Goal: Task Accomplishment & Management: Manage account settings

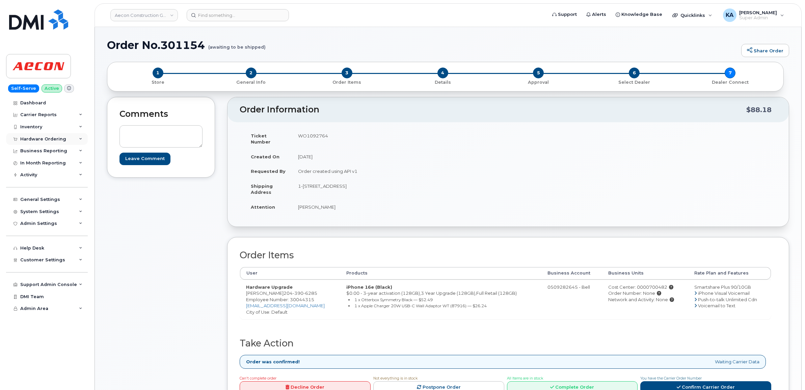
click at [38, 139] on div "Hardware Ordering" at bounding box center [43, 138] width 46 height 5
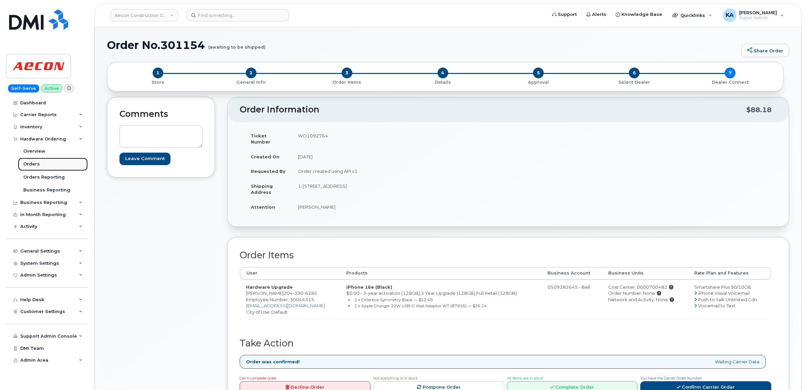
click at [31, 162] on div "Orders" at bounding box center [31, 164] width 17 height 6
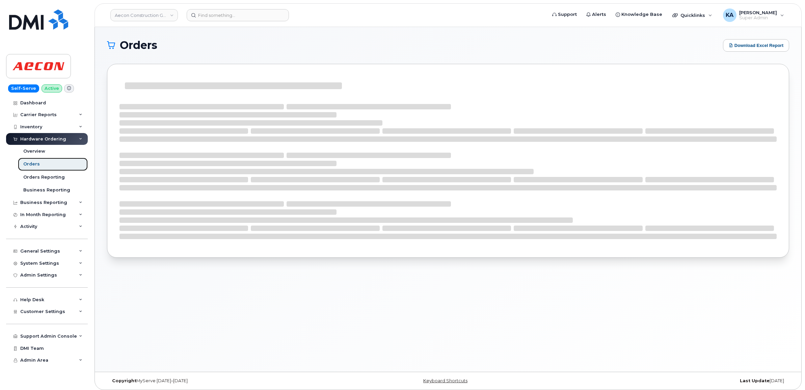
click at [27, 166] on div "Orders" at bounding box center [31, 164] width 17 height 6
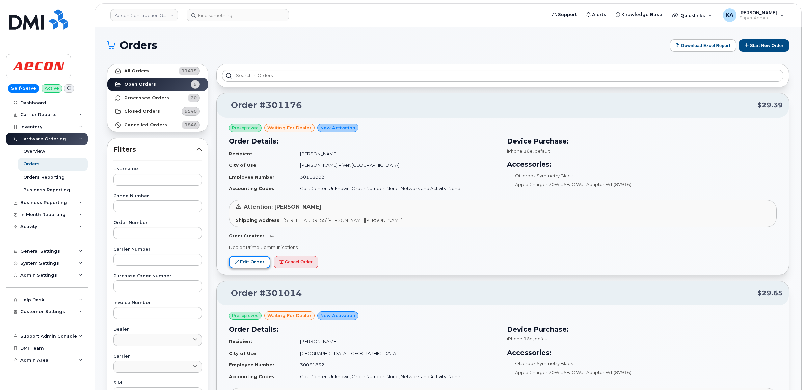
click at [249, 261] on link "Edit Order" at bounding box center [250, 262] width 42 height 12
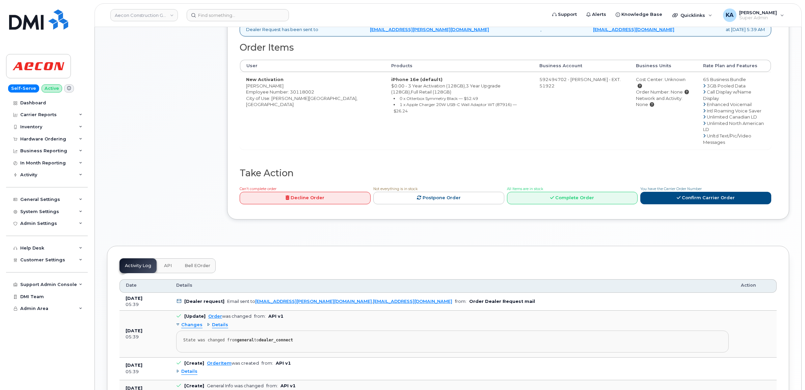
scroll to position [316, 0]
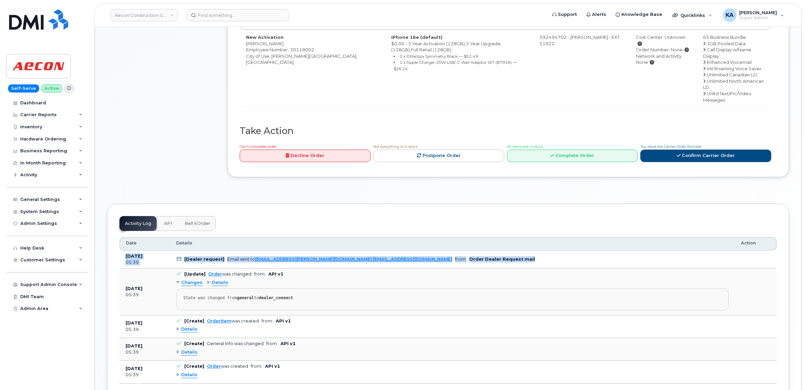
drag, startPoint x: 123, startPoint y: 244, endPoint x: 468, endPoint y: 246, distance: 344.9
click at [468, 250] on tr "Sep 19, 2025 05:39 [Dealer request] Email sent to ben.dawson@primecomms.ca , mo…" at bounding box center [447, 259] width 657 height 18
drag, startPoint x: 468, startPoint y: 246, endPoint x: 453, endPoint y: 247, distance: 15.5
copy tr "Sep 19, 2025 05:39 [Dealer request] Email sent to ben.dawson@primecomms.ca , mo…"
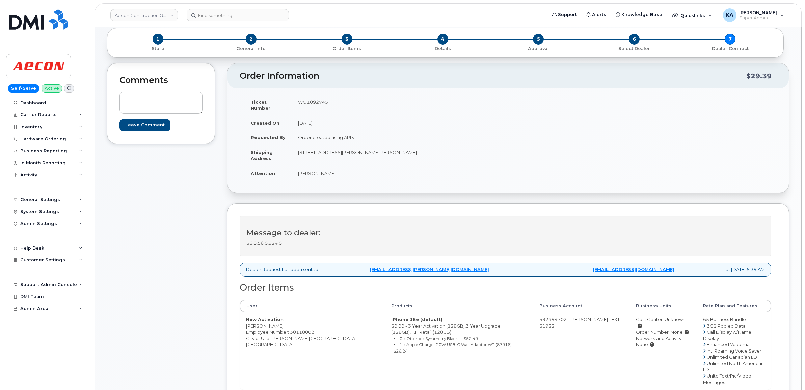
scroll to position [0, 0]
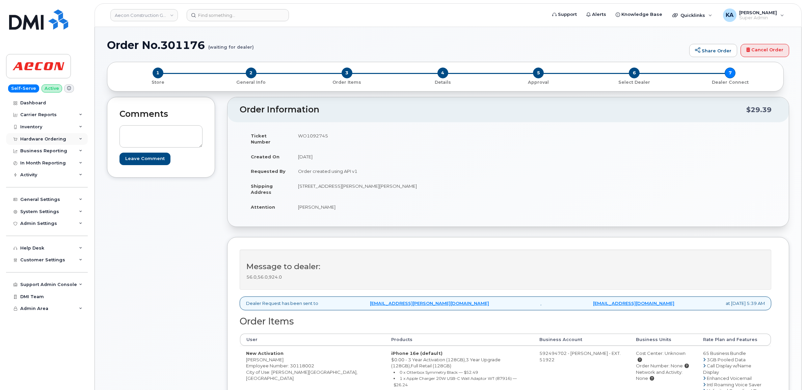
click at [52, 138] on div "Hardware Ordering" at bounding box center [43, 138] width 46 height 5
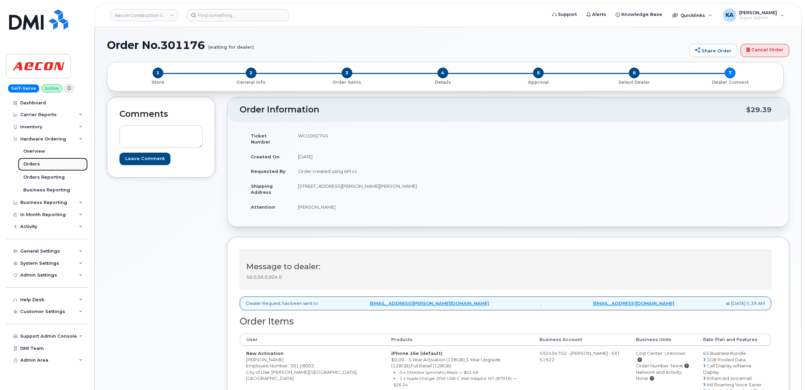
click at [32, 164] on div "Orders" at bounding box center [31, 164] width 17 height 6
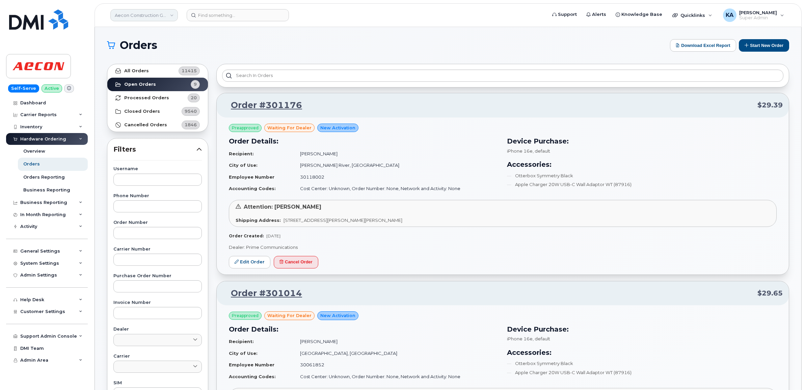
click at [129, 16] on link "Aecon Construction Group Inc" at bounding box center [143, 15] width 67 height 12
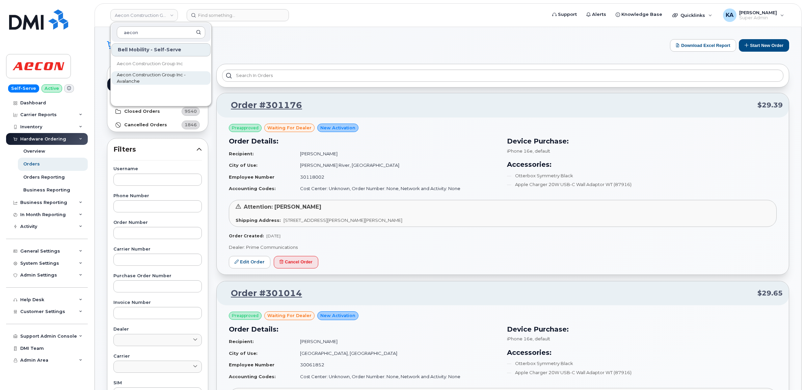
type input "aecon"
click at [130, 74] on span "Aecon Construction Group Inc - Avalanche" at bounding box center [156, 78] width 78 height 13
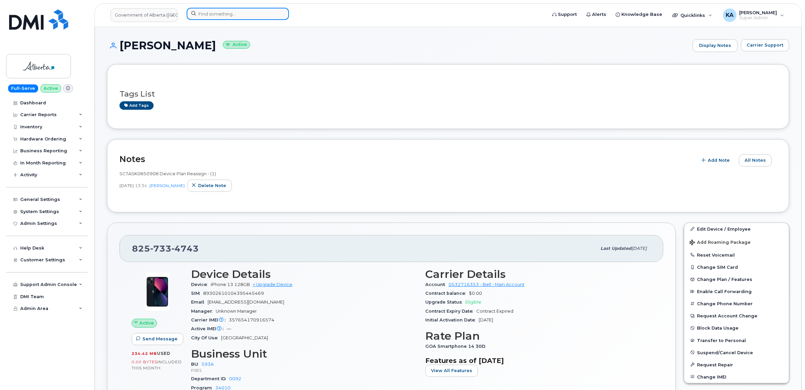
click at [206, 12] on input at bounding box center [238, 14] width 102 height 12
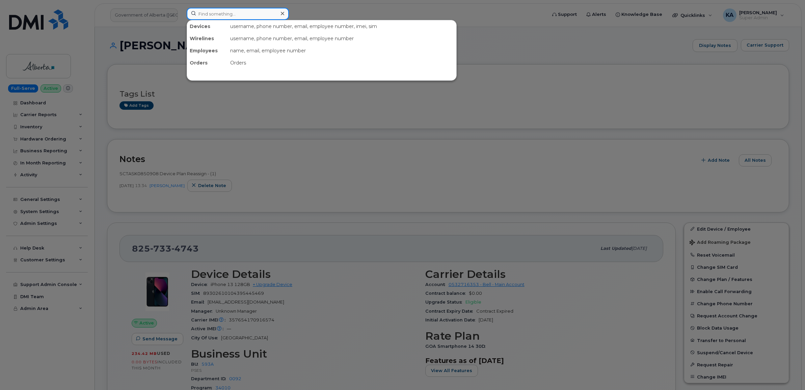
paste input "204-471-7754"
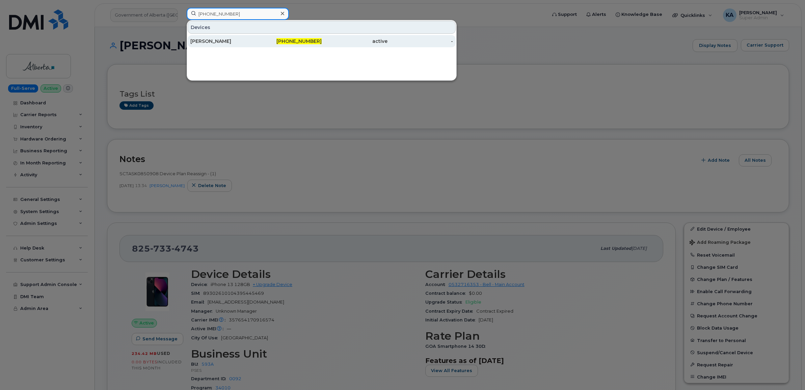
type input "204-471-7754"
click at [202, 42] on div "Mark Scharien" at bounding box center [223, 41] width 66 height 7
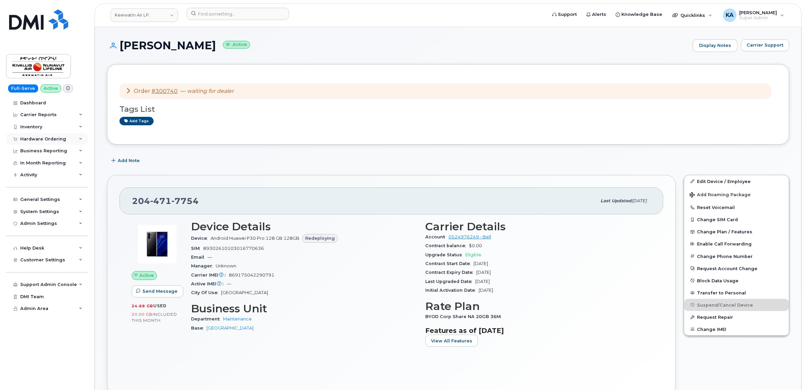
click at [44, 137] on div "Hardware Ordering" at bounding box center [43, 138] width 46 height 5
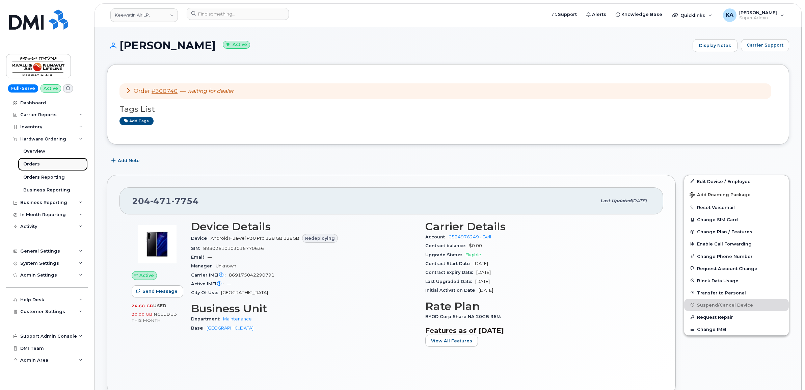
click at [31, 163] on div "Orders" at bounding box center [31, 164] width 17 height 6
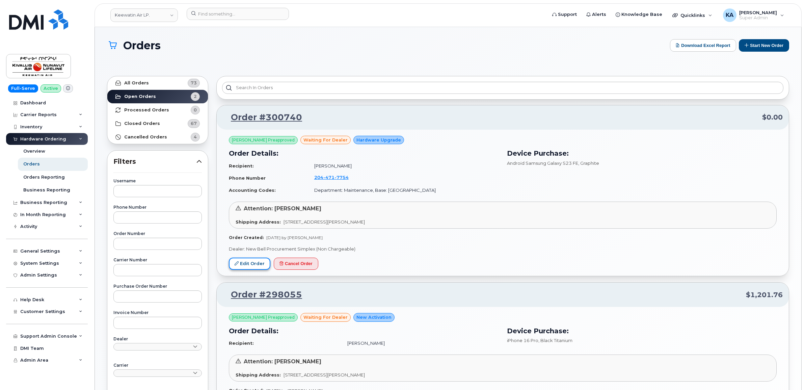
click at [247, 261] on link "Edit Order" at bounding box center [250, 263] width 42 height 12
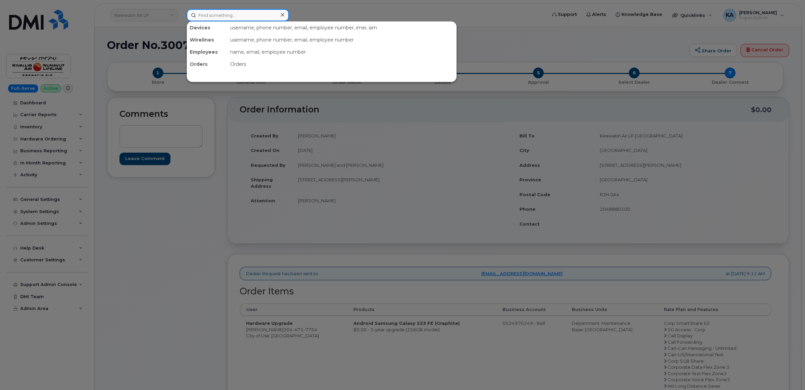
click at [206, 16] on input at bounding box center [238, 15] width 102 height 12
paste input "3009209"
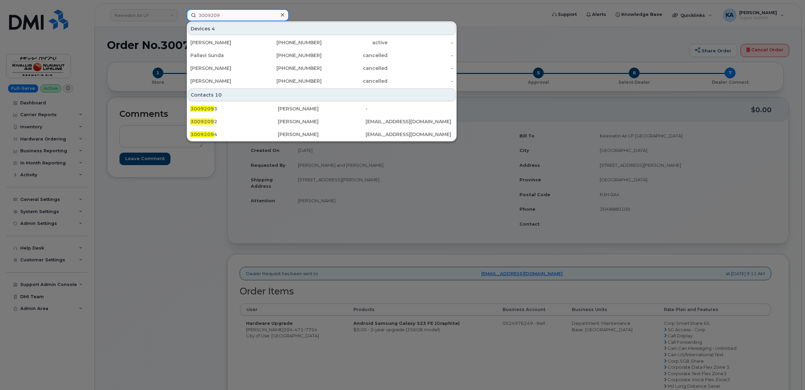
type input "3009209"
click at [283, 14] on icon at bounding box center [282, 14] width 3 height 3
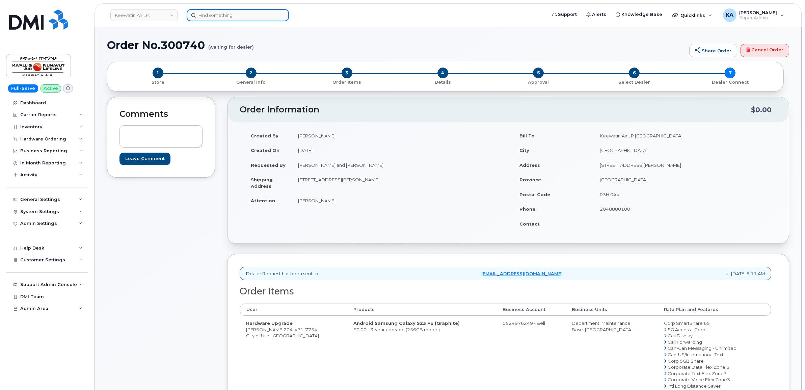
click at [216, 15] on input at bounding box center [238, 15] width 102 height 12
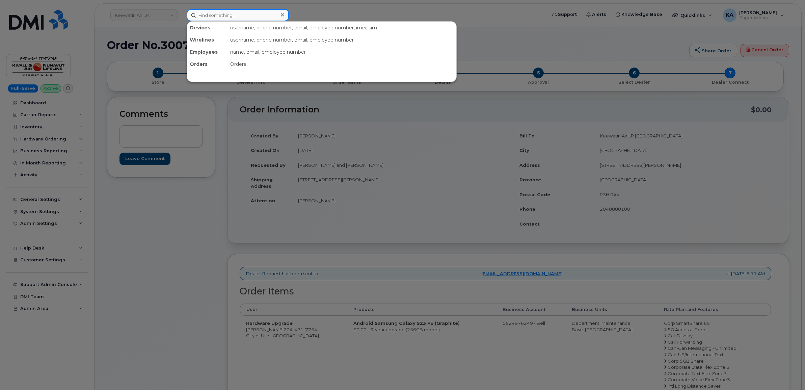
paste input "4169386625"
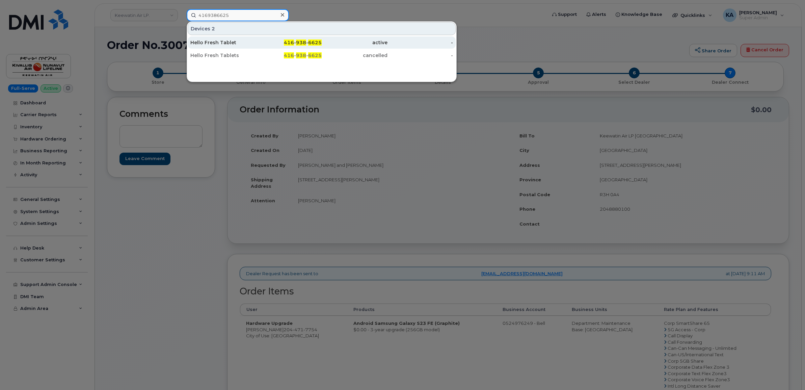
type input "4169386625"
click at [214, 40] on div "Hello Fresh Tablet" at bounding box center [223, 42] width 66 height 7
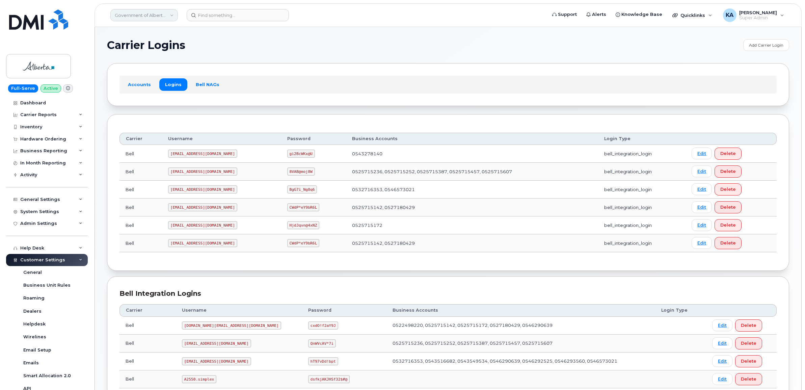
scroll to position [42, 0]
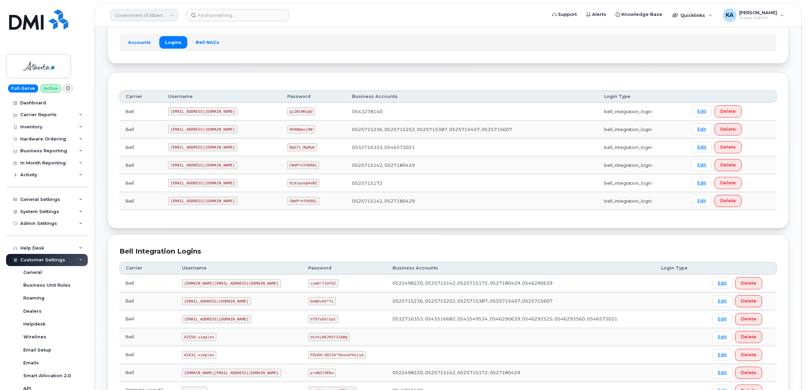
click at [139, 13] on link "Government of Alberta ([GEOGRAPHIC_DATA])" at bounding box center [143, 15] width 67 height 12
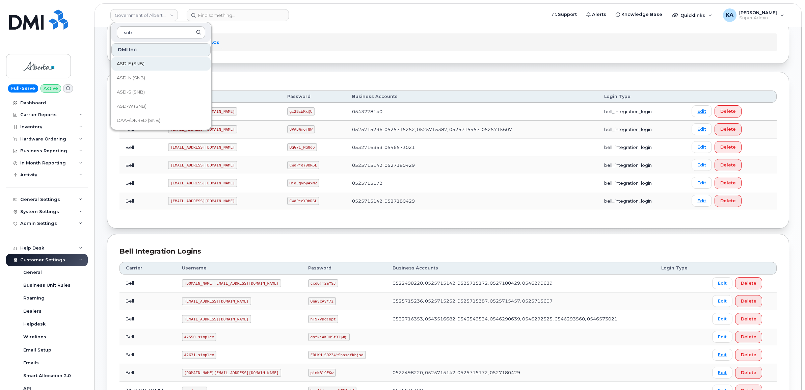
type input "snb"
click at [139, 64] on span "ASD-E (SNB)" at bounding box center [131, 63] width 28 height 7
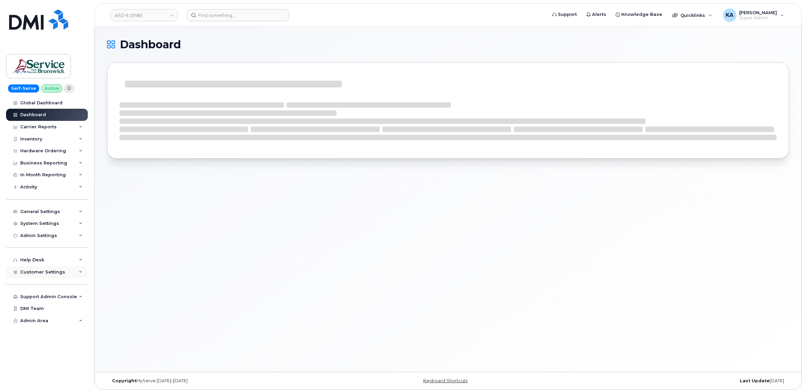
click at [39, 273] on span "Customer Settings" at bounding box center [42, 271] width 45 height 5
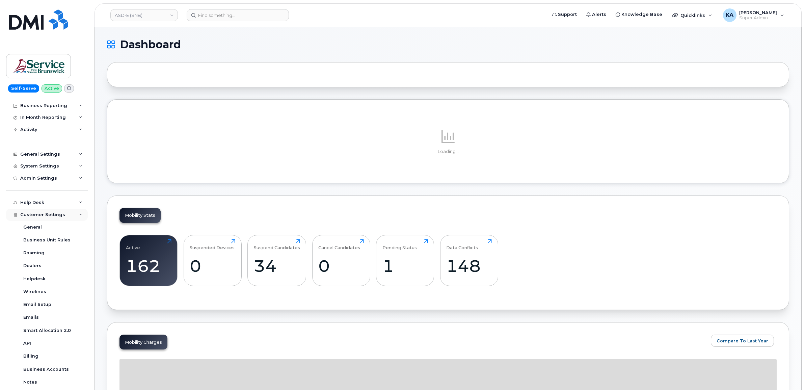
scroll to position [127, 0]
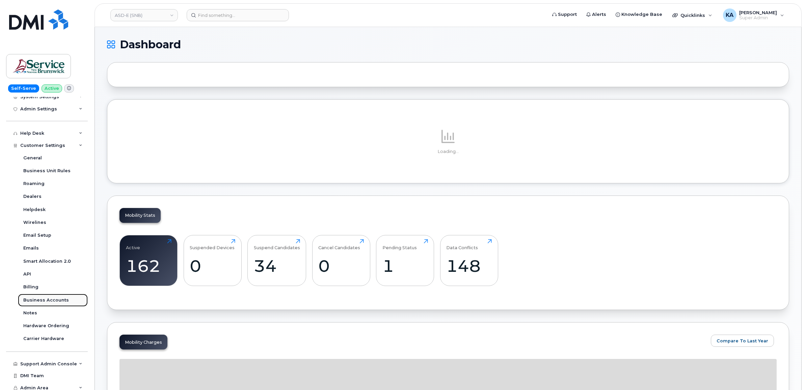
click at [39, 300] on div "Business Accounts" at bounding box center [46, 300] width 46 height 6
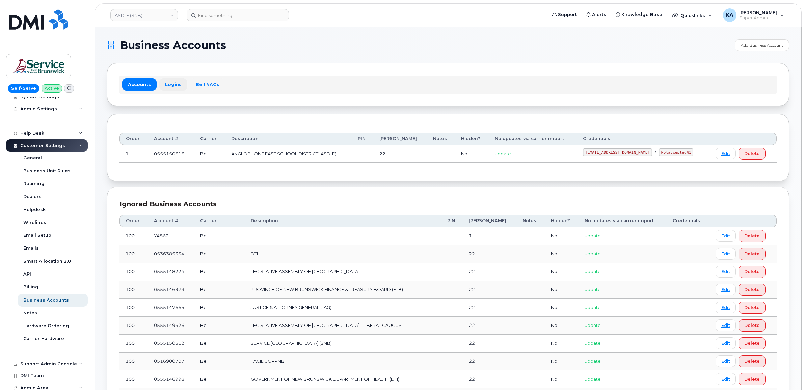
click at [170, 85] on link "Logins" at bounding box center [173, 84] width 28 height 12
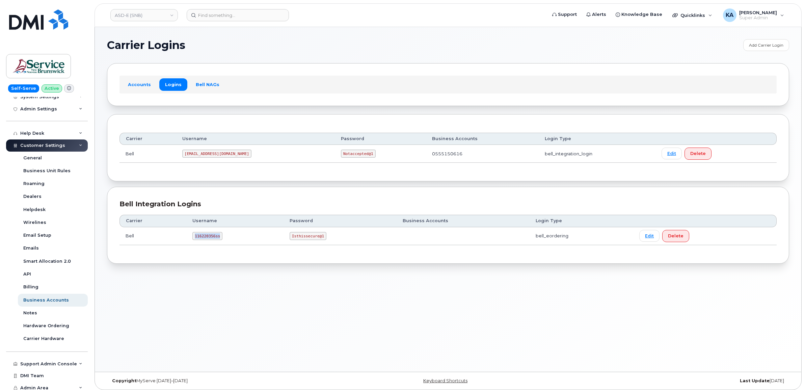
drag, startPoint x: 195, startPoint y: 236, endPoint x: 224, endPoint y: 239, distance: 28.8
click at [224, 239] on td "116220356ss" at bounding box center [234, 236] width 97 height 18
drag, startPoint x: 289, startPoint y: 237, endPoint x: 341, endPoint y: 242, distance: 52.2
click at [341, 242] on td "Isthissecure@1" at bounding box center [339, 236] width 113 height 18
copy code "Isthissecure@1"
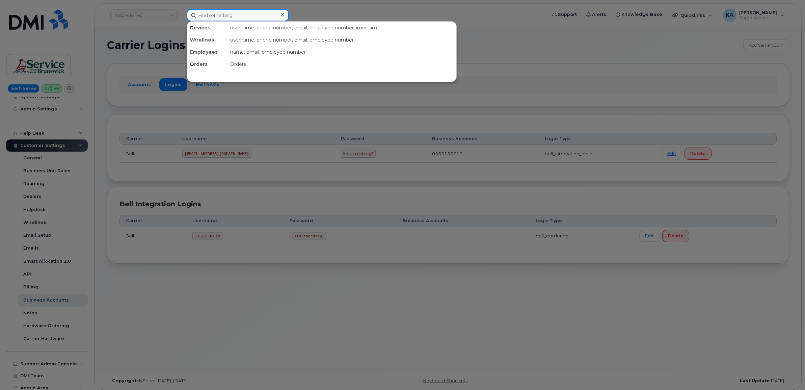
click at [218, 15] on input at bounding box center [238, 15] width 102 height 12
paste input "5066276392"
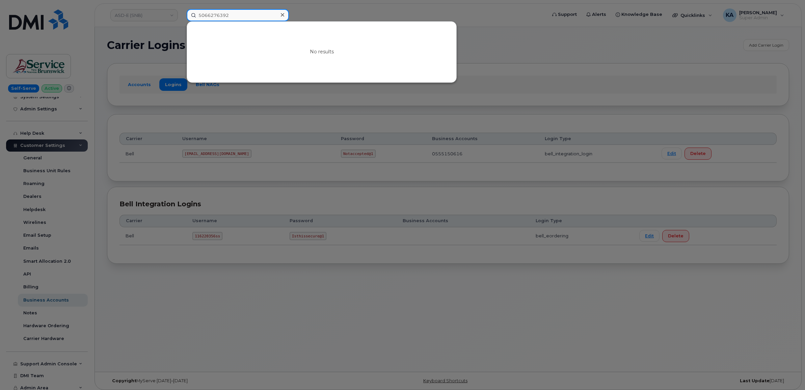
type input "5066276392"
drag, startPoint x: 282, startPoint y: 14, endPoint x: 278, endPoint y: 13, distance: 4.1
click at [282, 14] on icon at bounding box center [282, 14] width 3 height 3
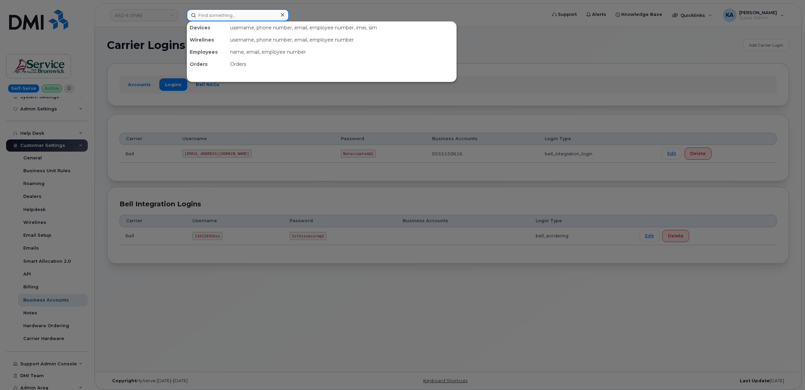
drag, startPoint x: 248, startPoint y: 15, endPoint x: 190, endPoint y: 16, distance: 58.4
click at [190, 16] on input at bounding box center [238, 15] width 102 height 12
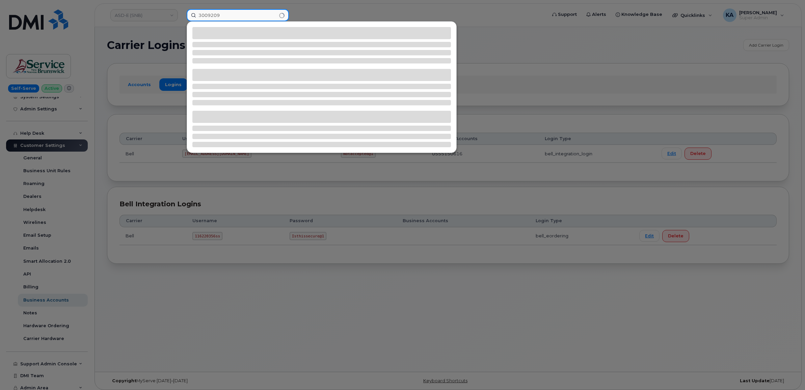
type input "3009209"
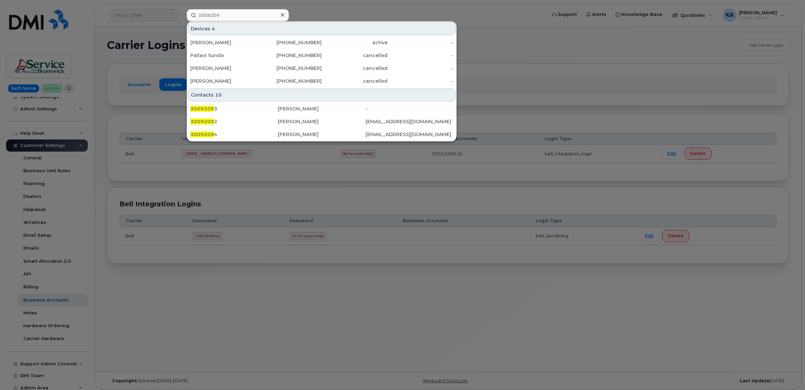
click at [474, 20] on div at bounding box center [402, 195] width 805 height 390
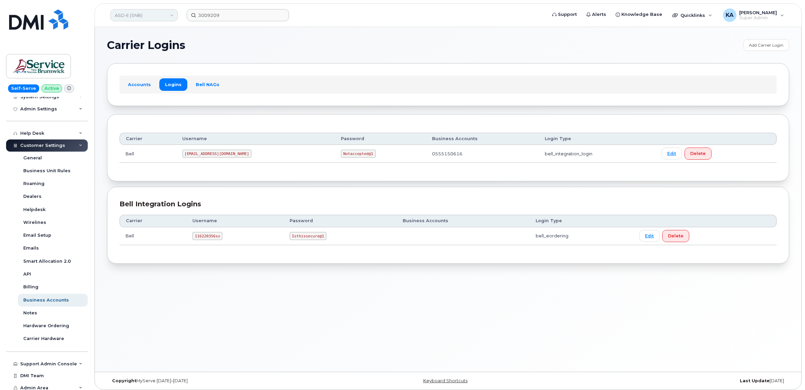
click at [130, 18] on link "ASD-E (SNB)" at bounding box center [143, 15] width 67 height 12
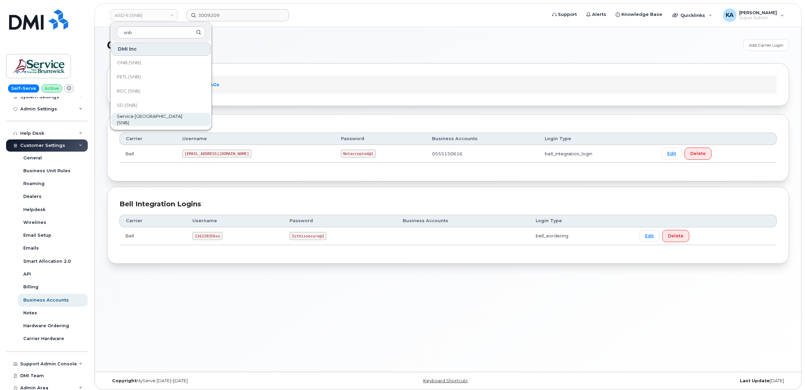
scroll to position [327, 0]
type input "snb"
click at [131, 61] on span "SD (SNB)" at bounding box center [127, 63] width 20 height 7
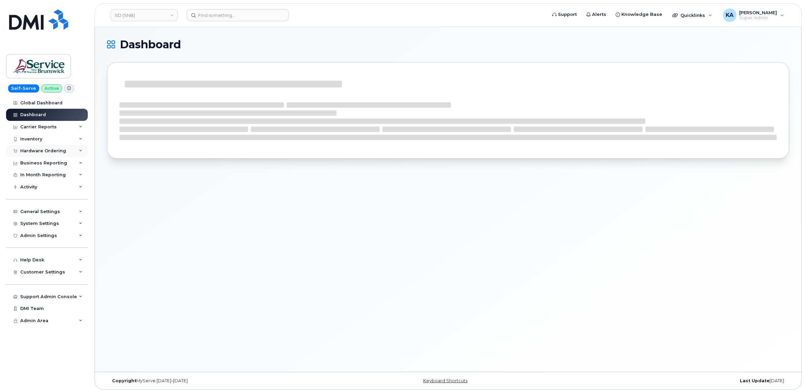
click at [47, 149] on div "Hardware Ordering" at bounding box center [43, 150] width 46 height 5
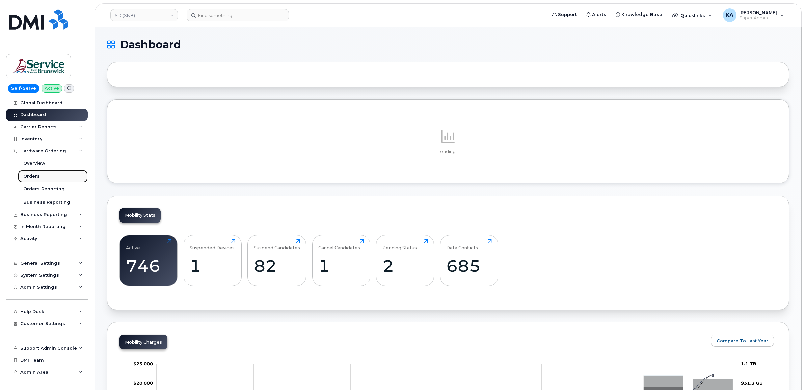
click at [27, 178] on div "Orders" at bounding box center [31, 176] width 17 height 6
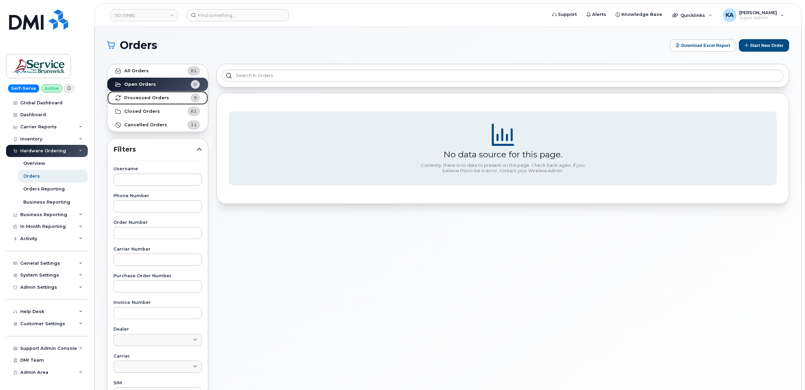
click at [149, 99] on strong "Processed Orders" at bounding box center [146, 97] width 45 height 5
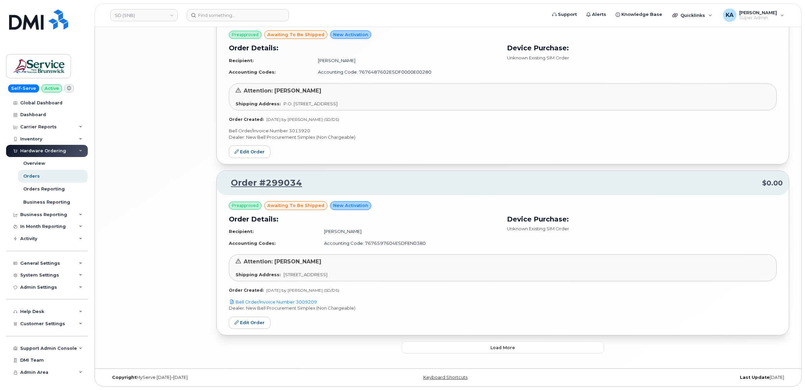
scroll to position [1169, 0]
click at [254, 323] on link "Edit Order" at bounding box center [250, 323] width 42 height 12
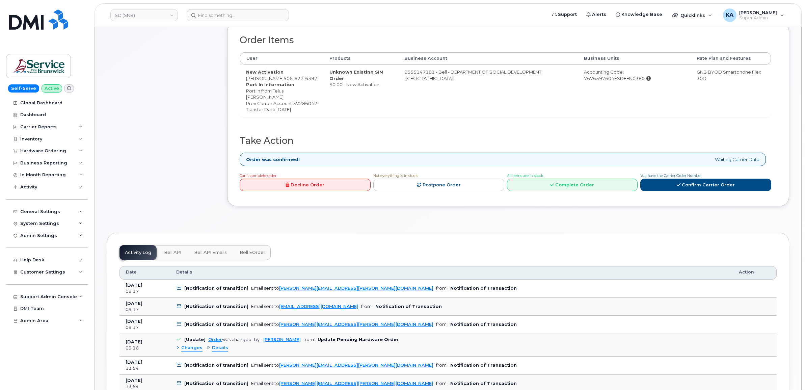
scroll to position [211, 0]
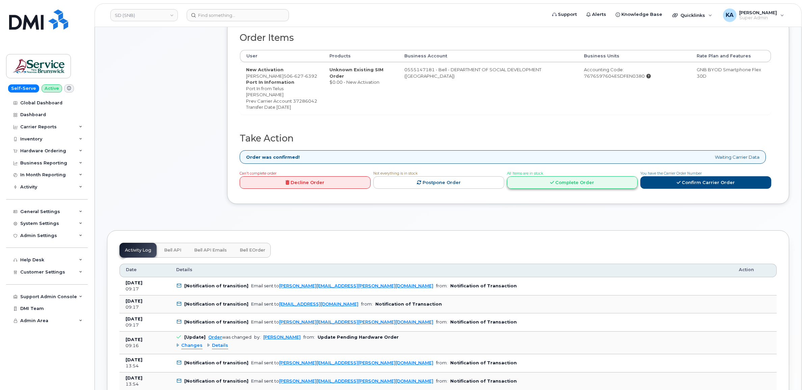
click at [569, 189] on link "Complete Order" at bounding box center [572, 182] width 131 height 12
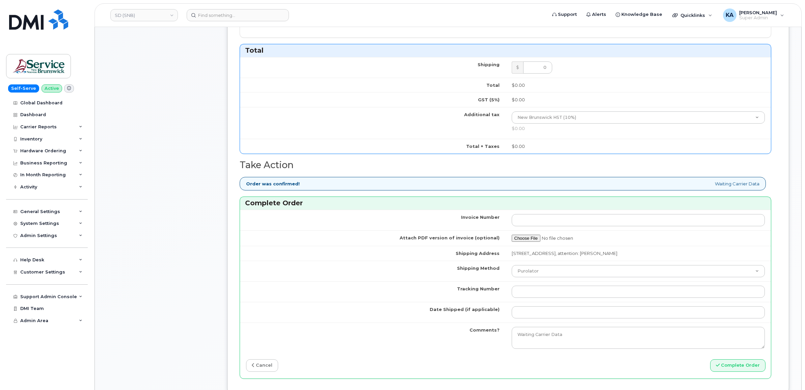
scroll to position [422, 0]
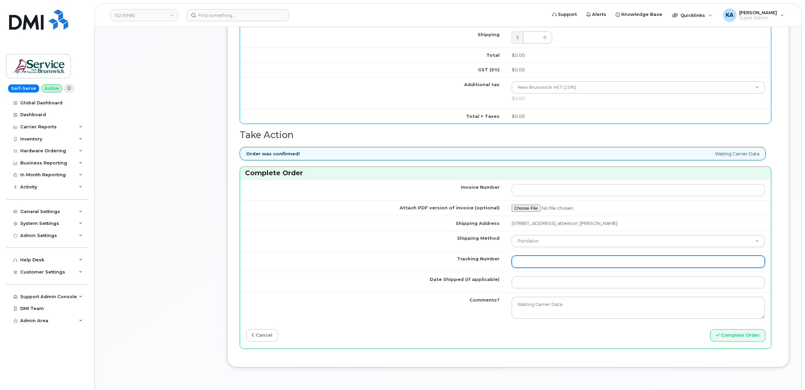
click at [547, 265] on input "Tracking Number" at bounding box center [638, 261] width 253 height 12
paste input "520059715869"
type input "520059715869"
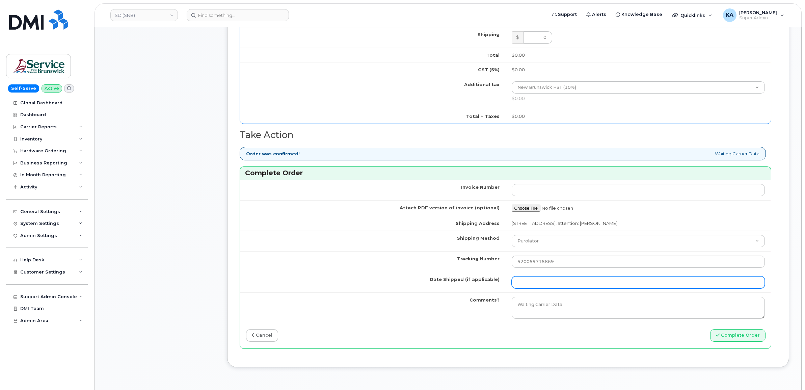
click at [571, 284] on input "Date Shipped (if applicable)" at bounding box center [638, 282] width 253 height 12
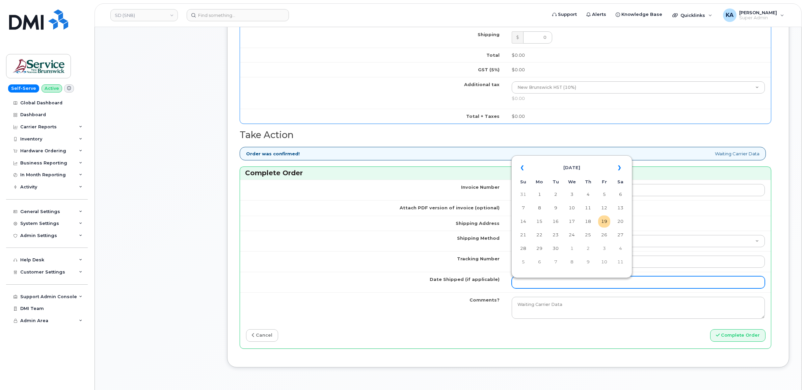
paste input "[DATE]"
type input "[DATE]"
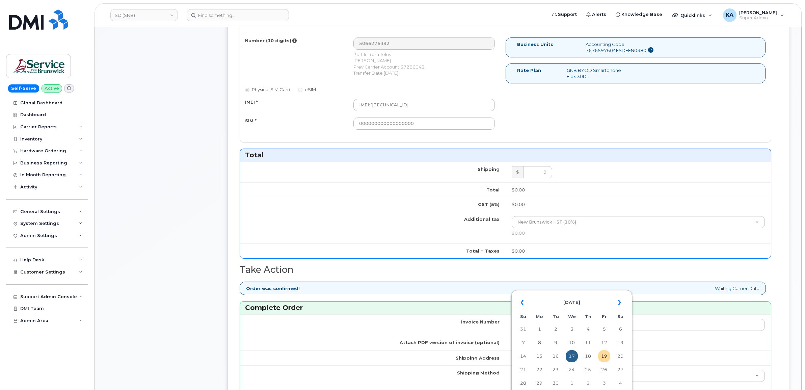
scroll to position [253, 0]
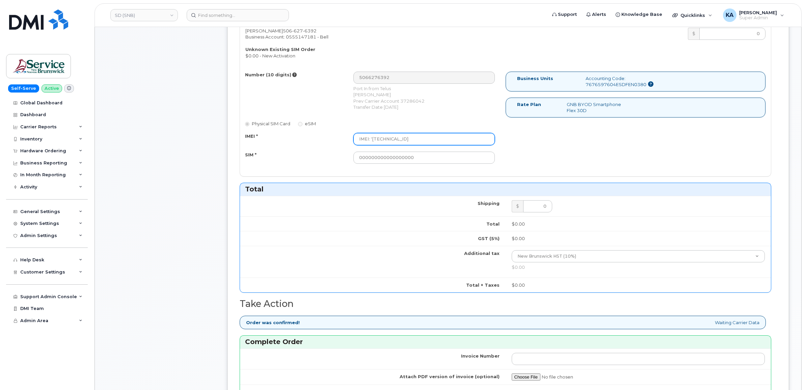
click at [372, 140] on input "IMEI: '359905785360162" at bounding box center [423, 139] width 141 height 12
type input "359905785360162"
drag, startPoint x: 418, startPoint y: 156, endPoint x: 314, endPoint y: 159, distance: 104.3
click at [315, 159] on div "SIM * 000000000000000000" at bounding box center [370, 158] width 260 height 12
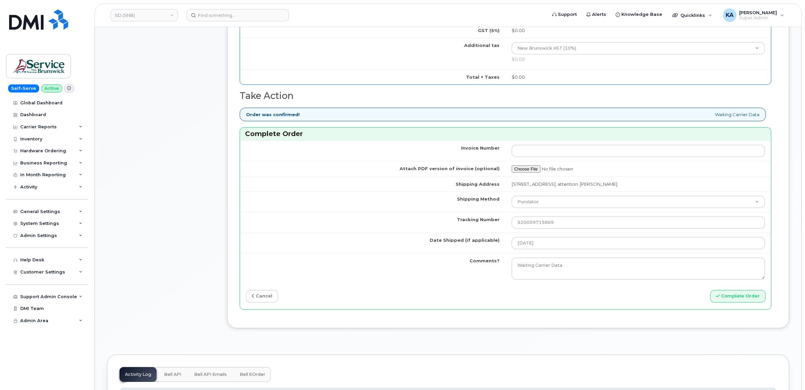
scroll to position [464, 0]
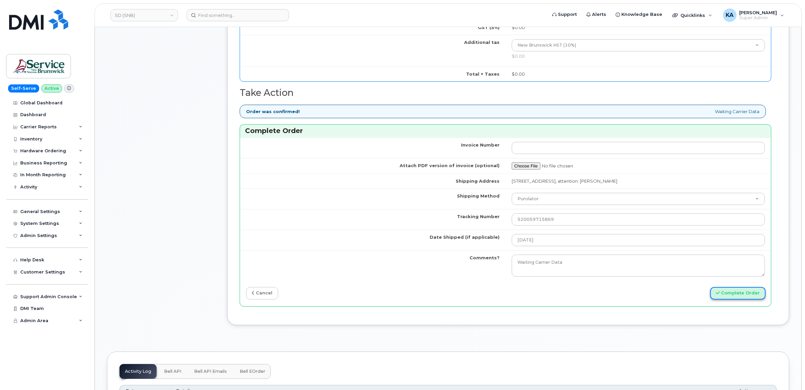
click at [737, 294] on button "Complete Order" at bounding box center [737, 293] width 55 height 12
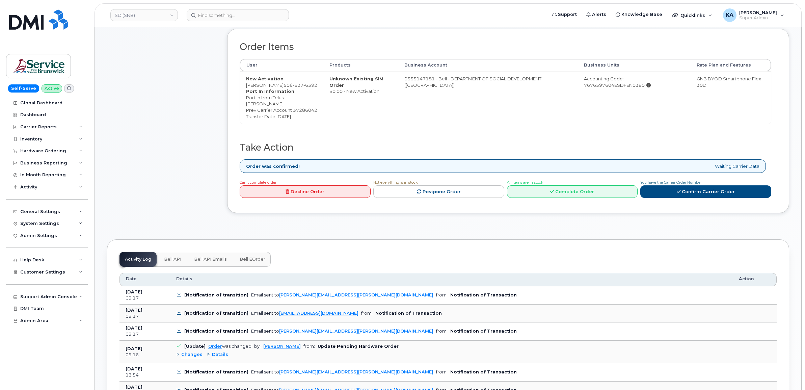
scroll to position [211, 0]
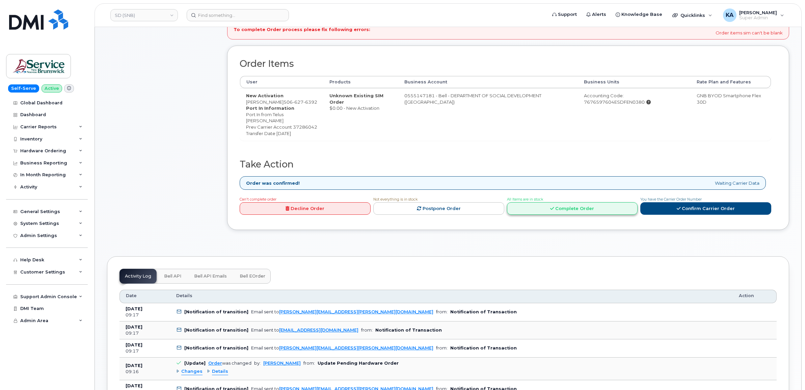
click at [566, 215] on link "Complete Order" at bounding box center [572, 208] width 131 height 12
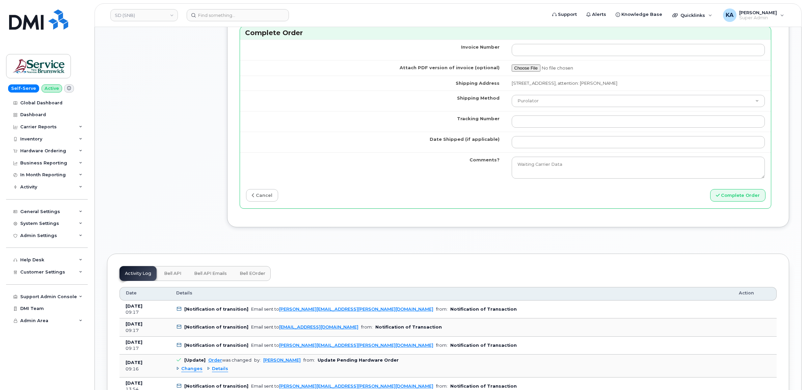
scroll to position [591, 0]
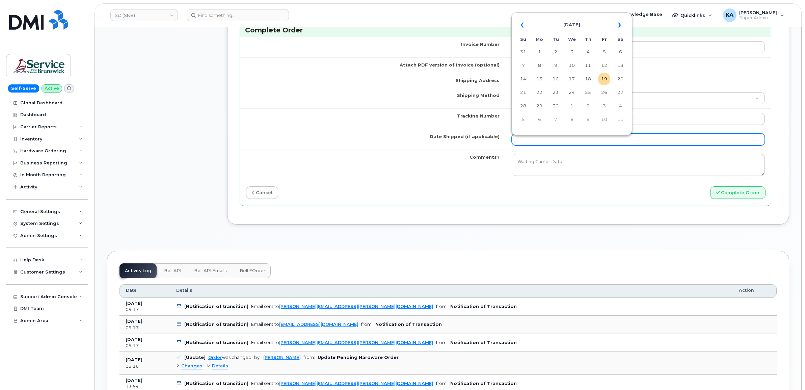
click at [527, 141] on input "Date Shipped (if applicable)" at bounding box center [638, 139] width 253 height 12
paste input "[DATE]"
type input "[DATE]"
click at [573, 80] on td "17" at bounding box center [572, 79] width 12 height 12
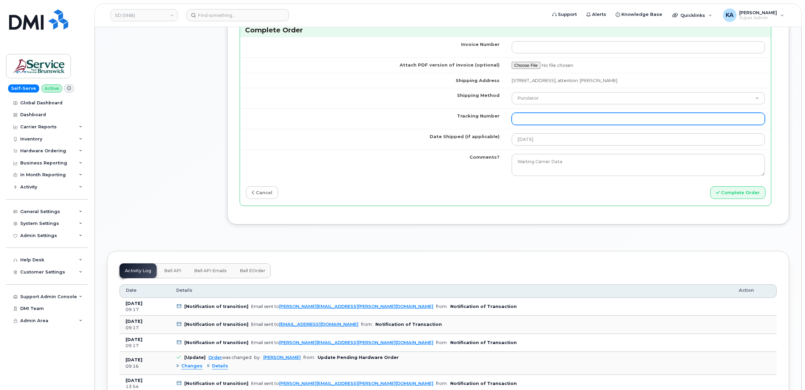
click at [527, 119] on input "Tracking Number" at bounding box center [638, 119] width 253 height 12
paste input "520059715869"
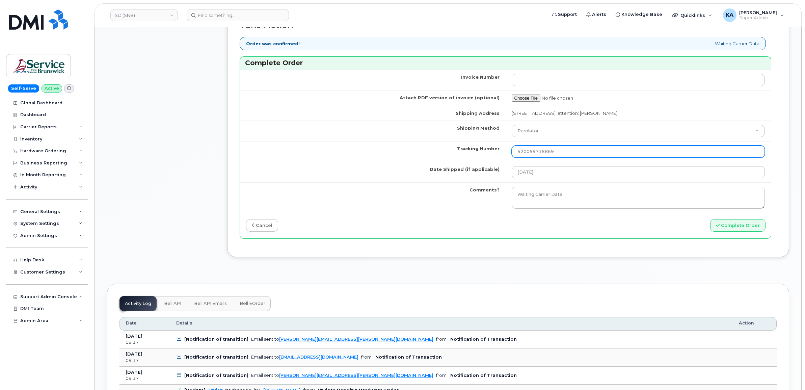
scroll to position [558, 0]
type input "520059715869"
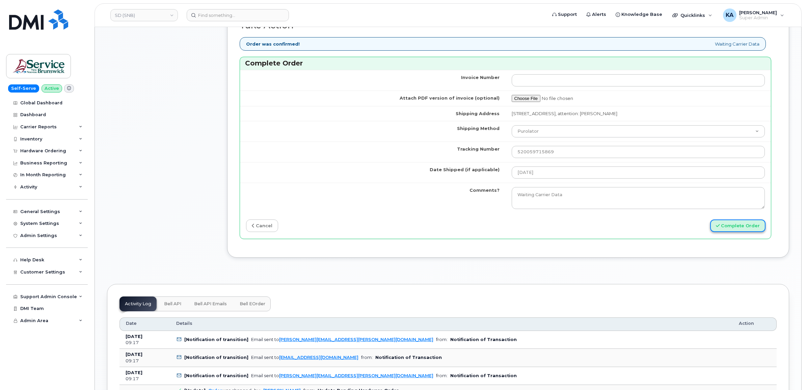
click at [737, 229] on button "Complete Order" at bounding box center [737, 225] width 55 height 12
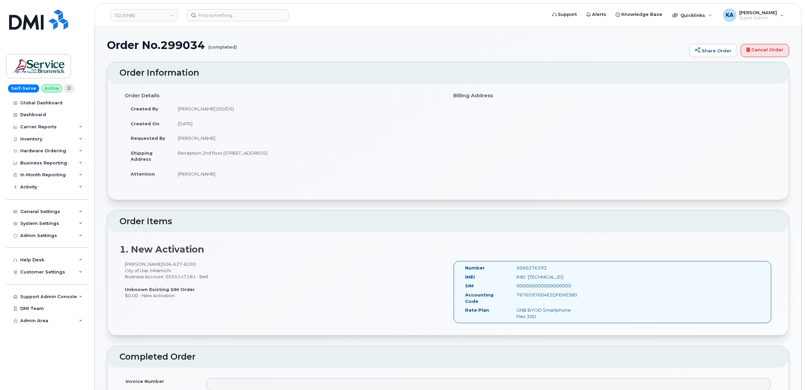
drag, startPoint x: 462, startPoint y: 267, endPoint x: 580, endPoint y: 311, distance: 126.2
click at [580, 311] on div "Number 5066276392 IMEI IMEI: '359905785360162 SIM 000000000000000000 Accounting…" at bounding box center [522, 292] width 124 height 55
copy div "Number 5066276392 IMEI IMEI: '359905785360162 SIM 000000000000000000 Accounting…"
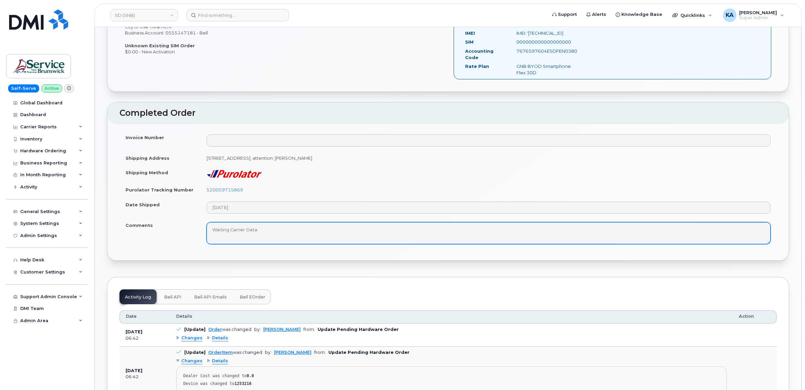
scroll to position [253, 0]
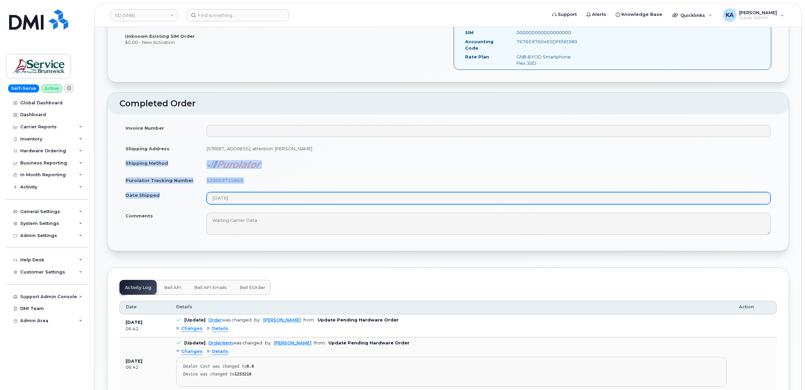
click at [275, 196] on tbody "Invoice Number Shipping Address 551 King St FREDERICTON NB E3B 1E7 CANADA, atte…" at bounding box center [447, 179] width 657 height 118
copy tbody "Shipping Method Purolator Tracking Number 520059715869 Date Shipped"
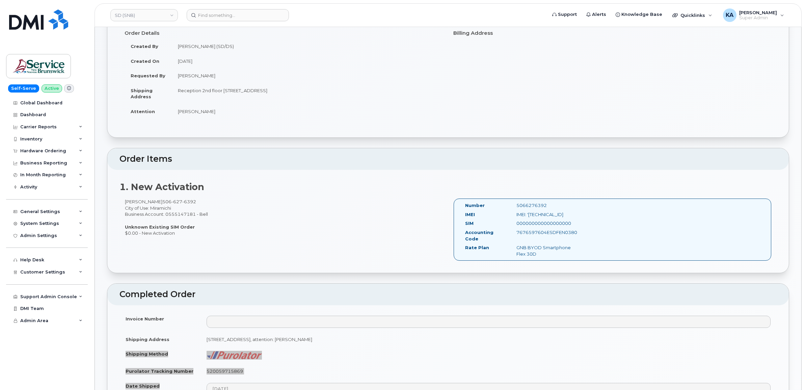
scroll to position [42, 0]
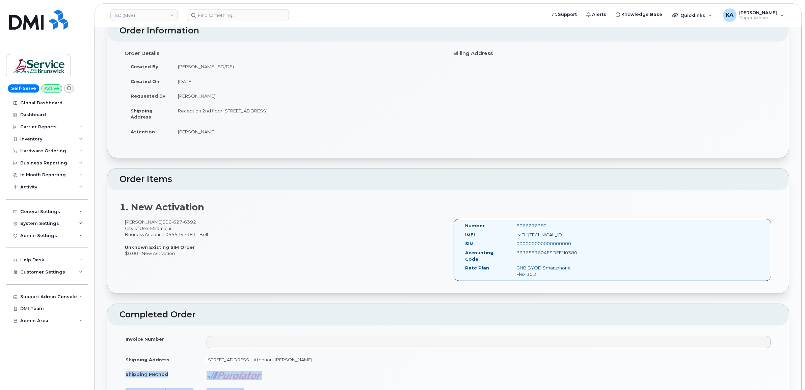
drag, startPoint x: 576, startPoint y: 235, endPoint x: 516, endPoint y: 235, distance: 60.1
click at [516, 235] on div "IMEI: '359905785360162" at bounding box center [547, 235] width 72 height 6
copy div "IMEI: '359905785360162"
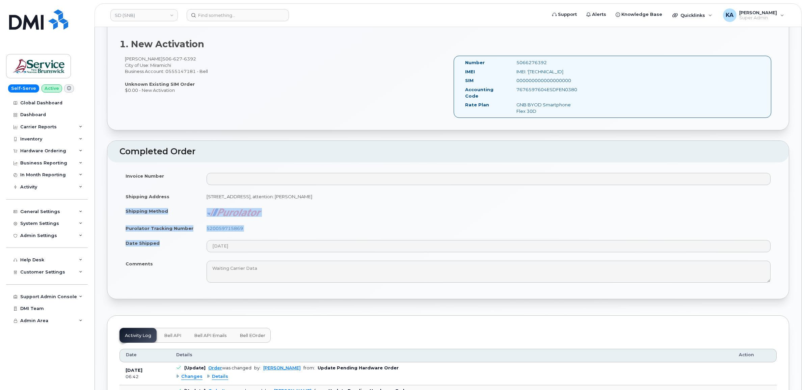
scroll to position [211, 0]
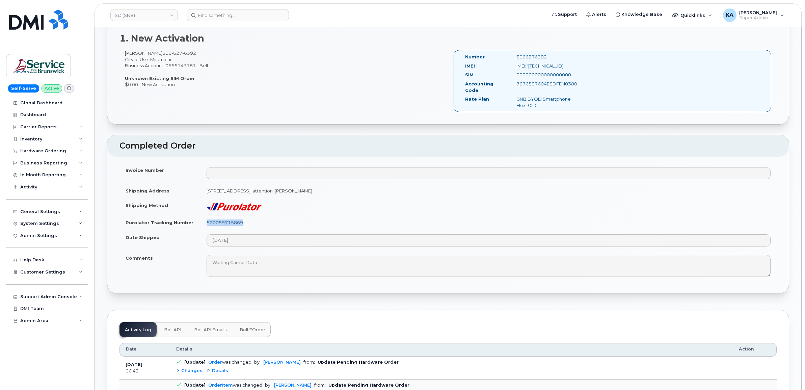
drag, startPoint x: 249, startPoint y: 217, endPoint x: 207, endPoint y: 218, distance: 41.9
click at [207, 218] on td "520059715869" at bounding box center [488, 222] width 576 height 15
copy link "520059715869"
drag, startPoint x: 552, startPoint y: 55, endPoint x: 511, endPoint y: 57, distance: 41.6
click at [511, 57] on div "5066276392" at bounding box center [547, 57] width 72 height 6
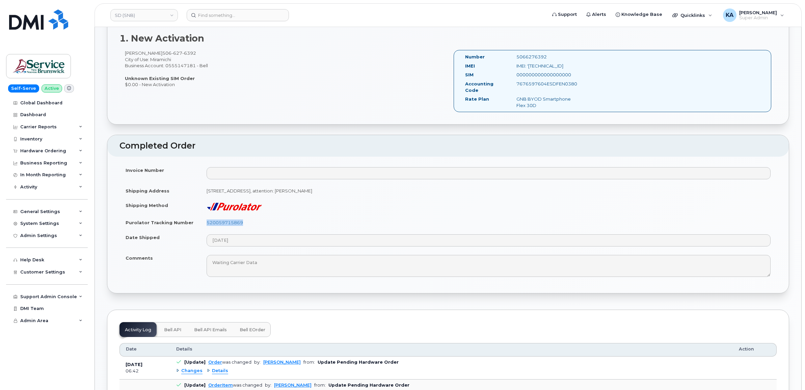
copy div "5066276392"
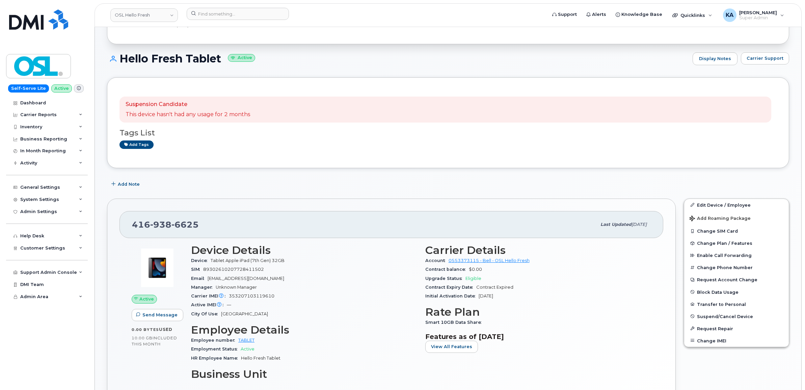
scroll to position [42, 0]
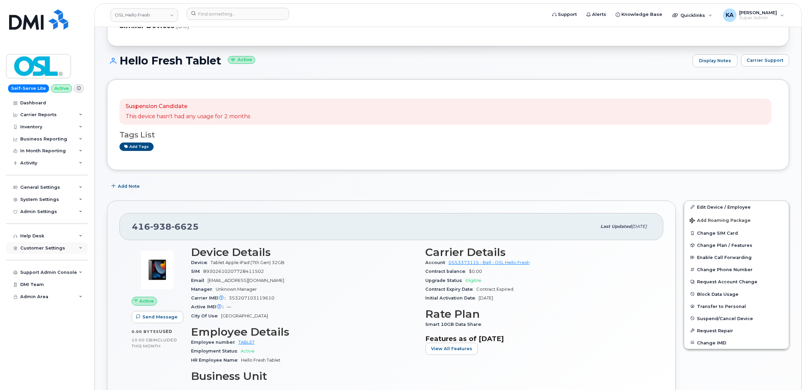
click at [35, 250] on span "Customer Settings" at bounding box center [42, 247] width 45 height 5
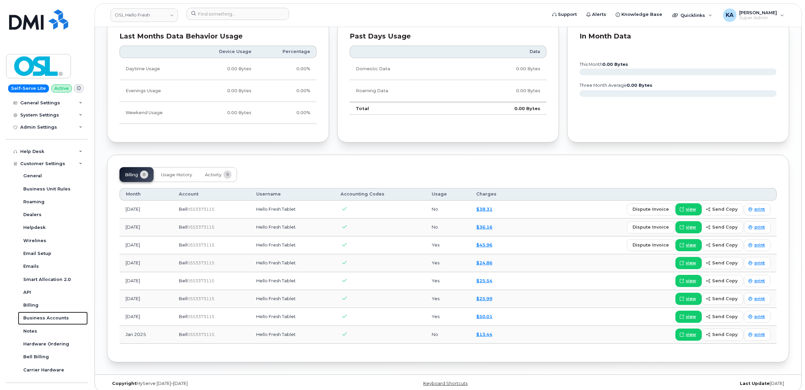
scroll to position [473, 0]
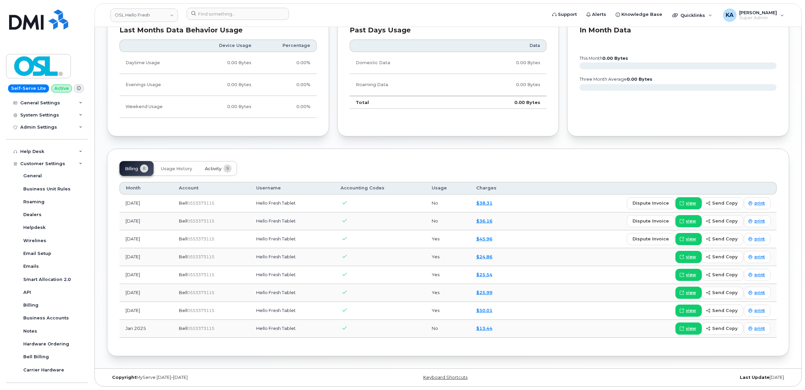
click at [207, 166] on span "Activity" at bounding box center [213, 168] width 17 height 5
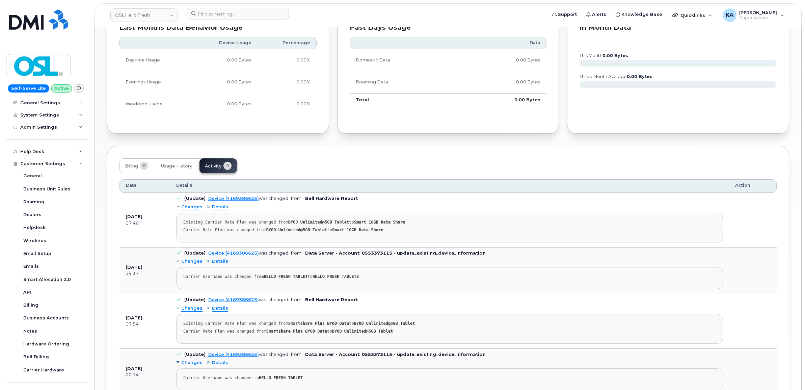
click at [187, 207] on span "Changes" at bounding box center [191, 207] width 21 height 6
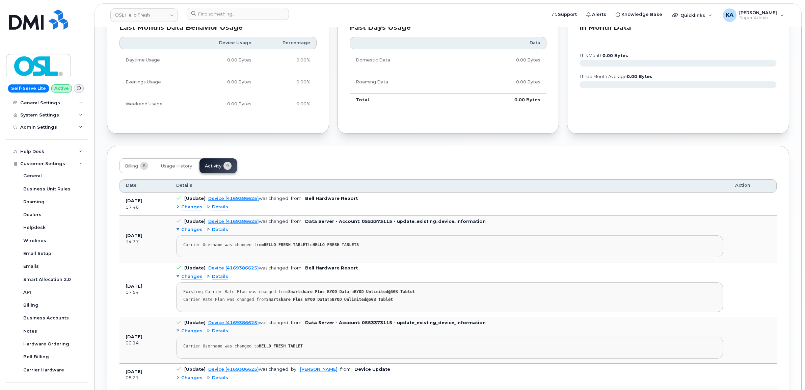
click at [187, 207] on span "Changes" at bounding box center [191, 207] width 21 height 6
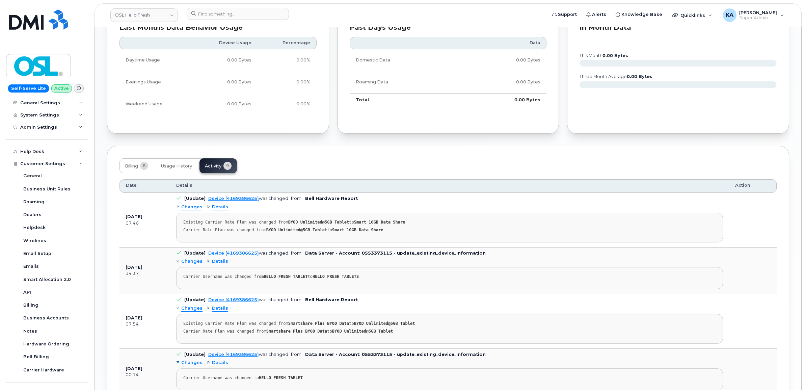
click at [220, 208] on span "Details" at bounding box center [220, 207] width 16 height 6
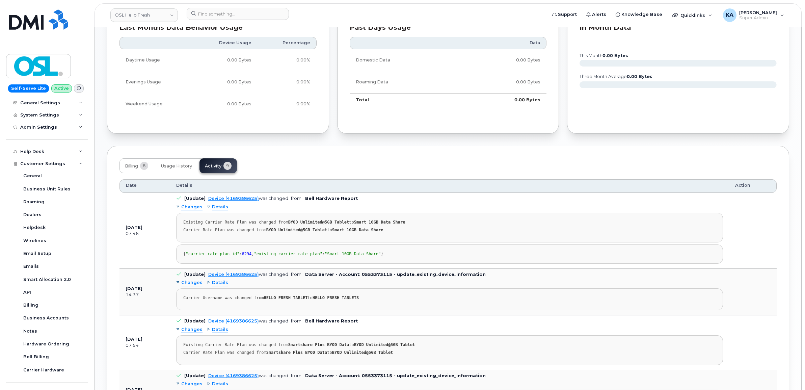
click at [220, 208] on span "Details" at bounding box center [220, 207] width 16 height 6
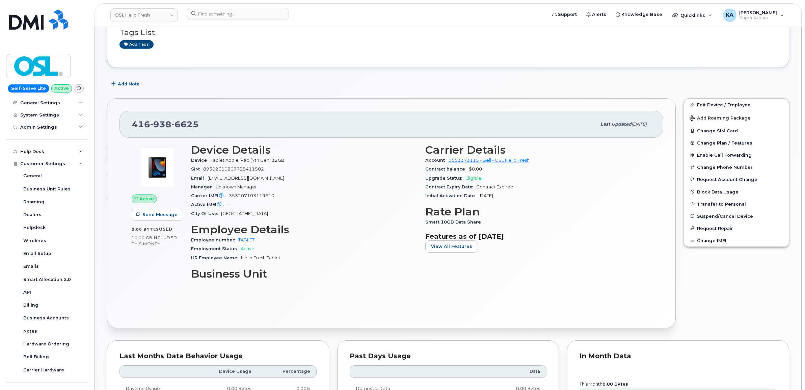
scroll to position [135, 0]
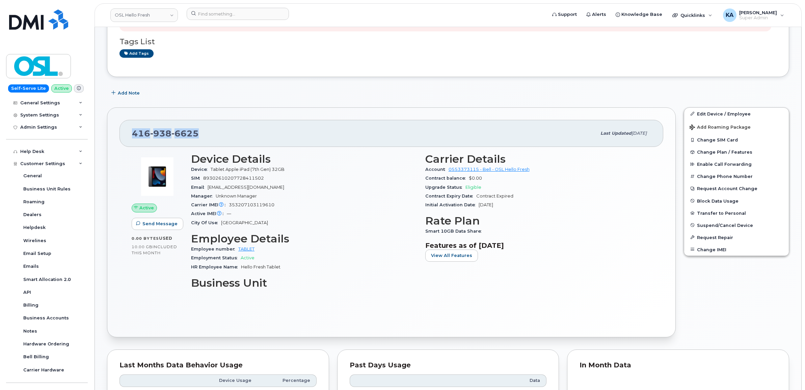
drag, startPoint x: 197, startPoint y: 134, endPoint x: 133, endPoint y: 134, distance: 64.8
click at [133, 134] on span "416 938 6625" at bounding box center [165, 133] width 67 height 10
copy span "416 938 6625"
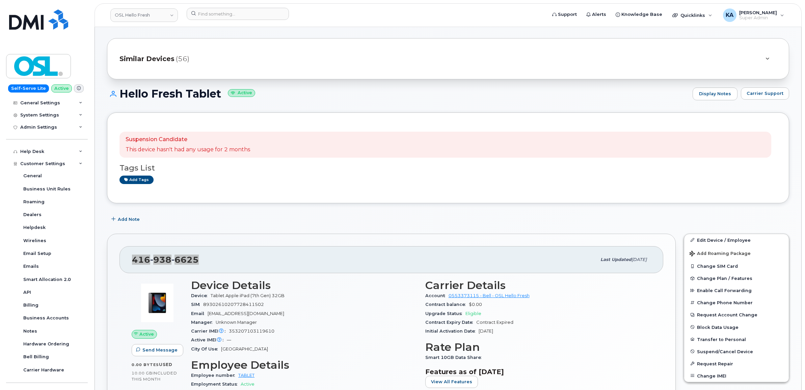
scroll to position [0, 0]
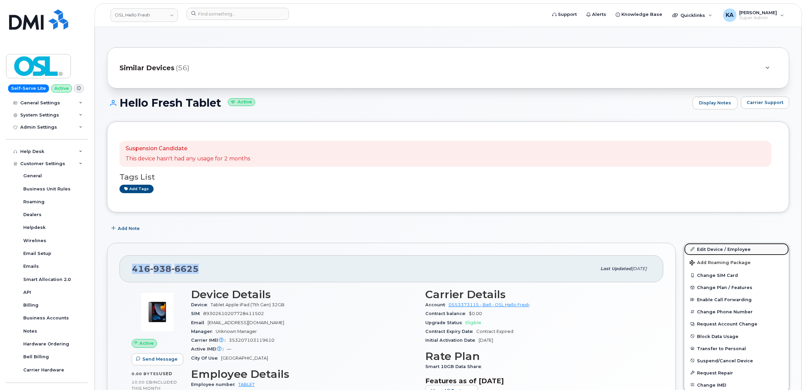
click at [707, 250] on link "Edit Device / Employee" at bounding box center [736, 249] width 105 height 12
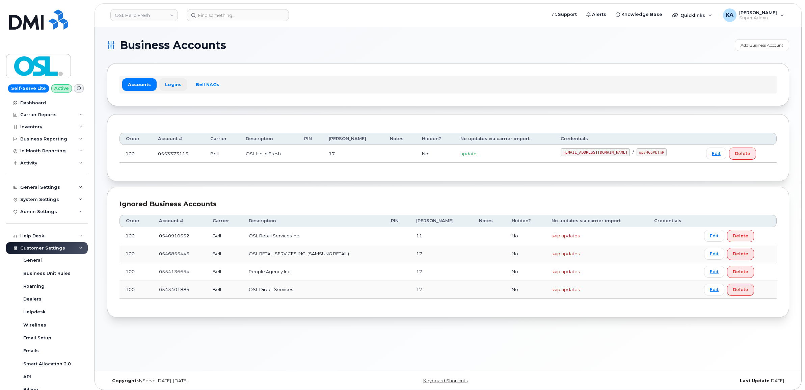
click at [166, 83] on link "Logins" at bounding box center [173, 84] width 28 height 12
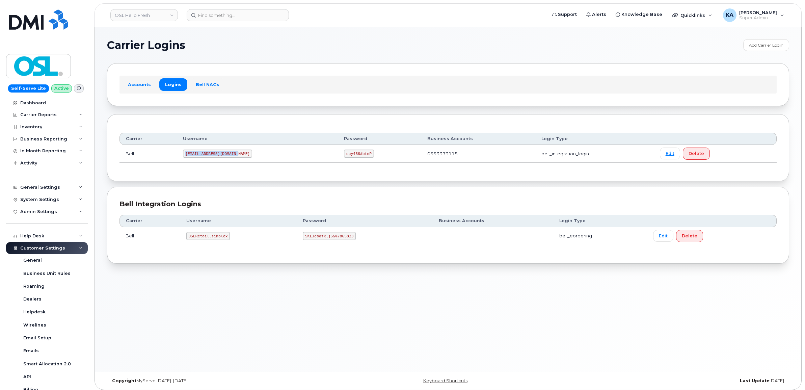
drag, startPoint x: 185, startPoint y: 154, endPoint x: 242, endPoint y: 159, distance: 57.3
click at [242, 159] on td "[EMAIL_ADDRESS][DOMAIN_NAME]" at bounding box center [257, 154] width 161 height 18
copy code "[EMAIL_ADDRESS][DOMAIN_NAME]"
drag, startPoint x: 325, startPoint y: 155, endPoint x: 356, endPoint y: 158, distance: 31.9
click at [356, 158] on td "opy466#btmP" at bounding box center [379, 154] width 83 height 18
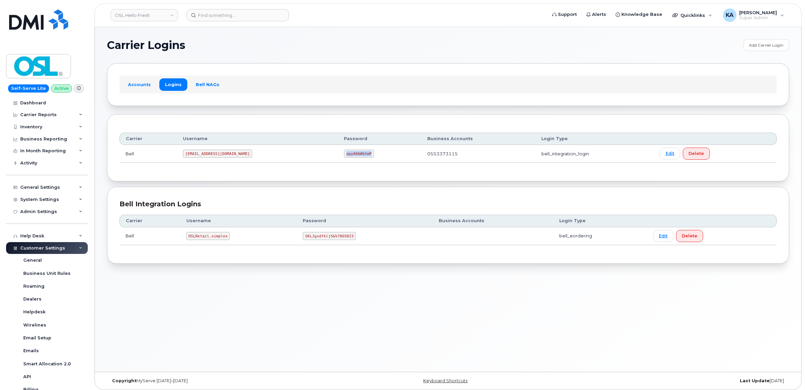
copy code "opy466#btmP"
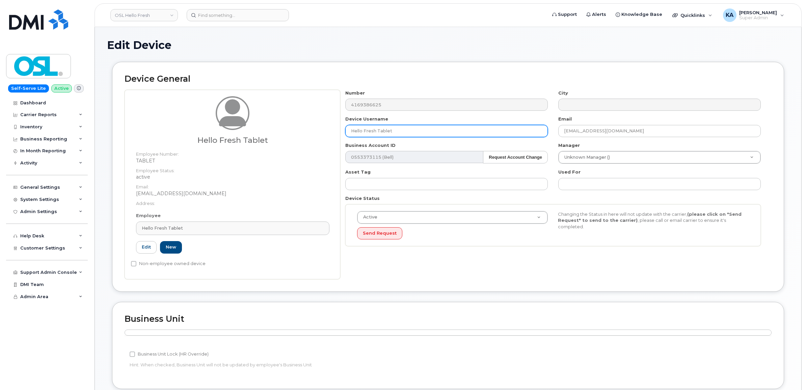
click at [401, 130] on input "Hello Fresh Tablet" at bounding box center [446, 131] width 202 height 12
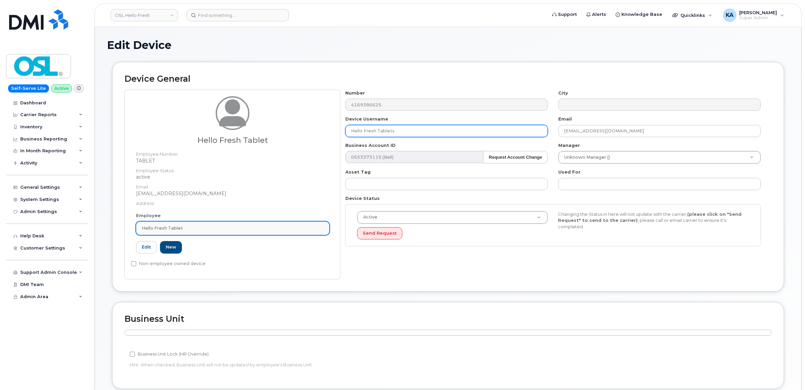
type input "Hello Fresh Tablets"
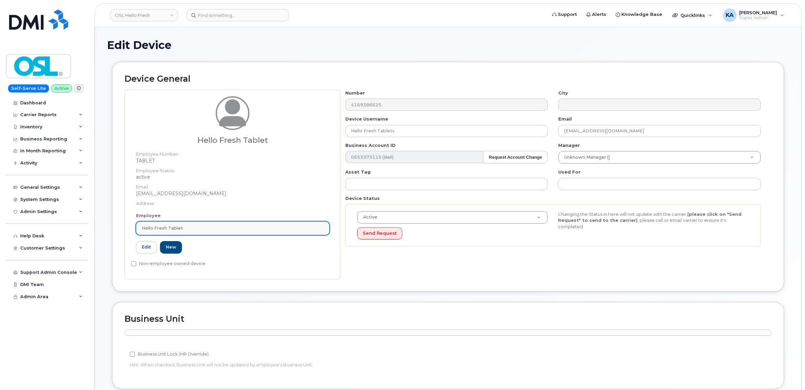
click at [195, 225] on div "Hello Fresh Tablet" at bounding box center [233, 228] width 182 height 6
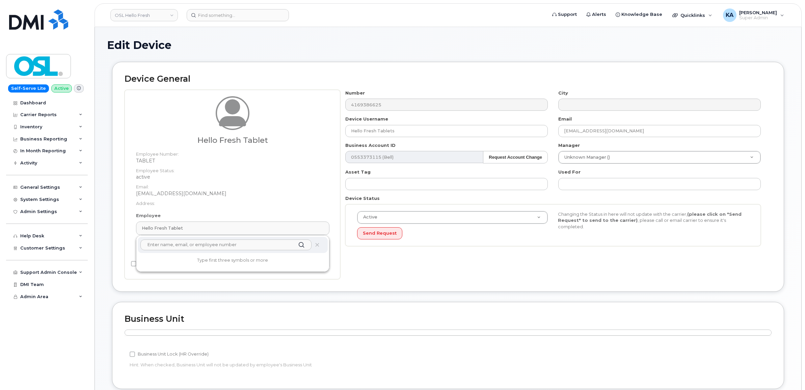
click at [183, 246] on input "text" at bounding box center [225, 244] width 171 height 11
type input "Hello Fresh Tablets"
click at [347, 261] on div "Number 4169386625 City Device Username Hello Fresh Tablets Email support@oslhf.…" at bounding box center [555, 184] width 431 height 189
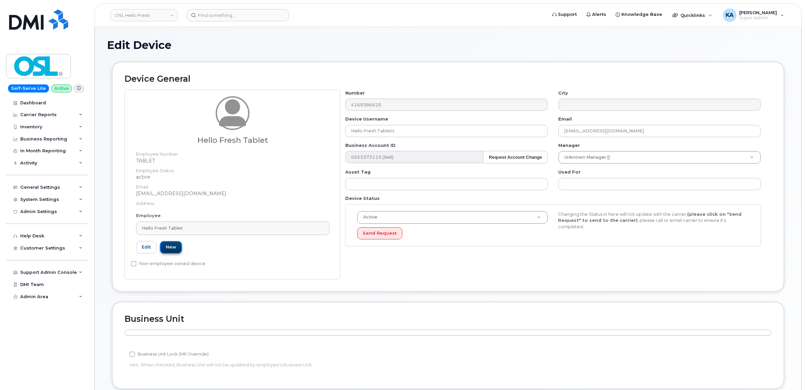
click at [172, 246] on link "New" at bounding box center [171, 247] width 22 height 12
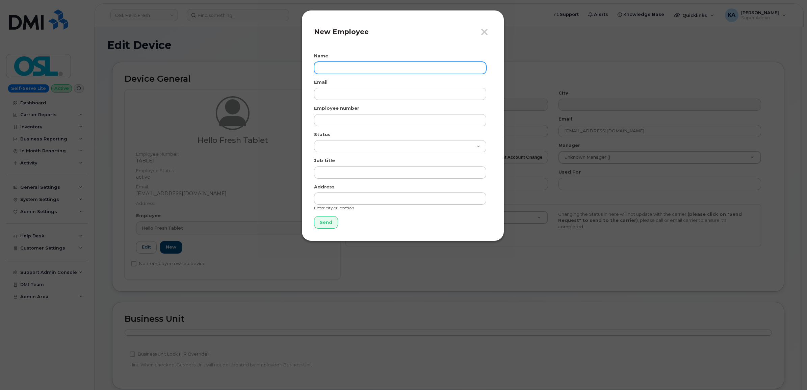
click at [333, 67] on input "text" at bounding box center [400, 68] width 172 height 12
type input "Hello Fresh Tablets"
click at [325, 224] on input "Send" at bounding box center [326, 222] width 24 height 12
type input "Send"
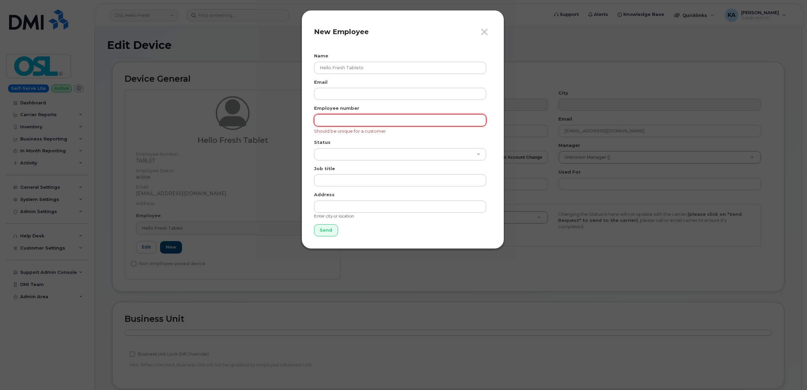
click at [340, 117] on input "text" at bounding box center [400, 120] width 172 height 12
type input "00000000"
click at [326, 226] on input "Send" at bounding box center [326, 230] width 24 height 12
type input "Send"
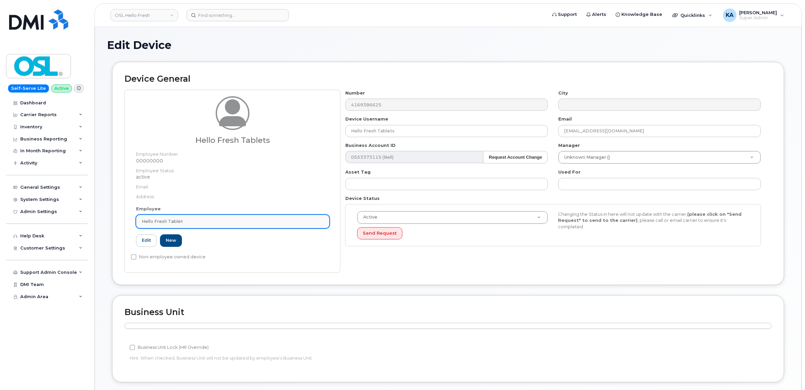
click at [190, 218] on div "Hello Fresh Tablet" at bounding box center [233, 221] width 182 height 6
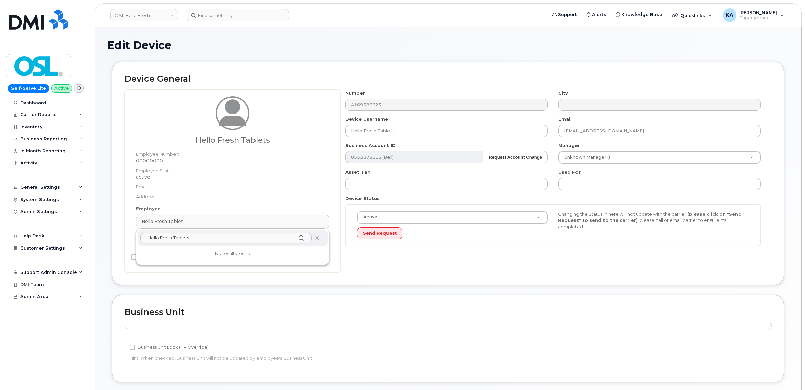
click at [315, 237] on icon at bounding box center [317, 238] width 4 height 4
click at [413, 274] on div "Device General Hello Fresh Tablets Employee Number: 00000000 Employee Status: a…" at bounding box center [448, 173] width 672 height 223
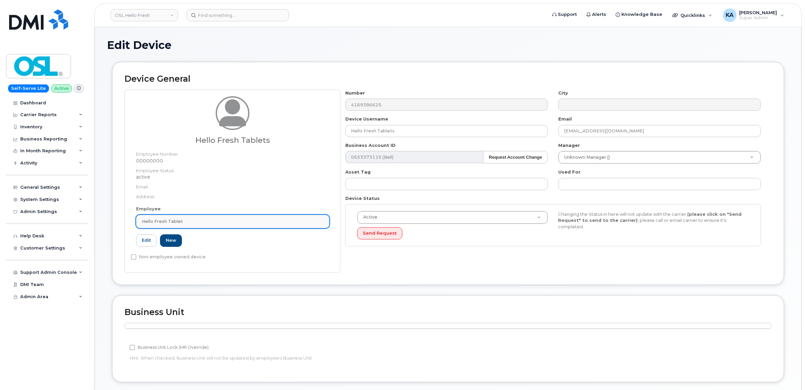
click at [188, 221] on div "Hello Fresh Tablet" at bounding box center [233, 221] width 182 height 6
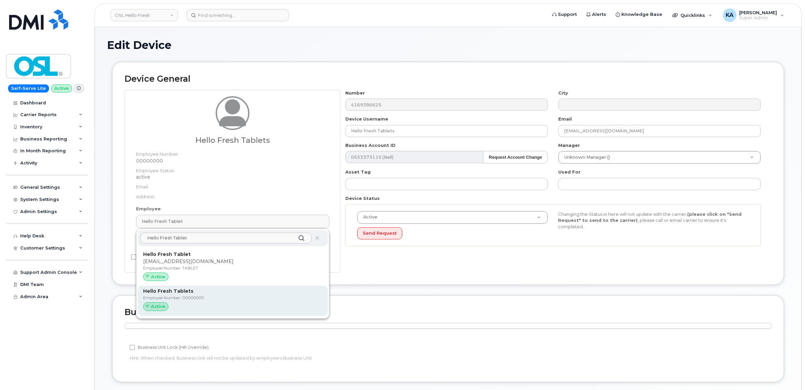
type input "Hello Fresh Tablet"
click at [154, 298] on p "Employee Number: 00000000" at bounding box center [232, 298] width 179 height 6
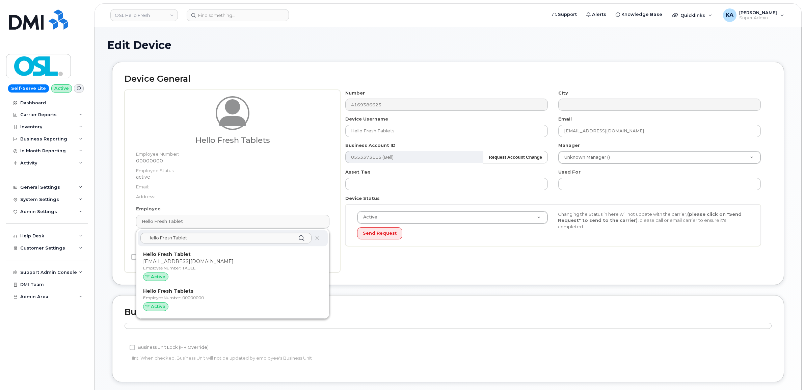
type input "00000000"
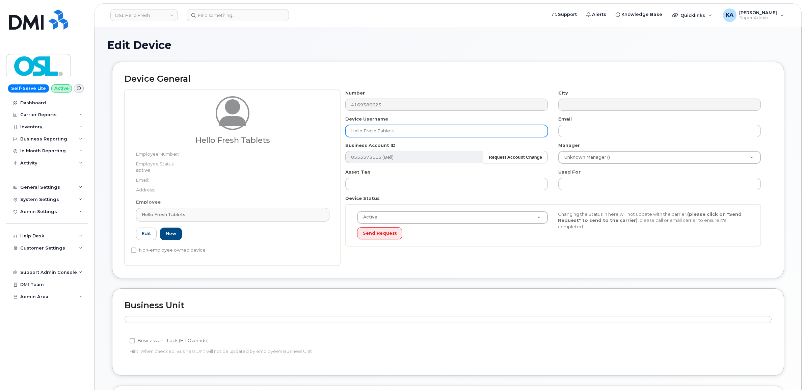
click at [404, 127] on input "Hello Fresh Tablets" at bounding box center [446, 131] width 202 height 12
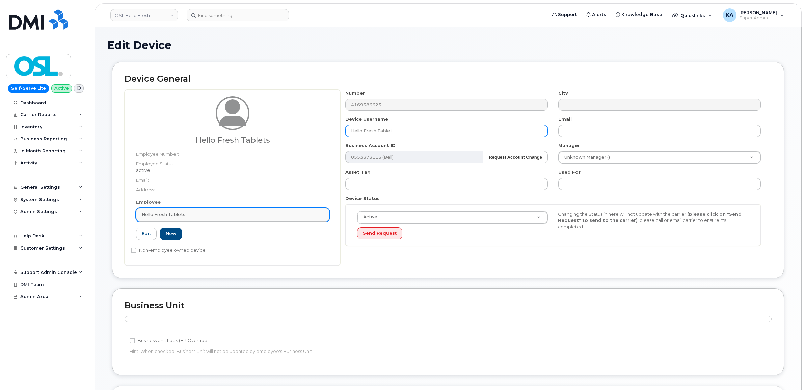
type input "Hello Fresh Tablet"
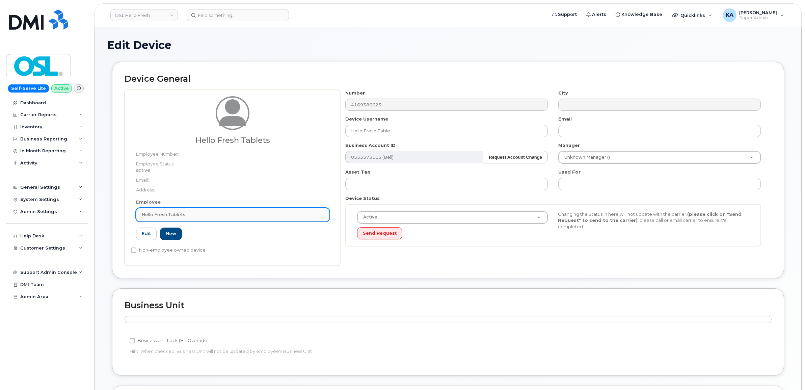
click at [220, 209] on link "Hello Fresh Tablets" at bounding box center [232, 214] width 193 height 13
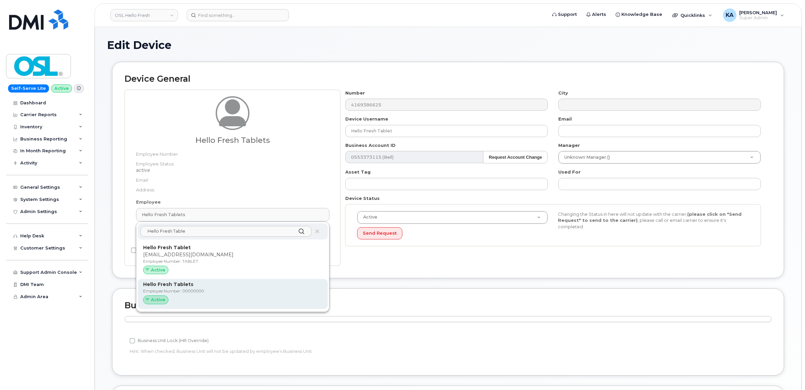
type input "Hello Fresh Table"
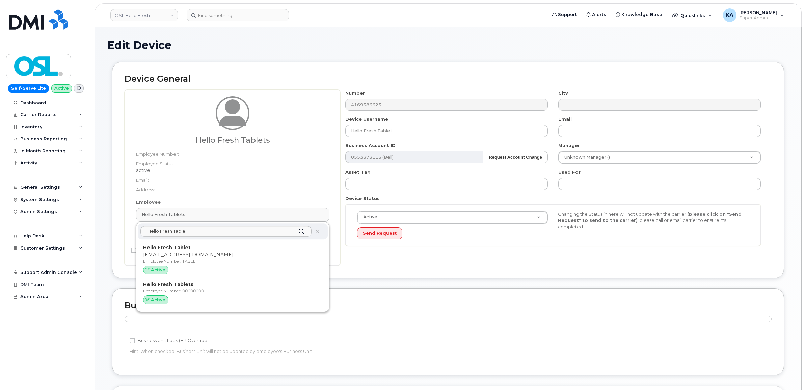
drag, startPoint x: 156, startPoint y: 291, endPoint x: 448, endPoint y: 25, distance: 395.3
click at [147, 291] on p "Employee Number: 00000000" at bounding box center [232, 291] width 179 height 6
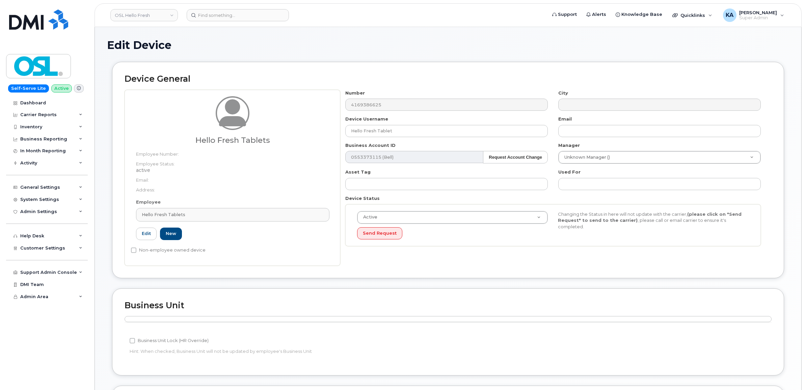
type input "Hello Fresh Tablets"
click at [148, 233] on link "Edit" at bounding box center [146, 233] width 21 height 12
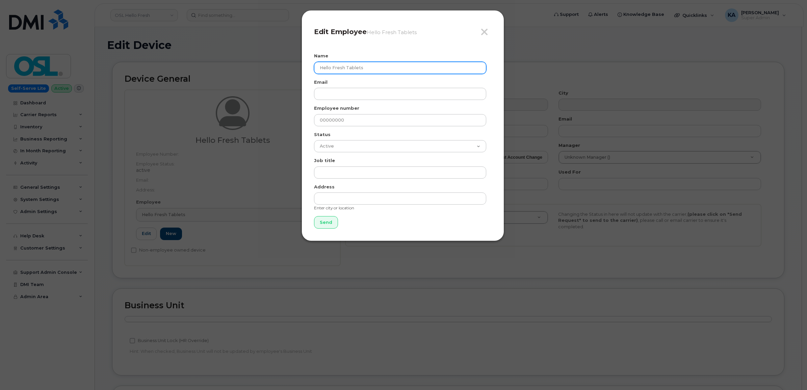
click at [368, 68] on input "Hello Fresh Tablets" at bounding box center [400, 68] width 172 height 12
type input "Hello Fresh Tablet"
click at [483, 34] on icon "button" at bounding box center [484, 32] width 8 height 10
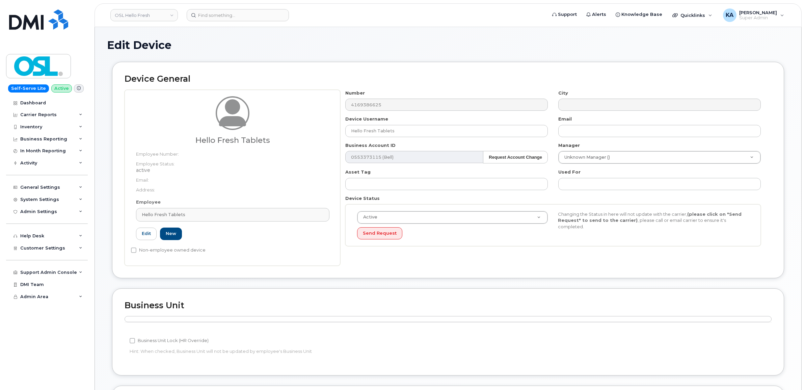
click at [241, 188] on dt "Address:" at bounding box center [232, 188] width 193 height 10
click at [223, 237] on div "Edit New" at bounding box center [232, 233] width 193 height 12
click at [237, 257] on div "Hello Fresh Tablets Employee Number: Employee Status: active Email: Address: Em…" at bounding box center [233, 178] width 216 height 176
click at [304, 150] on dt "Employee Number:" at bounding box center [232, 152] width 193 height 10
click at [250, 243] on div "Employee Hello Fresh Tablets Hello Fresh Table Hello Fresh Tablet support@oslhf…" at bounding box center [233, 222] width 204 height 47
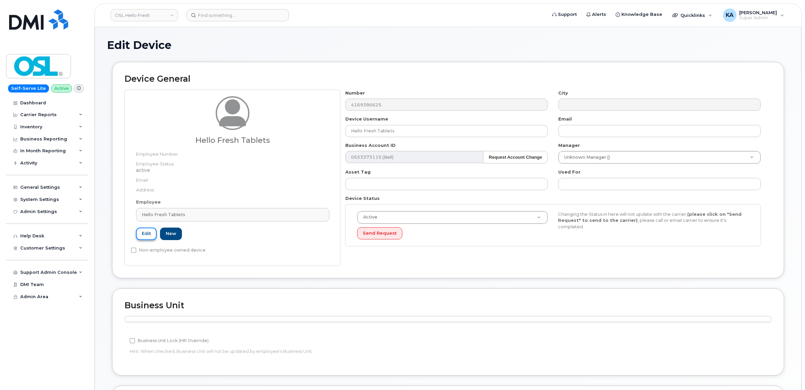
click at [141, 236] on link "Edit" at bounding box center [146, 233] width 21 height 12
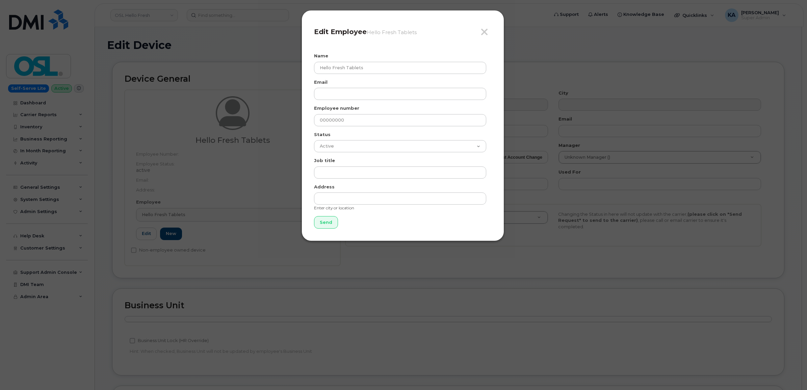
click at [480, 31] on h4 "Edit Employee Hello Fresh Tablets" at bounding box center [403, 32] width 178 height 8
click at [483, 31] on icon "button" at bounding box center [484, 32] width 8 height 10
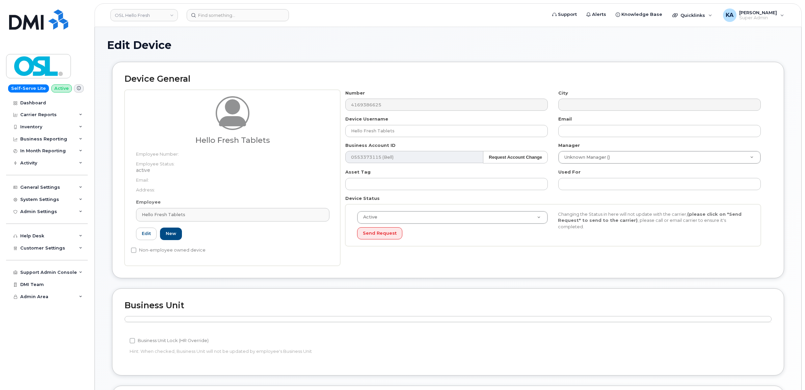
click at [308, 243] on div "Employee Hello Fresh Tablets Hello Fresh Table Hello Fresh Tablet support@oslhf…" at bounding box center [233, 222] width 204 height 47
click at [511, 268] on div "Device General Hello Fresh Tablets Employee Number: Employee Status: active Ema…" at bounding box center [448, 170] width 672 height 216
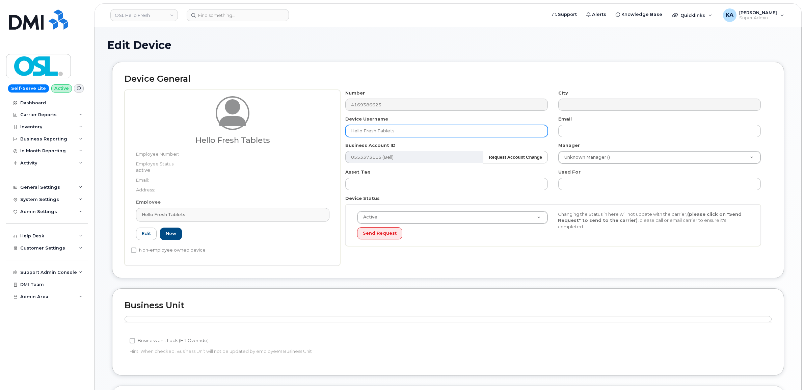
click at [408, 131] on input "Hello Fresh Tablets" at bounding box center [446, 131] width 202 height 12
type input "Hello Fresh Tablet"
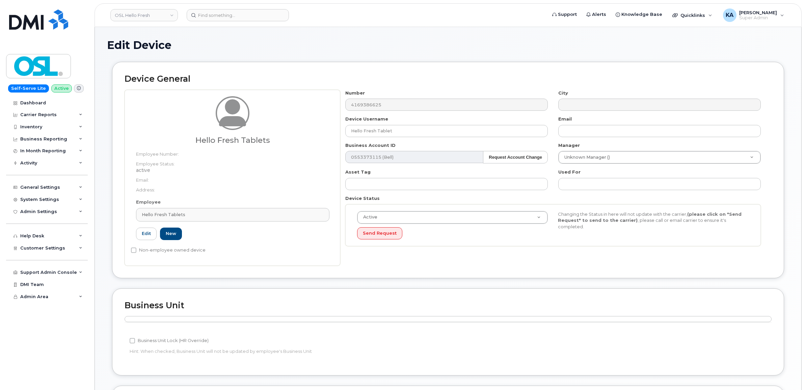
click at [414, 266] on div "Number 4169386625 City Device Username Hello Fresh Tablet Email Business Accoun…" at bounding box center [555, 178] width 431 height 176
click at [253, 250] on div "Non-employee owned device" at bounding box center [230, 250] width 198 height 8
click at [181, 183] on dt "Address:" at bounding box center [232, 188] width 193 height 10
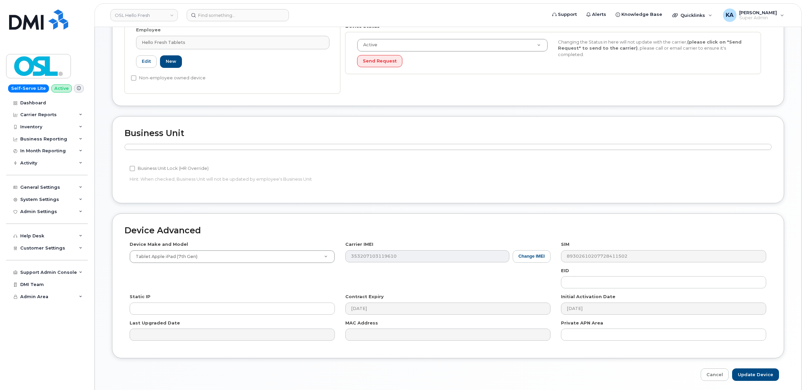
scroll to position [198, 0]
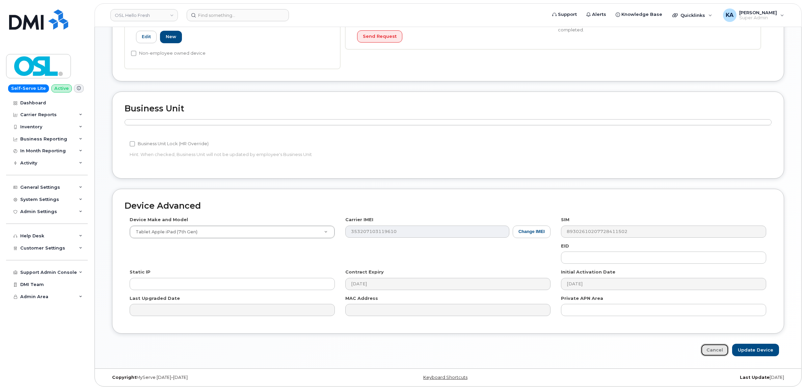
click at [716, 349] on link "Cancel" at bounding box center [715, 350] width 28 height 12
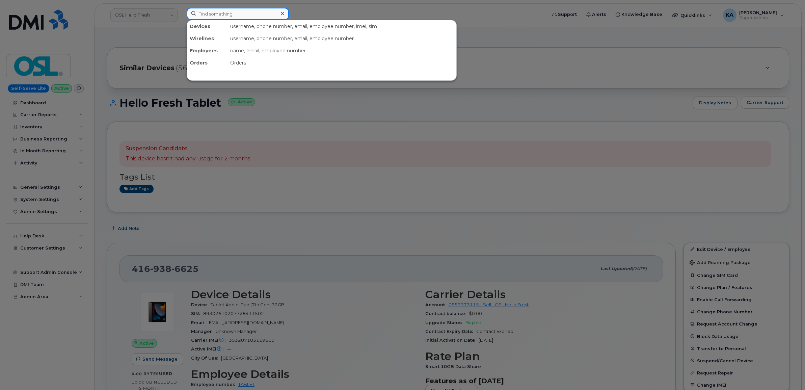
click at [205, 14] on input at bounding box center [238, 14] width 102 height 12
paste input "4167707913"
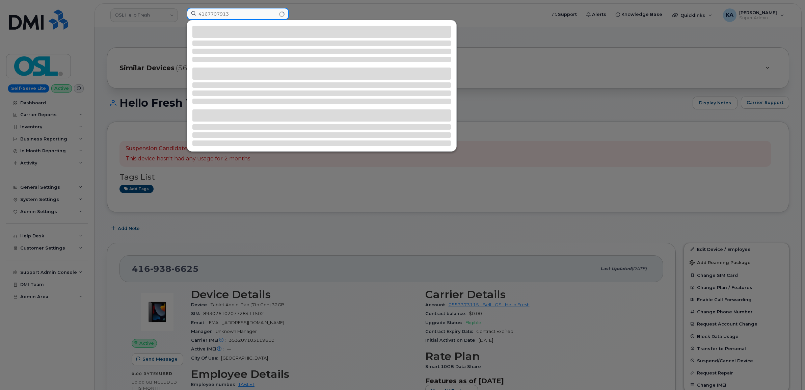
type input "4167707913"
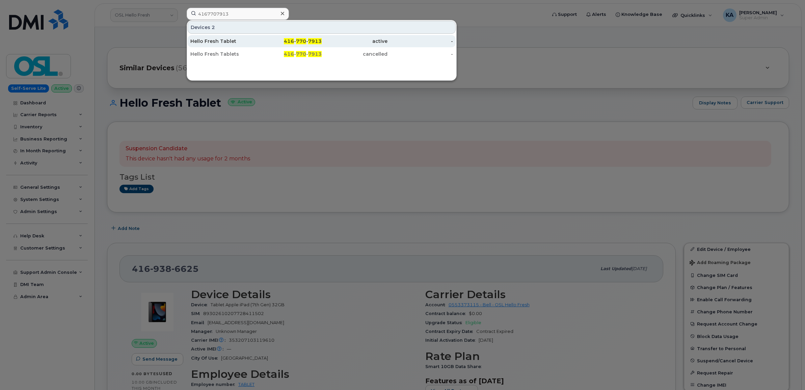
click at [207, 40] on div "Hello Fresh Tablet" at bounding box center [223, 41] width 66 height 7
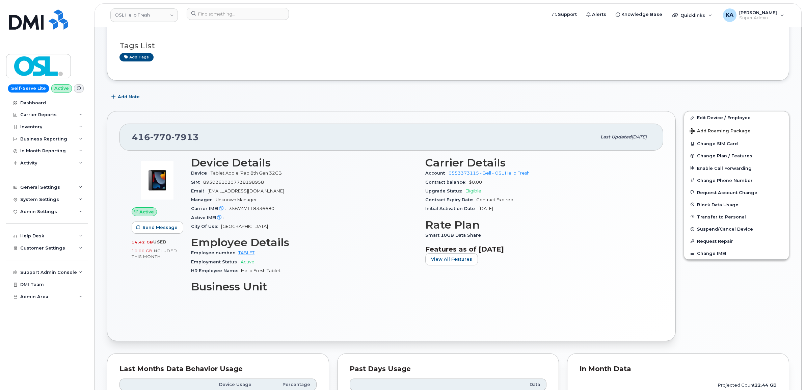
scroll to position [142, 0]
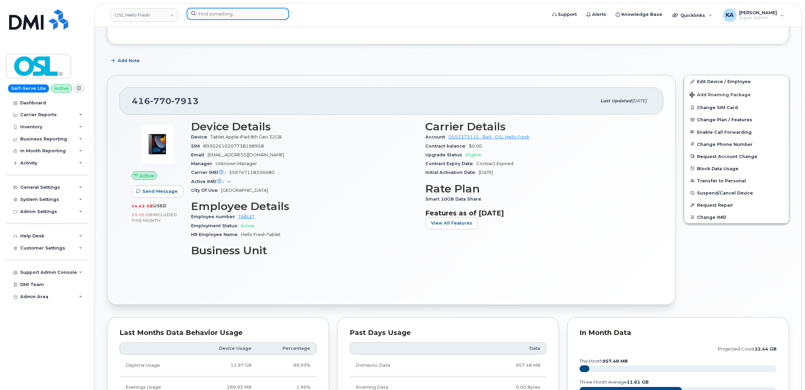
click at [202, 13] on input at bounding box center [238, 14] width 102 height 12
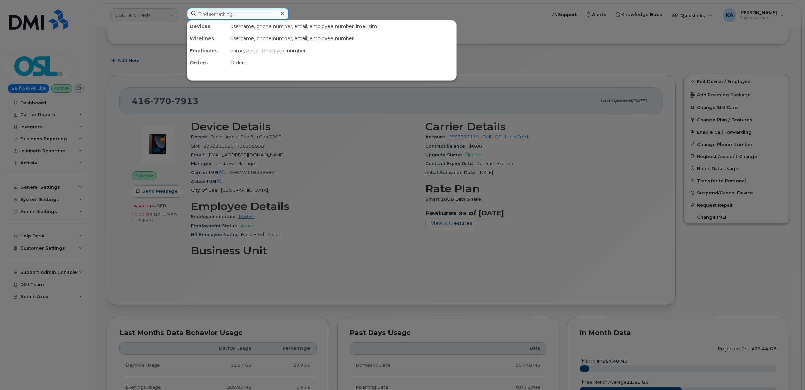
paste input "6473947128"
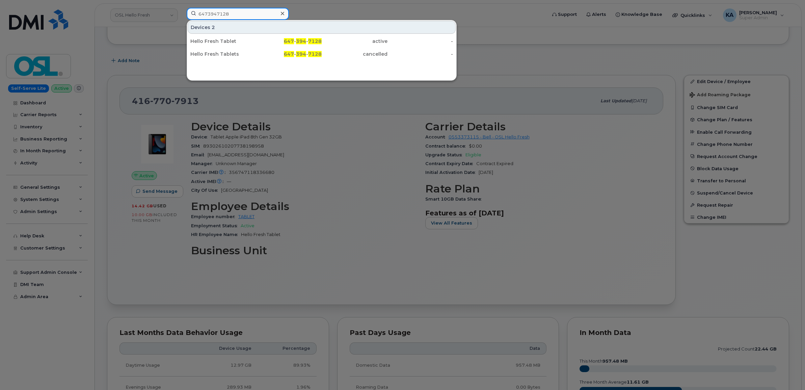
type input "6473947128"
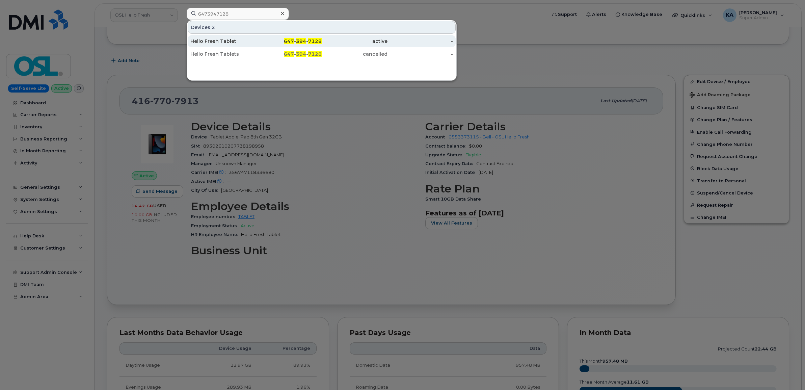
click at [202, 39] on div "Hello Fresh Tablet" at bounding box center [223, 41] width 66 height 7
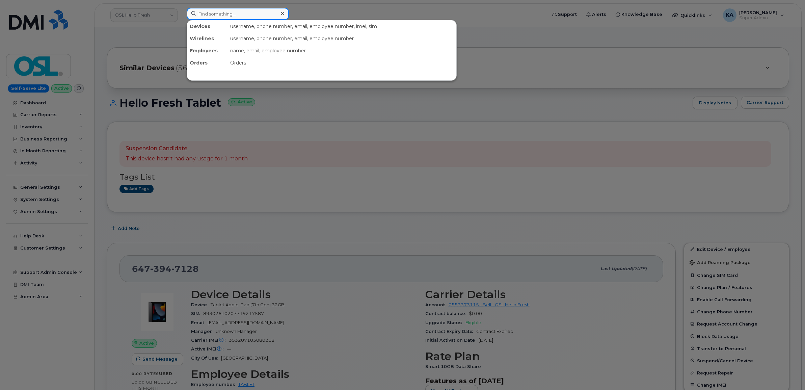
click at [230, 12] on input at bounding box center [238, 14] width 102 height 12
paste input "4165759966"
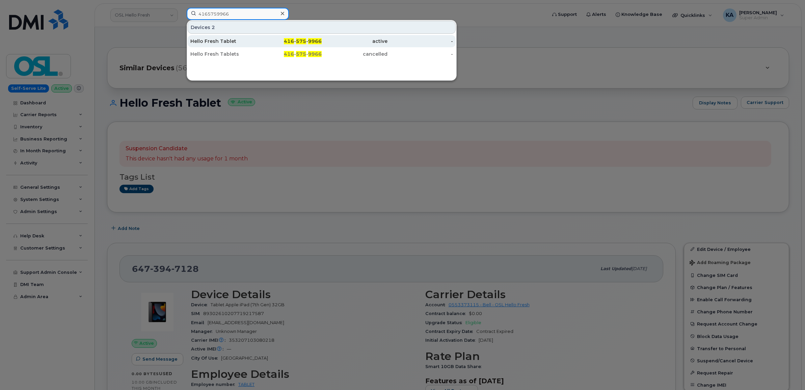
type input "4165759966"
click at [221, 37] on div "Hello Fresh Tablet" at bounding box center [223, 41] width 66 height 12
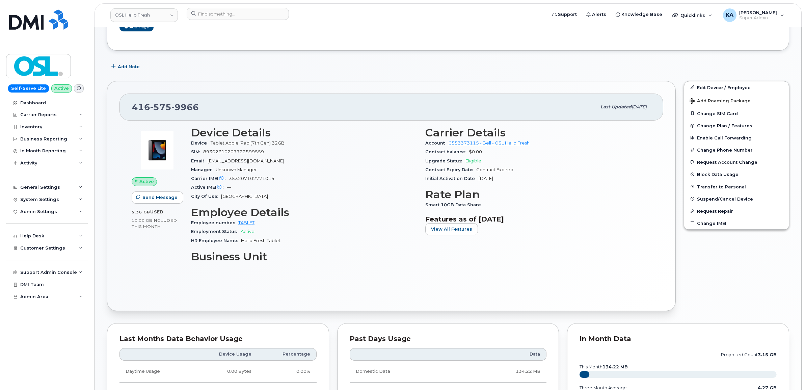
scroll to position [142, 0]
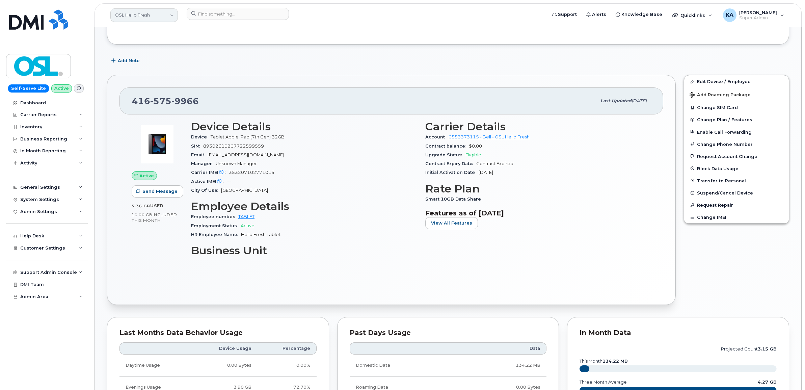
drag, startPoint x: 134, startPoint y: 16, endPoint x: 137, endPoint y: 20, distance: 5.3
click at [134, 19] on link "OSL Hello Fresh" at bounding box center [143, 14] width 67 height 13
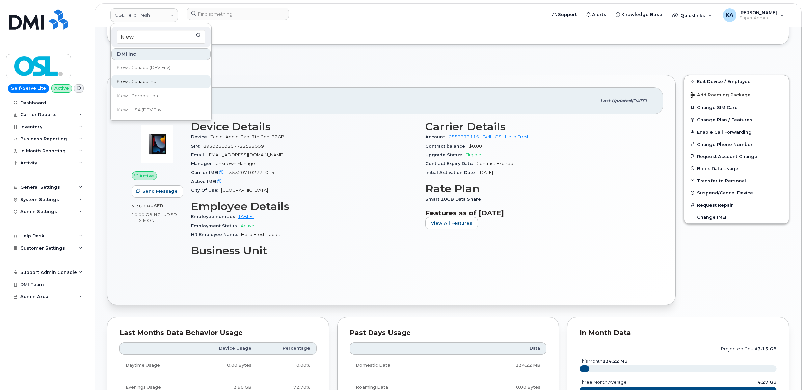
type input "kiew"
click at [129, 78] on span "Kiewit Canada Inc" at bounding box center [136, 81] width 39 height 7
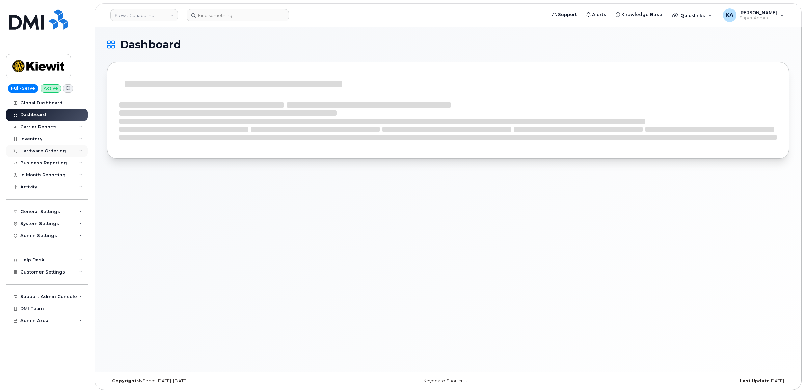
click at [39, 151] on div "Hardware Ordering" at bounding box center [43, 150] width 46 height 5
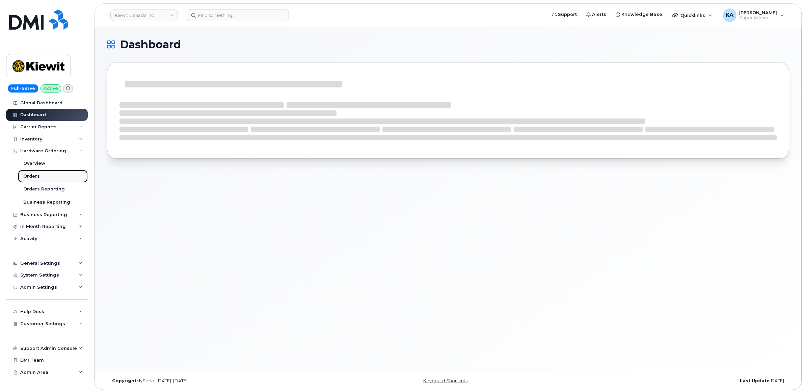
click at [30, 175] on div "Orders" at bounding box center [31, 176] width 17 height 6
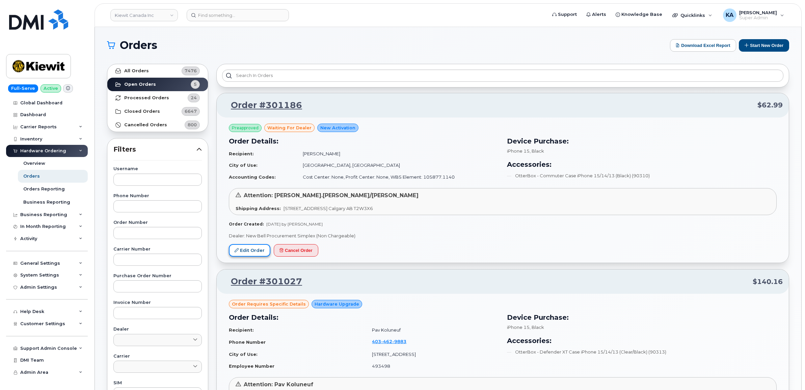
click at [251, 250] on link "Edit Order" at bounding box center [250, 250] width 42 height 12
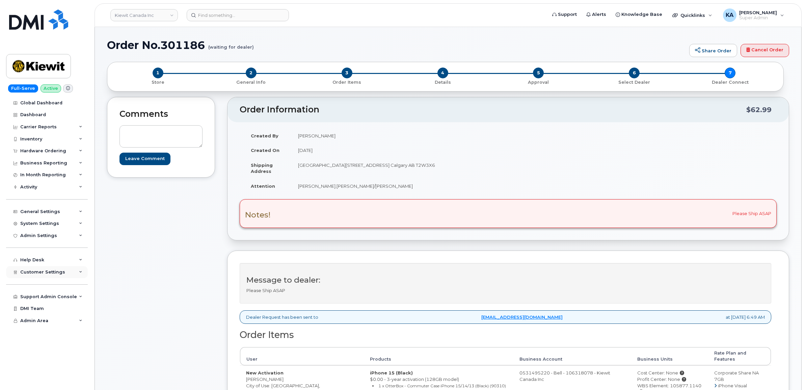
click at [42, 273] on span "Customer Settings" at bounding box center [42, 271] width 45 height 5
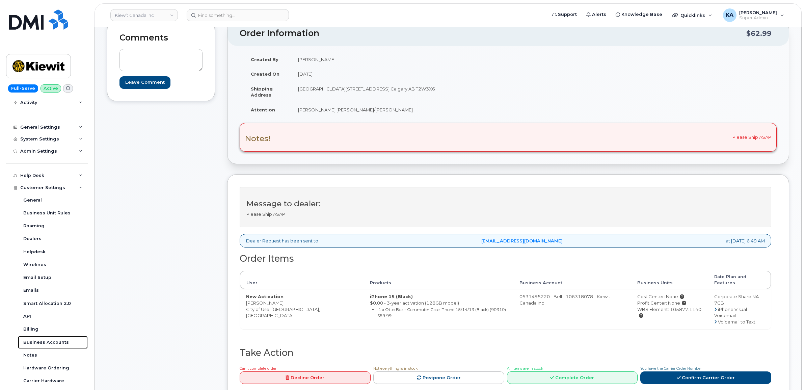
scroll to position [84, 0]
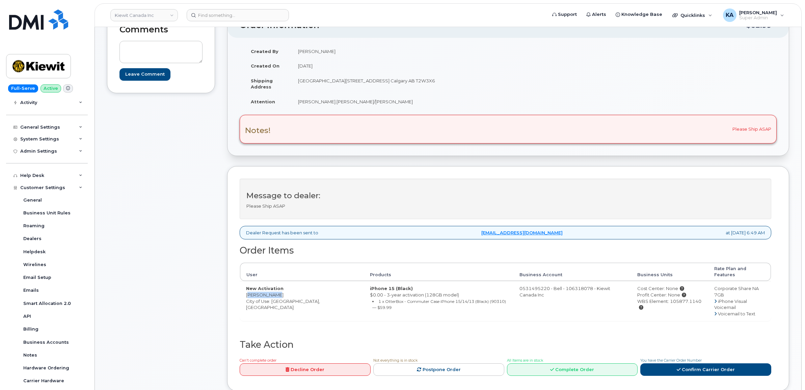
drag, startPoint x: 243, startPoint y: 288, endPoint x: 280, endPoint y: 291, distance: 37.2
click at [280, 291] on td "New Activation Awais Ahmed City of Use: Calgary, Alberta" at bounding box center [302, 301] width 124 height 40
copy td "[PERSON_NAME]"
drag, startPoint x: 290, startPoint y: 82, endPoint x: 333, endPoint y: 83, distance: 42.9
click at [333, 83] on tr "Shipping Address Suite 200 10333 Southport Road S.W. Calgary AB T2W3X6" at bounding box center [374, 83] width 259 height 21
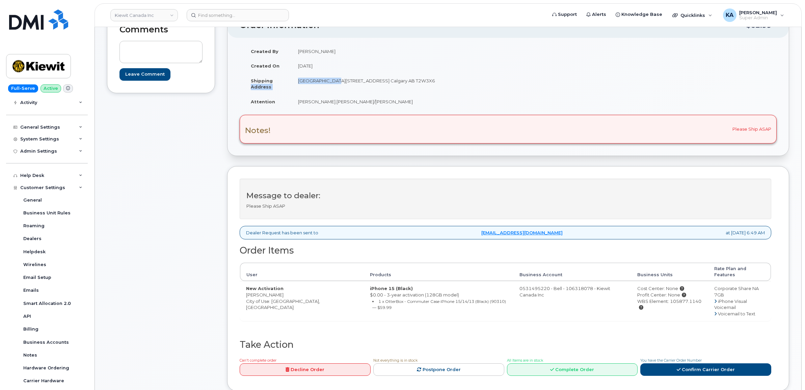
drag, startPoint x: 333, startPoint y: 83, endPoint x: 301, endPoint y: 90, distance: 32.4
click at [302, 90] on td "Suite 200 10333 Southport Road S.W. Calgary AB T2W3X6" at bounding box center [397, 83] width 211 height 21
drag, startPoint x: 298, startPoint y: 82, endPoint x: 382, endPoint y: 88, distance: 85.0
click at [382, 88] on td "Suite 200 10333 Southport Road S.W. Calgary AB T2W3X6" at bounding box center [397, 83] width 211 height 21
copy td "Suite 200 10333 Southport Road S.W."
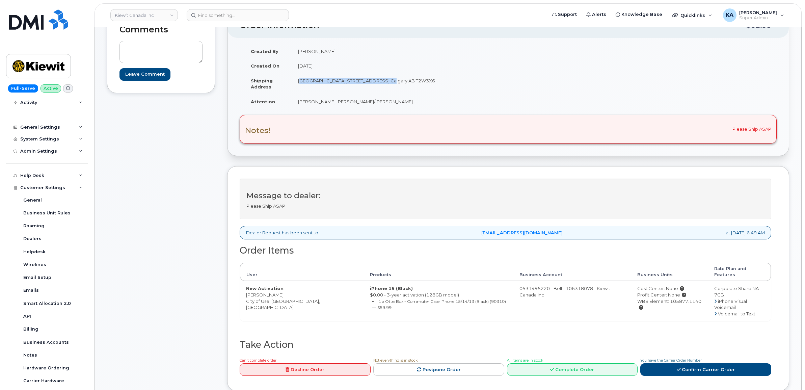
drag, startPoint x: 408, startPoint y: 79, endPoint x: 436, endPoint y: 82, distance: 27.8
click at [436, 82] on td "Suite 200 10333 Southport Road S.W. Calgary AB T2W3X6" at bounding box center [397, 83] width 211 height 21
copy td "T2W3X6"
drag, startPoint x: 296, startPoint y: 105, endPoint x: 376, endPoint y: 109, distance: 80.4
click at [376, 109] on td "[PERSON_NAME].[PERSON_NAME]/[PERSON_NAME]" at bounding box center [397, 101] width 211 height 15
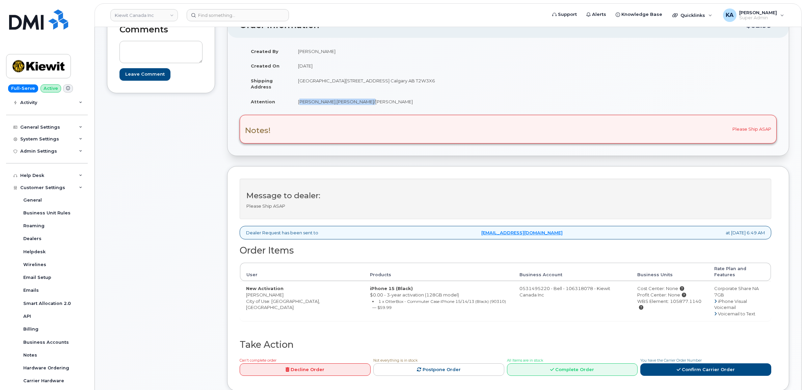
copy td "[PERSON_NAME].[PERSON_NAME]/[PERSON_NAME]"
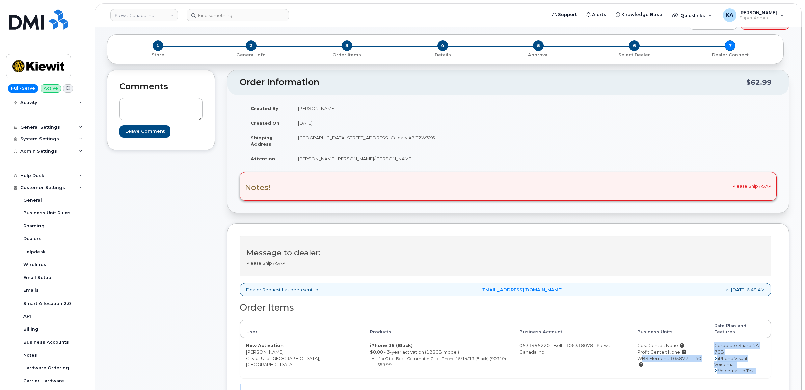
scroll to position [31, 0]
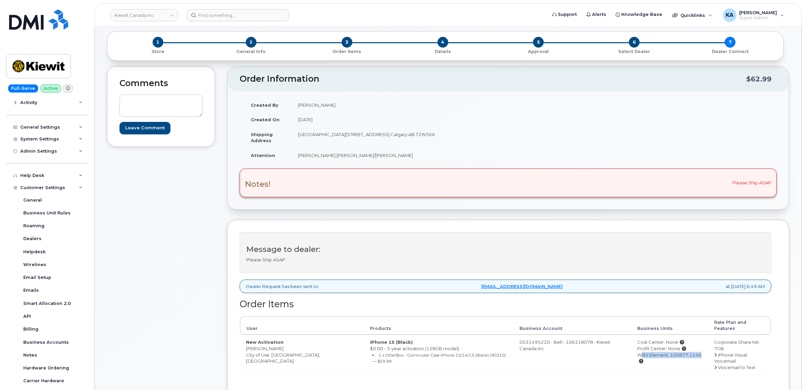
drag, startPoint x: 622, startPoint y: 381, endPoint x: 689, endPoint y: 355, distance: 72.1
click at [689, 355] on td "Cost Center: None Profit Center: None WBS Element: 105877.1140" at bounding box center [669, 354] width 77 height 40
copy div "WBS Element: 105877.1140"
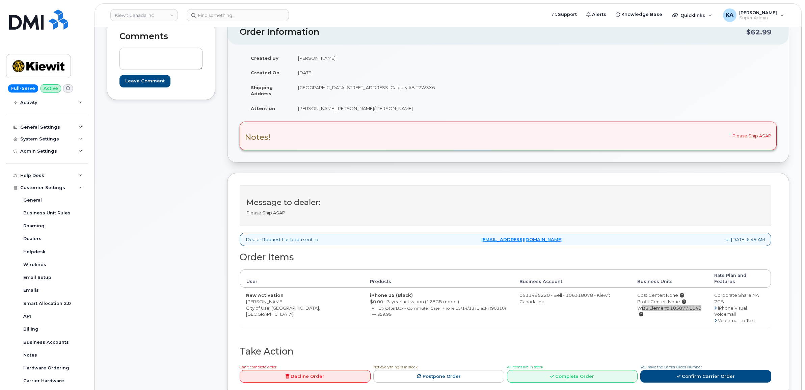
scroll to position [157, 0]
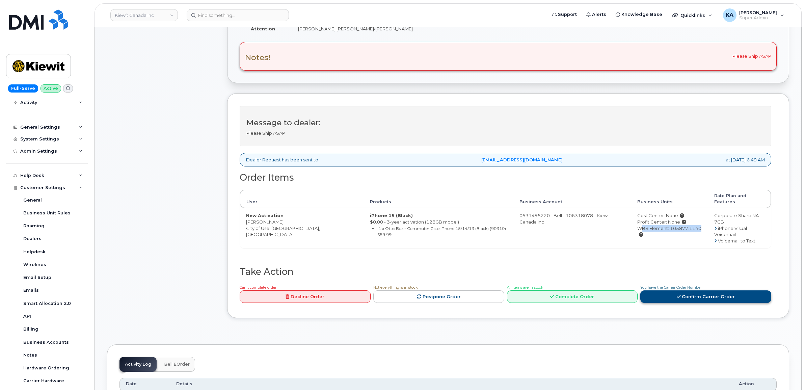
click at [670, 290] on link "Confirm Carrier Order" at bounding box center [705, 296] width 131 height 12
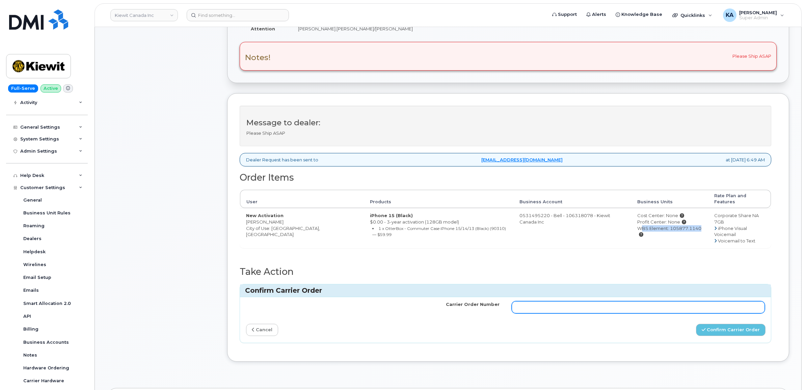
click at [645, 301] on input "Carrier Order Number" at bounding box center [638, 307] width 253 height 12
paste input "3018636"
type input "3018636"
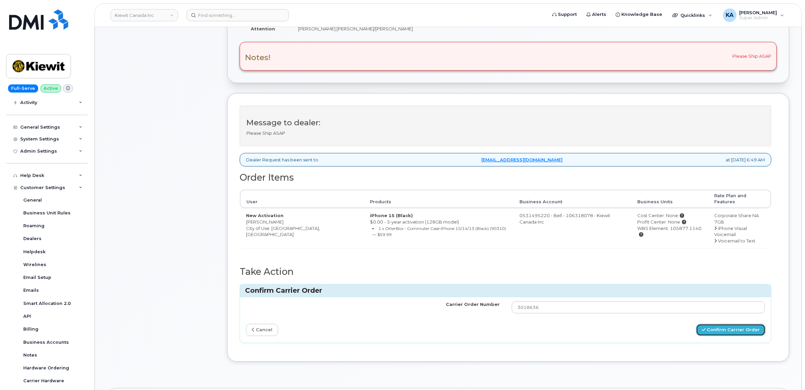
click at [737, 324] on button "Confirm Carrier Order" at bounding box center [731, 330] width 70 height 12
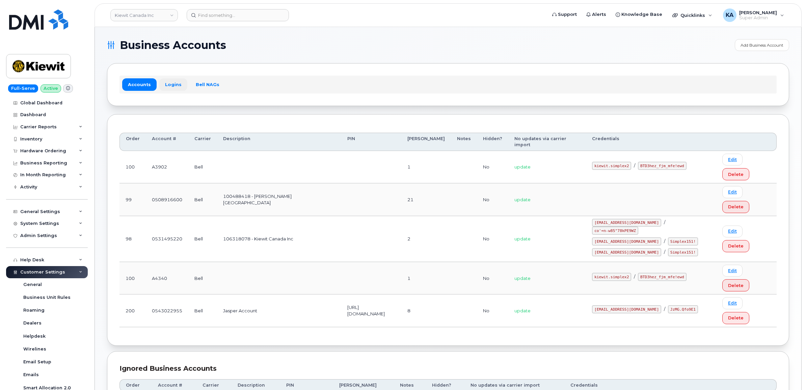
click at [170, 82] on link "Logins" at bounding box center [173, 84] width 28 height 12
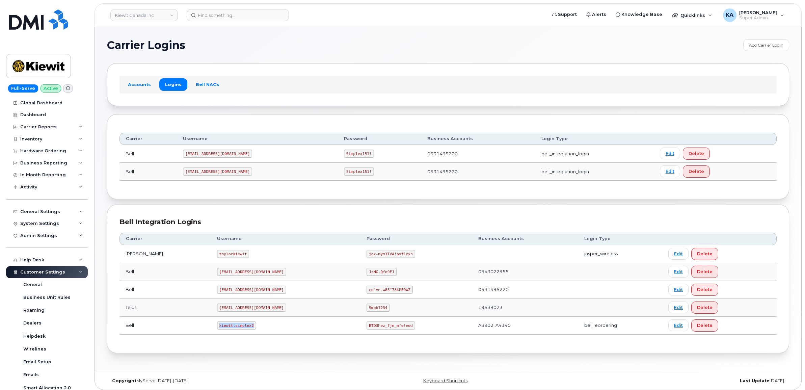
drag, startPoint x: 201, startPoint y: 326, endPoint x: 240, endPoint y: 332, distance: 39.2
click at [240, 332] on td "kiewit.simplex2" at bounding box center [286, 326] width 150 height 18
copy code "kiewit.simplex2"
drag, startPoint x: 336, startPoint y: 326, endPoint x: 382, endPoint y: 331, distance: 45.9
click at [382, 331] on td "BTD3hez_fjm_mfe!ewd" at bounding box center [415, 326] width 111 height 18
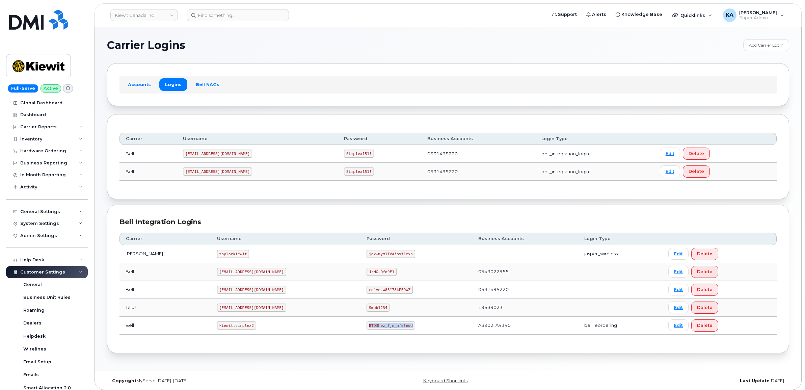
copy code "BTD3hez_fjm_mfe!ewd"
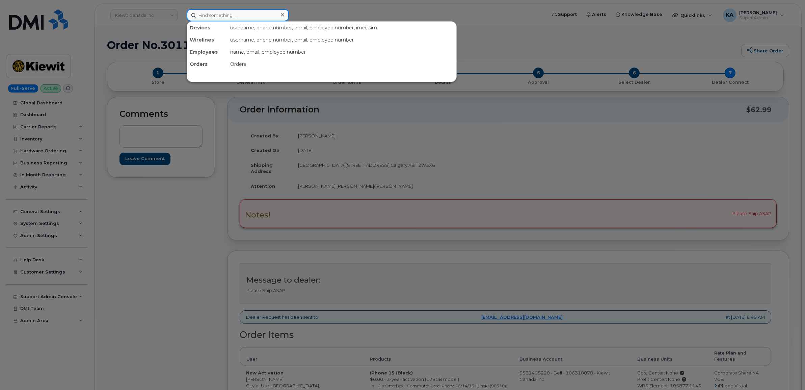
click at [205, 15] on input at bounding box center [238, 15] width 102 height 12
paste input "2502638341"
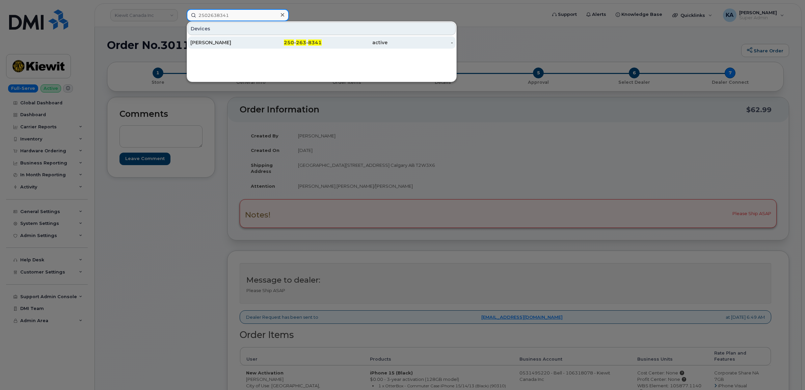
type input "2502638341"
click at [210, 45] on div "[PERSON_NAME]" at bounding box center [223, 42] width 66 height 7
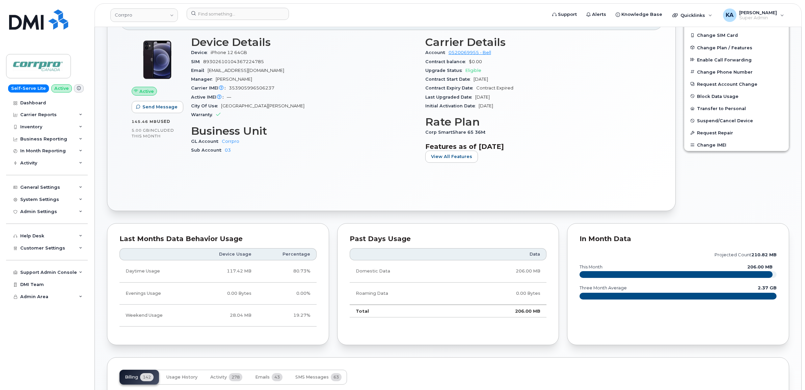
scroll to position [380, 0]
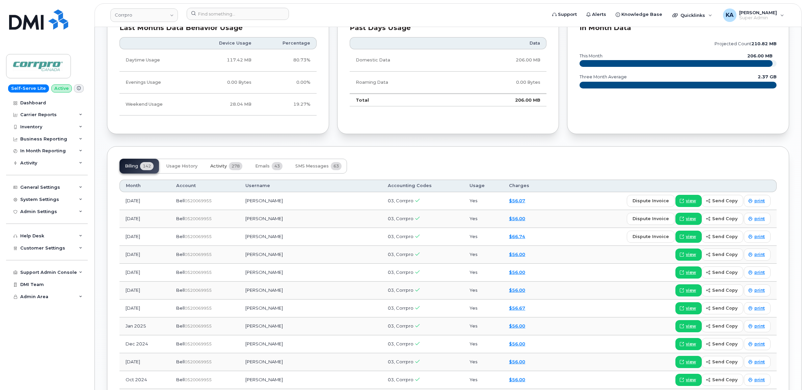
click at [220, 166] on span "Activity" at bounding box center [218, 165] width 17 height 5
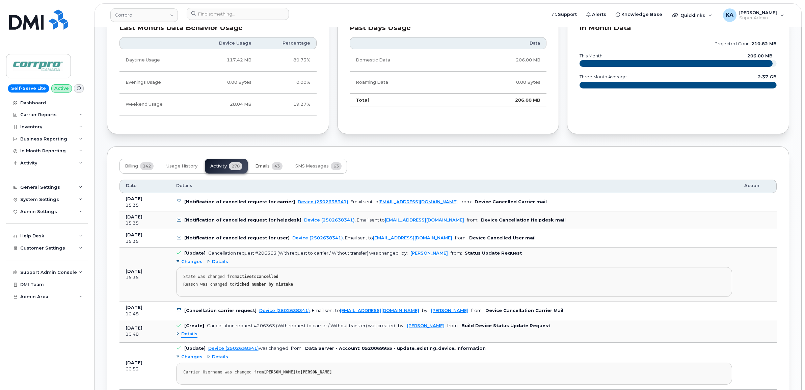
click at [270, 167] on span "Emails" at bounding box center [262, 165] width 15 height 5
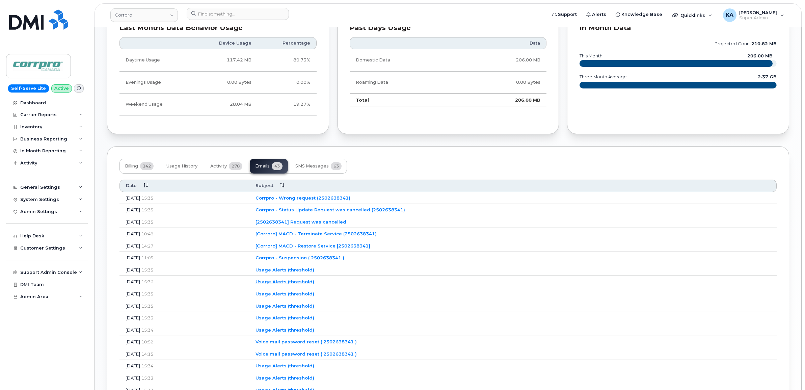
click at [341, 223] on link "[2502638341] Request was cancelled" at bounding box center [300, 221] width 91 height 5
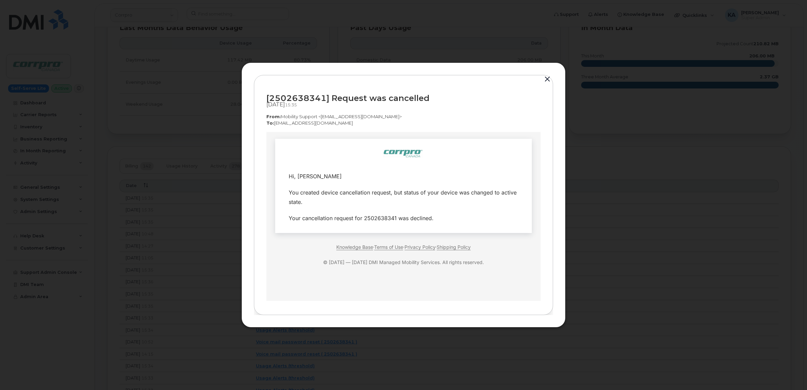
scroll to position [0, 0]
click at [547, 79] on button "button" at bounding box center [547, 79] width 10 height 9
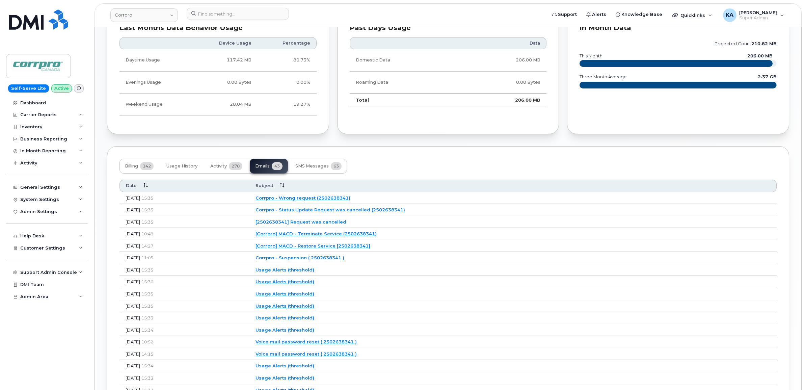
click at [351, 210] on link "Corrpro - Status Update Request was cancelled (2502638341)" at bounding box center [330, 209] width 150 height 5
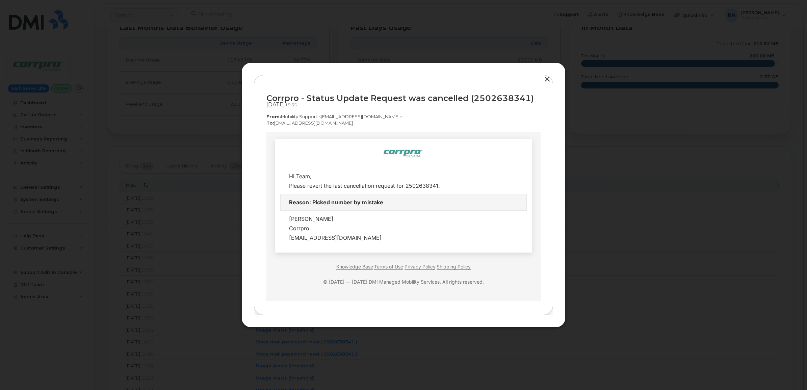
click at [549, 75] on button "button" at bounding box center [547, 79] width 10 height 9
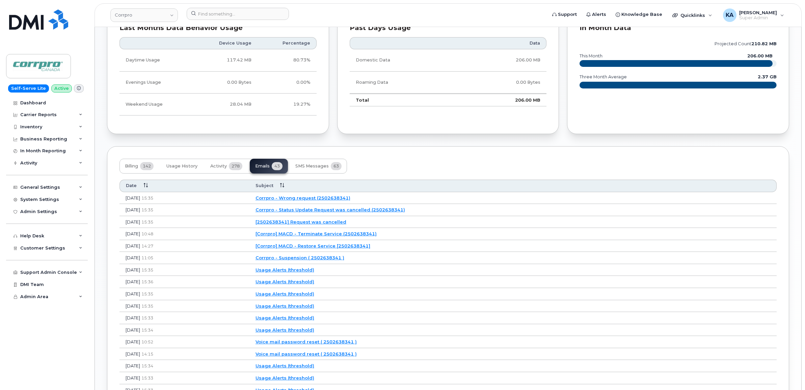
click at [336, 197] on link "Corrpro - Wrong request (2502638341)" at bounding box center [302, 197] width 95 height 5
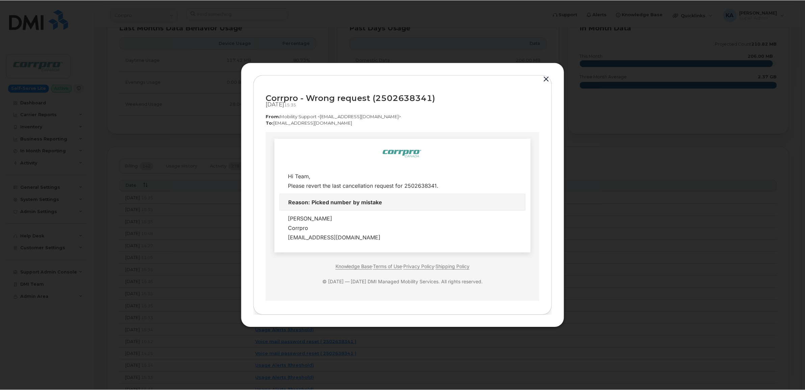
scroll to position [2, 0]
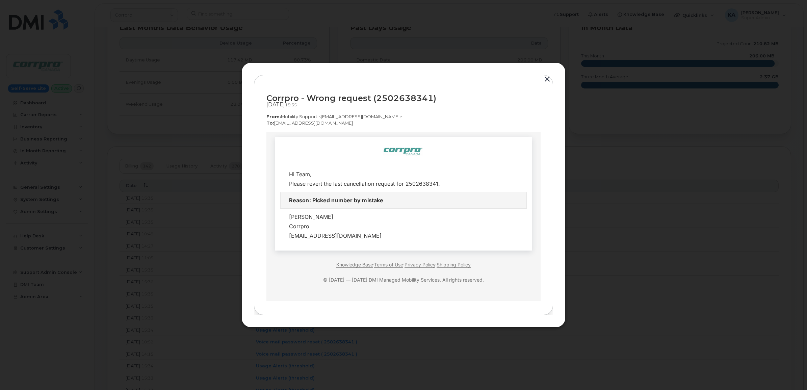
drag, startPoint x: 266, startPoint y: 95, endPoint x: 326, endPoint y: 107, distance: 61.2
click at [326, 107] on div "Corrpro - Wrong request (2502638341) Sep 18, 2025  15:35 From:  Mobility Suppor…" at bounding box center [403, 109] width 274 height 45
copy div "Corrpro - Wrong request (2502638341) Sep 18, 2025  15:35"
drag, startPoint x: 265, startPoint y: 116, endPoint x: 329, endPoint y: 122, distance: 64.3
click at [329, 123] on div "Corrpro - Wrong request (2502638341) Sep 18, 2025  15:35 From:  Mobility Suppor…" at bounding box center [403, 195] width 299 height 240
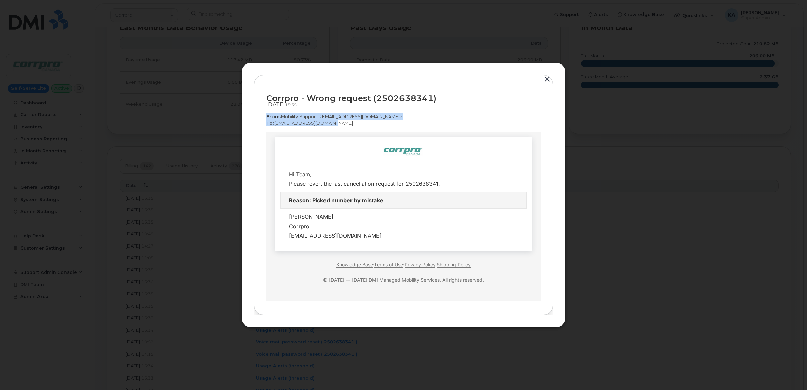
copy div "From:  Mobility Support <noreply@myserve.ca> To:  corpclientcare@bell.ca"
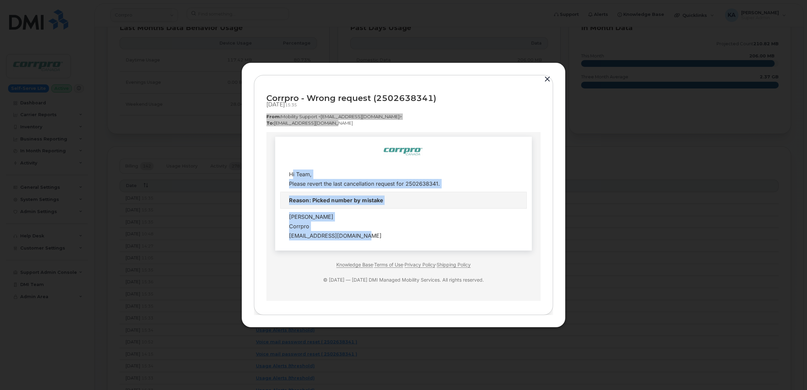
drag, startPoint x: 286, startPoint y: 173, endPoint x: 375, endPoint y: 242, distance: 112.1
click at [375, 242] on tbody "Hi Team, Please revert the last cancellation request for 2502638341. Reason: Pi…" at bounding box center [403, 205] width 246 height 78
copy tbody "Hi Team, Please revert the last cancellation request for 2502638341. Reason: Pi…"
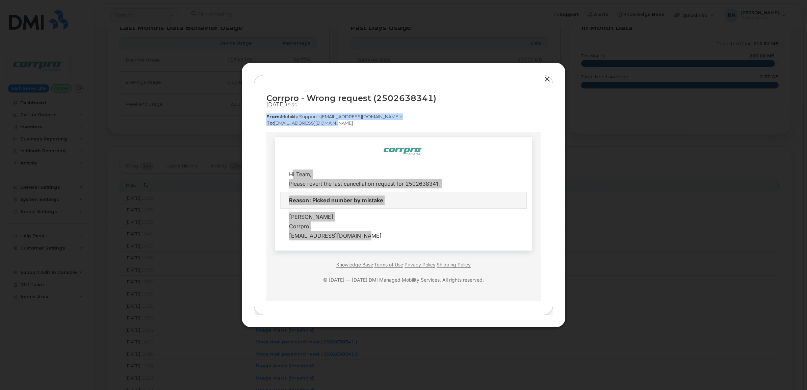
click at [545, 80] on button "button" at bounding box center [547, 79] width 10 height 9
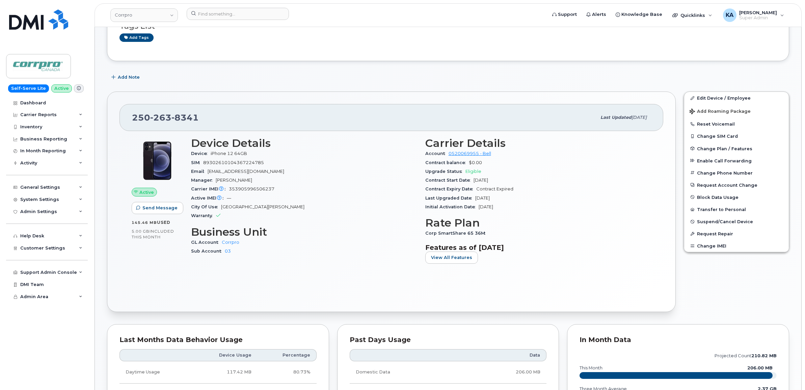
scroll to position [42, 0]
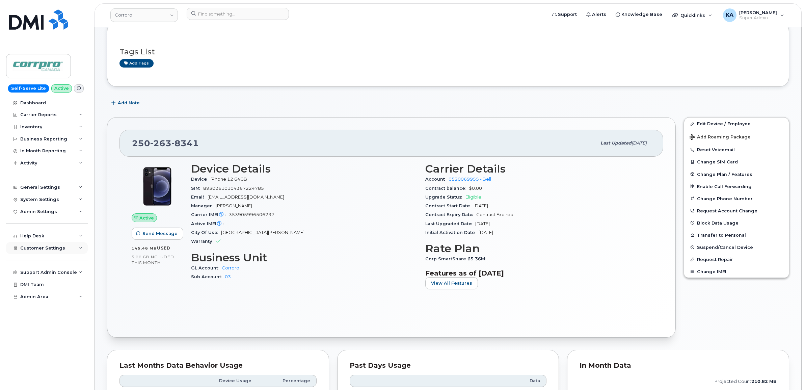
click at [34, 247] on span "Customer Settings" at bounding box center [42, 247] width 45 height 5
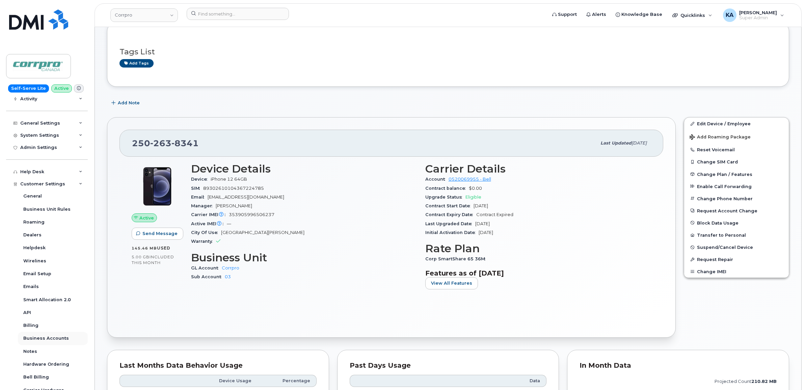
scroll to position [84, 0]
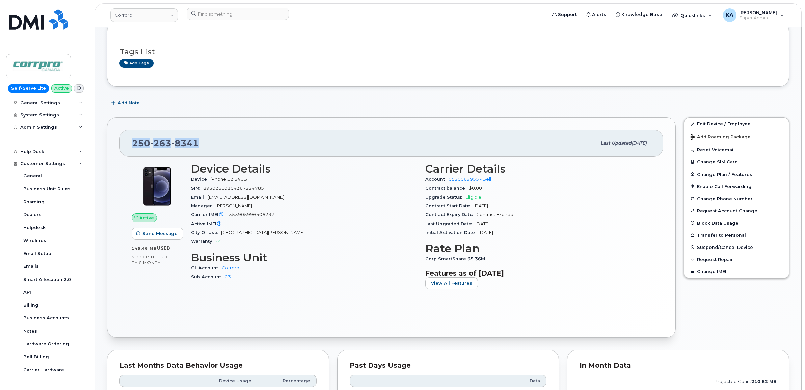
drag, startPoint x: 203, startPoint y: 142, endPoint x: 130, endPoint y: 143, distance: 72.9
click at [130, 143] on div "250 263 8341 Last updated Aug 15, 2025" at bounding box center [391, 143] width 544 height 27
copy span "250 263 8341"
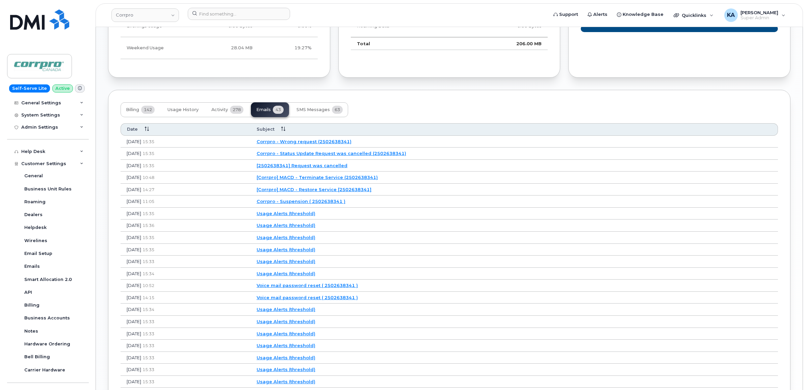
scroll to position [422, 0]
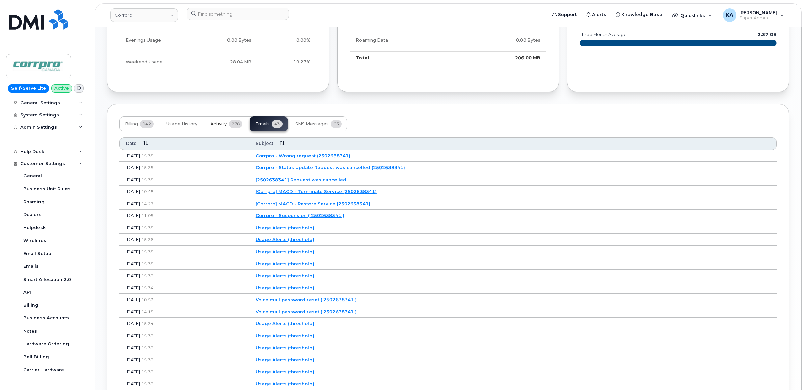
click at [220, 127] on span "Activity" at bounding box center [218, 123] width 17 height 5
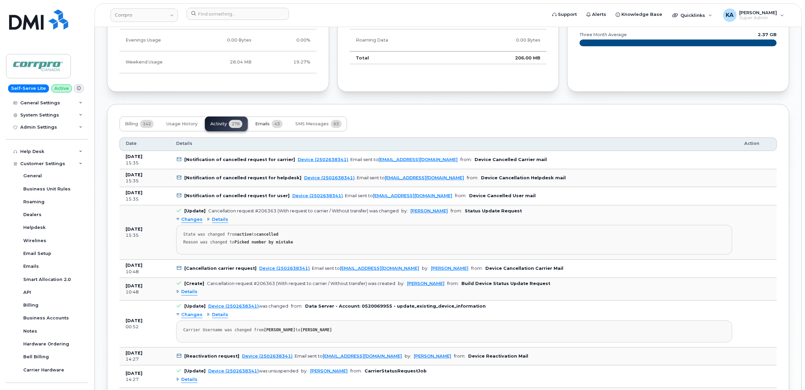
click at [266, 123] on span "Emails" at bounding box center [262, 123] width 15 height 5
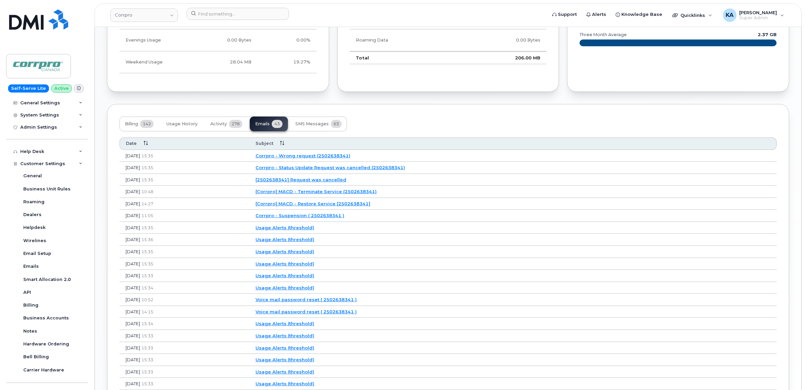
click at [331, 193] on link "[Corrpro] MACD - Terminate Service (2502638341)" at bounding box center [315, 191] width 121 height 5
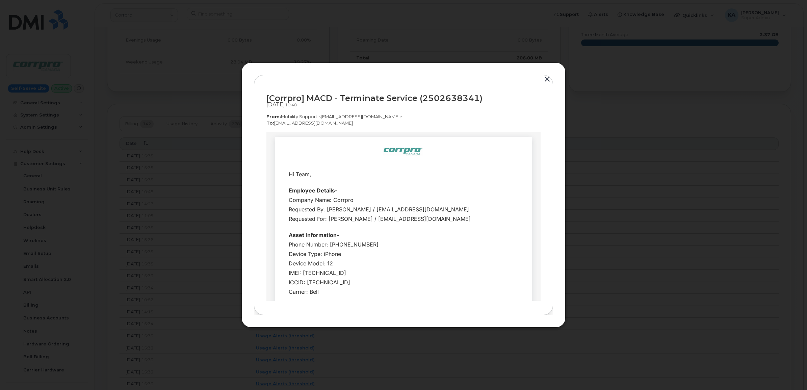
scroll to position [0, 0]
click at [548, 78] on button "button" at bounding box center [547, 79] width 10 height 9
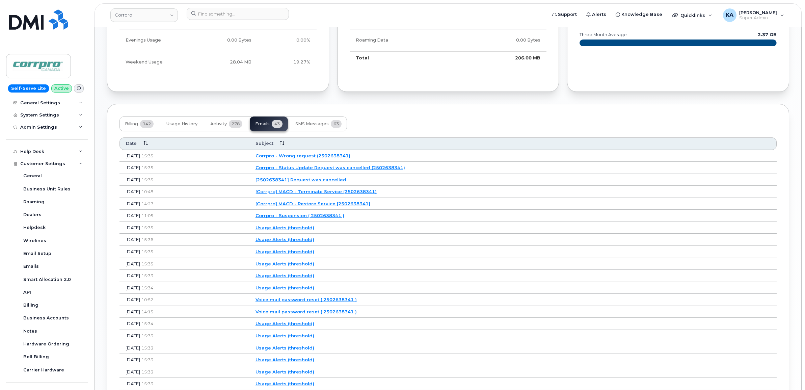
click at [340, 169] on link "Corrpro - Status Update Request was cancelled (2502638341)" at bounding box center [330, 167] width 150 height 5
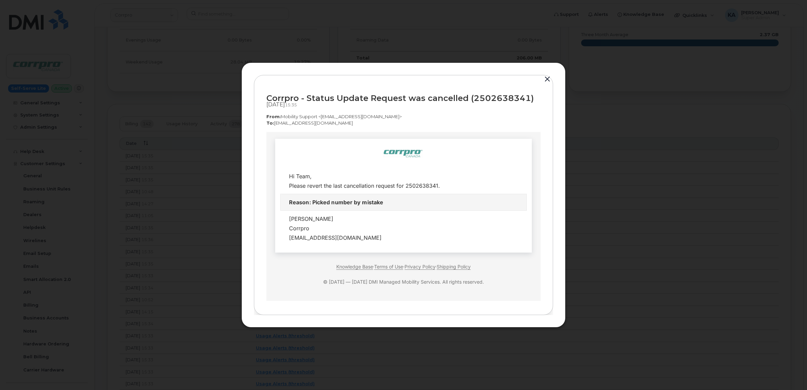
click at [545, 78] on button "button" at bounding box center [547, 79] width 10 height 9
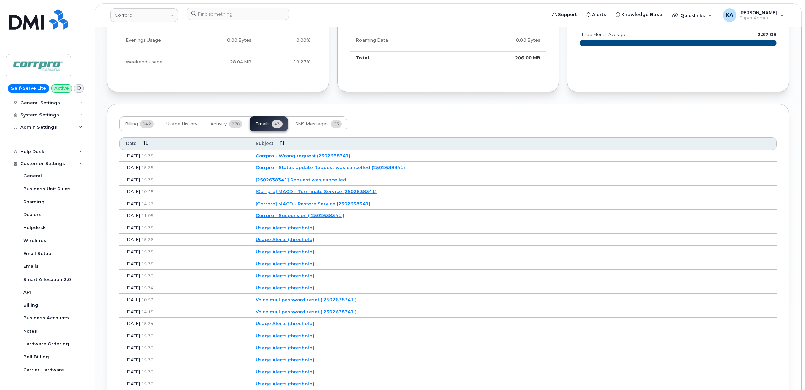
click at [338, 158] on link "Corrpro - Wrong request (2502638341)" at bounding box center [302, 155] width 95 height 5
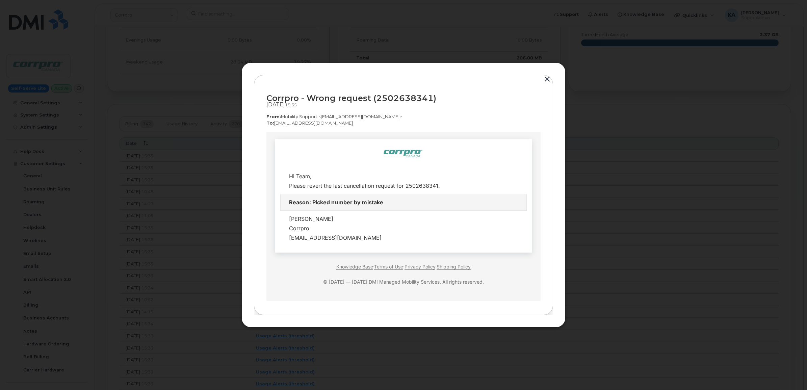
click at [549, 78] on button "button" at bounding box center [547, 79] width 10 height 9
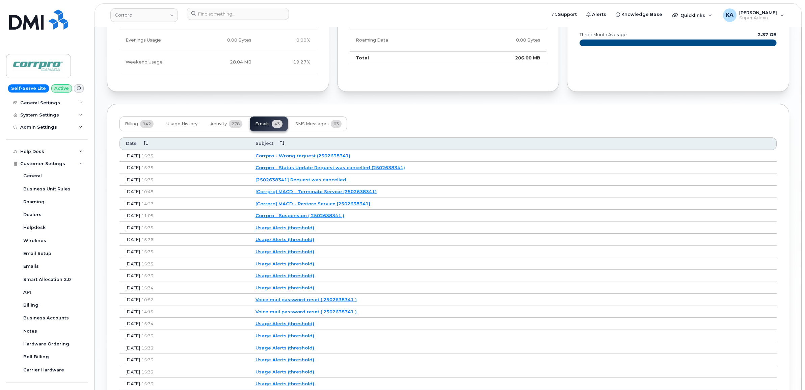
click at [331, 156] on link "Corrpro - Wrong request (2502638341)" at bounding box center [302, 155] width 95 height 5
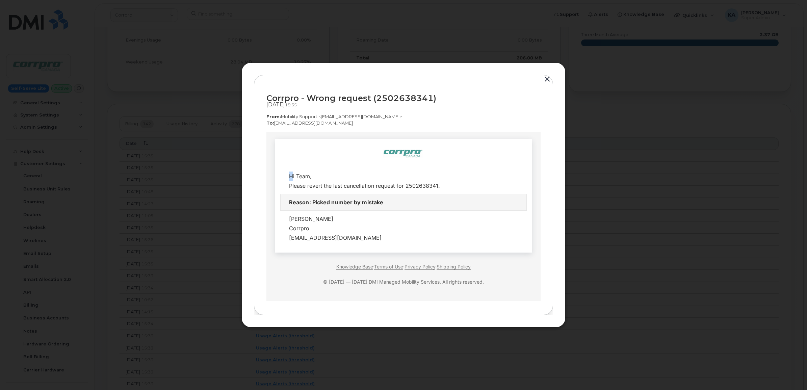
drag, startPoint x: 284, startPoint y: 177, endPoint x: 379, endPoint y: 246, distance: 117.1
click at [379, 246] on td "Hi Team, Corrpro" at bounding box center [403, 196] width 256 height 114
drag, startPoint x: 379, startPoint y: 246, endPoint x: 335, endPoint y: 204, distance: 61.1
copy table
click at [548, 78] on button "button" at bounding box center [547, 79] width 10 height 9
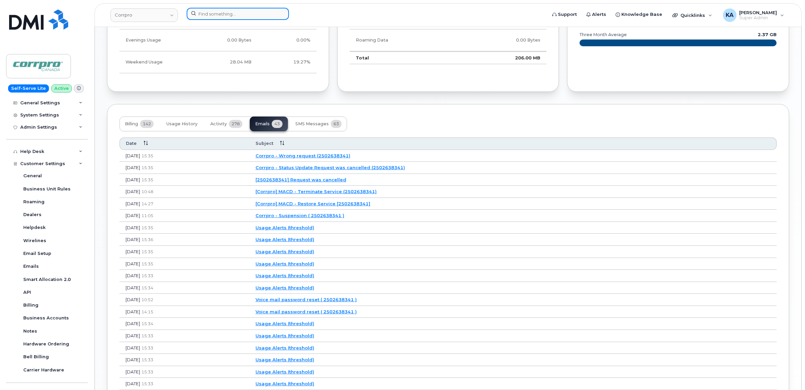
click at [236, 16] on input at bounding box center [238, 14] width 102 height 12
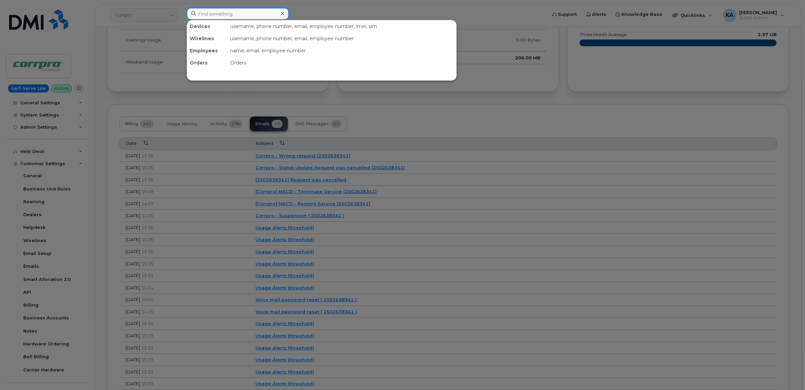
paste input "2507515813"
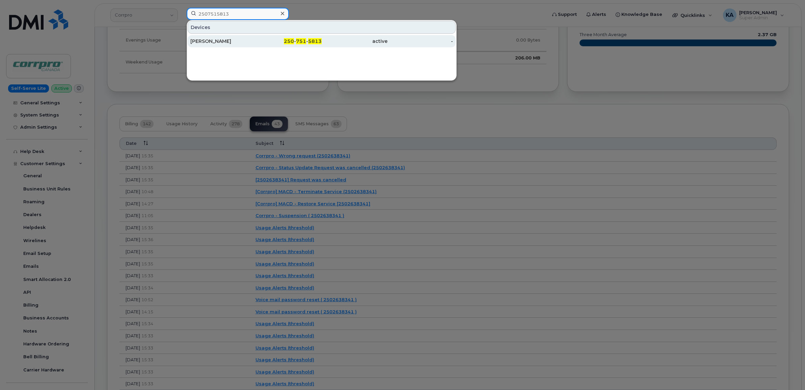
type input "2507515813"
click at [223, 42] on div "Dan Thompson" at bounding box center [223, 41] width 66 height 7
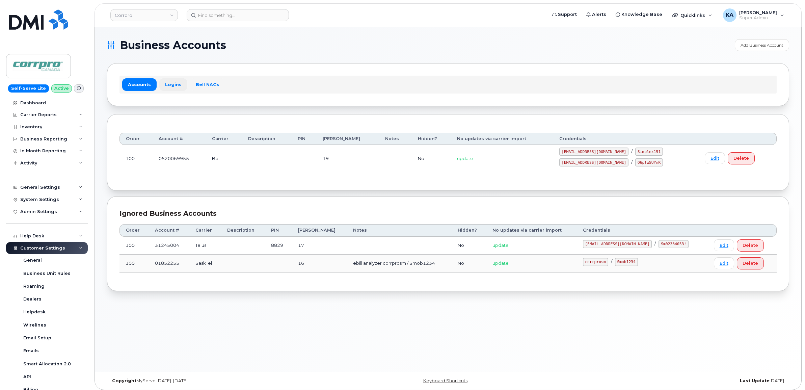
click at [171, 84] on link "Logins" at bounding box center [173, 84] width 28 height 12
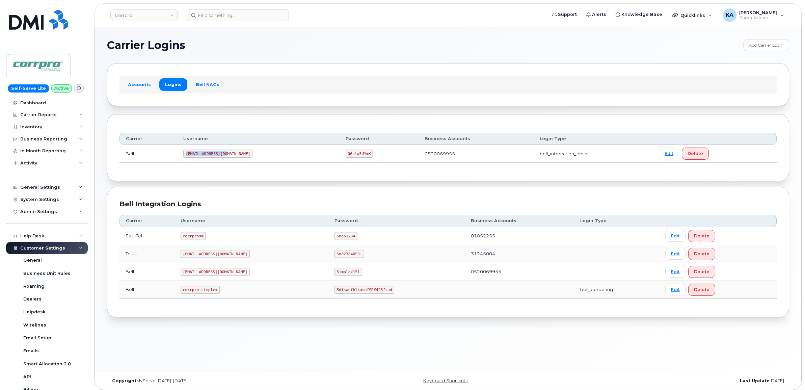
drag, startPoint x: 189, startPoint y: 156, endPoint x: 226, endPoint y: 157, distance: 37.1
click at [226, 157] on code "1Corrpr@myserve.ca" at bounding box center [217, 154] width 69 height 8
copy code "1Corrpr@myserve.ca"
drag, startPoint x: 309, startPoint y: 154, endPoint x: 344, endPoint y: 158, distance: 34.9
click at [344, 158] on td "O6p!w5UYmK" at bounding box center [379, 154] width 79 height 18
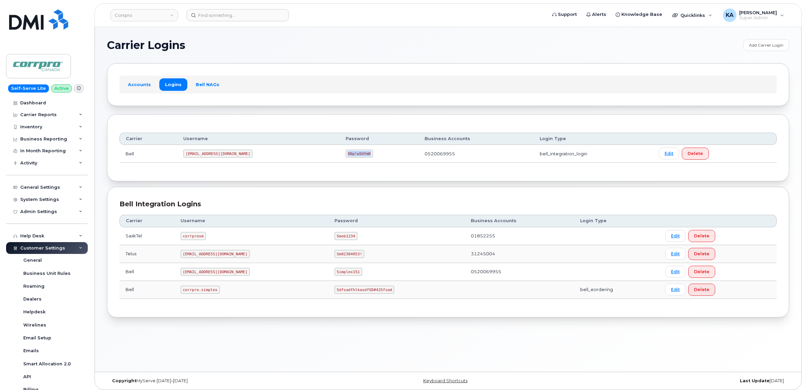
copy code "O6p!w5UYmK"
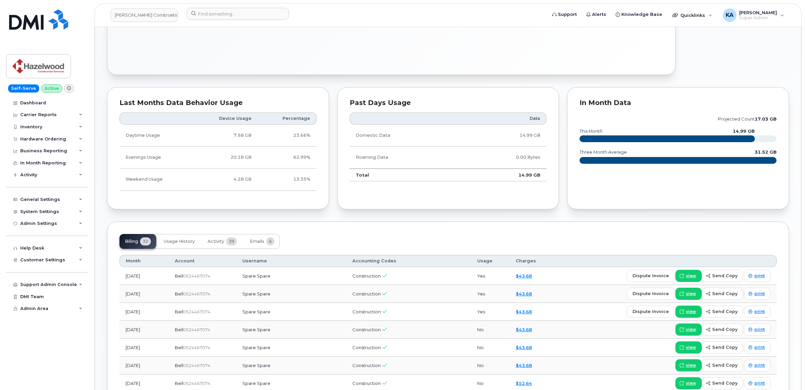
scroll to position [337, 0]
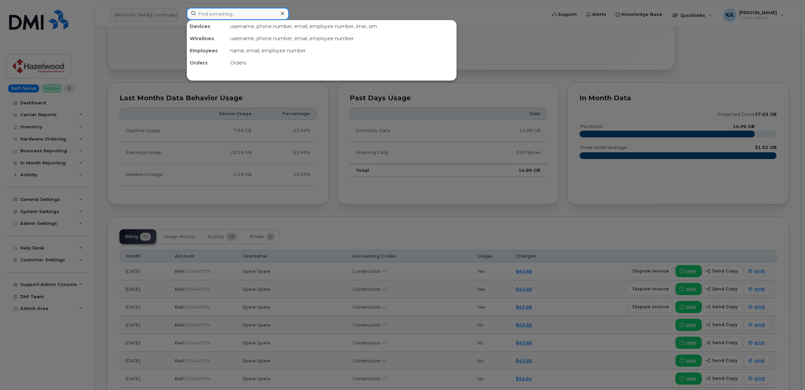
drag, startPoint x: 197, startPoint y: 15, endPoint x: 203, endPoint y: 13, distance: 6.0
click at [197, 15] on input at bounding box center [238, 14] width 102 height 12
paste input "2044717754"
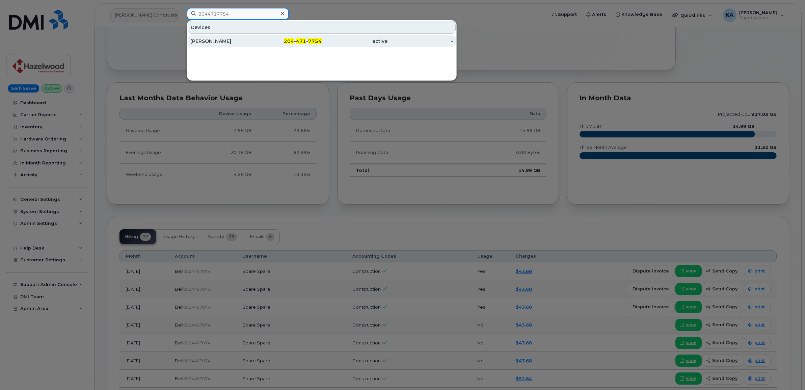
type input "2044717754"
click at [207, 42] on div "[PERSON_NAME]" at bounding box center [223, 41] width 66 height 7
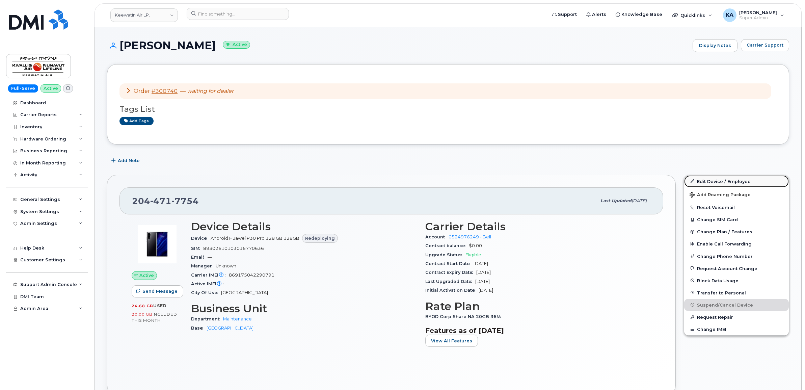
click at [714, 180] on link "Edit Device / Employee" at bounding box center [736, 181] width 105 height 12
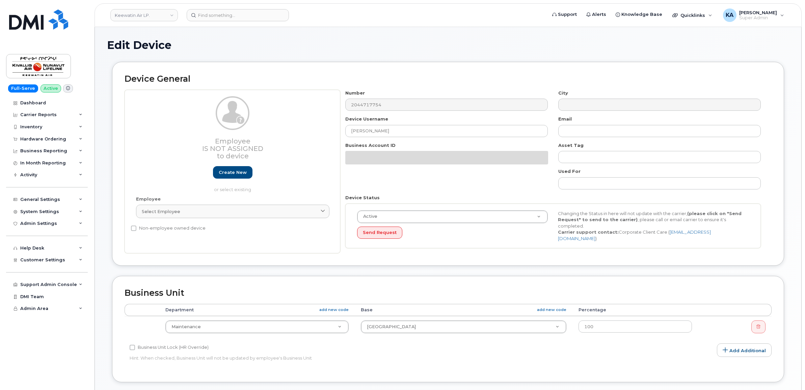
select select "7799"
select select "7806"
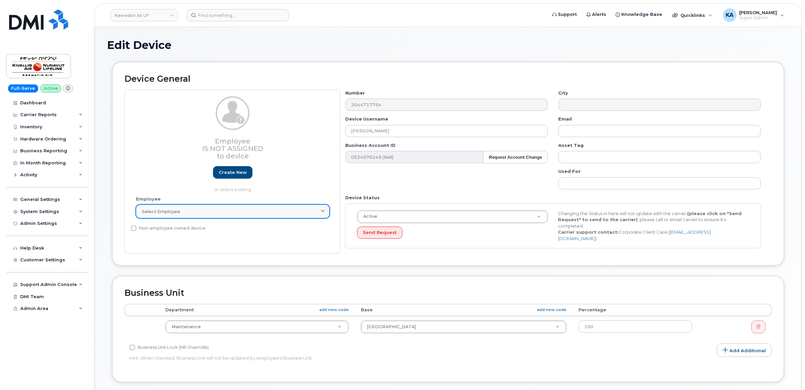
click at [154, 207] on link "Select employee" at bounding box center [232, 211] width 193 height 13
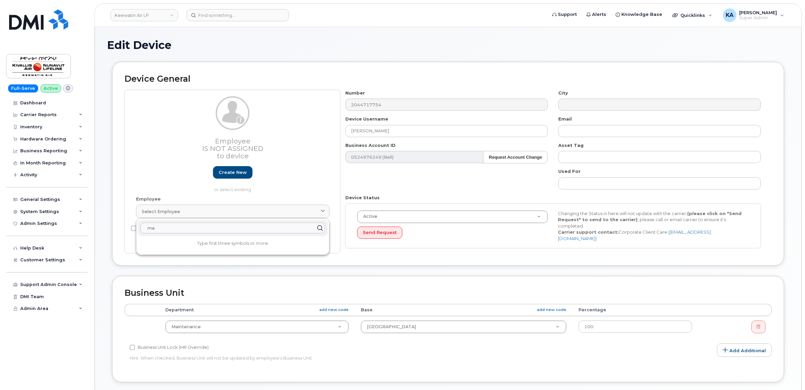
type input "m"
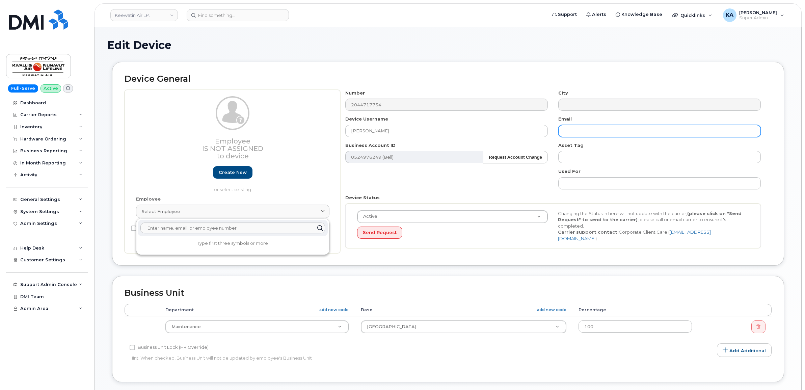
click at [569, 129] on input "text" at bounding box center [659, 131] width 202 height 12
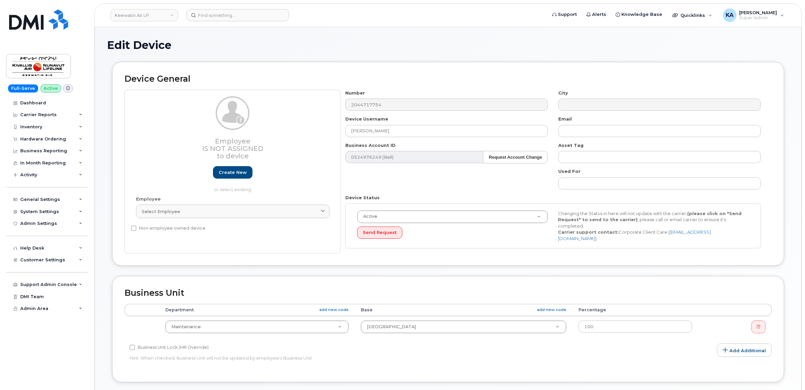
click at [441, 180] on div "Number 2044717754 City Device Username Mark Scharien Email Business Account ID …" at bounding box center [553, 172] width 426 height 164
click at [47, 199] on div "General Settings" at bounding box center [40, 199] width 40 height 5
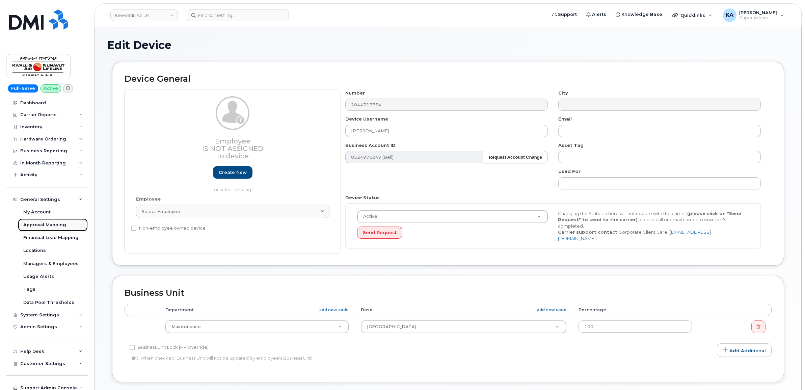
click at [43, 224] on div "Approval Mapping" at bounding box center [44, 225] width 43 height 6
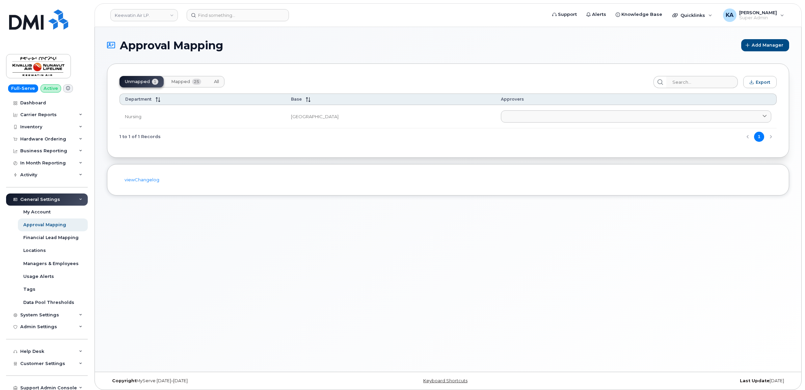
click at [178, 81] on span "Mapped" at bounding box center [180, 81] width 19 height 5
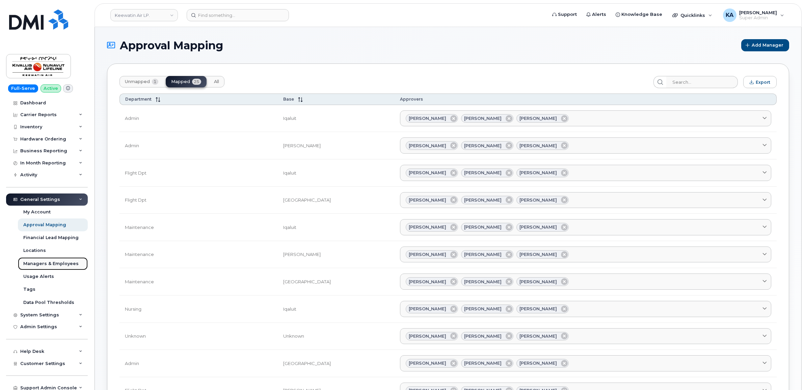
click at [38, 264] on div "Managers & Employees" at bounding box center [50, 264] width 55 height 6
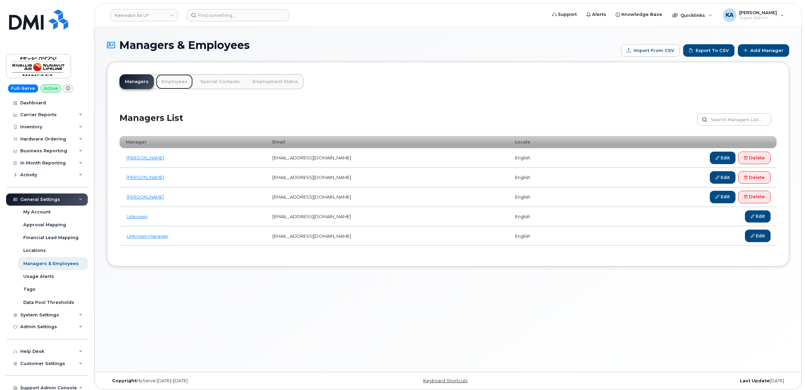
click at [170, 84] on link "Employees" at bounding box center [174, 81] width 37 height 15
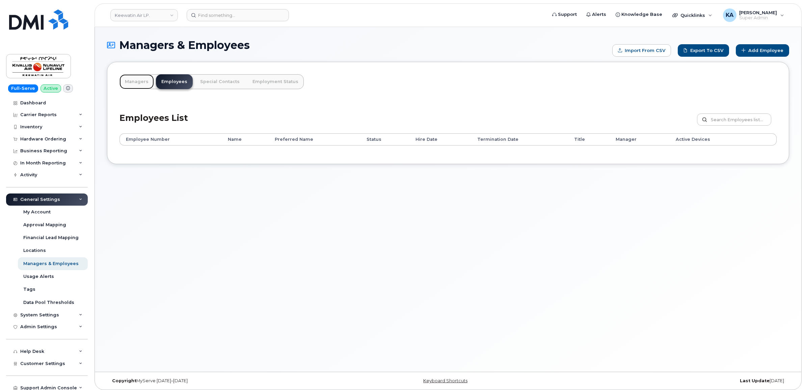
click at [137, 82] on link "Managers" at bounding box center [136, 81] width 34 height 15
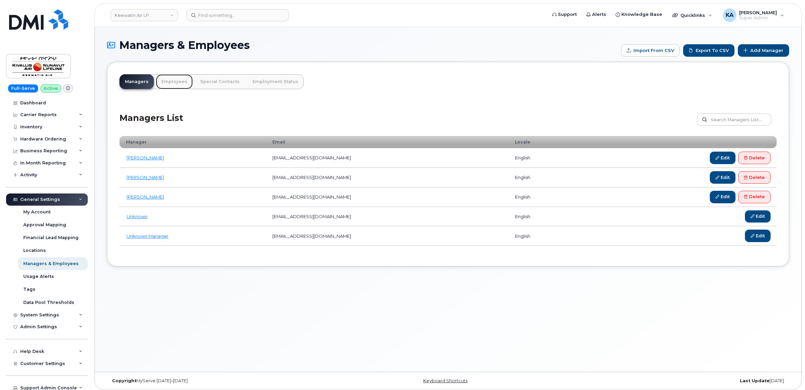
click at [167, 80] on link "Employees" at bounding box center [174, 81] width 37 height 15
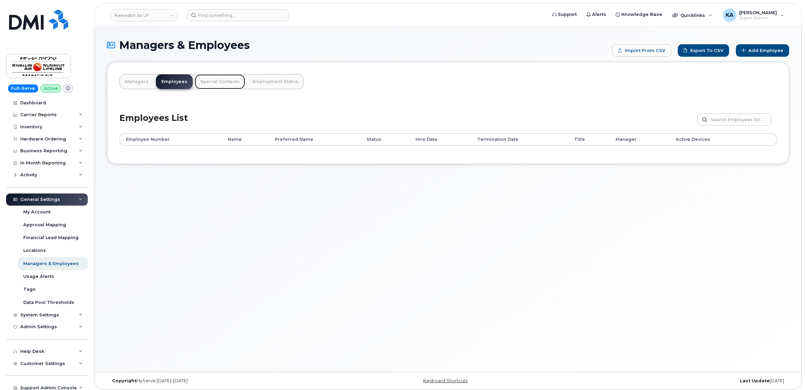
click at [208, 81] on link "Special Contacts" at bounding box center [220, 81] width 50 height 15
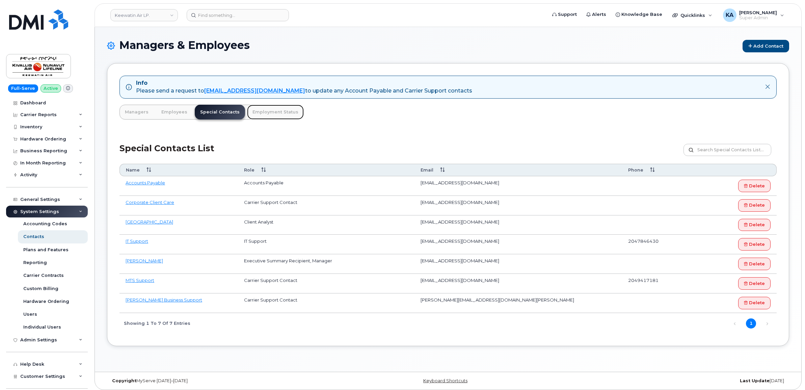
click at [268, 114] on link "Employment Status" at bounding box center [275, 112] width 57 height 15
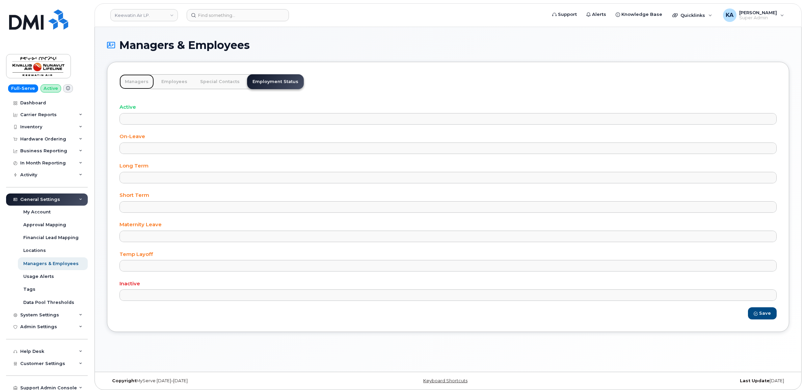
click at [132, 82] on link "Managers" at bounding box center [136, 81] width 34 height 15
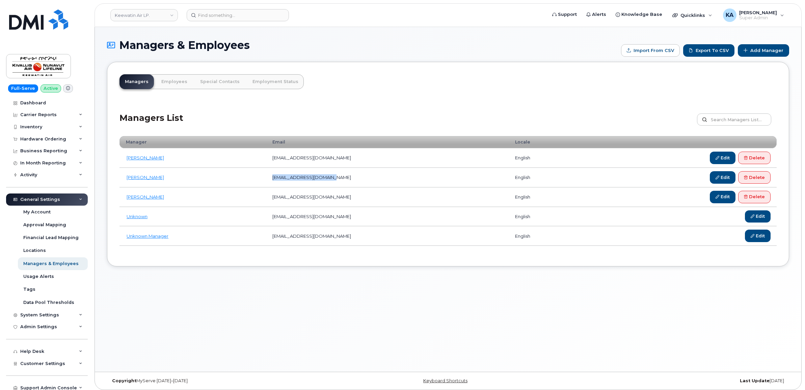
drag, startPoint x: 332, startPoint y: 178, endPoint x: 276, endPoint y: 182, distance: 56.8
click at [276, 182] on td "[EMAIL_ADDRESS][DOMAIN_NAME]" at bounding box center [387, 178] width 242 height 20
drag, startPoint x: 276, startPoint y: 182, endPoint x: 289, endPoint y: 180, distance: 13.3
copy td "[EMAIL_ADDRESS][DOMAIN_NAME]"
click at [130, 17] on link "Keewatin Air LP." at bounding box center [143, 15] width 67 height 12
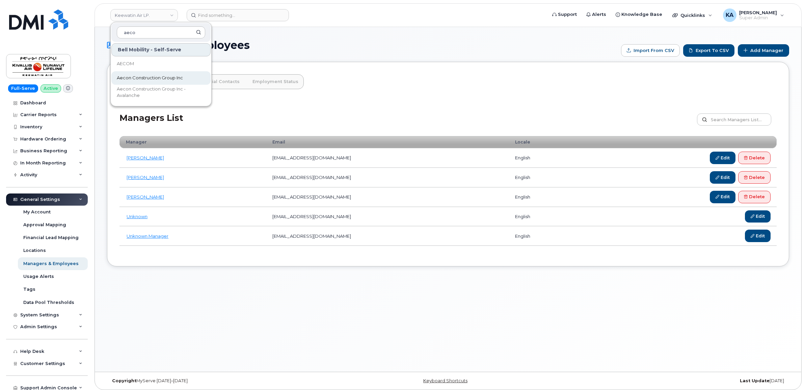
type input "aeco"
click at [147, 78] on span "Aecon Construction Group Inc" at bounding box center [150, 78] width 66 height 7
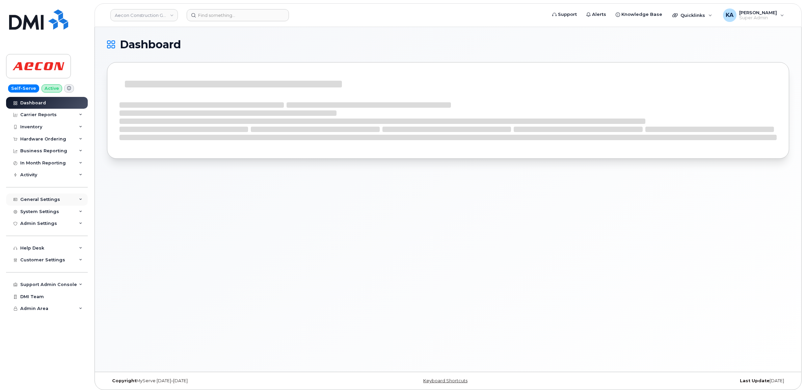
click at [43, 199] on div "General Settings" at bounding box center [40, 199] width 40 height 5
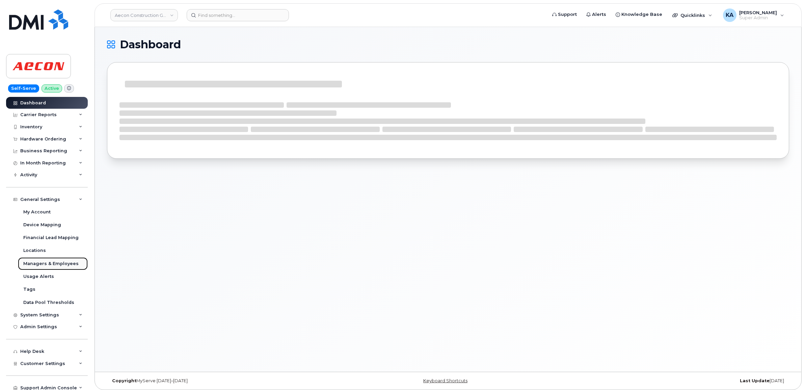
click at [39, 264] on div "Managers & Employees" at bounding box center [50, 264] width 55 height 6
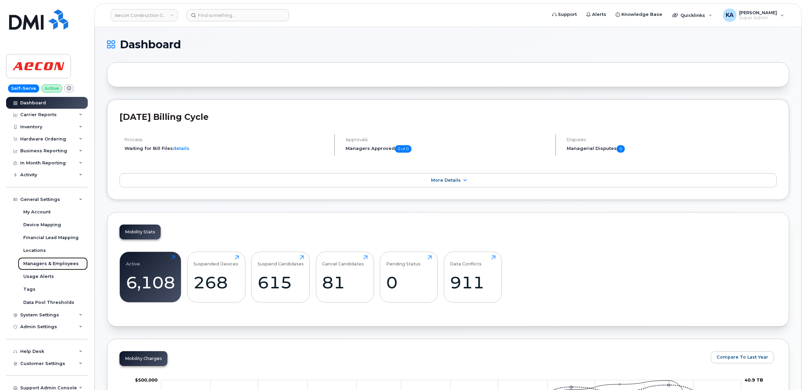
click at [45, 263] on div "Managers & Employees" at bounding box center [50, 264] width 55 height 6
click at [42, 263] on div "Managers & Employees" at bounding box center [50, 264] width 55 height 6
click at [47, 264] on div "Managers & Employees" at bounding box center [50, 264] width 55 height 6
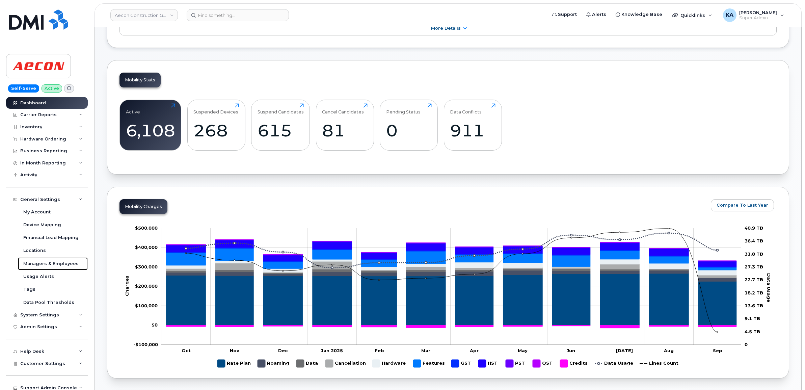
scroll to position [42, 0]
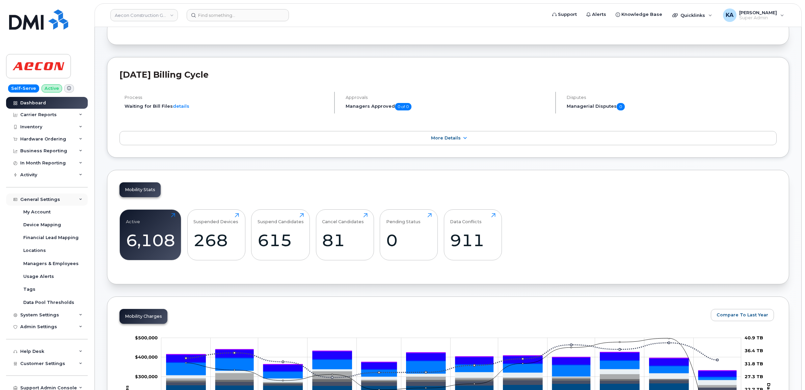
click at [31, 199] on div "General Settings" at bounding box center [40, 199] width 40 height 5
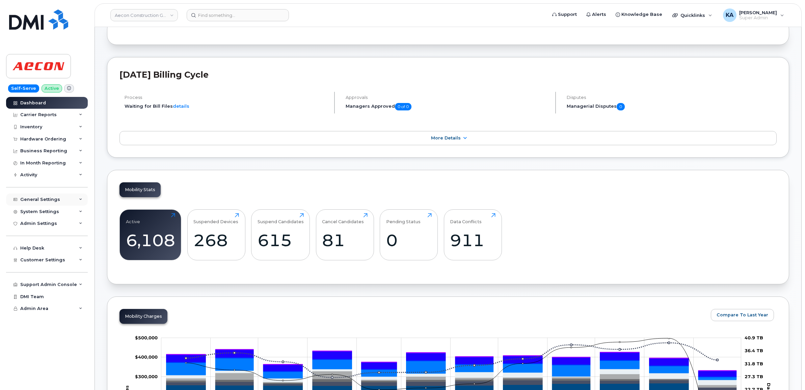
click at [31, 199] on div "General Settings" at bounding box center [40, 199] width 40 height 5
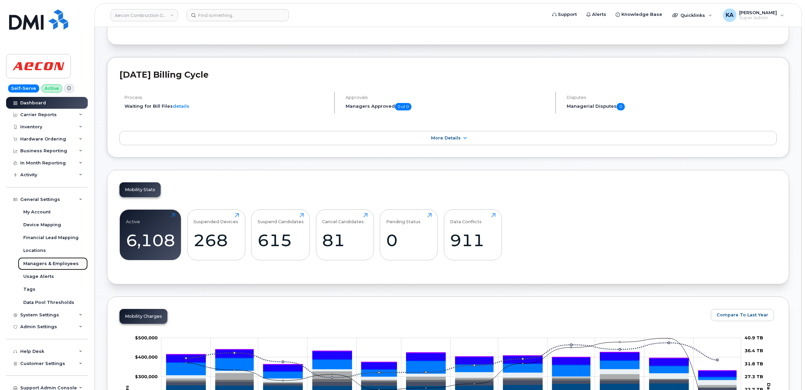
click at [29, 264] on div "Managers & Employees" at bounding box center [50, 264] width 55 height 6
click at [29, 265] on div "Managers & Employees" at bounding box center [50, 264] width 55 height 6
click at [29, 264] on div "Managers & Employees" at bounding box center [50, 264] width 55 height 6
click at [36, 239] on div "Financial Lead Mapping" at bounding box center [50, 238] width 55 height 6
click at [31, 137] on div "Hardware Ordering" at bounding box center [43, 138] width 46 height 5
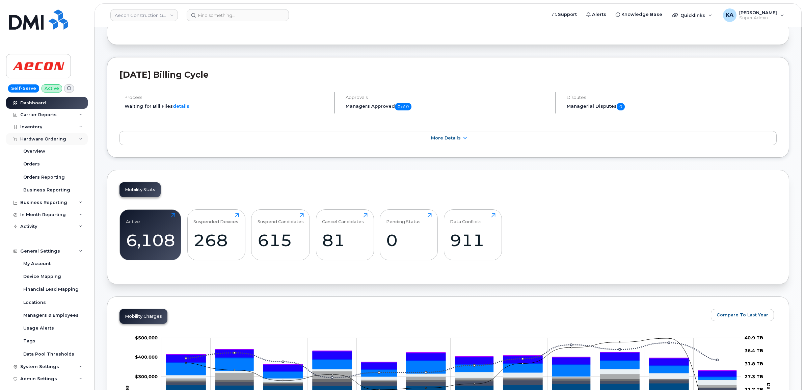
click at [34, 135] on div "Hardware Ordering" at bounding box center [47, 139] width 82 height 12
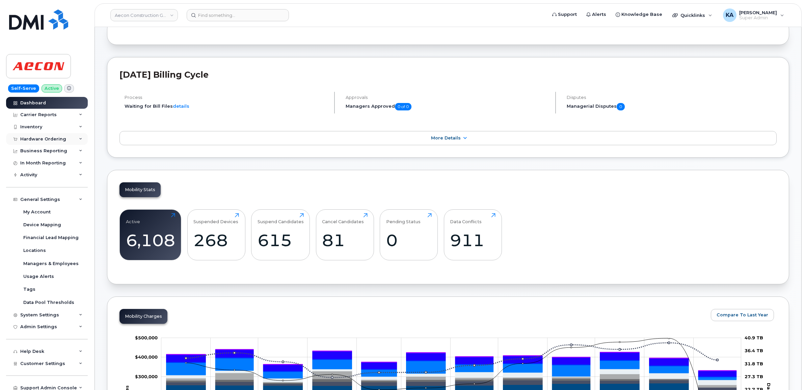
click at [34, 137] on div "Hardware Ordering" at bounding box center [47, 139] width 82 height 12
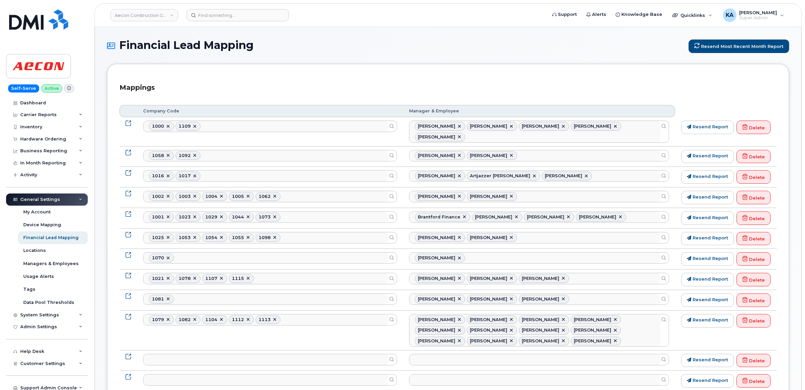
select select
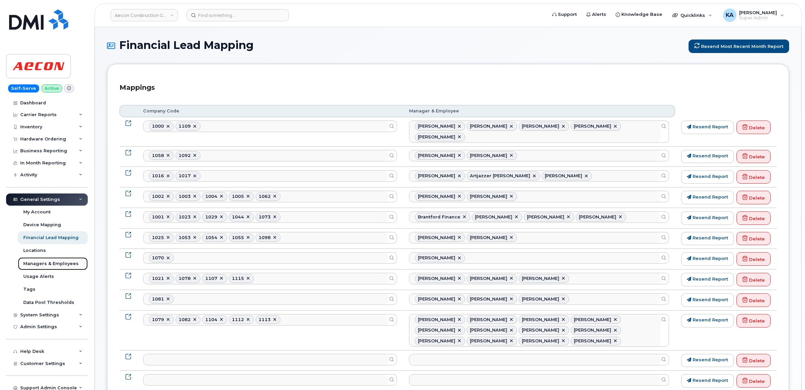
click at [37, 262] on div "Managers & Employees" at bounding box center [50, 264] width 55 height 6
click at [33, 252] on div "Locations" at bounding box center [34, 250] width 23 height 6
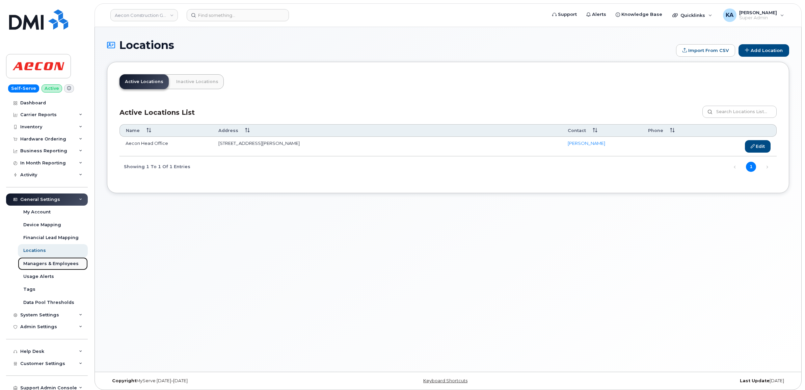
click at [36, 267] on div "Managers & Employees" at bounding box center [50, 264] width 55 height 6
click at [63, 264] on div "Managers & Employees" at bounding box center [50, 264] width 55 height 6
click at [28, 264] on div "Managers & Employees" at bounding box center [50, 264] width 55 height 6
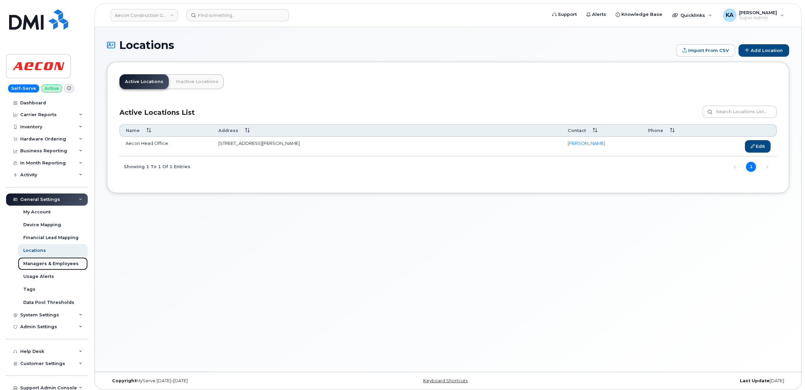
click at [29, 263] on div "Managers & Employees" at bounding box center [50, 264] width 55 height 6
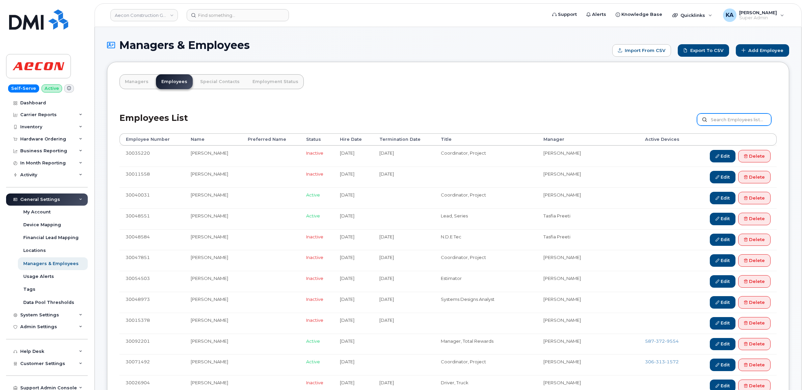
click at [727, 118] on input "text" at bounding box center [734, 119] width 74 height 12
type input "stephane"
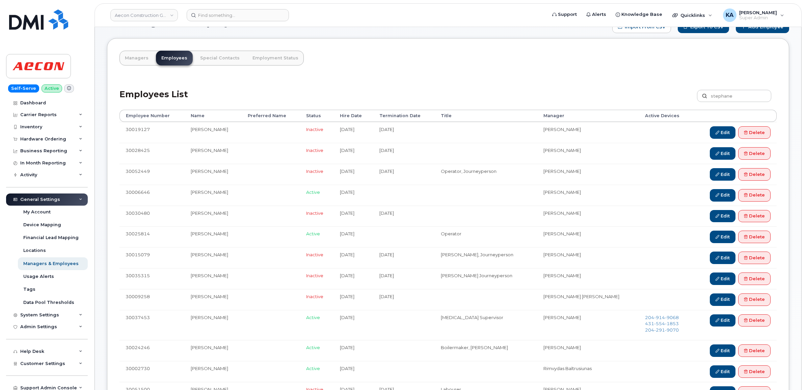
scroll to position [42, 0]
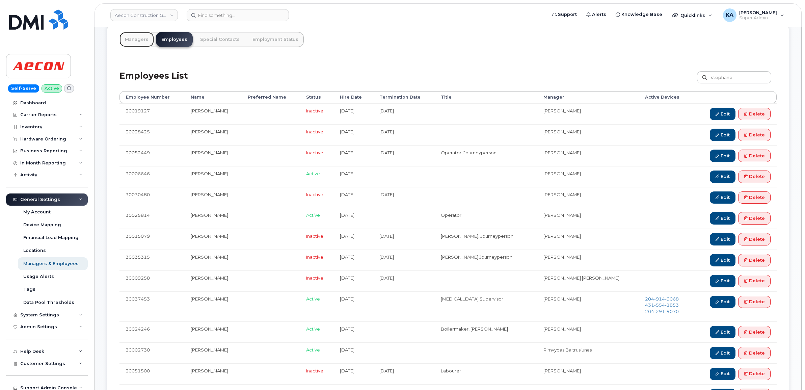
click at [136, 39] on link "Managers" at bounding box center [136, 39] width 34 height 15
click at [134, 39] on link "Managers" at bounding box center [136, 39] width 34 height 15
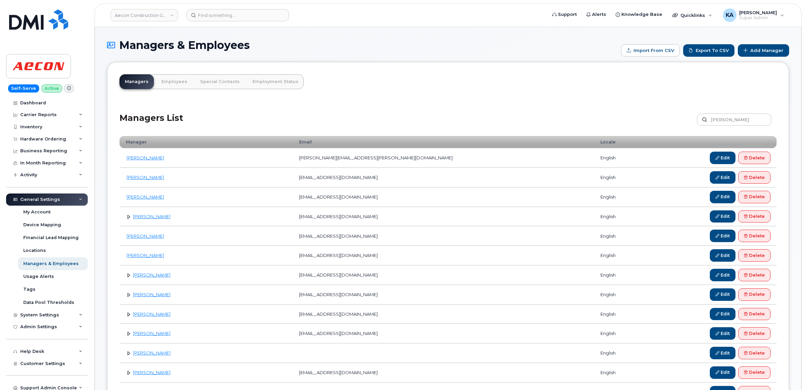
type input "christopher mark"
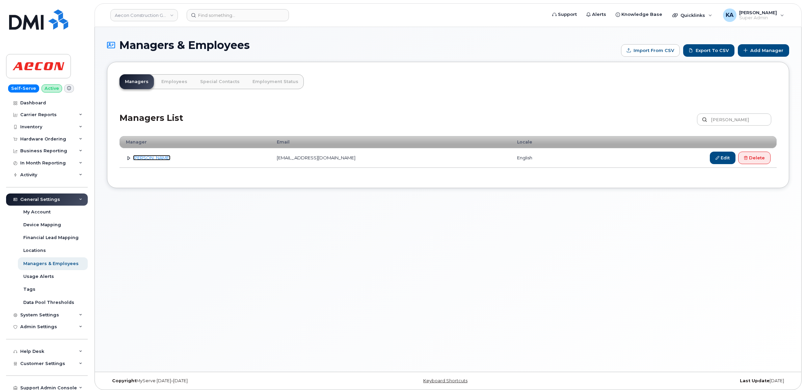
click at [153, 157] on link "[PERSON_NAME]" at bounding box center [151, 157] width 37 height 5
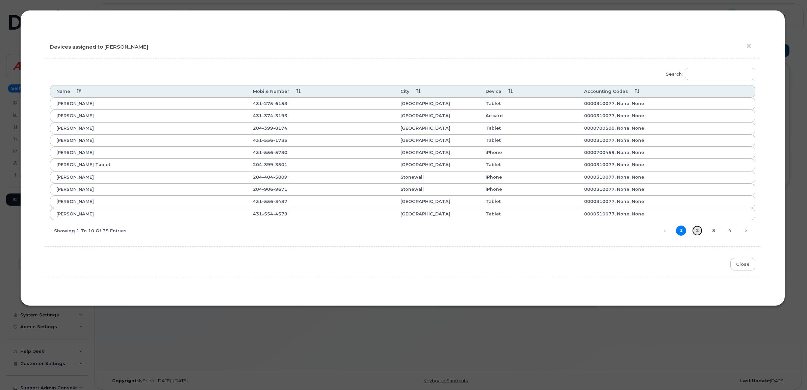
click at [699, 233] on link "2" at bounding box center [697, 230] width 10 height 10
click at [714, 231] on link "3" at bounding box center [713, 230] width 10 height 10
click at [728, 231] on link "4" at bounding box center [729, 230] width 10 height 10
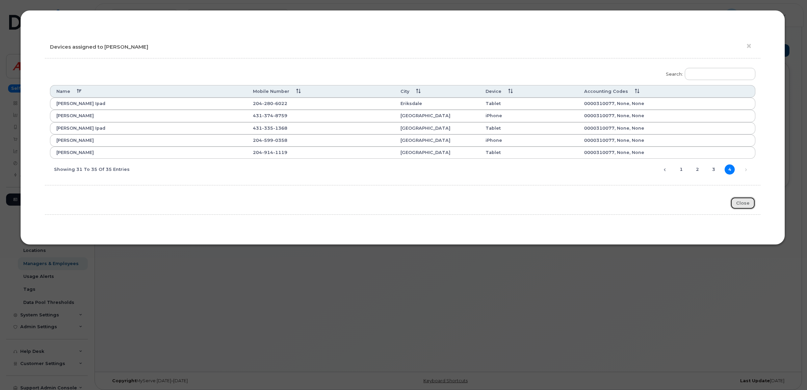
click at [738, 205] on button "Close" at bounding box center [742, 203] width 25 height 12
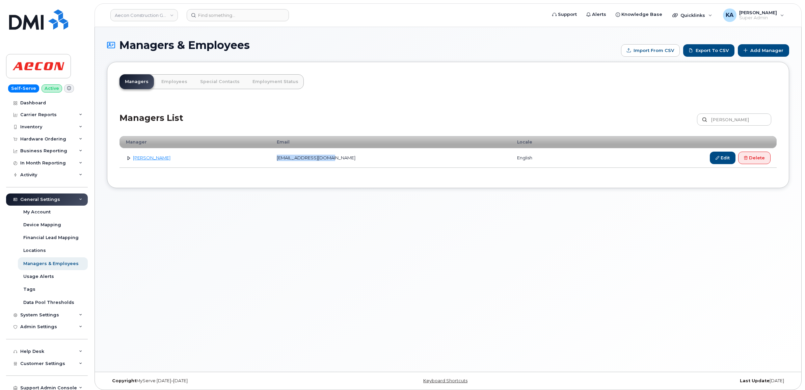
drag, startPoint x: 352, startPoint y: 158, endPoint x: 283, endPoint y: 161, distance: 68.2
click at [283, 161] on td "CMARK@VOLTAGEPOWER.CA" at bounding box center [391, 158] width 241 height 20
drag, startPoint x: 283, startPoint y: 161, endPoint x: 289, endPoint y: 159, distance: 5.7
copy td "CMARK@VOLTAGEPOWER.CA"
click at [40, 134] on div "Hardware Ordering" at bounding box center [47, 139] width 82 height 12
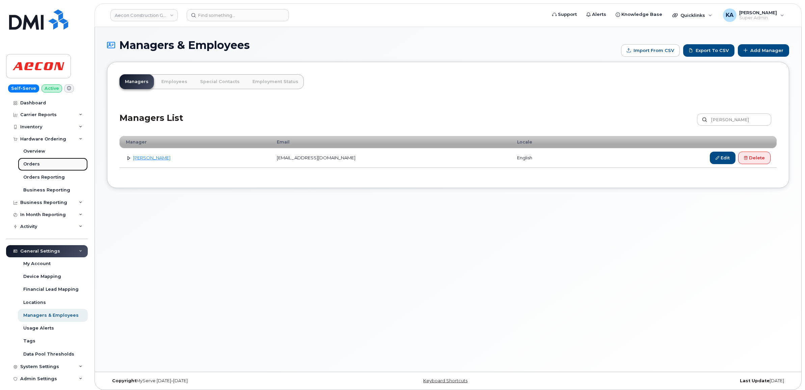
click at [31, 164] on div "Orders" at bounding box center [31, 164] width 17 height 6
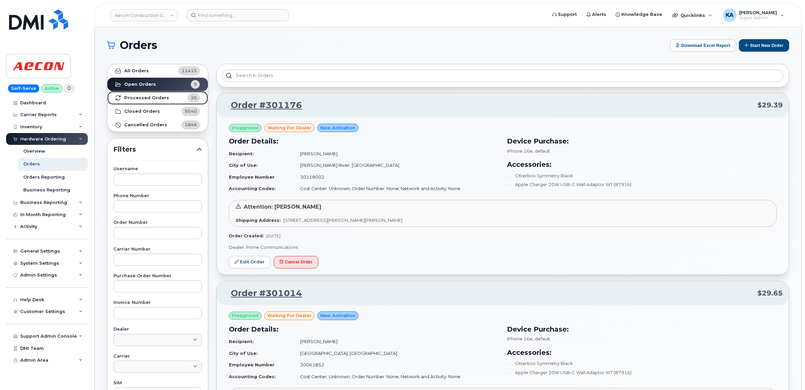
click at [147, 97] on strong "Processed Orders" at bounding box center [146, 97] width 45 height 5
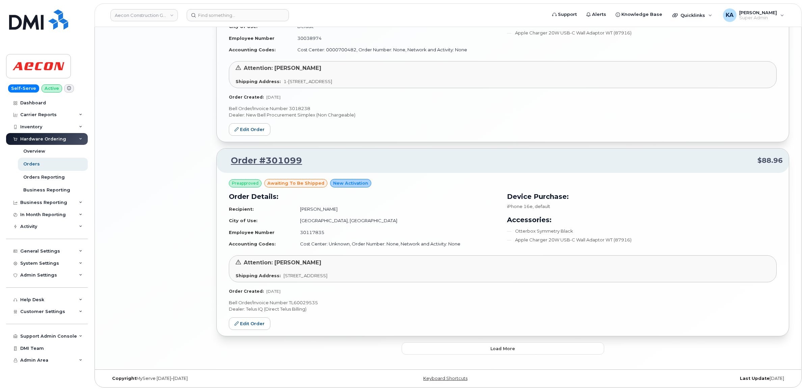
scroll to position [1346, 0]
click at [459, 345] on button "Load more" at bounding box center [503, 347] width 202 height 12
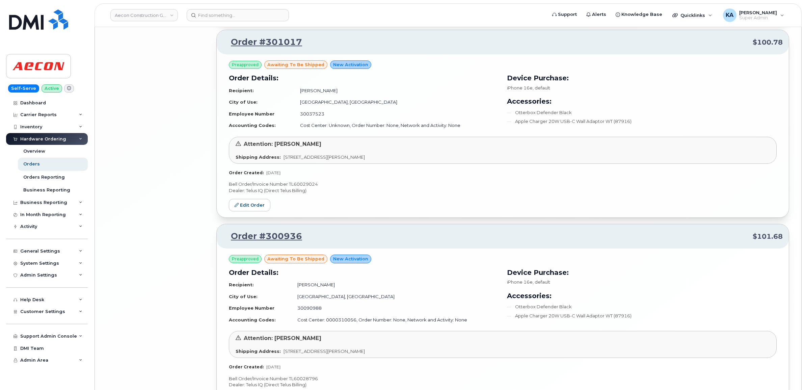
scroll to position [2927, 0]
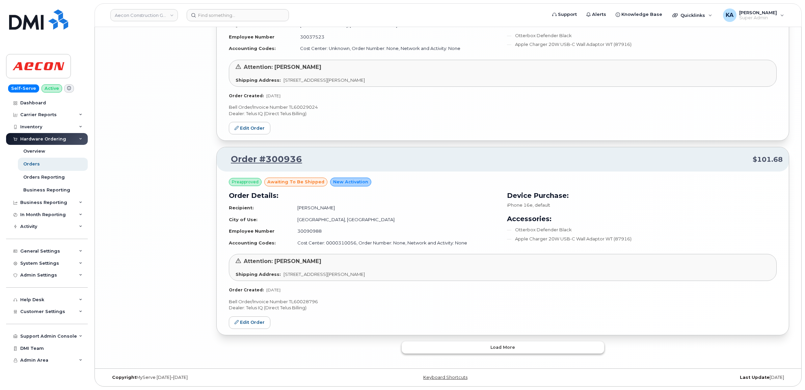
click at [473, 347] on button "Load more" at bounding box center [503, 347] width 202 height 12
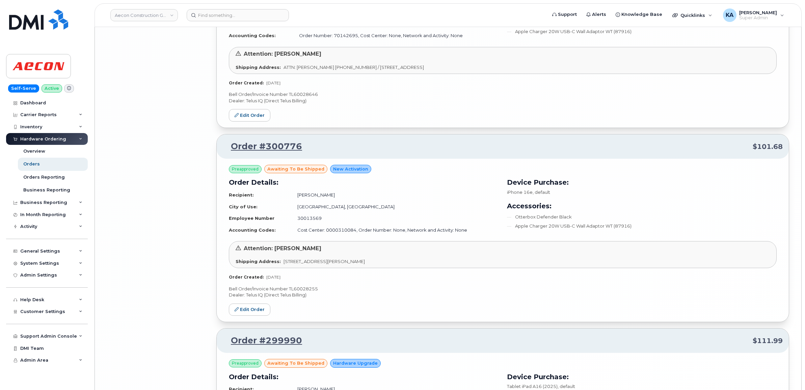
scroll to position [3703, 0]
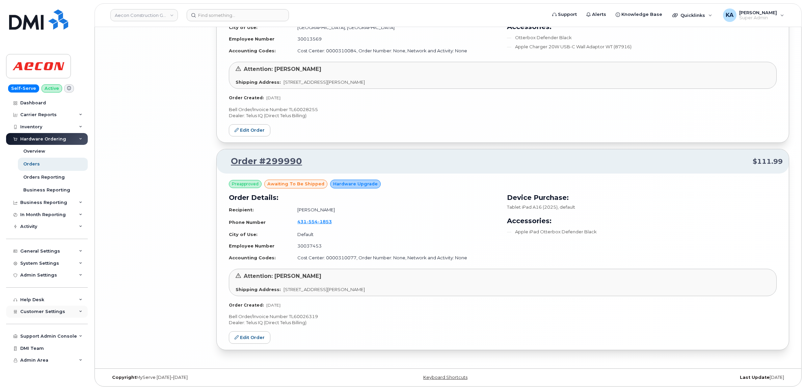
click at [38, 313] on span "Customer Settings" at bounding box center [42, 311] width 45 height 5
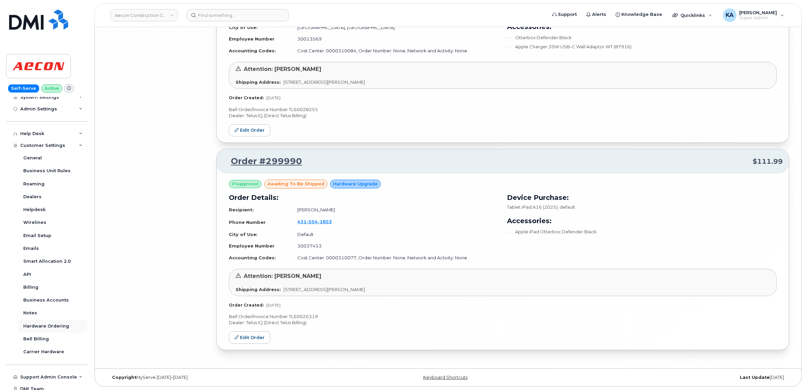
scroll to position [186, 0]
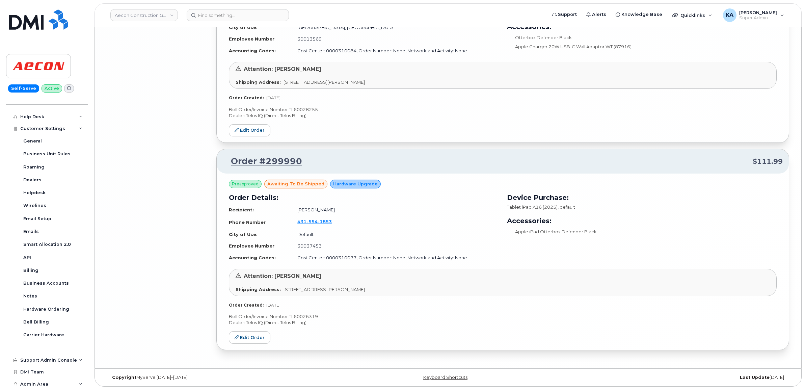
click at [296, 314] on p "Bell Order/Invoice Number TL60026319" at bounding box center [503, 316] width 548 height 6
copy p "TL60026319"
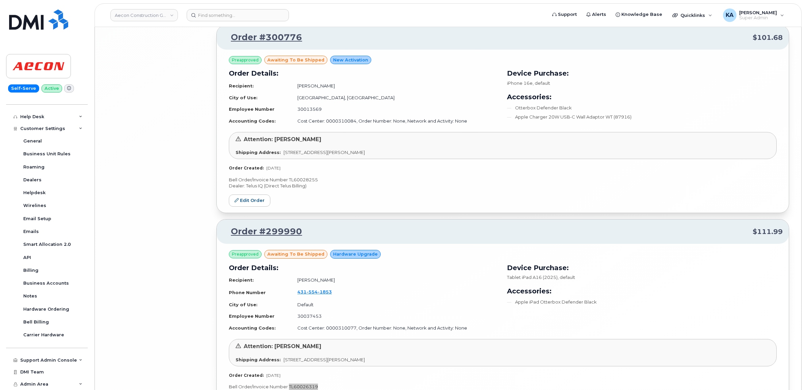
scroll to position [3576, 0]
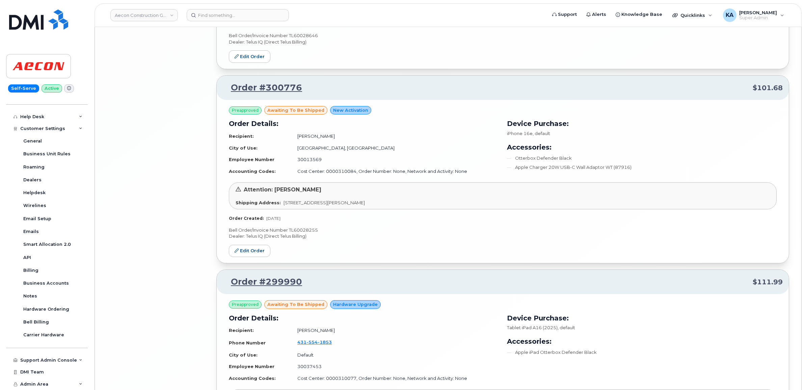
click at [300, 233] on p "Bell Order/Invoice Number TL60028255" at bounding box center [503, 230] width 548 height 6
copy p "TL60028255"
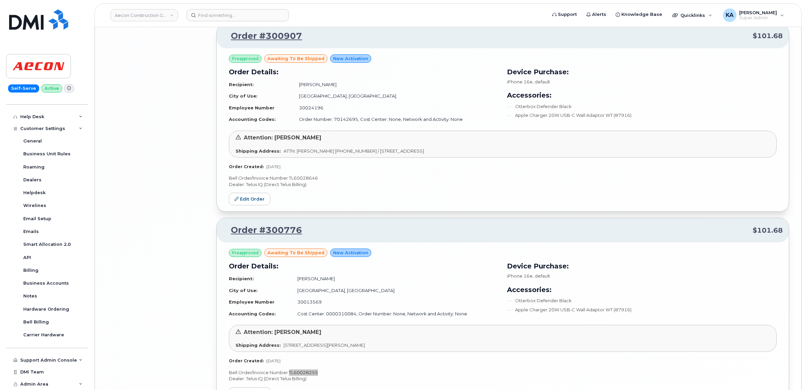
scroll to position [3408, 0]
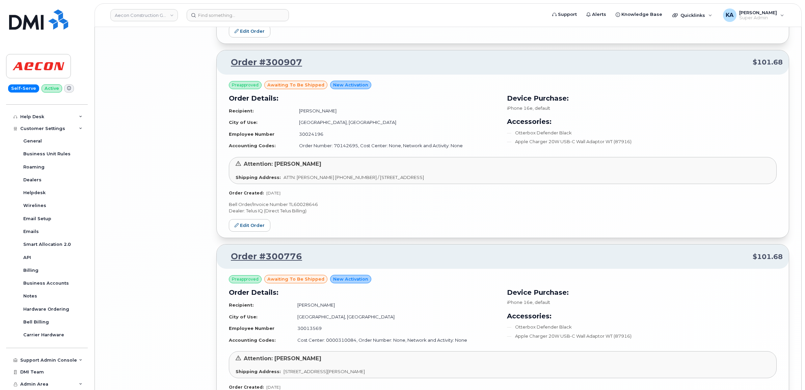
click at [297, 208] on p "Bell Order/Invoice Number TL60028646" at bounding box center [503, 204] width 548 height 6
copy p "TL60028646"
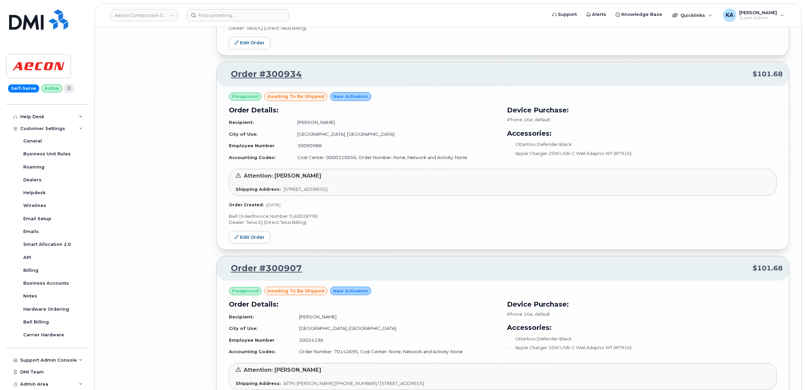
scroll to position [3197, 0]
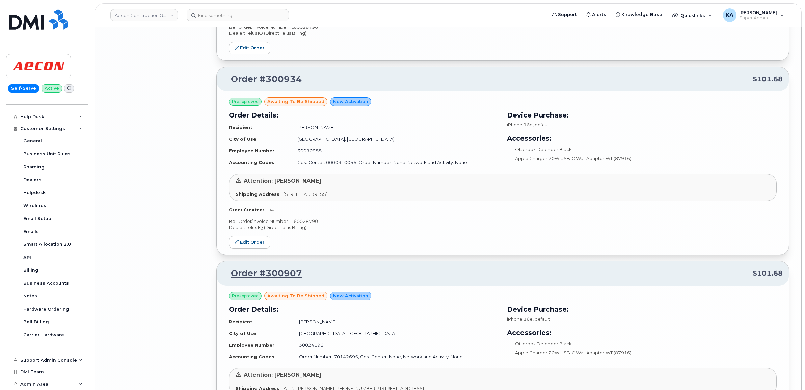
click at [301, 224] on p "Bell Order/Invoice Number TL60028790" at bounding box center [503, 221] width 548 height 6
copy p "TL60028790"
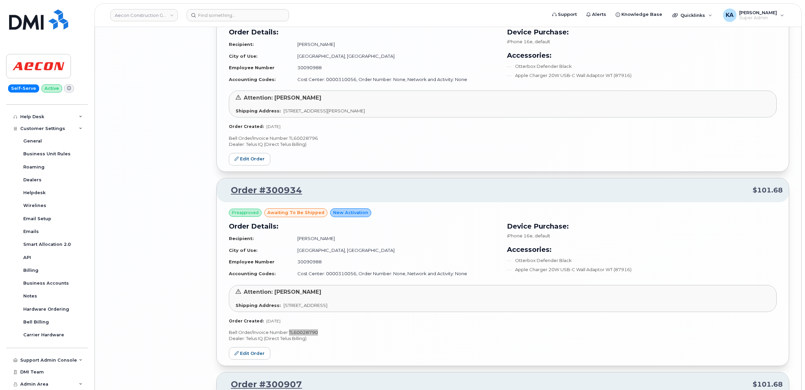
scroll to position [3028, 0]
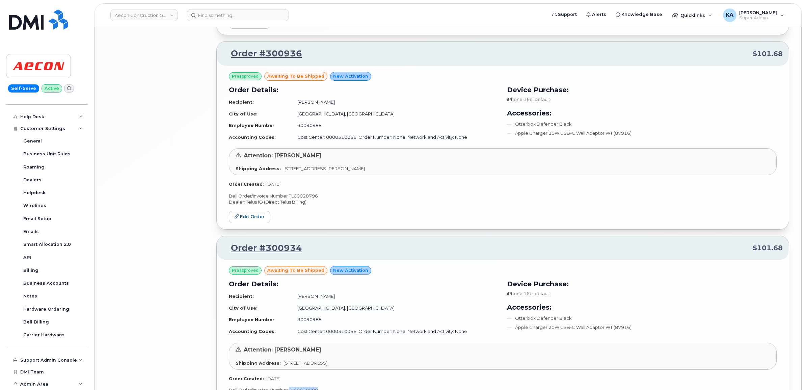
click at [306, 199] on p "Bell Order/Invoice Number TL60028796" at bounding box center [503, 196] width 548 height 6
copy p "TL60028796"
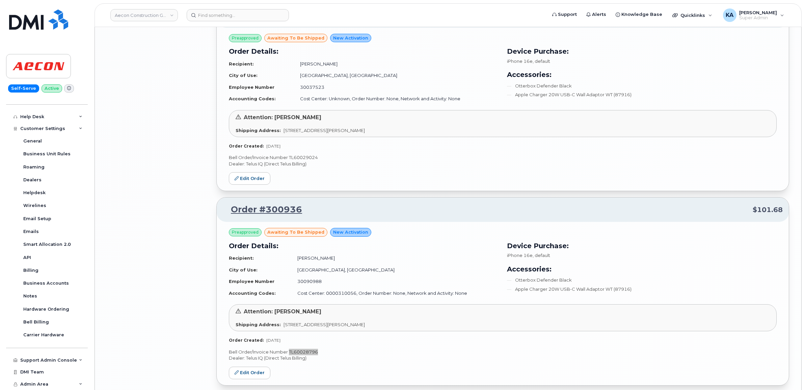
scroll to position [2859, 0]
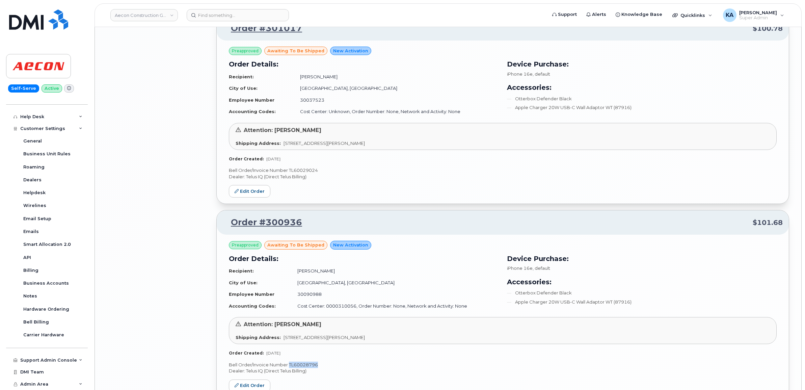
click at [307, 173] on p "Bell Order/Invoice Number TL60029024" at bounding box center [503, 170] width 548 height 6
copy p "TL60029024"
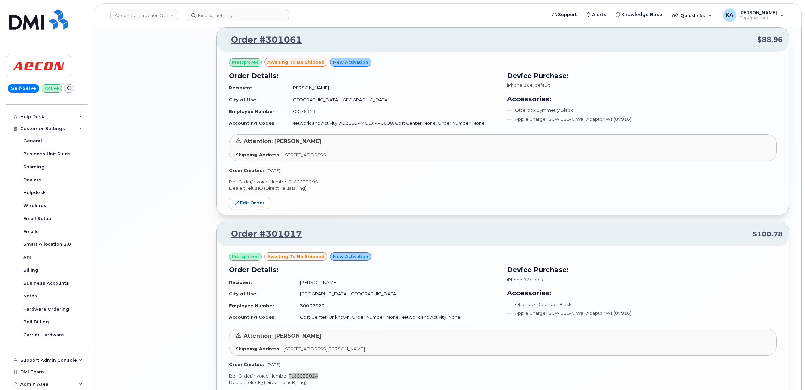
scroll to position [2648, 0]
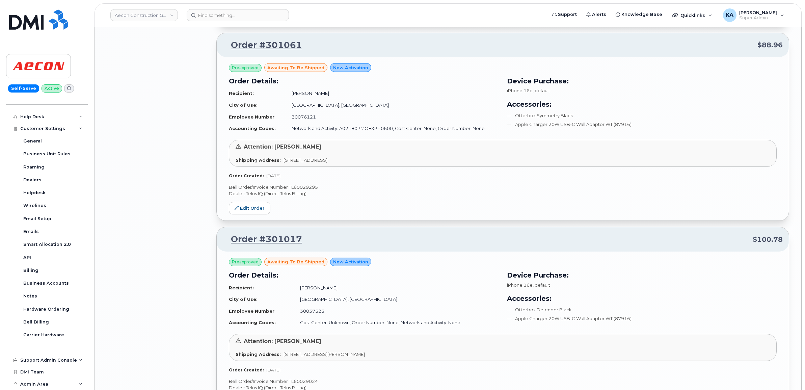
click at [305, 190] on p "Bell Order/Invoice Number TL60029295" at bounding box center [503, 187] width 548 height 6
copy p "TL60029295"
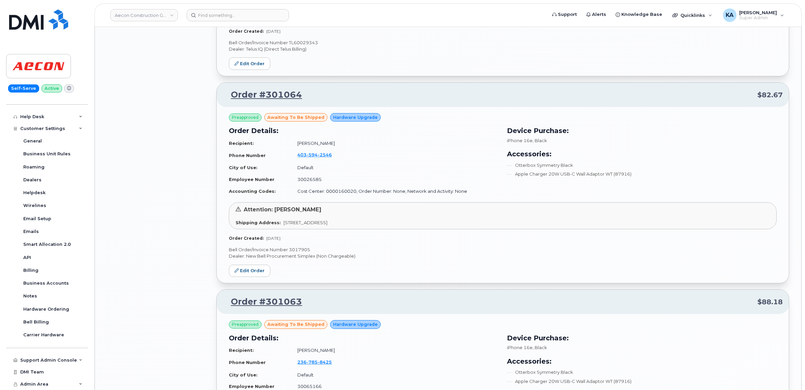
scroll to position [2058, 0]
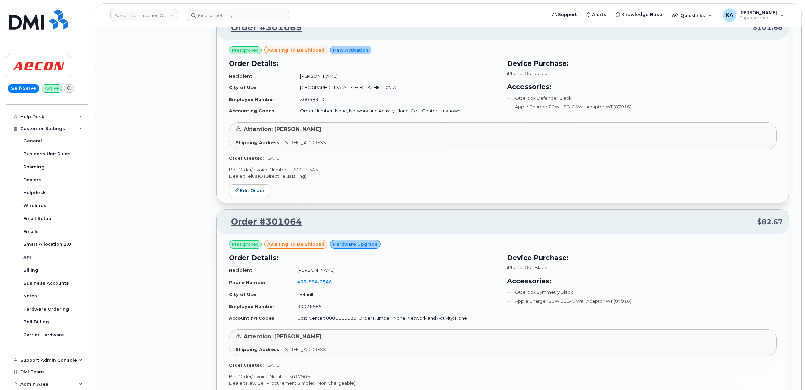
click at [313, 170] on p "Bell Order/Invoice Number TL60029343" at bounding box center [503, 169] width 548 height 6
copy p "TL60029343"
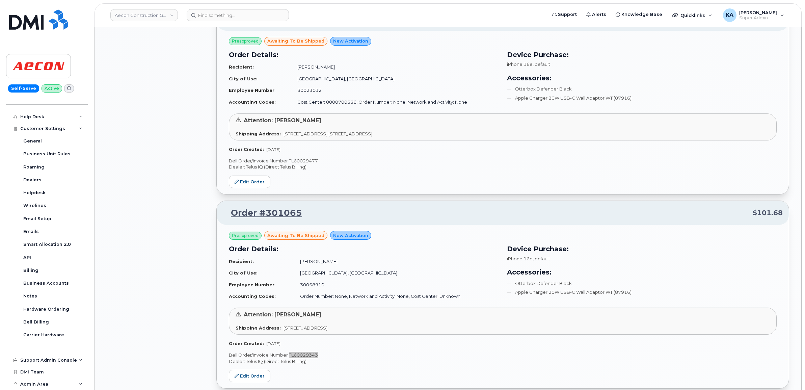
scroll to position [1847, 0]
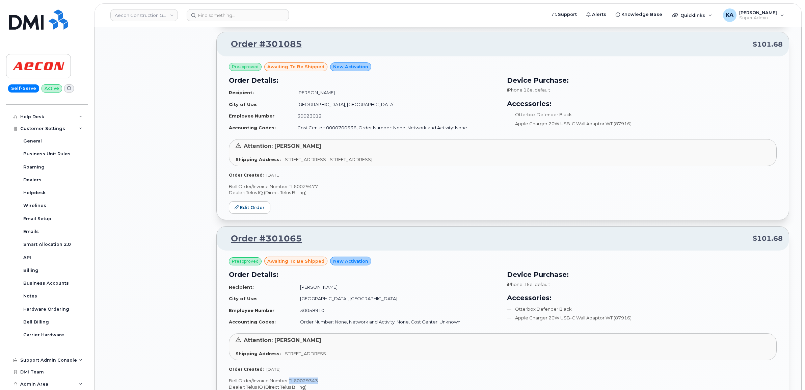
click at [310, 189] on p "Bell Order/Invoice Number TL60029477" at bounding box center [503, 186] width 548 height 6
copy p "TL60029477"
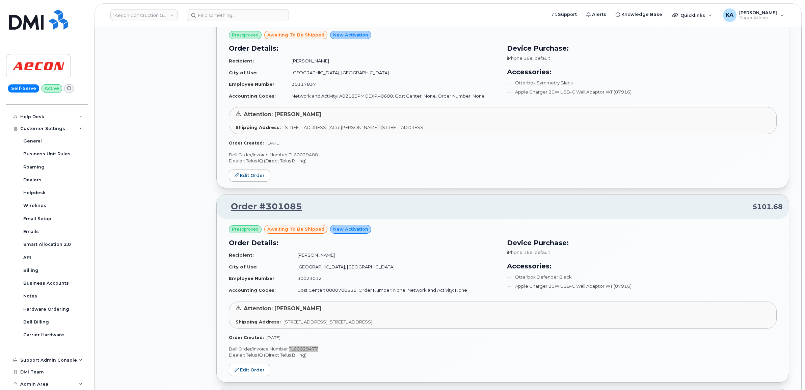
scroll to position [1678, 0]
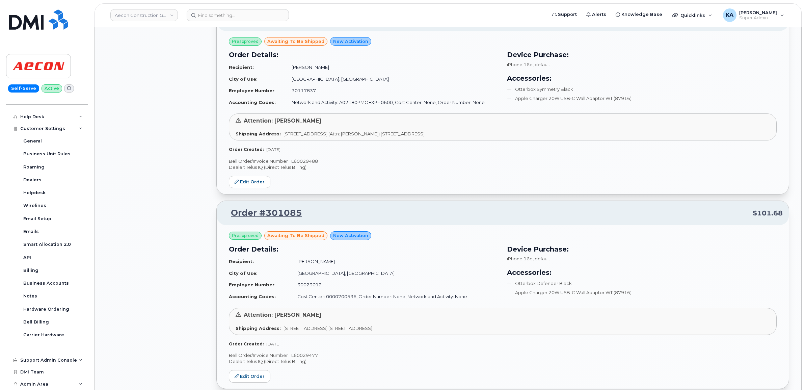
click at [310, 162] on p "Bell Order/Invoice Number TL60029488" at bounding box center [503, 161] width 548 height 6
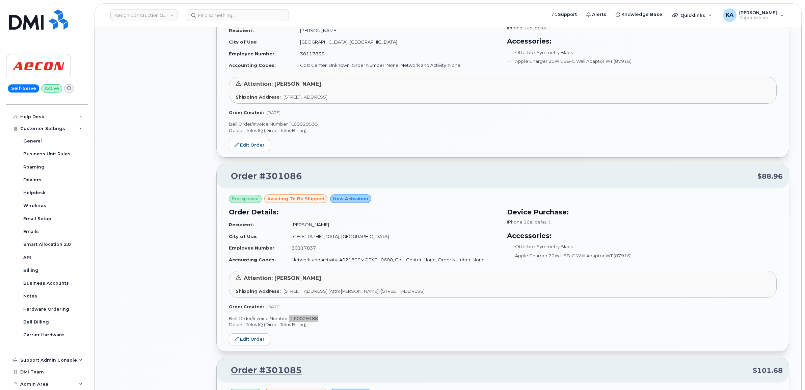
scroll to position [1509, 0]
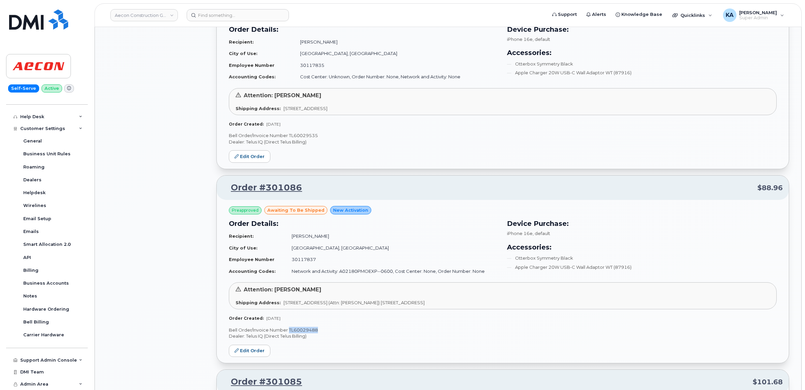
click at [303, 137] on p "Bell Order/Invoice Number TL60029535" at bounding box center [503, 135] width 548 height 6
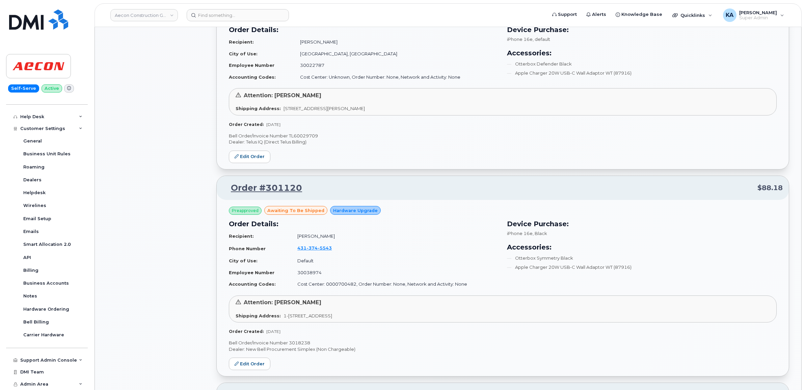
scroll to position [1087, 0]
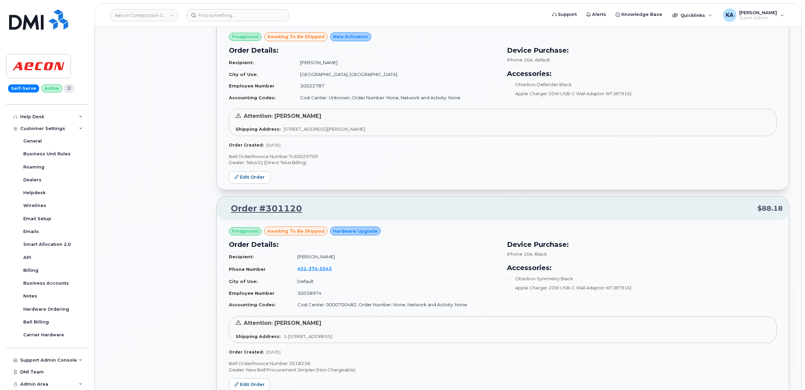
click at [309, 155] on p "Bell Order/Invoice Number TL60029709" at bounding box center [503, 156] width 548 height 6
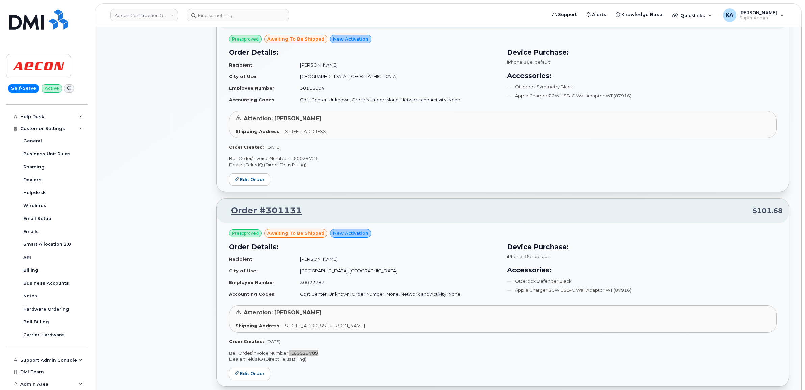
scroll to position [876, 0]
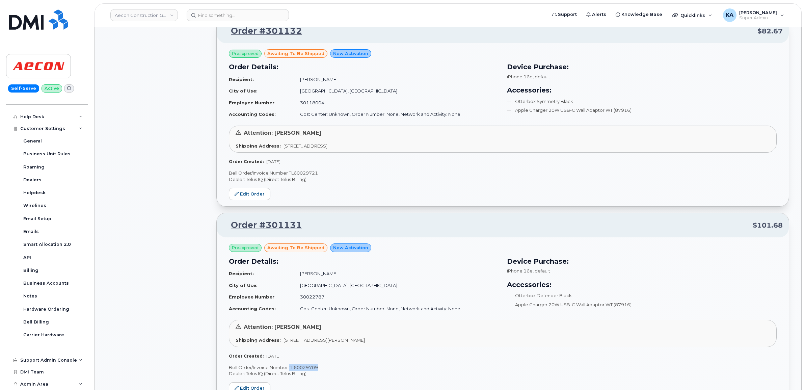
click at [310, 172] on p "Bell Order/Invoice Number TL60029721" at bounding box center [503, 173] width 548 height 6
click at [246, 192] on link "Edit Order" at bounding box center [250, 194] width 42 height 12
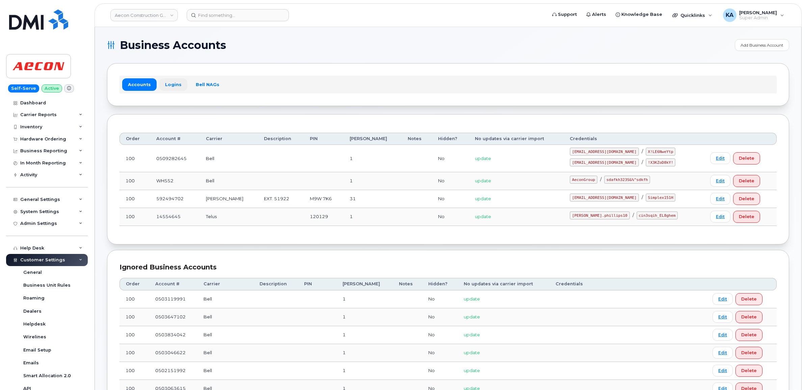
click at [173, 85] on link "Logins" at bounding box center [173, 84] width 28 height 12
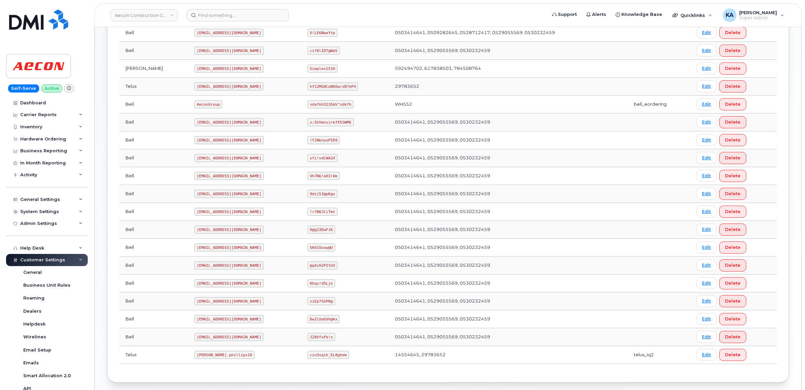
scroll to position [237, 0]
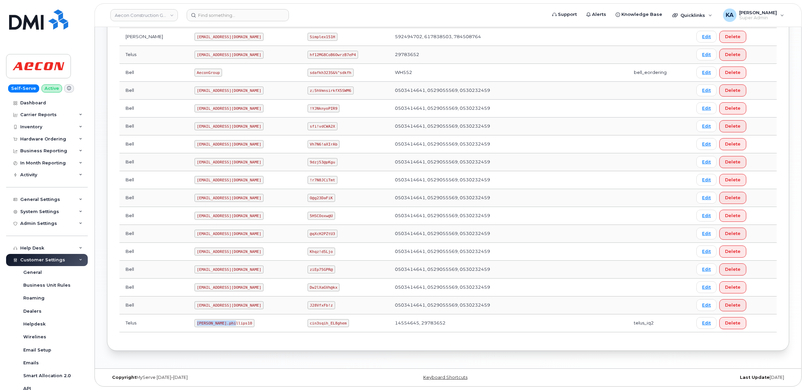
drag, startPoint x: 167, startPoint y: 323, endPoint x: 207, endPoint y: 325, distance: 39.6
click at [207, 325] on td "Taylor.phillips10" at bounding box center [244, 323] width 113 height 18
copy code "Taylor.phillips10"
drag, startPoint x: 298, startPoint y: 321, endPoint x: 335, endPoint y: 327, distance: 37.8
click at [335, 327] on td "cin3sqih_EL8ghem" at bounding box center [344, 323] width 87 height 18
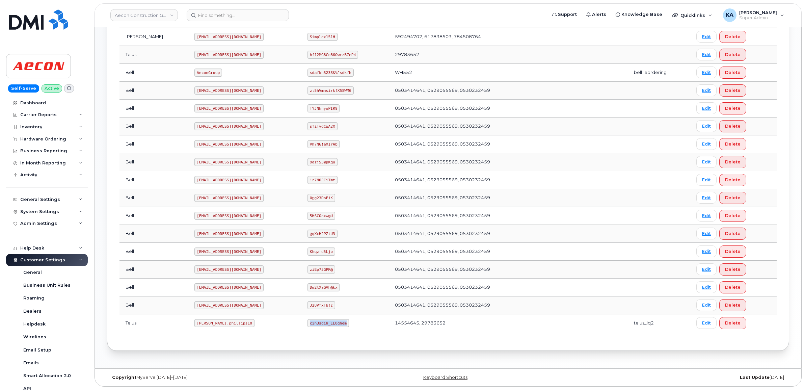
copy code "cin3sqih_EL8ghem"
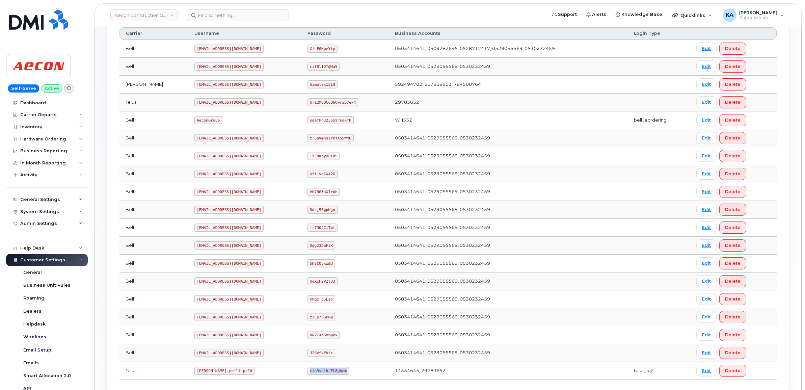
scroll to position [153, 0]
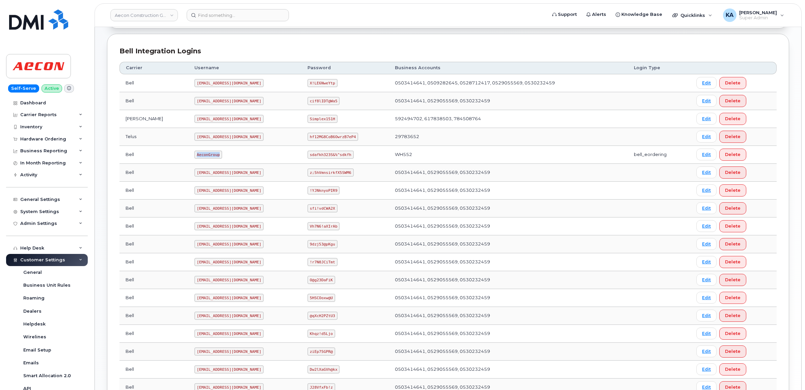
drag, startPoint x: 167, startPoint y: 156, endPoint x: 194, endPoint y: 161, distance: 27.5
click at [194, 161] on td "AeconGroup" at bounding box center [244, 155] width 113 height 18
copy code "AeconGroup"
drag, startPoint x: 298, startPoint y: 154, endPoint x: 344, endPoint y: 155, distance: 45.9
click at [344, 155] on td "sdafkh323S&%^sdkfh" at bounding box center [344, 155] width 87 height 18
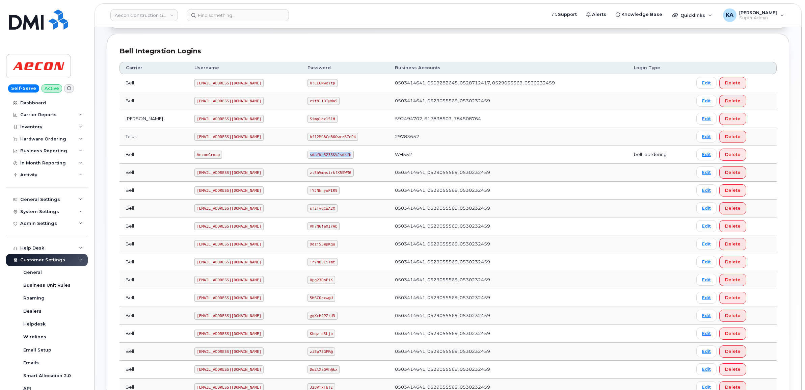
copy code "sdafkh323S&%^sdkfh"
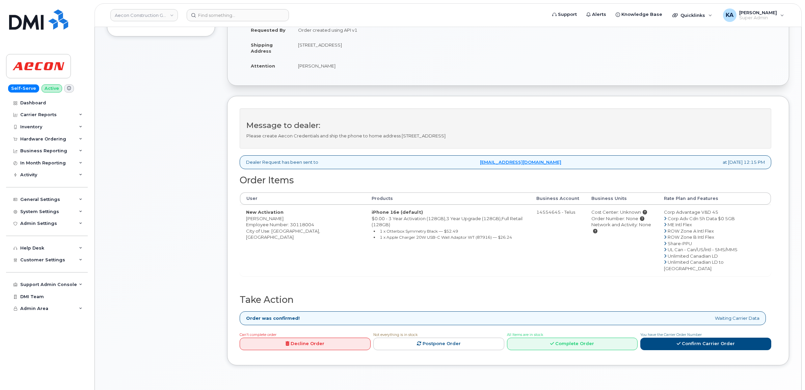
scroll to position [169, 0]
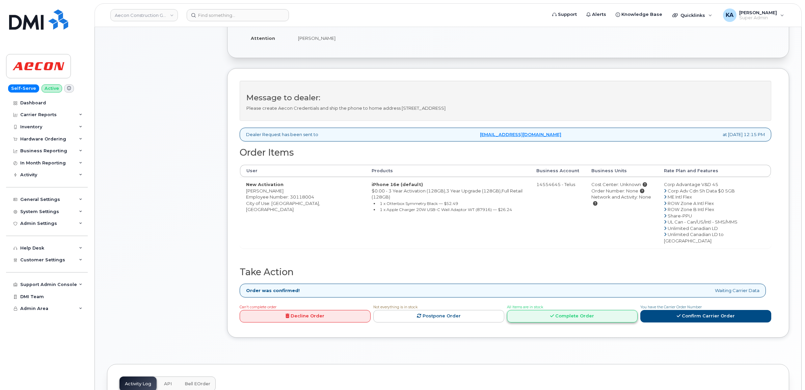
click at [556, 310] on link "Complete Order" at bounding box center [572, 316] width 131 height 12
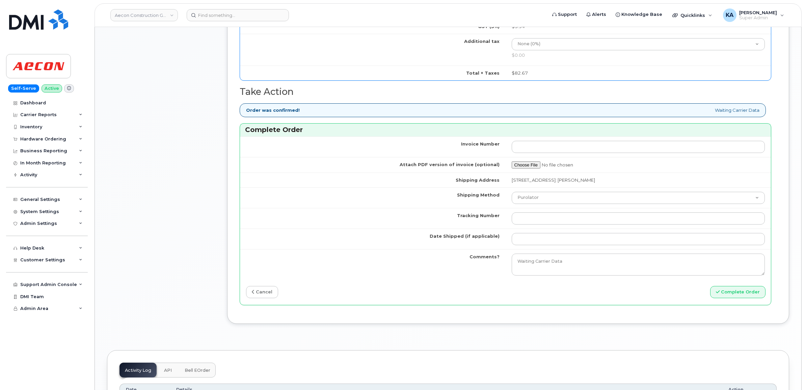
scroll to position [591, 0]
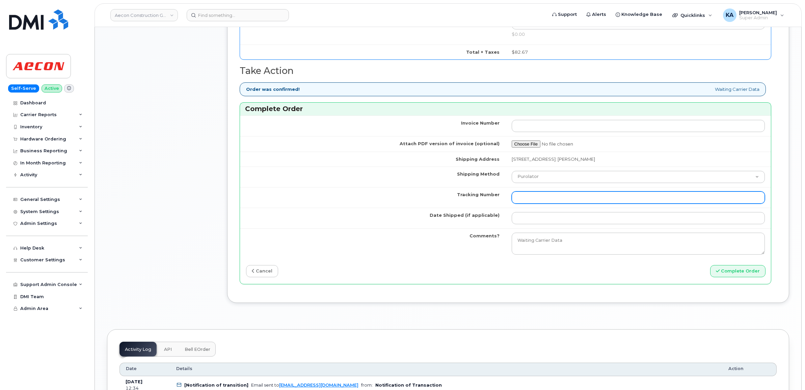
click at [534, 191] on input "Tracking Number" at bounding box center [638, 197] width 253 height 12
paste input "393369702833"
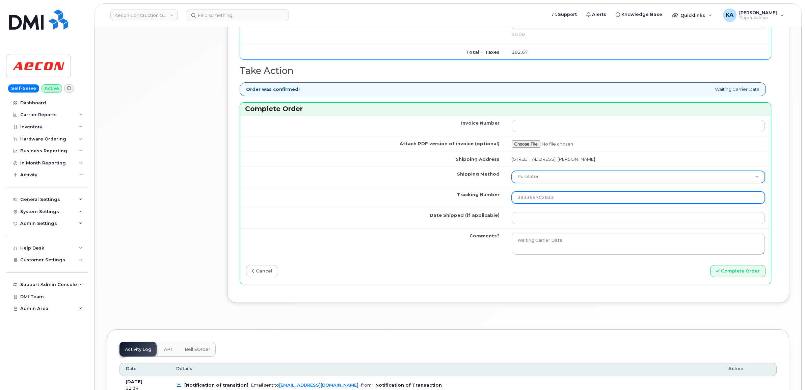
type input "393369702833"
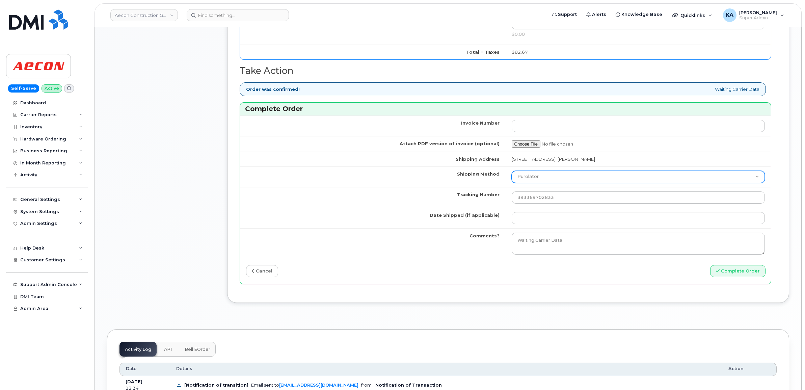
click at [545, 171] on select "Purolator UPS FedEx Canada Post Courier Other Drop Off Pick Up" at bounding box center [638, 177] width 253 height 12
select select "FedEx"
click at [512, 171] on select "Purolator UPS FedEx Canada Post Courier Other Drop Off Pick Up" at bounding box center [638, 177] width 253 height 12
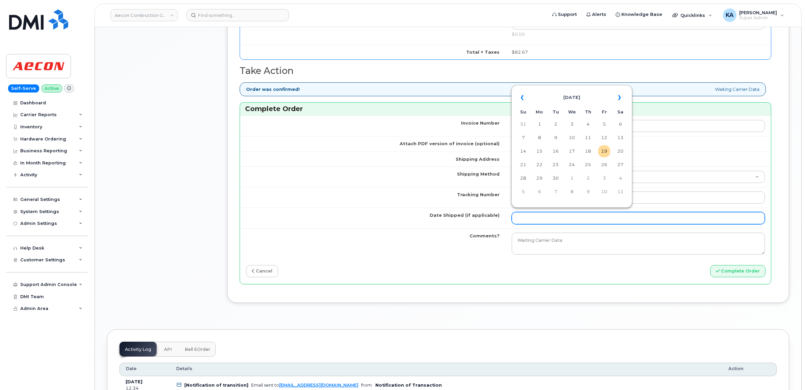
click at [537, 217] on input "Date Shipped (if applicable)" at bounding box center [638, 218] width 253 height 12
click at [586, 149] on td "18" at bounding box center [588, 151] width 12 height 12
type input "[DATE]"
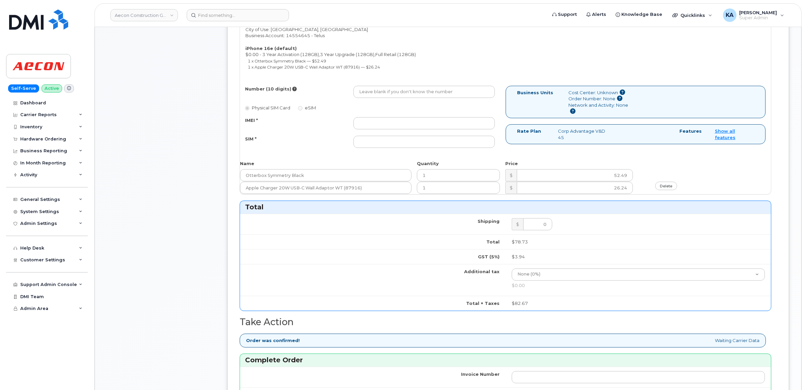
scroll to position [295, 0]
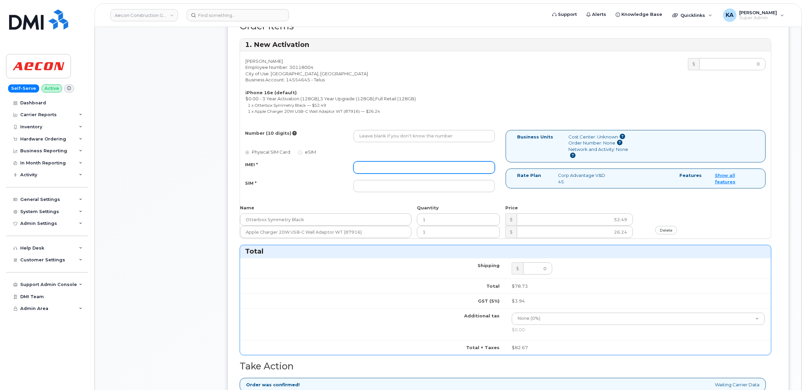
click at [424, 161] on input "IMEI *" at bounding box center [423, 167] width 141 height 12
paste input "354216330986302"
type input "354216330986302"
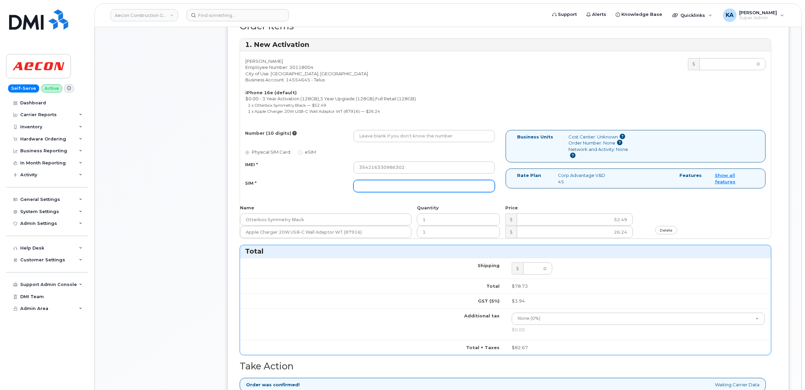
click at [404, 182] on input "SIM *" at bounding box center [423, 186] width 141 height 12
paste input "89043052010008887025002641166383"
type input "89043052010008887025002641166383"
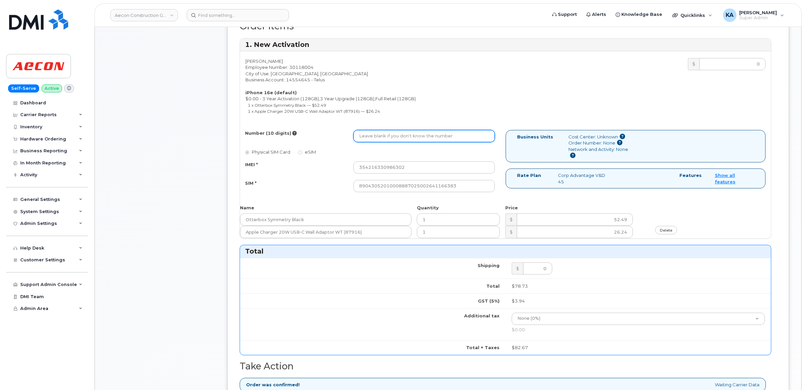
click at [406, 130] on input "Number (10 digits)" at bounding box center [423, 136] width 141 height 12
paste input "87) 216-0527"
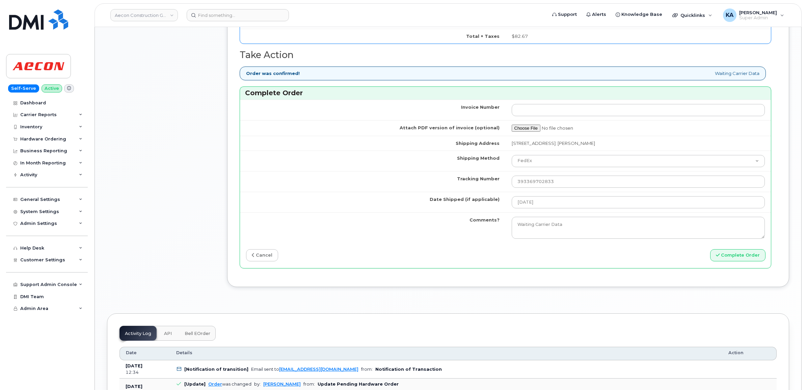
scroll to position [633, 0]
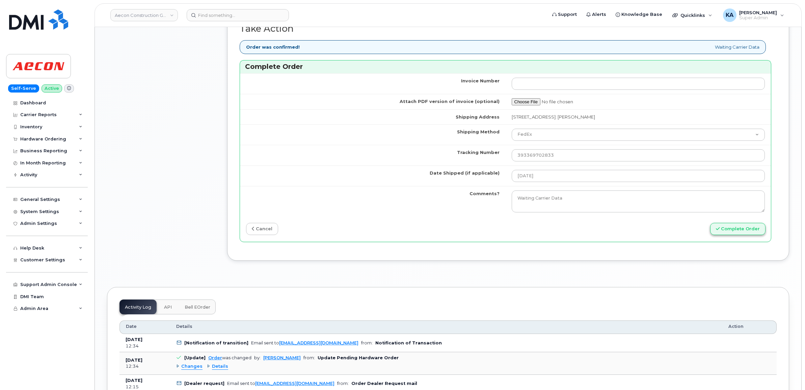
type input "5872160527"
click at [729, 223] on button "Complete Order" at bounding box center [737, 229] width 55 height 12
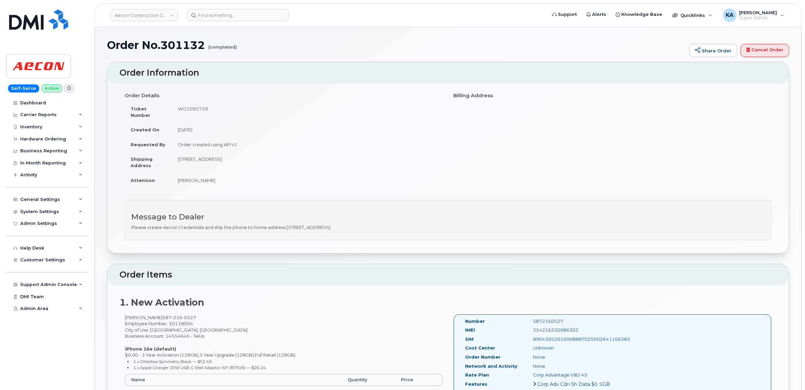
drag, startPoint x: 463, startPoint y: 313, endPoint x: 618, endPoint y: 336, distance: 157.3
click at [431, 297] on h2 "1. New Activation" at bounding box center [447, 302] width 657 height 10
drag, startPoint x: 463, startPoint y: 315, endPoint x: 626, endPoint y: 344, distance: 166.4
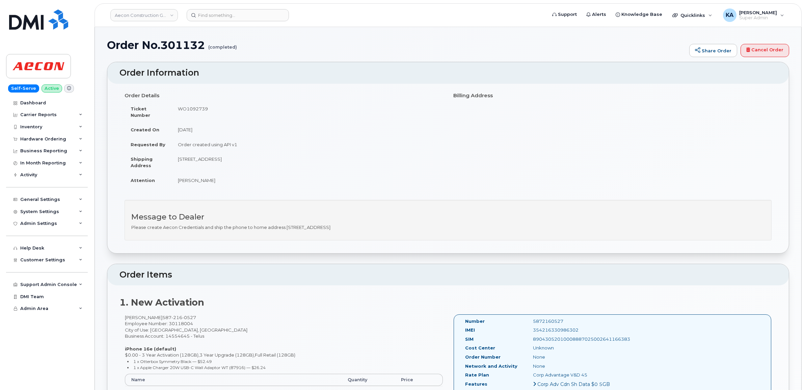
copy div "Number 5872160527 IMEI [TECHNICAL_ID] SIM 89043052010008887025002641166383 Cost…"
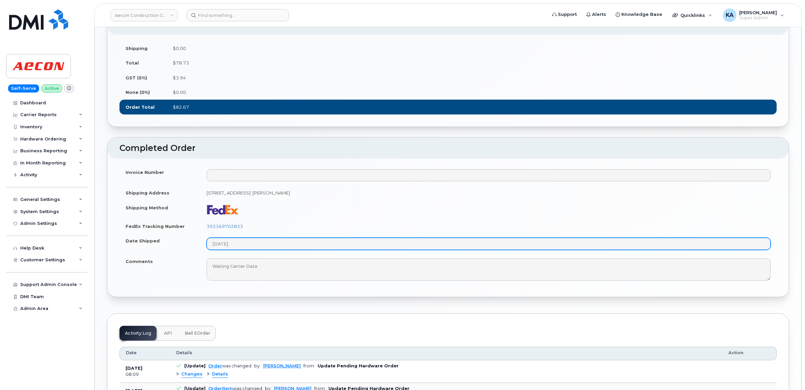
scroll to position [506, 0]
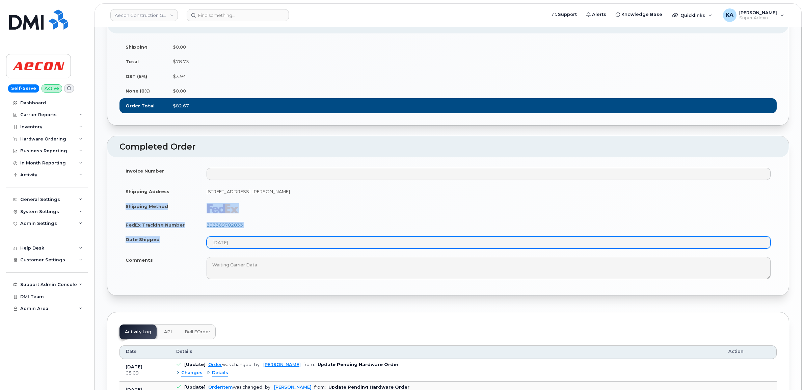
click at [254, 265] on tbody "Invoice Number Shipping Address [STREET_ADDRESS]: [PERSON_NAME] Shipping Method…" at bounding box center [447, 223] width 657 height 120
copy tbody "Shipping Method FedEx Tracking Number 393369702833 Date Shipped"
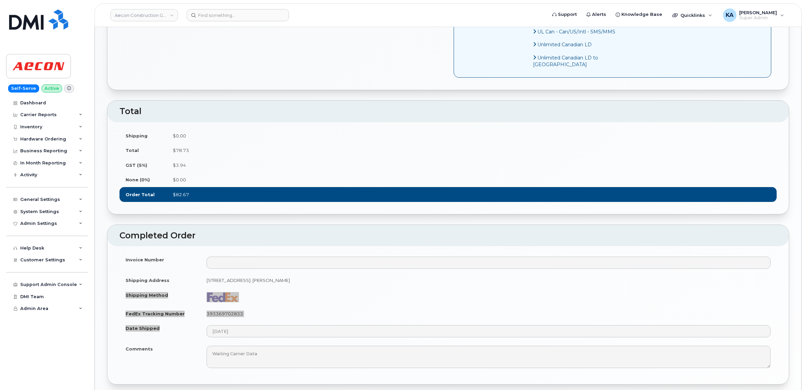
scroll to position [211, 0]
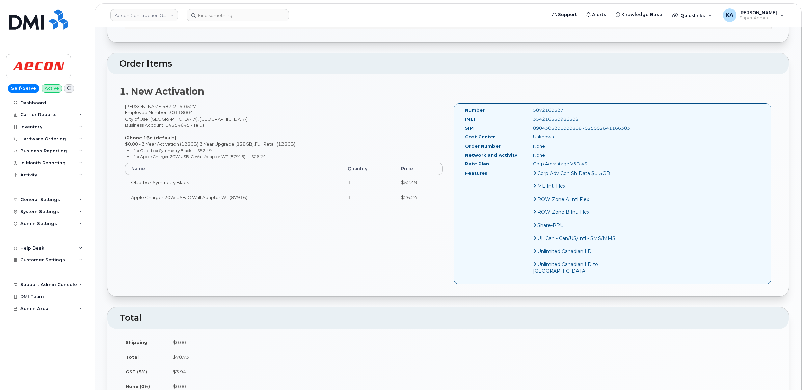
drag, startPoint x: 573, startPoint y: 113, endPoint x: 516, endPoint y: 115, distance: 56.7
click at [528, 116] on div "354216330986302" at bounding box center [575, 119] width 95 height 6
copy div "354216330986302"
drag, startPoint x: 553, startPoint y: 102, endPoint x: 496, endPoint y: 102, distance: 56.4
click at [496, 107] on div "Number 5872160527" at bounding box center [541, 111] width 163 height 9
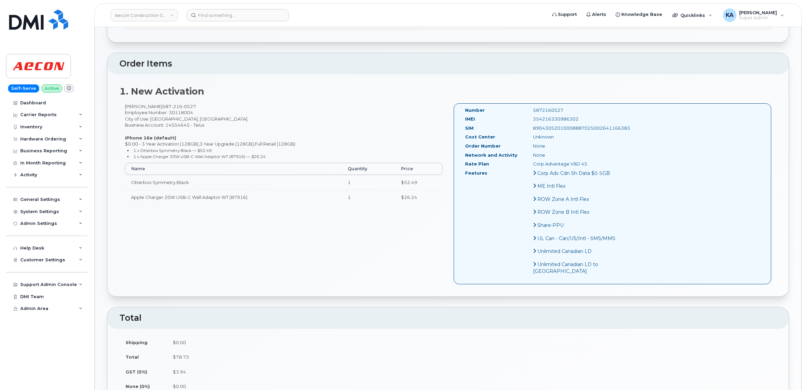
copy div "5872160527"
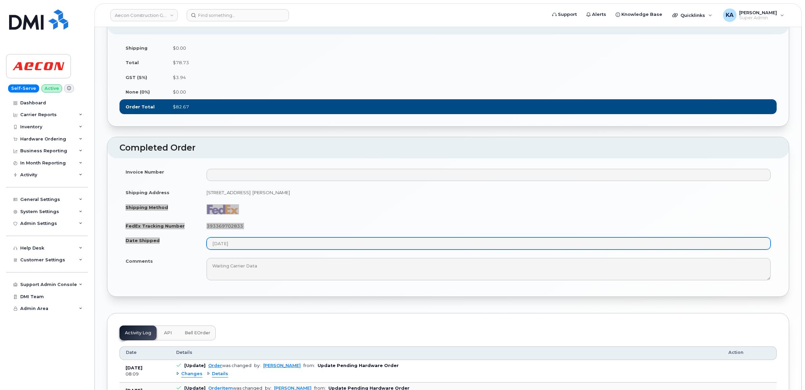
scroll to position [506, 0]
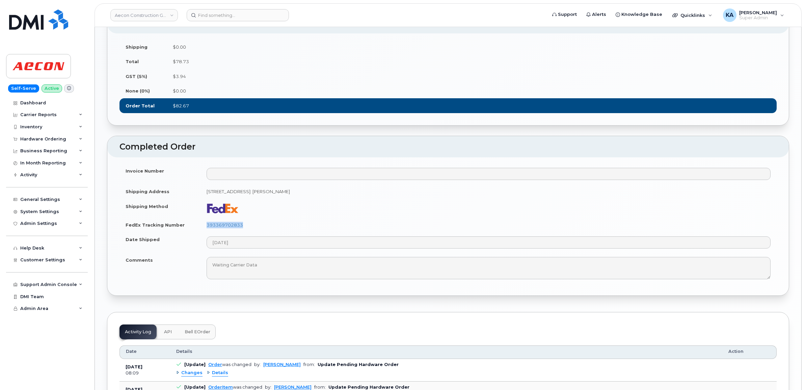
drag, startPoint x: 249, startPoint y: 243, endPoint x: 205, endPoint y: 244, distance: 43.5
click at [205, 232] on td "393369702833" at bounding box center [488, 224] width 576 height 15
copy link "393369702833"
click at [50, 136] on div "Hardware Ordering" at bounding box center [47, 139] width 82 height 12
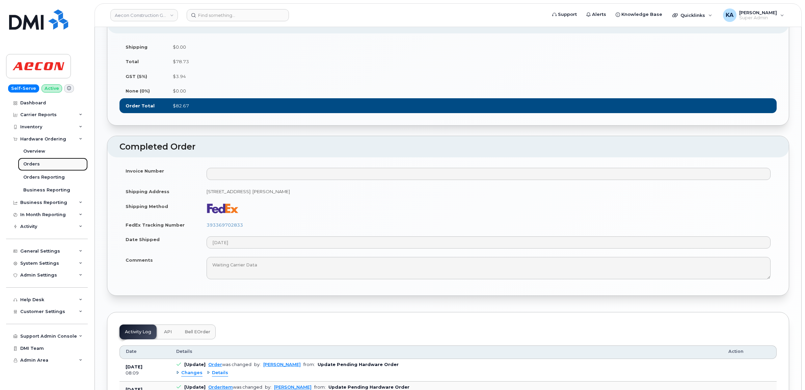
click at [34, 162] on div "Orders" at bounding box center [31, 164] width 17 height 6
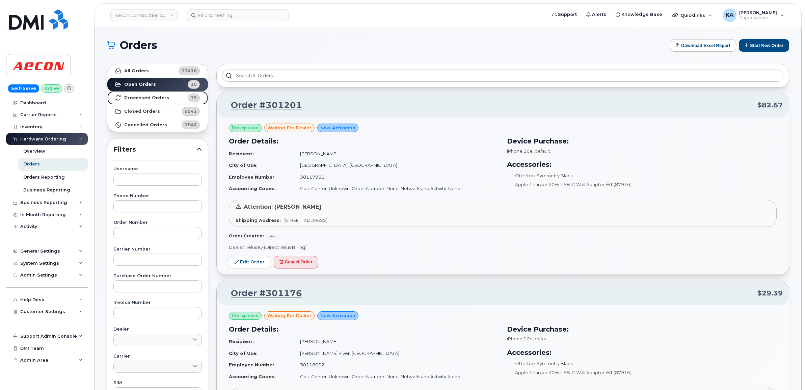
click at [135, 95] on strong "Processed Orders" at bounding box center [146, 97] width 45 height 5
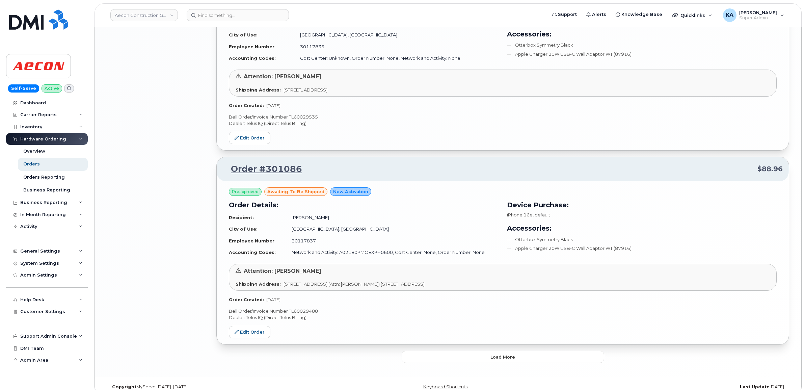
scroll to position [1346, 0]
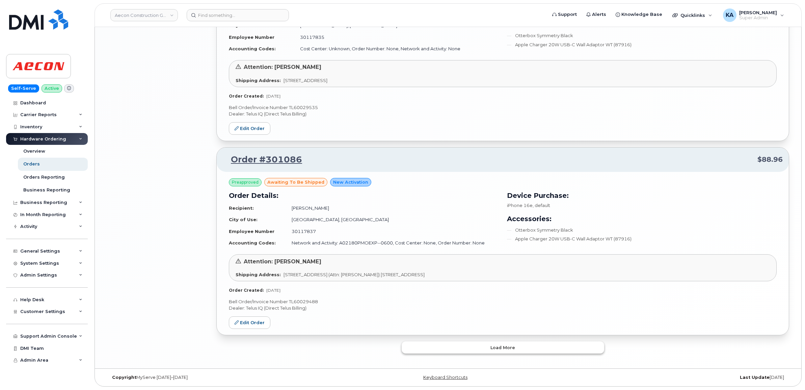
click at [456, 348] on button "Load more" at bounding box center [503, 347] width 202 height 12
click at [417, 344] on button "Load more" at bounding box center [503, 347] width 202 height 12
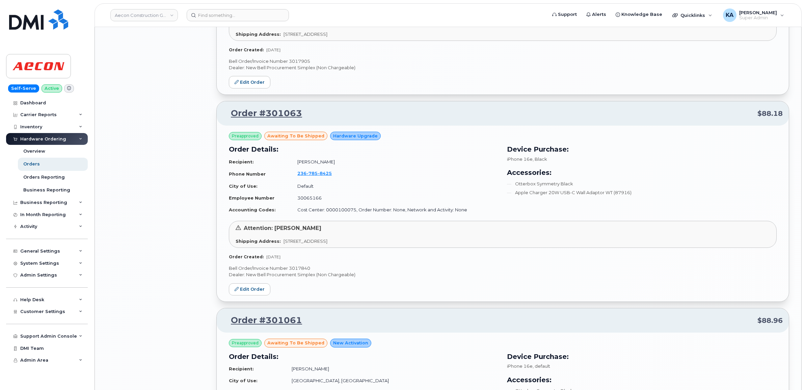
scroll to position [2159, 0]
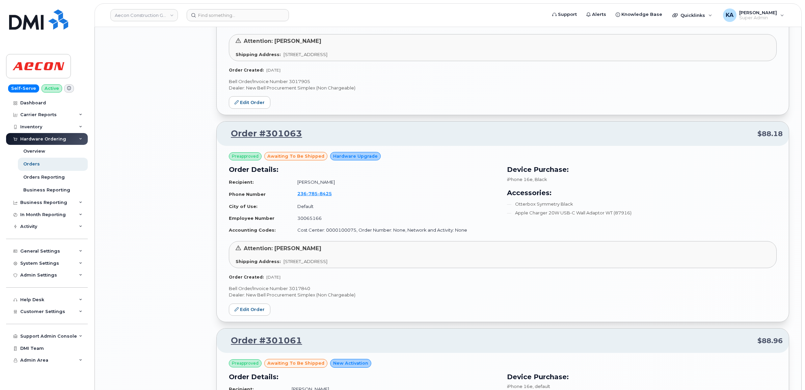
click at [303, 291] on p "Bell Order/Invoice Number 3017840" at bounding box center [503, 288] width 548 height 6
click at [302, 291] on p "Bell Order/Invoice Number 3017840" at bounding box center [503, 288] width 548 height 6
copy p "3017840"
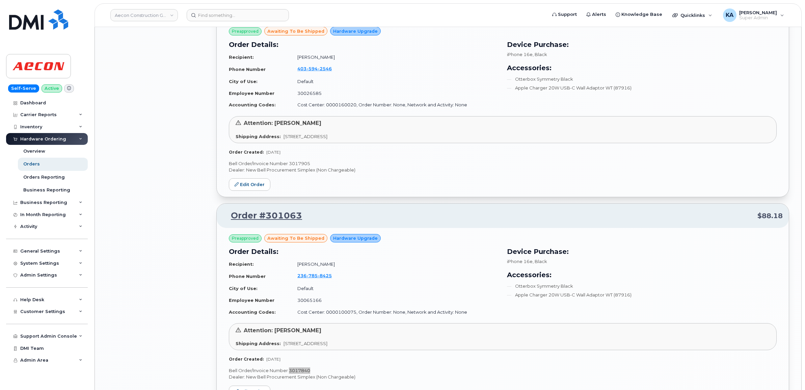
scroll to position [2032, 0]
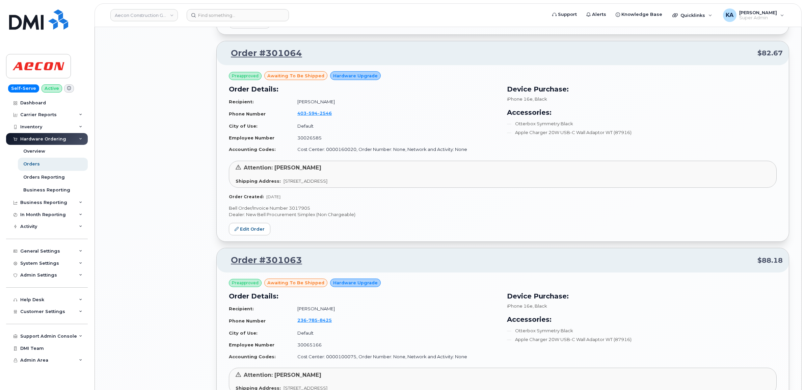
click at [295, 210] on p "Bell Order/Invoice Number 3017905" at bounding box center [503, 208] width 548 height 6
copy p "3017905"
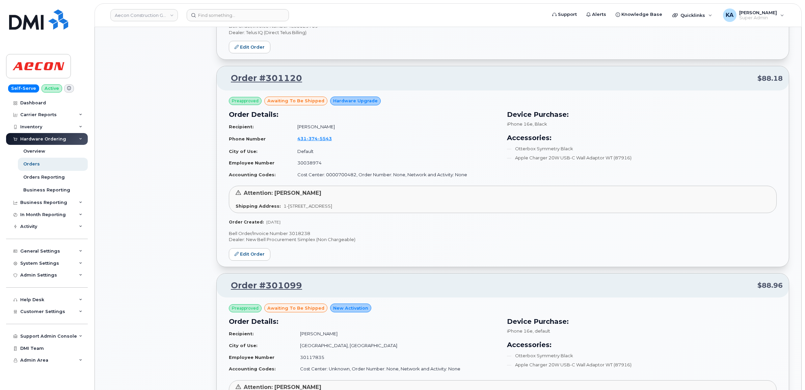
scroll to position [1020, 0]
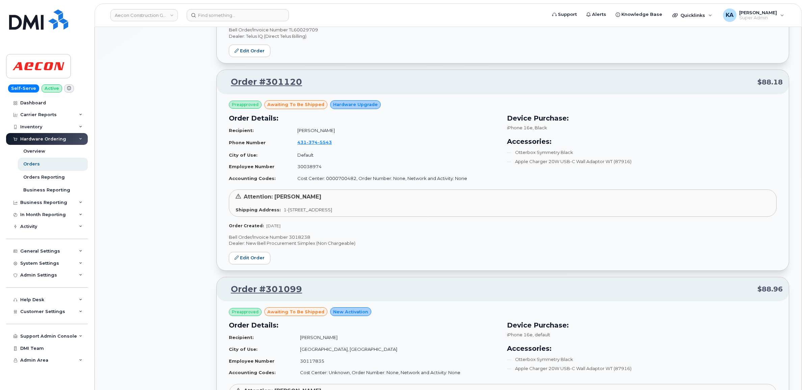
click at [301, 237] on p "Bell Order/Invoice Number 3018238" at bounding box center [503, 237] width 548 height 6
copy p "3018238"
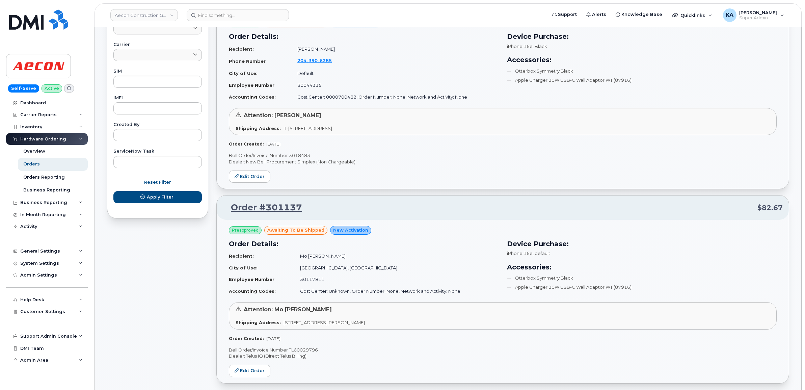
scroll to position [302, 0]
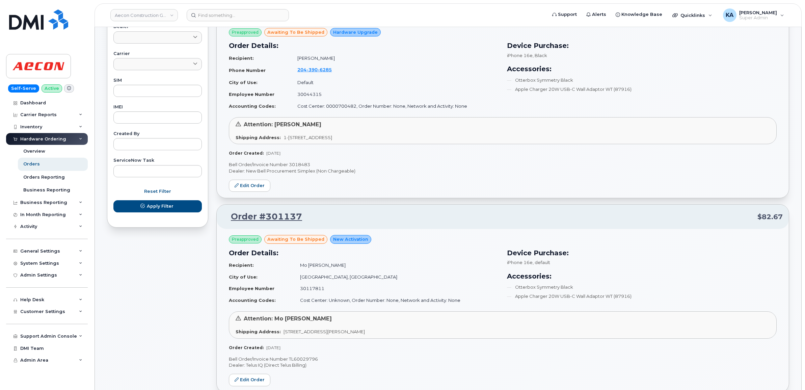
click at [298, 164] on p "Bell Order/Invoice Number 3018483" at bounding box center [503, 164] width 548 height 6
copy p "3018483"
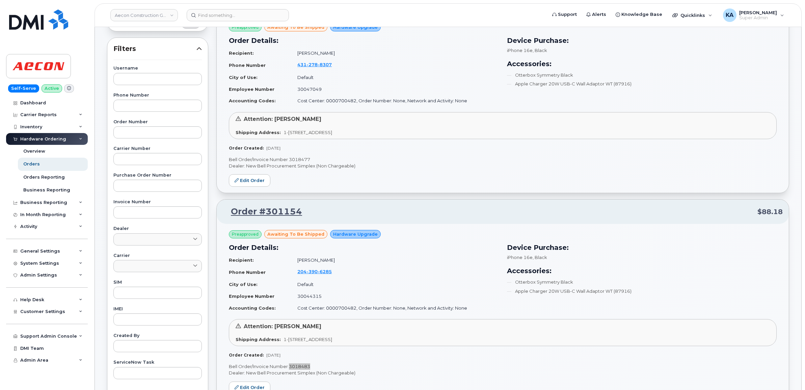
scroll to position [91, 0]
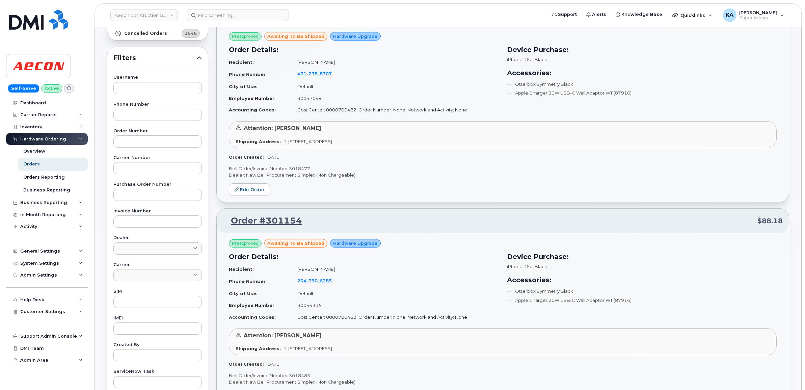
click at [301, 166] on p "Bell Order/Invoice Number 3018477" at bounding box center [503, 168] width 548 height 6
copy p "3018477"
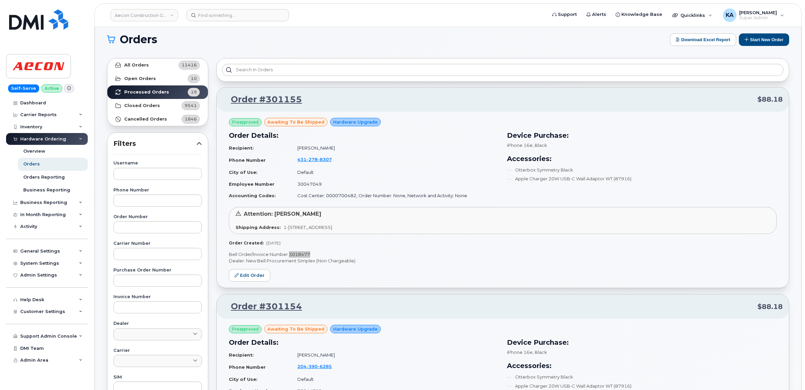
scroll to position [0, 0]
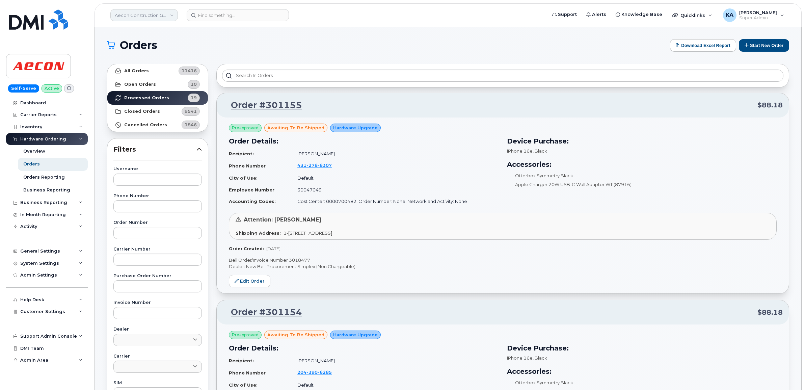
click at [154, 17] on link "Aecon Construction Group Inc" at bounding box center [143, 15] width 67 height 12
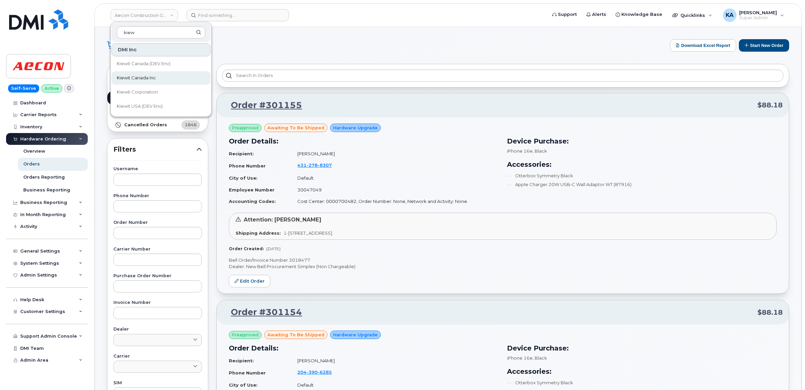
type input "kiew"
click at [138, 76] on span "Kiewit Canada Inc" at bounding box center [136, 78] width 39 height 7
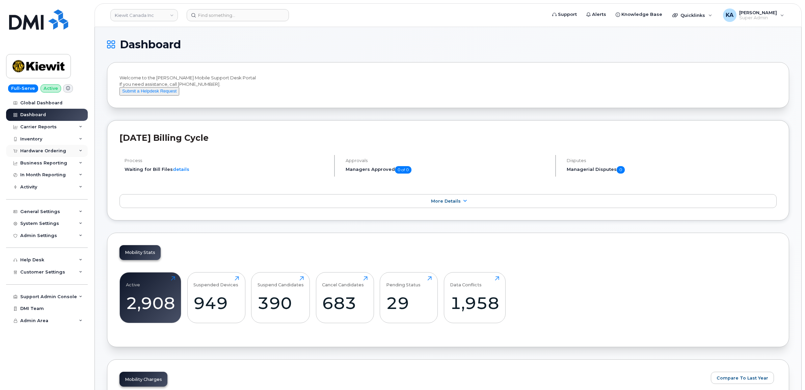
click at [48, 151] on div "Hardware Ordering" at bounding box center [43, 150] width 46 height 5
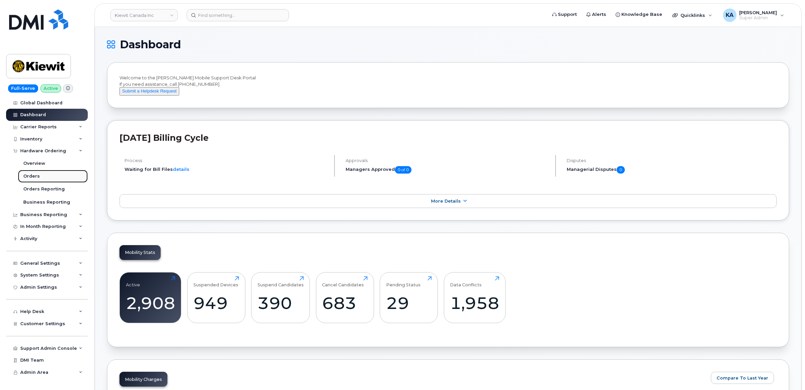
click at [29, 175] on div "Orders" at bounding box center [31, 176] width 17 height 6
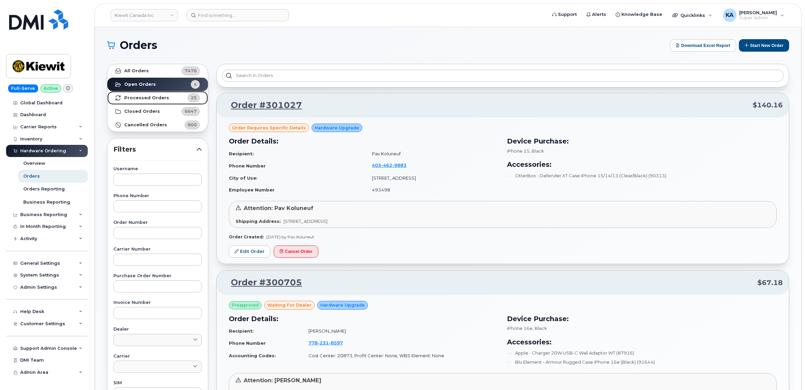
click at [140, 98] on strong "Processed Orders" at bounding box center [146, 97] width 45 height 5
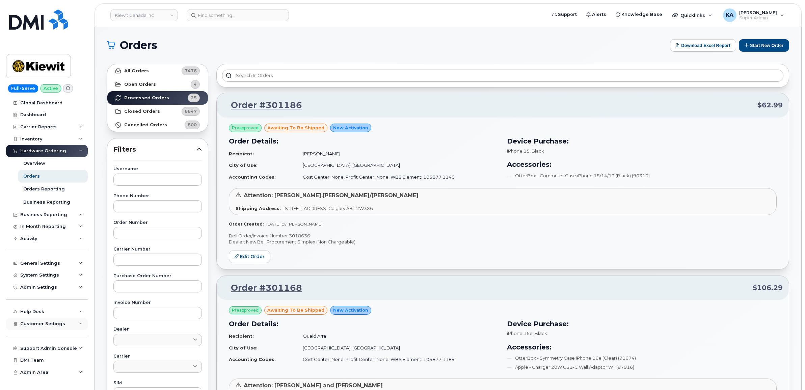
click at [30, 326] on span "Customer Settings" at bounding box center [42, 323] width 45 height 5
click at [32, 177] on div "Orders" at bounding box center [31, 176] width 17 height 6
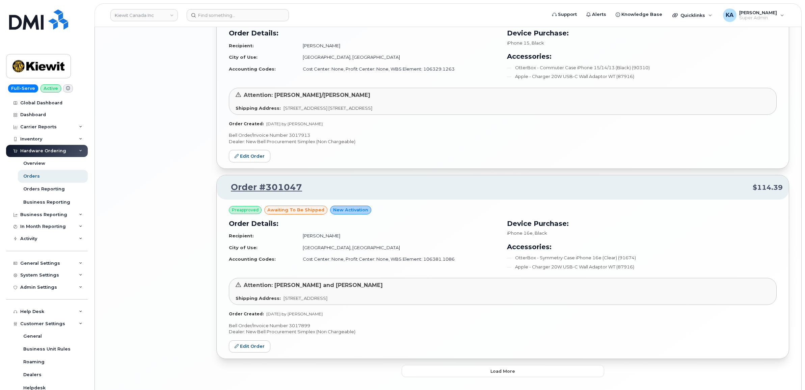
scroll to position [1298, 0]
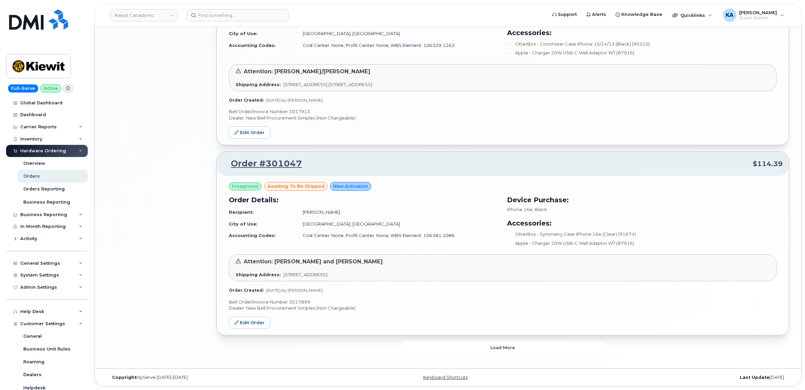
click at [428, 348] on button "Load more" at bounding box center [503, 347] width 202 height 12
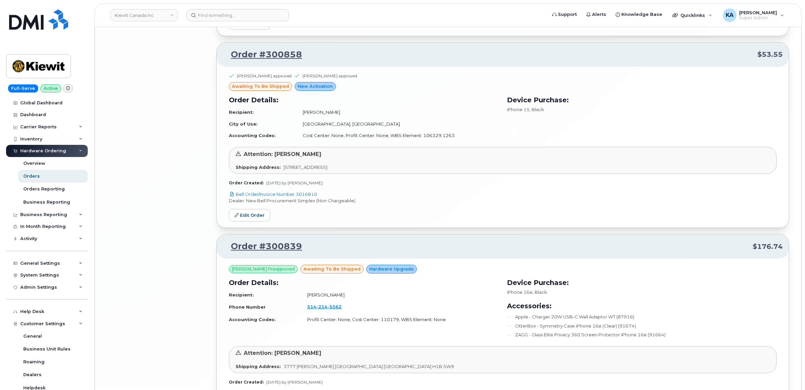
scroll to position [2871, 0]
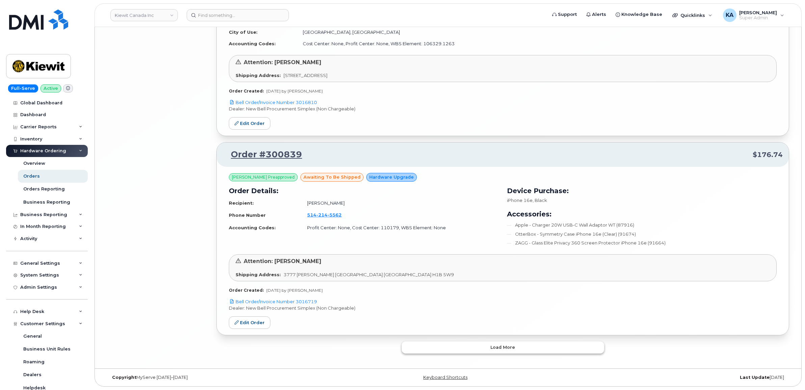
click at [421, 346] on button "Load more" at bounding box center [503, 347] width 202 height 12
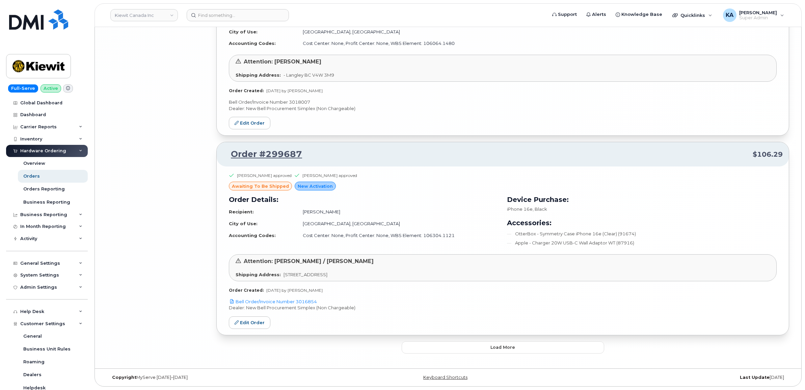
scroll to position [4426, 0]
click at [423, 344] on button "Load more" at bounding box center [503, 347] width 202 height 12
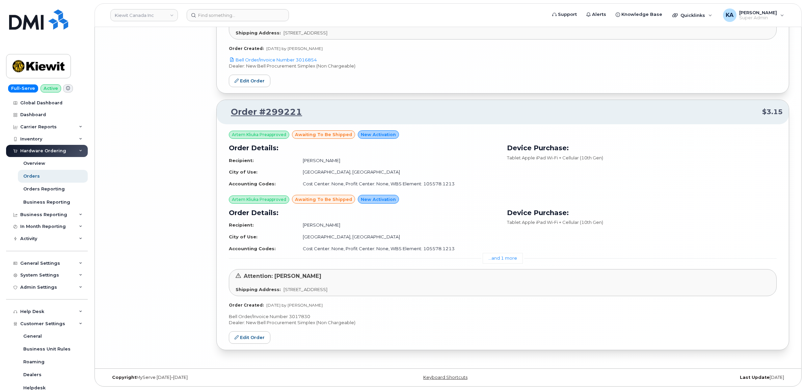
scroll to position [4669, 0]
drag, startPoint x: 312, startPoint y: 315, endPoint x: 290, endPoint y: 316, distance: 22.0
click at [290, 316] on p "Bell Order/Invoice Number 3017830" at bounding box center [503, 316] width 548 height 6
copy p "3017830"
click at [298, 317] on p "Bell Order/Invoice Number 3017830" at bounding box center [503, 316] width 548 height 6
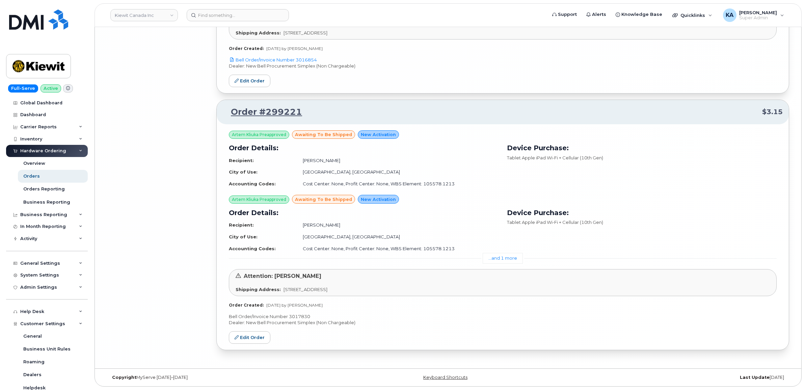
click at [298, 317] on p "Bell Order/Invoice Number 3017830" at bounding box center [503, 316] width 548 height 6
copy p "3017830"
click at [251, 335] on link "Edit Order" at bounding box center [250, 337] width 42 height 12
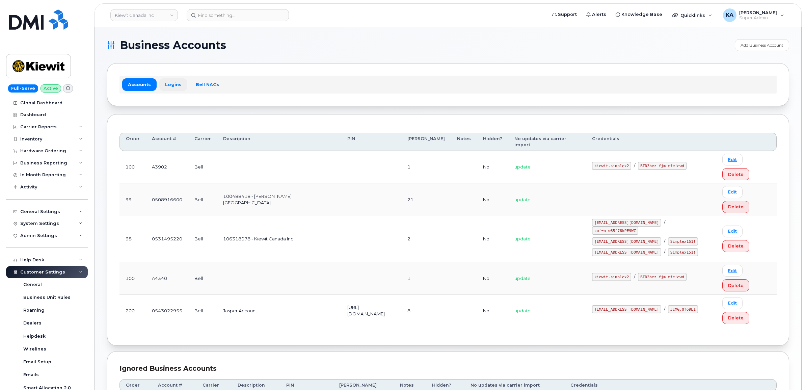
click at [167, 87] on link "Logins" at bounding box center [173, 84] width 28 height 12
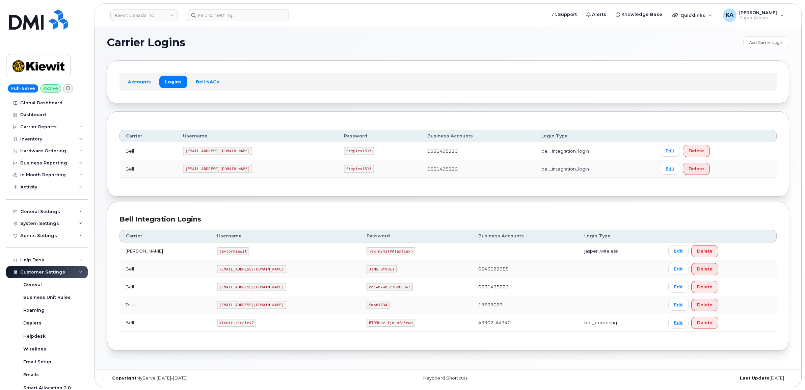
scroll to position [4, 0]
drag, startPoint x: 201, startPoint y: 323, endPoint x: 248, endPoint y: 326, distance: 47.3
click at [248, 326] on td "kiewit.simplex2" at bounding box center [286, 322] width 150 height 18
copy code "kiewit.simplex2"
drag, startPoint x: 336, startPoint y: 321, endPoint x: 385, endPoint y: 329, distance: 49.6
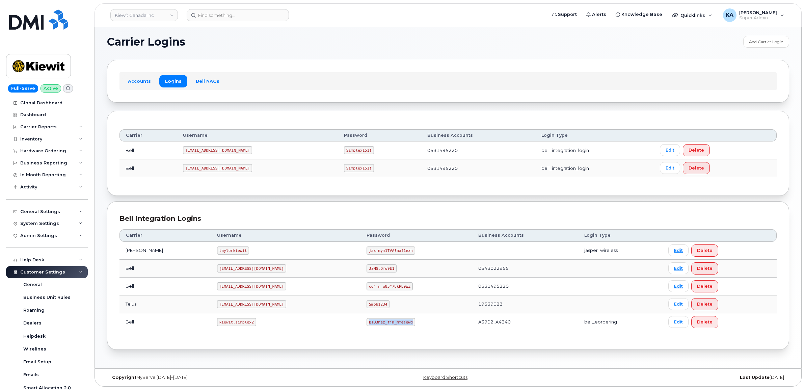
click at [385, 329] on td "BTD3hez_fjm_mfe!ewd" at bounding box center [415, 322] width 111 height 18
copy code "BTD3hez_fjm_mfe!ewd"
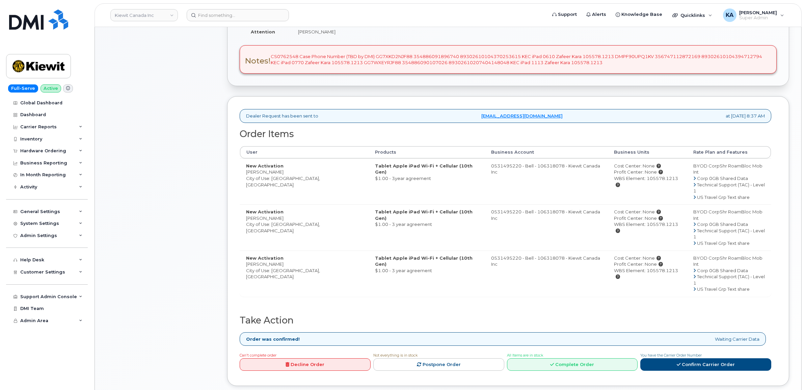
scroll to position [169, 0]
click at [556, 358] on link "Complete Order" at bounding box center [572, 364] width 131 height 12
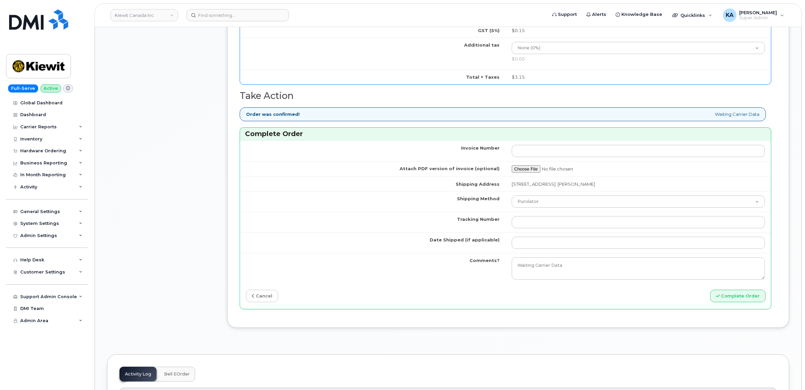
scroll to position [802, 0]
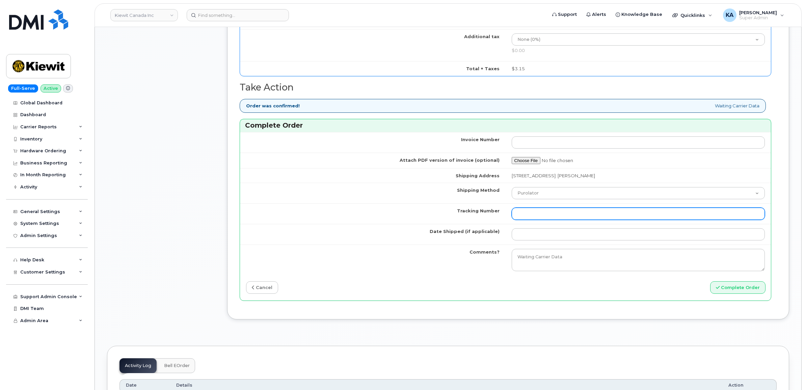
click at [536, 218] on input "Tracking Number" at bounding box center [638, 214] width 253 height 12
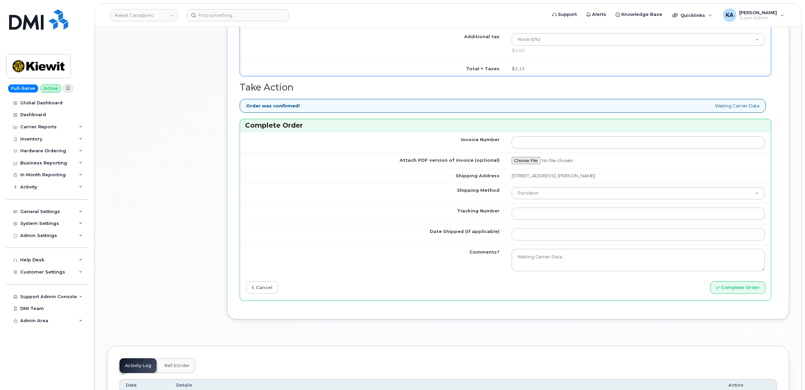
click at [397, 210] on td "Tracking Number" at bounding box center [373, 213] width 266 height 21
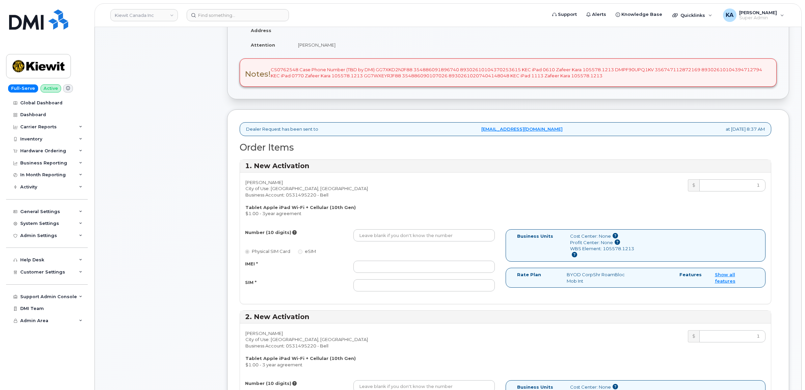
scroll to position [169, 0]
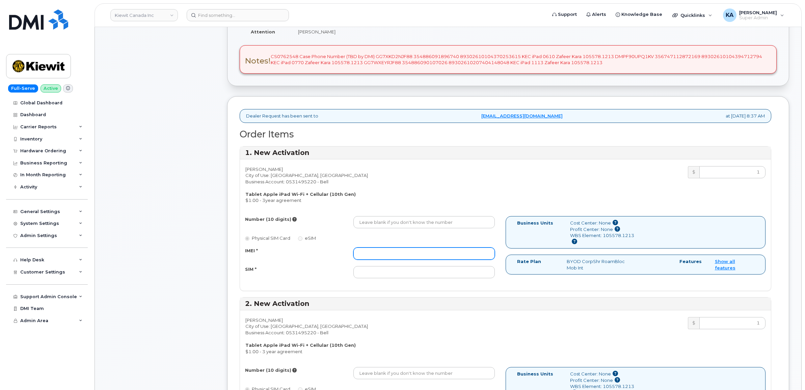
paste input "354886090107026"
type input "354886090107026"
paste input "89302610207404148048"
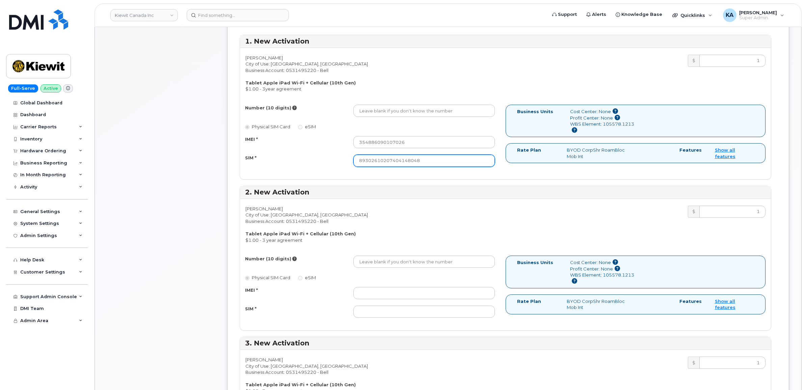
scroll to position [295, 0]
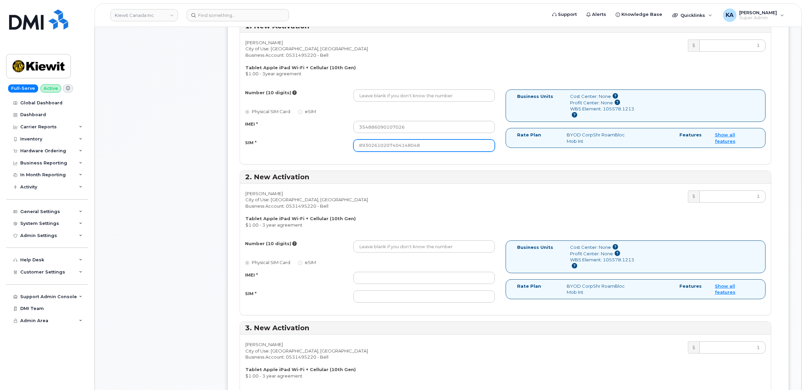
type input "89302610207404148048"
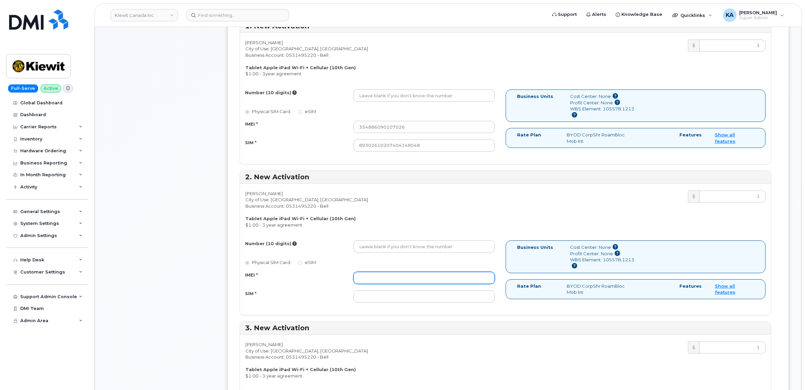
click at [370, 277] on input "IMEI *" at bounding box center [423, 278] width 141 height 12
paste input "356747112872169"
type input "356747112872169"
click at [364, 296] on input "SIM *" at bounding box center [423, 296] width 141 height 12
paste input "89302610104394712794"
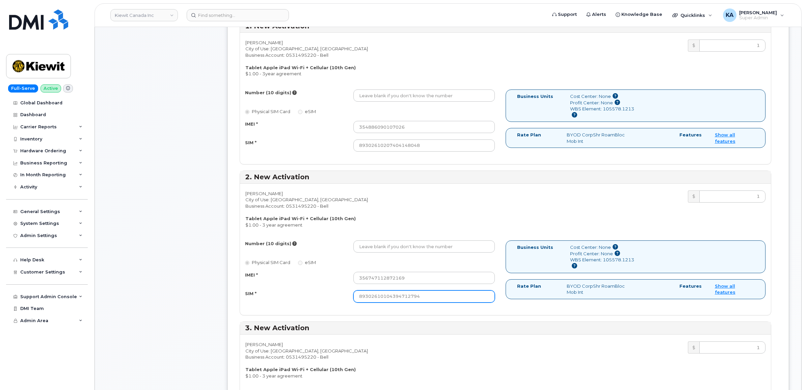
type input "89302610104394712794"
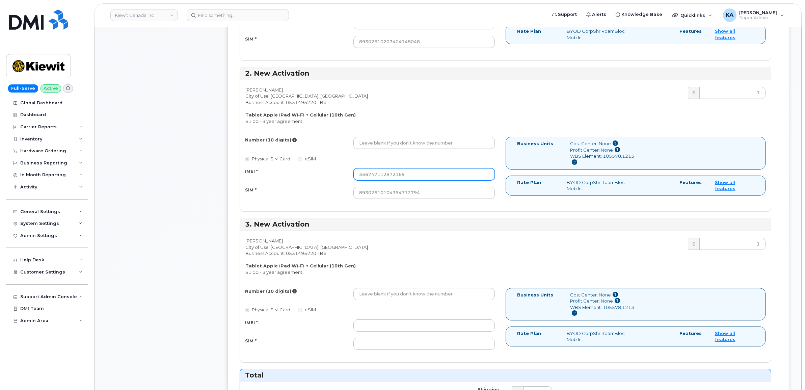
scroll to position [422, 0]
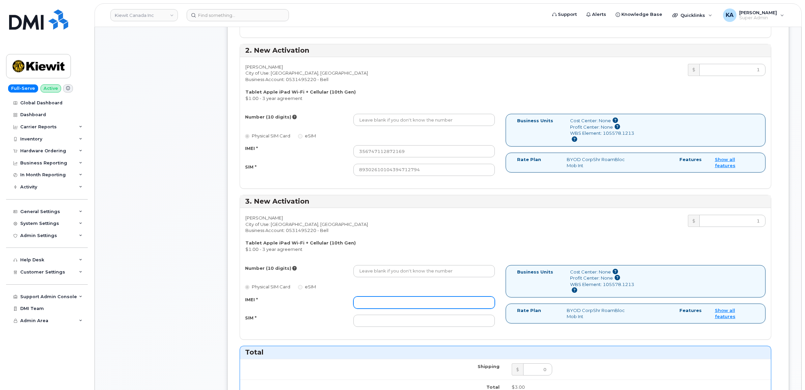
click at [368, 305] on input "IMEI *" at bounding box center [423, 302] width 141 height 12
paste input "354886091896740"
type input "354886091896740"
click at [389, 325] on input "SIM *" at bounding box center [423, 321] width 141 height 12
paste input "89302610104370253615"
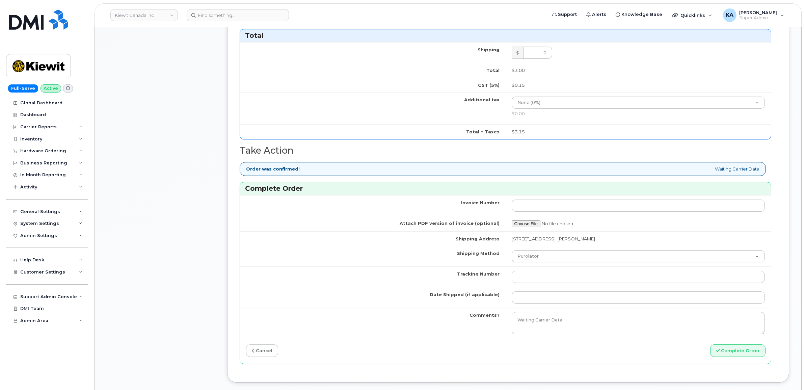
scroll to position [759, 0]
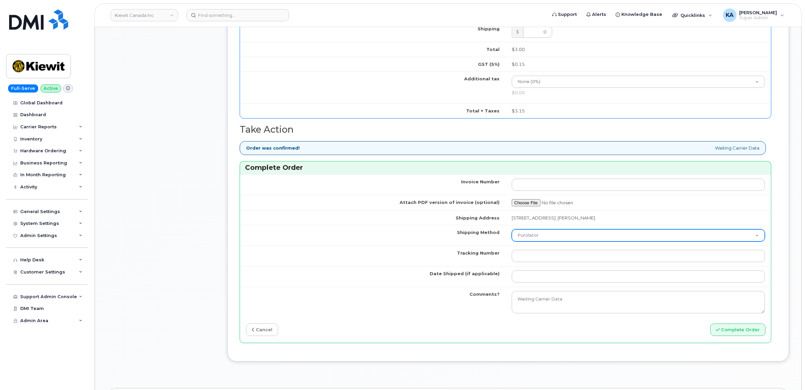
type input "89302610104370253615"
click at [540, 237] on select "Purolator UPS FedEx Canada Post Courier Other Drop Off Pick Up" at bounding box center [638, 235] width 253 height 12
select select "UPS"
click at [512, 231] on select "Purolator UPS FedEx Canada Post Courier Other Drop Off Pick Up" at bounding box center [638, 235] width 253 height 12
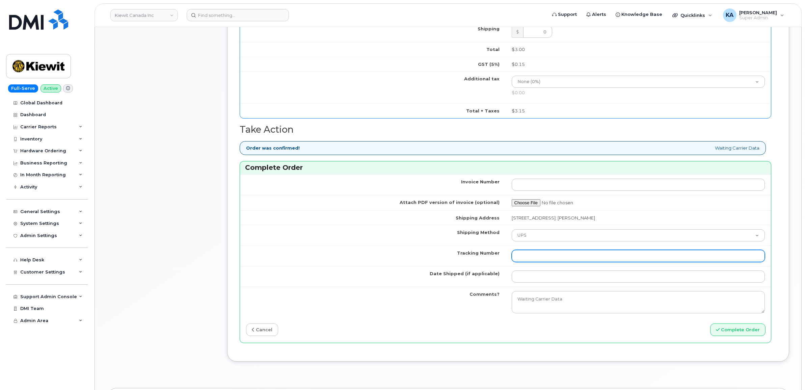
click at [521, 257] on input "Tracking Number" at bounding box center [638, 256] width 253 height 12
type input "1Z4367572432491056"
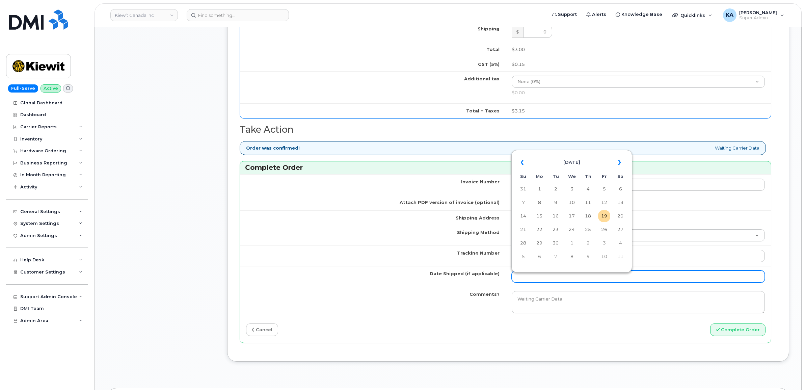
click at [527, 282] on input "Date Shipped (if applicable)" at bounding box center [638, 276] width 253 height 12
click at [552, 153] on table "« September 2025 » Su Mo Tu We Th Fr Sa 31 1 2 3 4 5 6 7 8 9 10 11 12 13 14 15 …" at bounding box center [571, 209] width 117 height 115
click at [519, 160] on th "«" at bounding box center [523, 162] width 12 height 16
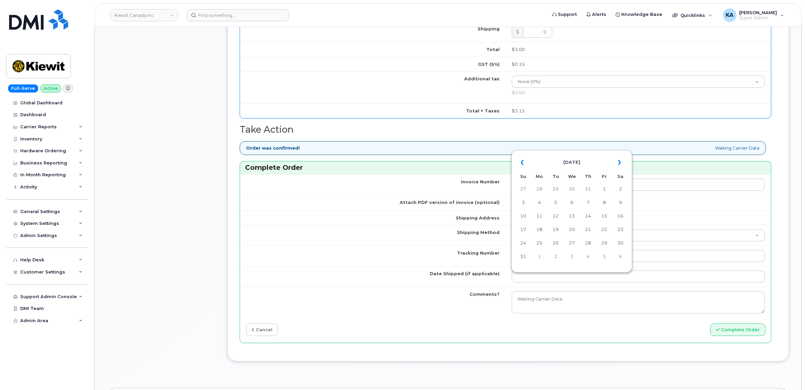
click at [519, 160] on th "«" at bounding box center [523, 162] width 12 height 16
click at [538, 216] on td "14" at bounding box center [539, 216] width 12 height 12
type input "2025-07-14"
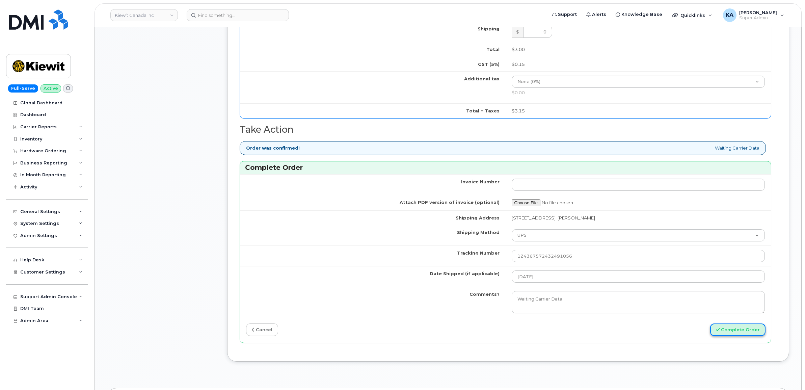
click at [729, 333] on button "Complete Order" at bounding box center [737, 329] width 55 height 12
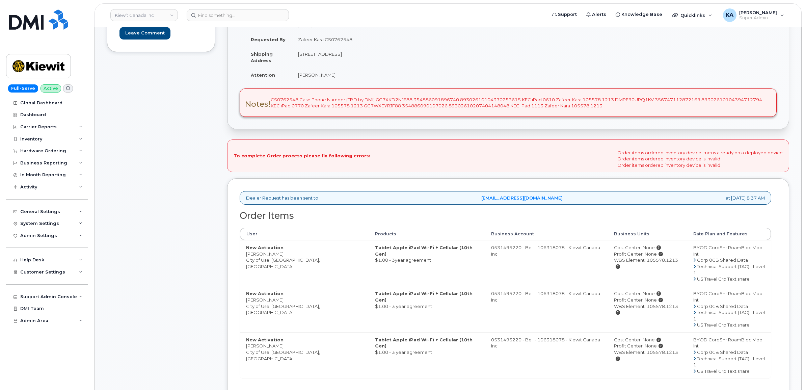
scroll to position [127, 0]
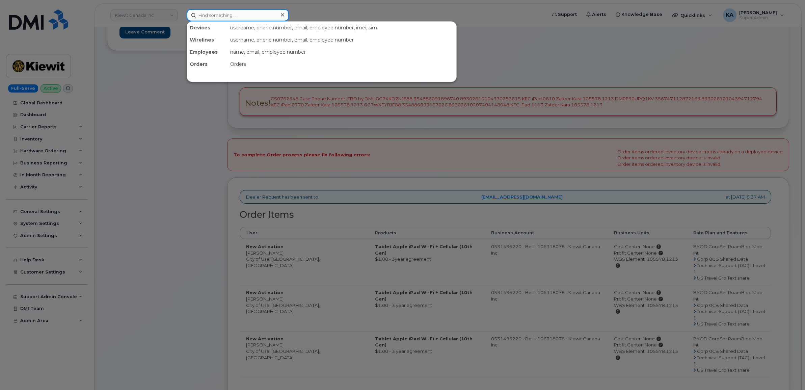
paste input "354886090107026"
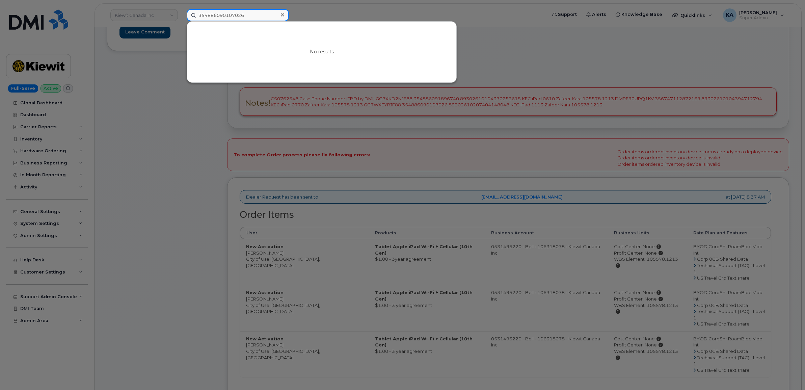
type input "354886090107026"
click at [172, 148] on div at bounding box center [402, 195] width 805 height 390
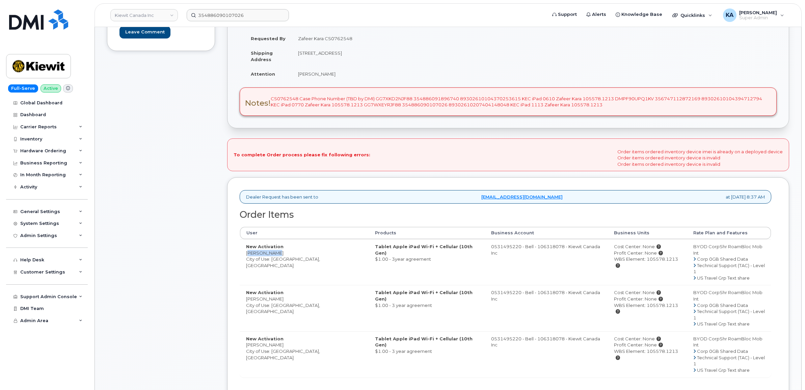
drag, startPoint x: 245, startPoint y: 255, endPoint x: 269, endPoint y: 256, distance: 24.3
click at [271, 256] on td "New Activation [PERSON_NAME] City of Use: [GEOGRAPHIC_DATA], [GEOGRAPHIC_DATA]" at bounding box center [304, 262] width 129 height 46
drag, startPoint x: 269, startPoint y: 256, endPoint x: 265, endPoint y: 254, distance: 4.8
copy td "[PERSON_NAME]"
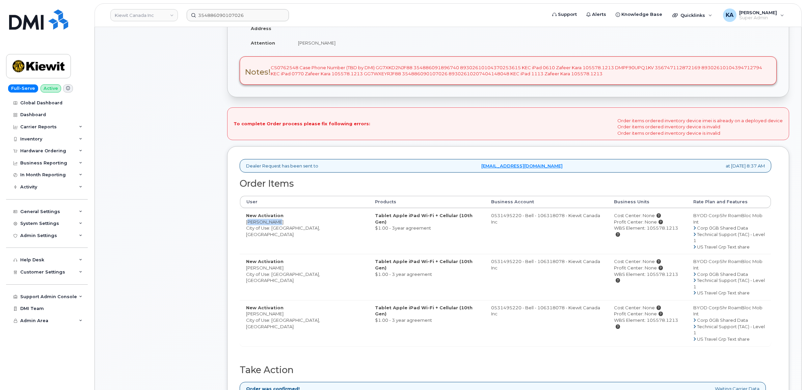
scroll to position [211, 0]
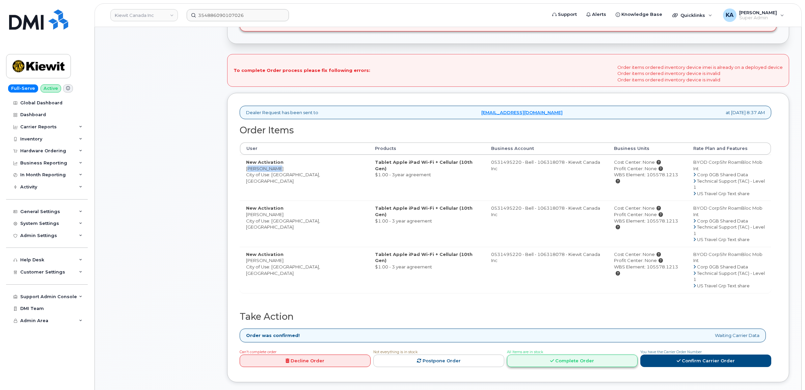
click at [563, 354] on link "Complete Order" at bounding box center [572, 360] width 131 height 12
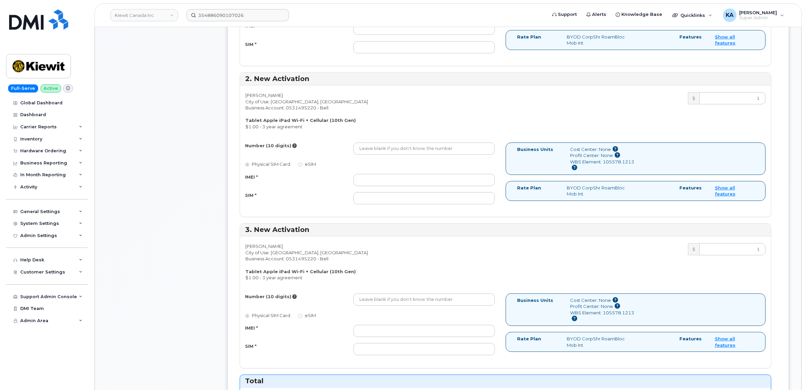
scroll to position [464, 0]
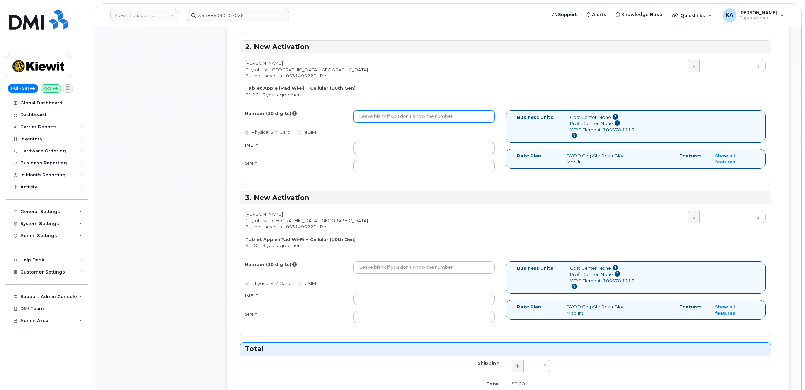
click at [370, 119] on input "Number (10 digits)" at bounding box center [423, 116] width 141 height 12
type input "5873377205"
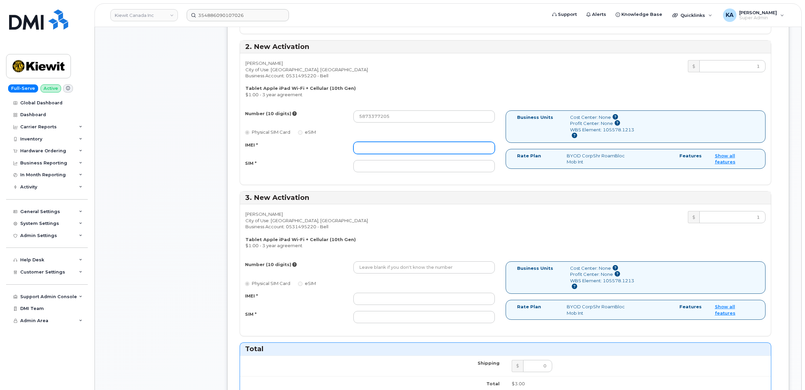
click at [372, 147] on input "IMEI *" at bounding box center [423, 148] width 141 height 12
click at [430, 149] on input "IMEI *" at bounding box center [423, 148] width 141 height 12
paste input "354886091896740"
type input "354886091896740"
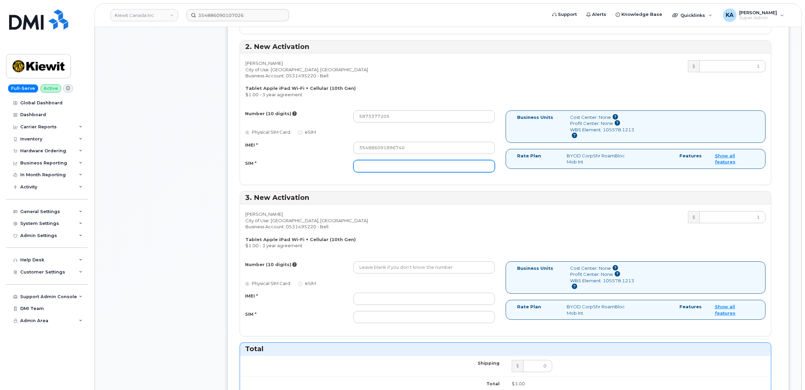
click at [395, 167] on input "SIM *" at bounding box center [423, 166] width 141 height 12
paste input "89302610104370253615"
type input "89302610104370253615"
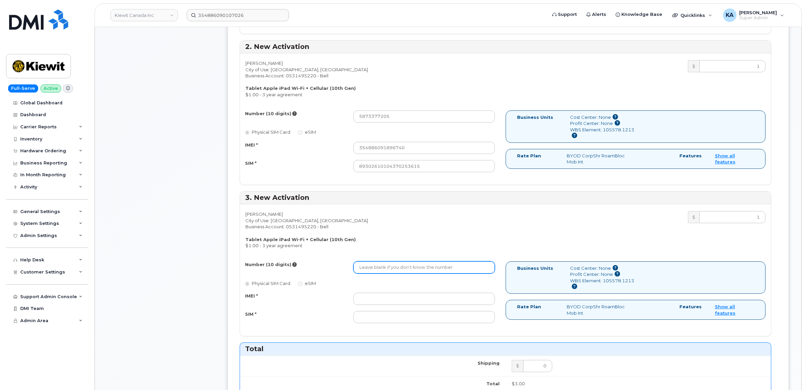
click at [374, 265] on input "Number (10 digits)" at bounding box center [423, 267] width 141 height 12
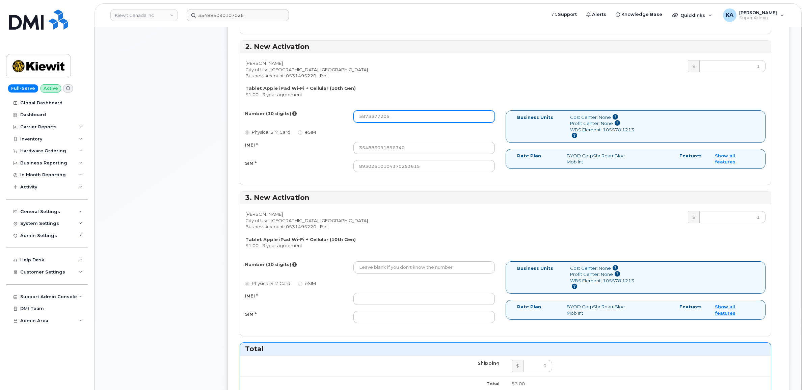
drag, startPoint x: 394, startPoint y: 117, endPoint x: 352, endPoint y: 116, distance: 42.5
click at [352, 116] on div "5873377205" at bounding box center [424, 116] width 152 height 12
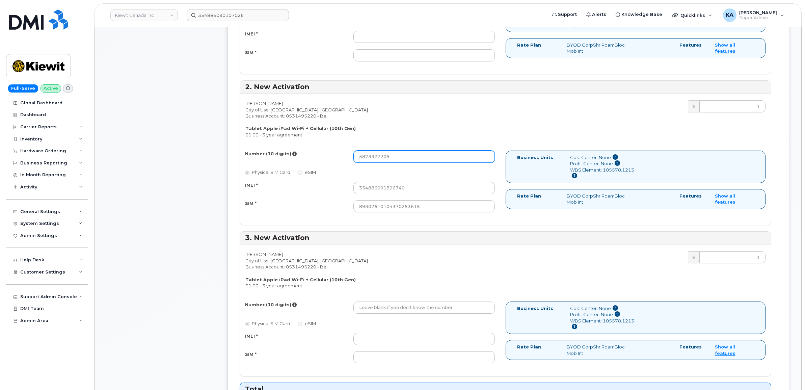
scroll to position [295, 0]
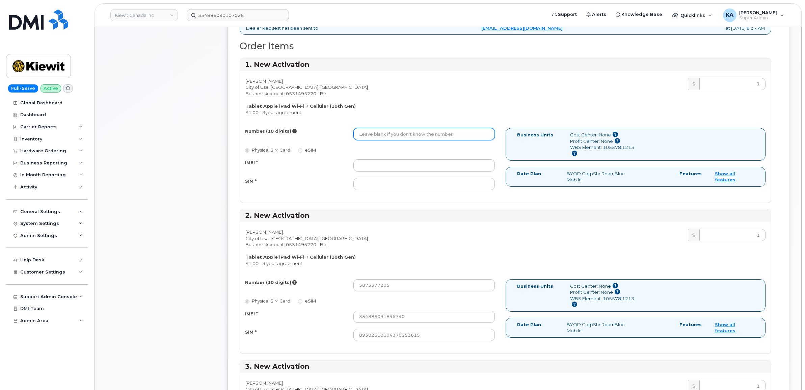
click at [377, 134] on input "Number (10 digits)" at bounding box center [423, 134] width 141 height 12
paste input "5873377205"
type input "5873377205"
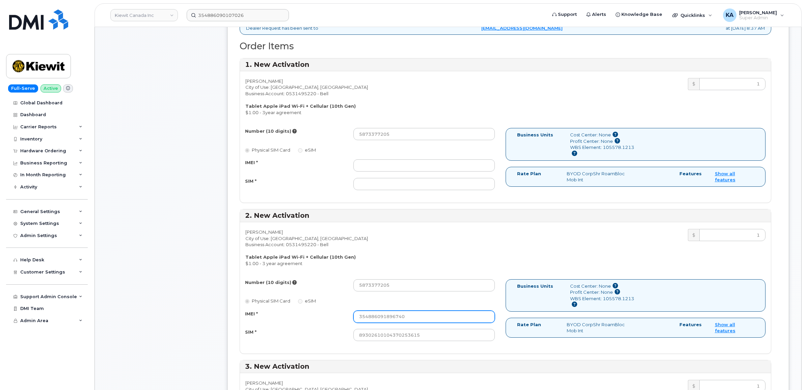
drag, startPoint x: 407, startPoint y: 317, endPoint x: 358, endPoint y: 315, distance: 49.0
click at [358, 315] on input "354886091896740" at bounding box center [423, 316] width 141 height 12
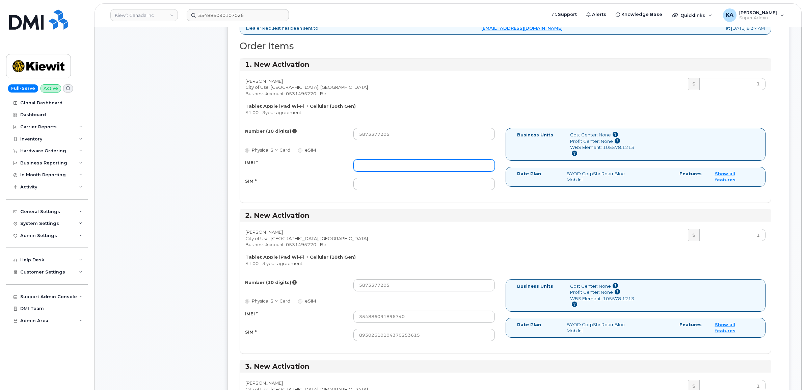
click at [372, 166] on input "IMEI *" at bounding box center [423, 165] width 141 height 12
paste input "354886091896740"
type input "354886091896740"
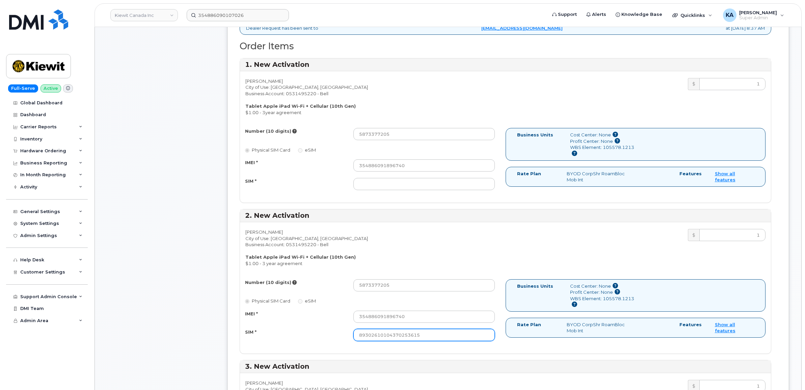
drag, startPoint x: 417, startPoint y: 337, endPoint x: 336, endPoint y: 333, distance: 81.8
click at [336, 333] on div "SIM * 89302610104370253615" at bounding box center [370, 335] width 260 height 12
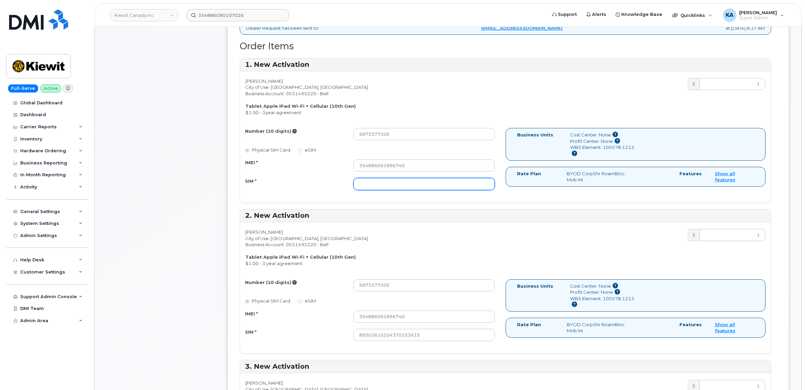
click at [358, 185] on input "SIM *" at bounding box center [423, 184] width 141 height 12
paste input "89302610104370253615"
type input "89302610104370253615"
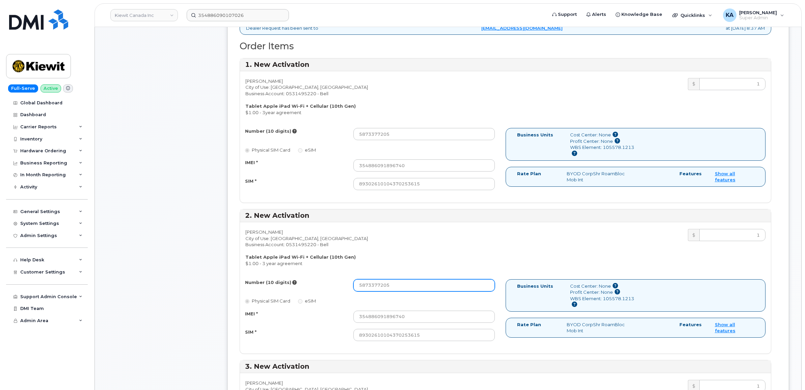
drag, startPoint x: 392, startPoint y: 288, endPoint x: 321, endPoint y: 287, distance: 71.9
click at [328, 288] on div "Number (10 digits) 5873377205" at bounding box center [370, 285] width 260 height 12
type input "5873381794"
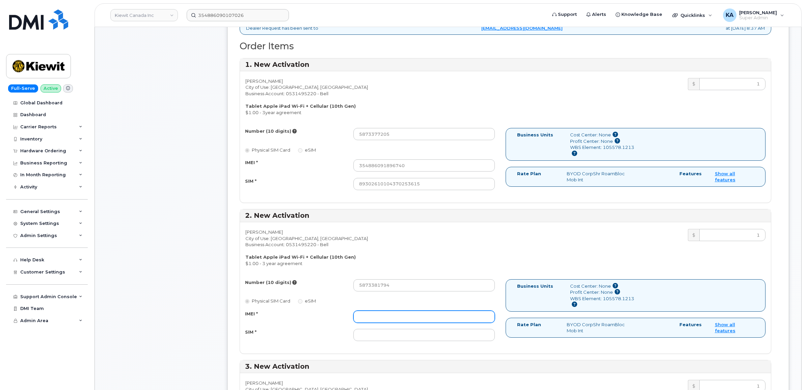
click at [387, 318] on input "IMEI *" at bounding box center [423, 316] width 141 height 12
paste input "356747112872169"
type input "356747112872169"
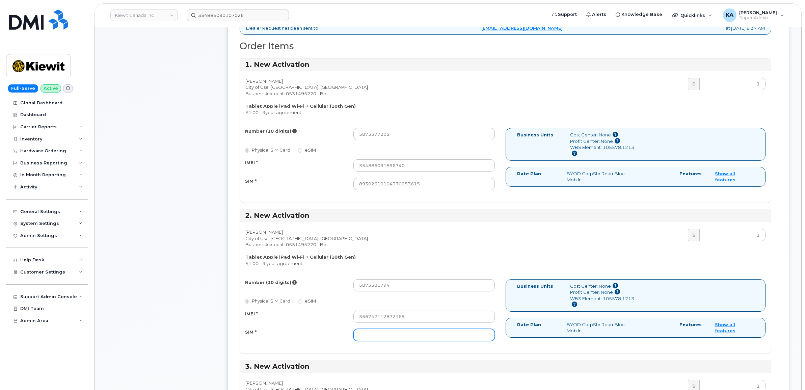
click at [367, 336] on input "SIM *" at bounding box center [423, 335] width 141 height 12
paste input "89302610104394712794"
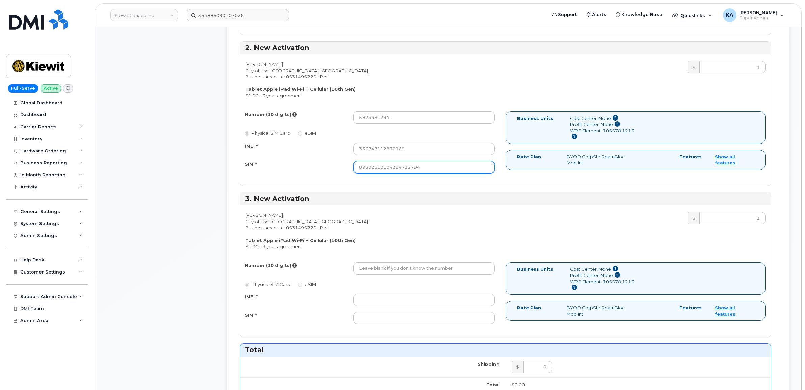
scroll to position [464, 0]
type input "89302610104394712794"
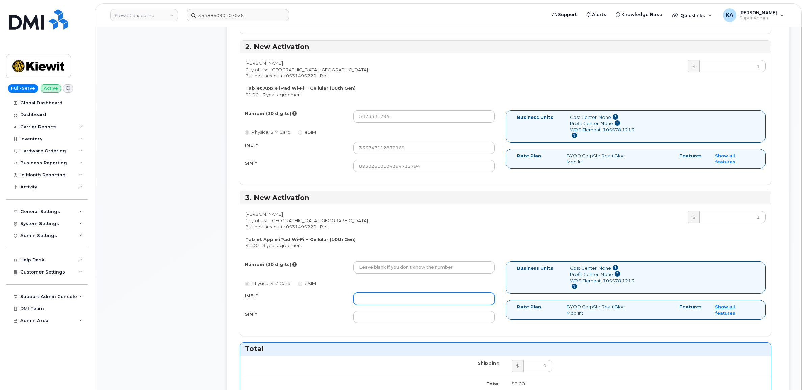
click at [382, 300] on input "IMEI *" at bounding box center [423, 299] width 141 height 12
paste input "354886090107026"
type input "354886090107026"
click at [451, 318] on input "SIM *" at bounding box center [423, 317] width 141 height 12
paste input "89302610207404148048"
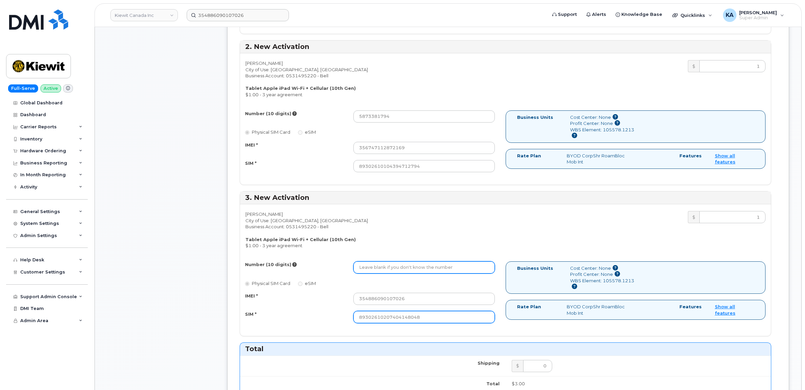
type input "89302610207404148048"
click at [365, 270] on input "Number (10 digits)" at bounding box center [423, 267] width 141 height 12
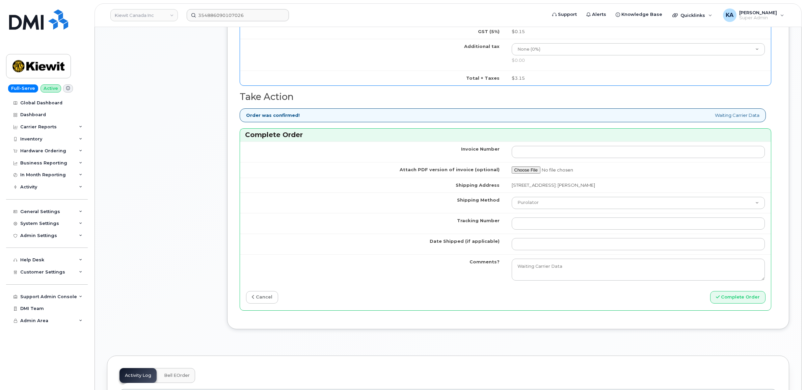
scroll to position [844, 0]
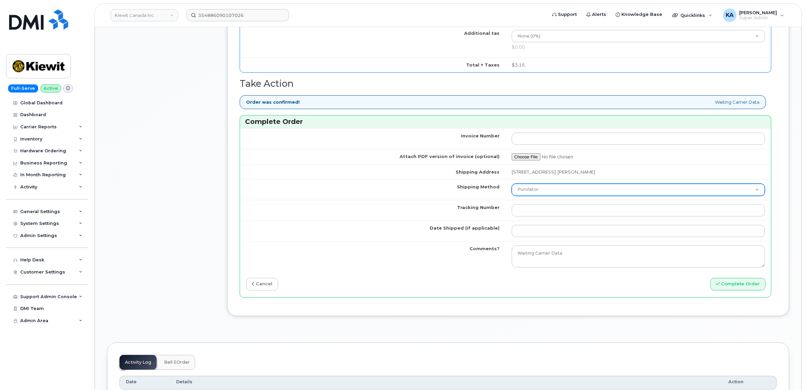
type input "5873382152"
click at [534, 193] on select "Purolator UPS FedEx Canada Post Courier Other Drop Off Pick Up" at bounding box center [638, 190] width 253 height 12
select select "UPS"
click at [512, 185] on select "Purolator UPS FedEx Canada Post Courier Other Drop Off Pick Up" at bounding box center [638, 190] width 253 height 12
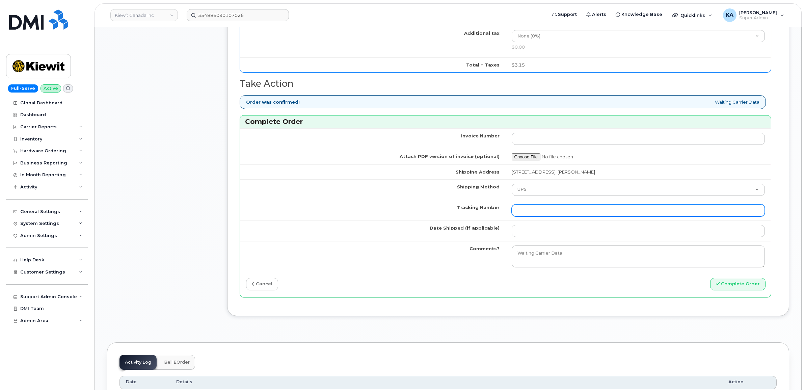
click at [528, 212] on input "Tracking Number" at bounding box center [638, 210] width 253 height 12
type input "1Z4367572432491056"
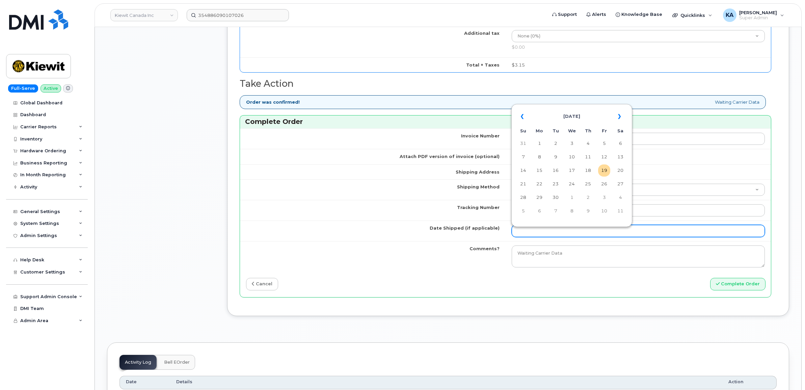
click at [547, 230] on input "Date Shipped (if applicable)" at bounding box center [638, 231] width 253 height 12
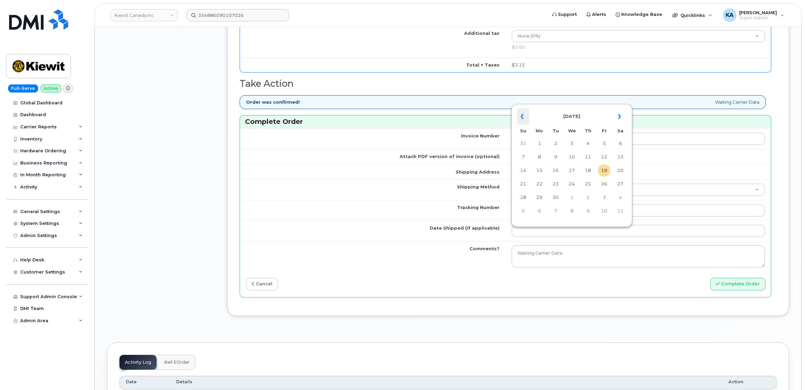
click at [524, 115] on th "«" at bounding box center [523, 116] width 12 height 16
click at [524, 156] on td "3" at bounding box center [523, 157] width 12 height 12
type input "2025-08-03"
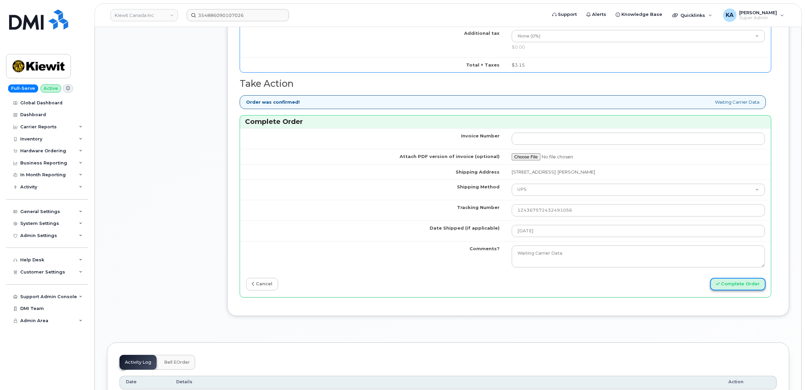
click at [732, 285] on button "Complete Order" at bounding box center [737, 284] width 55 height 12
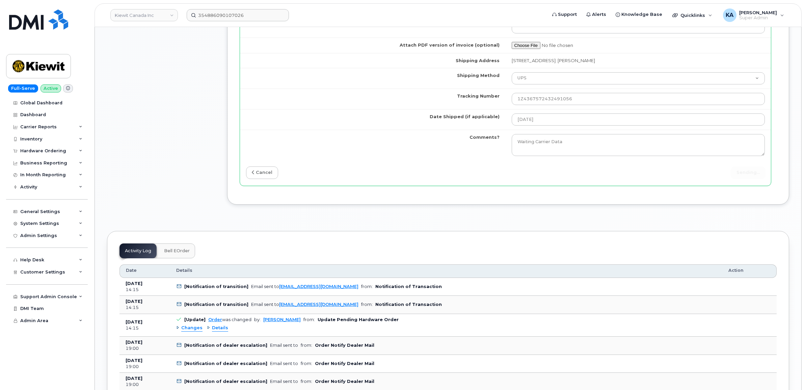
scroll to position [1097, 0]
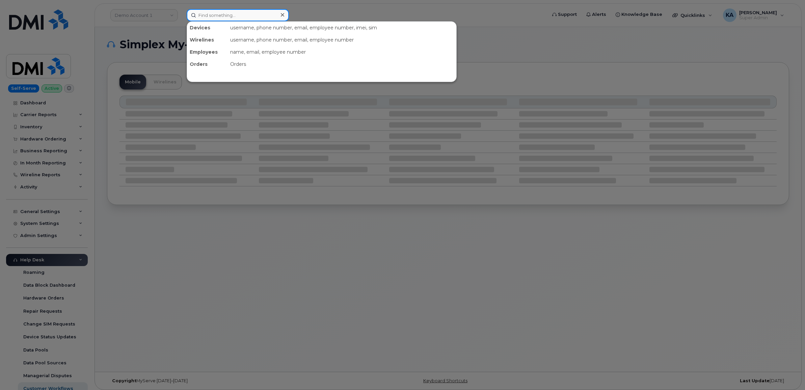
paste input "354886090107026"
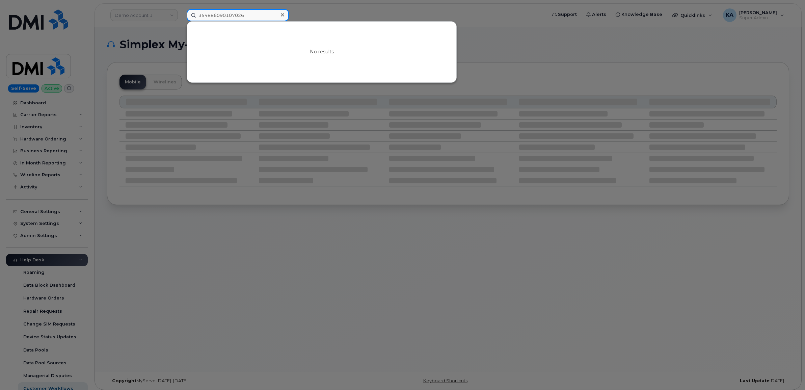
type input "354886090107026"
click at [281, 16] on icon at bounding box center [282, 14] width 3 height 3
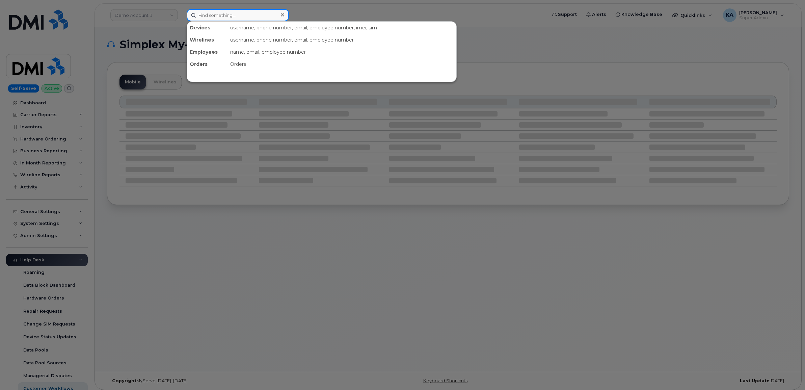
click at [224, 15] on input at bounding box center [238, 15] width 102 height 12
paste input "[PERSON_NAME]"
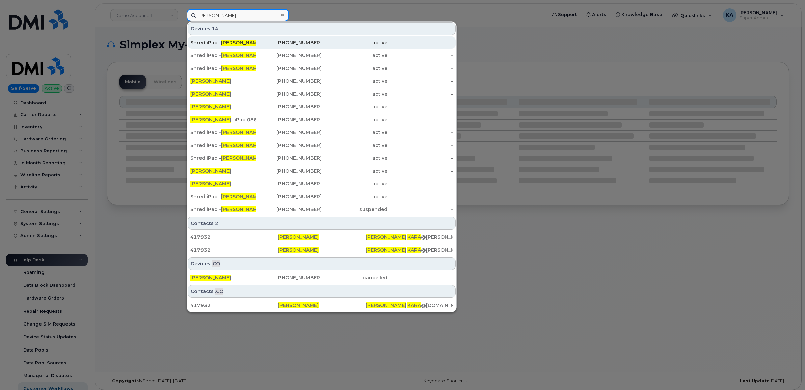
type input "[PERSON_NAME]"
click at [226, 41] on span "[PERSON_NAME]" at bounding box center [241, 42] width 41 height 6
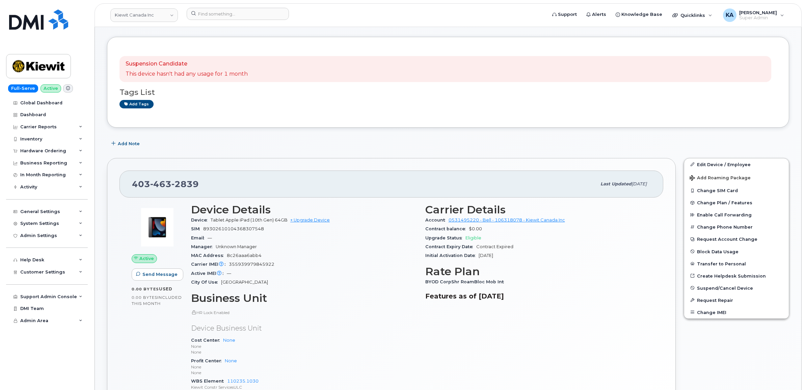
scroll to position [42, 0]
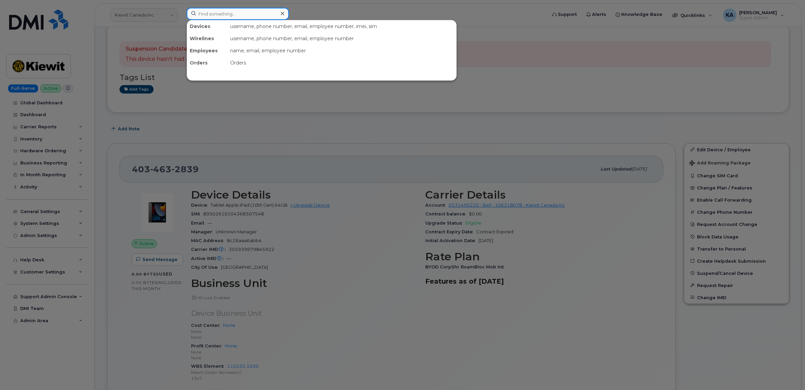
click at [210, 15] on input at bounding box center [238, 14] width 102 height 12
paste input "[PERSON_NAME]"
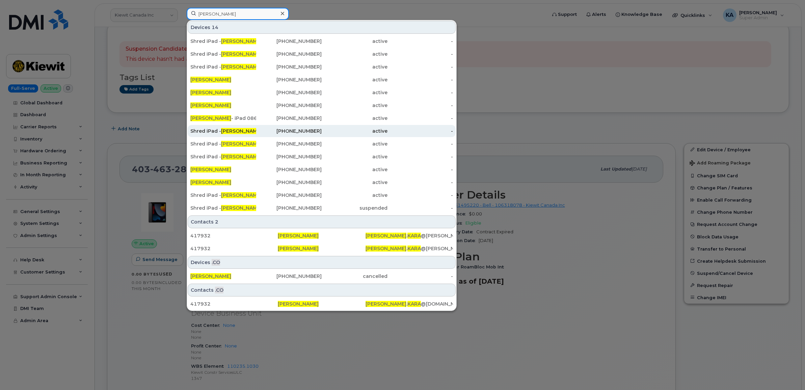
type input "[PERSON_NAME]"
click at [211, 131] on div "Shred iPad - [PERSON_NAME]" at bounding box center [223, 131] width 66 height 7
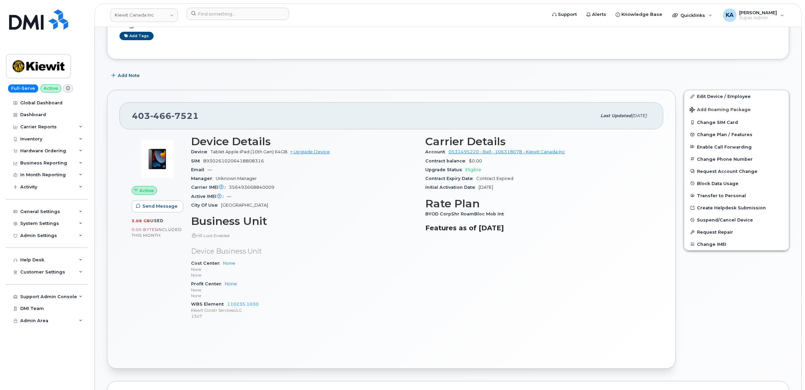
scroll to position [84, 0]
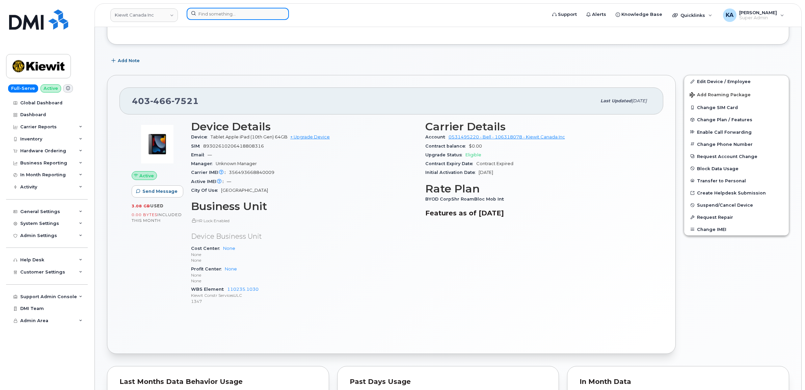
click at [218, 12] on input at bounding box center [238, 14] width 102 height 12
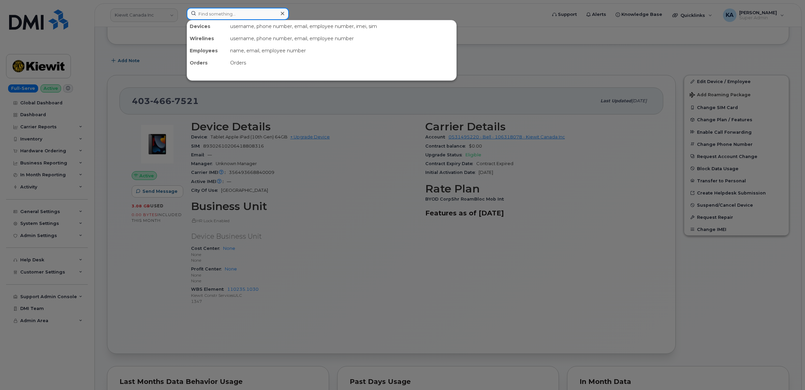
paste input "[PERSON_NAME]"
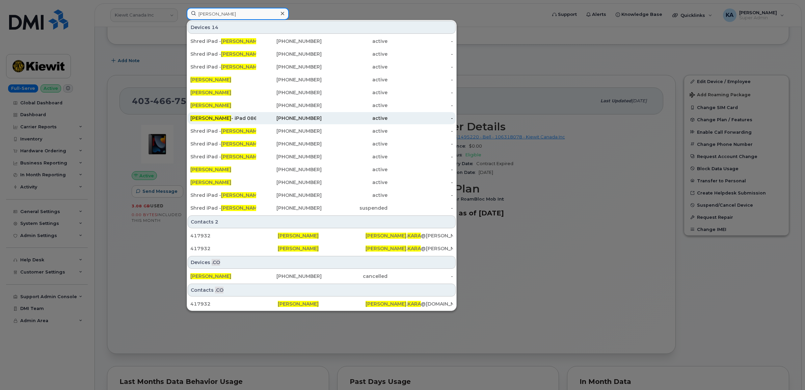
type input "[PERSON_NAME]"
click at [230, 120] on div "Zafeer Kara - iPad 0861" at bounding box center [223, 118] width 66 height 7
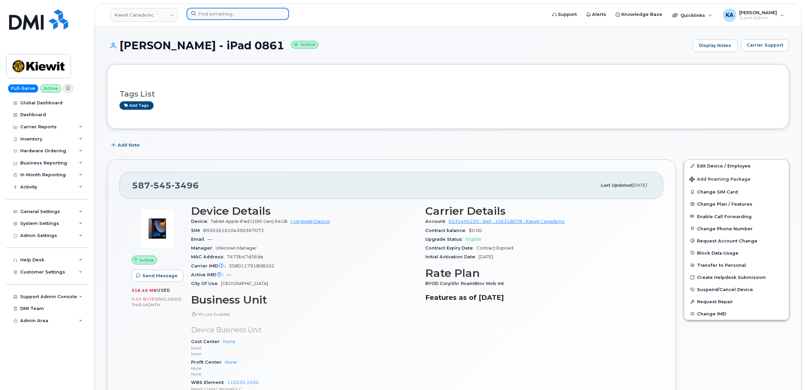
click at [233, 13] on input at bounding box center [238, 14] width 102 height 12
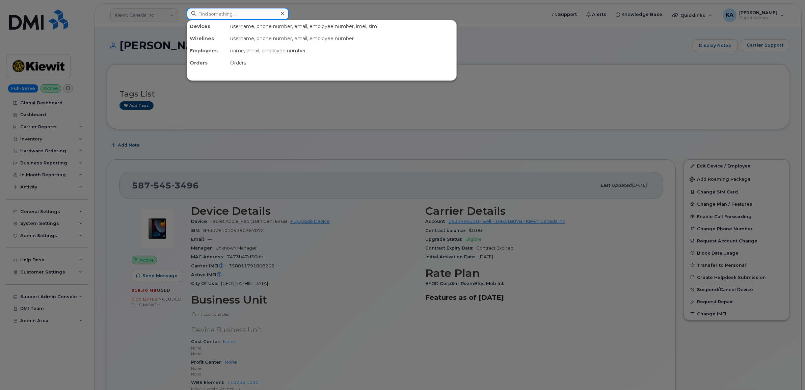
paste input "[PERSON_NAME]"
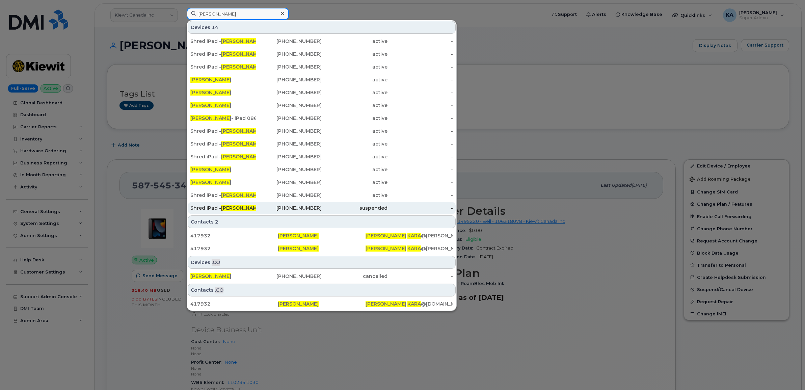
type input "[PERSON_NAME]"
click at [212, 207] on div "Shred iPad - [PERSON_NAME]" at bounding box center [223, 208] width 66 height 7
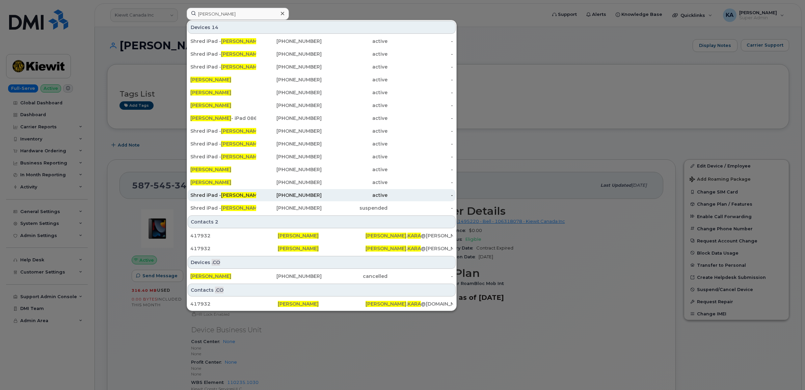
click at [204, 196] on div "Shred iPad - [PERSON_NAME]" at bounding box center [223, 195] width 66 height 7
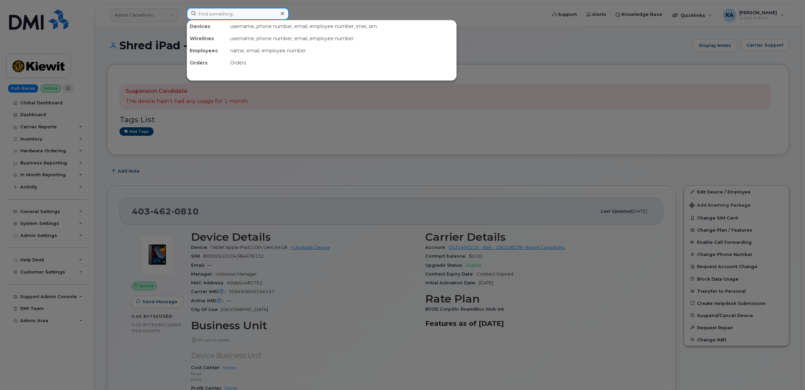
click at [214, 13] on input at bounding box center [238, 14] width 102 height 12
paste input "[PERSON_NAME]"
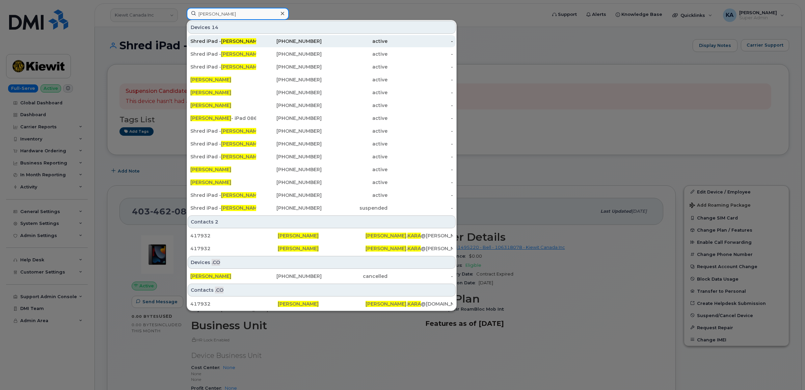
type input "[PERSON_NAME]"
click at [205, 39] on div "Shred iPad - Zafeer Kara" at bounding box center [223, 41] width 66 height 7
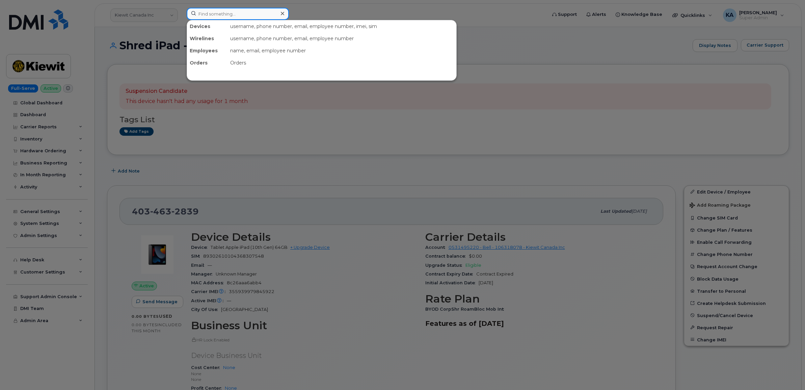
click at [198, 12] on input at bounding box center [238, 14] width 102 height 12
paste input "[PERSON_NAME]"
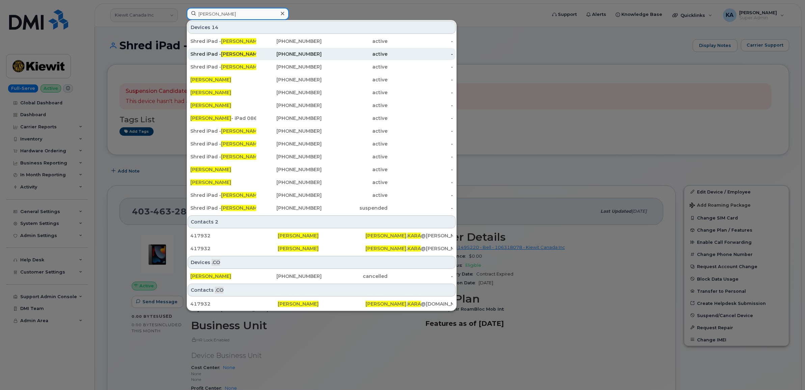
type input "[PERSON_NAME]"
click at [193, 53] on div "Shred iPad - [PERSON_NAME]" at bounding box center [223, 54] width 66 height 7
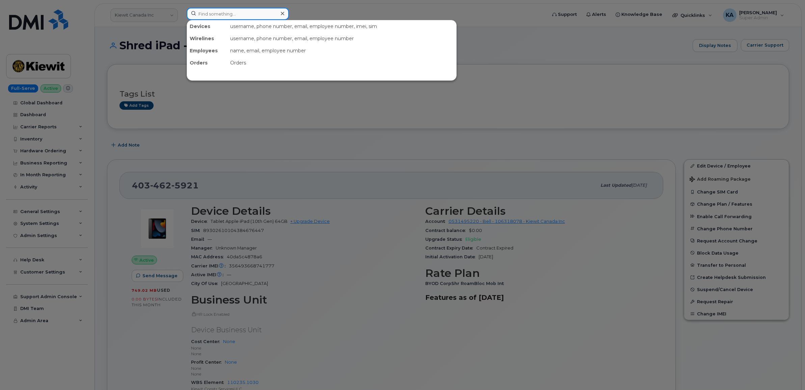
click at [201, 14] on input at bounding box center [238, 14] width 102 height 12
paste input "[PERSON_NAME]"
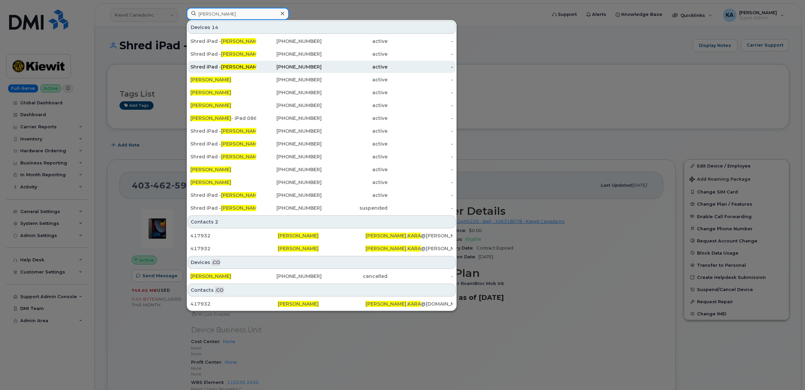
type input "[PERSON_NAME]"
click at [206, 65] on div "Shred iPad - Zafeer Kara" at bounding box center [223, 66] width 66 height 7
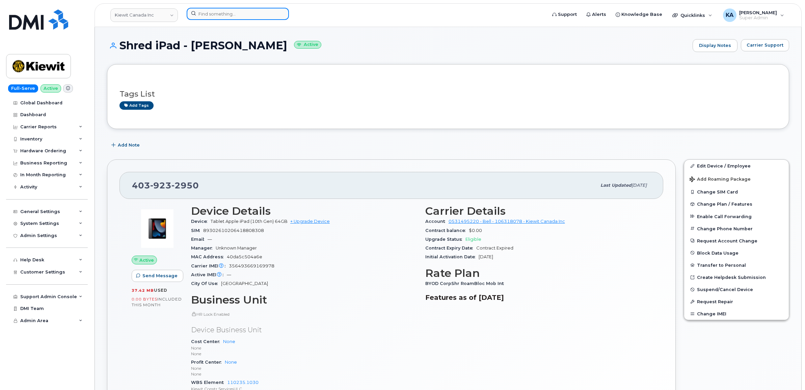
click at [205, 13] on input at bounding box center [238, 14] width 102 height 12
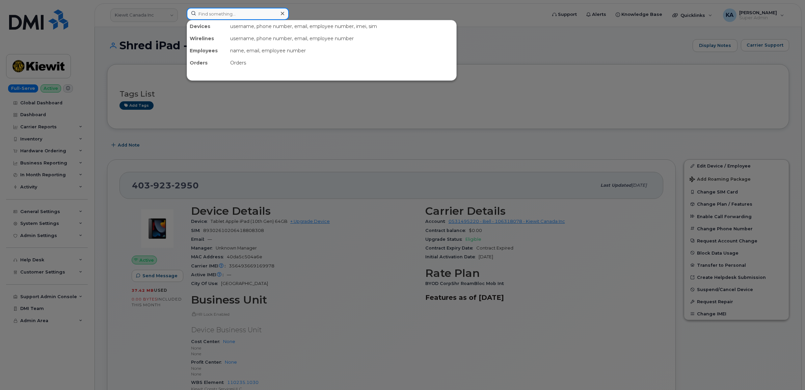
paste input "[PERSON_NAME]"
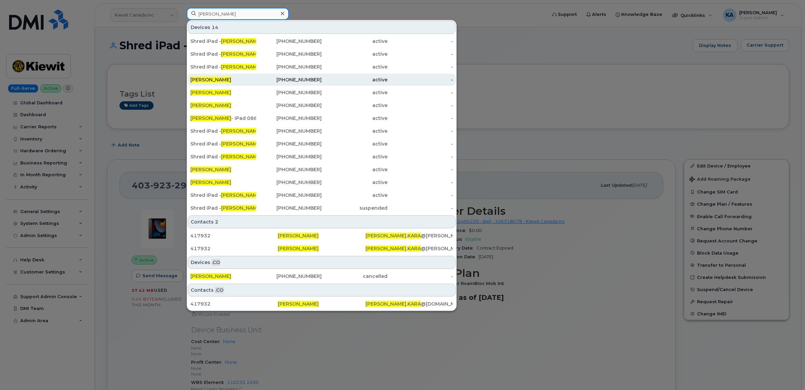
type input "[PERSON_NAME]"
click at [206, 78] on span "[PERSON_NAME]" at bounding box center [210, 80] width 41 height 6
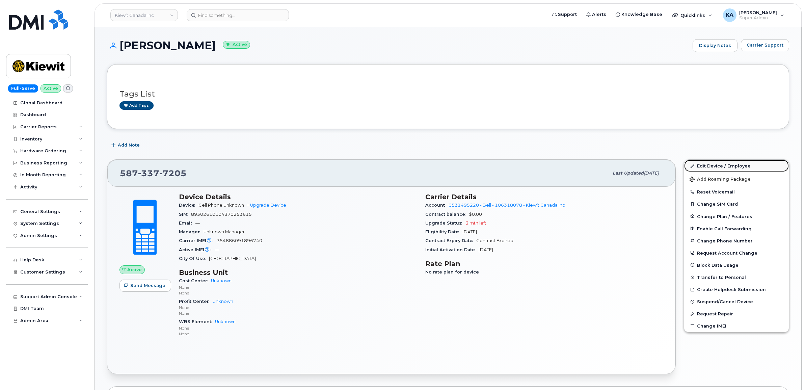
click at [706, 164] on link "Edit Device / Employee" at bounding box center [736, 166] width 105 height 12
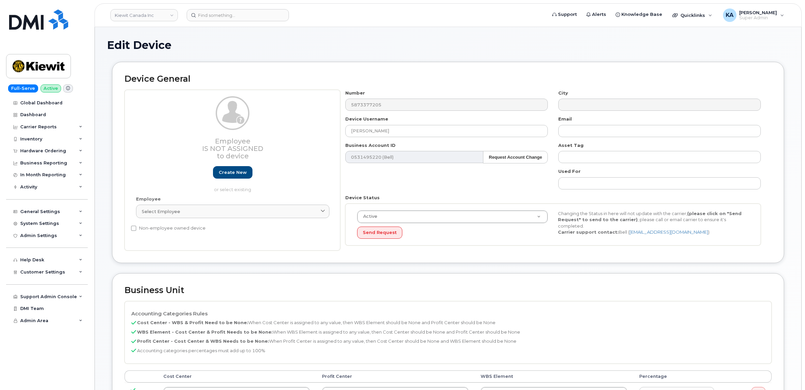
select select "14058"
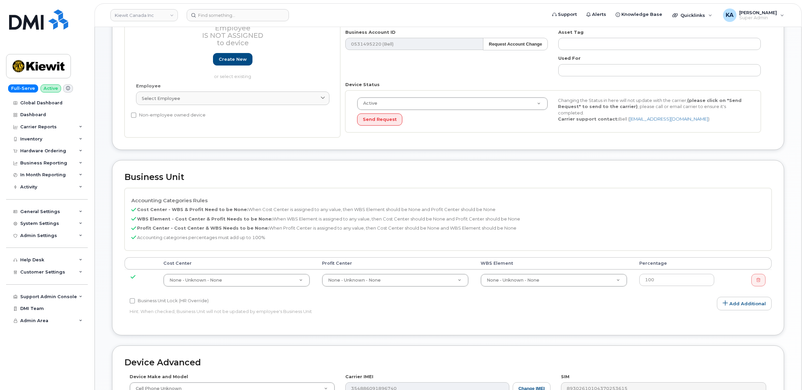
scroll to position [127, 0]
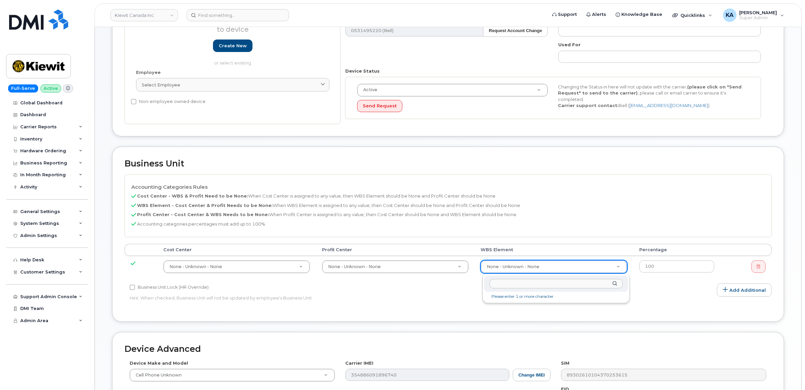
click at [510, 284] on input "text" at bounding box center [555, 284] width 133 height 10
type input "105578.1213"
type input "35455430"
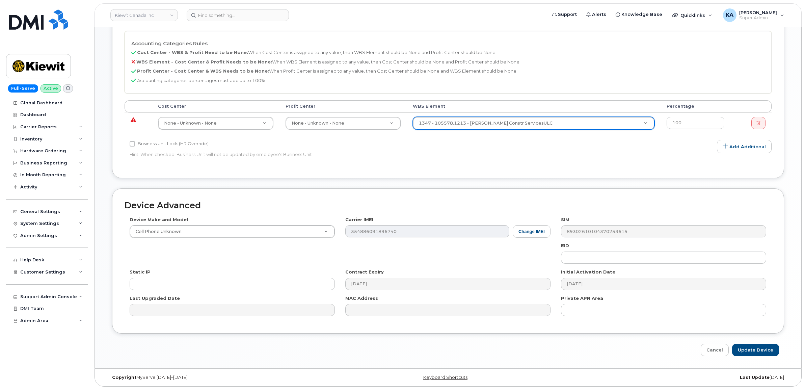
scroll to position [272, 0]
click at [758, 348] on input "Update Device" at bounding box center [755, 350] width 47 height 12
type input "Saving..."
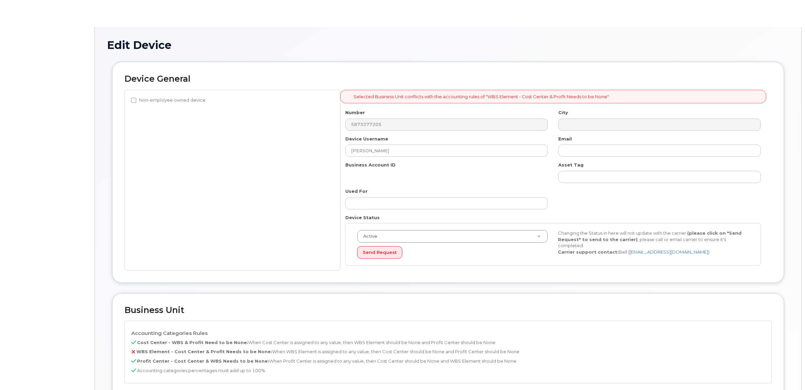
select select "14058"
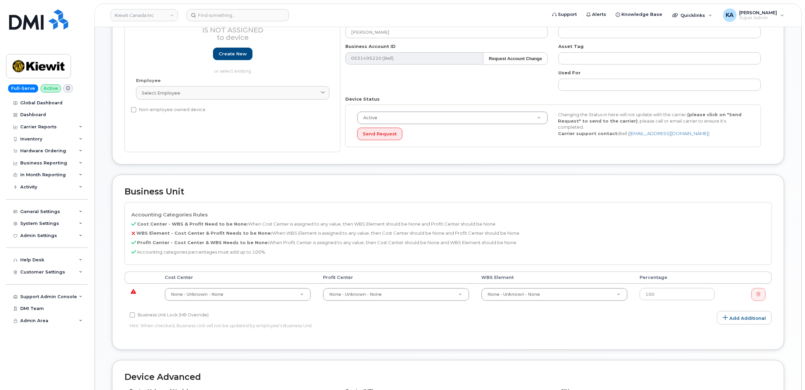
scroll to position [127, 0]
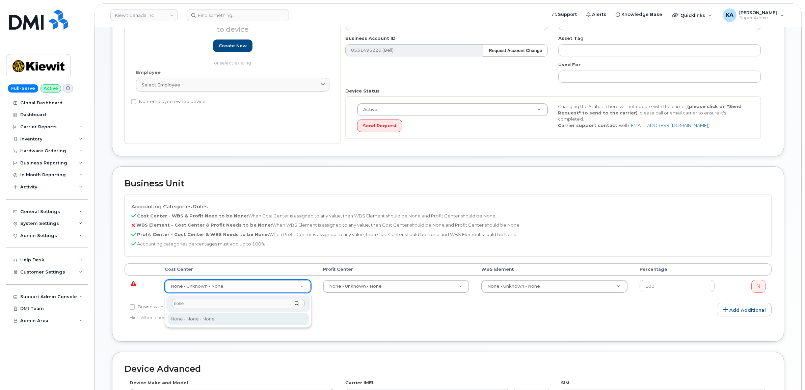
type input "none"
type input "13383"
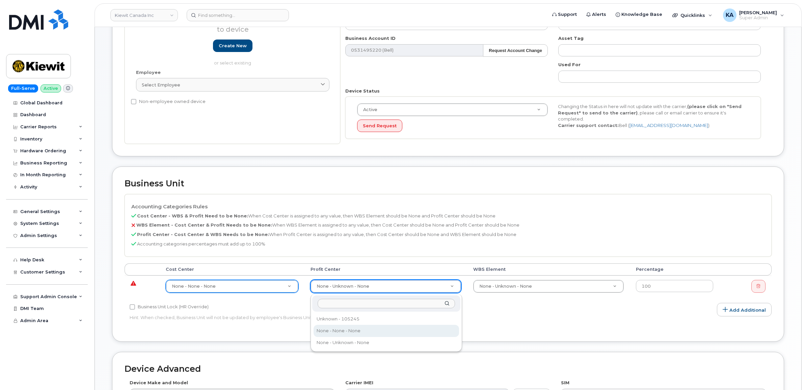
select select "14059"
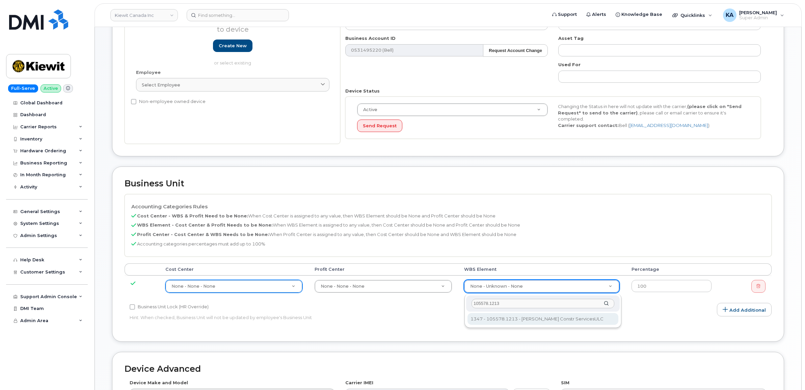
type input "105578.1213"
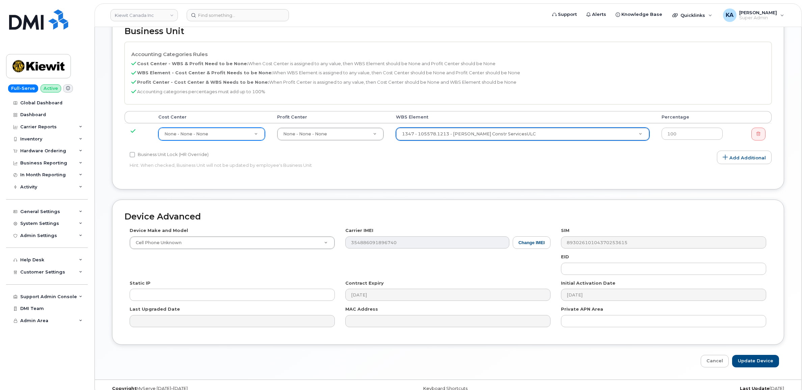
scroll to position [292, 0]
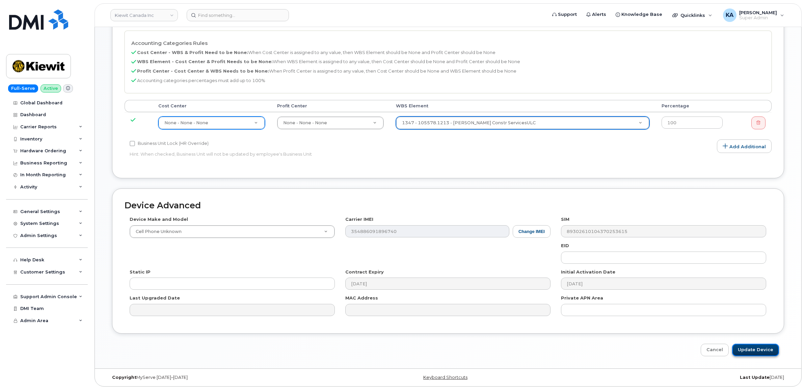
click at [747, 348] on input "Update Device" at bounding box center [755, 350] width 47 height 12
type input "Saving..."
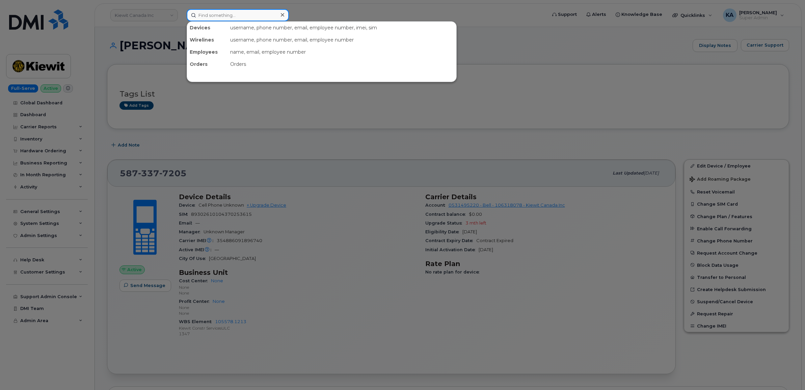
click at [215, 15] on input at bounding box center [238, 15] width 102 height 12
paste input "[PERSON_NAME]"
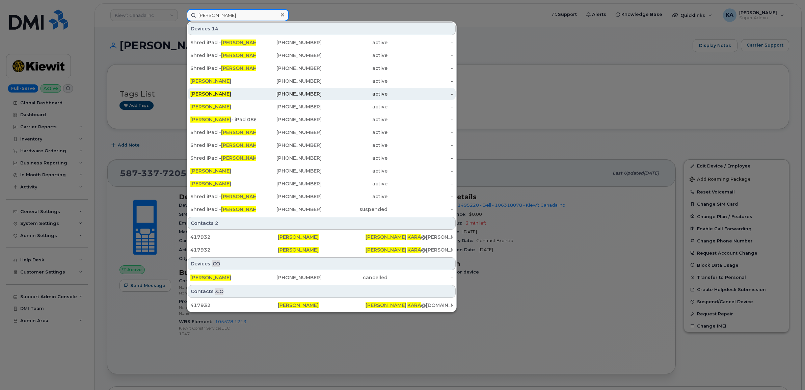
type input "[PERSON_NAME]"
click at [201, 93] on span "[PERSON_NAME]" at bounding box center [210, 94] width 41 height 6
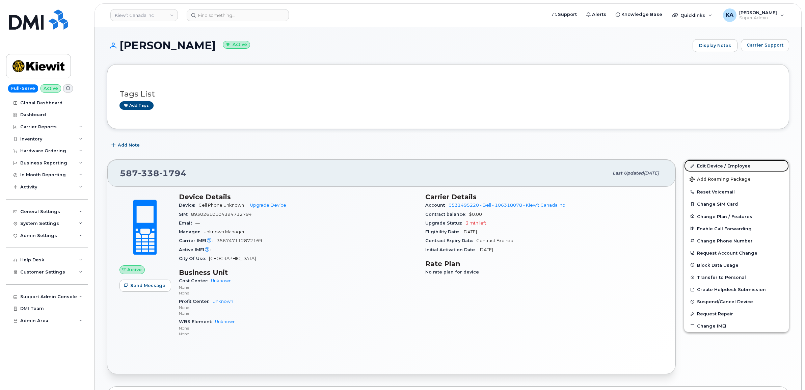
click at [722, 163] on link "Edit Device / Employee" at bounding box center [736, 166] width 105 height 12
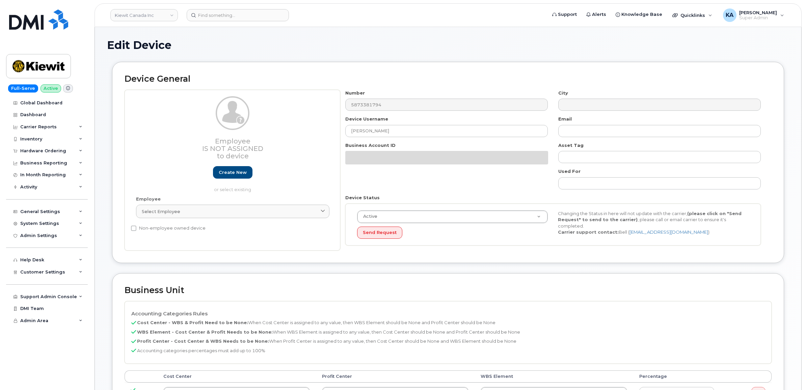
select select "14058"
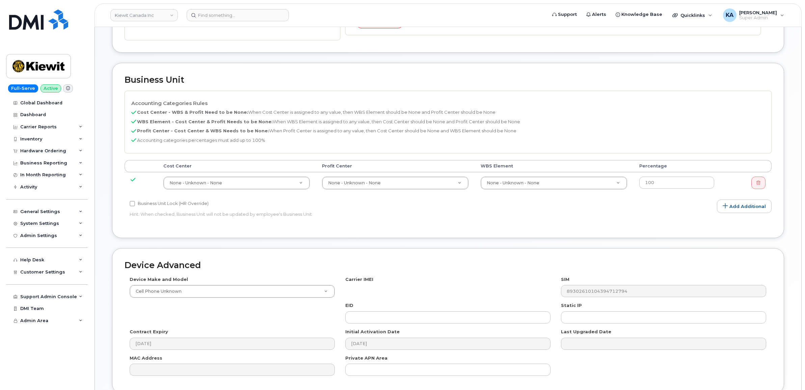
scroll to position [211, 0]
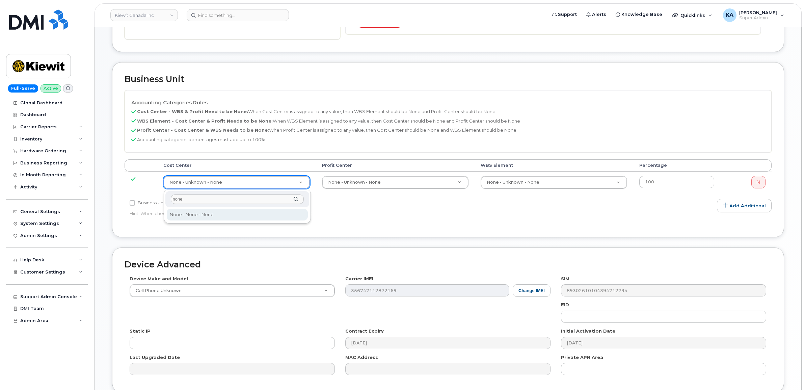
type input "none"
type input "13383"
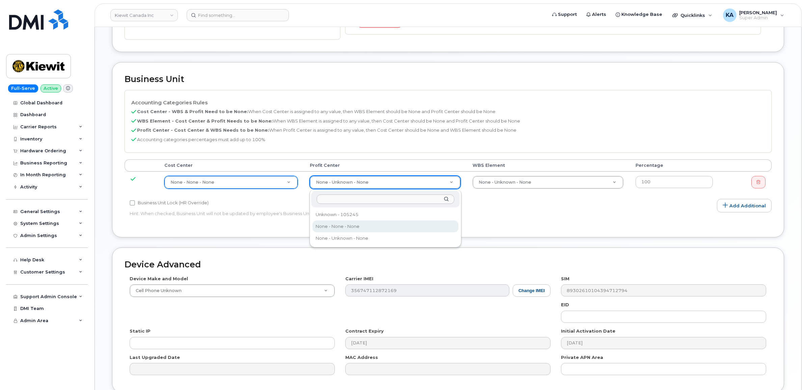
select select "14059"
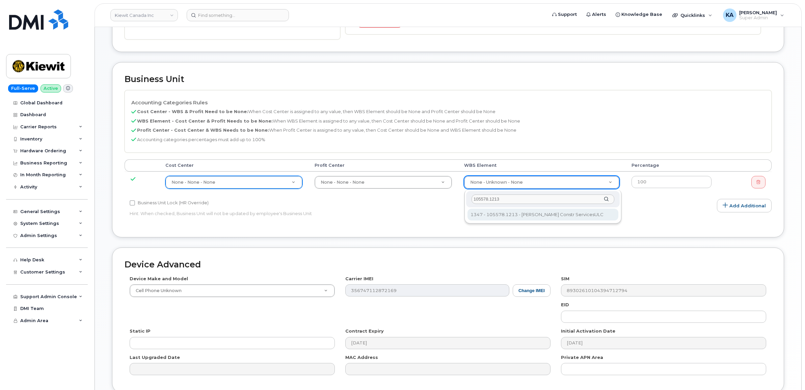
type input "105578.1213"
type input "35455430"
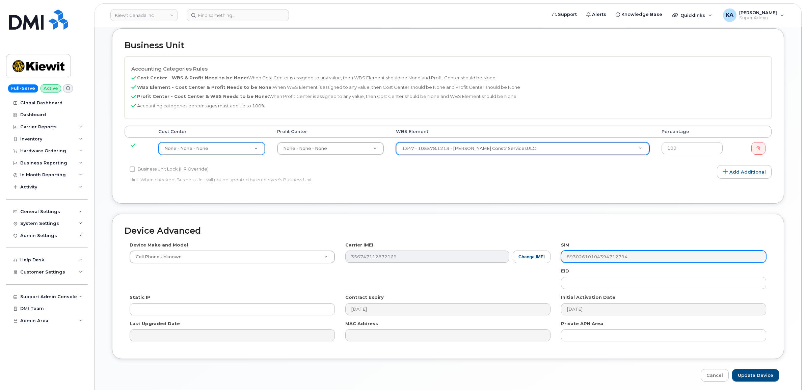
scroll to position [272, 0]
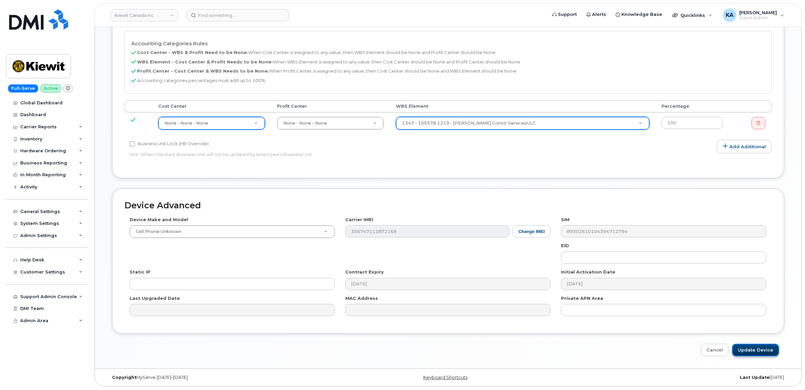
click at [757, 349] on input "Update Device" at bounding box center [755, 350] width 47 height 12
type input "Saving..."
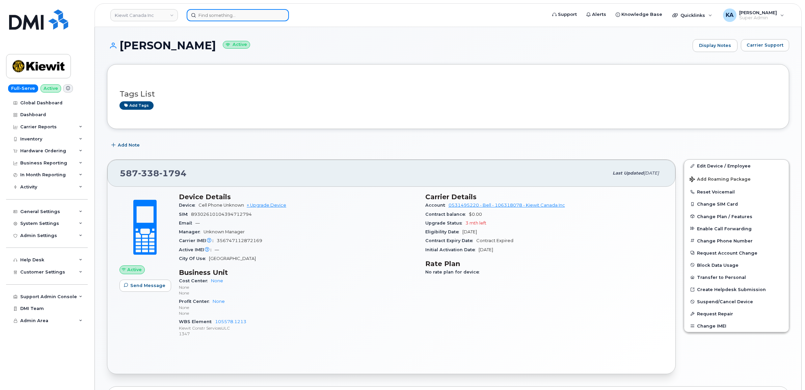
click at [220, 15] on input at bounding box center [238, 15] width 102 height 12
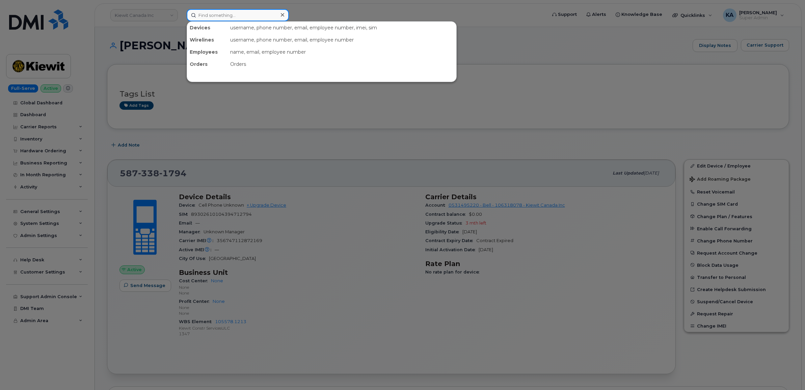
paste input "[PERSON_NAME]"
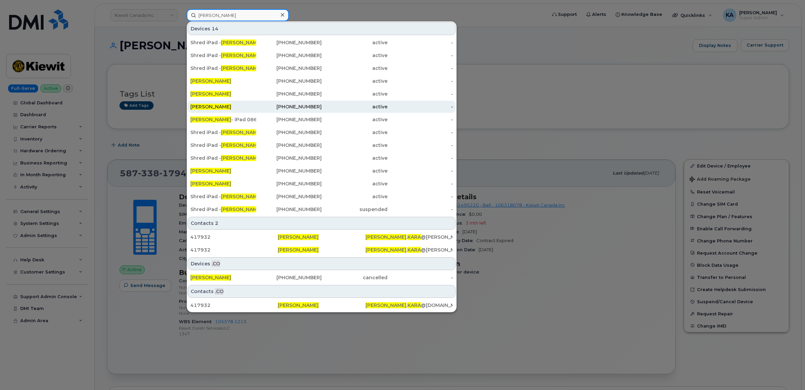
type input "[PERSON_NAME]"
click at [205, 104] on div "[PERSON_NAME]" at bounding box center [223, 106] width 66 height 7
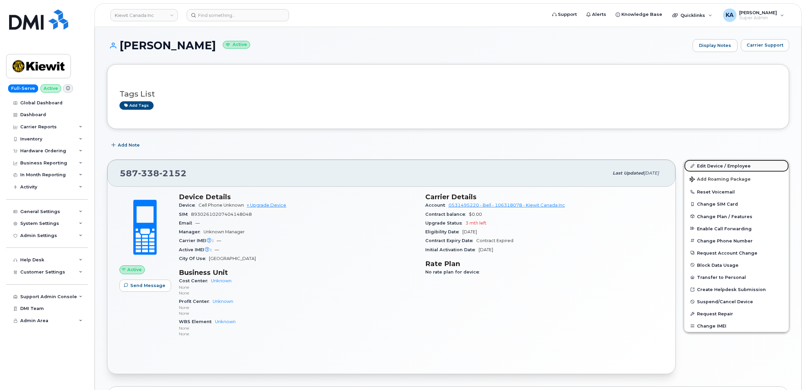
click at [715, 166] on link "Edit Device / Employee" at bounding box center [736, 166] width 105 height 12
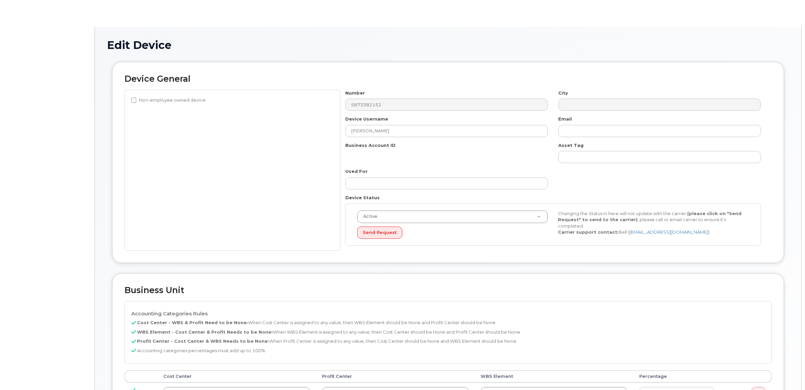
select select "14058"
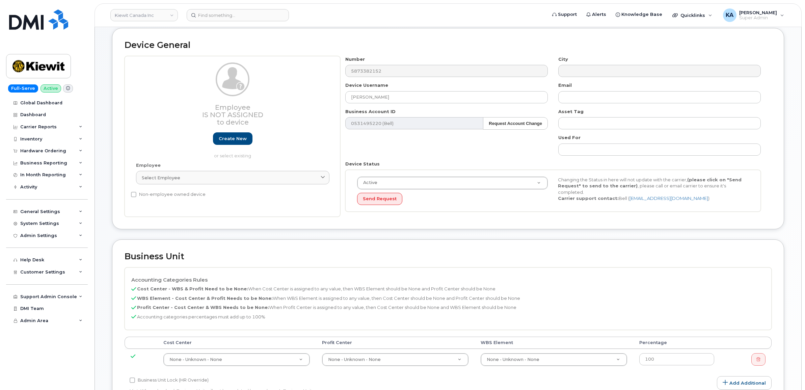
scroll to position [169, 0]
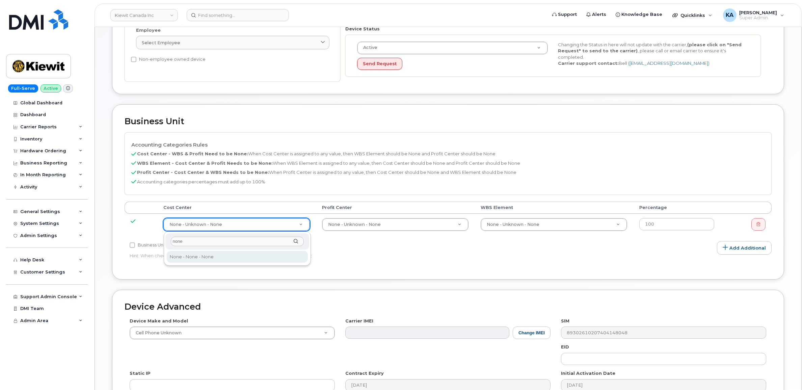
type input "none"
type input "13383"
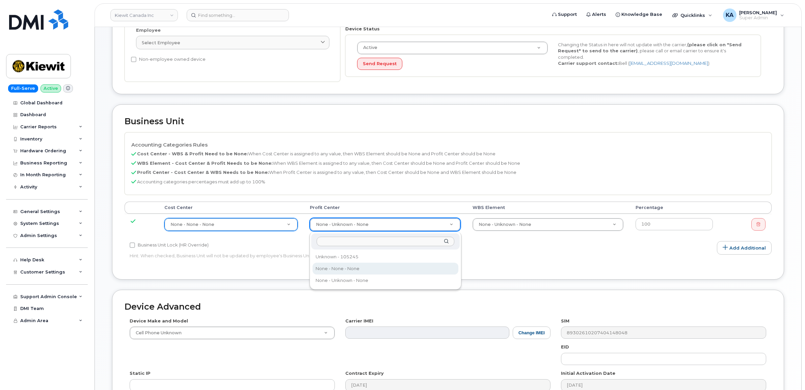
select select "14059"
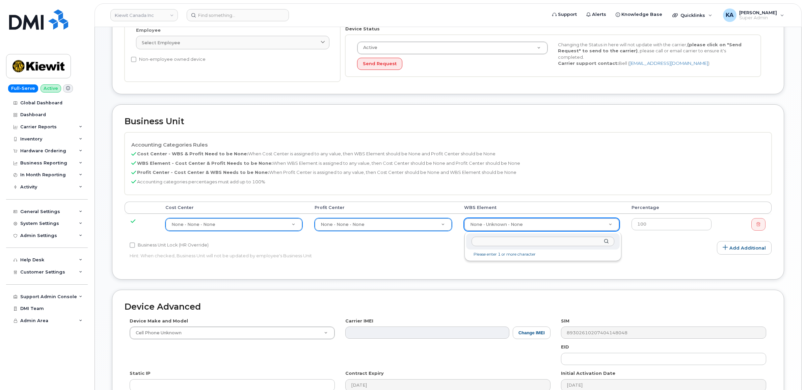
click at [494, 243] on input "text" at bounding box center [542, 242] width 143 height 10
type input "105578.1213"
type input "35455430"
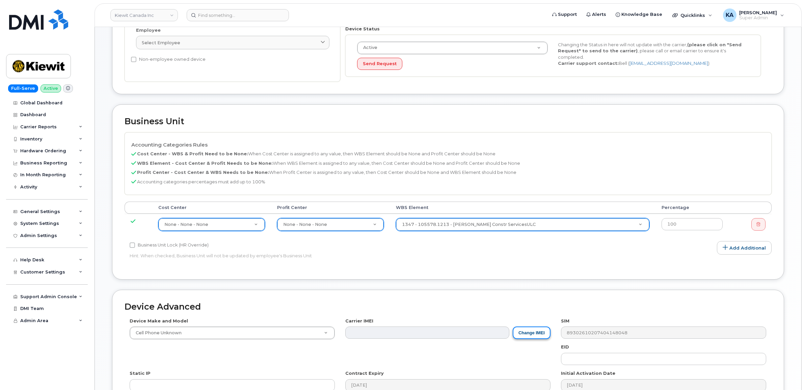
click at [522, 334] on button "Change IMEI" at bounding box center [532, 332] width 38 height 12
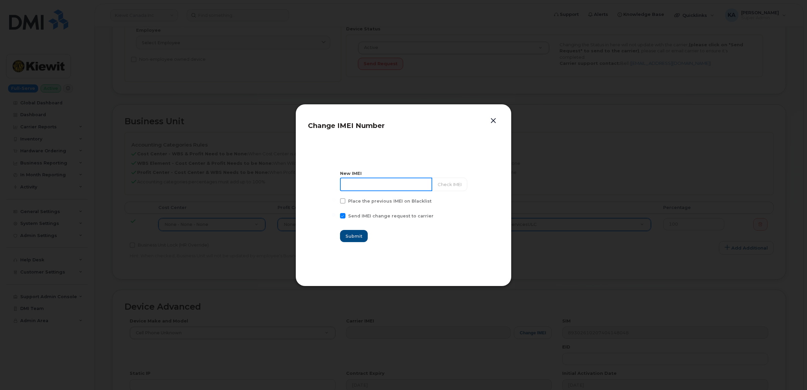
click at [360, 186] on input at bounding box center [386, 184] width 92 height 13
type input "354886090107026"
click at [452, 186] on button "Check IMEI" at bounding box center [448, 184] width 35 height 13
click at [354, 234] on span "Submit" at bounding box center [354, 236] width 17 height 6
type input "354886090107026"
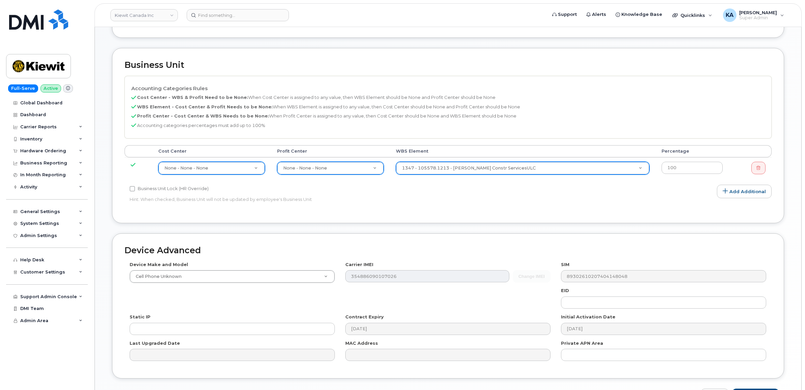
scroll to position [253, 0]
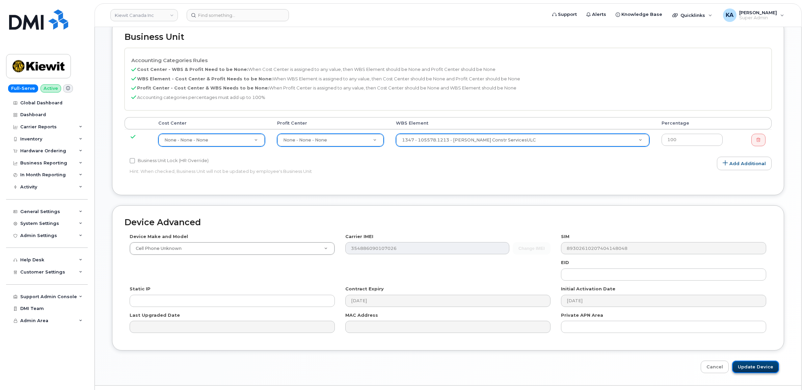
click at [748, 370] on input "Update Device" at bounding box center [755, 366] width 47 height 12
type input "Saving..."
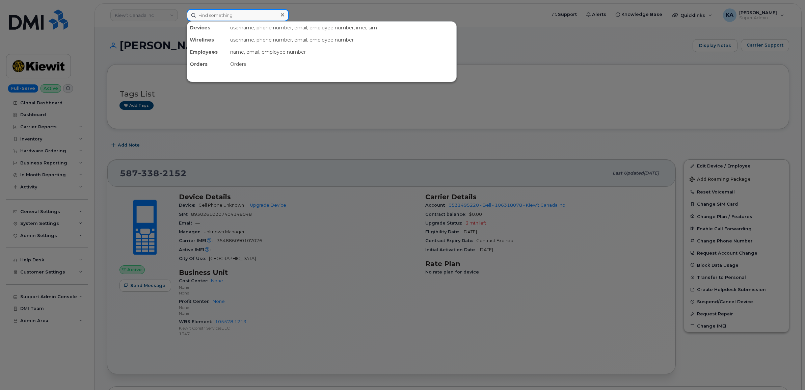
click at [220, 15] on input at bounding box center [238, 15] width 102 height 12
paste input "3652924808"
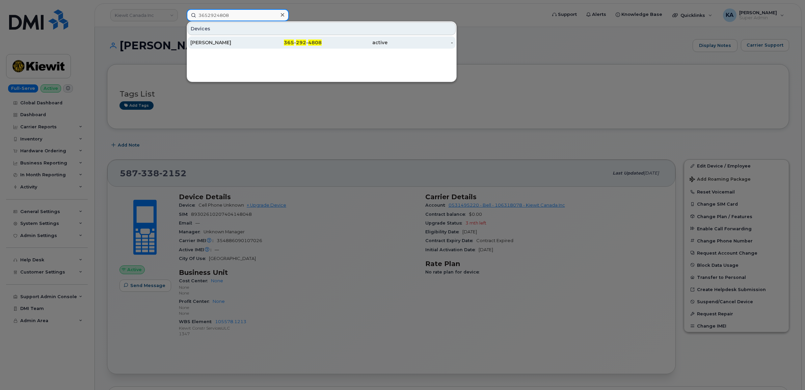
type input "3652924808"
click at [216, 42] on div "[PERSON_NAME]" at bounding box center [223, 42] width 66 height 7
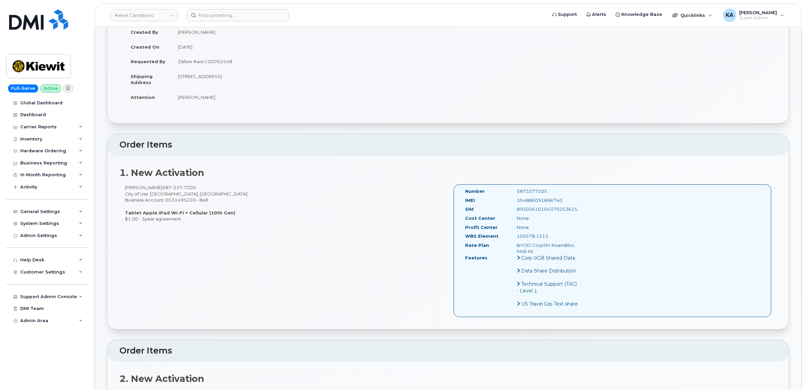
scroll to position [84, 0]
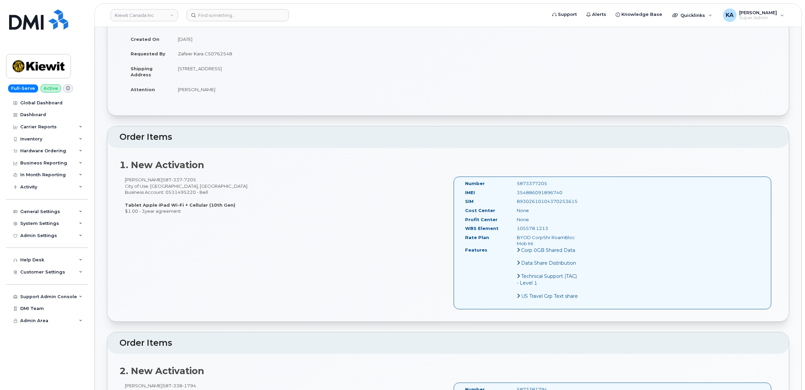
drag, startPoint x: 462, startPoint y: 183, endPoint x: 583, endPoint y: 201, distance: 122.0
click at [583, 201] on div "Number 5873377205 IMEI 354886091896740 SIM 89302610104370253615 Cost Center Non…" at bounding box center [613, 243] width 318 height 133
copy div "Number 5873377205 IMEI 354886091896740 SIM 89302610104370253615"
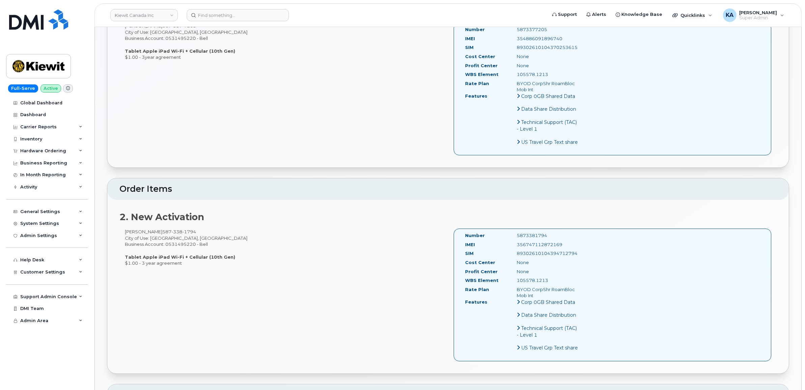
scroll to position [253, 0]
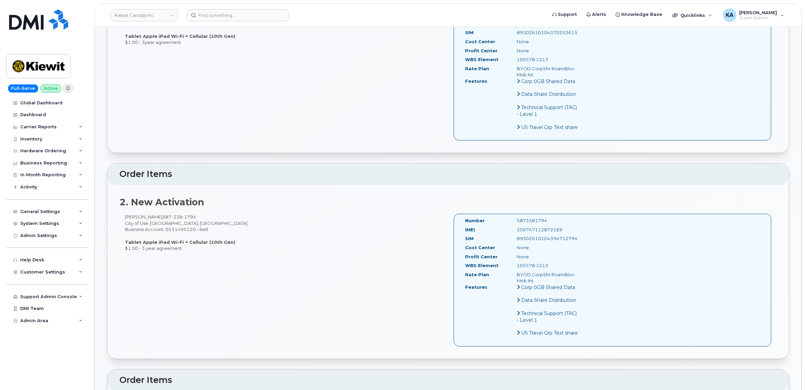
drag, startPoint x: 462, startPoint y: 223, endPoint x: 585, endPoint y: 247, distance: 125.2
click at [585, 247] on div "Number 5873381794 IMEI 356747112872169 SIM 89302610104394712794 Cost Center Non…" at bounding box center [613, 280] width 318 height 133
copy div "Number 5873381794 IMEI 356747112872169 SIM 89302610104394712794 Cost Center None"
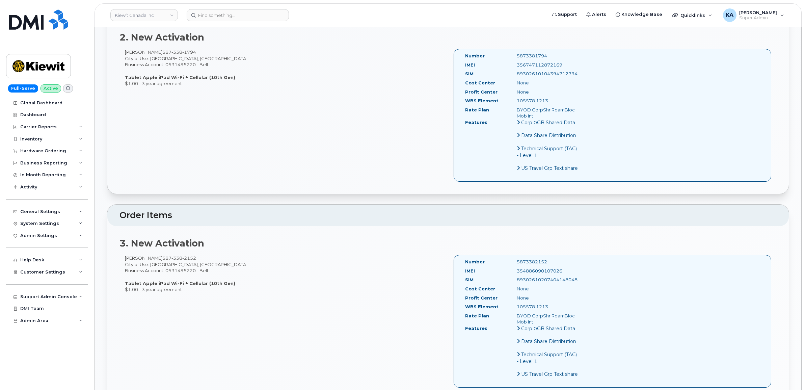
scroll to position [422, 0]
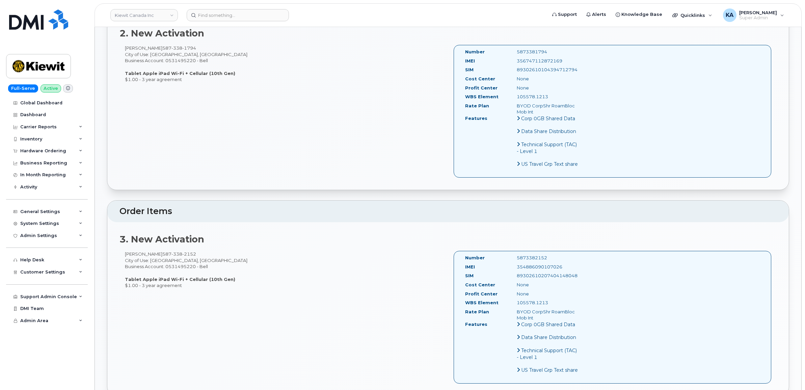
drag, startPoint x: 464, startPoint y: 262, endPoint x: 556, endPoint y: 307, distance: 102.2
click at [556, 307] on div "Number 5873382152 IMEI 354886090107026 SIM 89302610207404148048 Cost Center Non…" at bounding box center [522, 316] width 125 height 125
copy div "Number 5873382152 IMEI 354886090107026 SIM 89302610207404148048 Cost Center Non…"
click at [35, 148] on div "Hardware Ordering" at bounding box center [47, 151] width 82 height 12
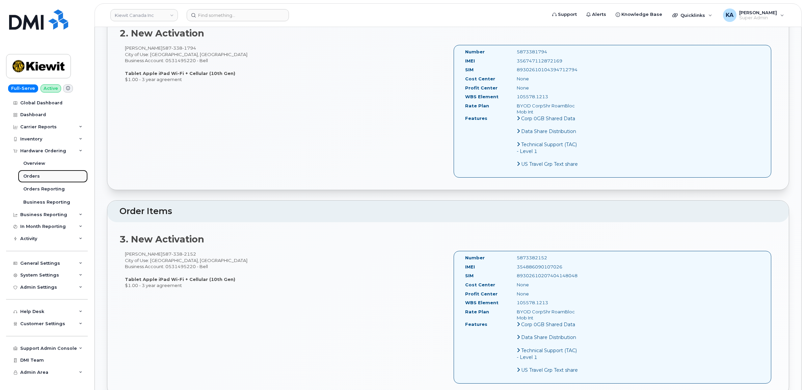
drag, startPoint x: 29, startPoint y: 176, endPoint x: 35, endPoint y: 175, distance: 5.7
click at [29, 176] on div "Orders" at bounding box center [31, 176] width 17 height 6
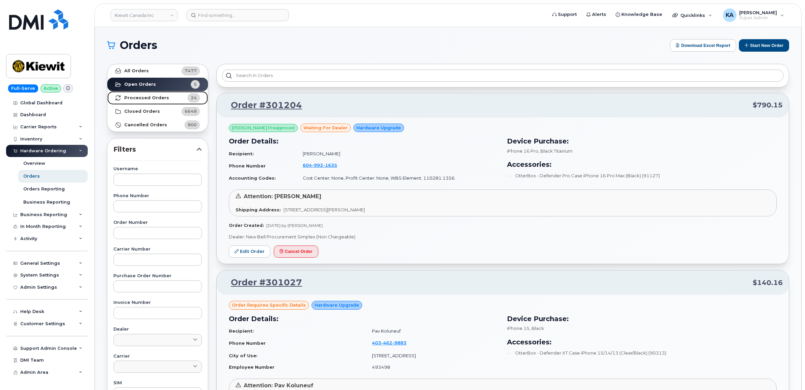
click at [155, 97] on strong "Processed Orders" at bounding box center [146, 97] width 45 height 5
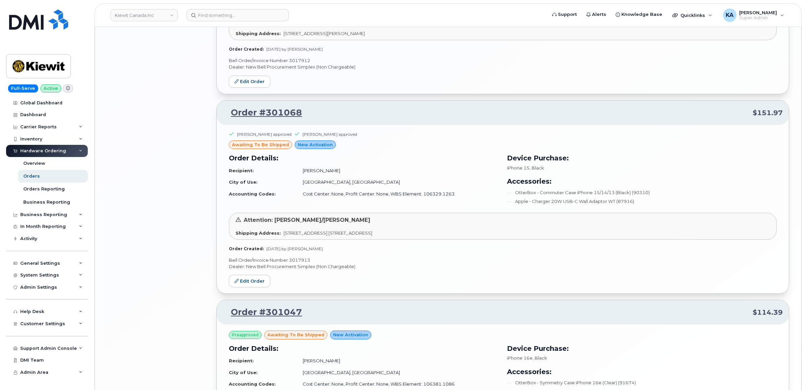
scroll to position [1298, 0]
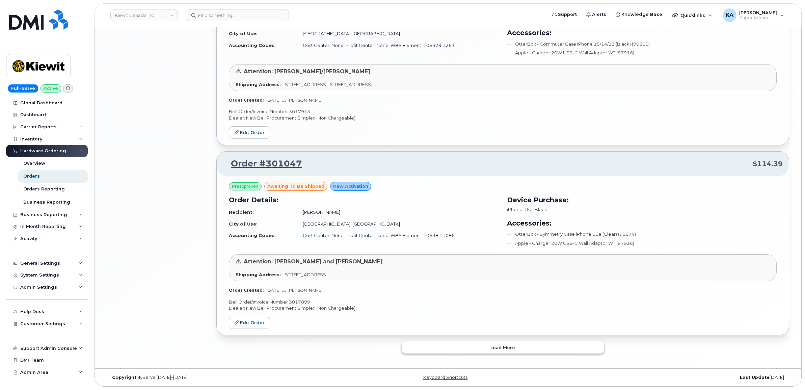
click at [429, 342] on button "Load more" at bounding box center [503, 347] width 202 height 12
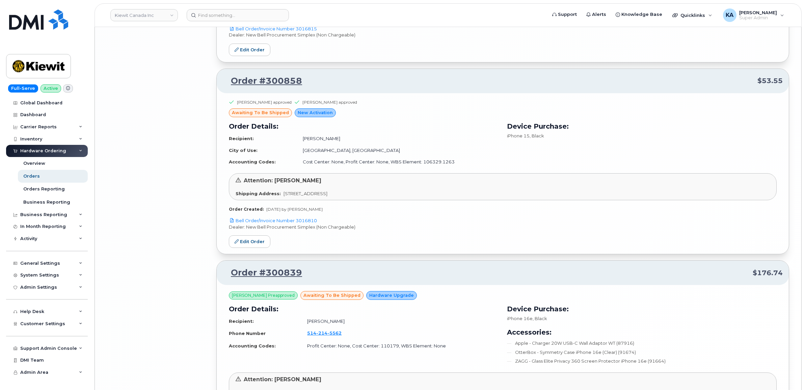
scroll to position [2871, 0]
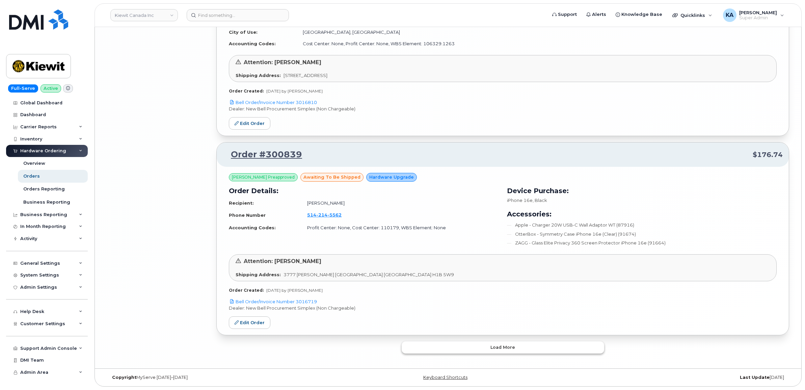
click at [423, 344] on button "Load more" at bounding box center [503, 347] width 202 height 12
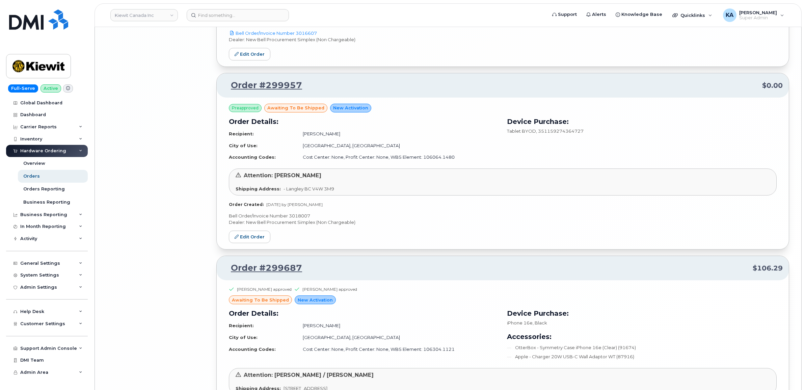
scroll to position [4412, 0]
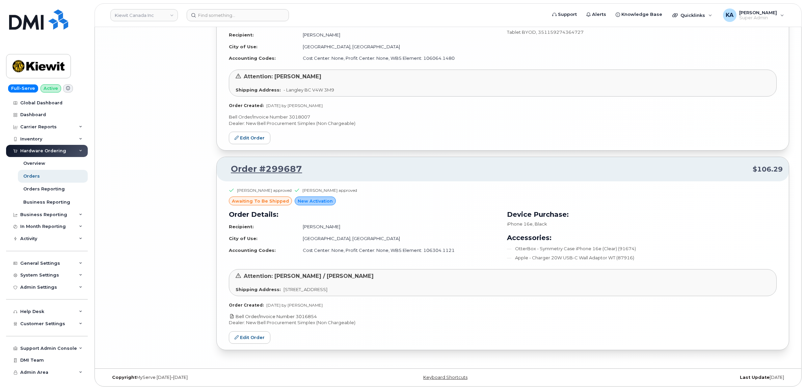
drag, startPoint x: 321, startPoint y: 315, endPoint x: 298, endPoint y: 316, distance: 23.0
click at [298, 316] on p "Bell Order/Invoice Number 3016854" at bounding box center [503, 316] width 548 height 6
copy link "3016854"
click at [255, 337] on link "Edit Order" at bounding box center [250, 337] width 42 height 12
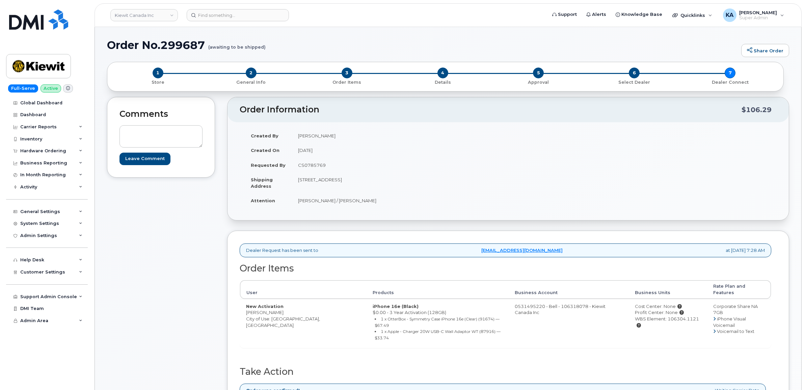
scroll to position [169, 0]
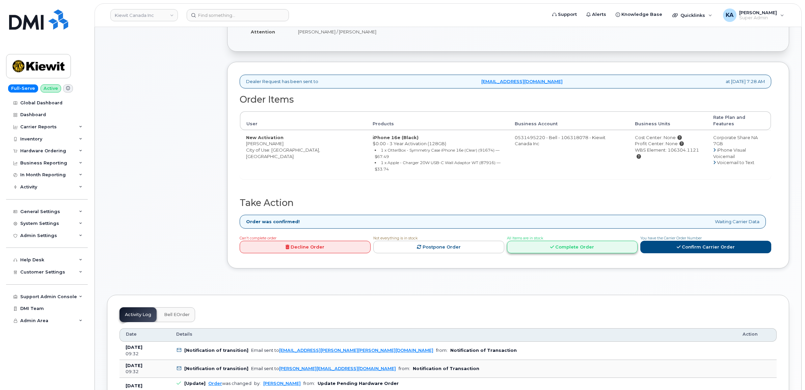
click at [568, 241] on link "Complete Order" at bounding box center [572, 247] width 131 height 12
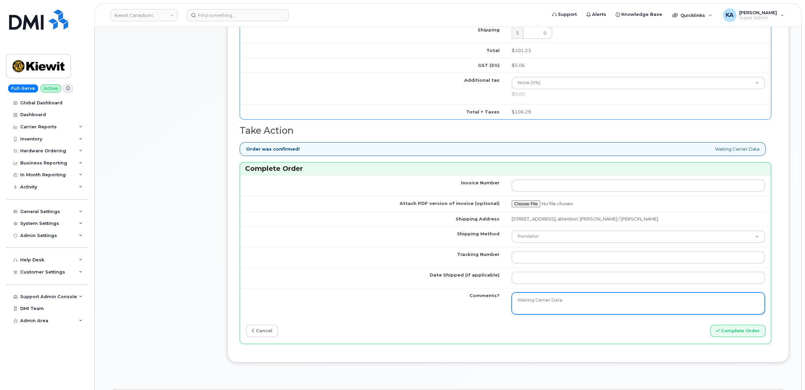
scroll to position [506, 0]
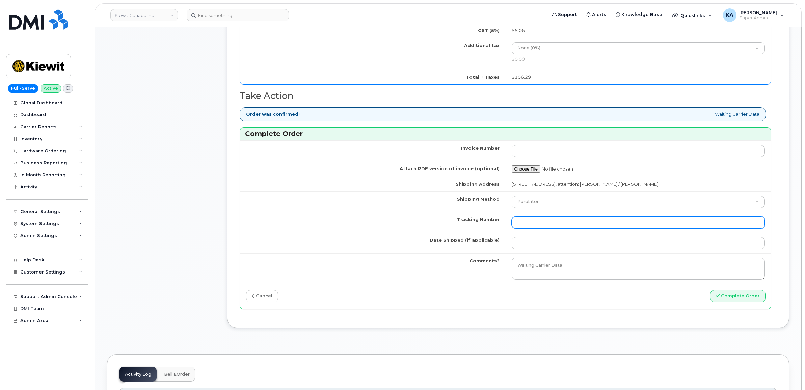
click at [540, 223] on input "Tracking Number" at bounding box center [638, 222] width 253 height 12
paste input "475744940602"
type input "475744940602"
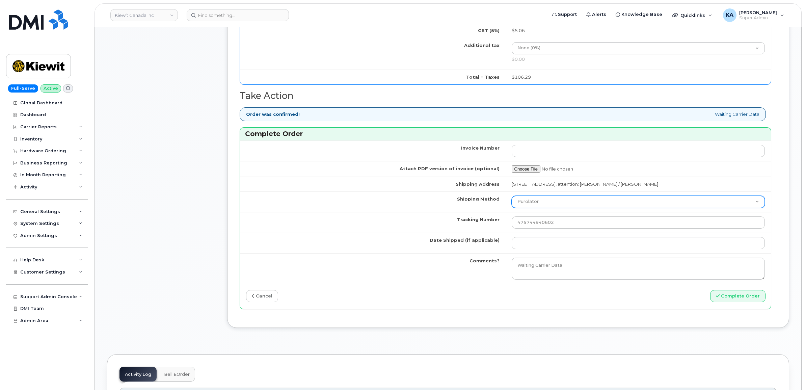
click at [546, 203] on select "Purolator UPS FedEx Canada Post Courier Other Drop Off Pick Up" at bounding box center [638, 202] width 253 height 12
select select "FedEx"
click at [512, 197] on select "Purolator UPS FedEx Canada Post Courier Other Drop Off Pick Up" at bounding box center [638, 202] width 253 height 12
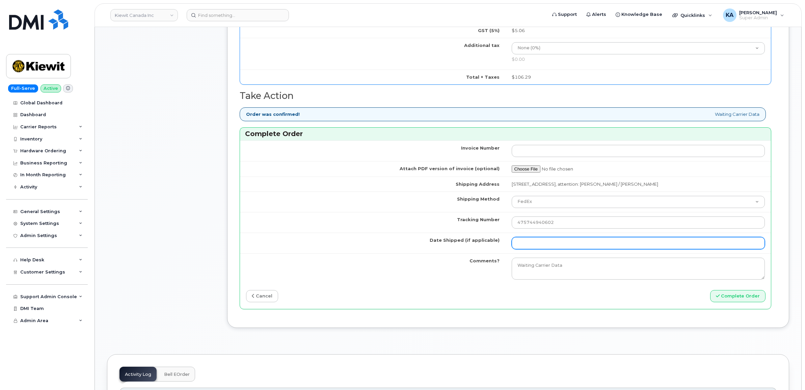
click at [524, 246] on input "Date Shipped (if applicable)" at bounding box center [638, 243] width 253 height 12
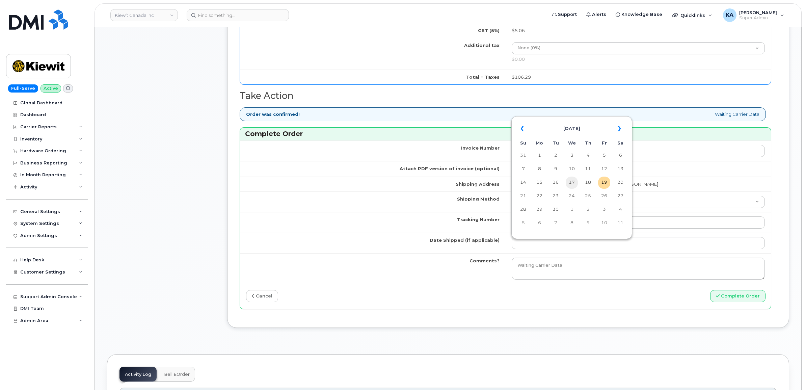
click at [571, 183] on td "17" at bounding box center [572, 183] width 12 height 12
type input "[DATE]"
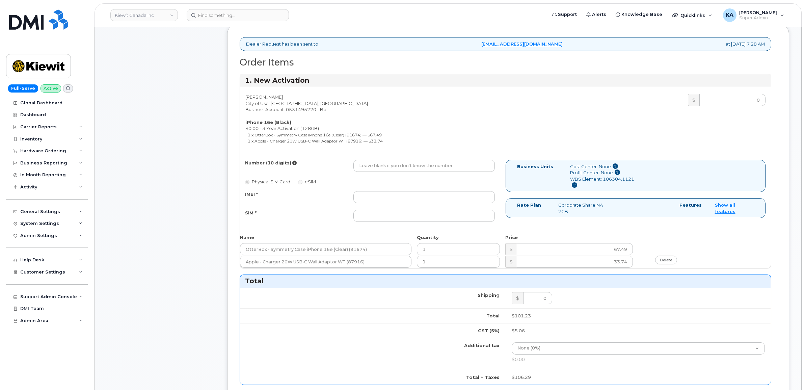
scroll to position [169, 0]
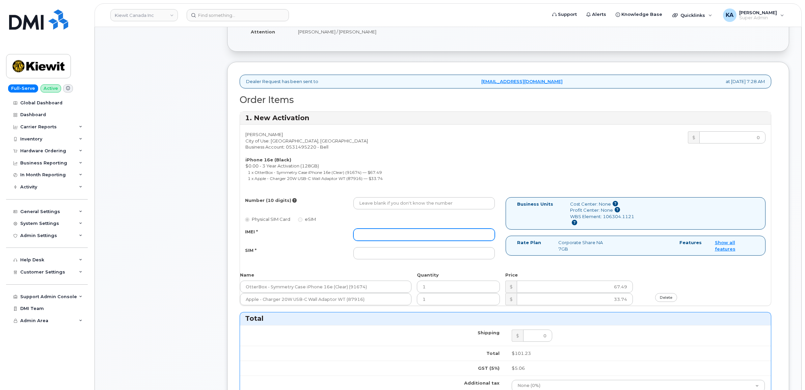
click at [399, 237] on input "IMEI *" at bounding box center [423, 234] width 141 height 12
paste input "354216330741012"
type input "354216330741012"
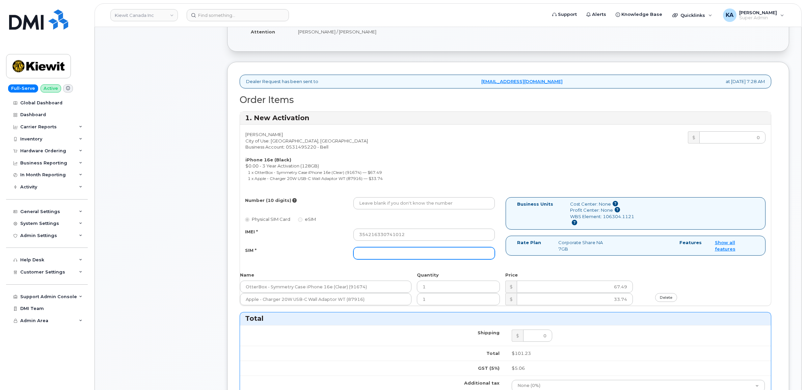
click at [369, 255] on input "SIM *" at bounding box center [423, 253] width 141 height 12
paste input "89302610207733026774"
type input "89302610207733026774"
click at [372, 202] on input "Number (10 digits)" at bounding box center [423, 203] width 141 height 12
paste input "7802324726"
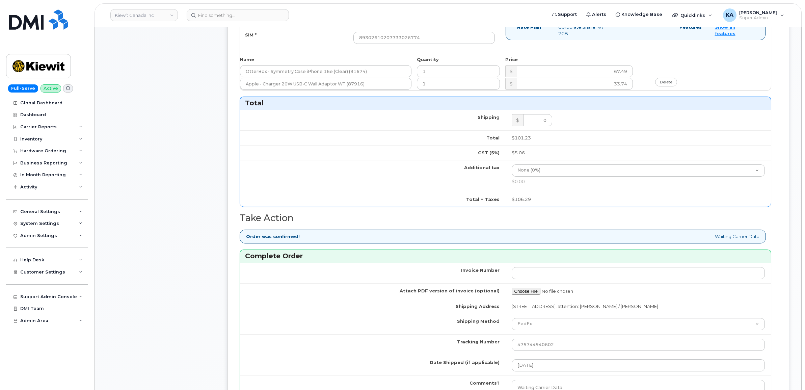
scroll to position [506, 0]
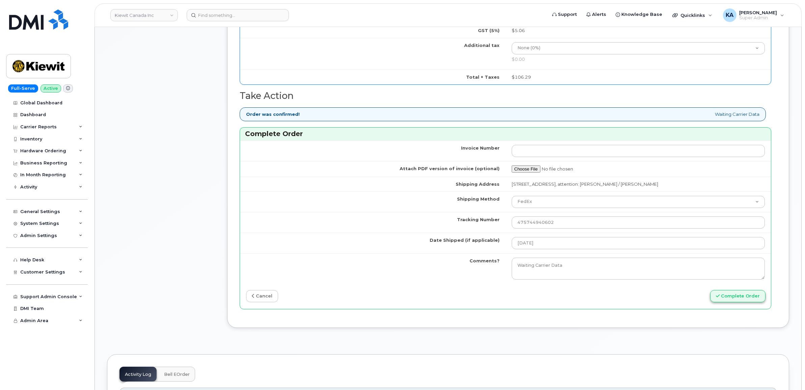
type input "7802324726"
click at [730, 299] on button "Complete Order" at bounding box center [737, 296] width 55 height 12
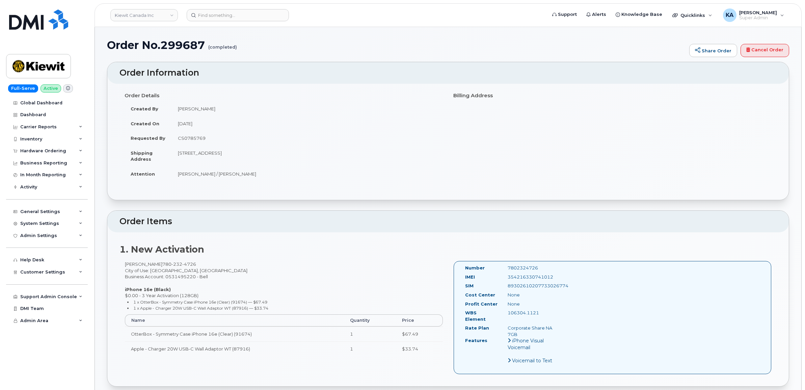
drag, startPoint x: 461, startPoint y: 266, endPoint x: 553, endPoint y: 313, distance: 103.7
click at [553, 313] on div "Number 7802324726 IMEI [TECHNICAL_ID] SIM [TECHNICAL_ID] Cost Center None [GEOG…" at bounding box center [511, 317] width 103 height 105
copy div "Number 7802324726 IMEI [TECHNICAL_ID] SIM [TECHNICAL_ID] Cost Center None Profi…"
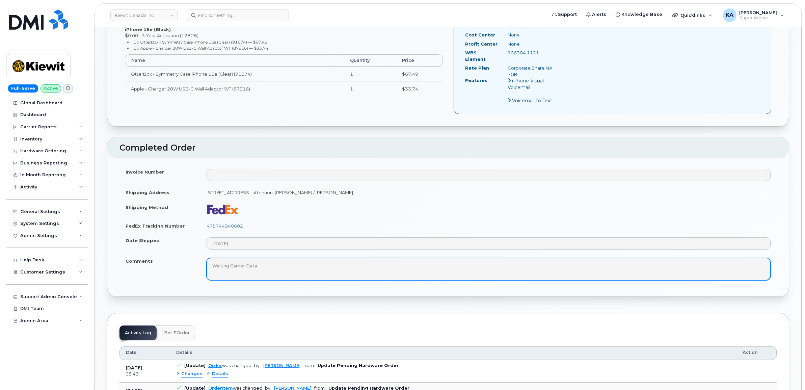
scroll to position [295, 0]
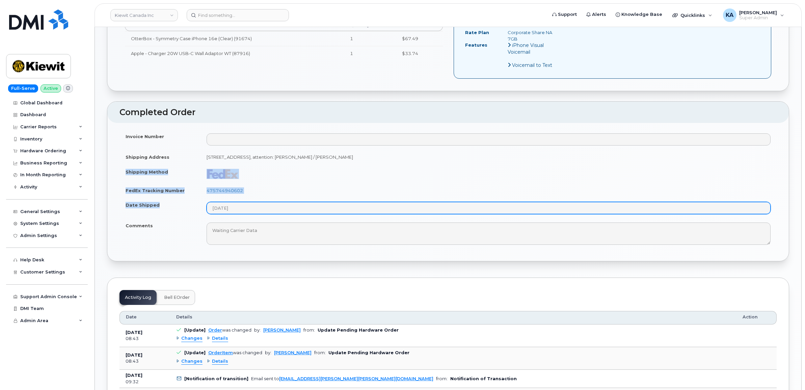
click at [250, 208] on tbody "Invoice Number Shipping Address [STREET_ADDRESS], attention: [PERSON_NAME] / [P…" at bounding box center [447, 189] width 657 height 120
copy tbody "Shipping Method FedEx Tracking Number 475744940602 Date Shipped"
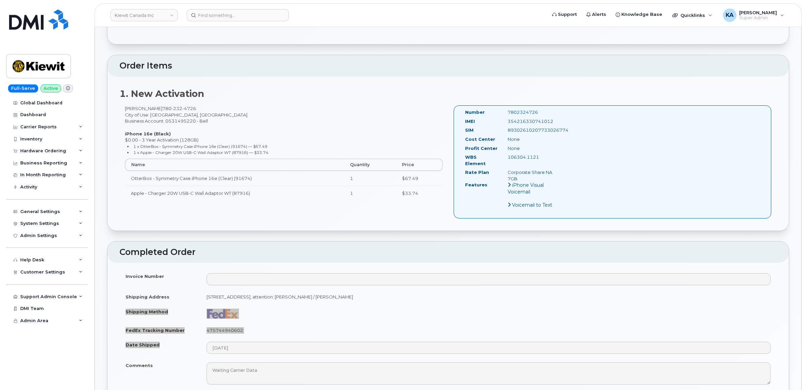
scroll to position [127, 0]
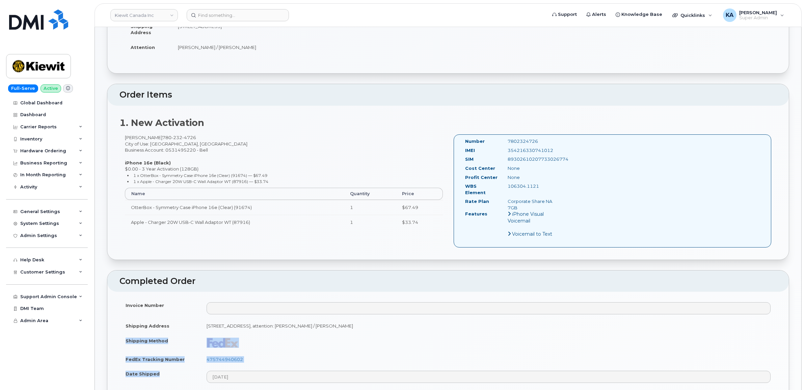
drag, startPoint x: 559, startPoint y: 149, endPoint x: 495, endPoint y: 151, distance: 64.5
click at [495, 151] on div "IMEI 354216330741012" at bounding box center [511, 151] width 103 height 9
copy div "354216330741012"
drag, startPoint x: 539, startPoint y: 142, endPoint x: 504, endPoint y: 141, distance: 35.8
click at [504, 141] on div "7802324726" at bounding box center [533, 141] width 60 height 6
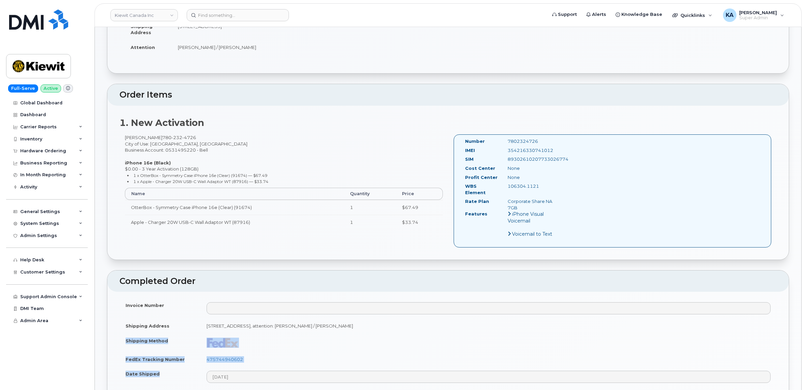
copy div "7802324726"
drag, startPoint x: 250, startPoint y: 355, endPoint x: 207, endPoint y: 355, distance: 43.2
click at [207, 355] on td "475744940602" at bounding box center [488, 359] width 576 height 15
copy link "475744940602"
click at [48, 148] on div "Hardware Ordering" at bounding box center [47, 151] width 82 height 12
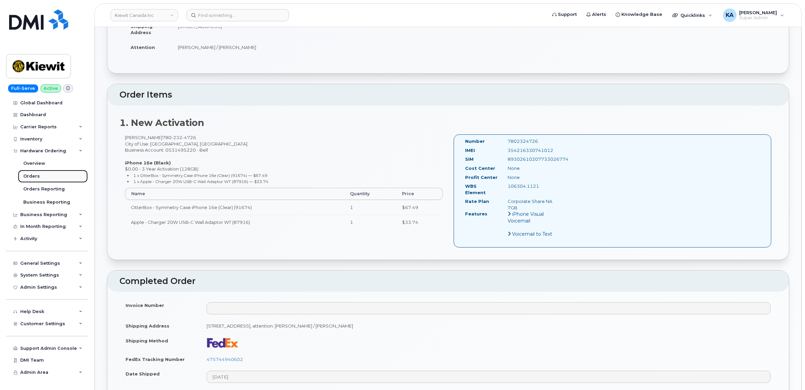
click at [26, 176] on div "Orders" at bounding box center [31, 176] width 17 height 6
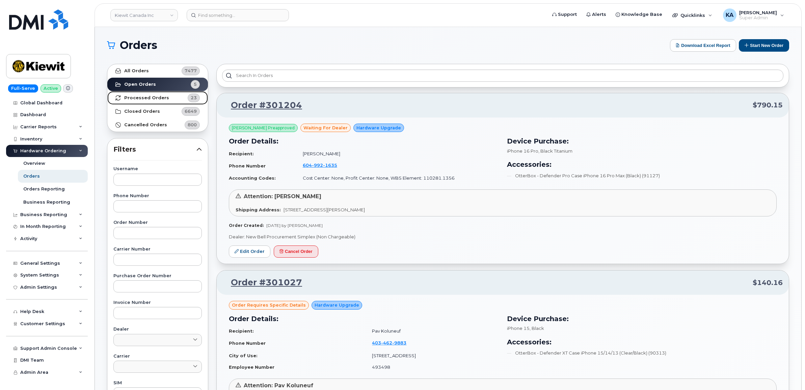
click at [144, 97] on strong "Processed Orders" at bounding box center [146, 97] width 45 height 5
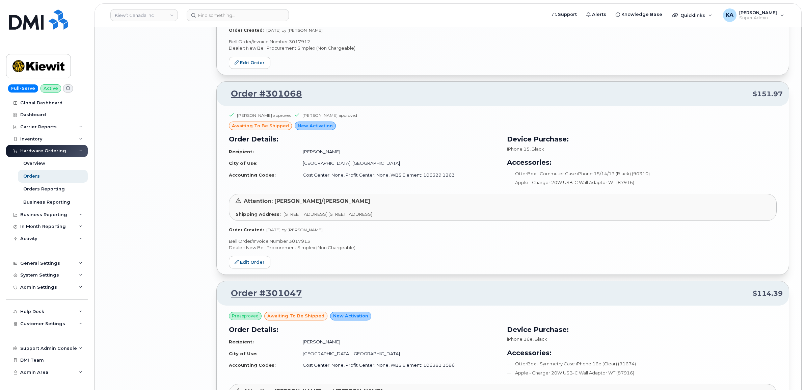
scroll to position [1298, 0]
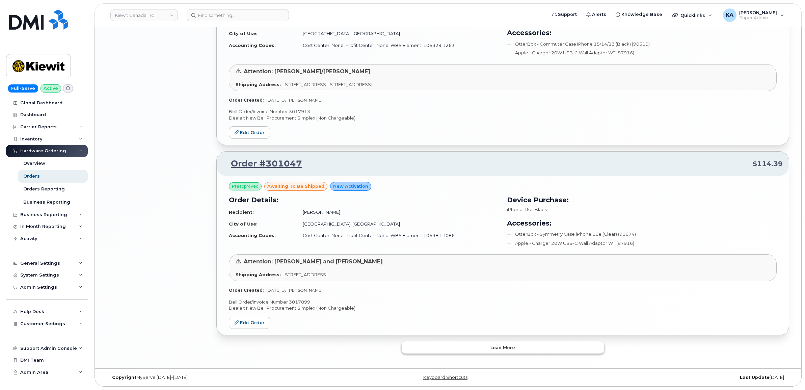
click at [479, 346] on button "Load more" at bounding box center [503, 347] width 202 height 12
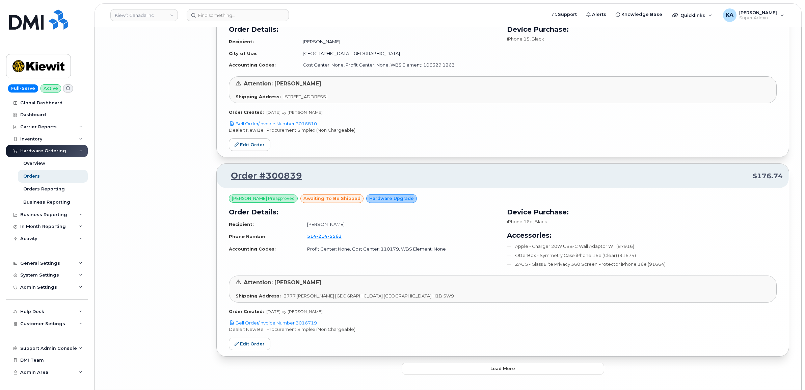
scroll to position [2871, 0]
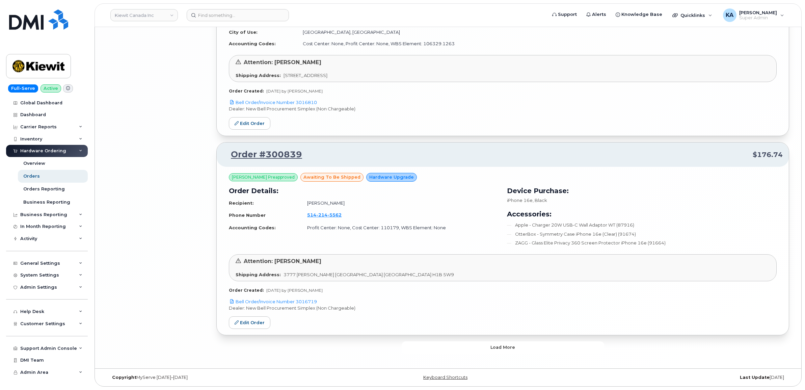
drag, startPoint x: 463, startPoint y: 345, endPoint x: 457, endPoint y: 342, distance: 7.1
click at [463, 345] on button "Load more" at bounding box center [503, 347] width 202 height 12
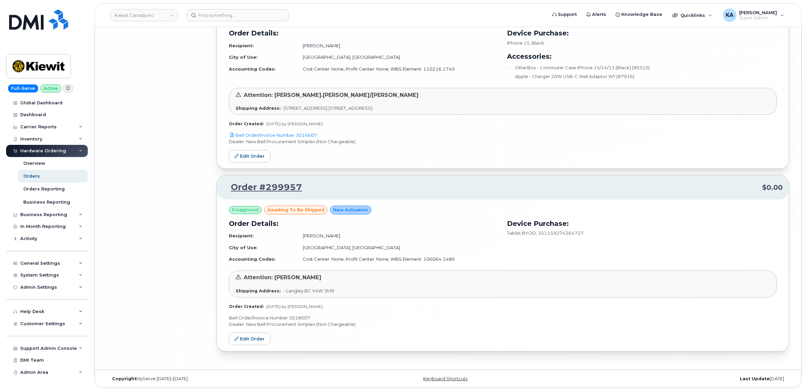
scroll to position [4212, 0]
drag, startPoint x: 313, startPoint y: 316, endPoint x: 307, endPoint y: 316, distance: 5.1
click at [311, 316] on p "Bell Order/Invoice Number 3018007" at bounding box center [503, 316] width 548 height 6
click at [300, 316] on p "Bell Order/Invoice Number 3018007" at bounding box center [503, 316] width 548 height 6
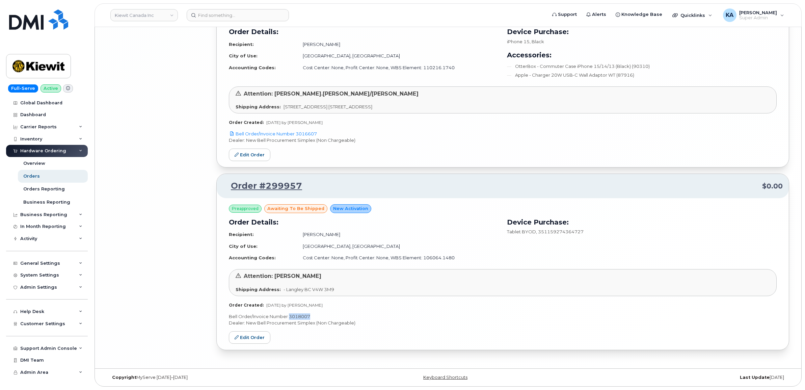
copy p "3018007"
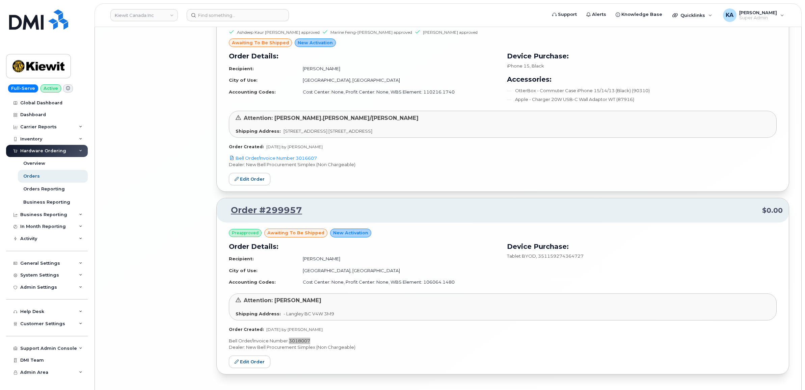
scroll to position [4086, 0]
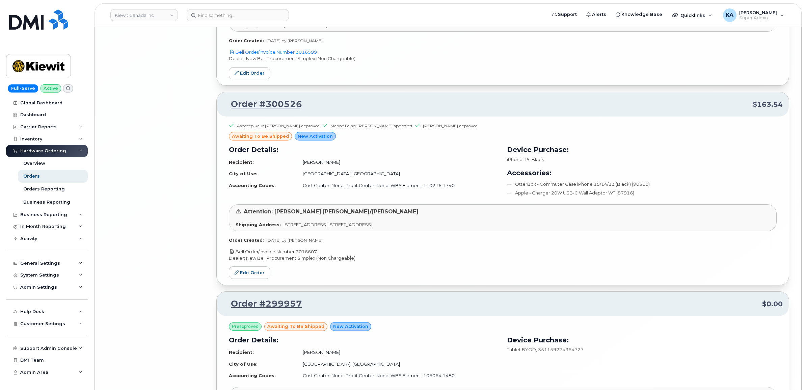
drag, startPoint x: 320, startPoint y: 258, endPoint x: 297, endPoint y: 259, distance: 23.0
click at [297, 255] on p "Bell Order/Invoice Number 3016607" at bounding box center [503, 251] width 548 height 6
copy link "3016607"
click at [251, 279] on link "Edit Order" at bounding box center [250, 272] width 42 height 12
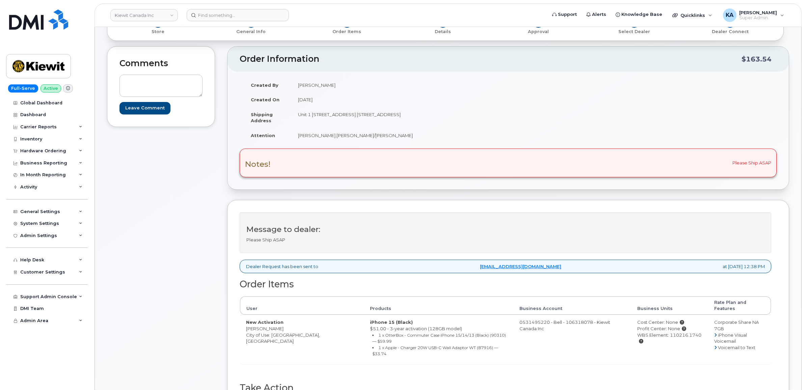
scroll to position [169, 0]
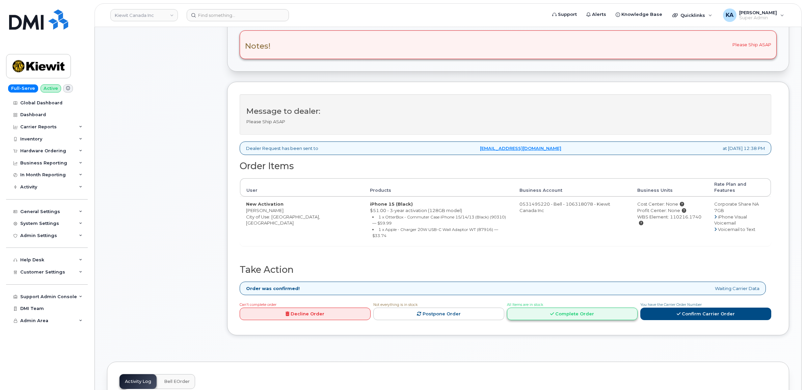
click at [578, 307] on link "Complete Order" at bounding box center [572, 313] width 131 height 12
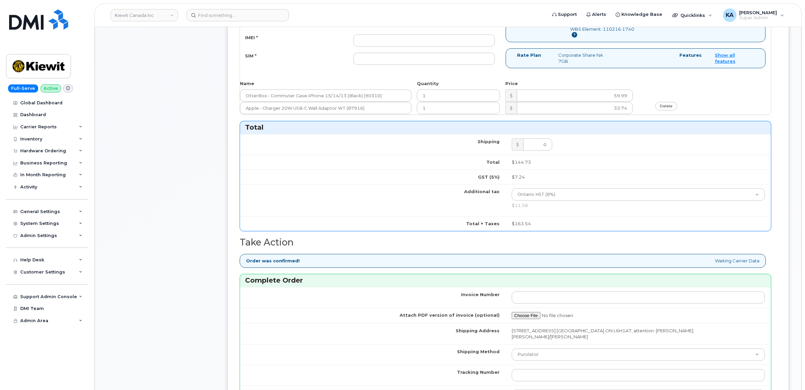
scroll to position [506, 0]
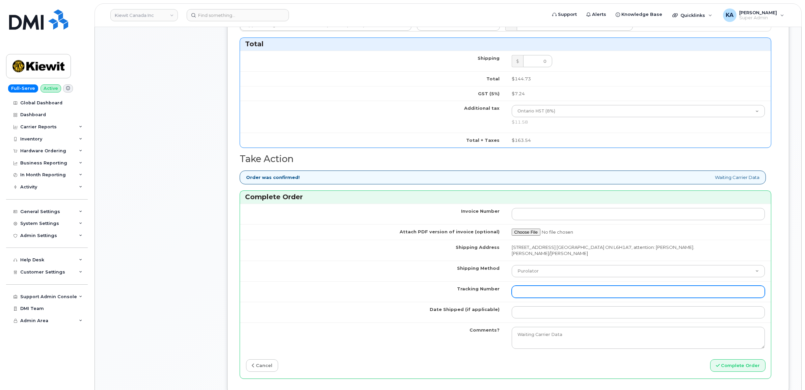
click at [544, 289] on input "Tracking Number" at bounding box center [638, 292] width 253 height 12
paste input "520059218377"
type input "520059218377"
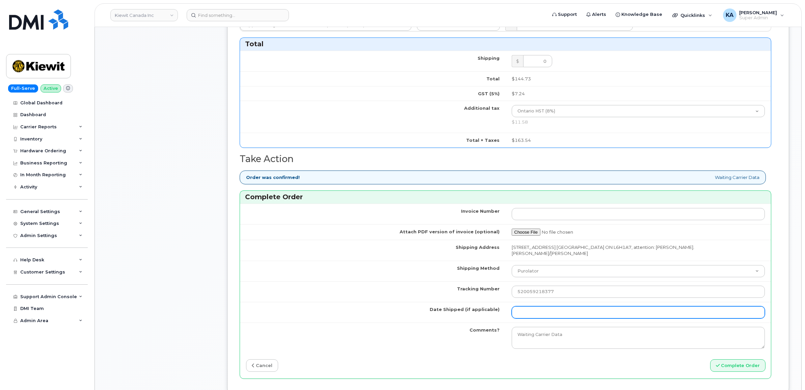
click at [539, 310] on input "Date Shipped (if applicable)" at bounding box center [638, 312] width 253 height 12
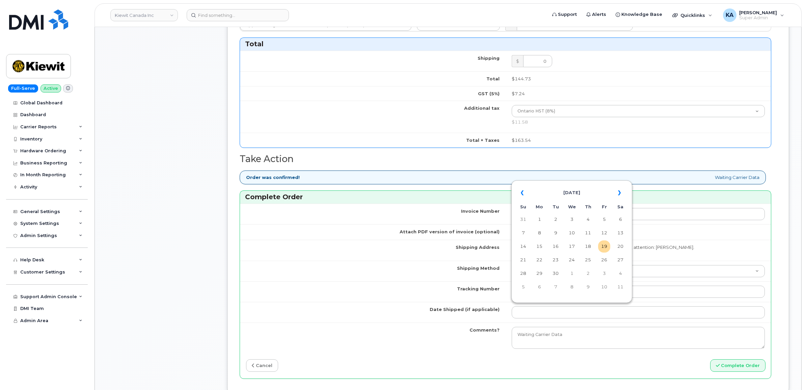
click at [579, 183] on table "« September 2025 » Su Mo Tu We Th Fr Sa 31 1 2 3 4 5 6 7 8 9 10 11 12 13 14 15 …" at bounding box center [571, 239] width 117 height 115
click at [572, 243] on td "17" at bounding box center [572, 246] width 12 height 12
type input "[DATE]"
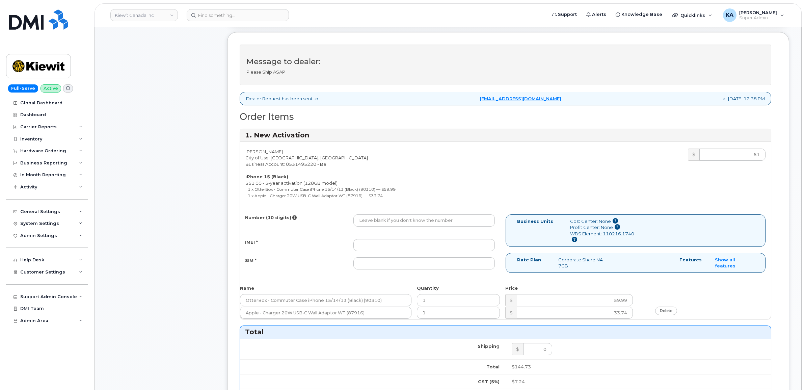
scroll to position [211, 0]
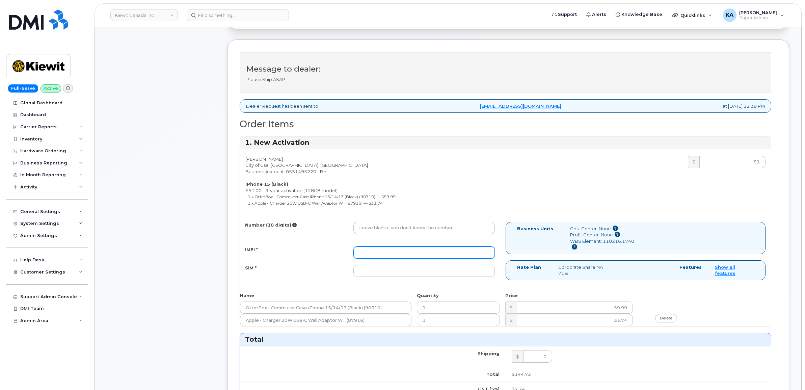
click at [460, 252] on input "IMEI *" at bounding box center [423, 252] width 141 height 12
paste input "355663158281440"
type input "355663158281440"
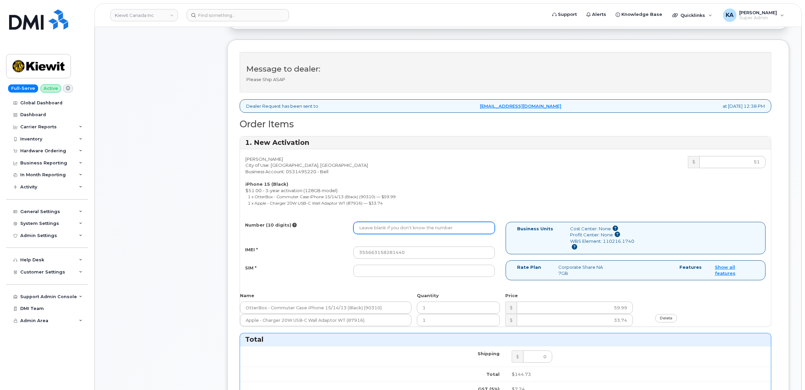
click at [386, 226] on input "Number (10 digits)" at bounding box center [423, 228] width 141 height 12
paste input "3652924808"
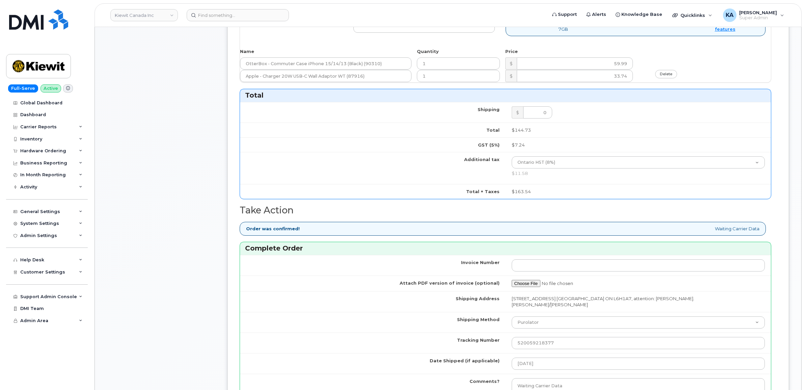
scroll to position [506, 0]
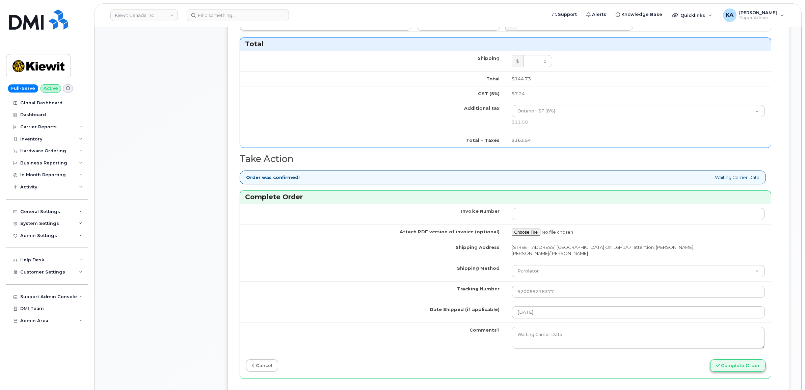
type input "3652924808"
click at [726, 360] on button "Complete Order" at bounding box center [737, 365] width 55 height 12
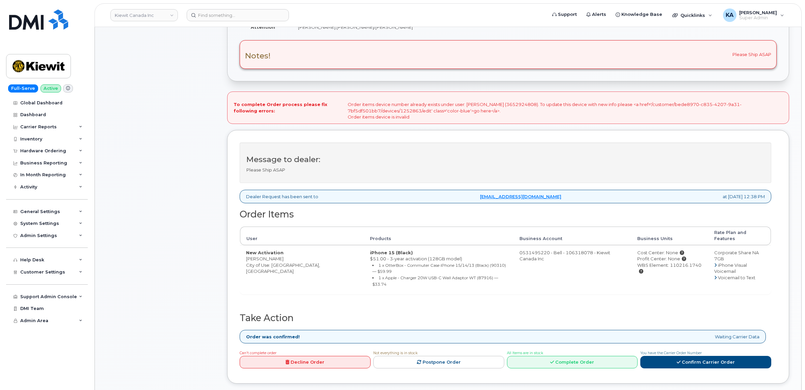
scroll to position [169, 0]
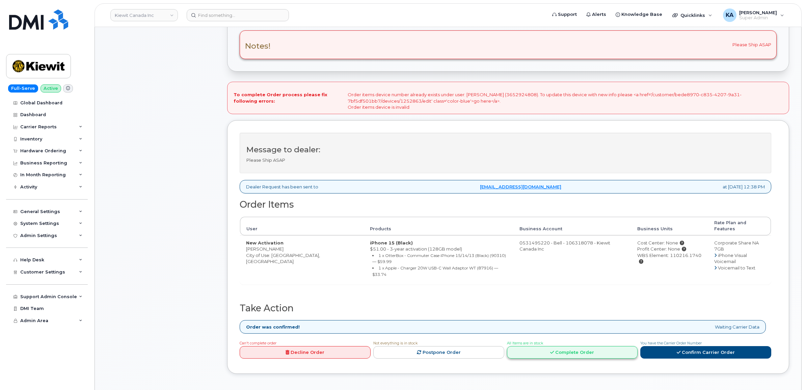
click at [543, 346] on link "Complete Order" at bounding box center [572, 352] width 131 height 12
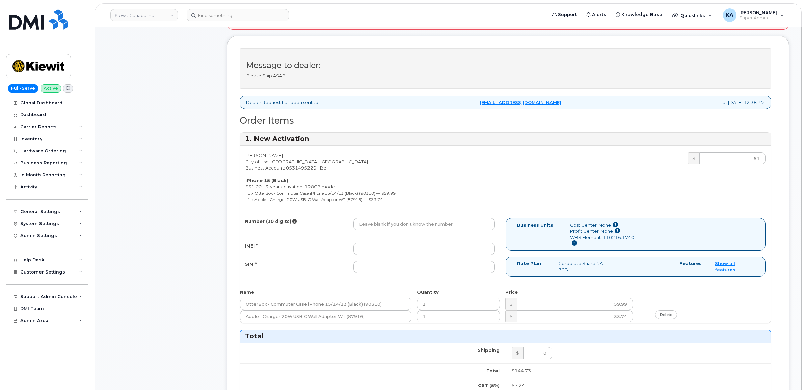
scroll to position [295, 0]
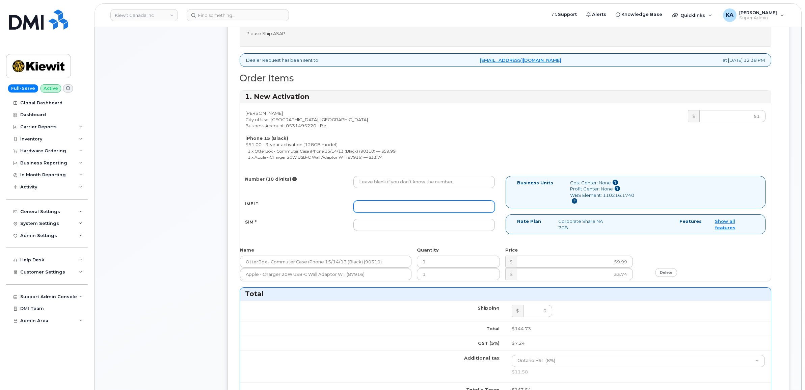
click at [385, 208] on input "IMEI *" at bounding box center [423, 206] width 141 height 12
paste input "355663158281440"
type input "355663158281440"
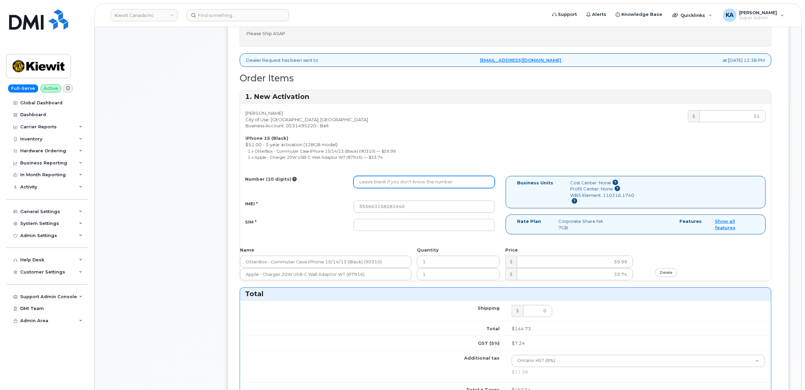
click at [390, 183] on input "Number (10 digits)" at bounding box center [423, 182] width 141 height 12
paste input "3652924808"
type input "3652924808"
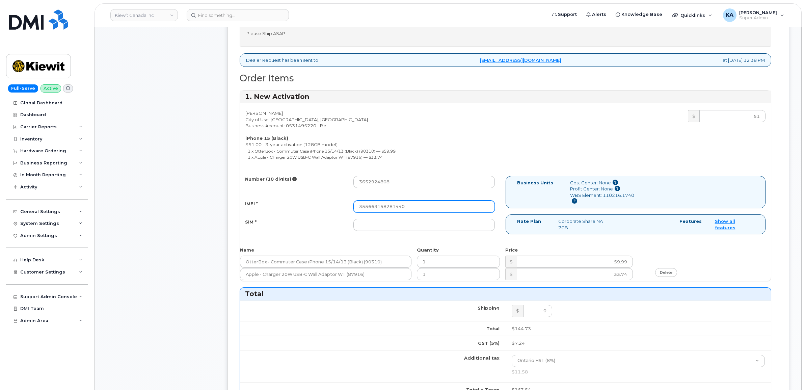
drag, startPoint x: 402, startPoint y: 208, endPoint x: 300, endPoint y: 207, distance: 102.6
click at [300, 207] on div "IMEI * 355663158281440" at bounding box center [370, 206] width 260 height 12
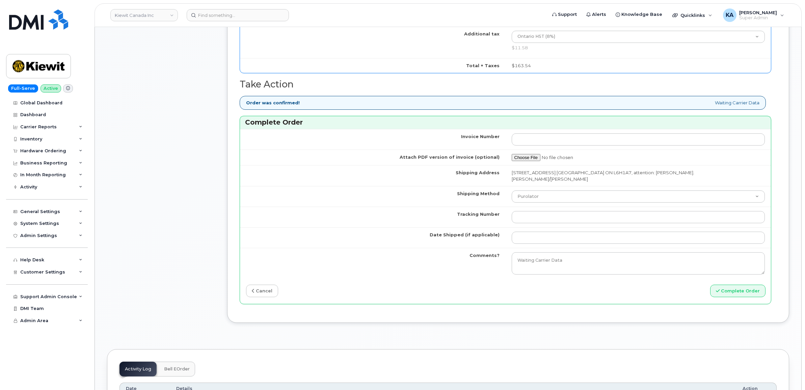
scroll to position [633, 0]
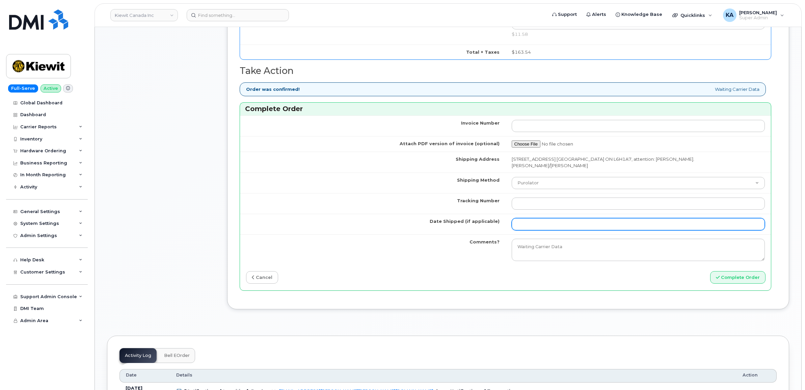
click at [521, 220] on input "Date Shipped (if applicable)" at bounding box center [638, 224] width 253 height 12
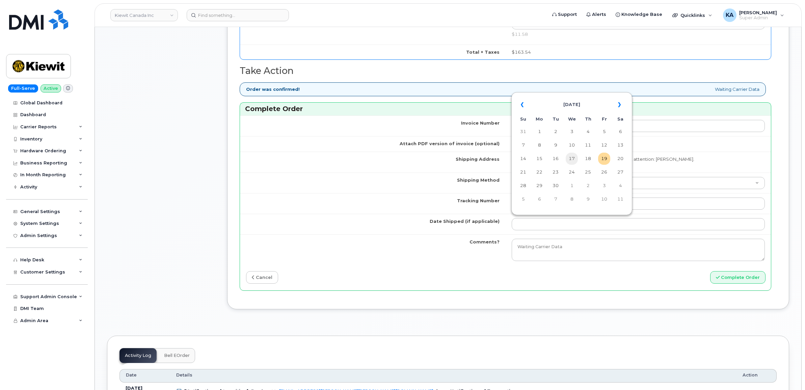
click at [573, 157] on td "17" at bounding box center [572, 159] width 12 height 12
type input "[DATE]"
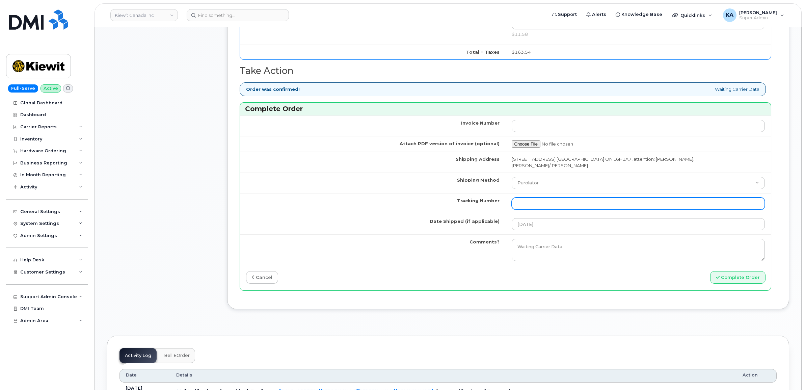
click at [539, 201] on input "Tracking Number" at bounding box center [638, 203] width 253 height 12
paste input "520059218377"
type input "520059218377"
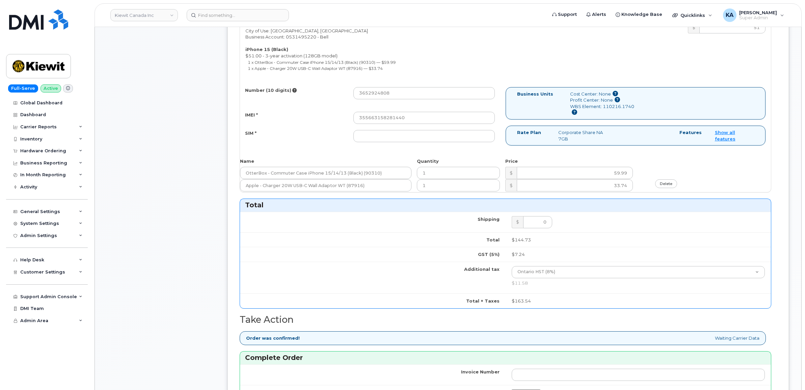
scroll to position [380, 0]
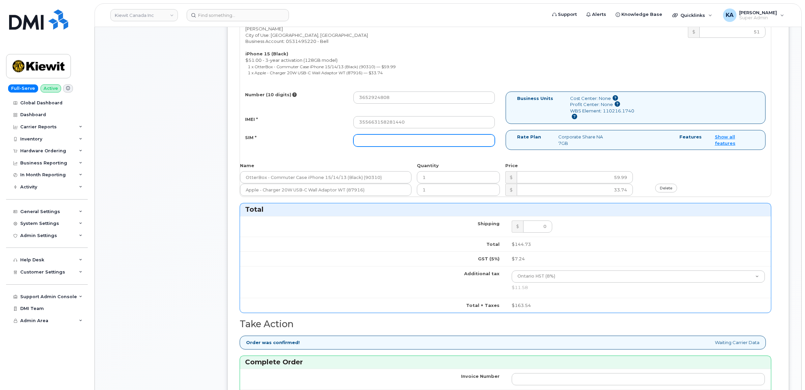
click at [364, 143] on input "SIM *" at bounding box center [423, 140] width 141 height 12
paste input "89302610207733075987"
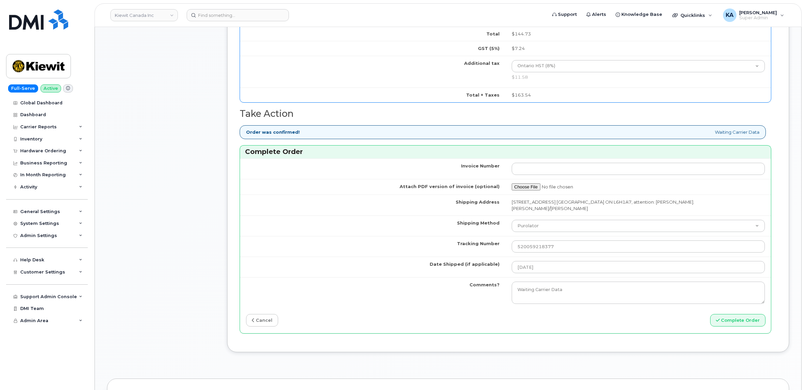
scroll to position [633, 0]
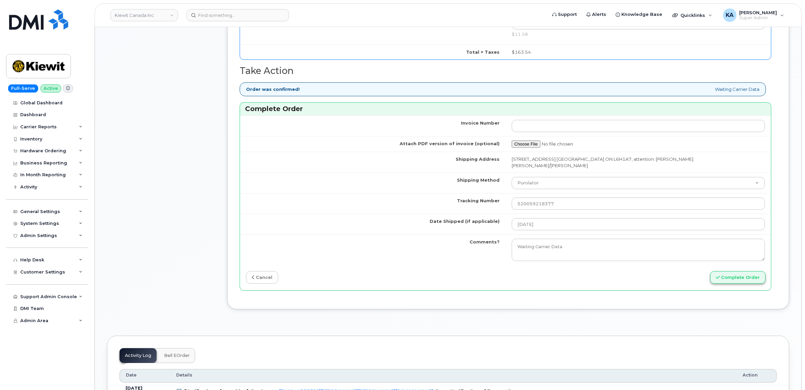
type input "89302610207733075987"
click at [726, 275] on button "Complete Order" at bounding box center [737, 277] width 55 height 12
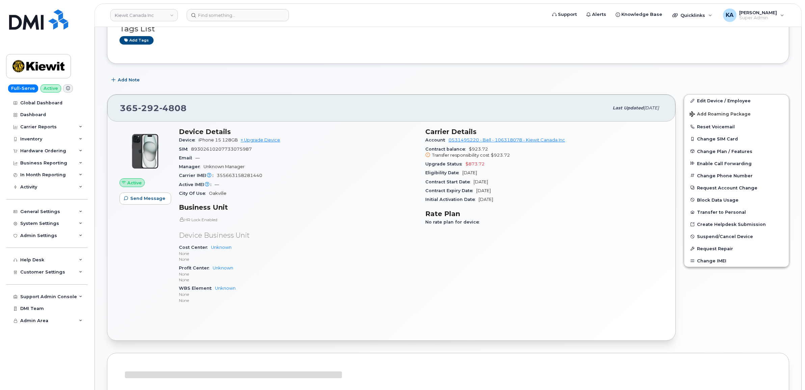
scroll to position [84, 0]
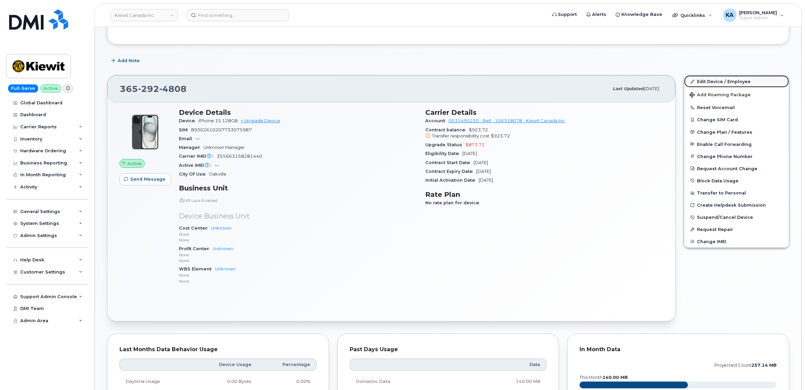
click at [728, 79] on link "Edit Device / Employee" at bounding box center [736, 81] width 105 height 12
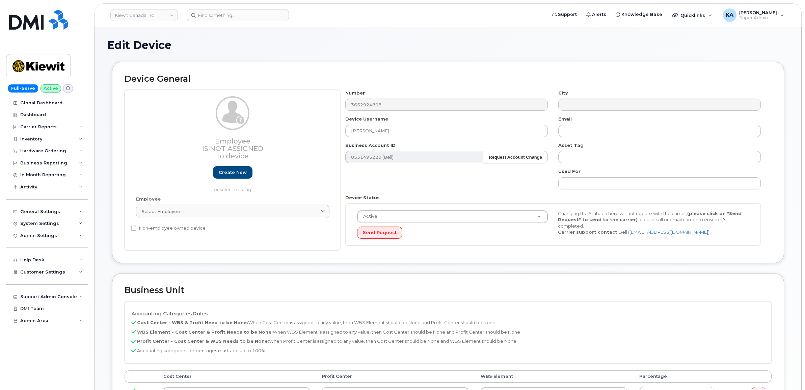
select select "14058"
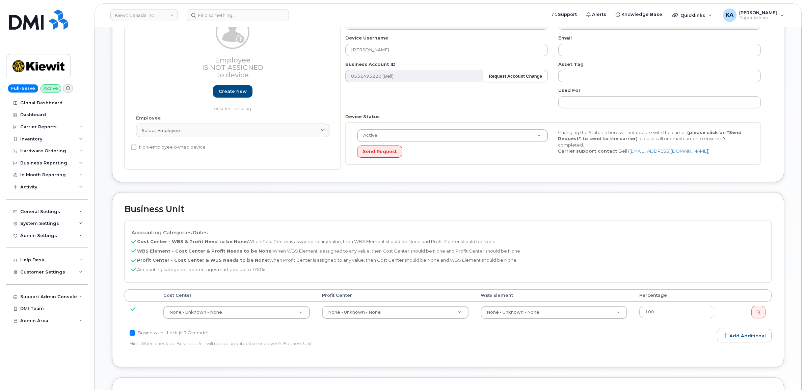
scroll to position [127, 0]
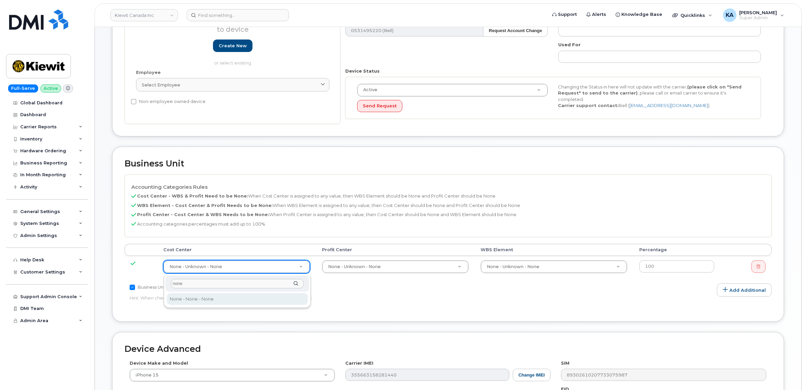
type input "none"
type input "13383"
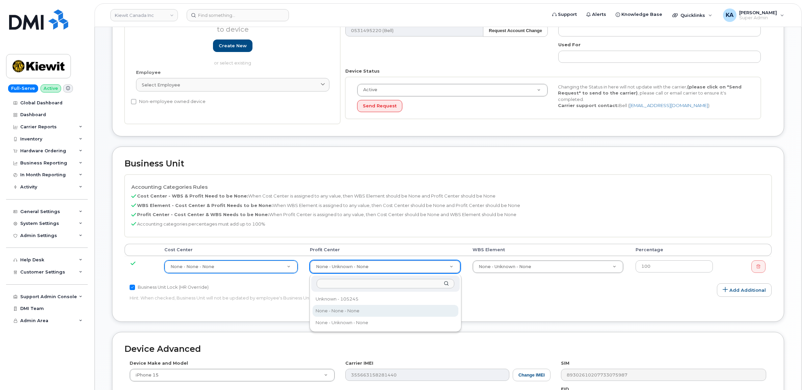
select select "14059"
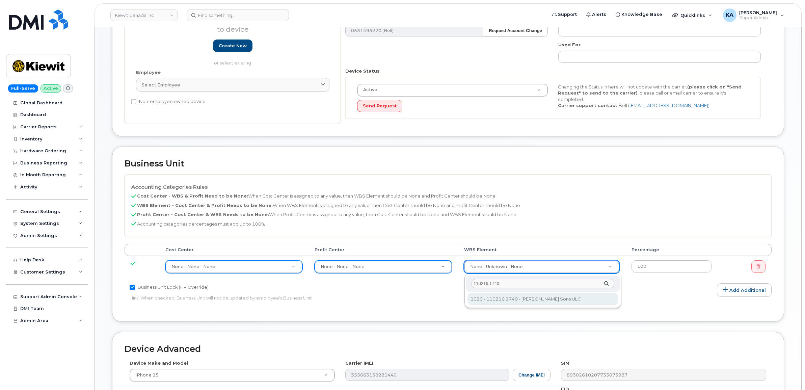
type input "110216.1740"
type input "33523879"
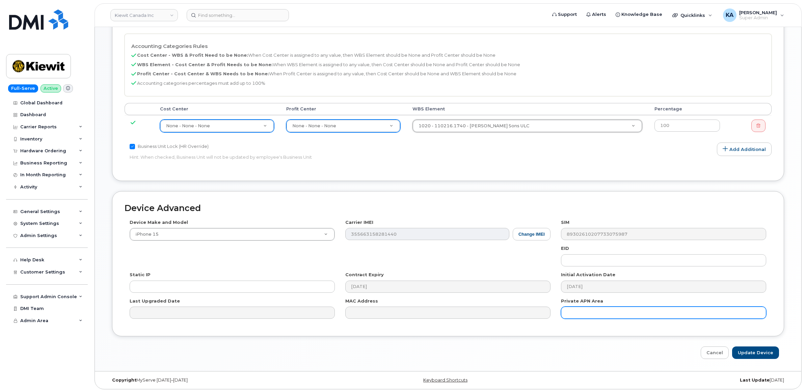
scroll to position [272, 0]
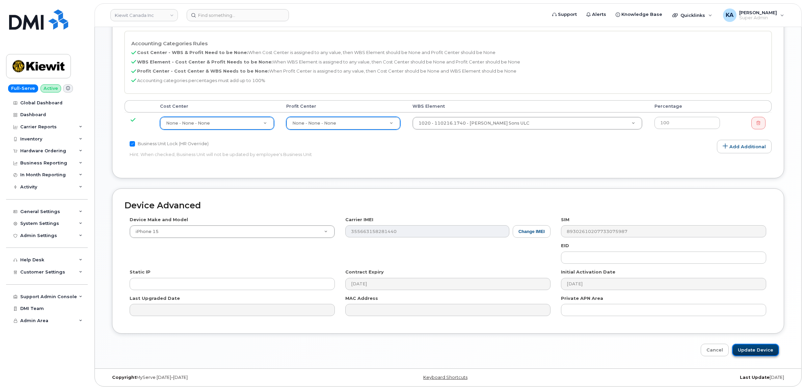
click at [753, 351] on input "Update Device" at bounding box center [755, 350] width 47 height 12
type input "Saving..."
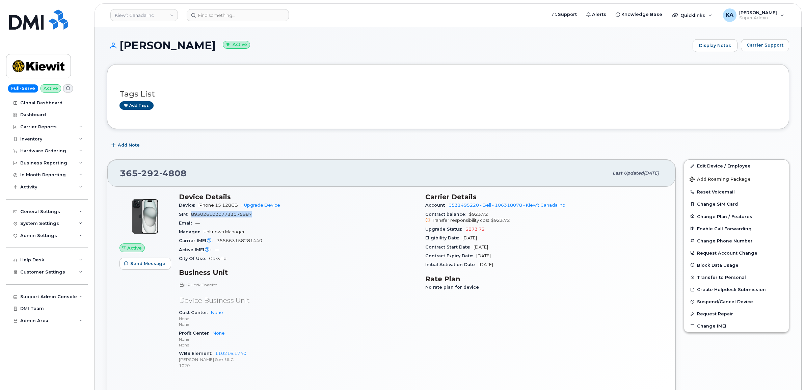
drag, startPoint x: 255, startPoint y: 213, endPoint x: 193, endPoint y: 215, distance: 61.5
click at [193, 215] on div "SIM [TECHNICAL_ID]" at bounding box center [298, 214] width 238 height 9
drag, startPoint x: 193, startPoint y: 215, endPoint x: 198, endPoint y: 214, distance: 5.3
copy span "89302610207733075987"
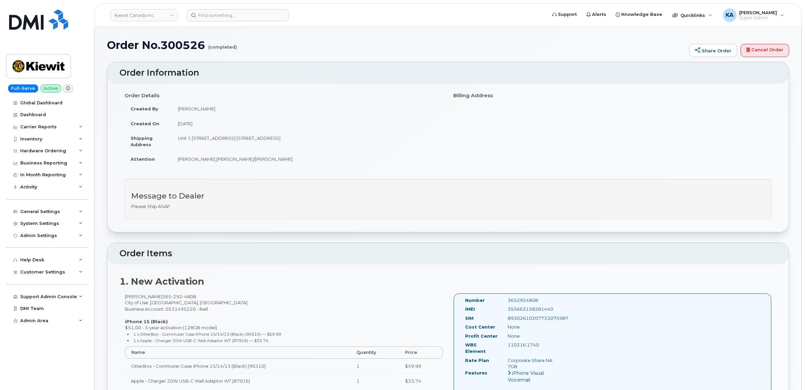
drag, startPoint x: 462, startPoint y: 299, endPoint x: 539, endPoint y: 345, distance: 89.3
click at [539, 345] on div "Number 3652924808 IMEI [TECHNICAL_ID] SIM [TECHNICAL_ID] Cost Center None [GEOG…" at bounding box center [511, 349] width 103 height 105
copy div "Number 3652924808 IMEI [TECHNICAL_ID] SIM [TECHNICAL_ID] Cost Center None Profi…"
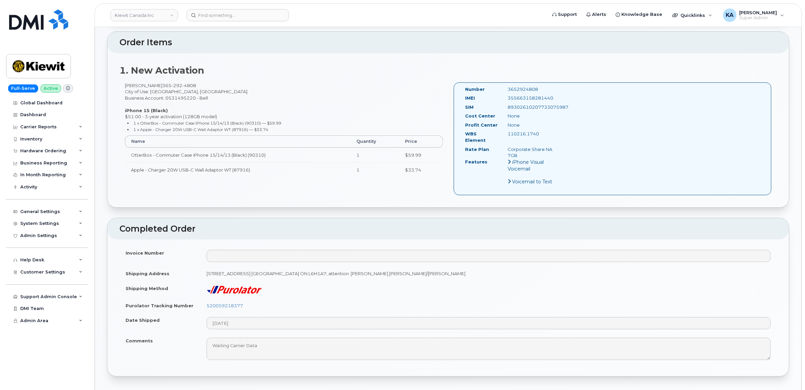
scroll to position [295, 0]
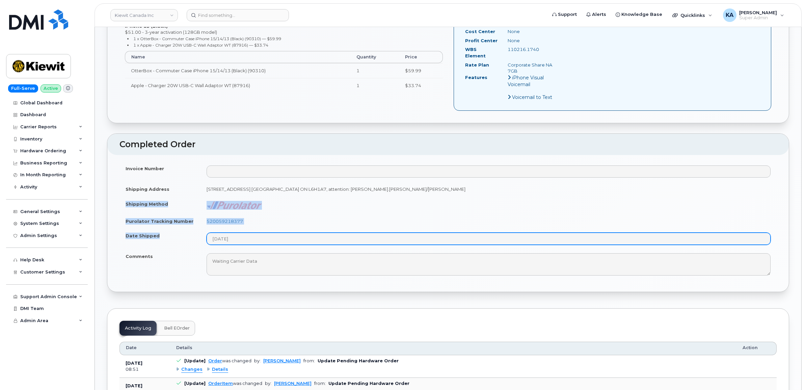
click at [260, 240] on tbody "Invoice Number Shipping Address [STREET_ADDRESS] [GEOGRAPHIC_DATA] ON L6H1A7, a…" at bounding box center [447, 220] width 657 height 118
copy tbody "Shipping Method Purolator Tracking Number 520059218377 Date Shipped"
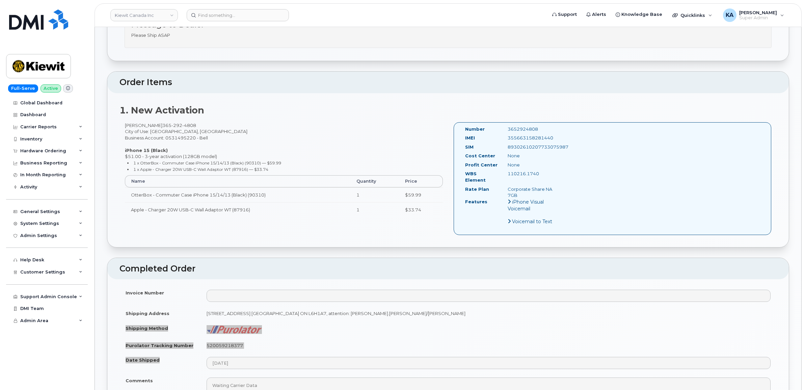
scroll to position [169, 0]
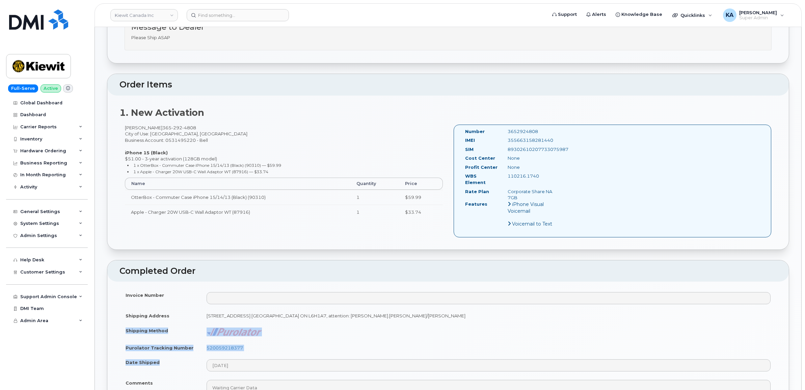
click at [252, 348] on td "520059218377" at bounding box center [488, 347] width 576 height 15
click at [249, 345] on td "520059218377" at bounding box center [488, 347] width 576 height 15
click at [251, 345] on td "520059218377" at bounding box center [488, 347] width 576 height 15
drag, startPoint x: 254, startPoint y: 343, endPoint x: 208, endPoint y: 345, distance: 46.6
click at [208, 345] on td "520059218377" at bounding box center [488, 347] width 576 height 15
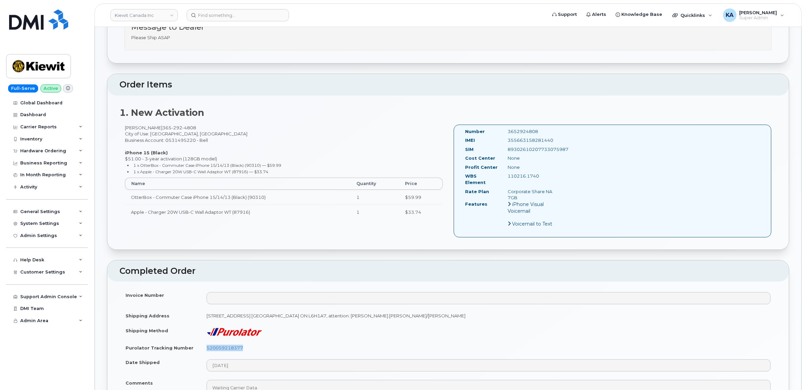
copy link "520059218377"
click at [42, 151] on div "Hardware Ordering" at bounding box center [43, 150] width 46 height 5
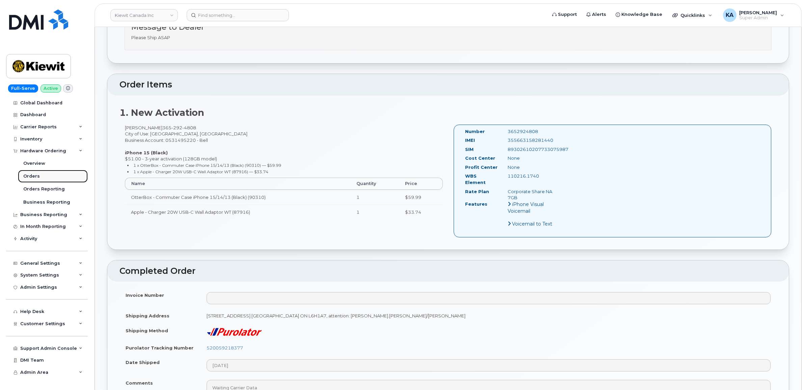
click at [31, 175] on div "Orders" at bounding box center [31, 176] width 17 height 6
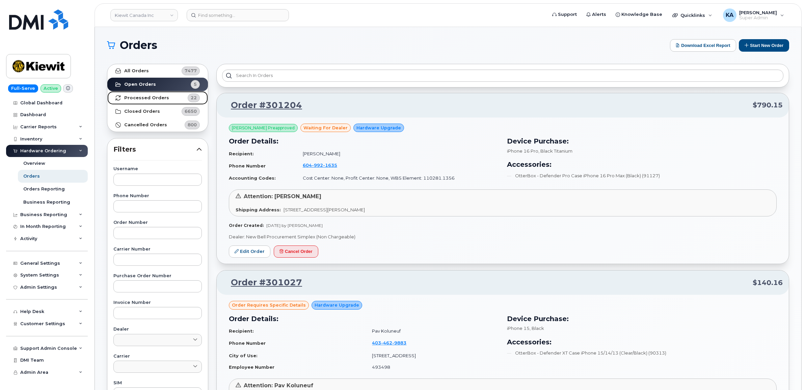
click at [149, 95] on strong "Processed Orders" at bounding box center [146, 97] width 45 height 5
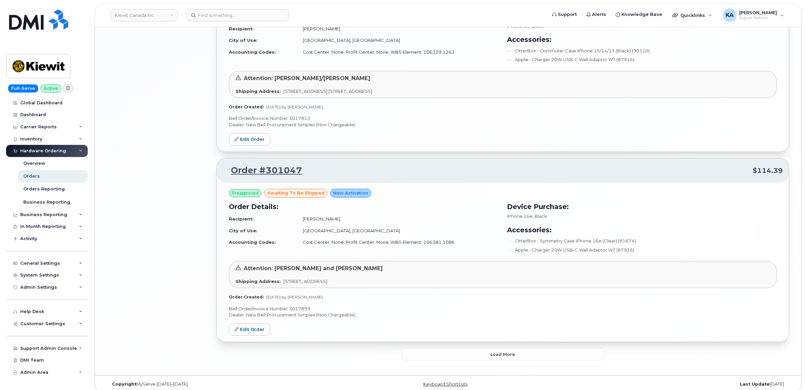
scroll to position [1298, 0]
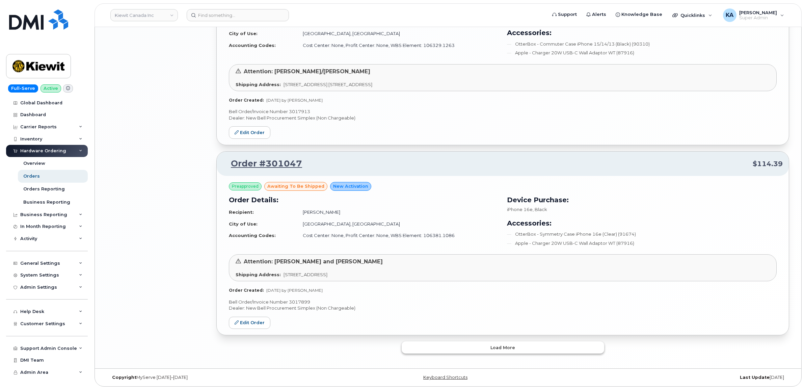
click at [498, 345] on span "Load more" at bounding box center [502, 347] width 25 height 6
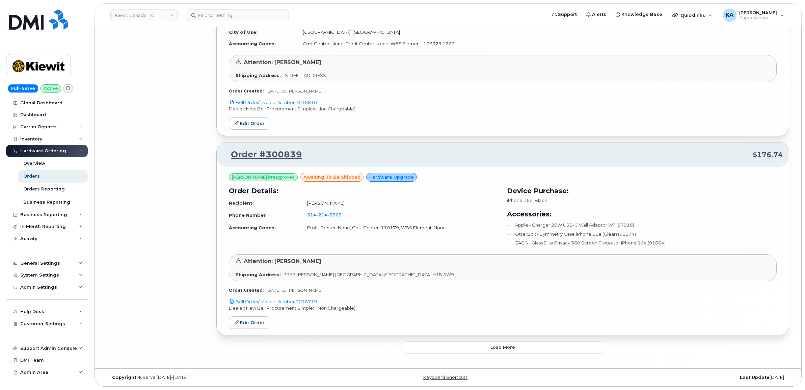
scroll to position [2871, 0]
click at [482, 345] on button "Load more" at bounding box center [503, 347] width 202 height 12
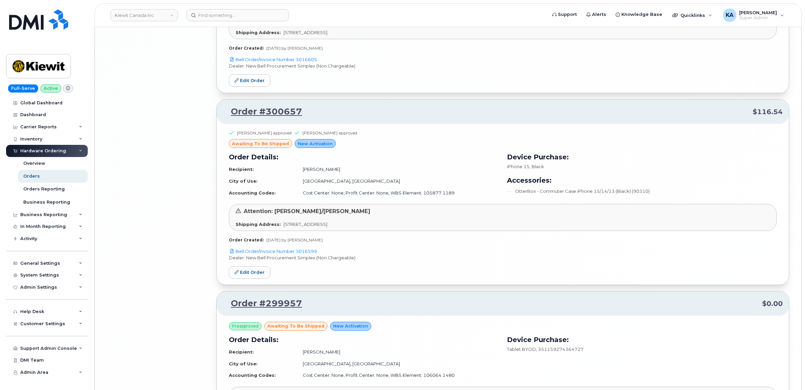
scroll to position [4012, 0]
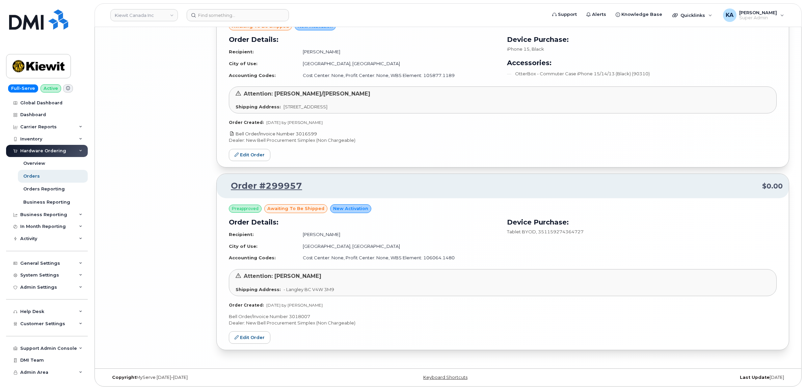
drag, startPoint x: 323, startPoint y: 131, endPoint x: 296, endPoint y: 133, distance: 27.5
click at [296, 133] on p "Bell Order/Invoice Number 3016599" at bounding box center [503, 134] width 548 height 6
copy link "3016599"
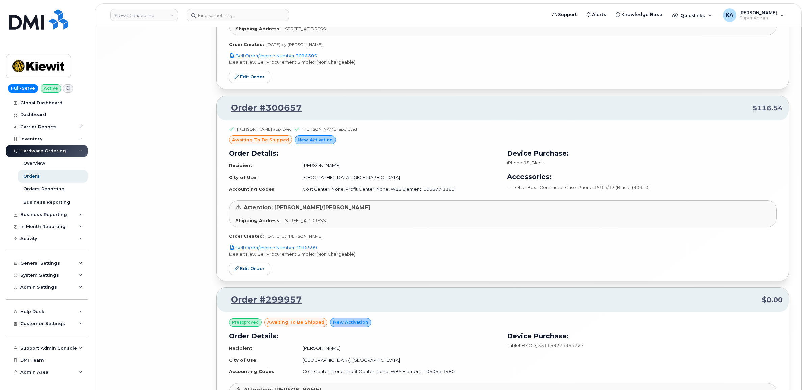
scroll to position [3885, 0]
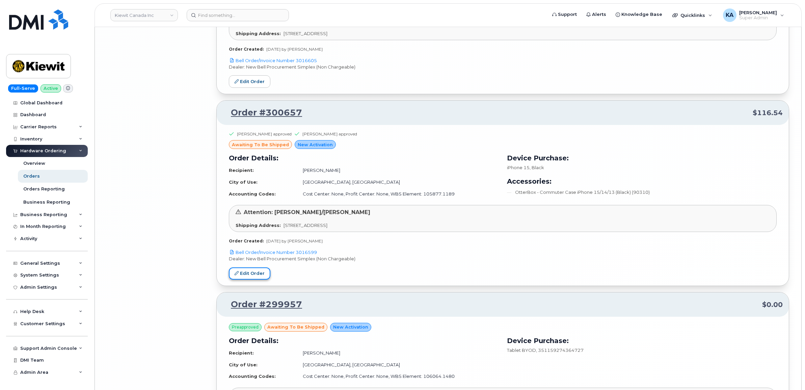
click at [256, 277] on link "Edit Order" at bounding box center [250, 273] width 42 height 12
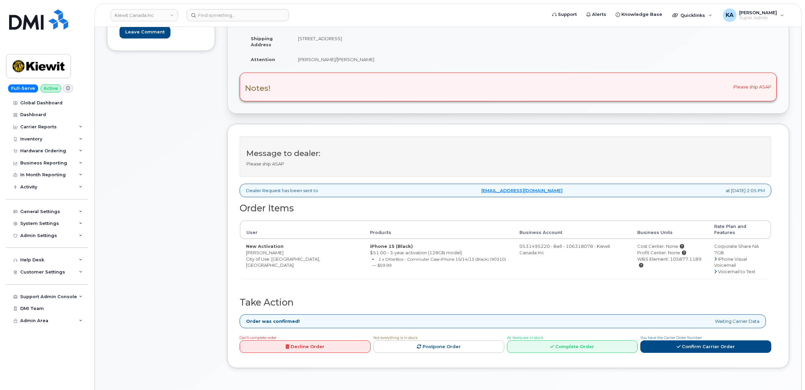
scroll to position [169, 0]
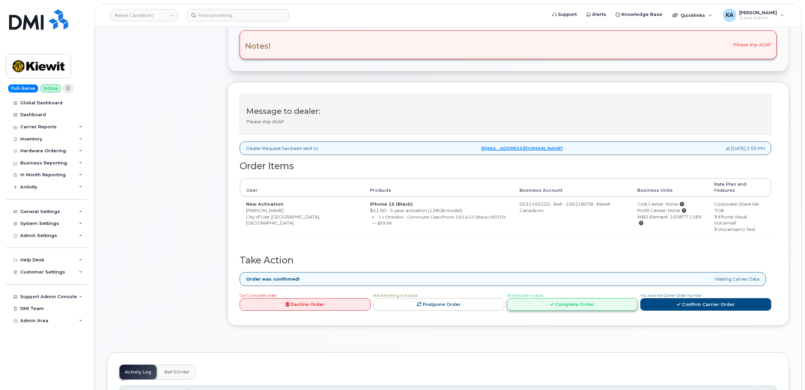
click at [560, 298] on link "Complete Order" at bounding box center [572, 304] width 131 height 12
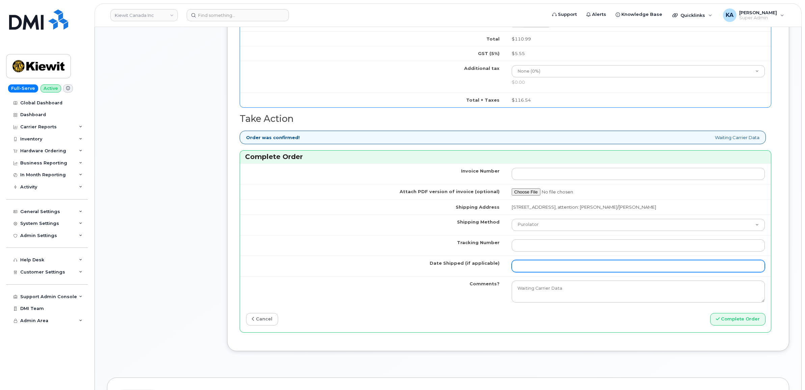
scroll to position [548, 0]
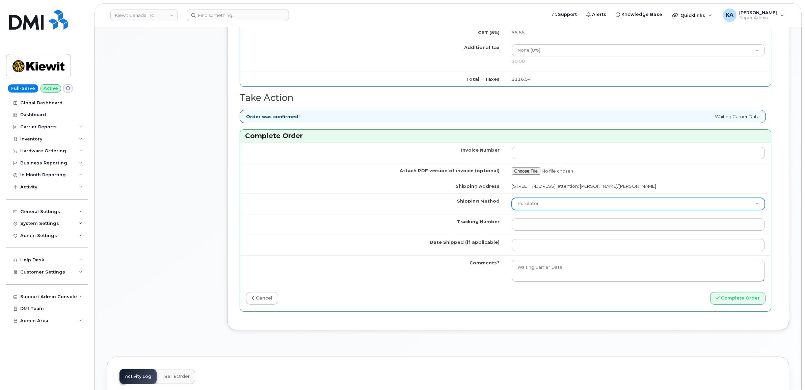
click at [567, 204] on select "Purolator UPS FedEx Canada Post Courier Other Drop Off Pick Up" at bounding box center [638, 204] width 253 height 12
select select "FedEx"
click at [512, 200] on select "Purolator UPS FedEx Canada Post Courier Other Drop Off Pick Up" at bounding box center [638, 204] width 253 height 12
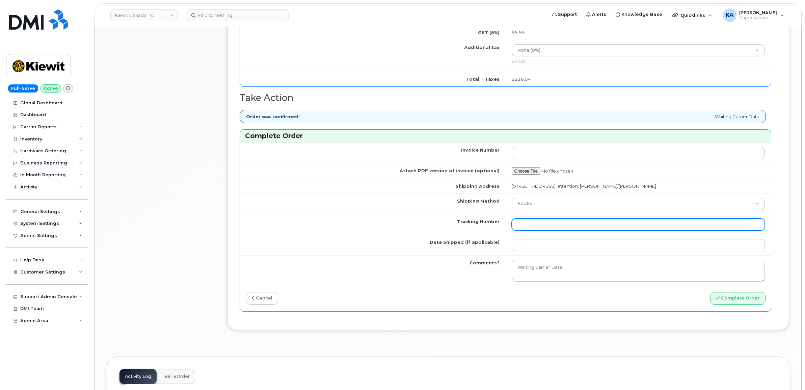
click at [540, 228] on input "Tracking Number" at bounding box center [638, 224] width 253 height 12
paste input "475744940966"
type input "475744940966"
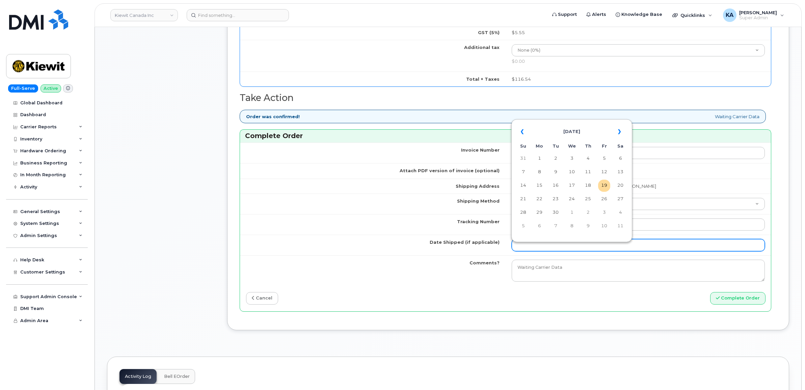
drag, startPoint x: 532, startPoint y: 247, endPoint x: 535, endPoint y: 250, distance: 3.6
click at [532, 247] on input "Date Shipped (if applicable)" at bounding box center [638, 245] width 253 height 12
drag, startPoint x: 574, startPoint y: 186, endPoint x: 567, endPoint y: 192, distance: 10.0
click at [574, 186] on td "17" at bounding box center [572, 186] width 12 height 12
type input "[DATE]"
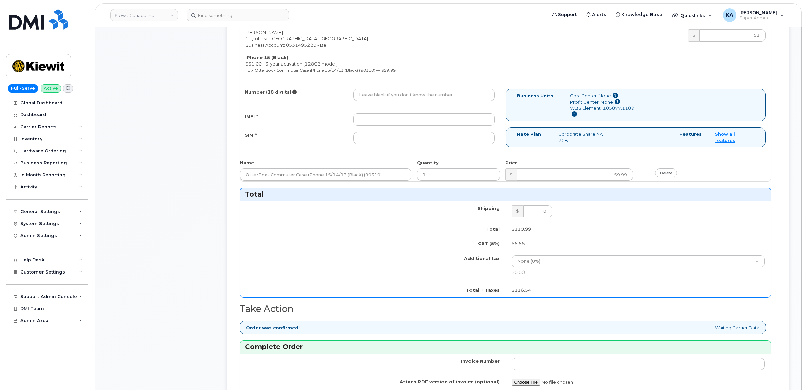
scroll to position [295, 0]
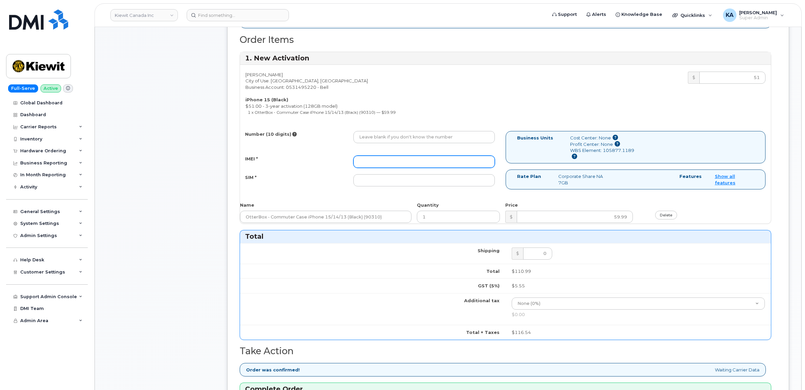
click at [436, 159] on input "IMEI *" at bounding box center [423, 162] width 141 height 12
paste input "354743523760418"
type input "354743523760418"
click at [431, 180] on input "SIM *" at bounding box center [423, 180] width 141 height 12
paste input "89302610207733313628"
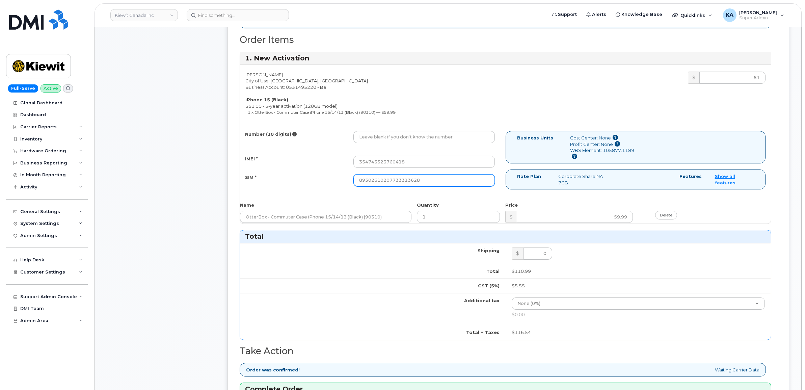
type input "89302610207733313628"
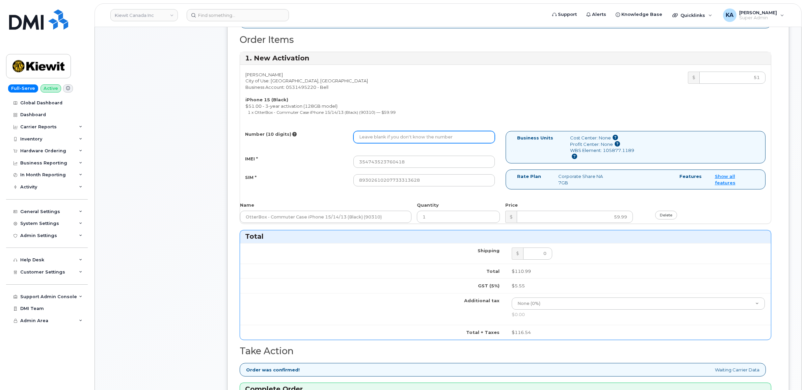
click at [389, 139] on input "Number (10 digits)" at bounding box center [423, 137] width 141 height 12
paste input "7805046378"
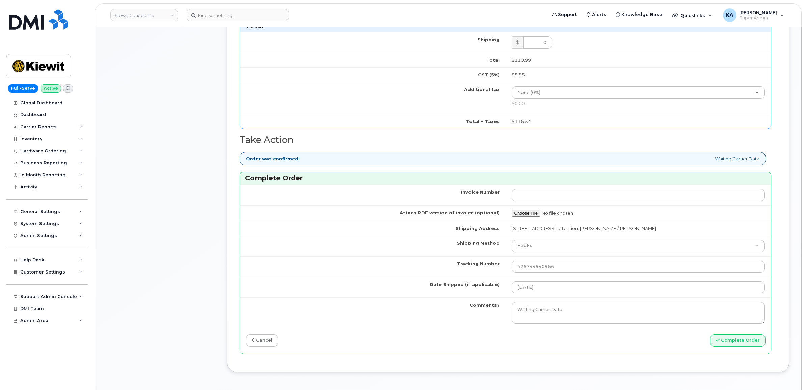
scroll to position [548, 0]
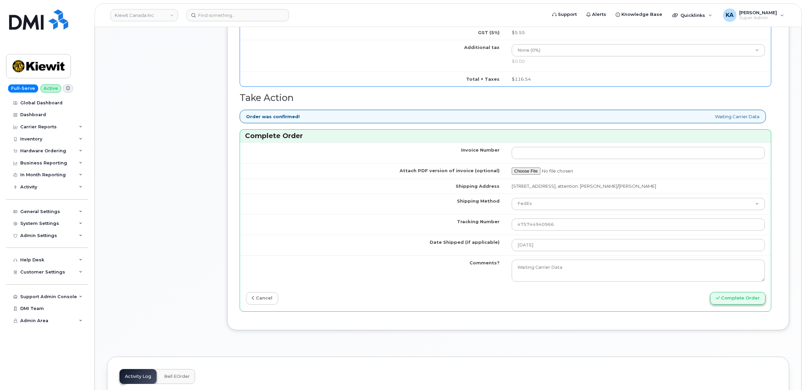
type input "7805046378"
click at [736, 300] on button "Complete Order" at bounding box center [737, 298] width 55 height 12
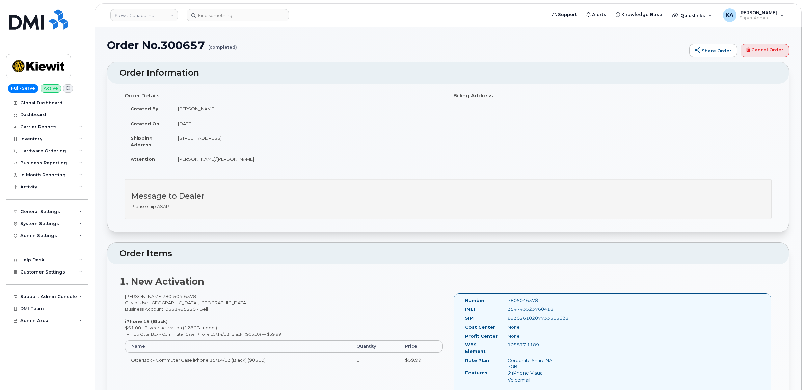
drag, startPoint x: 464, startPoint y: 299, endPoint x: 548, endPoint y: 347, distance: 96.7
click at [548, 347] on div "Number 7805046378 IMEI [TECHNICAL_ID] SIM [TECHNICAL_ID] Cost Center None [GEOG…" at bounding box center [511, 349] width 103 height 105
copy div "Number 7805046378 IMEI [TECHNICAL_ID] SIM [TECHNICAL_ID] Cost Center None Profi…"
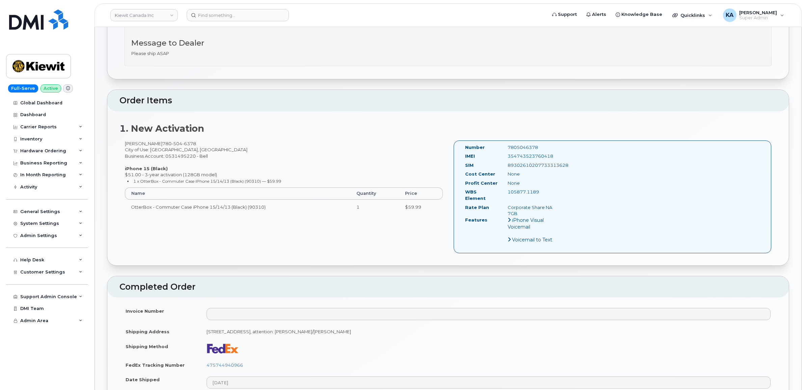
scroll to position [211, 0]
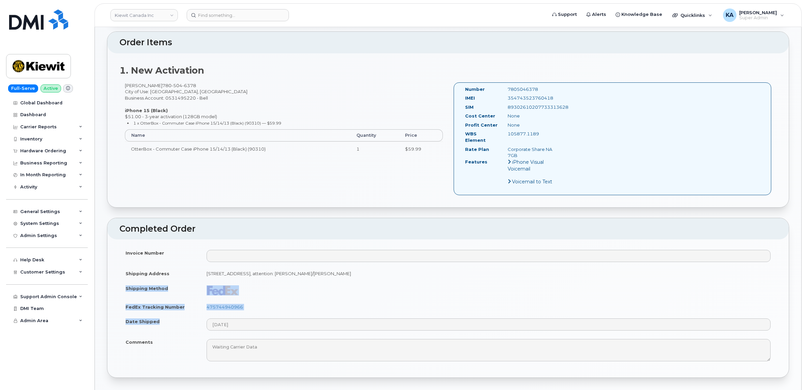
drag, startPoint x: 125, startPoint y: 282, endPoint x: 242, endPoint y: 328, distance: 125.8
click at [242, 328] on tbody "Invoice Number Shipping Address [STREET_ADDRESS]: [PERSON_NAME]/[PERSON_NAME] S…" at bounding box center [447, 305] width 657 height 120
copy tbody "Shipping Method FedEx Tracking Number 475744940966 Date Shipped"
click at [269, 305] on td "475744940966" at bounding box center [488, 306] width 576 height 15
drag, startPoint x: 250, startPoint y: 302, endPoint x: 201, endPoint y: 303, distance: 48.3
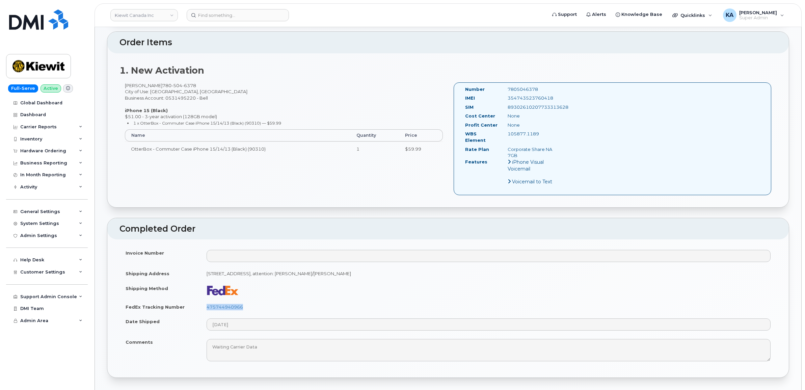
click at [201, 303] on td "475744940966" at bounding box center [488, 306] width 576 height 15
copy link "475744940966"
drag, startPoint x: 553, startPoint y: 98, endPoint x: 505, endPoint y: 99, distance: 48.3
click at [505, 99] on div "354743523760418" at bounding box center [533, 98] width 60 height 6
copy div "354743523760418"
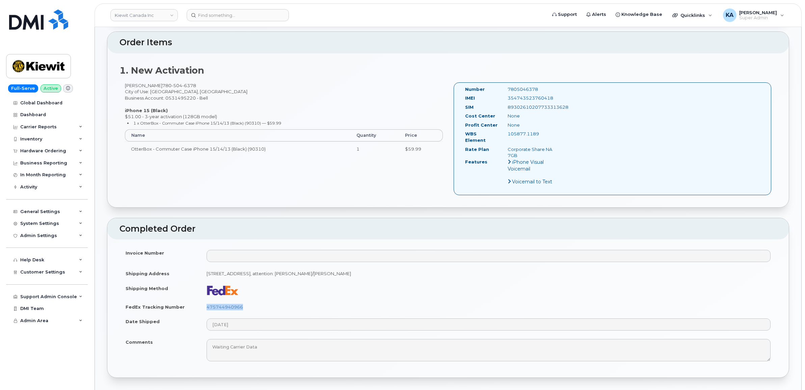
drag, startPoint x: 541, startPoint y: 89, endPoint x: 503, endPoint y: 90, distance: 37.8
click at [503, 90] on div "7805046378" at bounding box center [533, 89] width 60 height 6
copy div "7805046378"
click at [47, 151] on div "Hardware Ordering" at bounding box center [43, 150] width 46 height 5
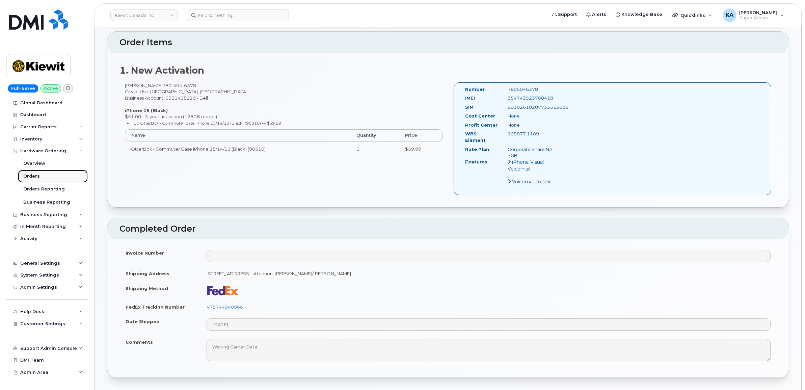
click at [29, 176] on div "Orders" at bounding box center [31, 176] width 17 height 6
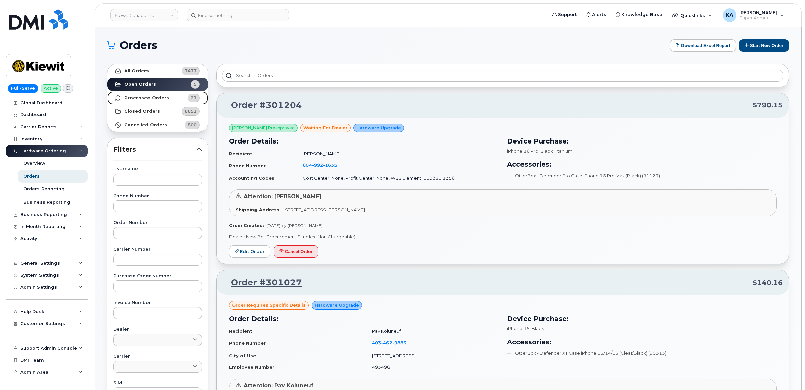
click at [143, 98] on strong "Processed Orders" at bounding box center [146, 97] width 45 height 5
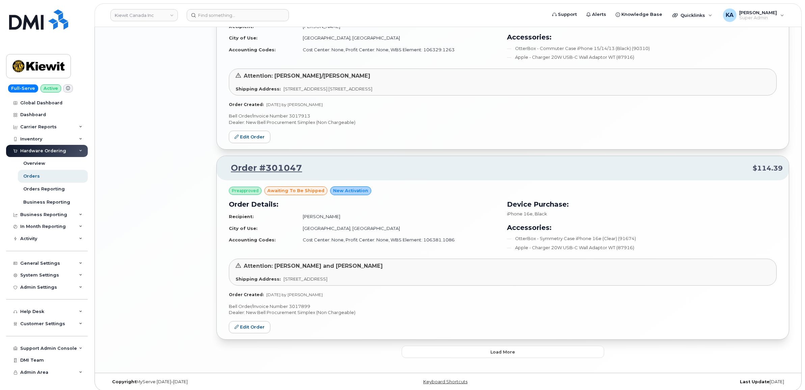
scroll to position [1298, 0]
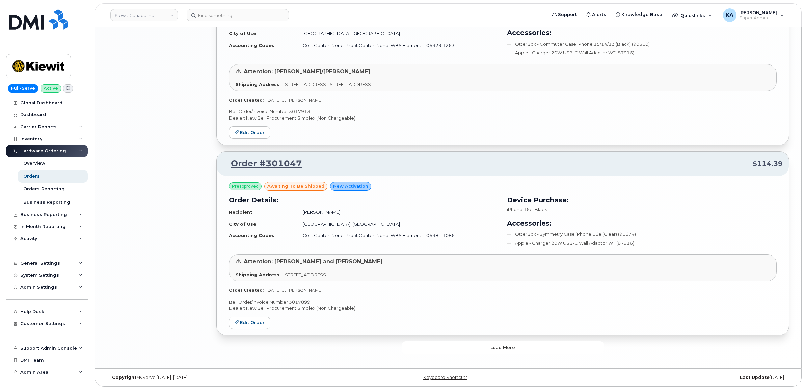
click at [471, 345] on button "Load more" at bounding box center [503, 347] width 202 height 12
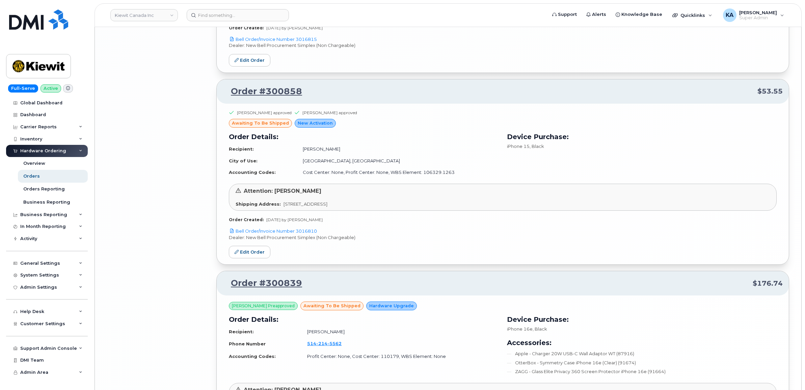
scroll to position [2871, 0]
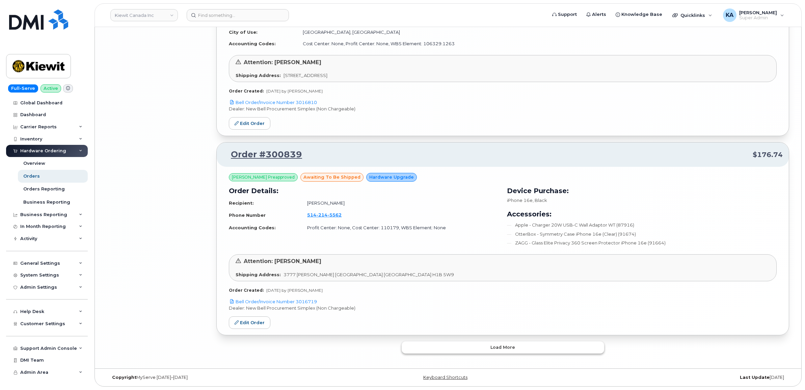
click at [472, 345] on button "Load more" at bounding box center [503, 347] width 202 height 12
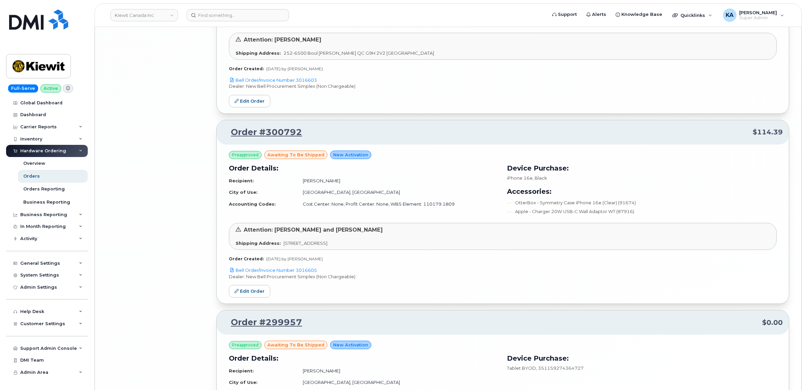
scroll to position [3652, 0]
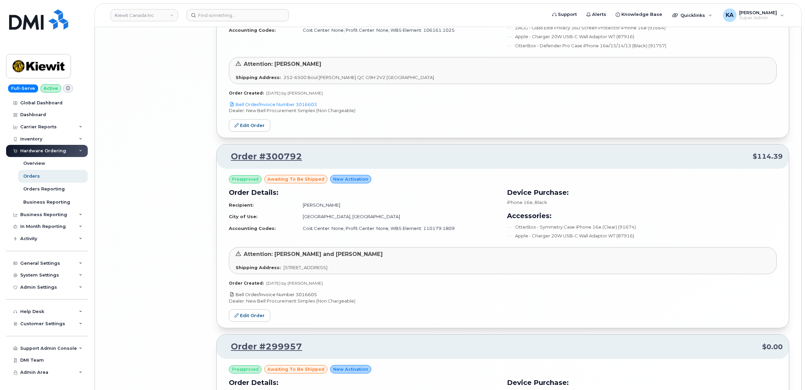
drag, startPoint x: 326, startPoint y: 300, endPoint x: 297, endPoint y: 301, distance: 28.7
click at [297, 298] on p "Bell Order/Invoice Number 3016605" at bounding box center [503, 294] width 548 height 6
copy link "3016605"
click at [242, 321] on link "Edit Order" at bounding box center [250, 315] width 42 height 12
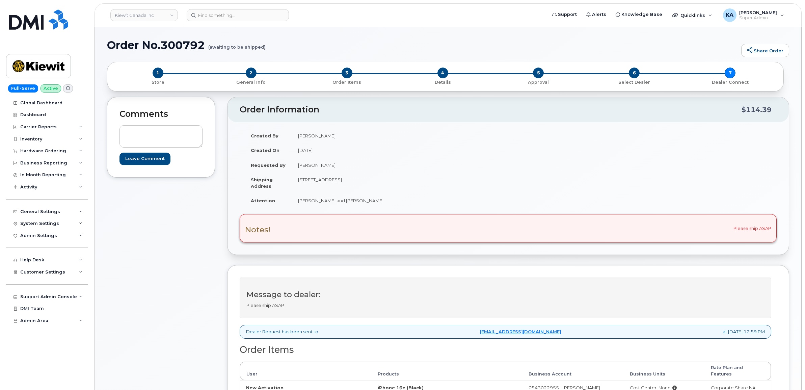
scroll to position [211, 0]
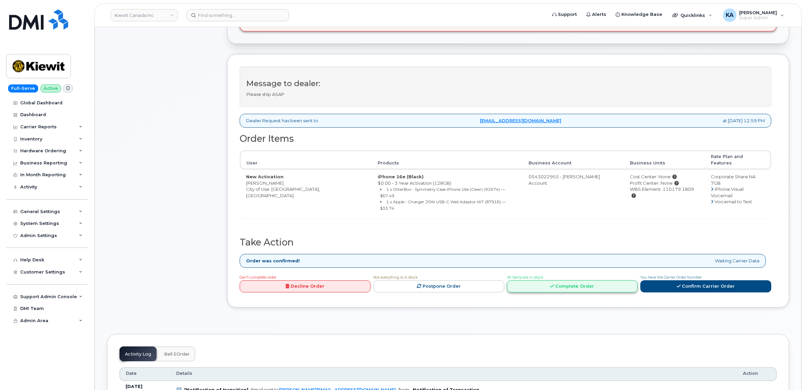
click at [543, 280] on link "Complete Order" at bounding box center [572, 286] width 131 height 12
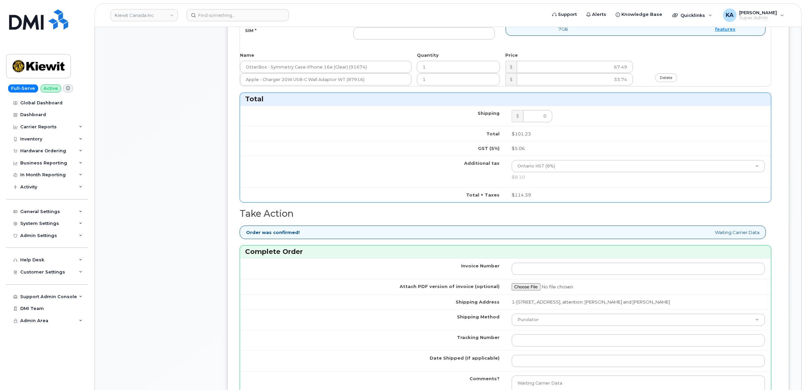
scroll to position [591, 0]
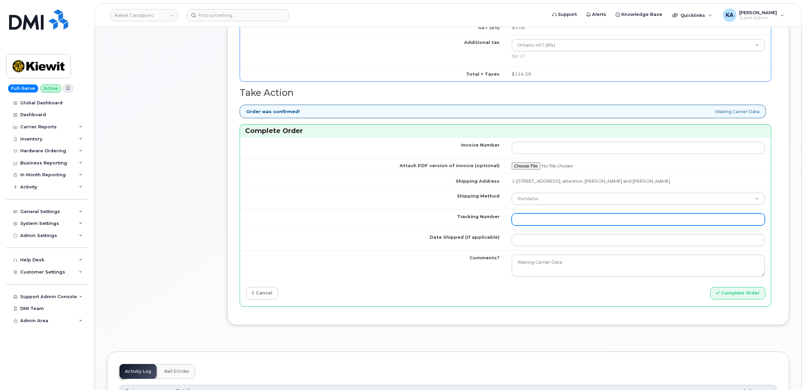
click at [567, 221] on input "Tracking Number" at bounding box center [638, 219] width 253 height 12
paste input "4001735500922114"
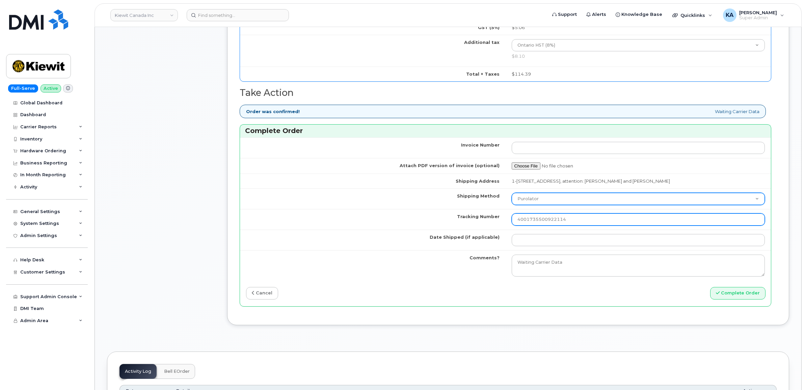
type input "4001735500922114"
click at [562, 200] on select "Purolator UPS FedEx Canada Post Courier Other Drop Off Pick Up" at bounding box center [638, 199] width 253 height 12
select select "Canada Post"
click at [512, 194] on select "Purolator UPS FedEx Canada Post Courier Other Drop Off Pick Up" at bounding box center [638, 199] width 253 height 12
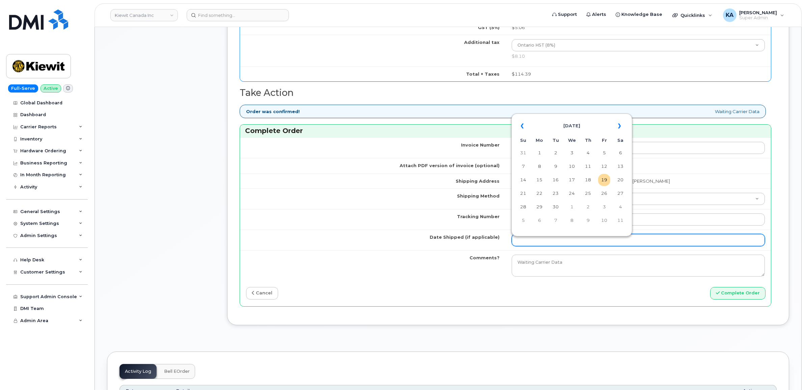
click at [546, 242] on input "Date Shipped (if applicable)" at bounding box center [638, 240] width 253 height 12
click at [574, 181] on td "17" at bounding box center [572, 180] width 12 height 12
type input "[DATE]"
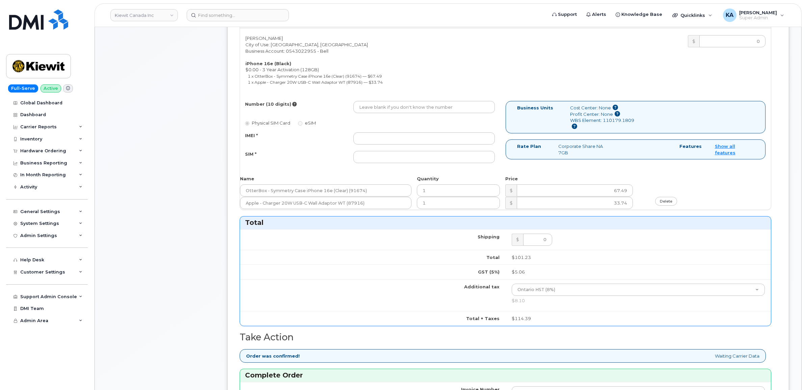
scroll to position [295, 0]
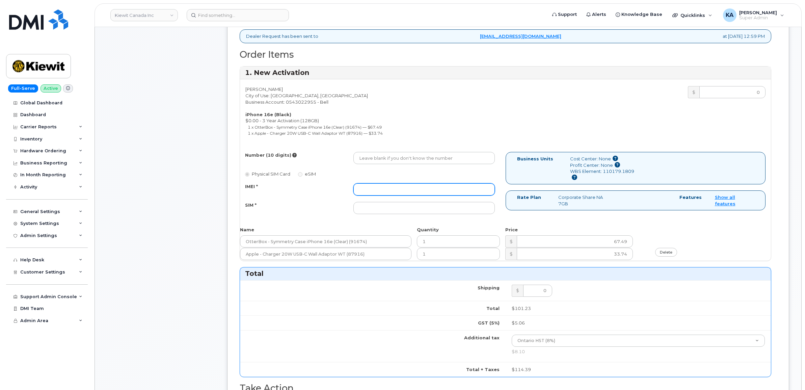
click at [429, 189] on input "IMEI *" at bounding box center [423, 189] width 141 height 12
paste input "354216330652458"
type input "354216330652458"
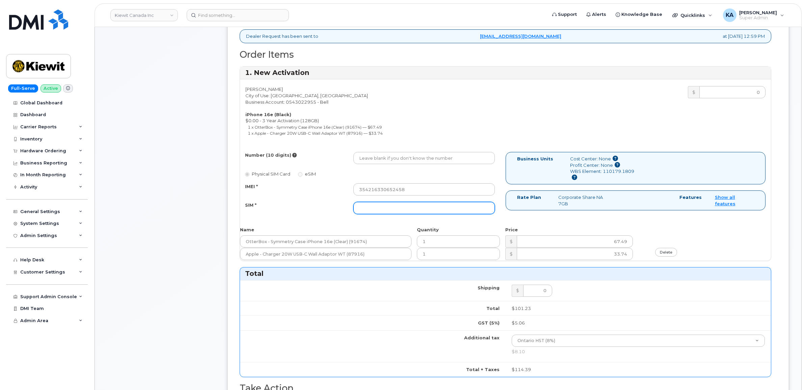
click at [483, 209] on input "SIM *" at bounding box center [423, 208] width 141 height 12
paste input "89302610207733313958"
type input "89302610207733313958"
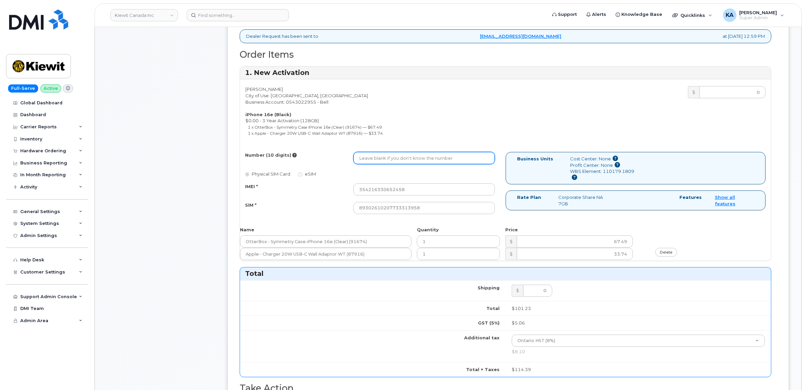
click at [374, 160] on input "Number (10 digits)" at bounding box center [423, 158] width 141 height 12
paste input "3652924261"
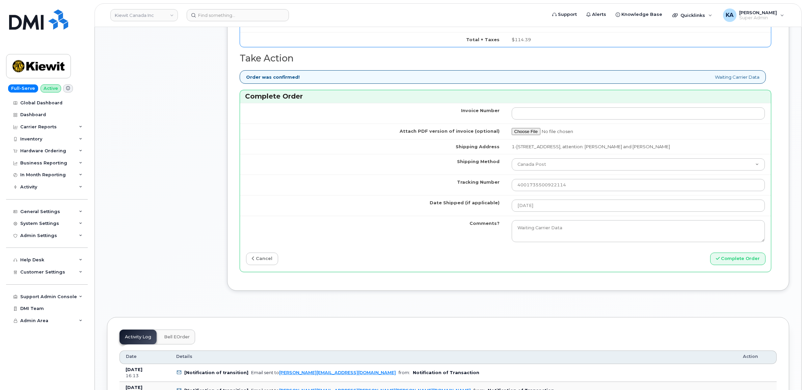
scroll to position [633, 0]
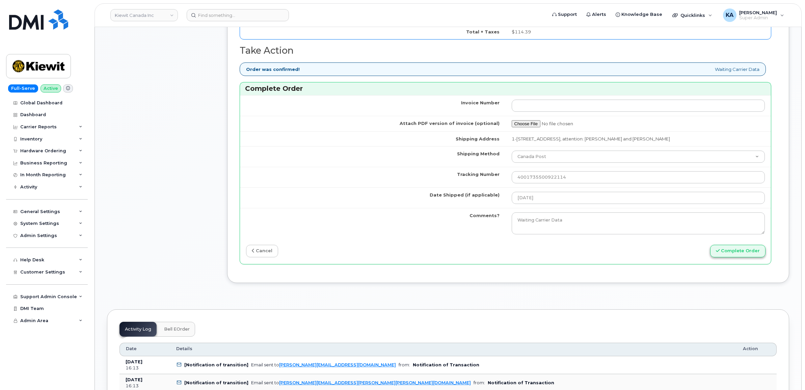
type input "3652924261"
click at [738, 255] on button "Complete Order" at bounding box center [737, 251] width 55 height 12
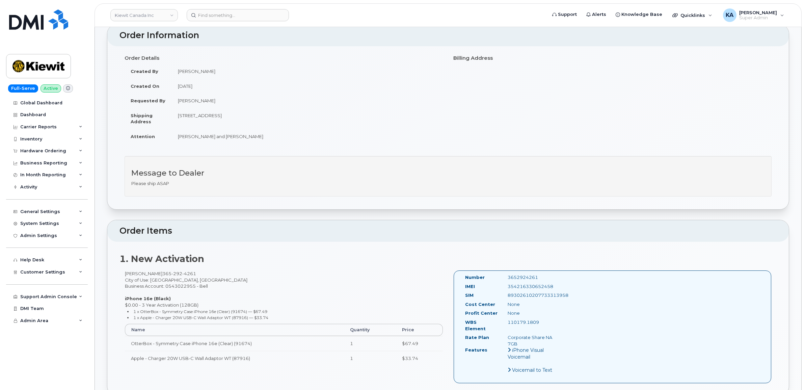
scroll to position [84, 0]
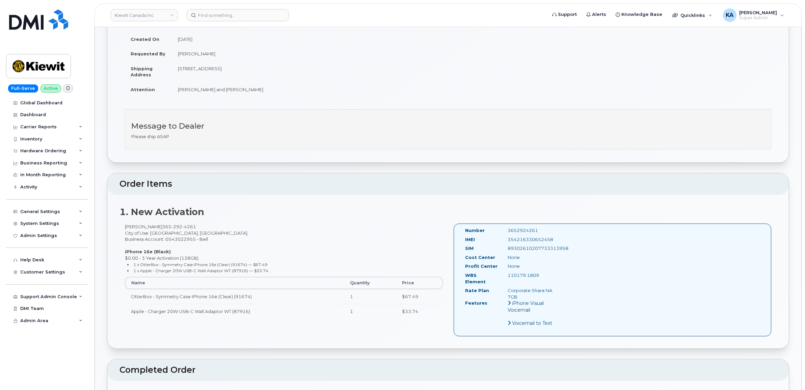
drag, startPoint x: 464, startPoint y: 230, endPoint x: 539, endPoint y: 276, distance: 88.0
click at [539, 276] on div "Number 3652924261 IMEI [TECHNICAL_ID] SIM [TECHNICAL_ID] Cost Center None [GEOG…" at bounding box center [511, 279] width 103 height 105
copy div "Number 3652924261 IMEI [TECHNICAL_ID] SIM [TECHNICAL_ID] Cost Center None Profi…"
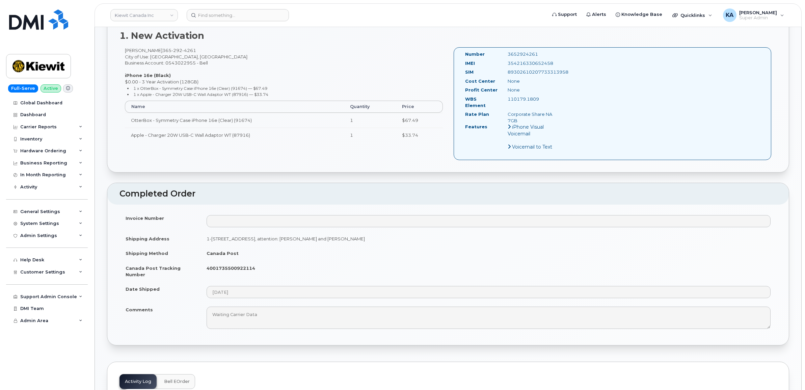
scroll to position [295, 0]
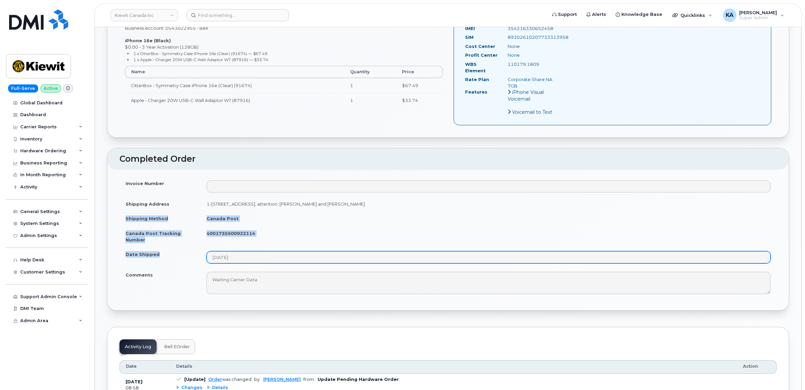
click at [253, 257] on tbody "Invoice Number Shipping Address [STREET_ADDRESS], attention: [PERSON_NAME] and …" at bounding box center [447, 237] width 657 height 122
copy tbody "Shipping Method [GEOGRAPHIC_DATA] Post [GEOGRAPHIC_DATA] Post Tracking Number 4…"
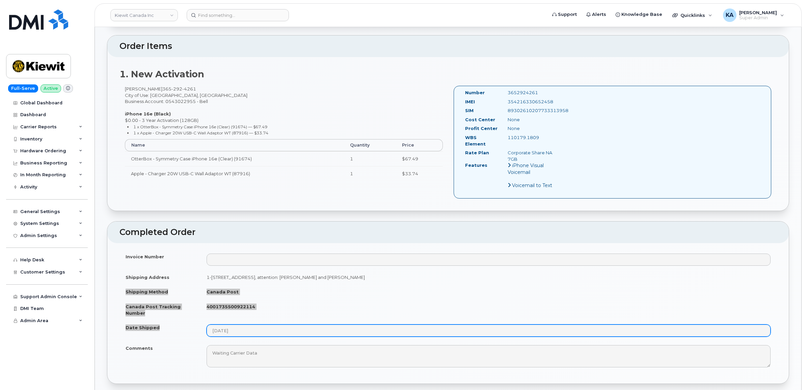
scroll to position [211, 0]
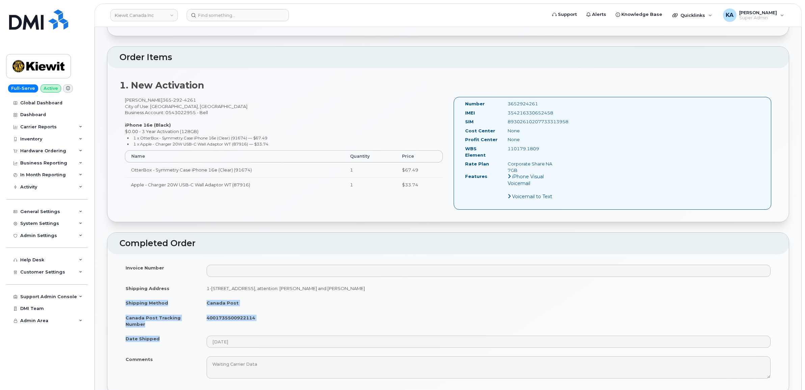
drag, startPoint x: 348, startPoint y: 305, endPoint x: 334, endPoint y: 315, distance: 16.6
click at [347, 305] on td "Canada Post" at bounding box center [488, 302] width 576 height 15
click at [275, 313] on td "4001735500922114" at bounding box center [488, 320] width 576 height 21
drag, startPoint x: 256, startPoint y: 314, endPoint x: 207, endPoint y: 314, distance: 49.3
click at [207, 314] on td "4001735500922114" at bounding box center [488, 320] width 576 height 21
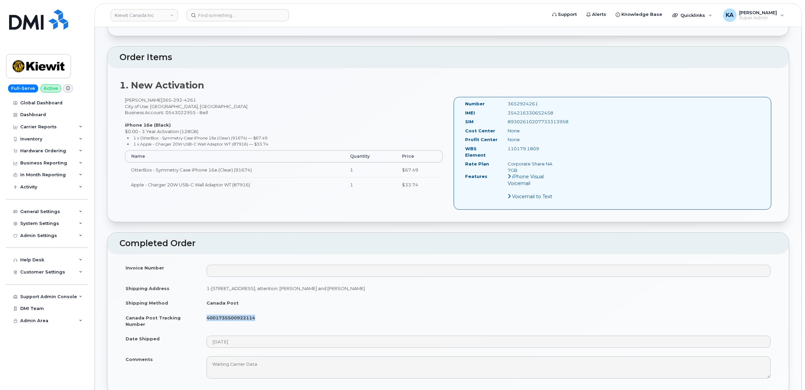
copy strong "4001735500922114"
drag, startPoint x: 561, startPoint y: 112, endPoint x: 501, endPoint y: 112, distance: 59.7
click at [501, 112] on div "Number 3652924261 IMEI [TECHNICAL_ID] SIM [TECHNICAL_ID] Cost Center None [GEOG…" at bounding box center [613, 153] width 318 height 113
copy div "354216330652458"
drag, startPoint x: 545, startPoint y: 104, endPoint x: 496, endPoint y: 104, distance: 48.6
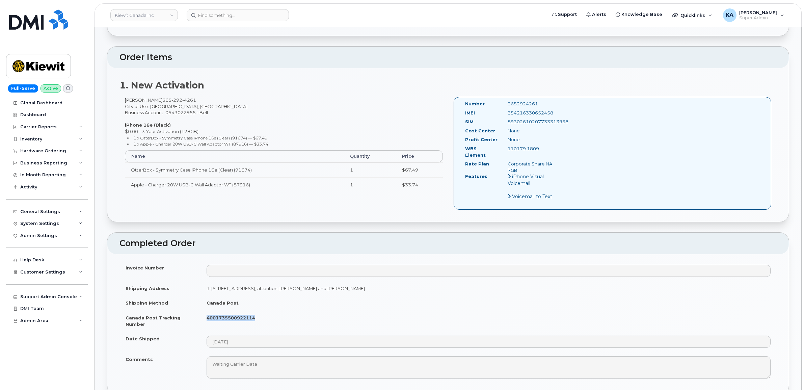
click at [496, 104] on div "Number 3652924261" at bounding box center [511, 105] width 103 height 9
copy div "3652924261"
click at [36, 151] on div "Hardware Ordering" at bounding box center [43, 150] width 46 height 5
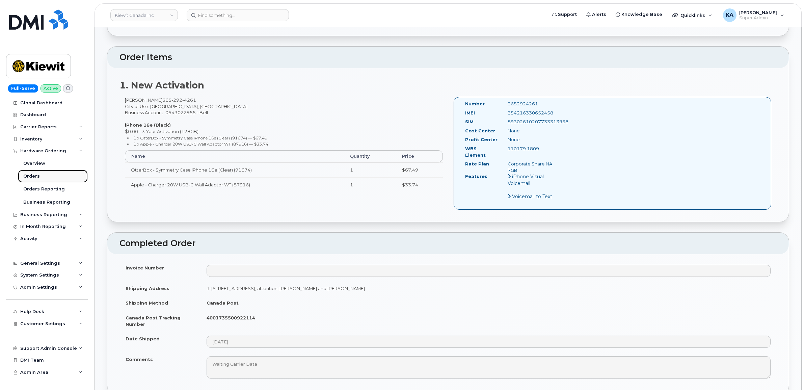
click at [30, 174] on div "Orders" at bounding box center [31, 176] width 17 height 6
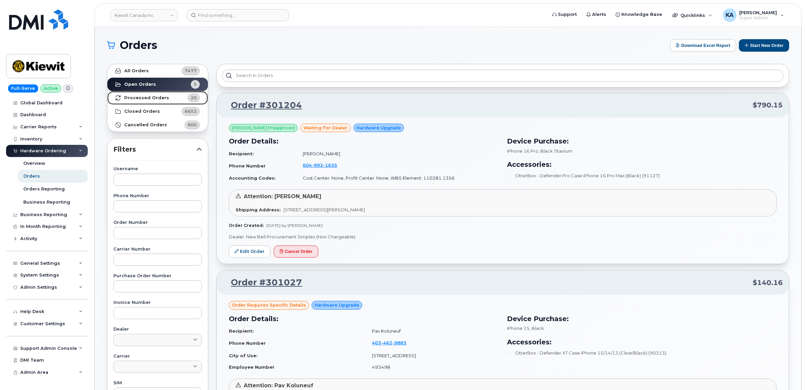
click at [148, 97] on strong "Processed Orders" at bounding box center [146, 97] width 45 height 5
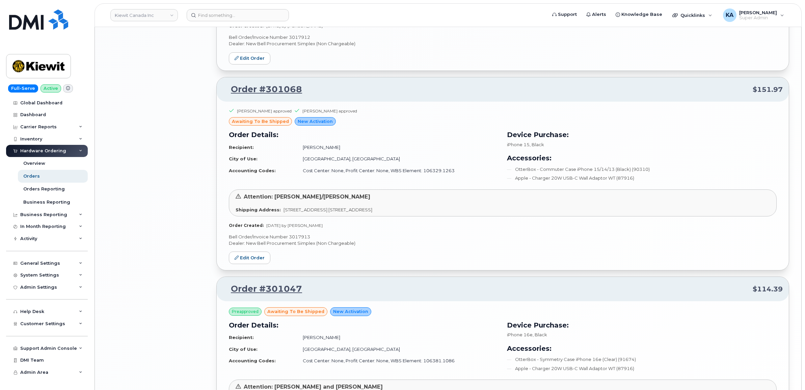
scroll to position [1298, 0]
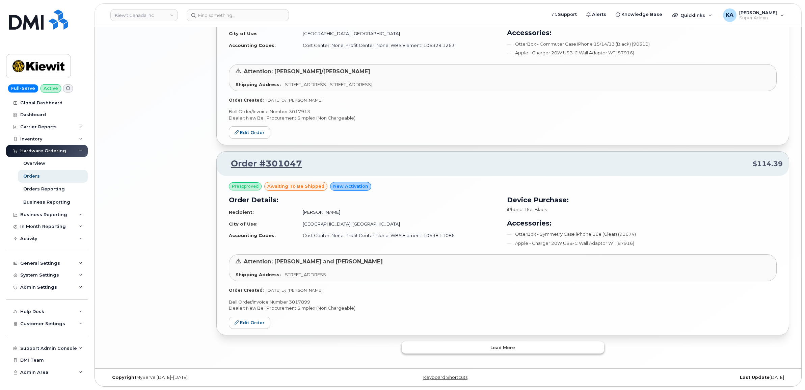
click at [425, 350] on button "Load more" at bounding box center [503, 347] width 202 height 12
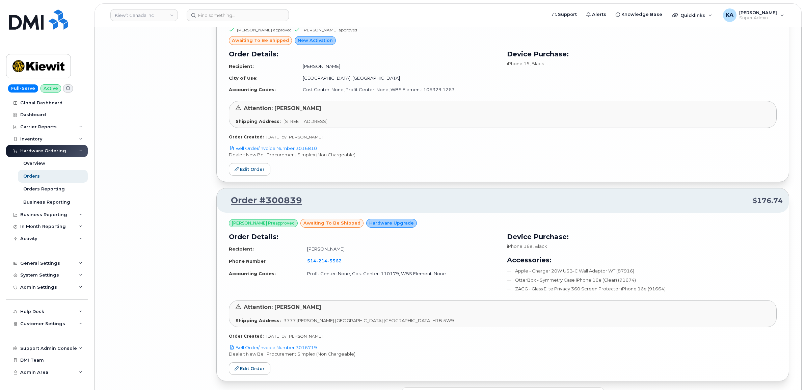
scroll to position [2871, 0]
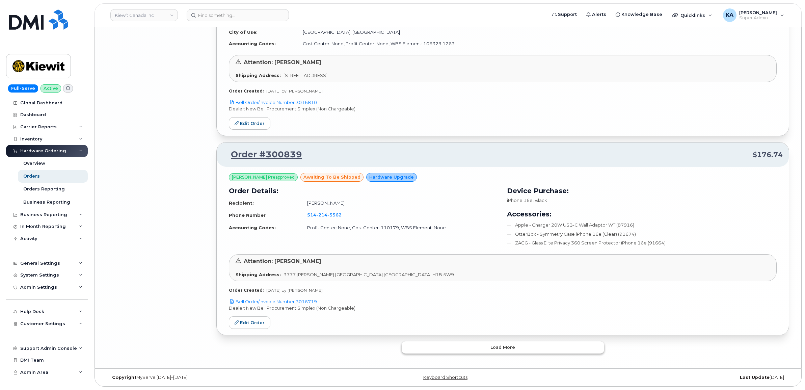
click at [438, 351] on button "Load more" at bounding box center [503, 347] width 202 height 12
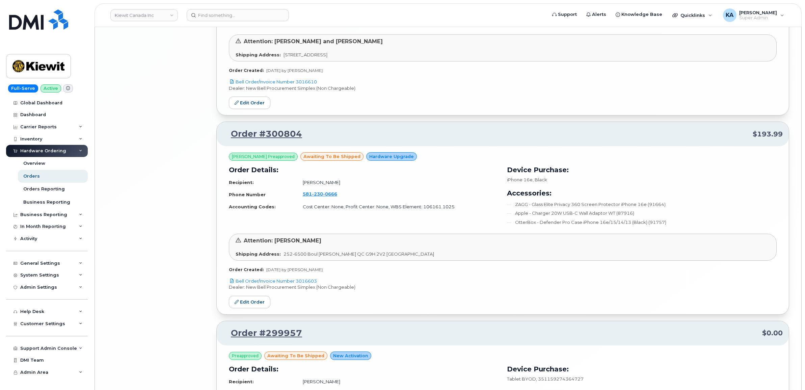
scroll to position [3419, 0]
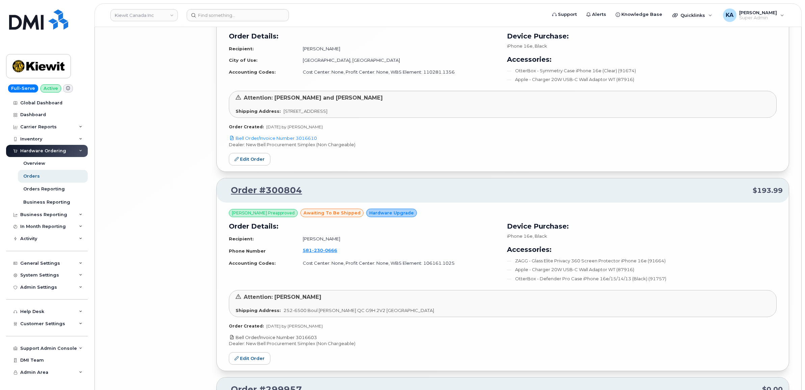
drag, startPoint x: 322, startPoint y: 343, endPoint x: 297, endPoint y: 343, distance: 25.0
click at [297, 341] on p "Bell Order/Invoice Number 3016603" at bounding box center [503, 337] width 548 height 6
copy link "3016603"
click at [257, 361] on link "Edit Order" at bounding box center [250, 358] width 42 height 12
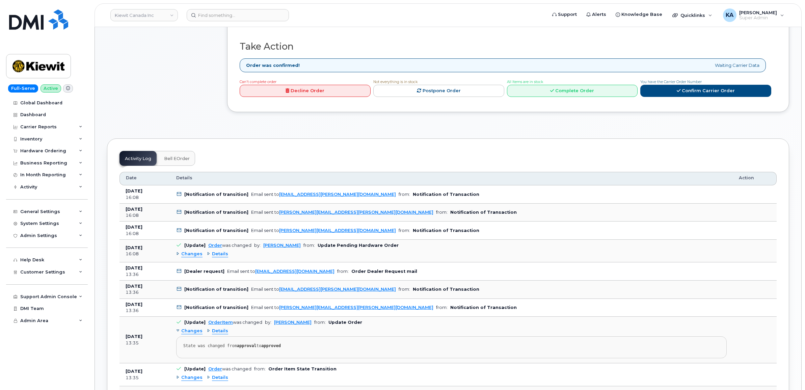
scroll to position [211, 0]
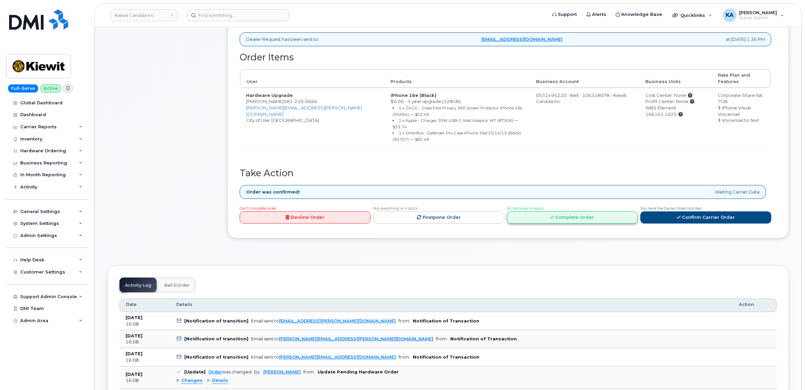
click at [564, 211] on link "Complete Order" at bounding box center [572, 217] width 131 height 12
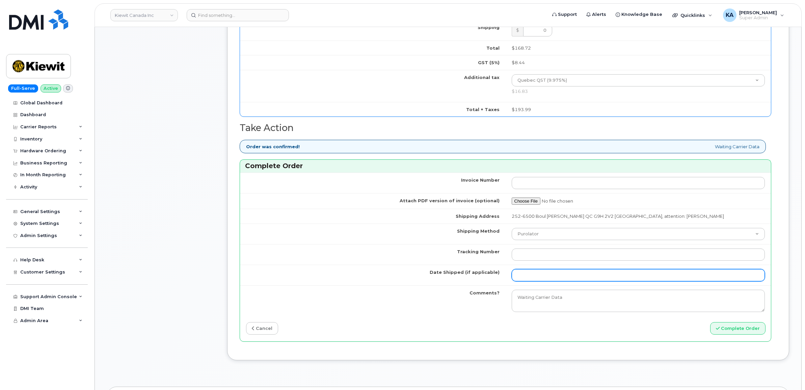
scroll to position [506, 0]
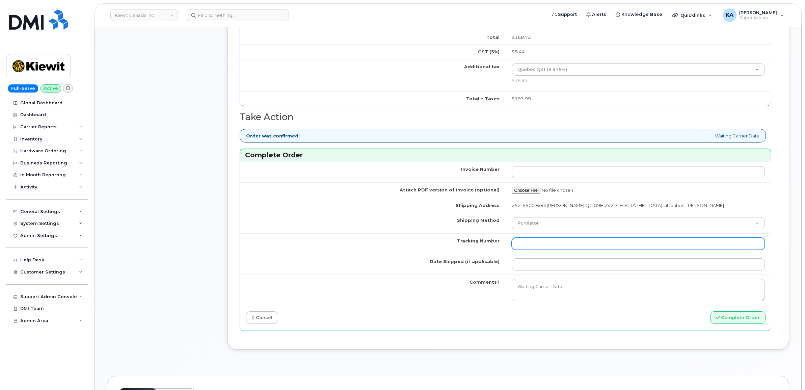
click at [542, 245] on input "Tracking Number" at bounding box center [638, 244] width 253 height 12
paste input "520059784444"
type input "520059784444"
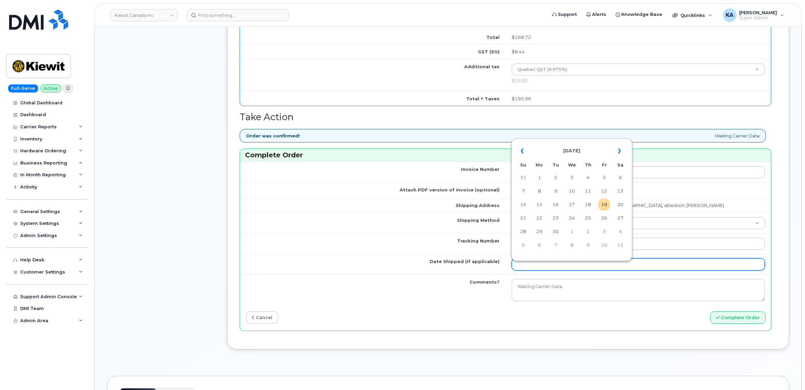
click at [537, 266] on input "Date Shipped (if applicable)" at bounding box center [638, 264] width 253 height 12
click at [573, 205] on td "17" at bounding box center [572, 204] width 12 height 12
type input "2025-09-17"
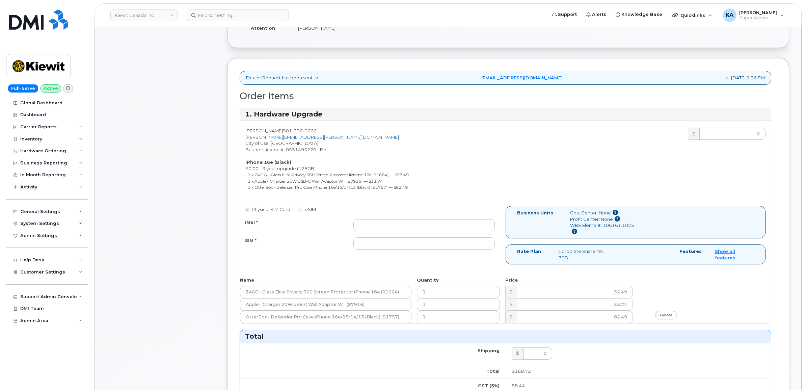
scroll to position [169, 0]
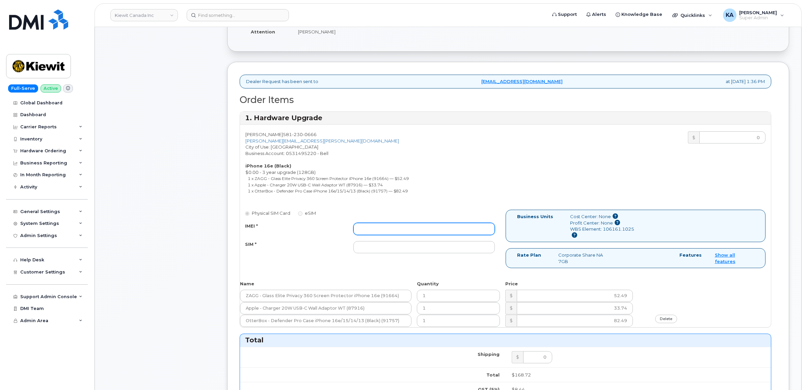
click at [441, 232] on input "IMEI *" at bounding box center [423, 229] width 141 height 12
paste input "354216331277867"
type input "354216331277867"
click at [446, 248] on input "SIM *" at bounding box center [423, 247] width 141 height 12
paste input "89302610207733036492"
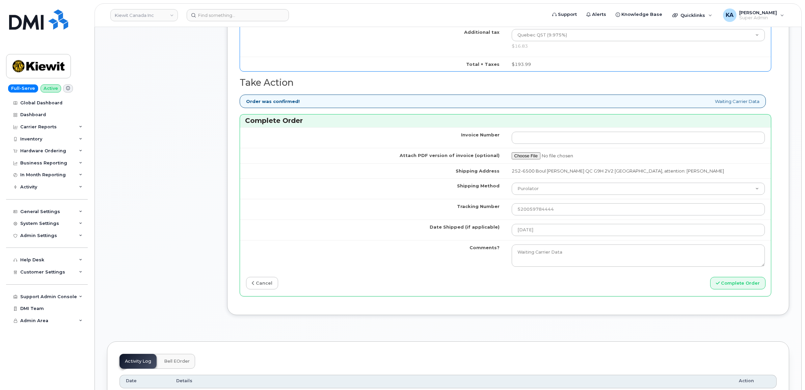
scroll to position [548, 0]
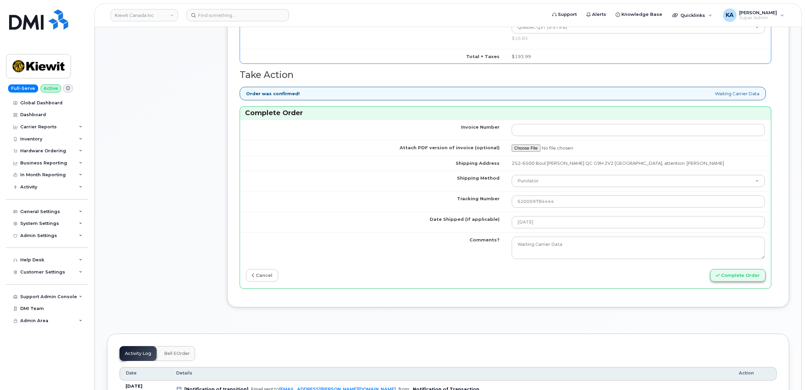
type input "89302610207733036492"
click at [732, 279] on button "Complete Order" at bounding box center [737, 275] width 55 height 12
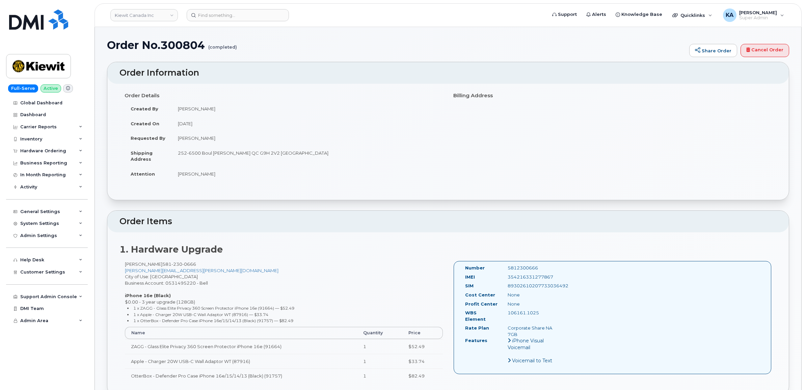
drag, startPoint x: 559, startPoint y: 275, endPoint x: 504, endPoint y: 277, distance: 55.4
click at [504, 277] on div "354216331277867" at bounding box center [533, 277] width 60 height 6
copy div "354216331277867"
drag, startPoint x: 539, startPoint y: 267, endPoint x: 495, endPoint y: 268, distance: 44.6
click at [495, 268] on div "Number 5812300666" at bounding box center [511, 269] width 103 height 9
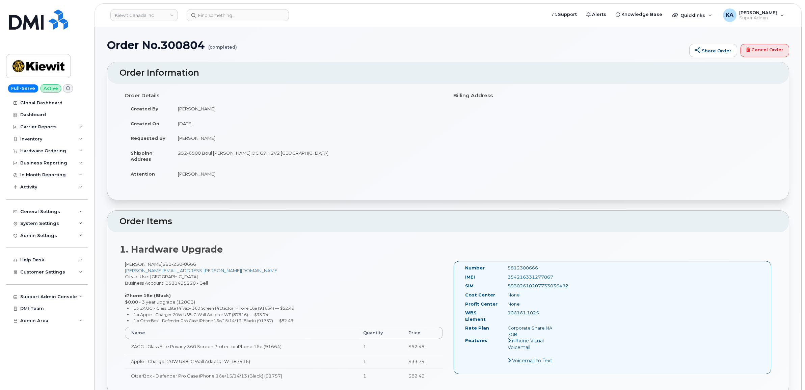
copy div "5812300666"
drag, startPoint x: 461, startPoint y: 267, endPoint x: 543, endPoint y: 311, distance: 92.9
click at [543, 311] on div "Number 5812300666 IMEI [TECHNICAL_ID] SIM [TECHNICAL_ID] Cost Center None [GEOG…" at bounding box center [511, 317] width 103 height 105
copy div "Number 5812300666 IMEI [TECHNICAL_ID] SIM [TECHNICAL_ID] Cost Center None Profi…"
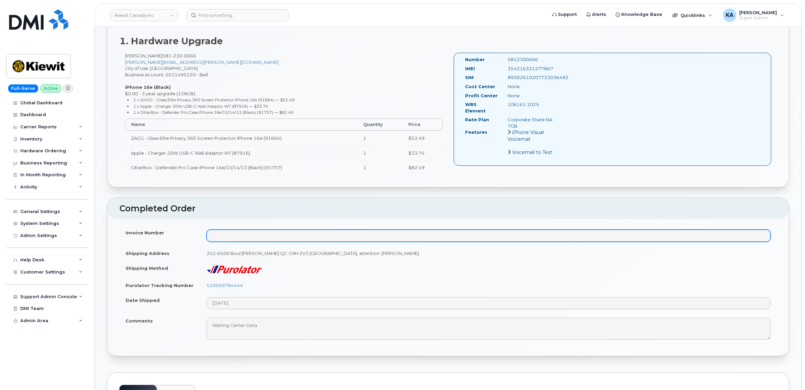
scroll to position [211, 0]
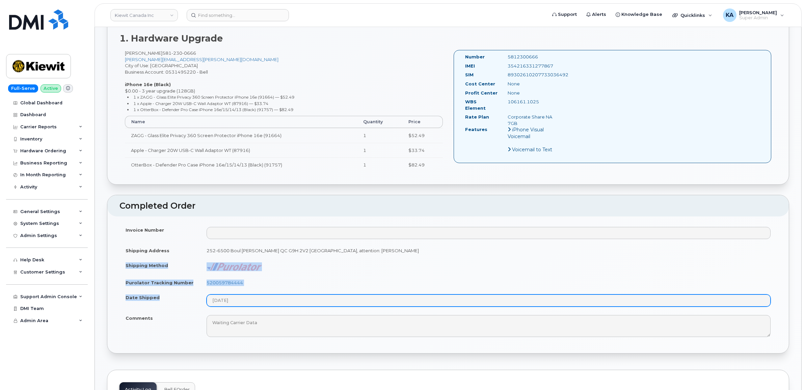
click at [257, 303] on tbody "Invoice Number Shipping Address 252-6500 Boul [PERSON_NAME] QC G9H 2V2 [GEOGRAP…" at bounding box center [447, 281] width 657 height 118
copy tbody "Shipping Method Purolator Tracking Number 520059784444 Date Shipped"
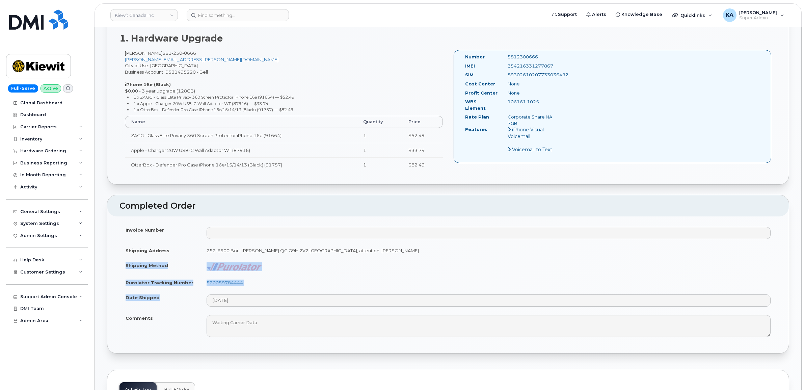
click at [320, 288] on td "520059784444" at bounding box center [488, 282] width 576 height 15
drag, startPoint x: 244, startPoint y: 284, endPoint x: 206, endPoint y: 284, distance: 38.1
click at [206, 284] on td "520059784444" at bounding box center [488, 282] width 576 height 15
copy link "520059784444"
drag, startPoint x: 239, startPoint y: 358, endPoint x: 129, endPoint y: 306, distance: 121.5
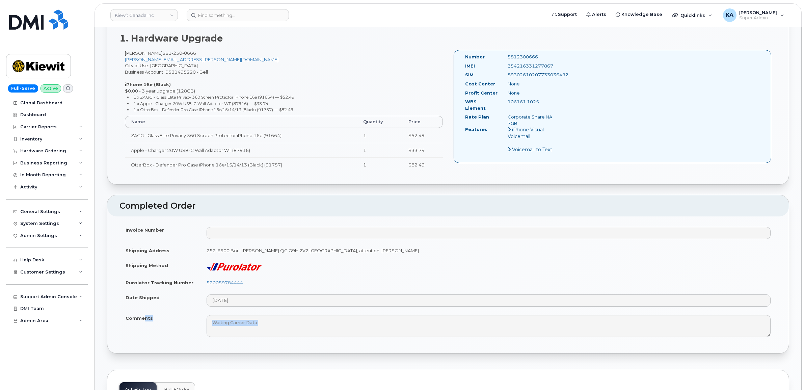
click at [278, 277] on td "520059784444" at bounding box center [488, 282] width 576 height 15
click at [81, 343] on div "Global Dashboard Dashboard Carrier Reports Monthly Billing Data Daily Data Pool…" at bounding box center [47, 243] width 83 height 293
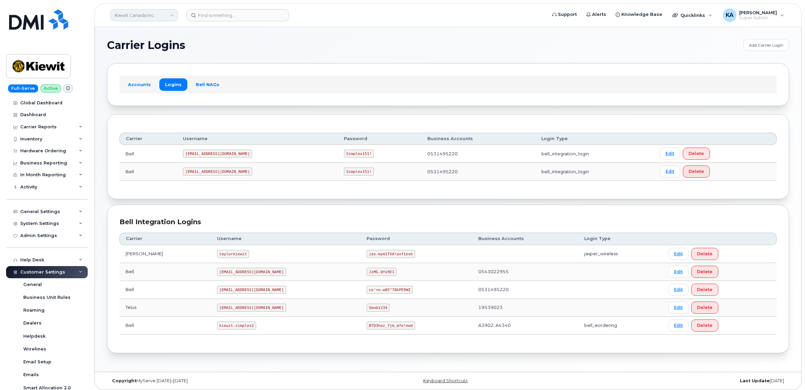
scroll to position [4, 0]
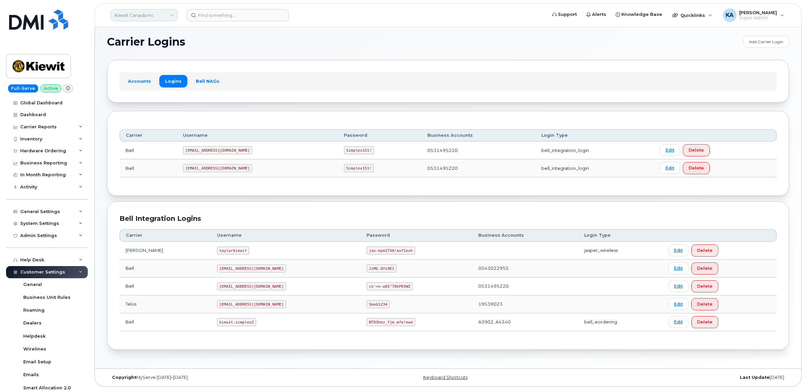
click at [136, 19] on link "Kiewit Canada Inc" at bounding box center [143, 15] width 67 height 12
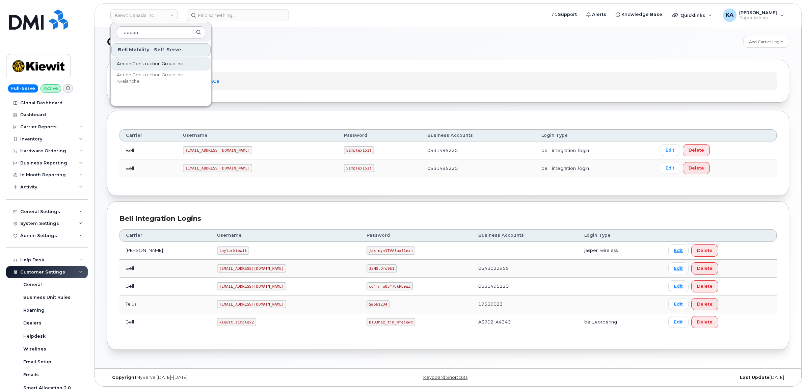
type input "aecon"
click at [134, 62] on span "Aecon Construction Group Inc" at bounding box center [150, 63] width 66 height 7
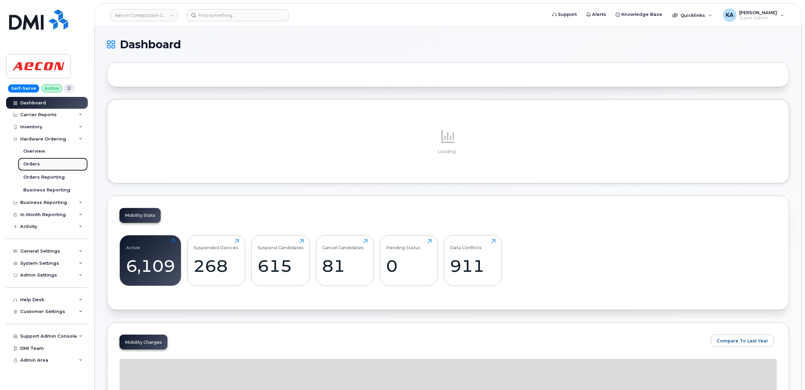
click at [28, 164] on div "Orders" at bounding box center [31, 164] width 17 height 6
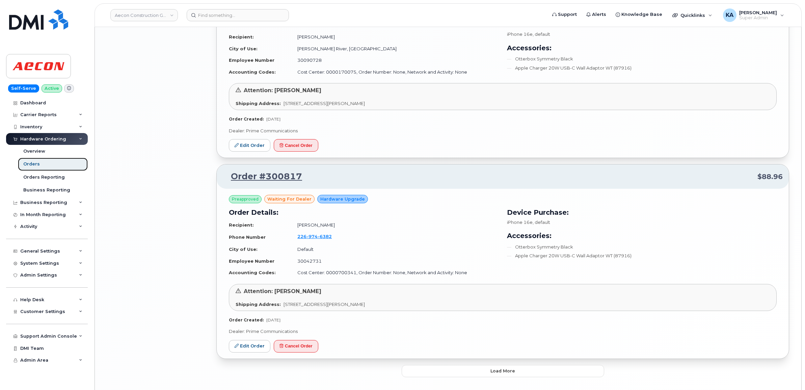
scroll to position [1271, 0]
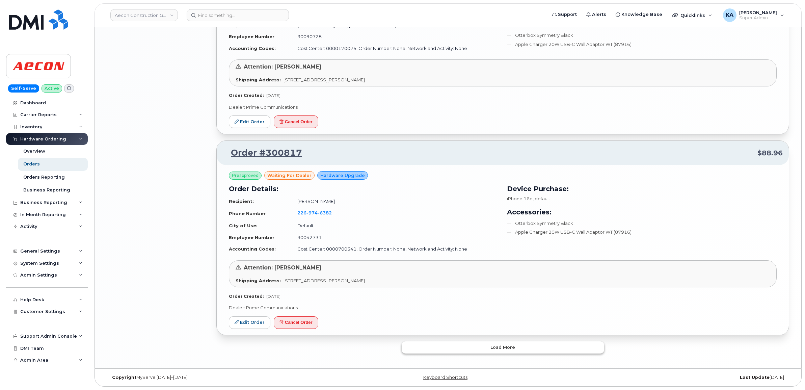
click at [490, 344] on button "Load more" at bounding box center [503, 347] width 202 height 12
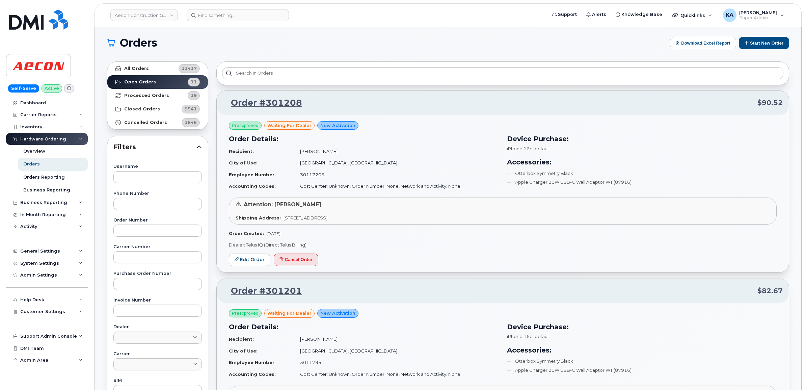
scroll to position [0, 0]
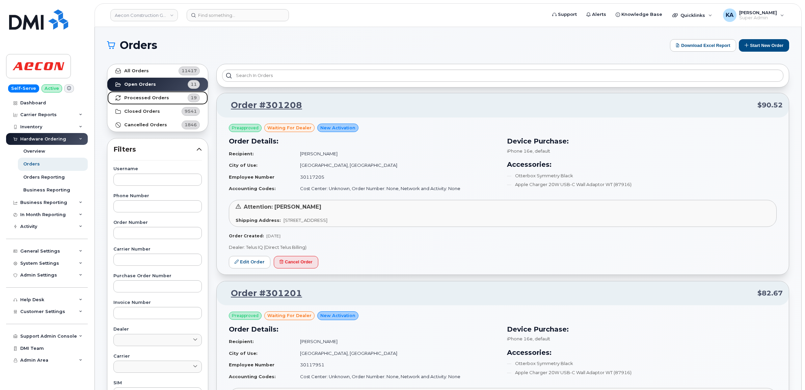
click at [158, 97] on strong "Processed Orders" at bounding box center [146, 97] width 45 height 5
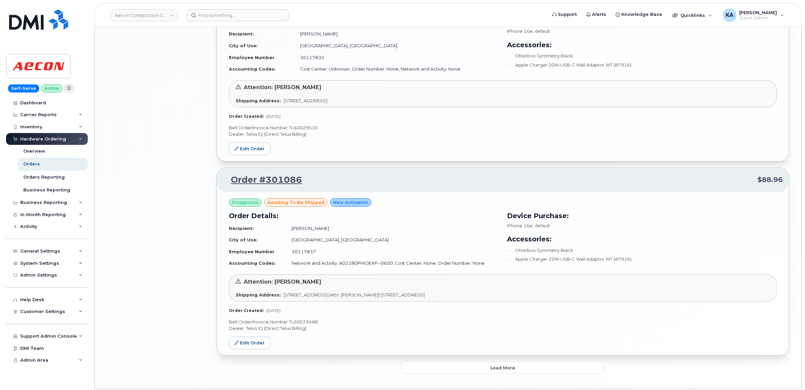
scroll to position [1346, 0]
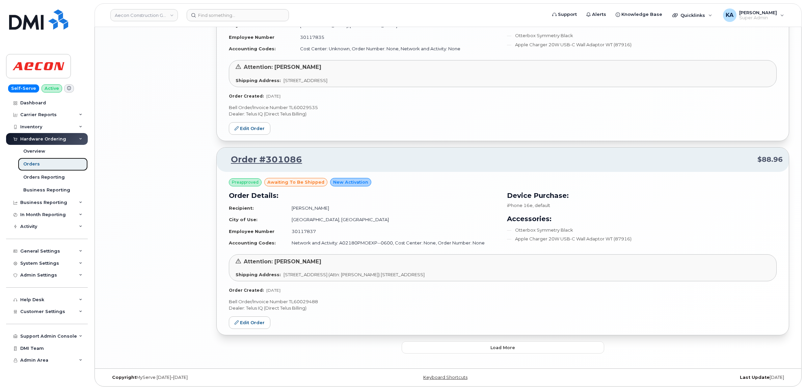
click at [27, 162] on div "Orders" at bounding box center [31, 164] width 17 height 6
click at [459, 348] on button "Load more" at bounding box center [503, 347] width 202 height 12
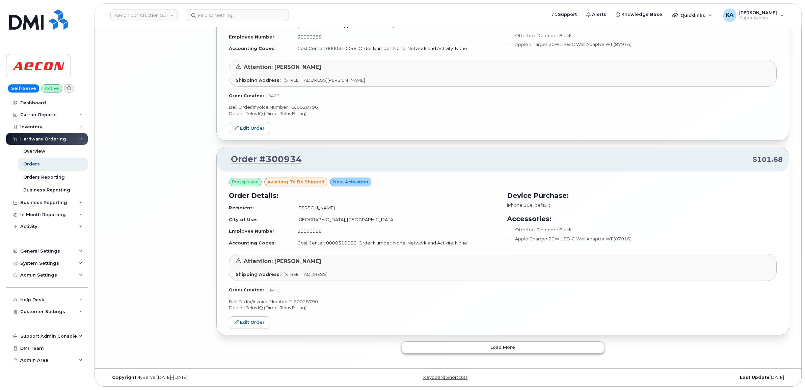
scroll to position [2927, 0]
click at [449, 345] on button "Load more" at bounding box center [503, 347] width 202 height 12
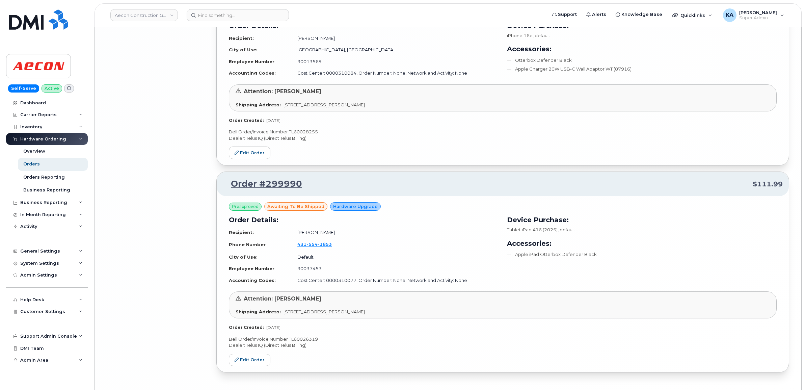
scroll to position [3466, 0]
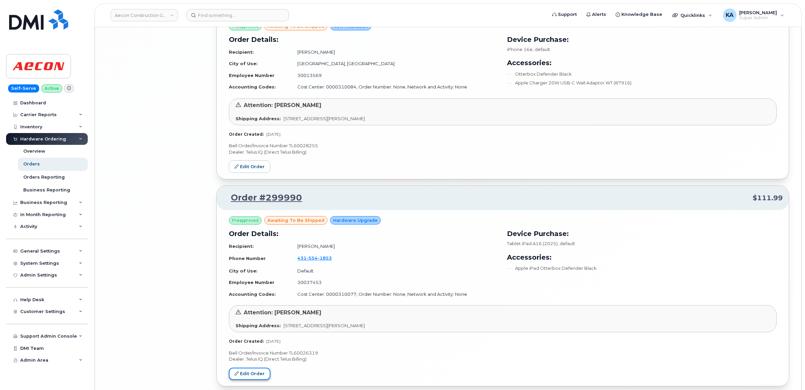
click at [248, 375] on link "Edit Order" at bounding box center [250, 374] width 42 height 12
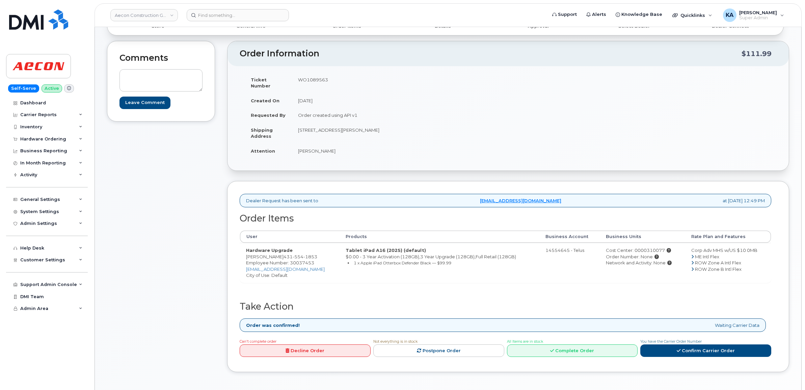
scroll to position [42, 0]
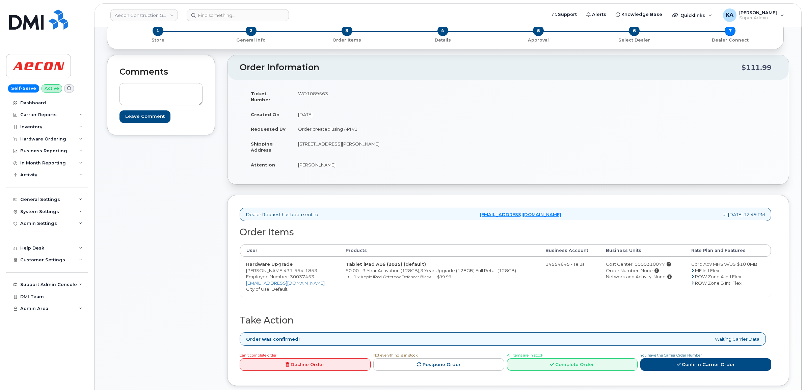
click at [215, 345] on div "Comments Leave Comment" at bounding box center [161, 225] width 108 height 341
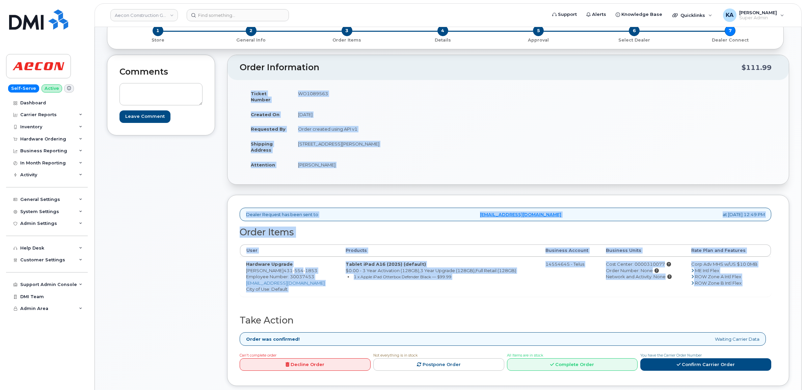
drag, startPoint x: 251, startPoint y: 91, endPoint x: 738, endPoint y: 296, distance: 527.7
click at [738, 296] on div "Order Information $111.99 Ticket Number WO1089563 Created On [DATE] Requested B…" at bounding box center [508, 225] width 562 height 341
drag, startPoint x: 738, startPoint y: 296, endPoint x: 719, endPoint y: 275, distance: 28.0
copy div "Ticket Number WO1089563 Created On [DATE] Requested By Order created using API …"
click at [328, 304] on div "Order Items User Products Business Account Business Units Rate Plan and Feature…" at bounding box center [506, 271] width 532 height 88
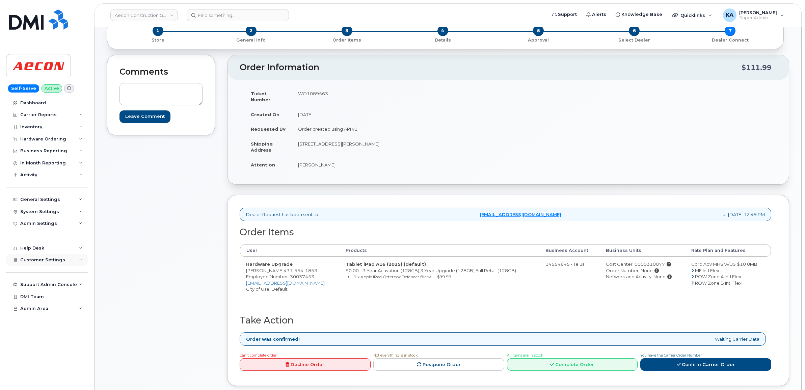
click at [23, 261] on span "Customer Settings" at bounding box center [42, 259] width 45 height 5
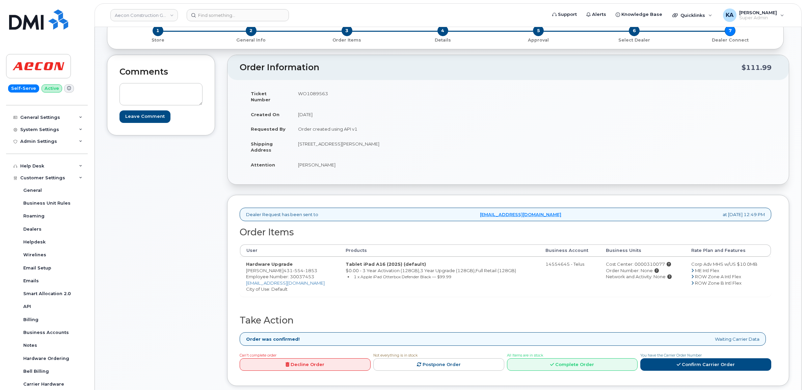
scroll to position [84, 0]
drag, startPoint x: 303, startPoint y: 264, endPoint x: 335, endPoint y: 266, distance: 32.1
click at [317, 268] on span "[PHONE_NUMBER]" at bounding box center [300, 270] width 34 height 5
copy span "[PHONE_NUMBER]"
click at [308, 92] on td "WO1089563" at bounding box center [397, 96] width 211 height 21
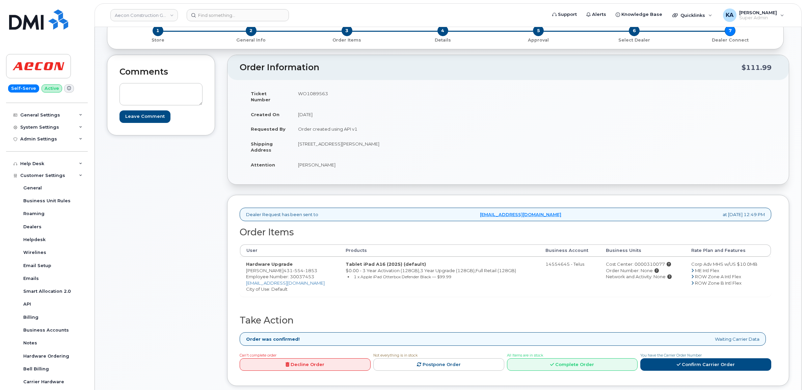
click at [308, 92] on td "WO1089563" at bounding box center [397, 96] width 211 height 21
copy td "WO1089563"
drag, startPoint x: 245, startPoint y: 267, endPoint x: 301, endPoint y: 267, distance: 56.4
click at [301, 267] on td "Hardware Upgrade [PERSON_NAME] [PHONE_NUMBER] Employee Number: 30037453 [EMAIL_…" at bounding box center [290, 276] width 100 height 40
copy td "[PERSON_NAME]"
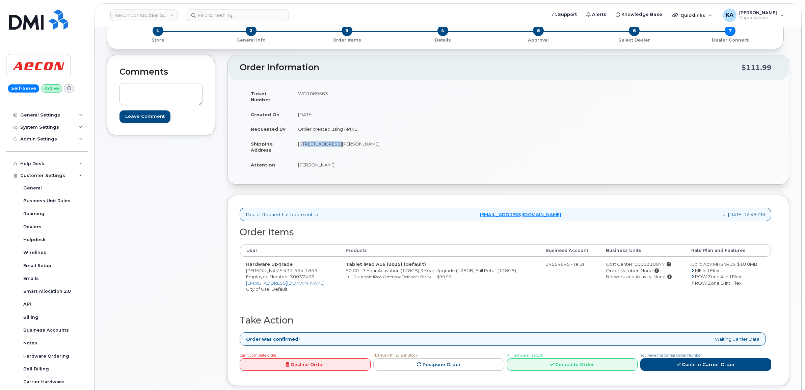
drag, startPoint x: 296, startPoint y: 138, endPoint x: 335, endPoint y: 143, distance: 39.6
click at [335, 143] on td "[STREET_ADDRESS][PERSON_NAME]" at bounding box center [397, 146] width 211 height 21
copy td "[STREET_ADDRESS][PERSON_NAME]"
click at [343, 138] on td "[STREET_ADDRESS][PERSON_NAME]" at bounding box center [397, 146] width 211 height 21
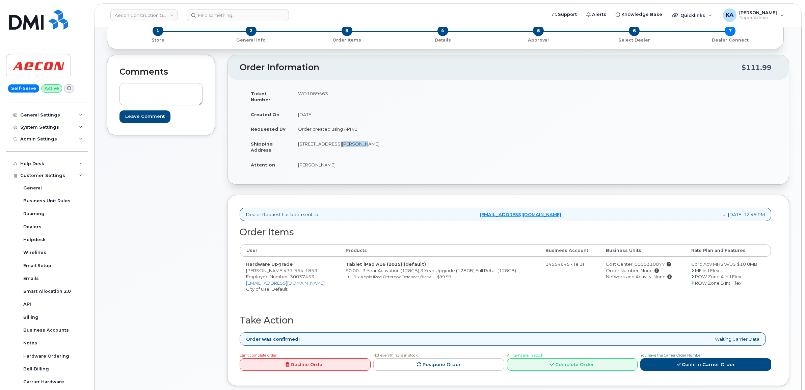
copy td "[GEOGRAPHIC_DATA]"
drag, startPoint x: 295, startPoint y: 138, endPoint x: 333, endPoint y: 143, distance: 38.4
click at [333, 143] on td "259 Gunn Road Winnipeg MB R5R 0C7" at bounding box center [397, 146] width 211 height 21
copy td "259 Gunn Road"
drag, startPoint x: 367, startPoint y: 137, endPoint x: 393, endPoint y: 137, distance: 26.3
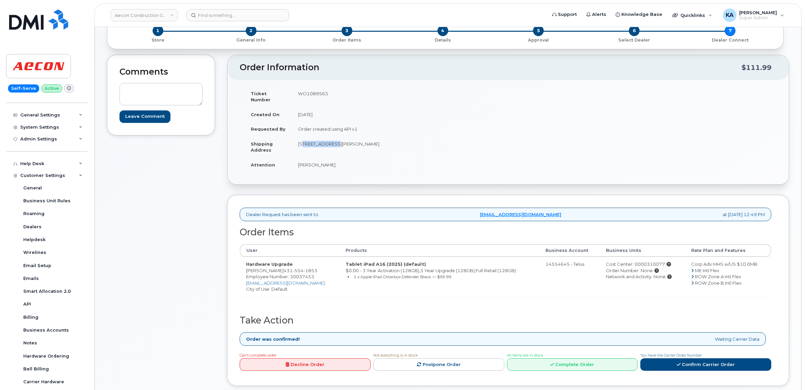
click at [392, 137] on td "259 Gunn Road Winnipeg MB R5R 0C7" at bounding box center [397, 146] width 211 height 21
copy td "R5R 0C7"
click at [677, 362] on icon at bounding box center [679, 364] width 4 height 4
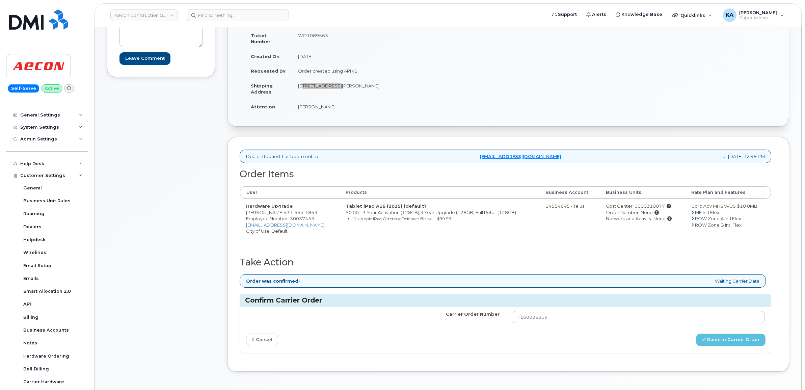
scroll to position [127, 0]
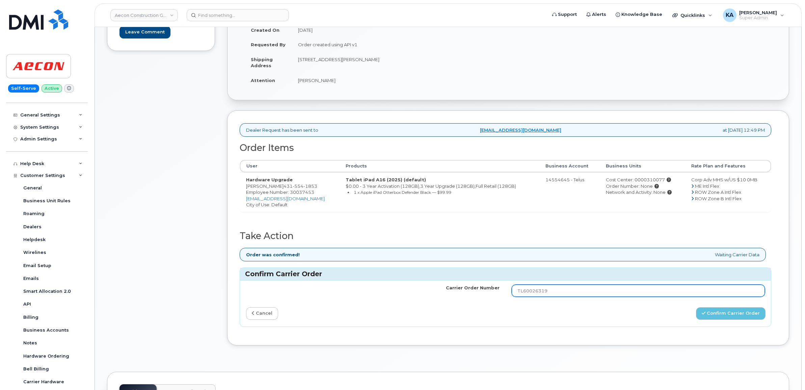
drag, startPoint x: 553, startPoint y: 286, endPoint x: 494, endPoint y: 286, distance: 58.4
click at [494, 286] on tr "Carrier Order Number TL60026319" at bounding box center [505, 290] width 531 height 20
paste input "30175"
type input "TL60030175"
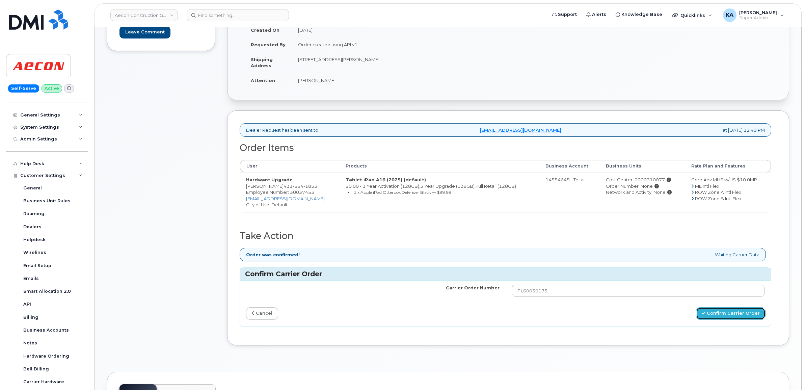
click at [715, 307] on button "Confirm Carrier Order" at bounding box center [731, 313] width 70 height 12
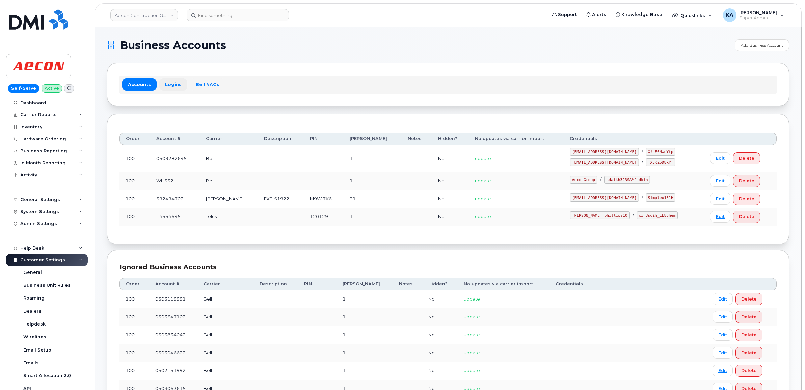
click at [174, 83] on link "Logins" at bounding box center [173, 84] width 28 height 12
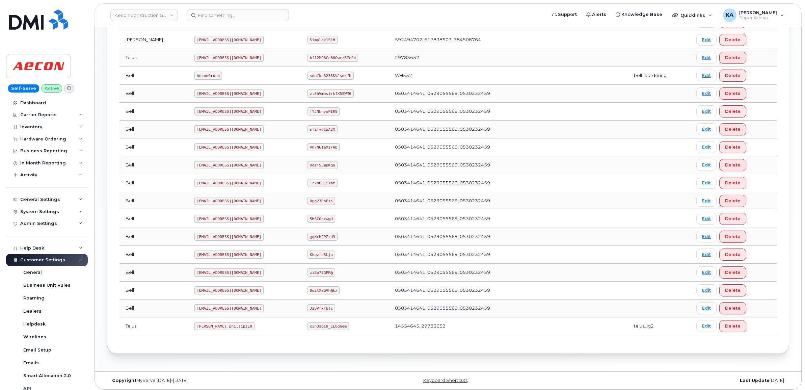
scroll to position [237, 0]
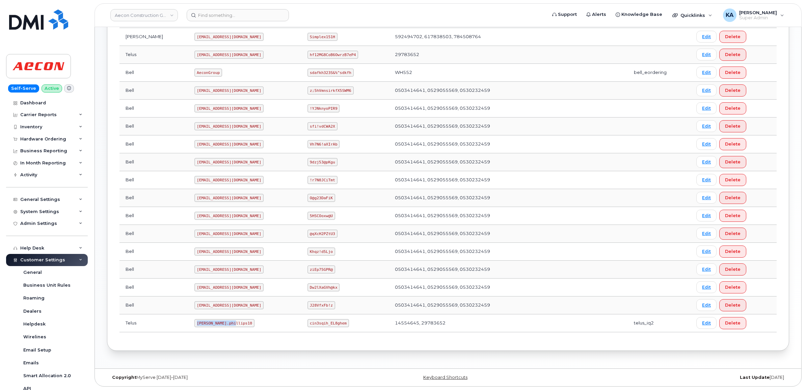
drag, startPoint x: 167, startPoint y: 323, endPoint x: 214, endPoint y: 328, distance: 46.5
click at [214, 328] on td "[PERSON_NAME].phillips10" at bounding box center [244, 323] width 113 height 18
copy code "[PERSON_NAME].phillips10"
drag, startPoint x: 297, startPoint y: 324, endPoint x: 343, endPoint y: 328, distance: 45.4
click at [343, 328] on td "cin3sqih_EL8ghem" at bounding box center [344, 323] width 87 height 18
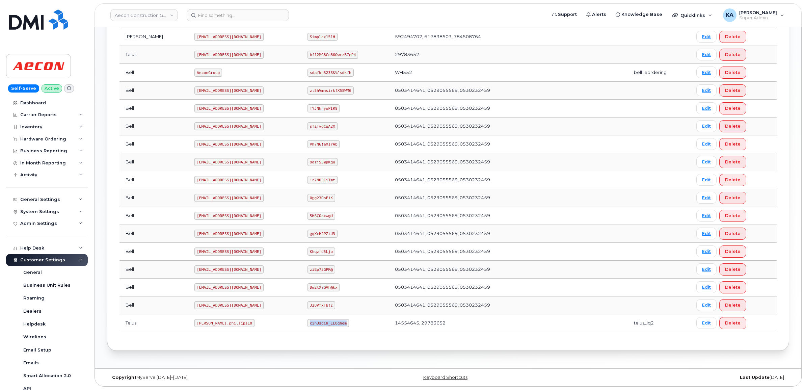
copy code "cin3sqih_EL8ghem"
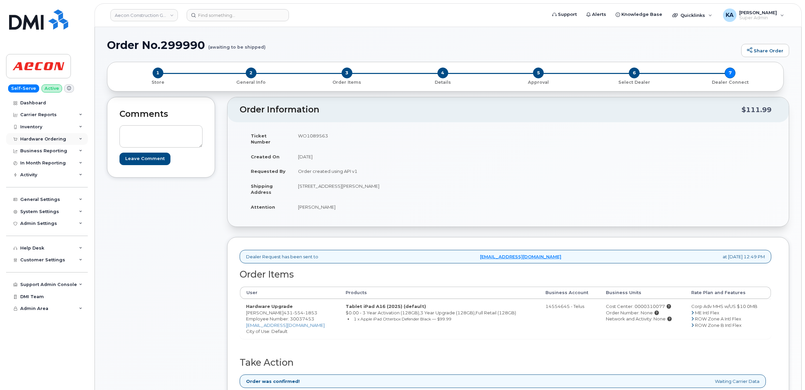
click at [37, 137] on div "Hardware Ordering" at bounding box center [43, 138] width 46 height 5
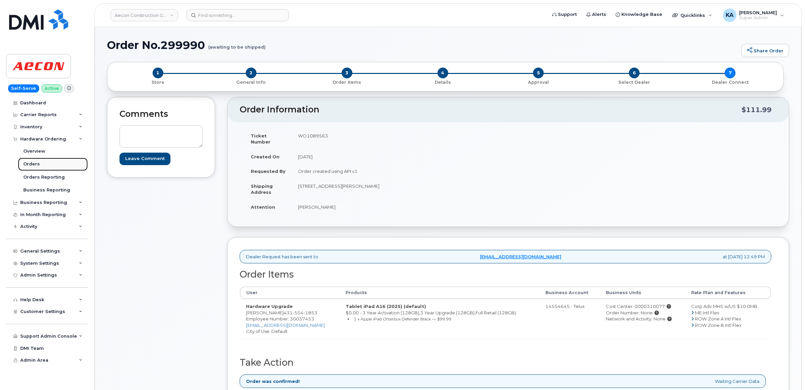
click at [26, 163] on div "Orders" at bounding box center [31, 164] width 17 height 6
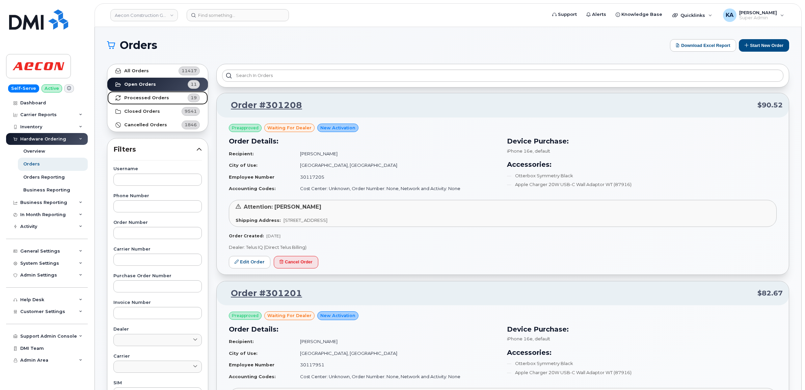
click at [139, 98] on strong "Processed Orders" at bounding box center [146, 97] width 45 height 5
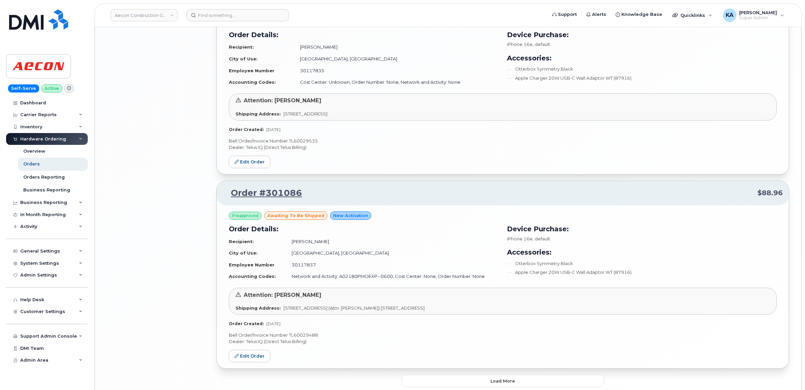
scroll to position [1346, 0]
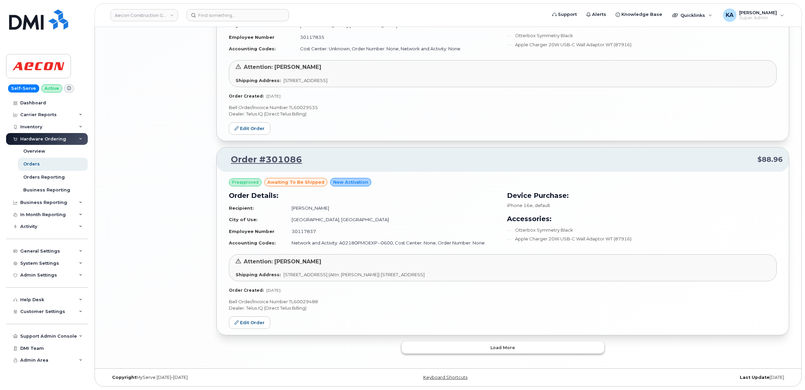
click at [441, 345] on button "Load more" at bounding box center [503, 347] width 202 height 12
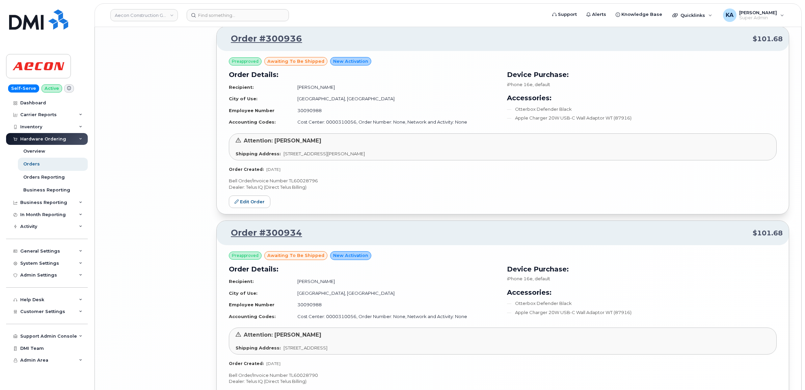
scroll to position [2927, 0]
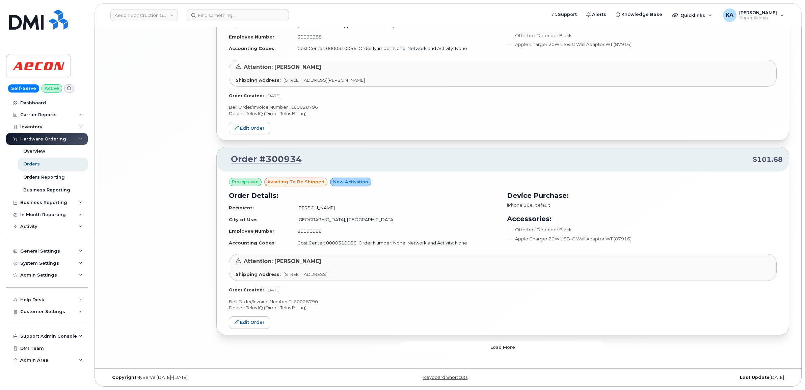
click at [443, 345] on button "Load more" at bounding box center [503, 347] width 202 height 12
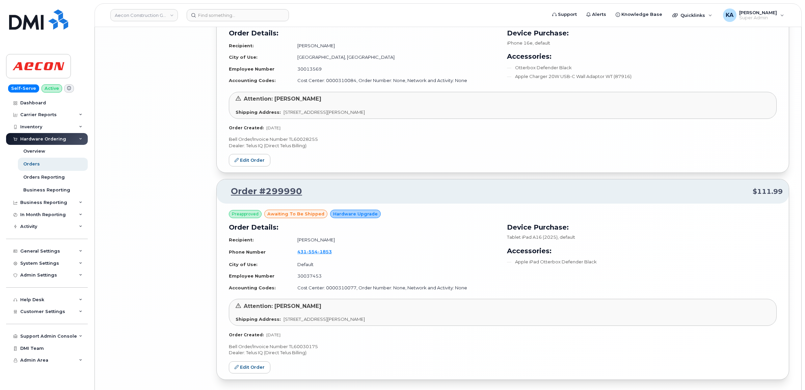
scroll to position [3508, 0]
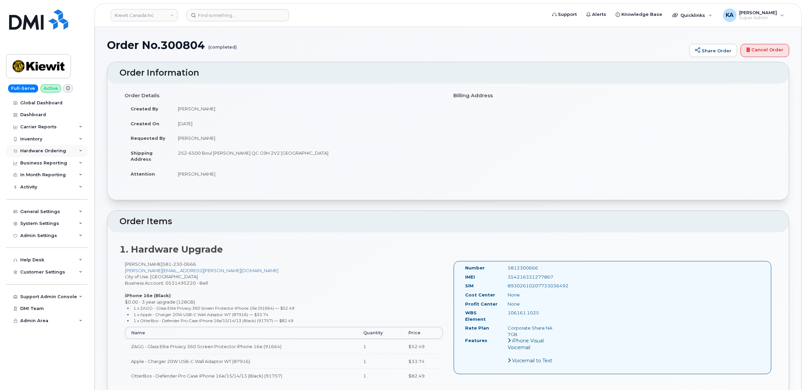
click at [31, 147] on div "Hardware Ordering" at bounding box center [47, 151] width 82 height 12
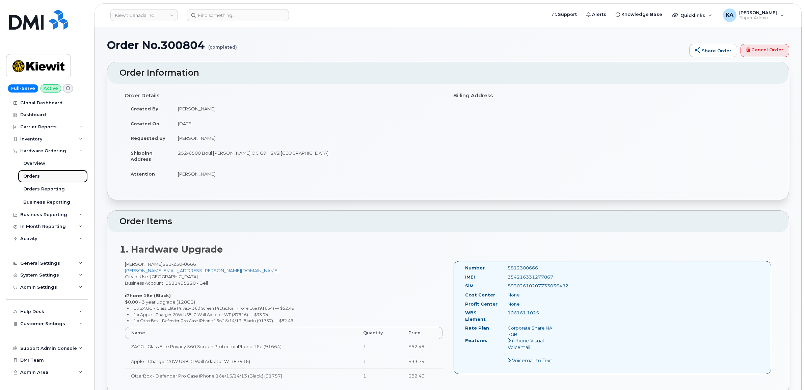
click at [28, 174] on link "Orders" at bounding box center [53, 176] width 70 height 13
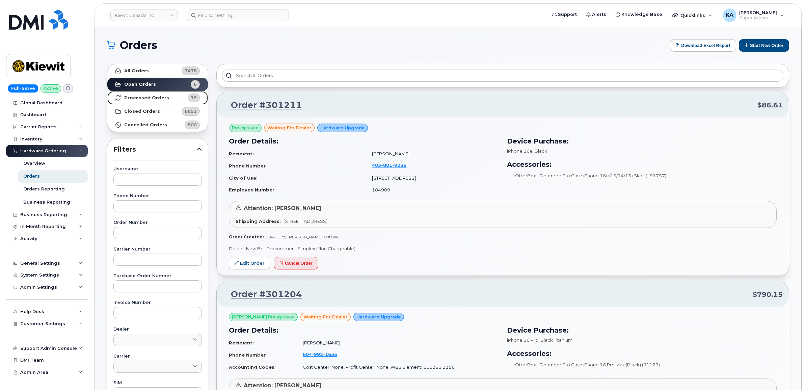
click at [139, 95] on strong "Processed Orders" at bounding box center [146, 97] width 45 height 5
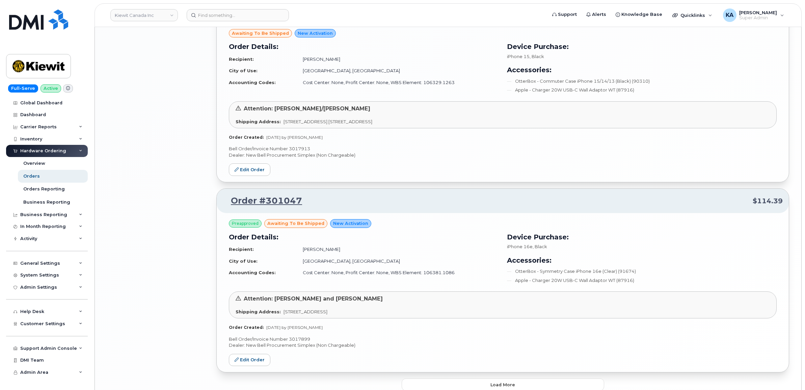
scroll to position [1298, 0]
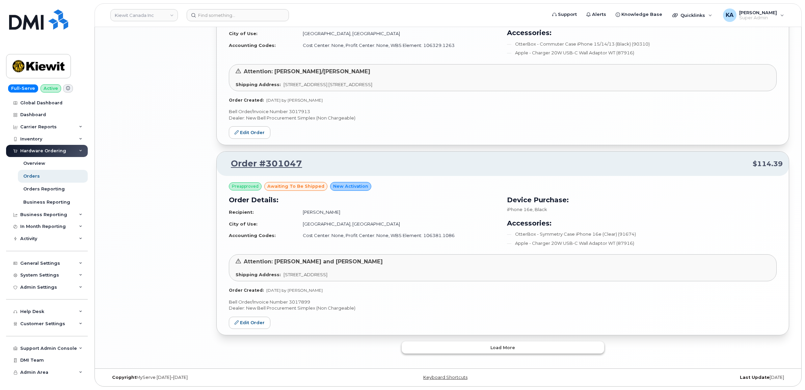
click at [431, 344] on button "Load more" at bounding box center [503, 347] width 202 height 12
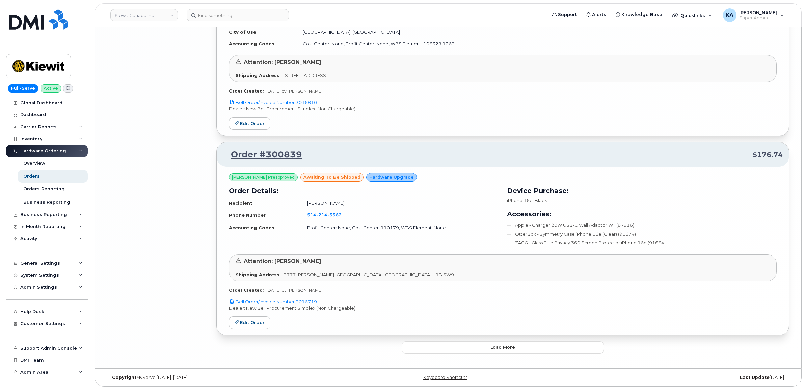
scroll to position [2871, 0]
click at [456, 344] on button "Load more" at bounding box center [503, 347] width 202 height 12
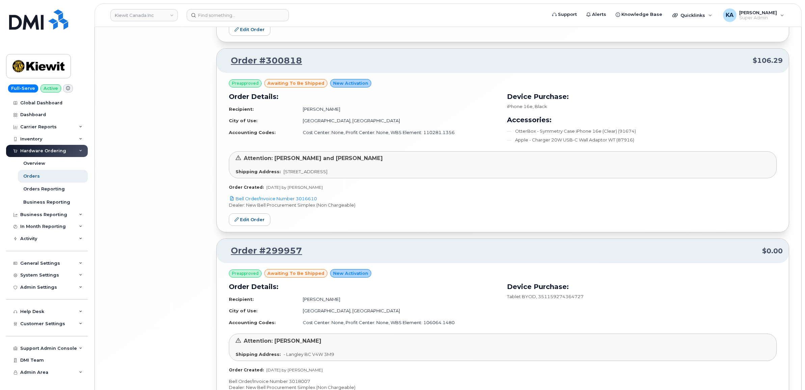
scroll to position [3261, 0]
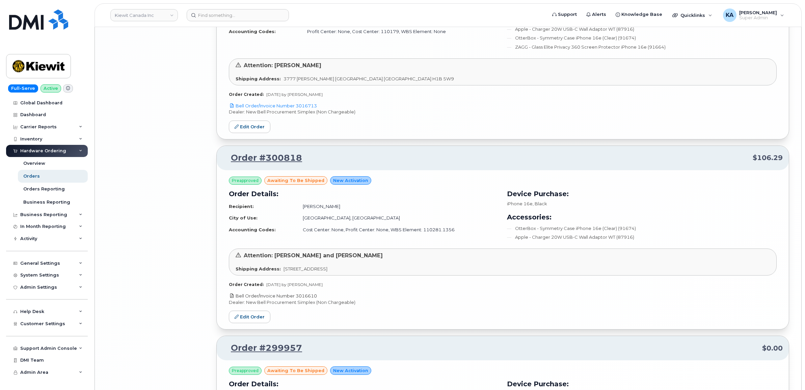
drag, startPoint x: 323, startPoint y: 302, endPoint x: 297, endPoint y: 302, distance: 26.0
click at [297, 299] on p "Bell Order/Invoice Number 3016610" at bounding box center [503, 296] width 548 height 6
copy link "3016610"
click at [245, 320] on link "Edit Order" at bounding box center [250, 316] width 42 height 12
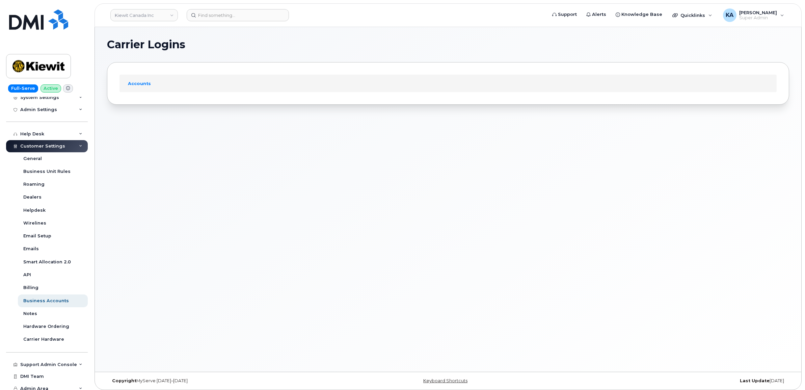
scroll to position [127, 0]
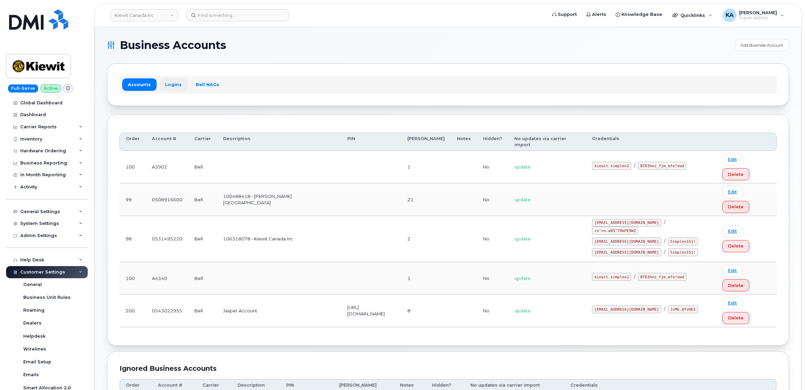
click at [169, 85] on link "Logins" at bounding box center [173, 84] width 28 height 12
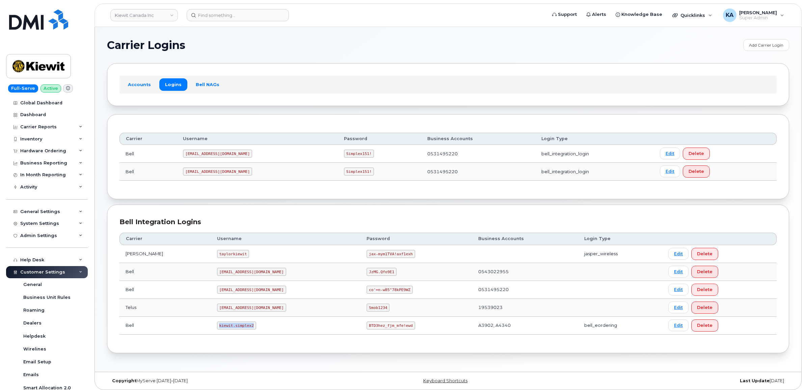
drag, startPoint x: 201, startPoint y: 328, endPoint x: 244, endPoint y: 331, distance: 42.6
click at [244, 331] on td "kiewit.simplex2" at bounding box center [286, 326] width 150 height 18
copy code "kiewit.simplex2"
drag, startPoint x: 336, startPoint y: 327, endPoint x: 384, endPoint y: 336, distance: 48.7
click at [384, 334] on td "BTD3hez_fjm_mfe!ewd" at bounding box center [415, 326] width 111 height 18
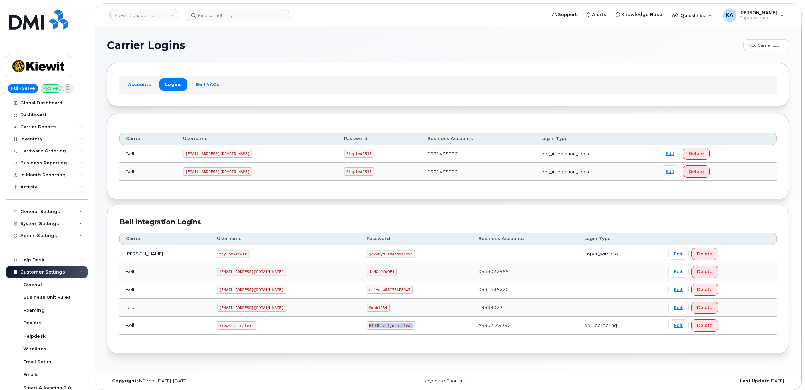
copy code "BTD3hez_fjm_mfe!ewd"
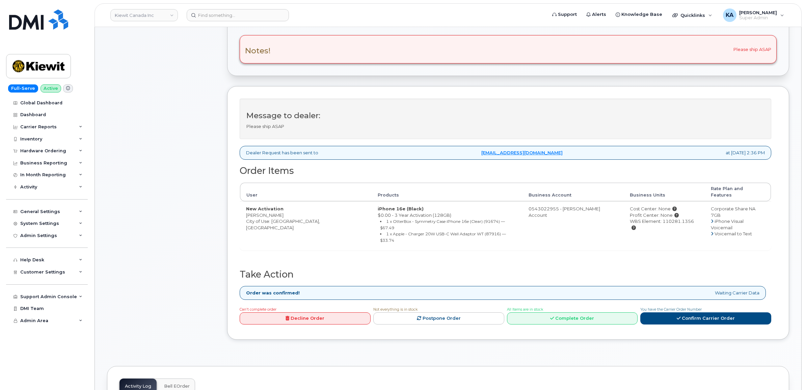
scroll to position [211, 0]
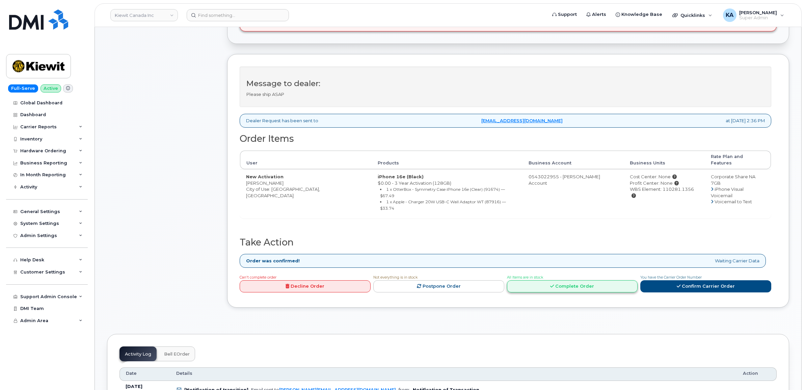
click at [579, 280] on link "Complete Order" at bounding box center [572, 286] width 131 height 12
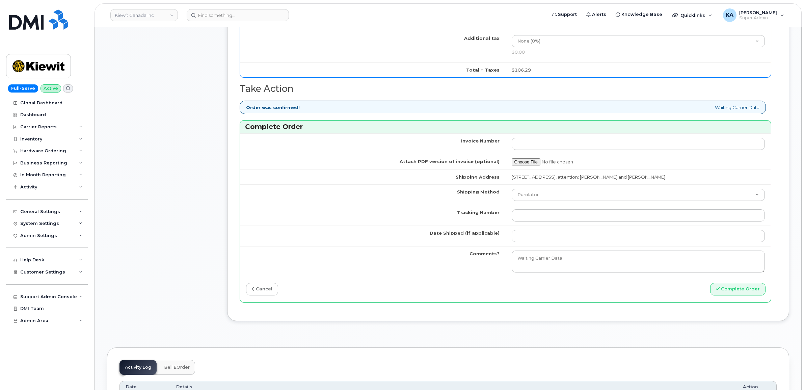
scroll to position [633, 0]
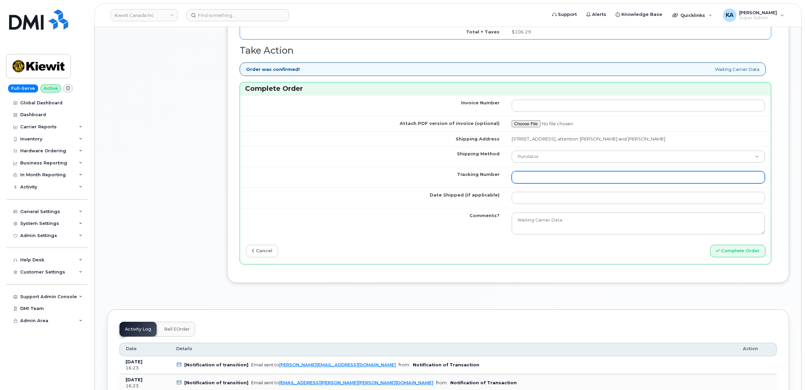
click at [540, 179] on input "Tracking Number" at bounding box center [638, 177] width 253 height 12
paste input "4001735500921773"
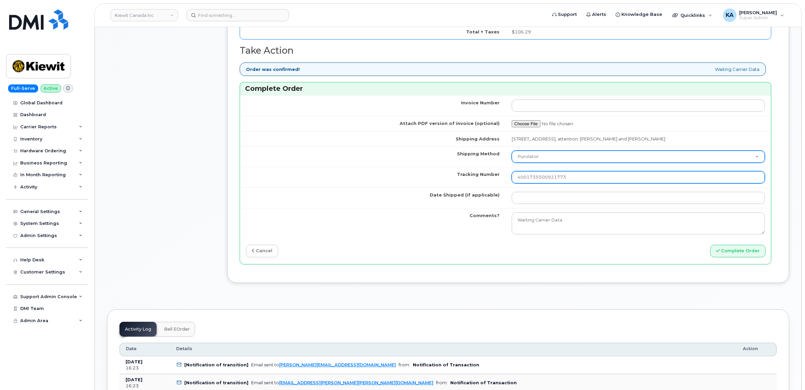
type input "4001735500921773"
click at [536, 158] on select "Purolator UPS FedEx Canada Post Courier Other Drop Off Pick Up" at bounding box center [638, 157] width 253 height 12
select select "Canada Post"
click at [512, 152] on select "Purolator UPS FedEx Canada Post Courier Other Drop Off Pick Up" at bounding box center [638, 157] width 253 height 12
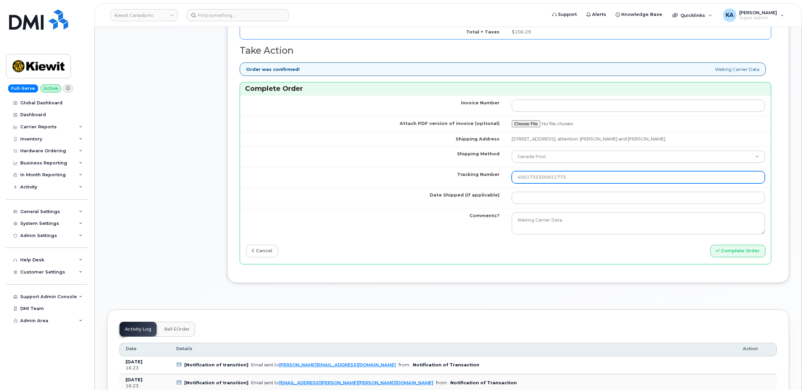
click at [518, 179] on input "4001735500921773" at bounding box center [638, 177] width 253 height 12
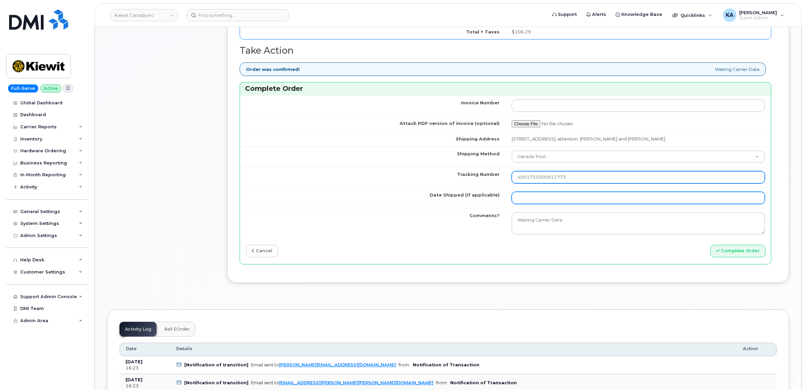
type input "4001735500921773"
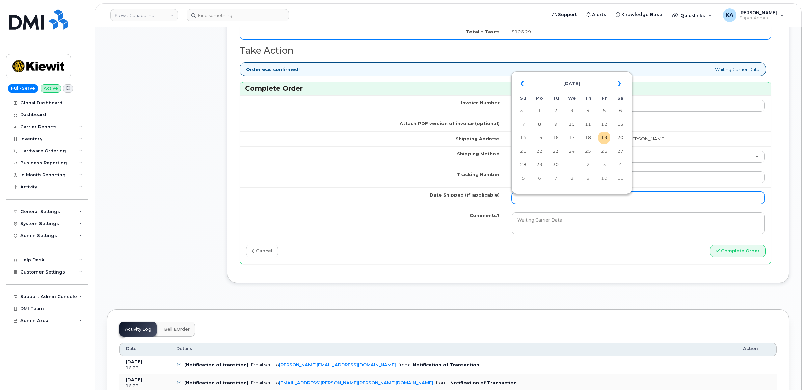
click at [541, 200] on input "Date Shipped (if applicable)" at bounding box center [638, 198] width 253 height 12
click at [571, 138] on td "17" at bounding box center [572, 138] width 12 height 12
type input "[DATE]"
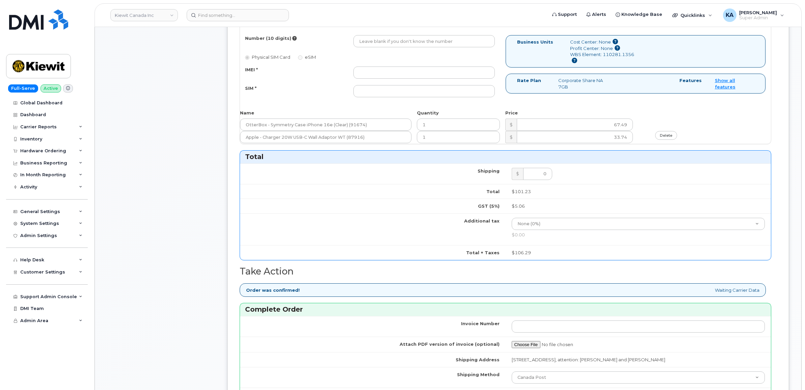
scroll to position [380, 0]
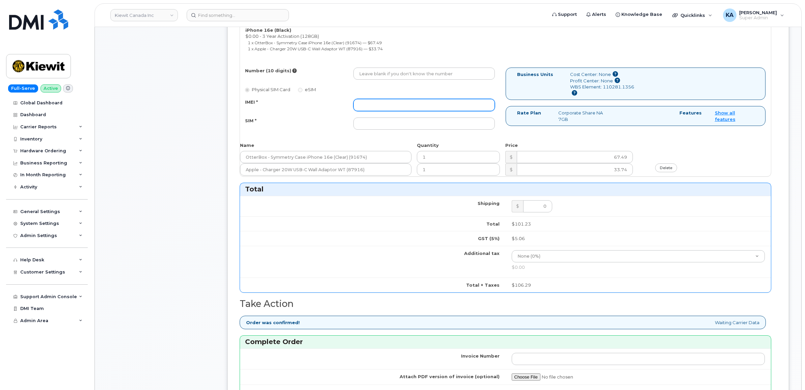
click at [409, 104] on input "IMEI *" at bounding box center [423, 105] width 141 height 12
paste input "354216330604616"
type input "354216330604616"
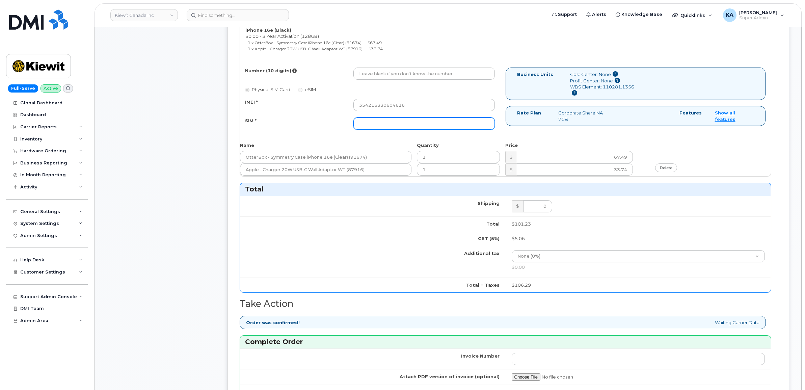
click at [399, 122] on input "SIM *" at bounding box center [423, 123] width 141 height 12
paste input "89302610207733313917"
type input "89302610207733313917"
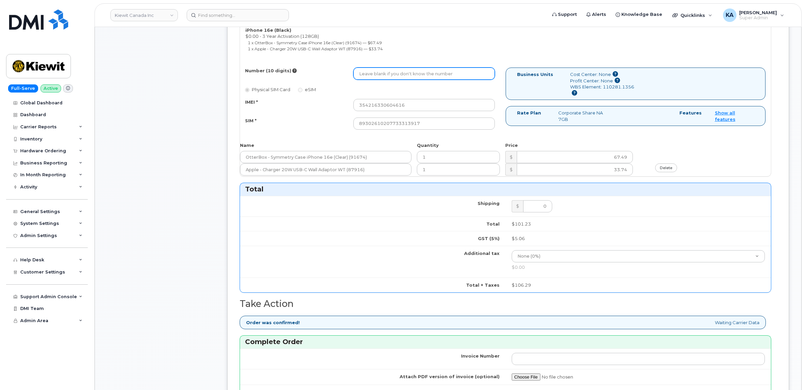
click at [379, 73] on input "Number (10 digits)" at bounding box center [423, 73] width 141 height 12
paste input "4034372587"
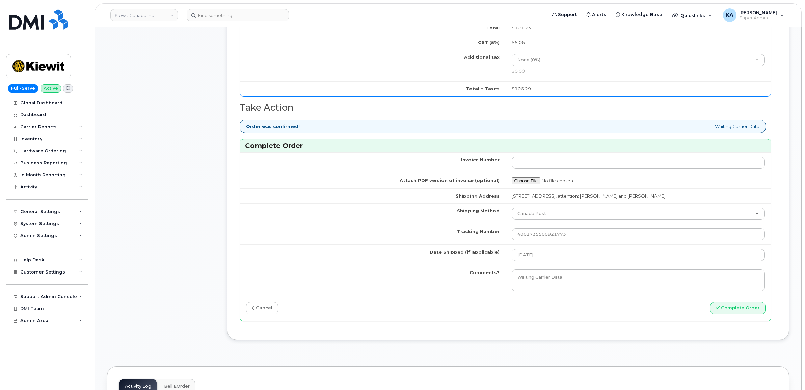
scroll to position [591, 0]
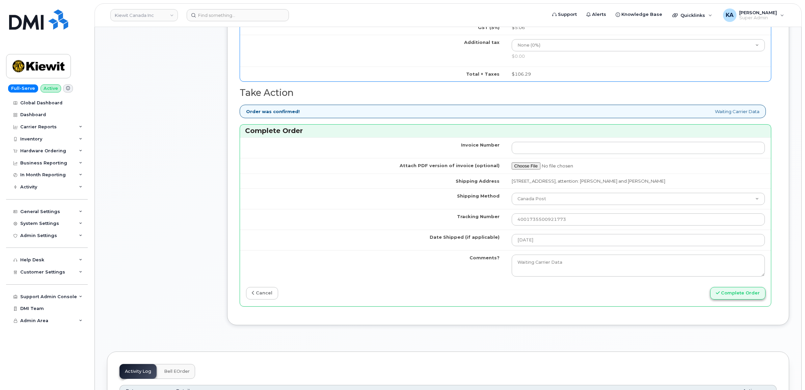
type input "4034372587"
click at [731, 296] on button "Complete Order" at bounding box center [737, 293] width 55 height 12
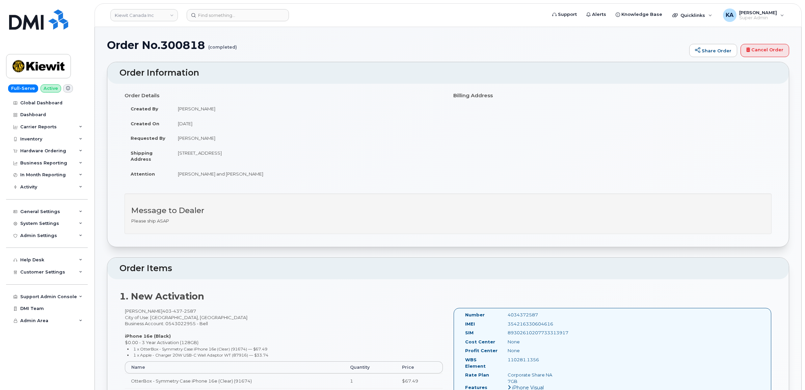
drag, startPoint x: 555, startPoint y: 324, endPoint x: 505, endPoint y: 323, distance: 50.0
click at [505, 323] on div "354216330604616" at bounding box center [533, 324] width 60 height 6
drag, startPoint x: 539, startPoint y: 316, endPoint x: 503, endPoint y: 318, distance: 35.9
click at [503, 318] on div "4034372587" at bounding box center [533, 314] width 60 height 6
copy div "4034372587"
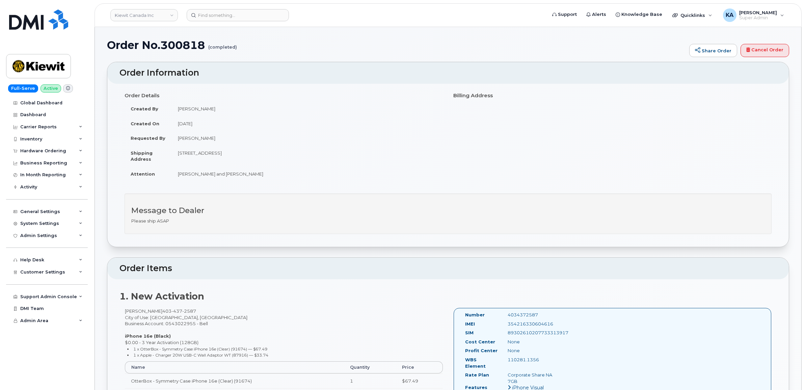
drag, startPoint x: 460, startPoint y: 314, endPoint x: 541, endPoint y: 362, distance: 94.0
click at [540, 362] on div "Number 4034372587 IMEI [TECHNICAL_ID] SIM [TECHNICAL_ID] Cost Center None [GEOG…" at bounding box center [511, 363] width 103 height 105
copy div "Number 4034372587 IMEI [TECHNICAL_ID] SIM [TECHNICAL_ID] Cost Center None Profi…"
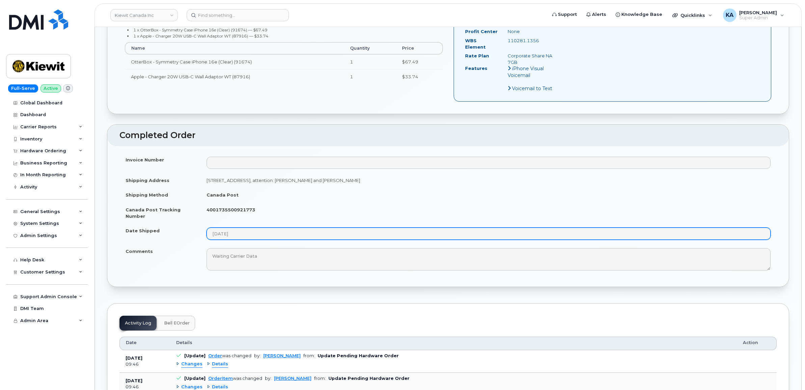
scroll to position [337, 0]
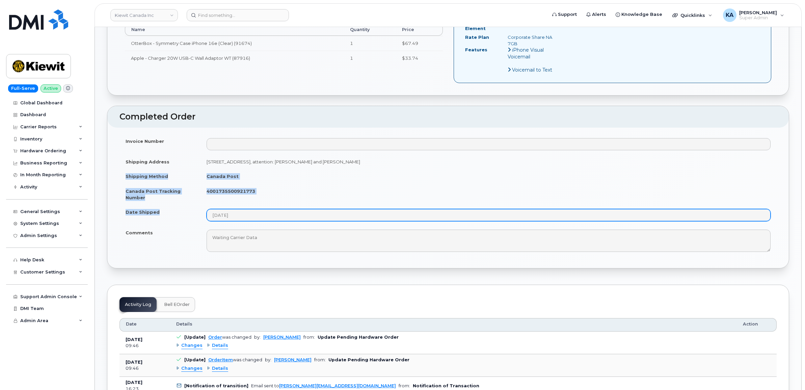
click at [250, 210] on tbody "Invoice Number Shipping Address [STREET_ADDRESS], attention: [PERSON_NAME] and …" at bounding box center [447, 195] width 657 height 122
copy tbody "Shipping Method [GEOGRAPHIC_DATA] Post [GEOGRAPHIC_DATA] Post Tracking Number 4…"
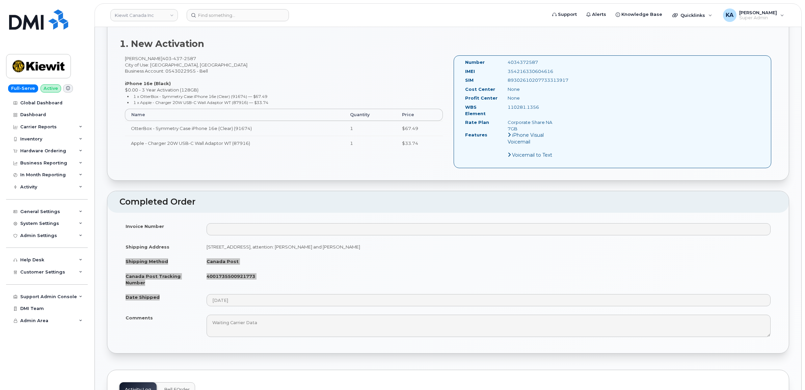
scroll to position [253, 0]
drag, startPoint x: 300, startPoint y: 282, endPoint x: 291, endPoint y: 281, distance: 9.5
click at [300, 282] on td "4001735500921773" at bounding box center [488, 278] width 576 height 21
drag, startPoint x: 266, startPoint y: 272, endPoint x: 206, endPoint y: 272, distance: 59.4
click at [206, 272] on td "4001735500921773" at bounding box center [488, 278] width 576 height 21
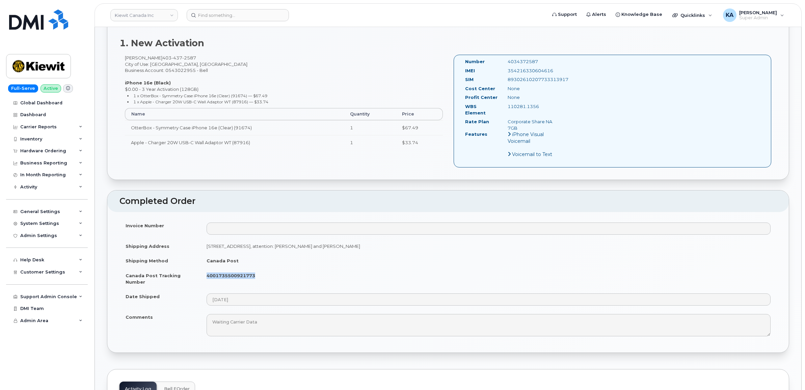
copy strong "4001735500921773"
click at [31, 151] on div "Hardware Ordering" at bounding box center [43, 150] width 46 height 5
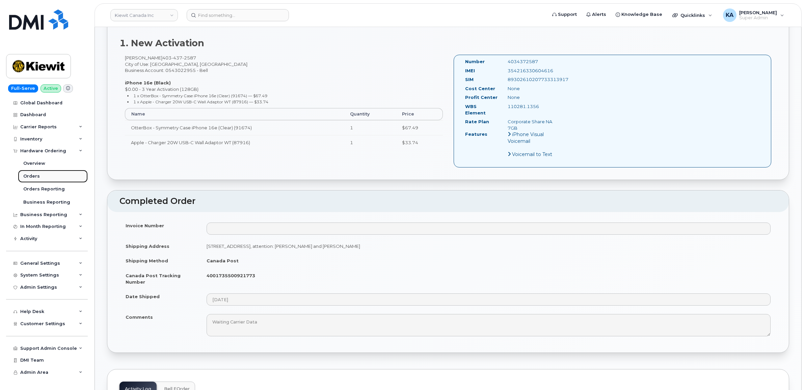
click at [27, 176] on div "Orders" at bounding box center [31, 176] width 17 height 6
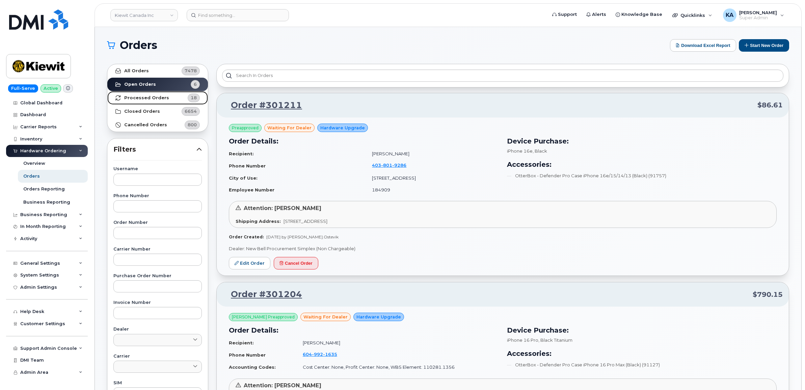
click at [139, 97] on strong "Processed Orders" at bounding box center [146, 97] width 45 height 5
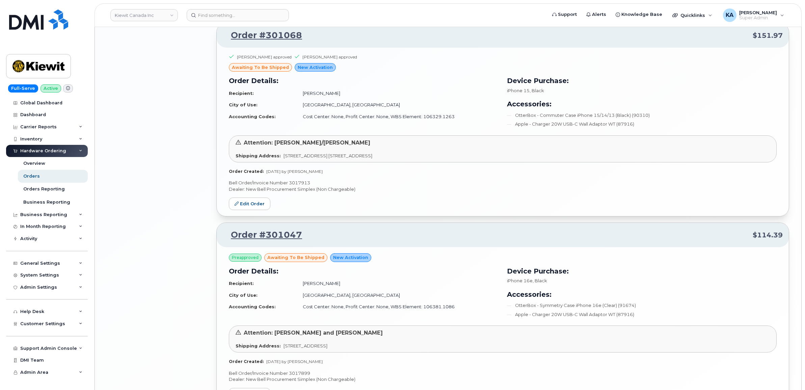
scroll to position [1298, 0]
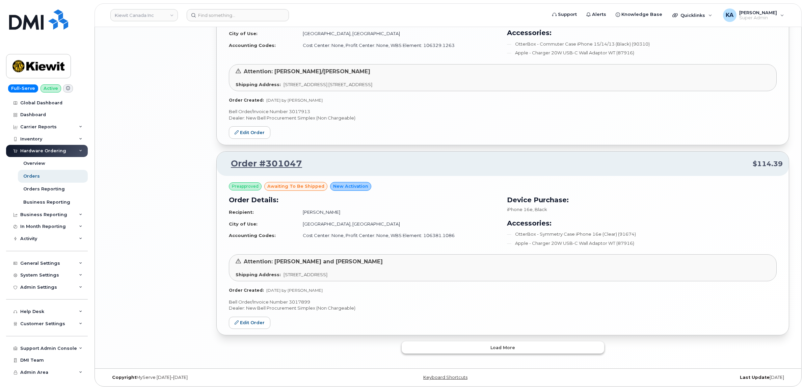
click at [467, 347] on button "Load more" at bounding box center [503, 347] width 202 height 12
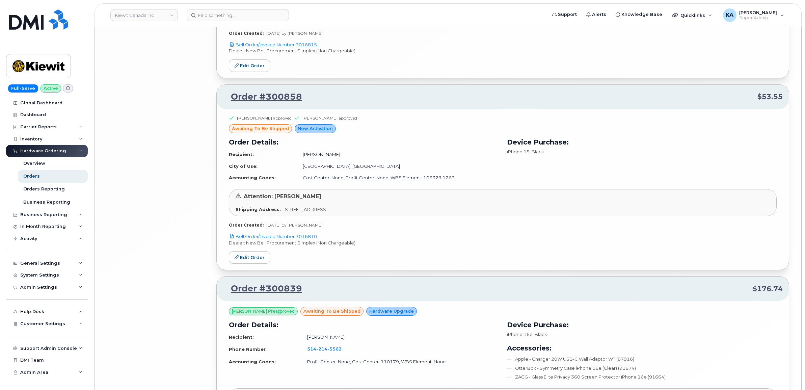
scroll to position [2871, 0]
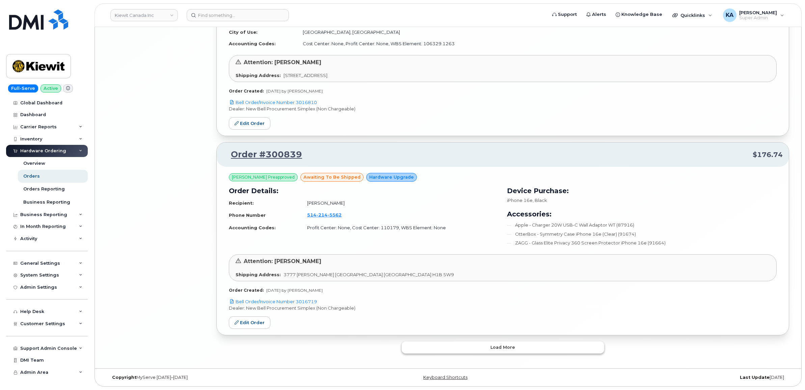
click at [449, 345] on button "Load more" at bounding box center [503, 347] width 202 height 12
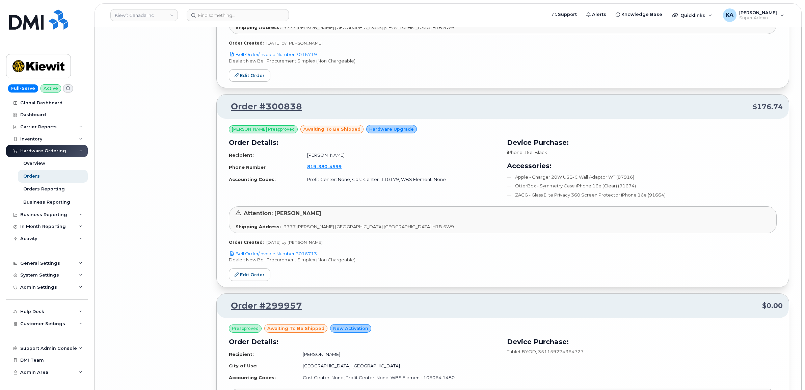
scroll to position [3113, 0]
drag, startPoint x: 320, startPoint y: 257, endPoint x: 298, endPoint y: 257, distance: 22.3
click at [298, 257] on p "Bell Order/Invoice Number 3016713" at bounding box center [503, 254] width 548 height 6
copy link "3016713"
click at [247, 280] on link "Edit Order" at bounding box center [250, 275] width 42 height 12
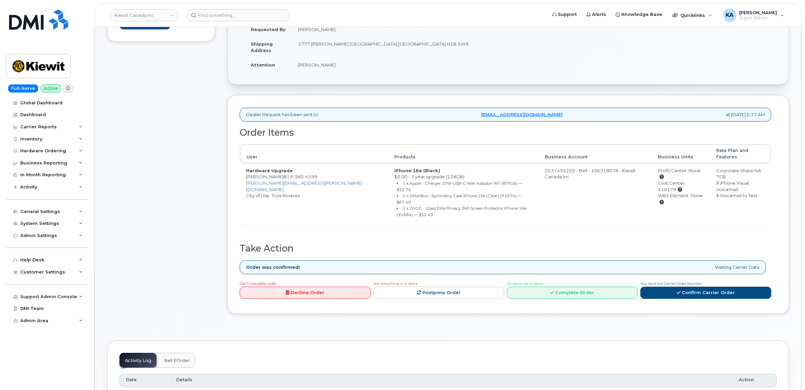
scroll to position [169, 0]
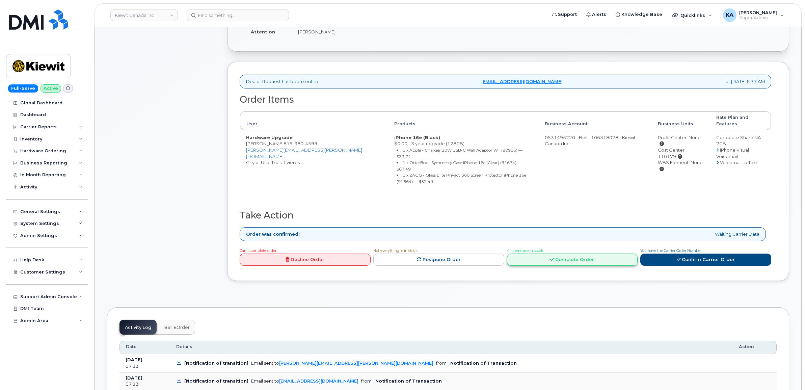
click at [573, 253] on link "Complete Order" at bounding box center [572, 259] width 131 height 12
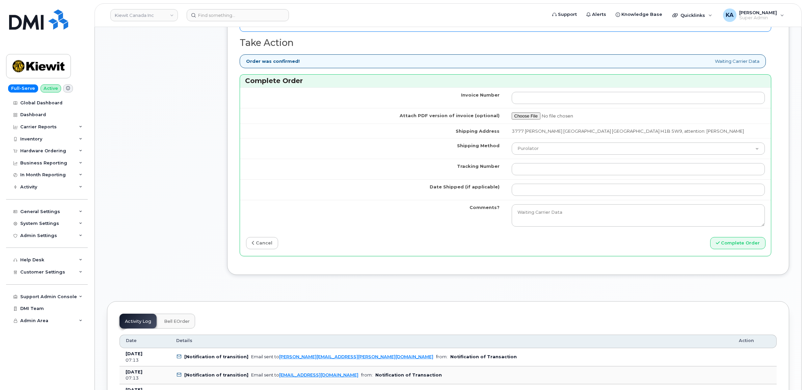
scroll to position [591, 0]
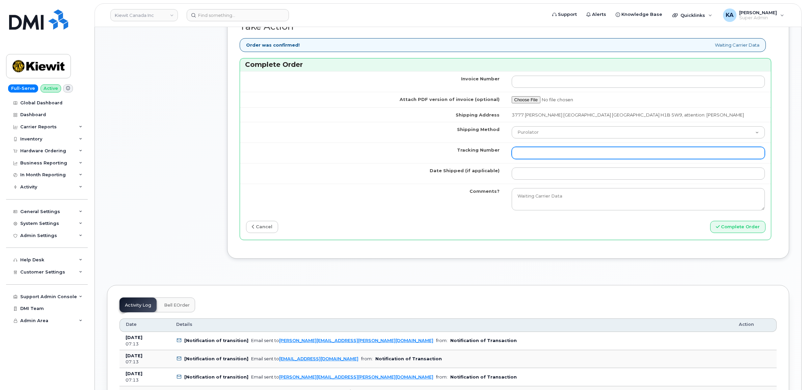
click at [547, 159] on input "Tracking Number" at bounding box center [638, 153] width 253 height 12
paste input "520059877982"
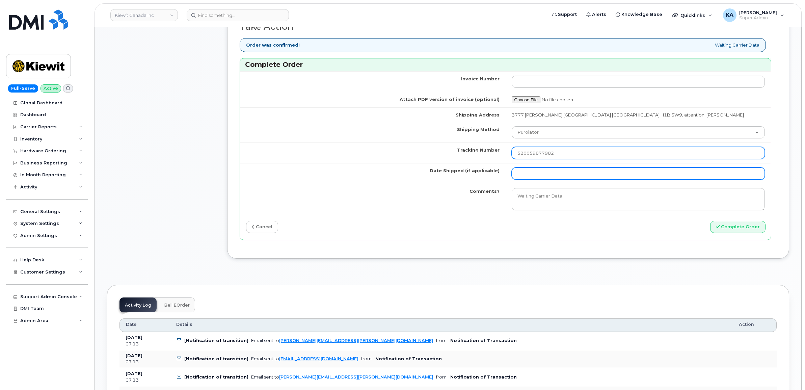
type input "520059877982"
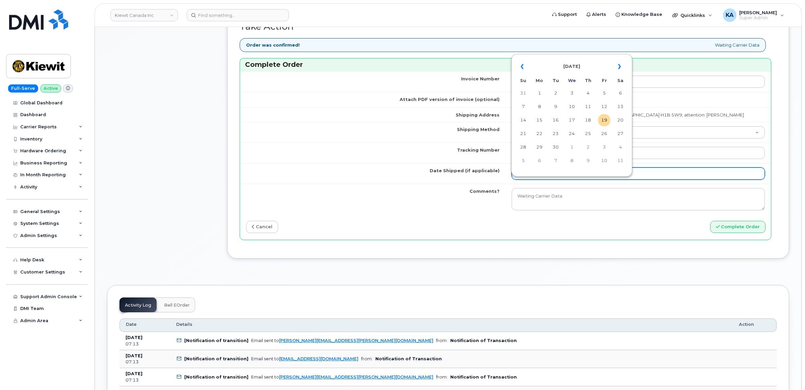
click at [543, 180] on input "Date Shipped (if applicable)" at bounding box center [638, 173] width 253 height 12
click at [574, 120] on td "17" at bounding box center [572, 120] width 12 height 12
type input "[DATE]"
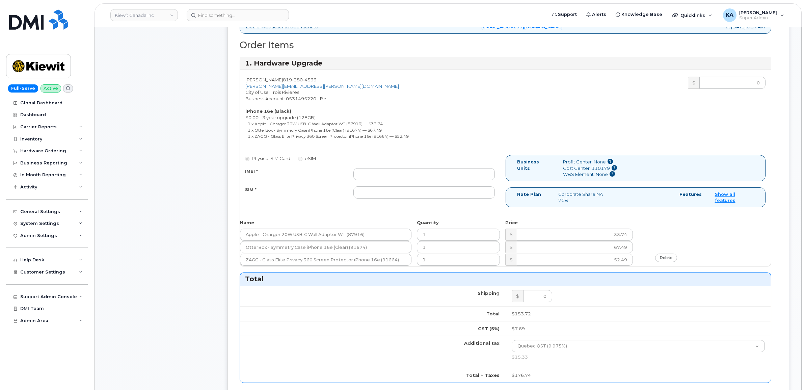
scroll to position [211, 0]
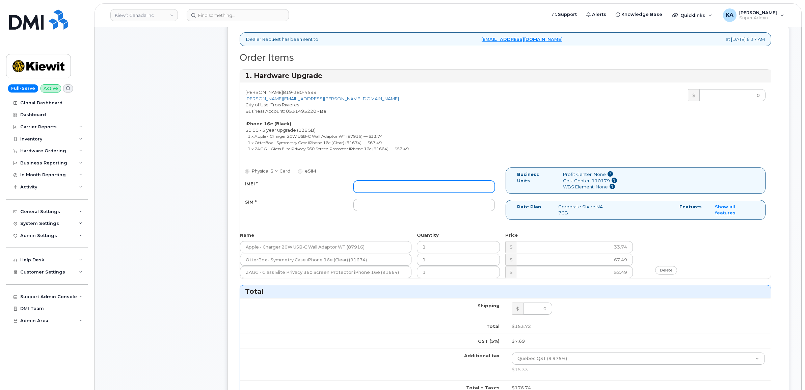
click at [399, 190] on input "IMEI *" at bounding box center [423, 187] width 141 height 12
paste input "354216331348593"
type input "354216331348593"
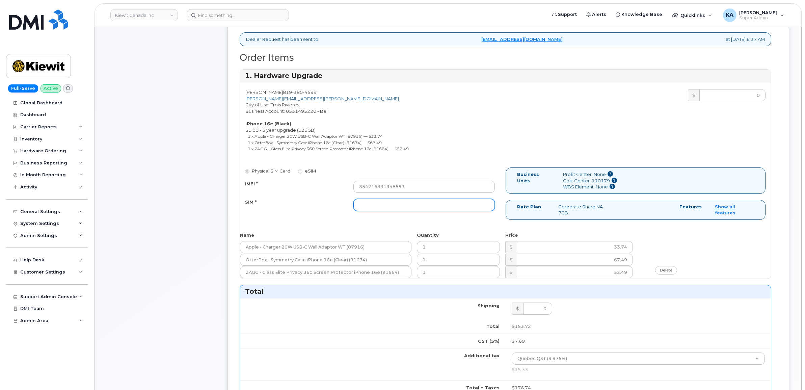
click at [433, 209] on input "SIM *" at bounding box center [423, 205] width 141 height 12
paste input "89302610207734071134"
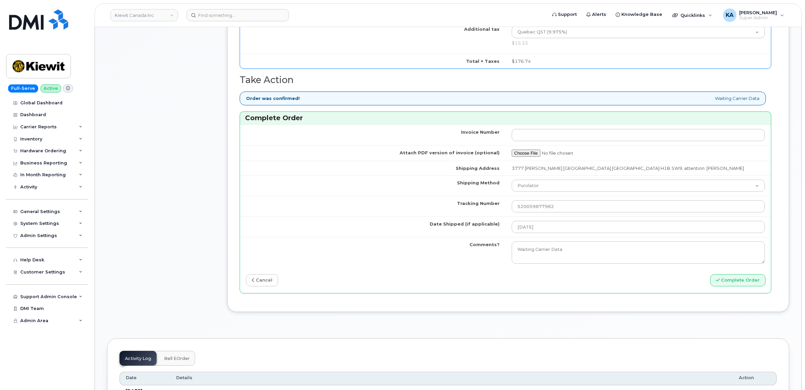
scroll to position [548, 0]
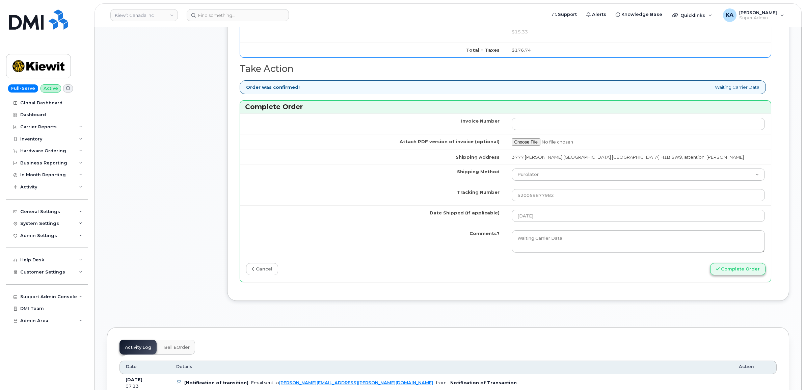
type input "89302610207734071134"
click at [744, 275] on button "Complete Order" at bounding box center [737, 269] width 55 height 12
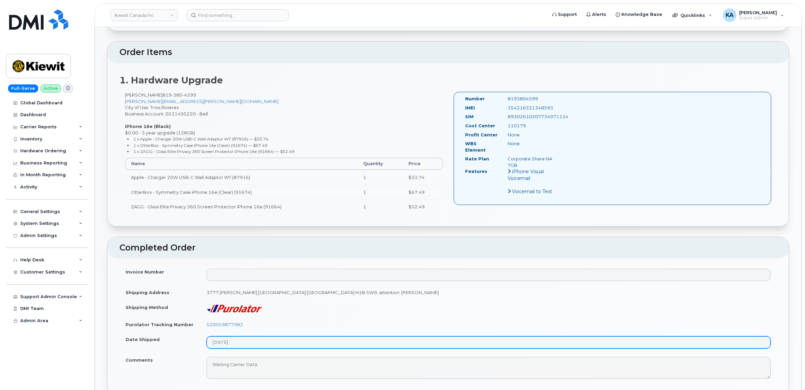
scroll to position [211, 0]
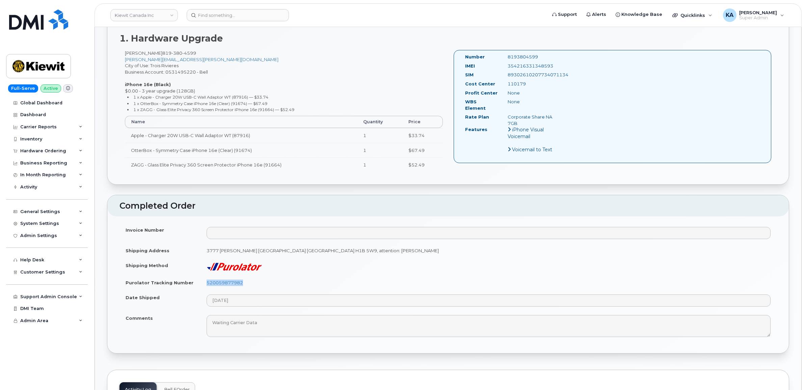
drag, startPoint x: 248, startPoint y: 284, endPoint x: 205, endPoint y: 284, distance: 43.2
click at [205, 284] on td "520059877982" at bounding box center [488, 282] width 576 height 15
copy link "520059877982"
drag, startPoint x: 558, startPoint y: 65, endPoint x: 490, endPoint y: 66, distance: 67.8
click at [490, 66] on div "IMEI 354216331348593" at bounding box center [511, 67] width 103 height 9
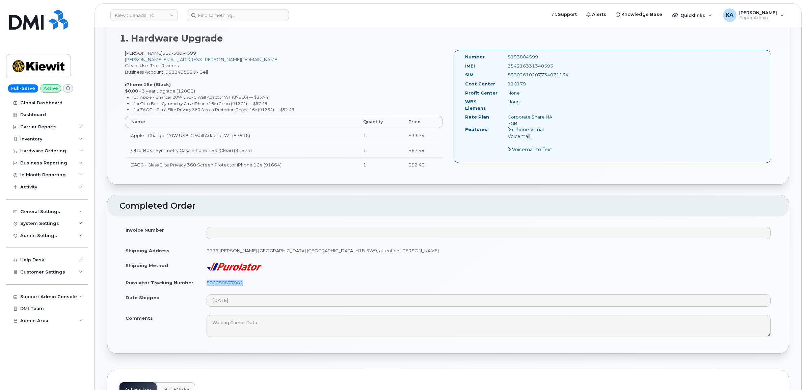
copy div "354216331348593"
drag, startPoint x: 537, startPoint y: 57, endPoint x: 484, endPoint y: 58, distance: 52.7
click at [484, 58] on div "Number 8193804599" at bounding box center [511, 58] width 103 height 9
copy div "8193804599"
drag, startPoint x: 462, startPoint y: 56, endPoint x: 531, endPoint y: 87, distance: 75.7
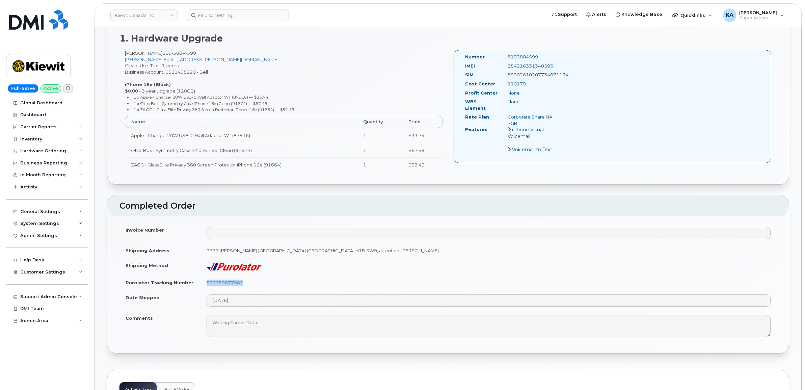
click at [531, 87] on div "Number 8193804599 IMEI 354216331348593 SIM 89302610207734071134 Cost Center 110…" at bounding box center [511, 106] width 103 height 105
copy div "Number 8193804599 IMEI 354216331348593 SIM 89302610207734071134 Cost Center 110…"
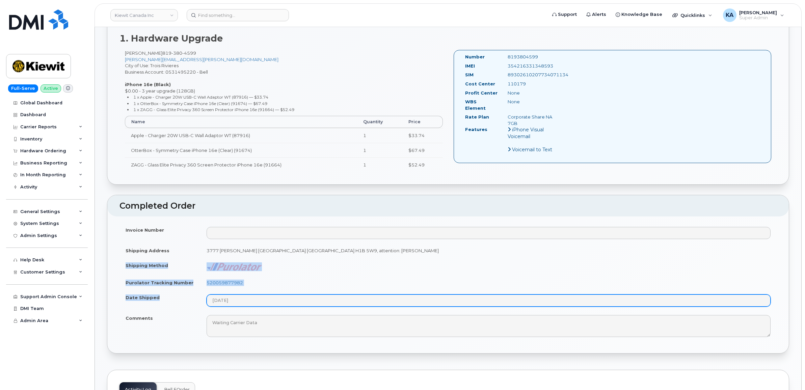
click at [254, 306] on tbody "Invoice Number Shipping Address 3777 Dollard-Desjardins St Pointe-Aux-Trembles …" at bounding box center [447, 281] width 657 height 118
copy tbody "Shipping Method Purolator Tracking Number 520059877982 Date Shipped"
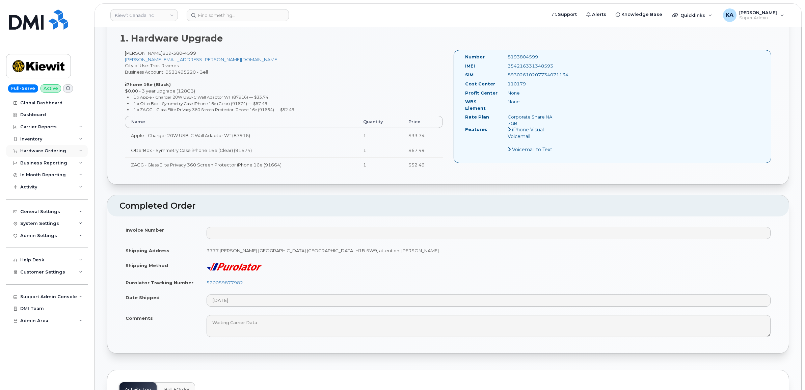
click at [51, 151] on div "Hardware Ordering" at bounding box center [43, 150] width 46 height 5
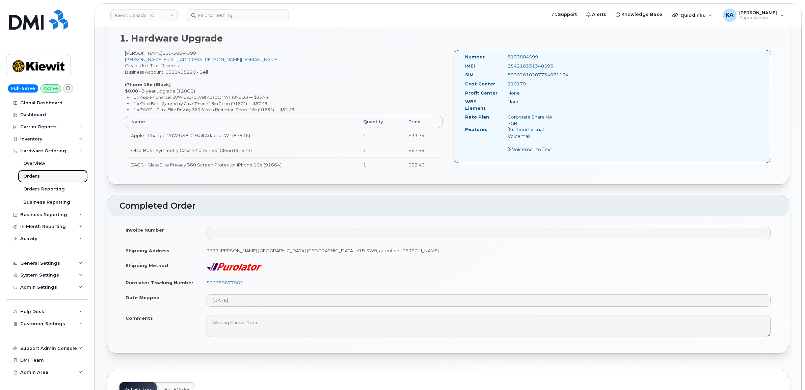
click at [31, 175] on div "Orders" at bounding box center [31, 176] width 17 height 6
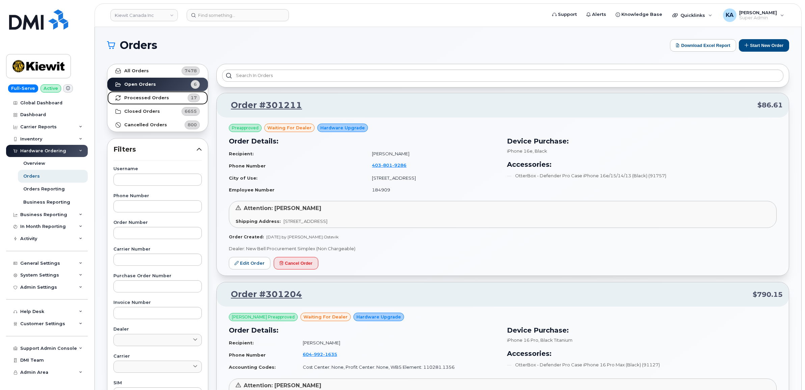
click at [143, 98] on strong "Processed Orders" at bounding box center [146, 97] width 45 height 5
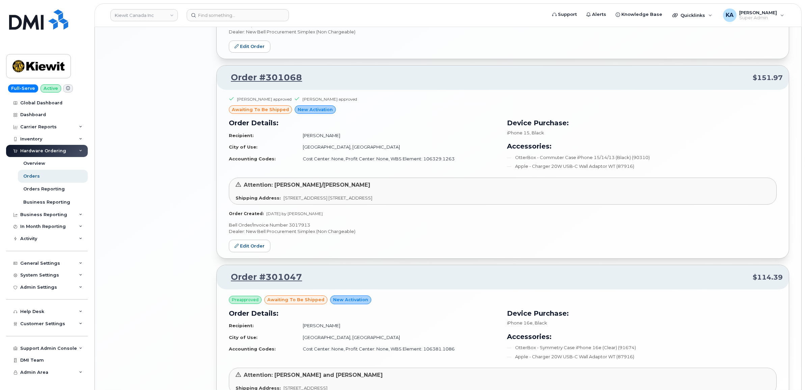
scroll to position [1298, 0]
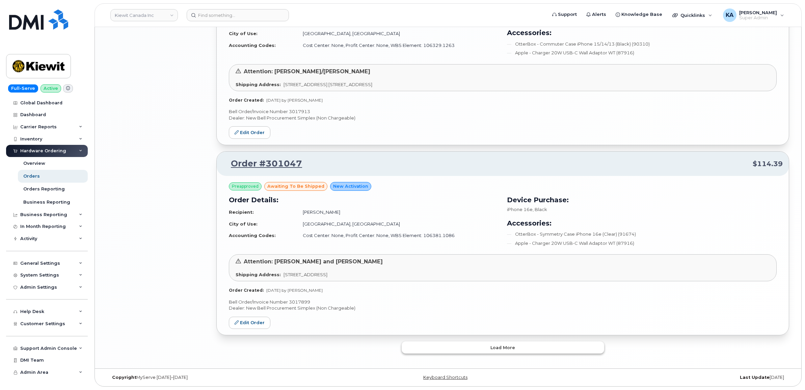
click at [464, 345] on button "Load more" at bounding box center [503, 347] width 202 height 12
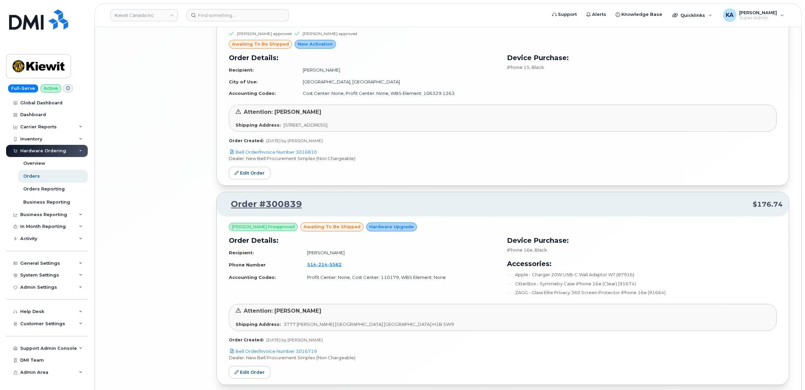
scroll to position [2871, 0]
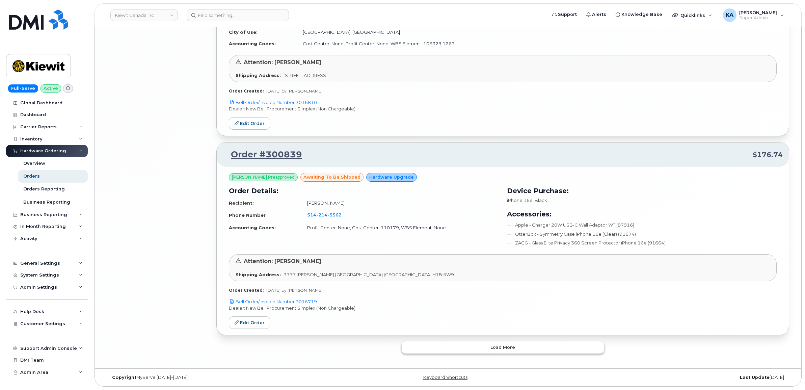
click at [441, 346] on button "Load more" at bounding box center [503, 347] width 202 height 12
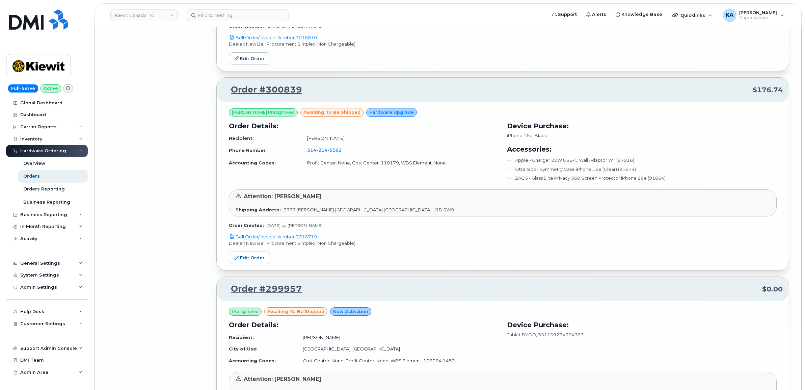
scroll to position [2913, 0]
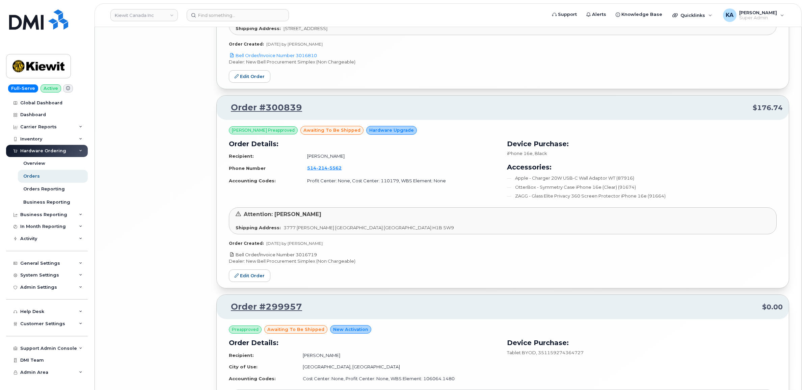
drag, startPoint x: 321, startPoint y: 257, endPoint x: 297, endPoint y: 261, distance: 24.2
click at [297, 258] on p "Bell Order/Invoice Number 3016719" at bounding box center [503, 254] width 548 height 6
copy link "3016719"
click at [256, 277] on link "Edit Order" at bounding box center [250, 275] width 42 height 12
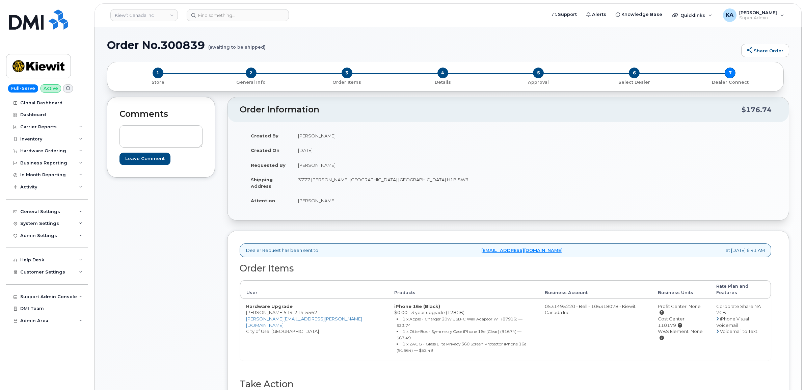
scroll to position [193, 0]
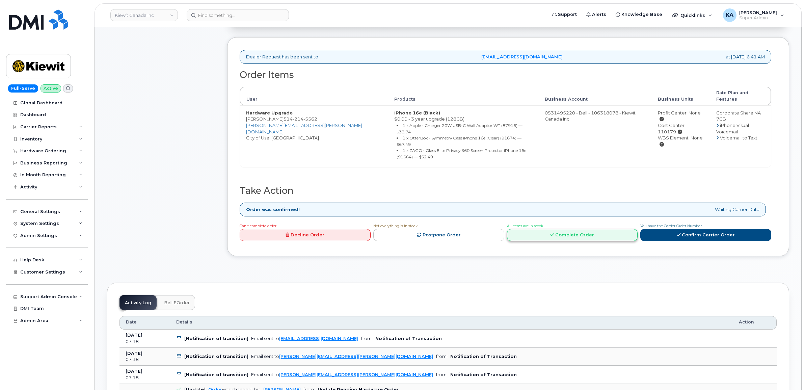
click at [558, 229] on link "Complete Order" at bounding box center [572, 235] width 131 height 12
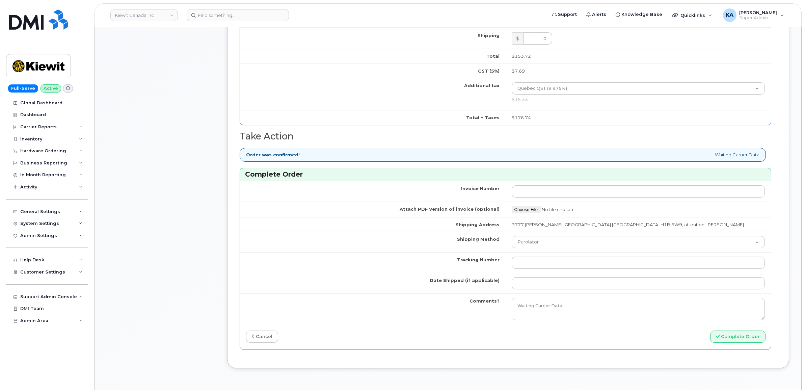
scroll to position [489, 0]
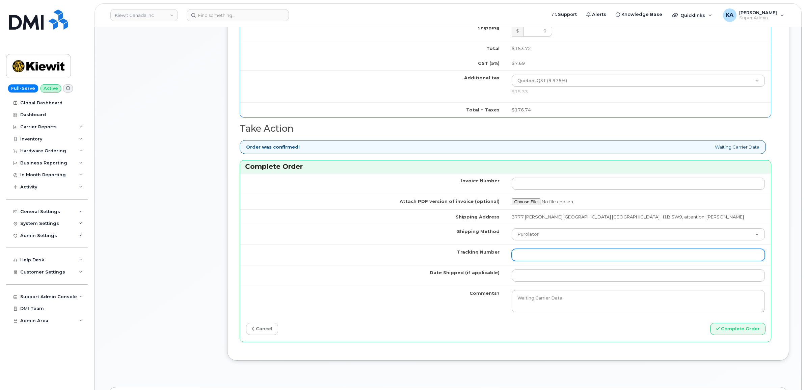
click at [535, 261] on input "Tracking Number" at bounding box center [638, 255] width 253 height 12
paste input "520059749462"
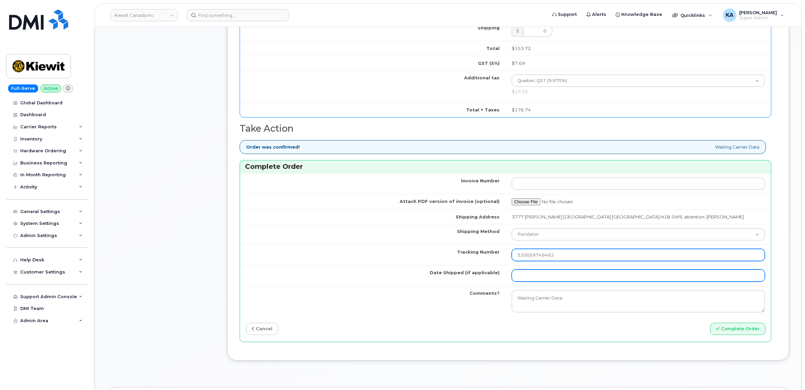
type input "520059749462"
click at [517, 281] on input "Date Shipped (if applicable)" at bounding box center [638, 275] width 253 height 12
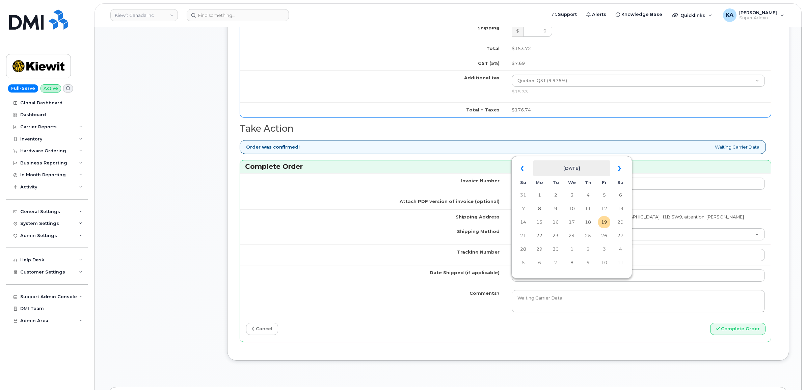
click at [586, 160] on th "September 2025" at bounding box center [571, 168] width 77 height 16
click at [519, 264] on span "Sep" at bounding box center [522, 264] width 15 height 18
click at [571, 220] on td "17" at bounding box center [572, 222] width 12 height 12
type input "[DATE]"
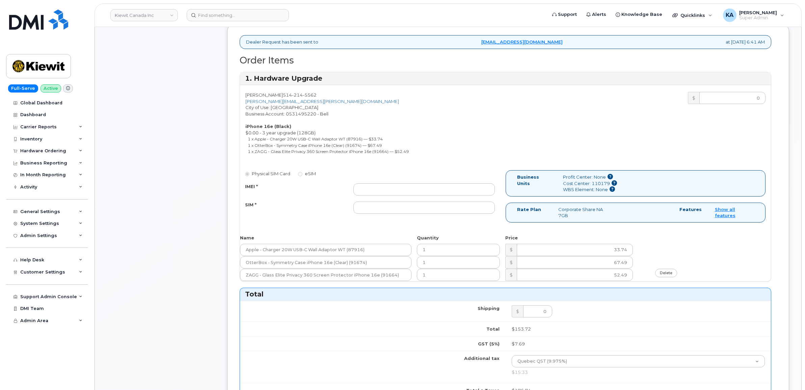
scroll to position [193, 0]
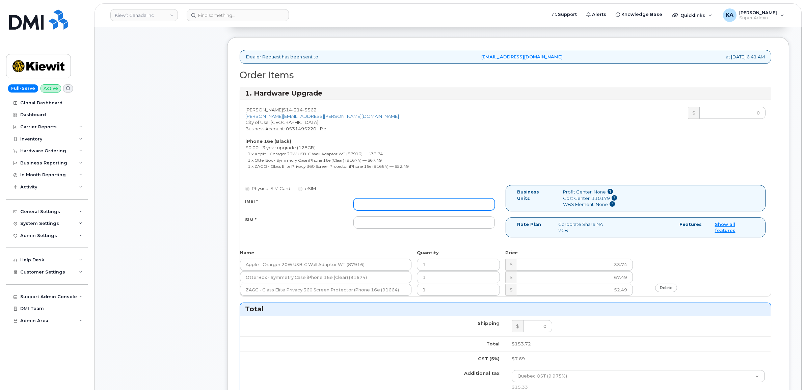
click at [458, 205] on input "IMEI *" at bounding box center [423, 204] width 141 height 12
paste input "354216331383392"
type input "354216331383392"
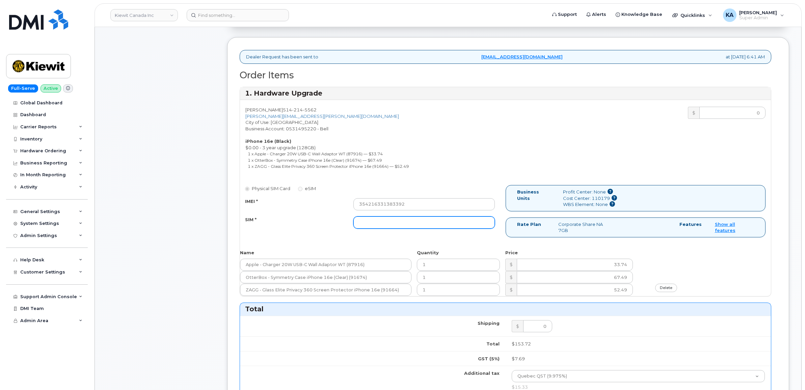
click at [387, 223] on input "SIM *" at bounding box center [423, 222] width 141 height 12
paste input "89302610207734071118"
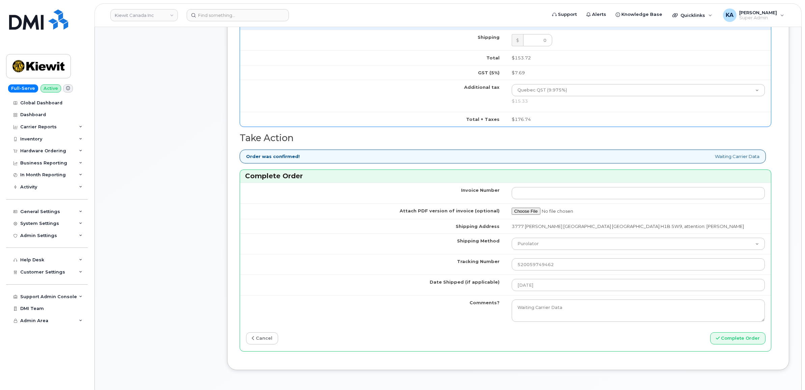
scroll to position [489, 0]
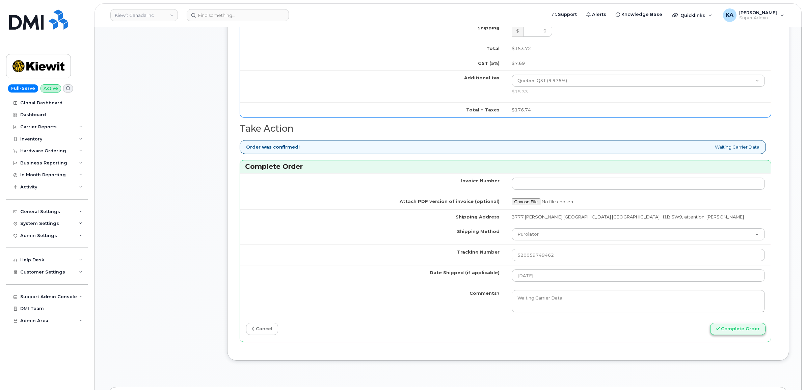
type input "89302610207734071118"
click at [728, 335] on button "Complete Order" at bounding box center [737, 329] width 55 height 12
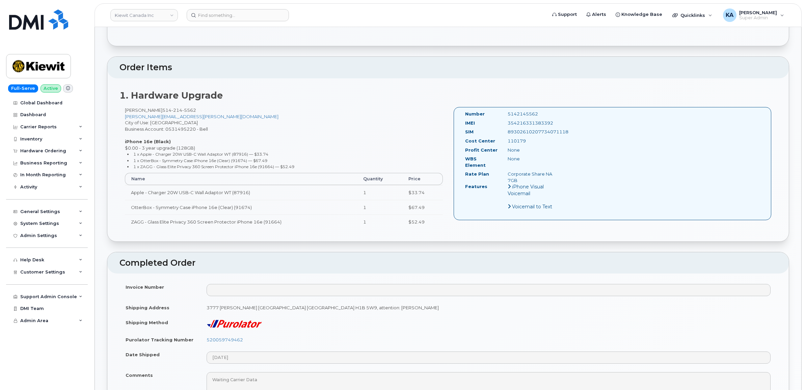
scroll to position [211, 0]
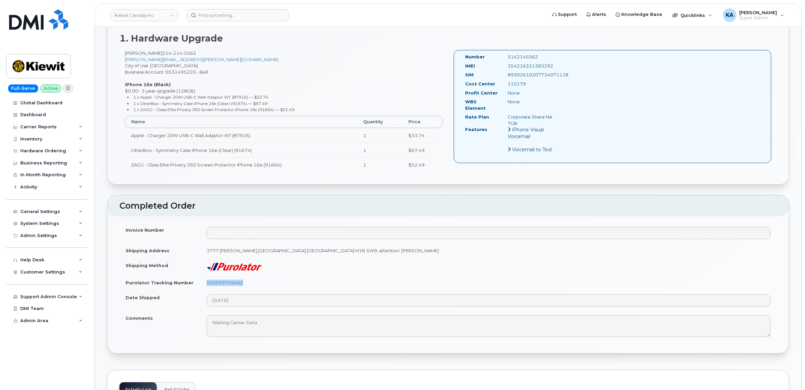
drag, startPoint x: 249, startPoint y: 281, endPoint x: 197, endPoint y: 284, distance: 52.4
click at [197, 284] on tr "Purolator Tracking Number 520059749462" at bounding box center [447, 282] width 657 height 15
copy tr "520059749462"
drag, startPoint x: 554, startPoint y: 65, endPoint x: 502, endPoint y: 67, distance: 52.3
click at [503, 67] on div "354216331383392" at bounding box center [533, 66] width 60 height 6
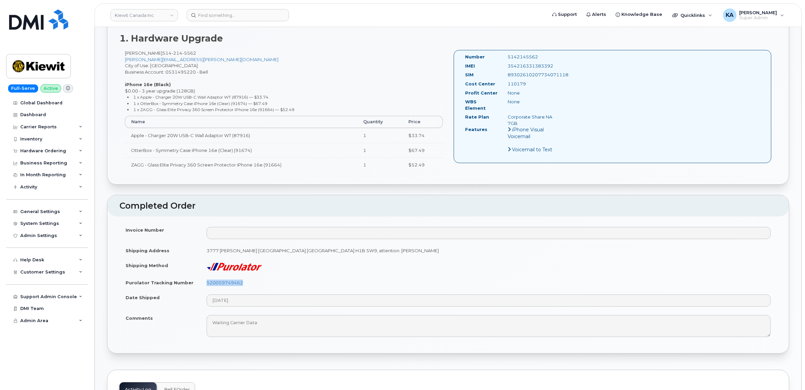
copy div "354216331383392"
drag, startPoint x: 540, startPoint y: 57, endPoint x: 504, endPoint y: 57, distance: 36.4
click at [504, 57] on div "5142145562" at bounding box center [533, 57] width 60 height 6
copy div "5142145562"
drag, startPoint x: 460, startPoint y: 54, endPoint x: 531, endPoint y: 86, distance: 77.6
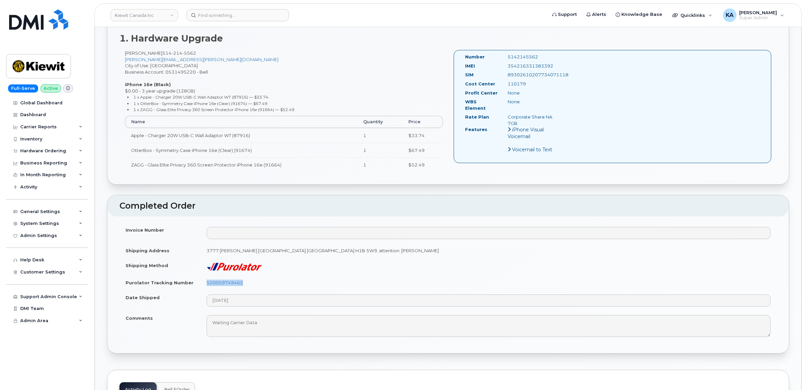
click at [531, 86] on div "Number 5142145562 IMEI [TECHNICAL_ID] SIM [TECHNICAL_ID] Cost Center 110179 [GE…" at bounding box center [613, 106] width 318 height 113
copy div "Number 5142145562 IMEI [TECHNICAL_ID] SIM [TECHNICAL_ID] Cost Center 110179"
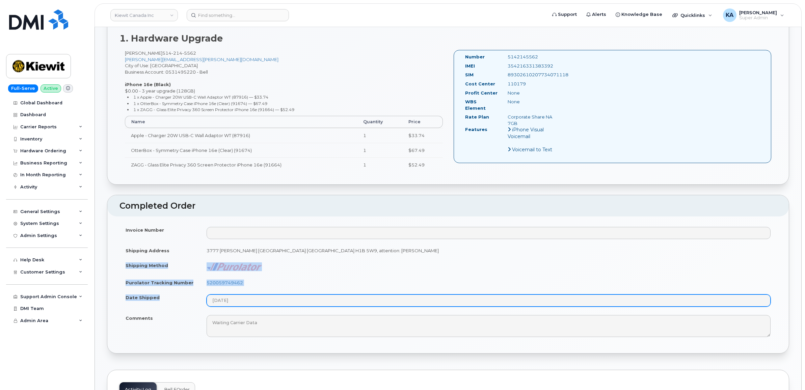
click at [256, 305] on tbody "Invoice Number Shipping Address [STREET_ADDRESS][PERSON_NAME], attention: [PERS…" at bounding box center [447, 281] width 657 height 118
copy tbody "Shipping Method Purolator Tracking Number 520059749462 Date Shipped"
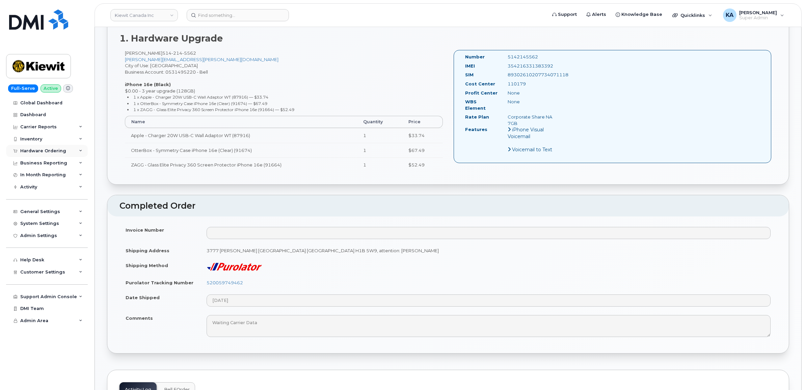
click at [37, 148] on div "Hardware Ordering" at bounding box center [47, 151] width 82 height 12
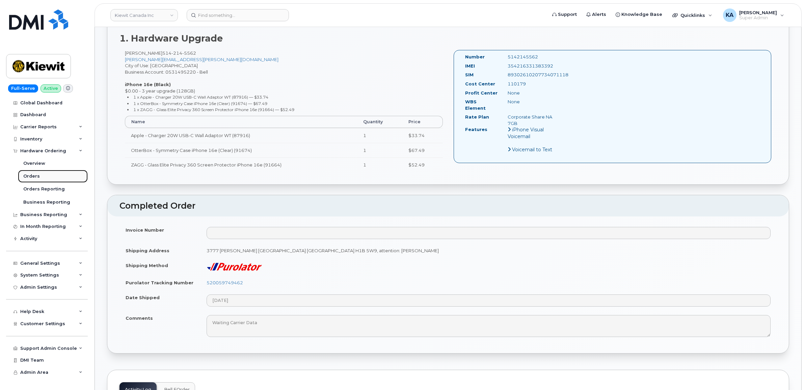
click at [27, 176] on div "Orders" at bounding box center [31, 176] width 17 height 6
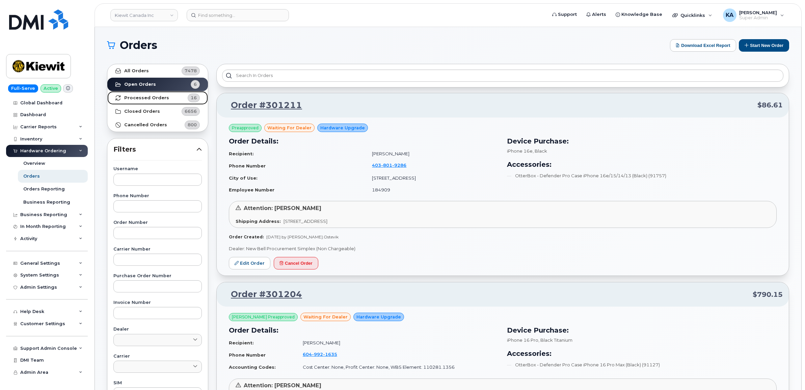
click at [145, 97] on strong "Processed Orders" at bounding box center [146, 97] width 45 height 5
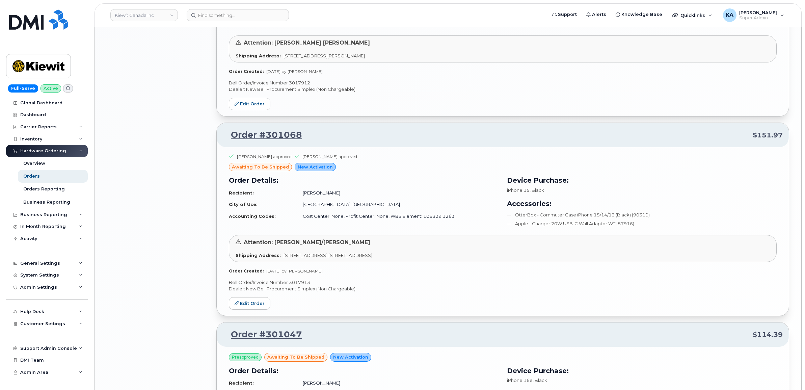
scroll to position [1298, 0]
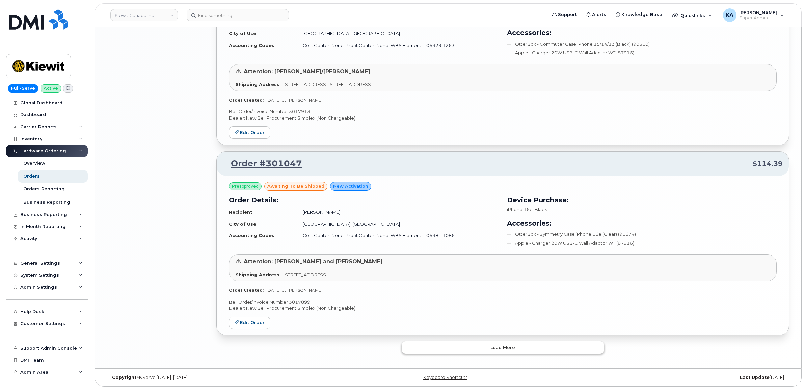
click at [461, 346] on button "Load more" at bounding box center [503, 347] width 202 height 12
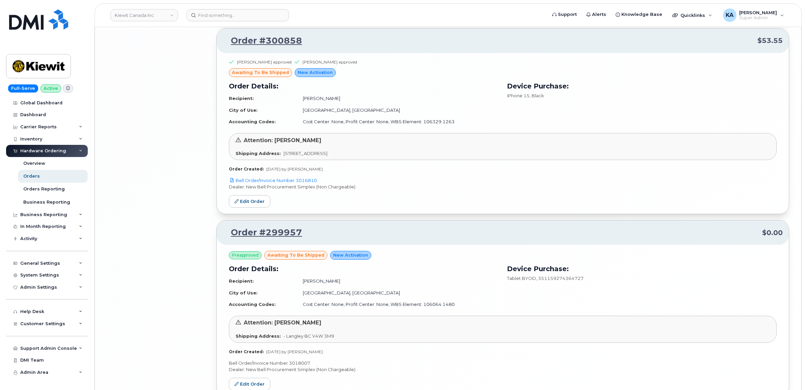
scroll to position [2756, 0]
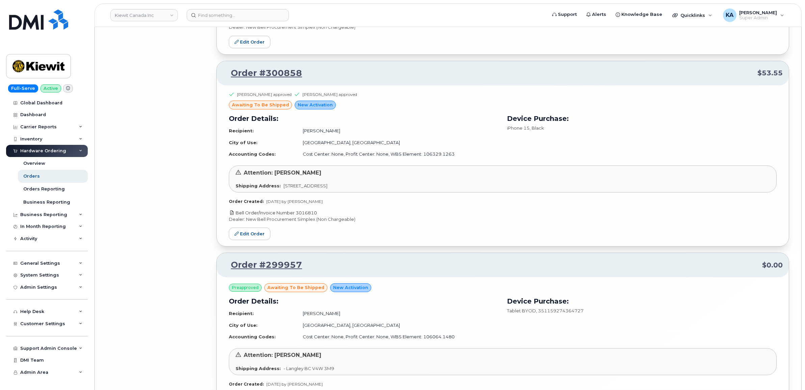
drag, startPoint x: 323, startPoint y: 217, endPoint x: 297, endPoint y: 218, distance: 25.4
click at [297, 216] on p "Bell Order/Invoice Number 3016810" at bounding box center [503, 213] width 548 height 6
copy link "3016810"
click at [245, 235] on link "Edit Order" at bounding box center [250, 233] width 42 height 12
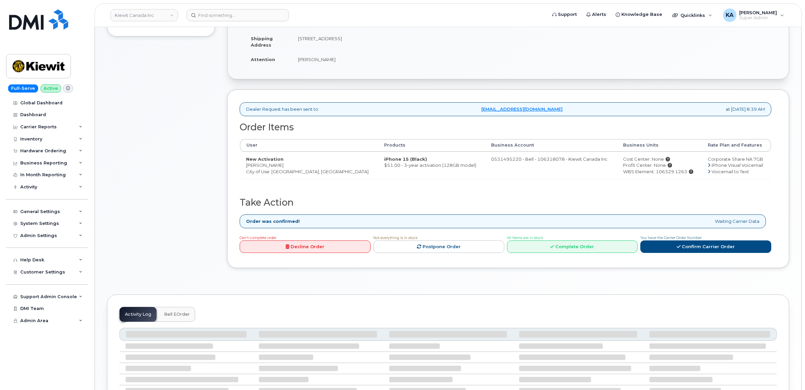
scroll to position [169, 0]
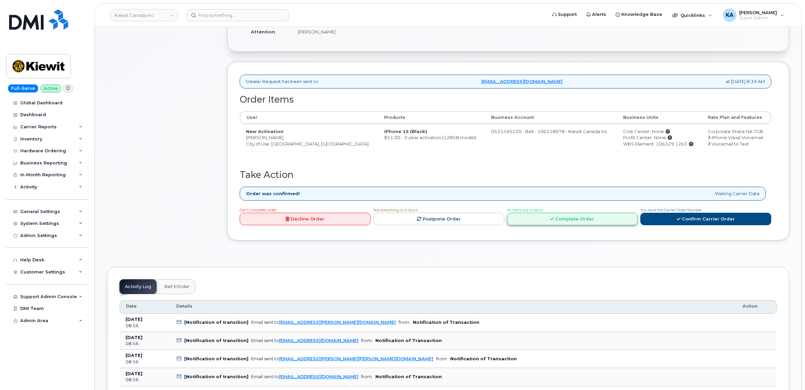
click at [564, 219] on link "Complete Order" at bounding box center [572, 219] width 131 height 12
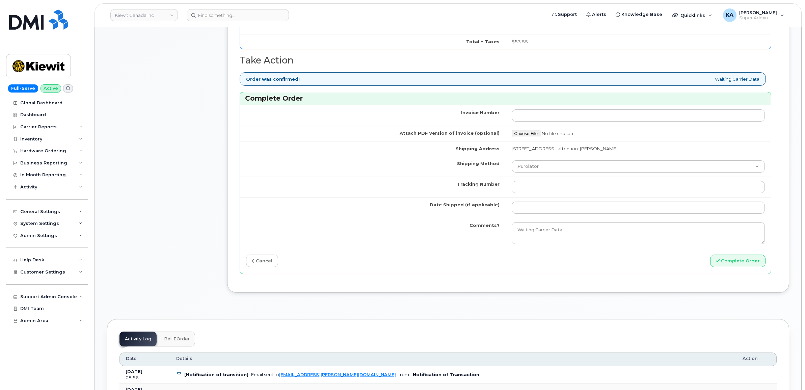
scroll to position [464, 0]
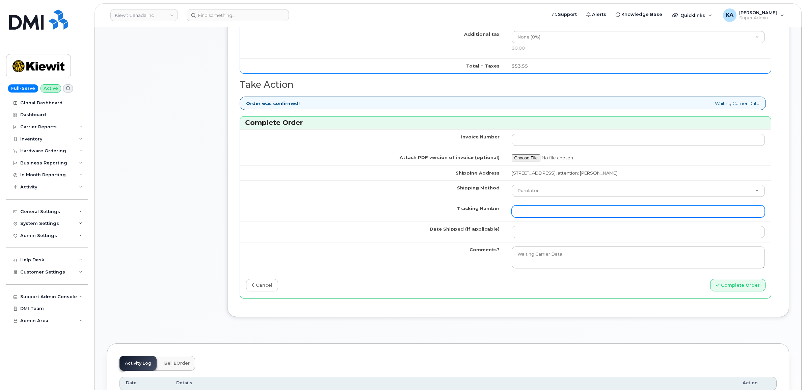
click at [527, 212] on input "Tracking Number" at bounding box center [638, 211] width 253 height 12
paste input "476423852143"
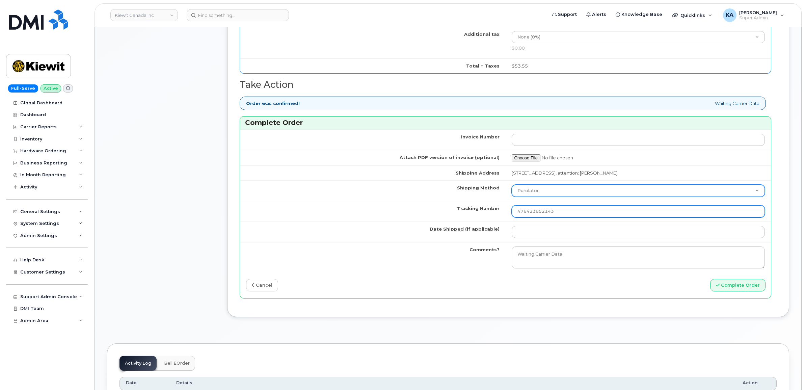
type input "476423852143"
click at [534, 191] on select "Purolator UPS FedEx Canada Post Courier Other Drop Off Pick Up" at bounding box center [638, 191] width 253 height 12
select select "FedEx"
click at [512, 187] on select "Purolator UPS FedEx Canada Post Courier Other Drop Off Pick Up" at bounding box center [638, 191] width 253 height 12
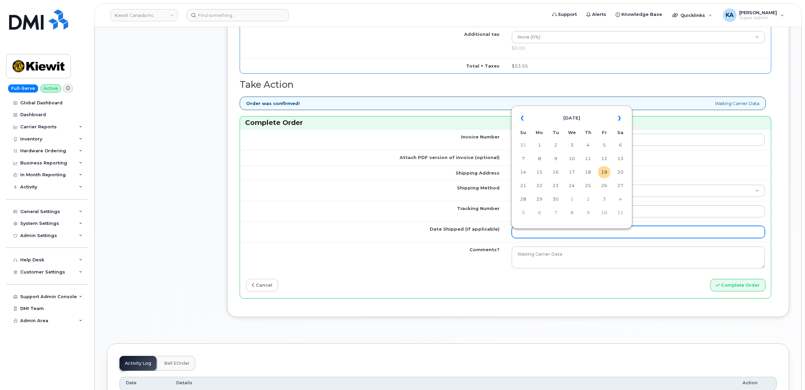
click at [525, 235] on input "Date Shipped (if applicable)" at bounding box center [638, 232] width 253 height 12
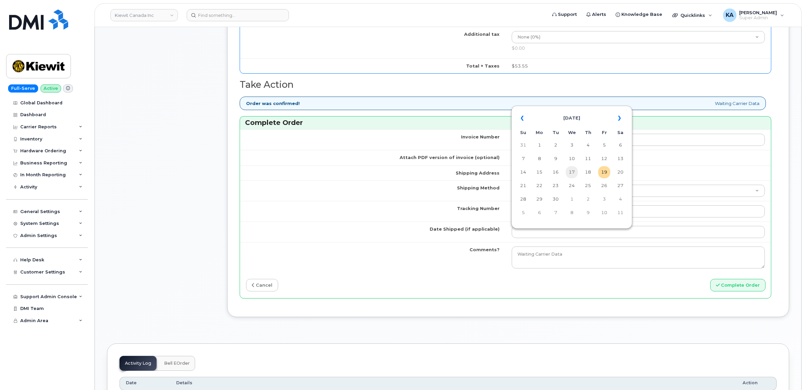
click at [570, 169] on td "17" at bounding box center [572, 172] width 12 height 12
type input "[DATE]"
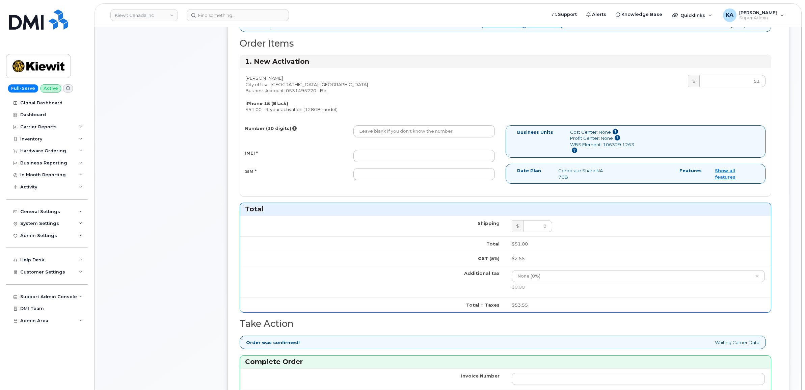
scroll to position [211, 0]
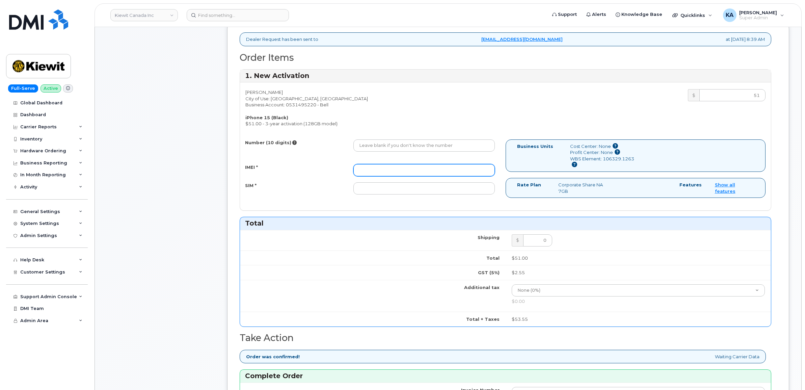
click at [465, 171] on input "IMEI *" at bounding box center [423, 170] width 141 height 12
paste input "355700859433308"
type input "355700859433308"
click at [384, 189] on input "SIM *" at bounding box center [423, 188] width 141 height 12
paste input "89302610207733326778"
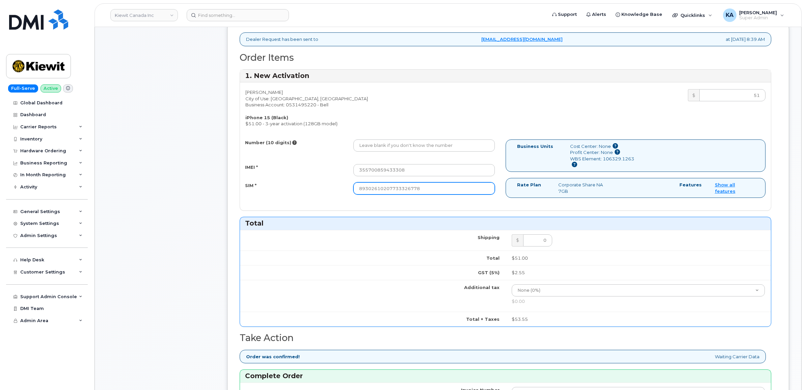
type input "89302610207733326778"
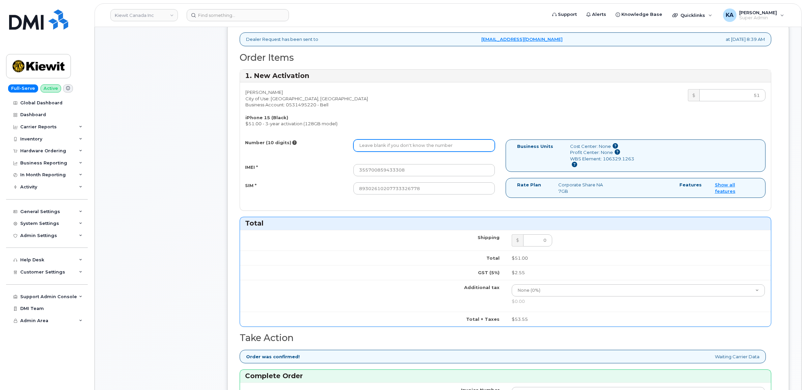
click at [363, 148] on input "Number (10 digits)" at bounding box center [423, 145] width 141 height 12
paste input "5873857539"
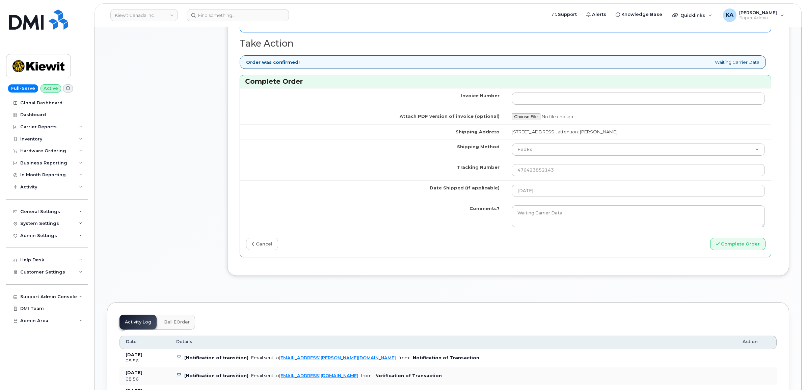
scroll to position [506, 0]
type input "5873857539"
click at [733, 246] on button "Complete Order" at bounding box center [737, 243] width 55 height 12
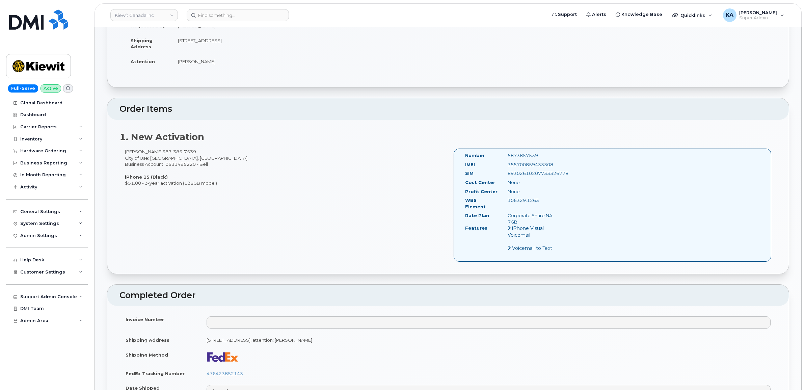
scroll to position [127, 0]
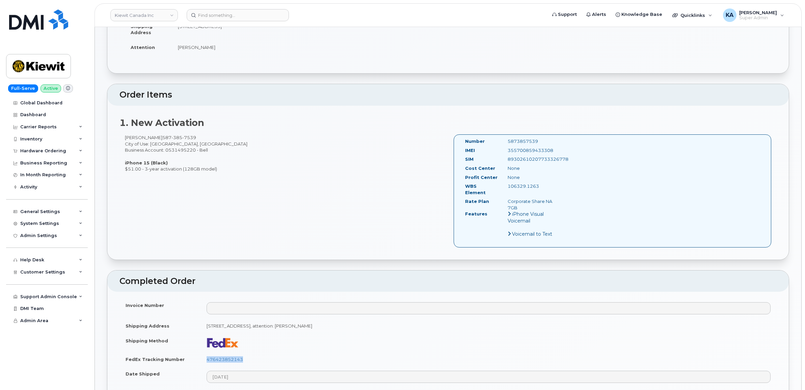
drag, startPoint x: 250, startPoint y: 354, endPoint x: 191, endPoint y: 354, distance: 59.1
click at [191, 354] on tr "FedEx Tracking Number 476423852143" at bounding box center [447, 359] width 657 height 15
copy tr "476423852143"
drag, startPoint x: 556, startPoint y: 149, endPoint x: 493, endPoint y: 151, distance: 62.5
click at [493, 151] on div "IMEI 355700859433308" at bounding box center [511, 151] width 103 height 9
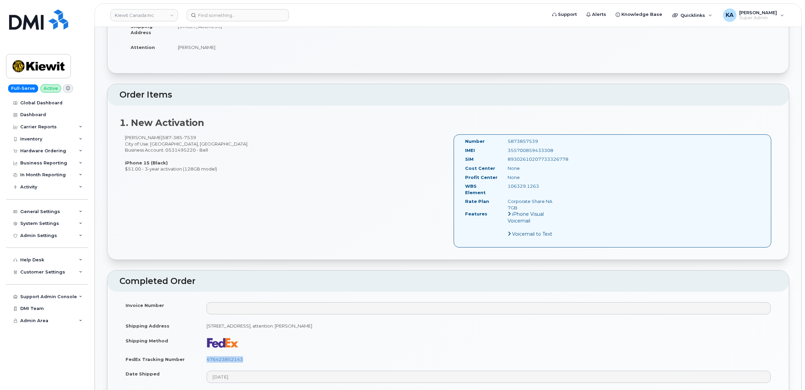
copy div "355700859433308"
drag, startPoint x: 542, startPoint y: 140, endPoint x: 497, endPoint y: 142, distance: 44.6
click at [497, 142] on div "Number 5873857539" at bounding box center [511, 142] width 103 height 9
copy div "5873857539"
drag, startPoint x: 464, startPoint y: 139, endPoint x: 542, endPoint y: 186, distance: 91.0
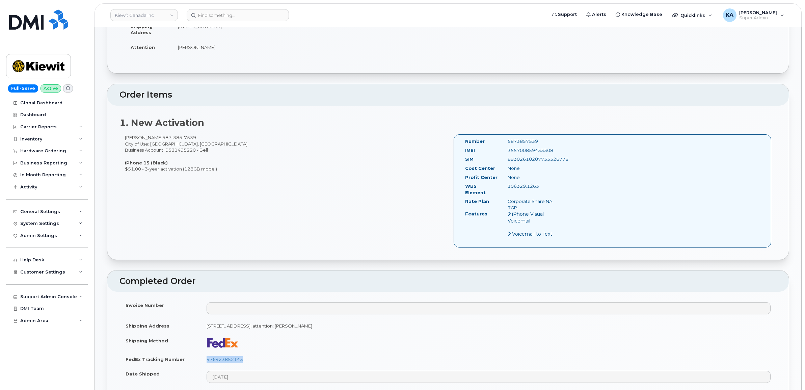
click at [542, 186] on div "Number 5873857539 IMEI 355700859433308 SIM 89302610207733326778 Cost Center Non…" at bounding box center [511, 190] width 103 height 105
copy div "Number 5873857539 IMEI 355700859433308 SIM 89302610207733326778 Cost Center Non…"
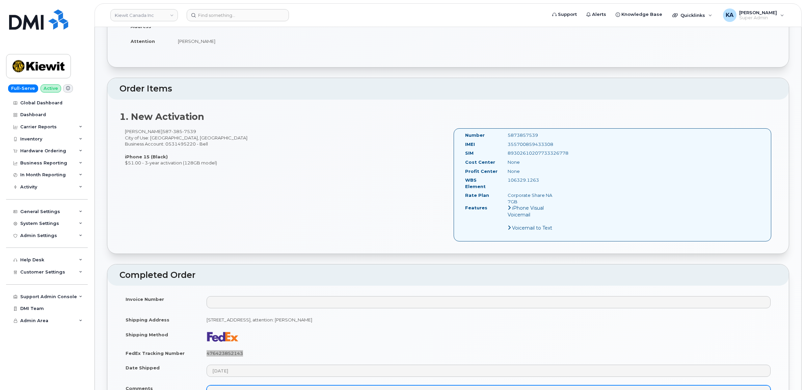
scroll to position [295, 0]
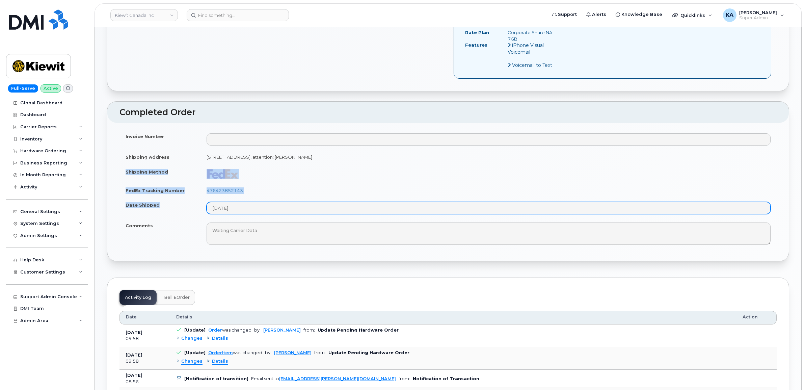
click at [262, 206] on tbody "Invoice Number Shipping Address 12250 33 St NE EDMONTON AB T6S 1H6 CANADA, atte…" at bounding box center [447, 189] width 657 height 120
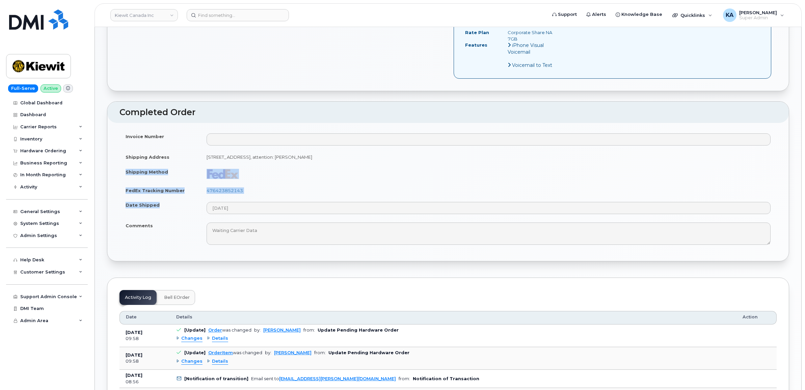
drag, startPoint x: 125, startPoint y: 166, endPoint x: 248, endPoint y: 211, distance: 130.9
click at [248, 211] on tbody "Invoice Number Shipping Address 12250 33 St NE EDMONTON AB T6S 1H6 CANADA, atte…" at bounding box center [447, 189] width 657 height 120
copy tbody "Shipping Method FedEx Tracking Number 476423852143 Date Shipped"
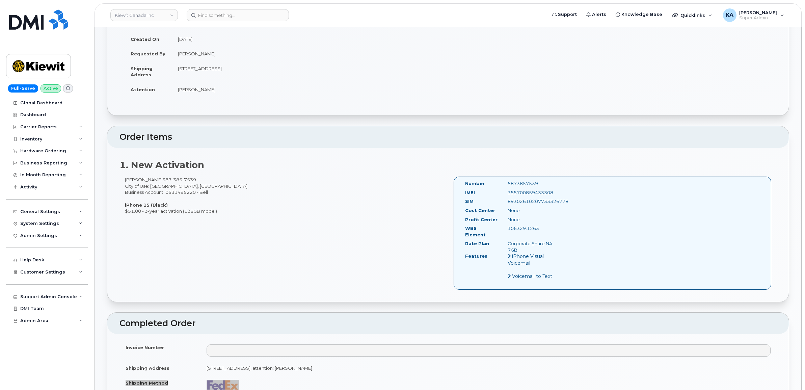
scroll to position [0, 0]
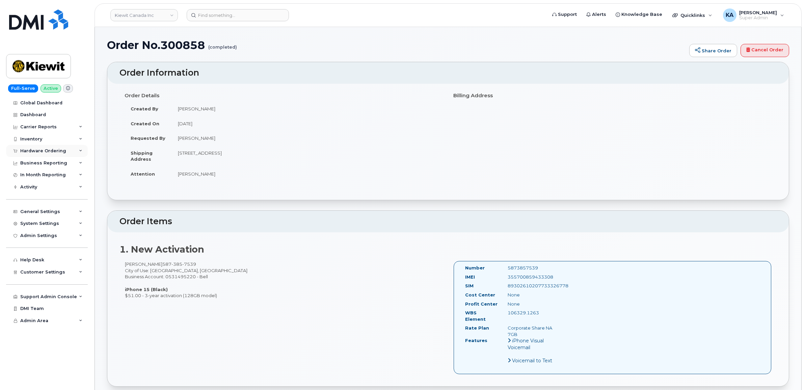
click at [36, 151] on div "Hardware Ordering" at bounding box center [43, 150] width 46 height 5
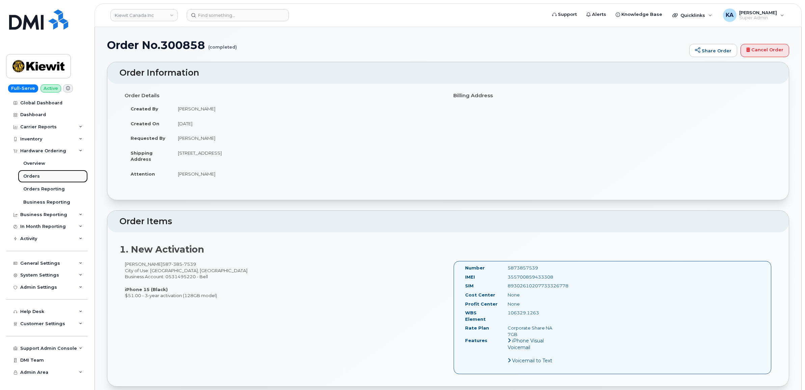
click at [32, 175] on div "Orders" at bounding box center [31, 176] width 17 height 6
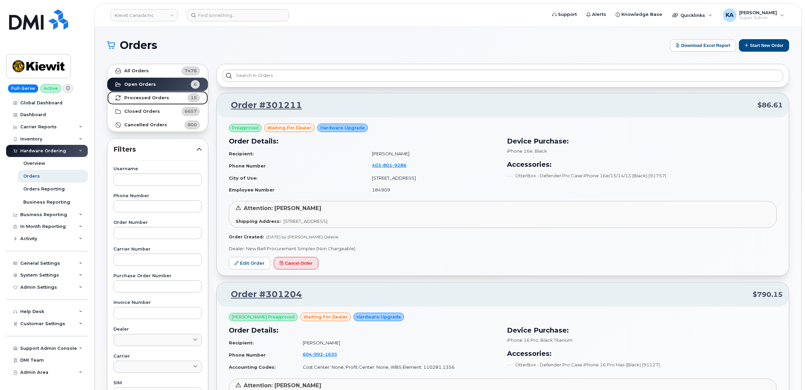
click at [147, 97] on strong "Processed Orders" at bounding box center [146, 97] width 45 height 5
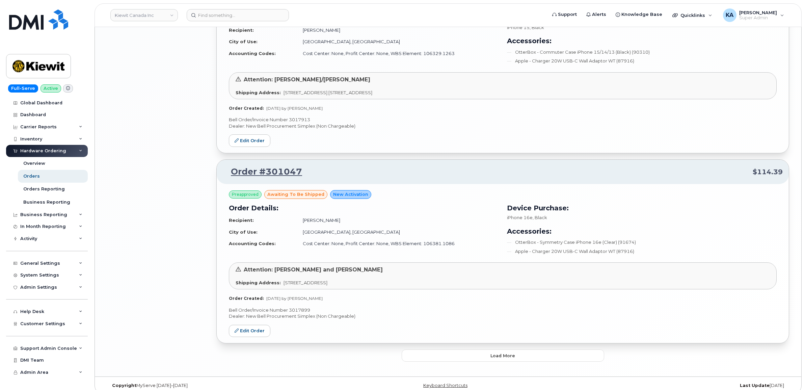
scroll to position [1298, 0]
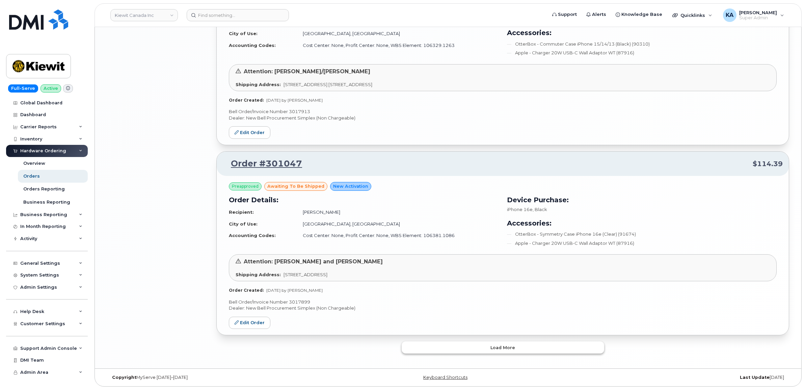
click at [462, 344] on button "Load more" at bounding box center [503, 347] width 202 height 12
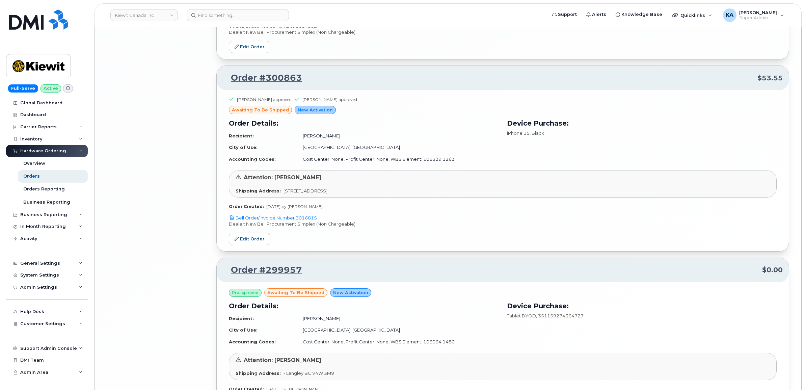
scroll to position [2521, 0]
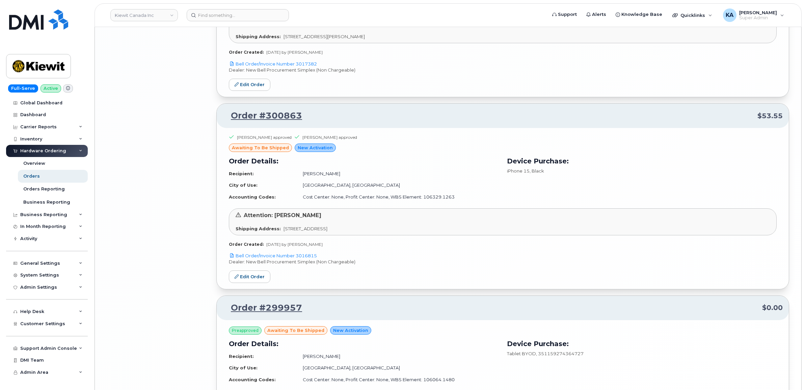
click at [323, 259] on p "Bell Order/Invoice Number 3016815" at bounding box center [503, 255] width 548 height 6
drag, startPoint x: 323, startPoint y: 259, endPoint x: 298, endPoint y: 262, distance: 25.5
click at [298, 259] on p "Bell Order/Invoice Number 3016815" at bounding box center [503, 255] width 548 height 6
copy link "3016815"
click at [248, 277] on link "Edit Order" at bounding box center [250, 276] width 42 height 12
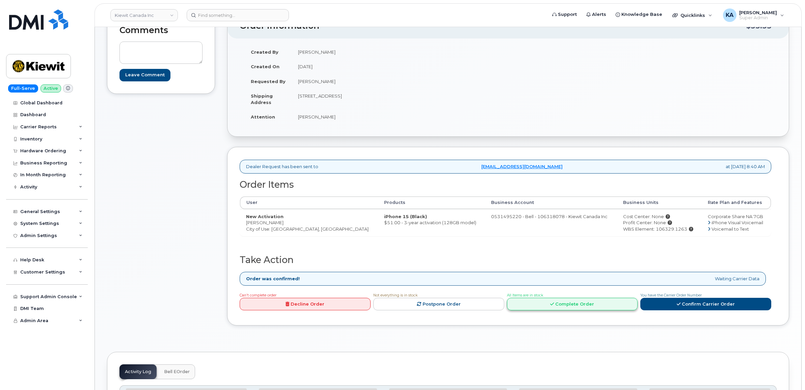
scroll to position [84, 0]
click at [575, 304] on link "Complete Order" at bounding box center [572, 303] width 131 height 12
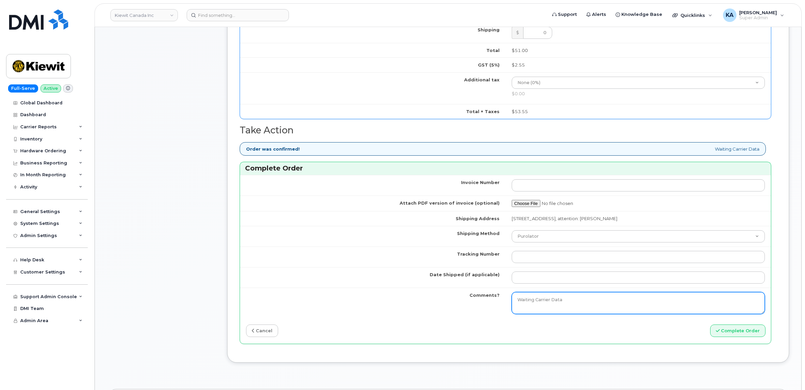
scroll to position [422, 0]
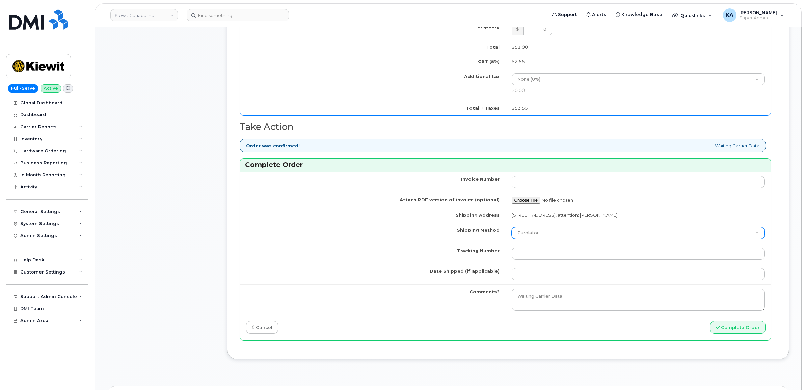
click at [552, 235] on select "Purolator UPS FedEx Canada Post Courier Other Drop Off Pick Up" at bounding box center [638, 233] width 253 height 12
select select "FedEx"
click at [512, 229] on select "Purolator UPS FedEx Canada Post Courier Other Drop Off Pick Up" at bounding box center [638, 233] width 253 height 12
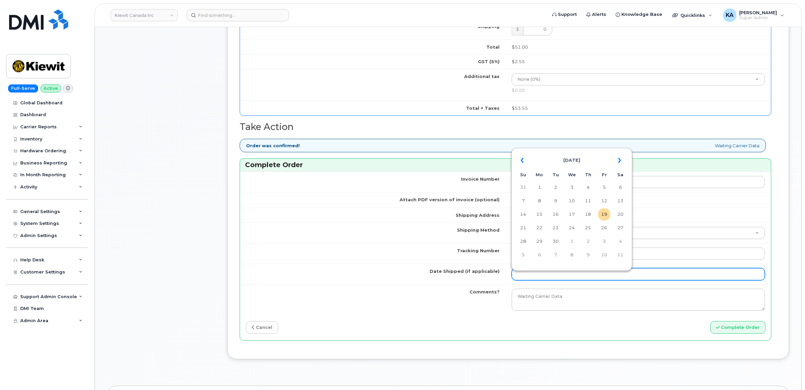
click at [532, 274] on input "Date Shipped (if applicable)" at bounding box center [638, 274] width 253 height 12
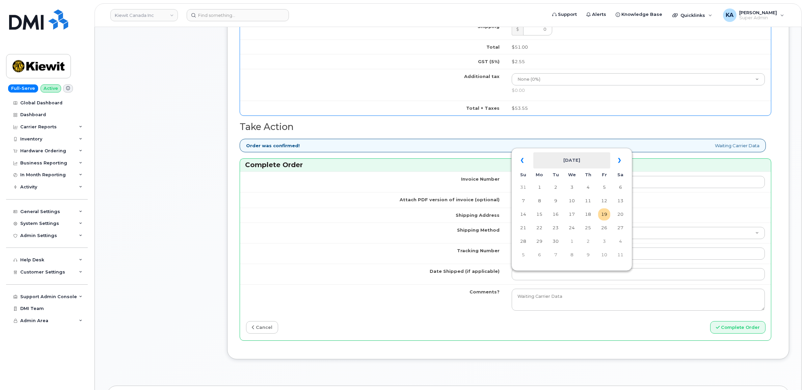
drag, startPoint x: 567, startPoint y: 151, endPoint x: 565, endPoint y: 158, distance: 7.6
click at [567, 151] on table "« [DATE] » Su Mo Tu We Th Fr Sa 31 1 2 3 4 5 6 7 8 9 10 11 12 13 14 15 16 17 18…" at bounding box center [571, 207] width 117 height 115
click at [574, 214] on td "17" at bounding box center [572, 214] width 12 height 12
type input "[DATE]"
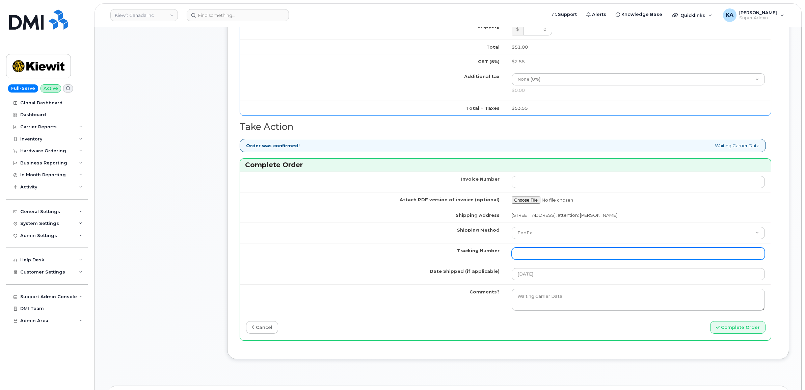
click at [551, 256] on input "Tracking Number" at bounding box center [638, 253] width 253 height 12
paste input "475744940820"
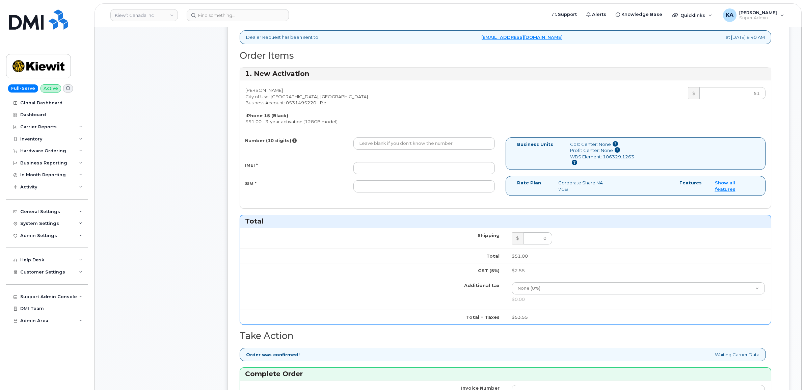
scroll to position [211, 0]
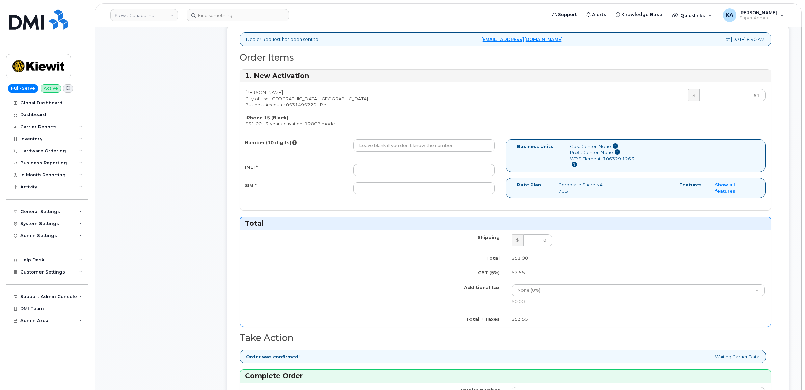
type input "475744940820"
click at [429, 174] on input "IMEI *" at bounding box center [423, 170] width 141 height 12
paste input "355700858899269"
type input "355700858899269"
click at [401, 145] on input "Number (10 digits)" at bounding box center [423, 145] width 141 height 12
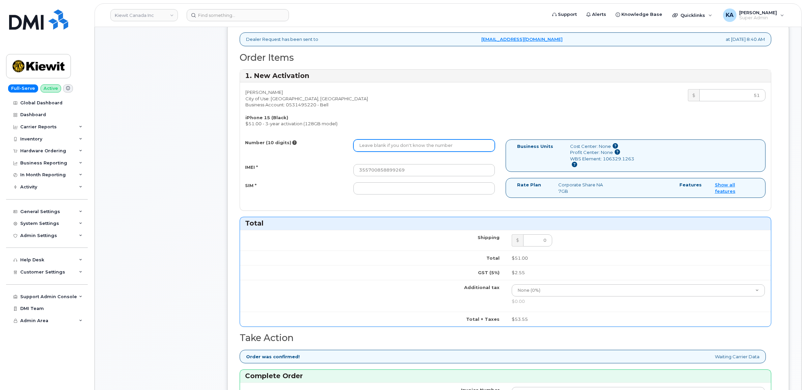
paste input "5873362854"
type input "5873362854"
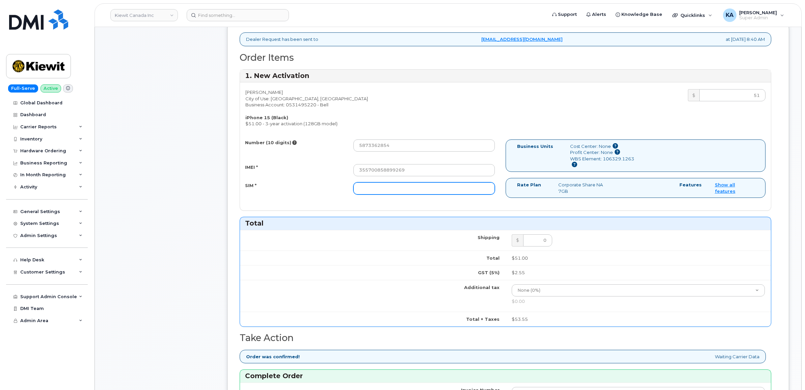
drag, startPoint x: 384, startPoint y: 191, endPoint x: 386, endPoint y: 188, distance: 3.8
click at [384, 191] on input "SIM *" at bounding box center [423, 188] width 141 height 12
paste input "89302610207733009820"
type input "89302610207733009820"
drag, startPoint x: 601, startPoint y: 167, endPoint x: 570, endPoint y: 166, distance: 31.4
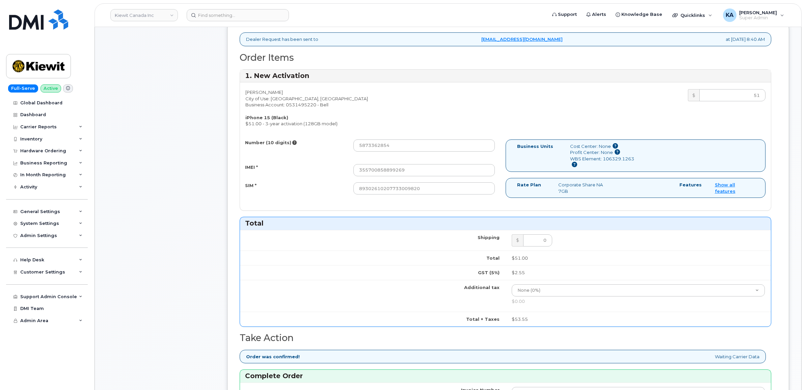
click at [570, 166] on div "WBS Element: 106329.1263" at bounding box center [602, 162] width 64 height 12
copy div "106329.1263"
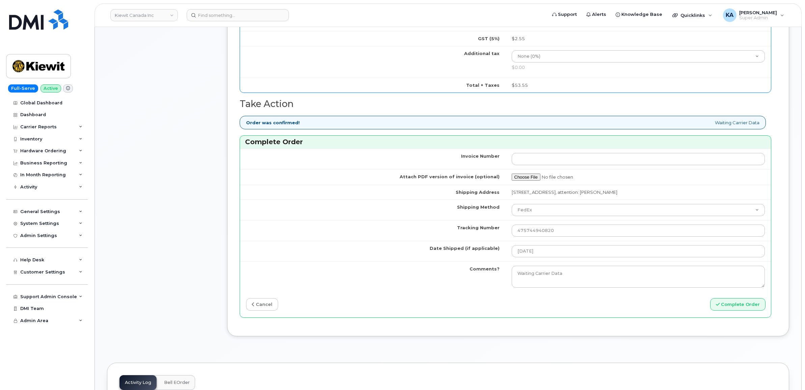
scroll to position [464, 0]
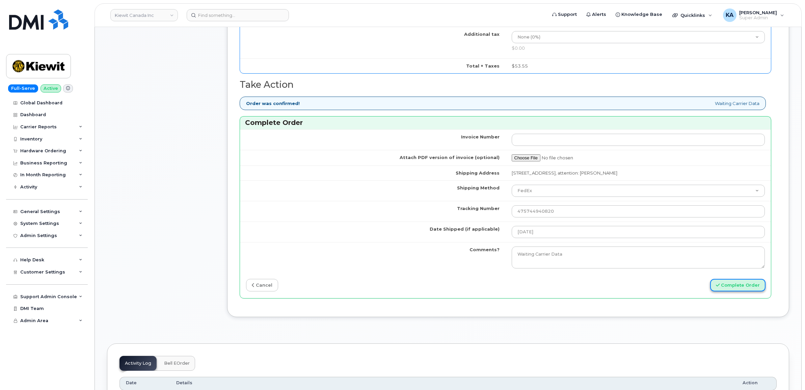
click at [740, 289] on button "Complete Order" at bounding box center [737, 285] width 55 height 12
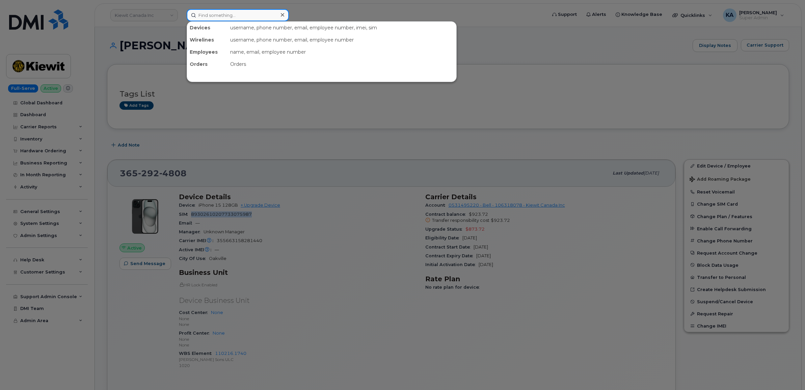
click at [217, 14] on input at bounding box center [238, 15] width 102 height 12
paste input "5873362854"
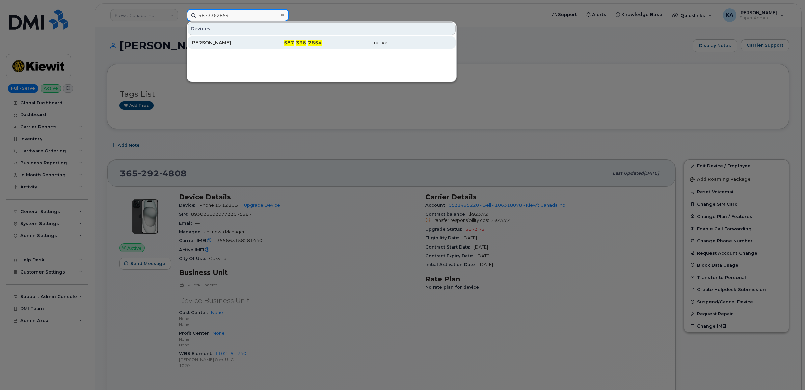
type input "5873362854"
click at [213, 43] on div "[PERSON_NAME]" at bounding box center [223, 42] width 66 height 7
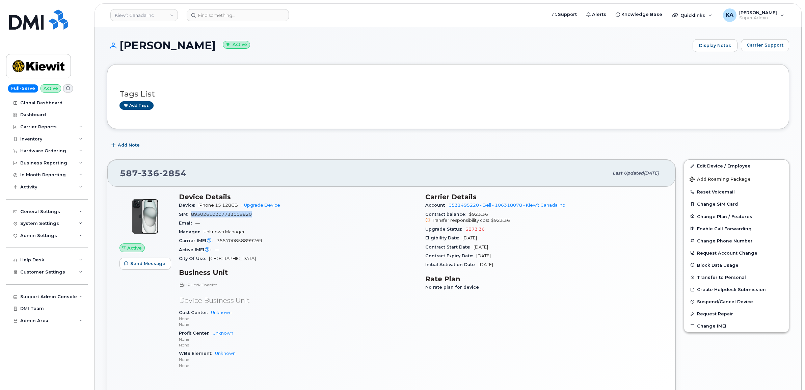
drag, startPoint x: 254, startPoint y: 214, endPoint x: 190, endPoint y: 210, distance: 63.9
click at [190, 210] on div "SIM [TECHNICAL_ID]" at bounding box center [298, 214] width 238 height 9
copy span "89302610207733009820"
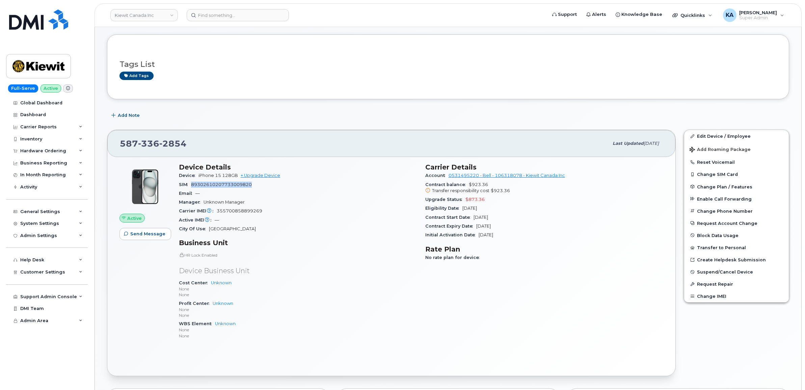
scroll to position [42, 0]
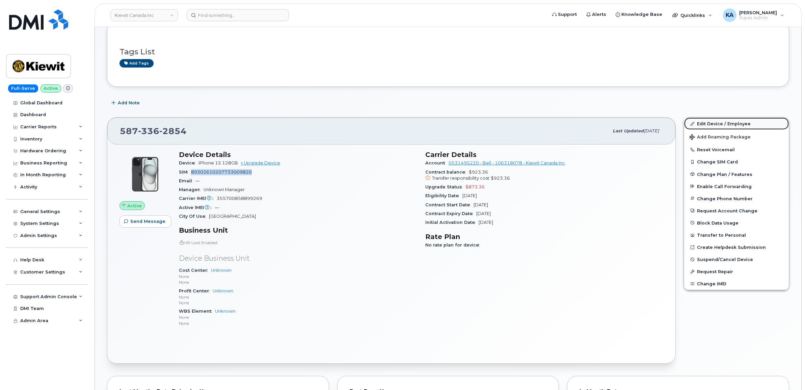
click at [714, 122] on link "Edit Device / Employee" at bounding box center [736, 123] width 105 height 12
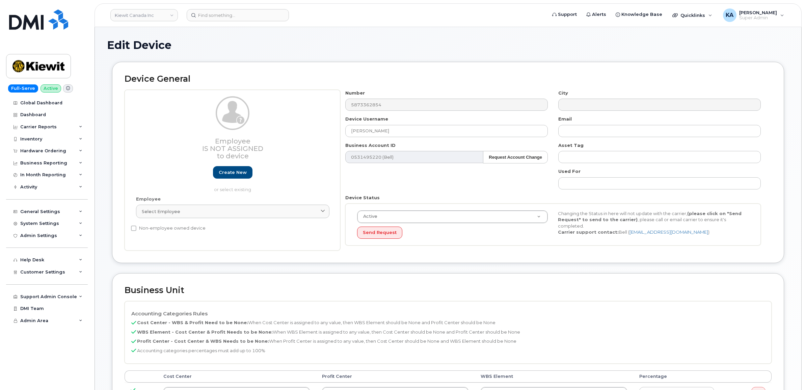
select select "14058"
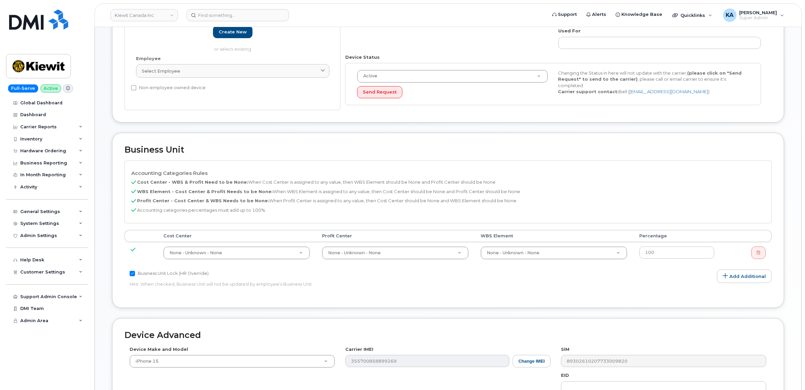
scroll to position [169, 0]
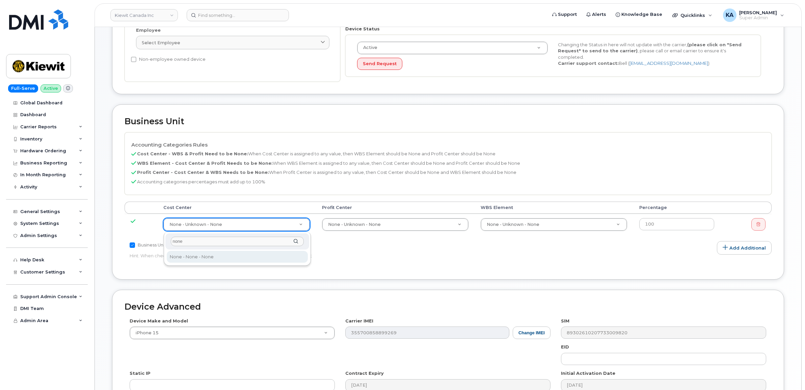
type input "none"
type input "13383"
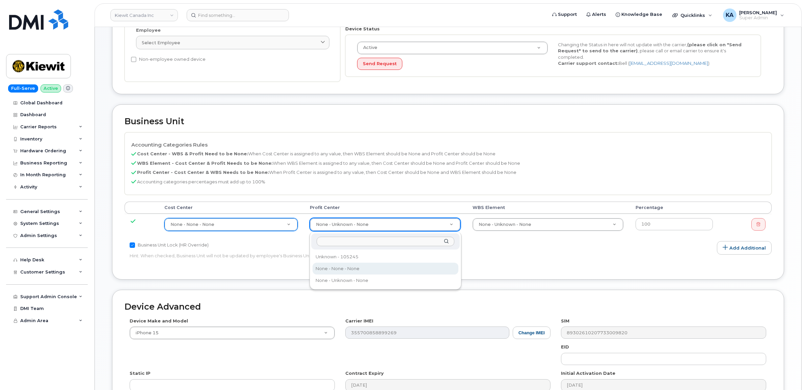
drag, startPoint x: 345, startPoint y: 267, endPoint x: 412, endPoint y: 245, distance: 71.4
select select "14059"
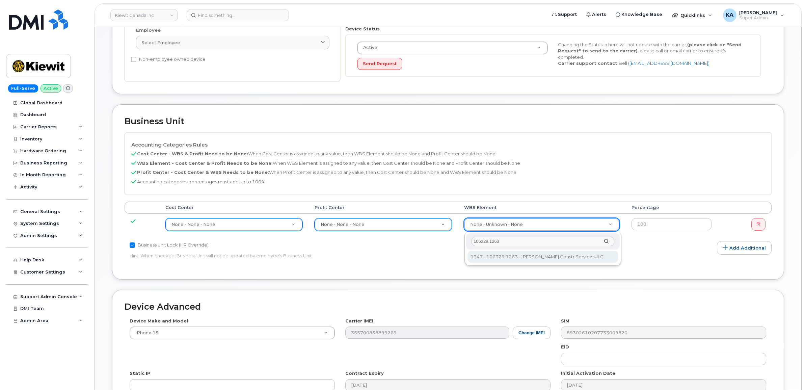
type input "106329.1263"
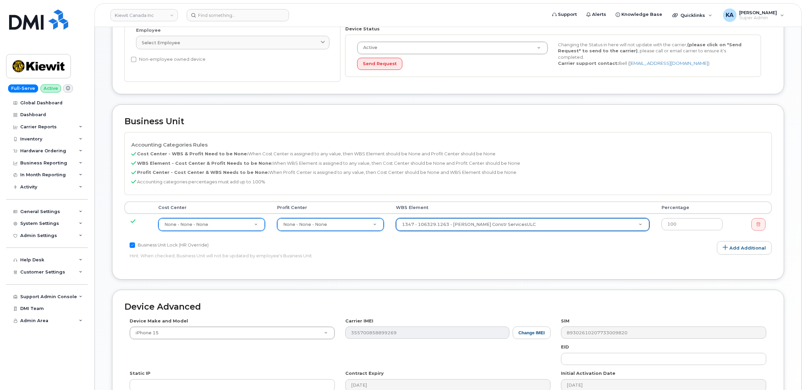
type input "35626091"
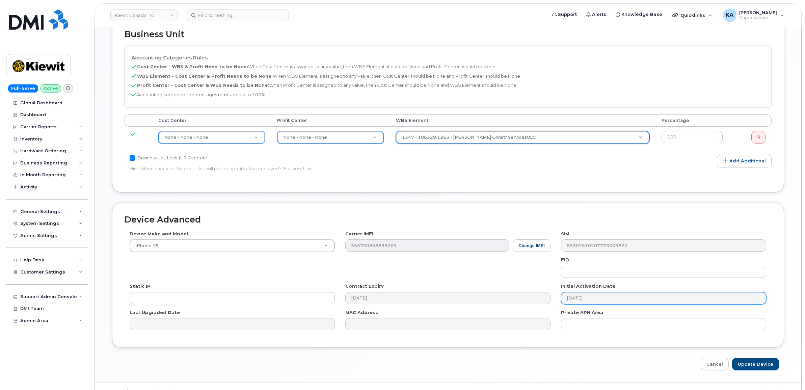
scroll to position [272, 0]
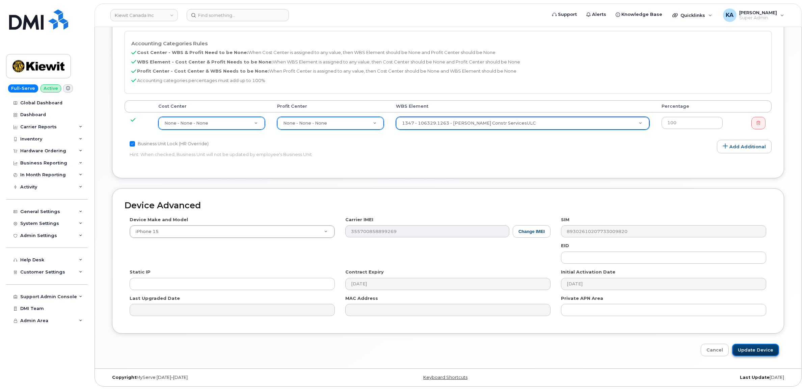
click at [754, 353] on input "Update Device" at bounding box center [755, 350] width 47 height 12
type input "Saving..."
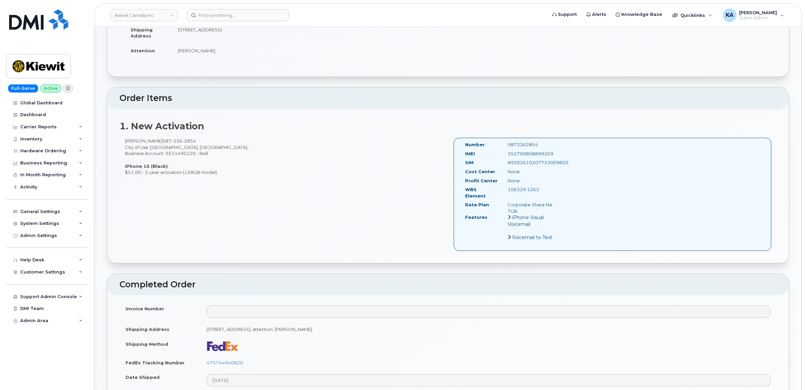
scroll to position [127, 0]
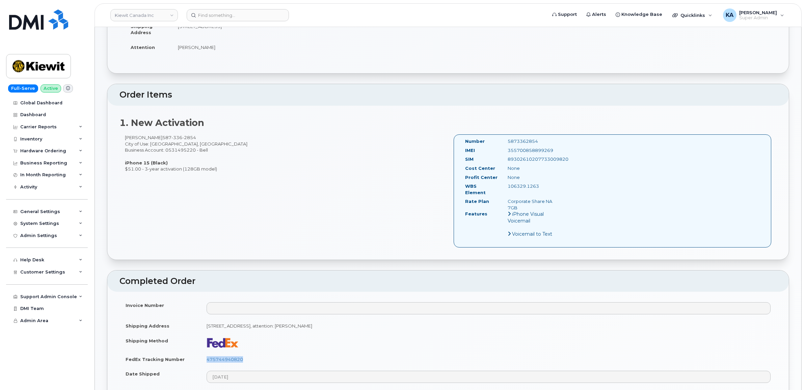
drag, startPoint x: 245, startPoint y: 354, endPoint x: 187, endPoint y: 351, distance: 57.8
click at [187, 352] on tr "FedEx Tracking Number 475744940820" at bounding box center [447, 359] width 657 height 15
copy tr "475744940820"
drag, startPoint x: 553, startPoint y: 149, endPoint x: 495, endPoint y: 151, distance: 58.1
click at [495, 151] on div "IMEI 355700858899269" at bounding box center [511, 151] width 103 height 9
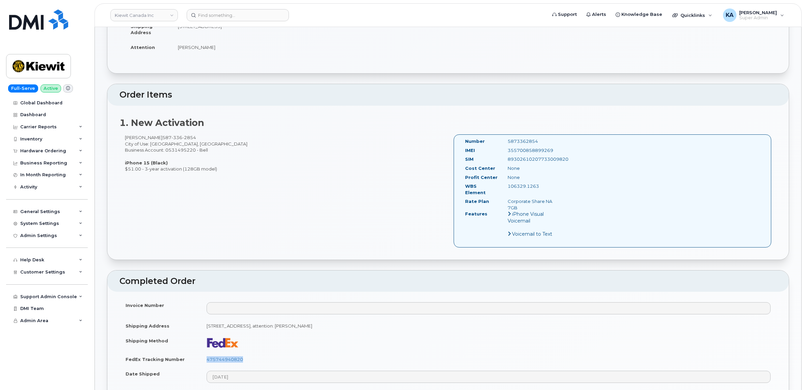
copy div "355700858899269"
drag, startPoint x: 542, startPoint y: 141, endPoint x: 491, endPoint y: 142, distance: 50.3
click at [491, 142] on div "Number 5873362854" at bounding box center [511, 142] width 103 height 9
copy div "5873362854"
drag, startPoint x: 458, startPoint y: 139, endPoint x: 545, endPoint y: 186, distance: 99.1
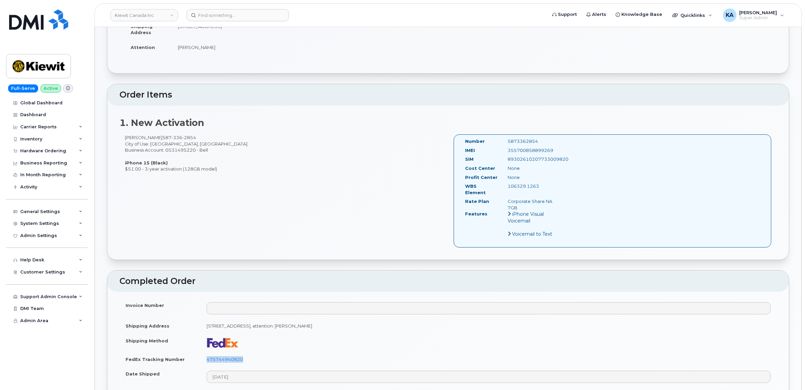
click at [545, 186] on div "Number 5873362854 IMEI 355700858899269 SIM 89302610207733009820 Cost Center Non…" at bounding box center [613, 190] width 318 height 113
copy div "Number 5873362854 IMEI 355700858899269 SIM 89302610207733009820 Cost Center Non…"
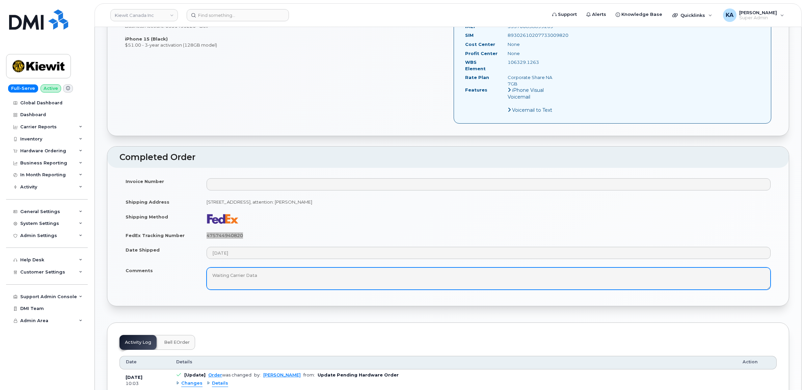
scroll to position [253, 0]
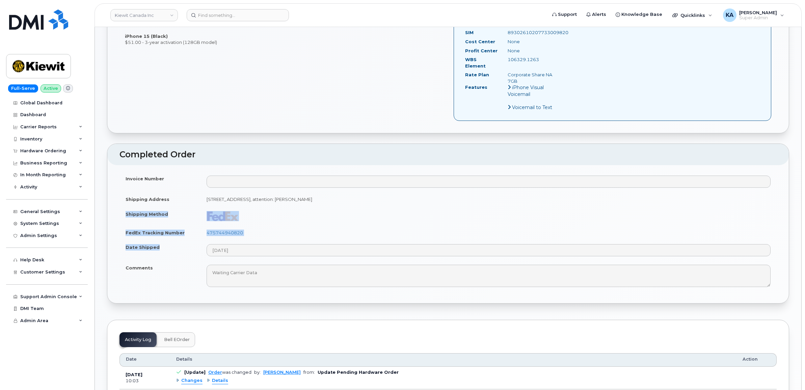
drag, startPoint x: 120, startPoint y: 209, endPoint x: 251, endPoint y: 253, distance: 138.1
click at [251, 253] on tbody "Invoice Number Shipping Address 12250 33 St NE EDMONTON AB T6S 1H6 CANADA, atte…" at bounding box center [447, 231] width 657 height 120
copy tbody "Shipping Method FedEx Tracking Number 475744940820 Date Shipped"
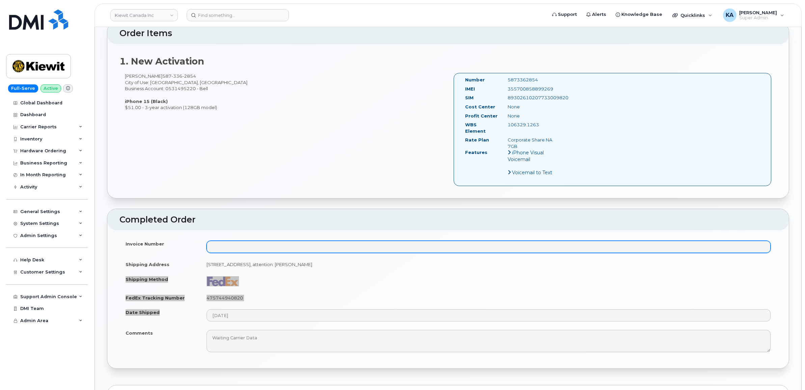
scroll to position [169, 0]
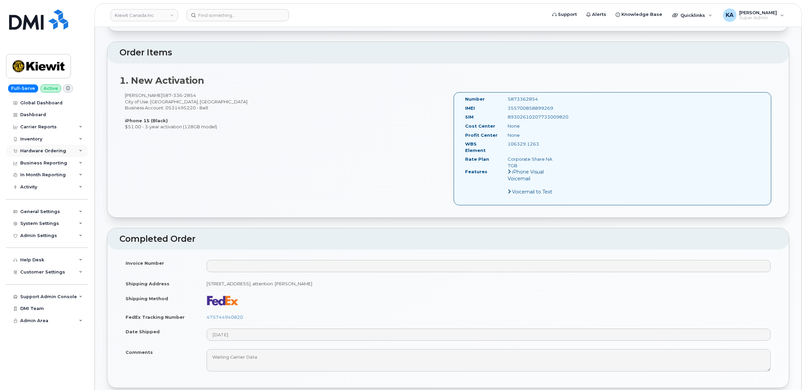
click at [26, 150] on div "Hardware Ordering" at bounding box center [43, 150] width 46 height 5
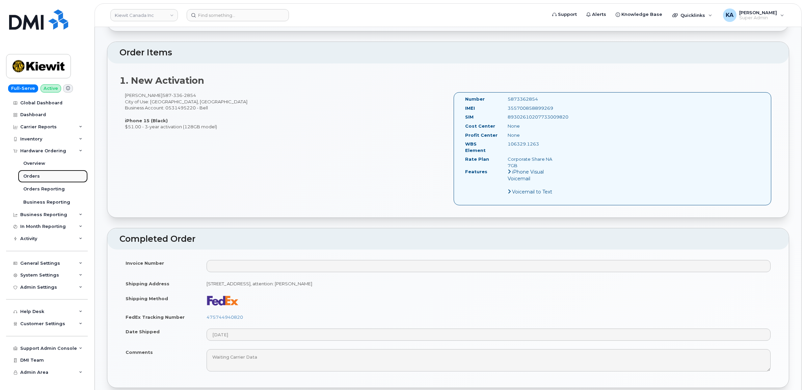
click at [28, 175] on div "Orders" at bounding box center [31, 176] width 17 height 6
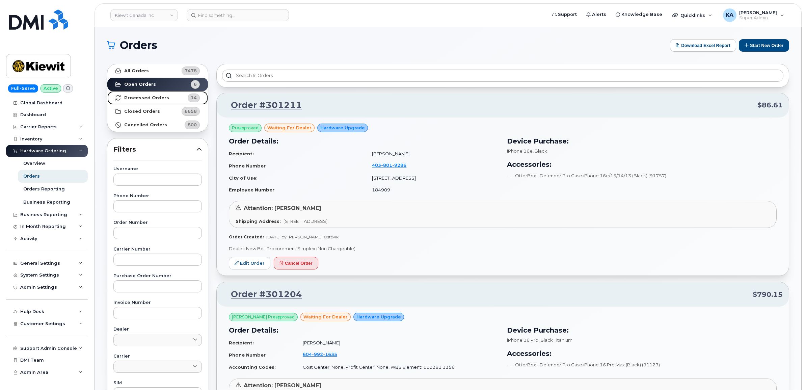
click at [126, 97] on strong "Processed Orders" at bounding box center [146, 97] width 45 height 5
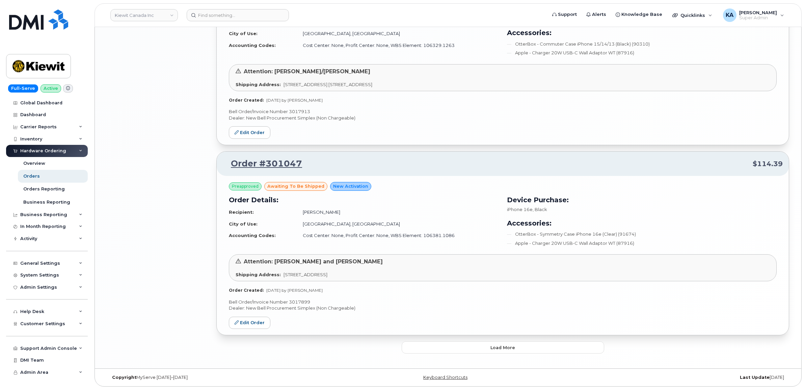
scroll to position [1298, 0]
click at [466, 345] on button "Load more" at bounding box center [503, 347] width 202 height 12
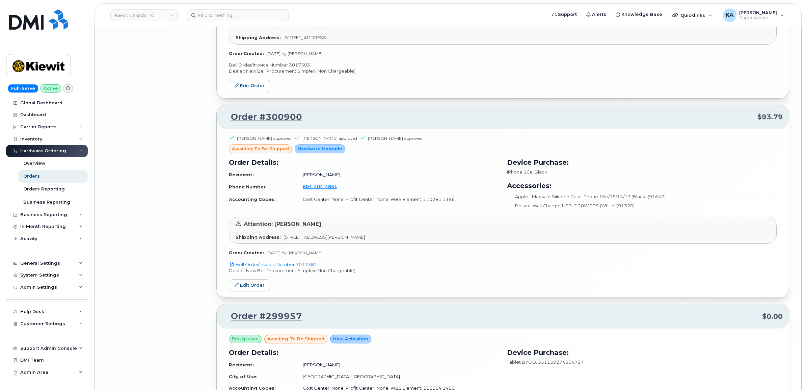
scroll to position [2287, 0]
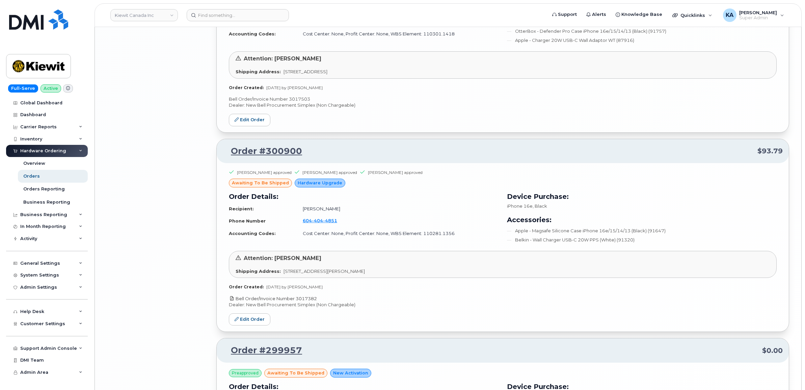
drag, startPoint x: 323, startPoint y: 302, endPoint x: 298, endPoint y: 303, distance: 25.0
click at [298, 302] on p "Bell Order/Invoice Number 3017382" at bounding box center [503, 298] width 548 height 6
copy link "3017382"
click at [244, 322] on link "Edit Order" at bounding box center [250, 319] width 42 height 12
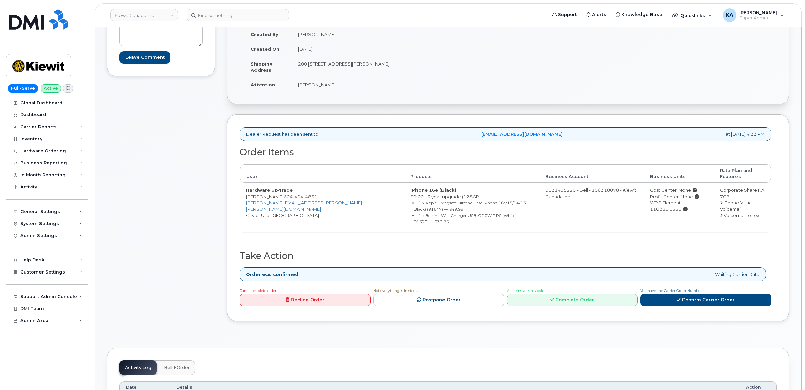
scroll to position [169, 0]
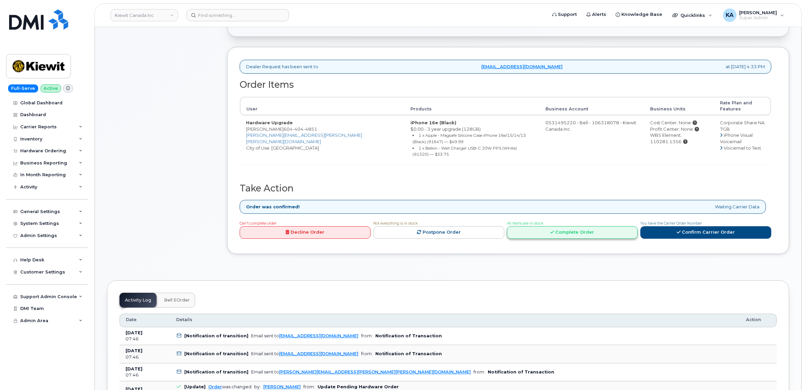
click at [572, 226] on link "Complete Order" at bounding box center [572, 232] width 131 height 12
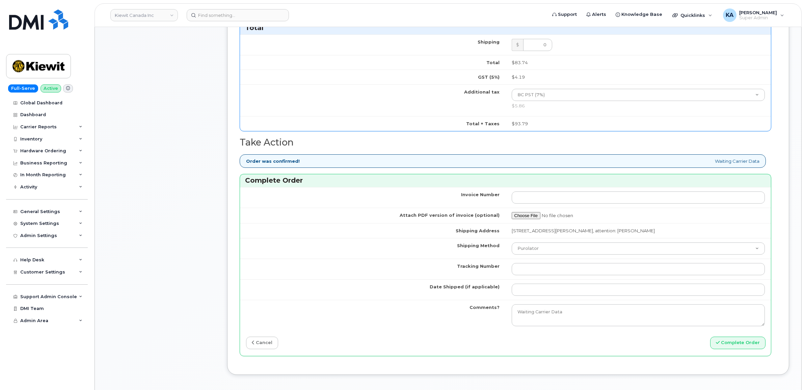
scroll to position [506, 0]
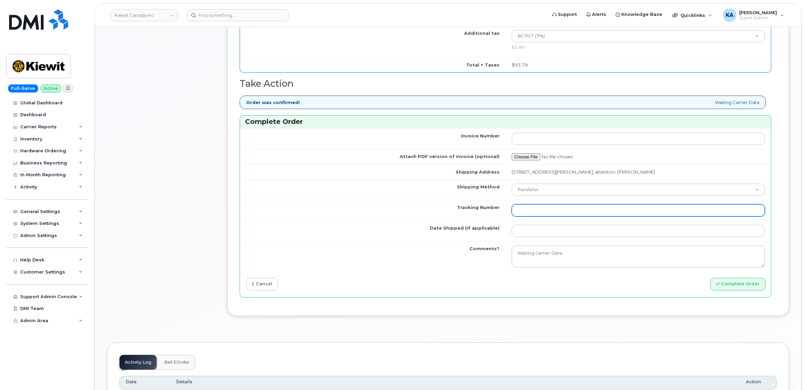
click at [532, 214] on input "Tracking Number" at bounding box center [638, 210] width 253 height 12
paste input "476423854514"
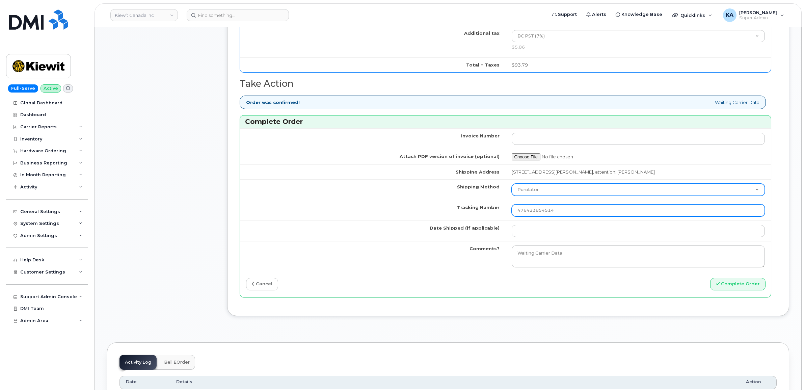
type input "476423854514"
click at [539, 190] on select "Purolator UPS FedEx Canada Post Courier Other Drop Off Pick Up" at bounding box center [638, 190] width 253 height 12
select select "FedEx"
click at [512, 186] on select "Purolator UPS FedEx Canada Post Courier Other Drop Off Pick Up" at bounding box center [638, 190] width 253 height 12
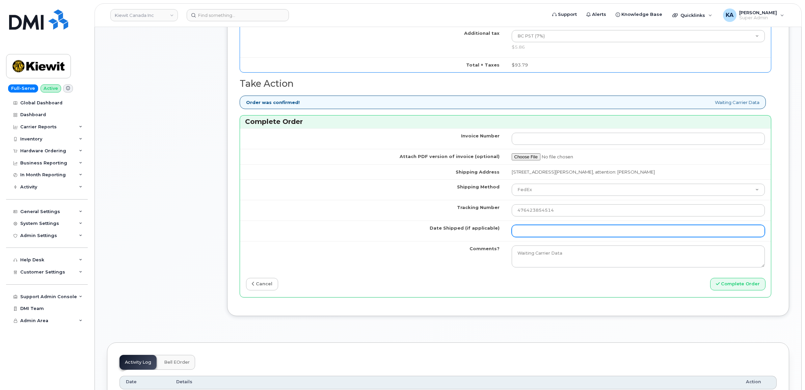
click at [528, 232] on input "Date Shipped (if applicable)" at bounding box center [638, 231] width 253 height 12
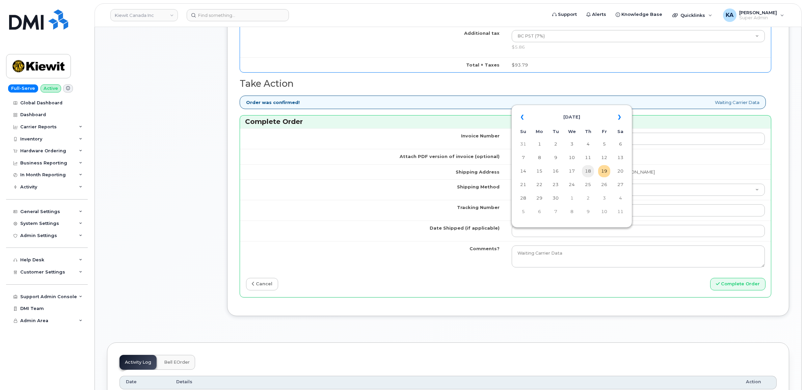
click at [587, 171] on td "18" at bounding box center [588, 171] width 12 height 12
type input "2025-09-18"
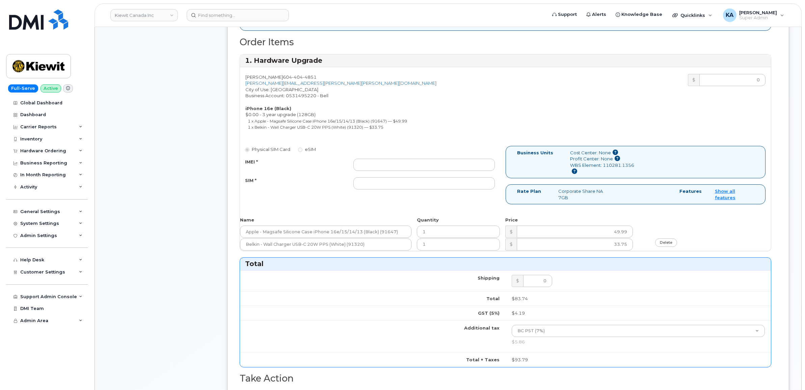
scroll to position [211, 0]
click at [400, 164] on input "IMEI *" at bounding box center [423, 165] width 141 height 12
paste input "354216331129100"
type input "354216331129100"
click at [388, 185] on input "SIM *" at bounding box center [423, 184] width 141 height 12
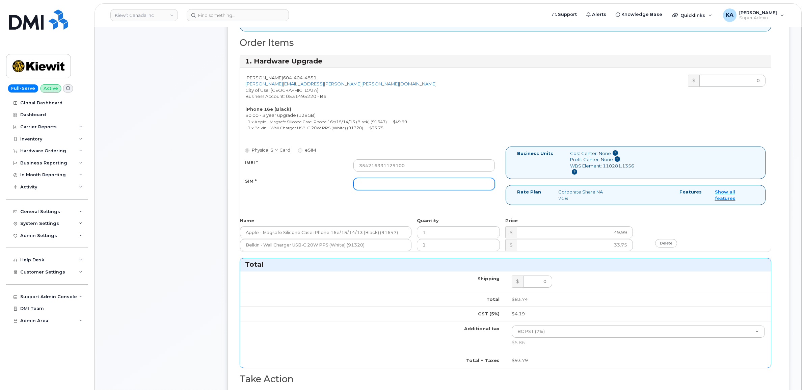
paste input "89302610207734270819"
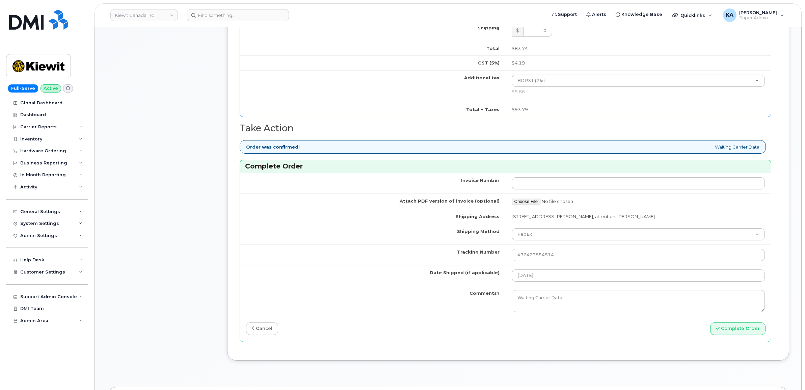
scroll to position [464, 0]
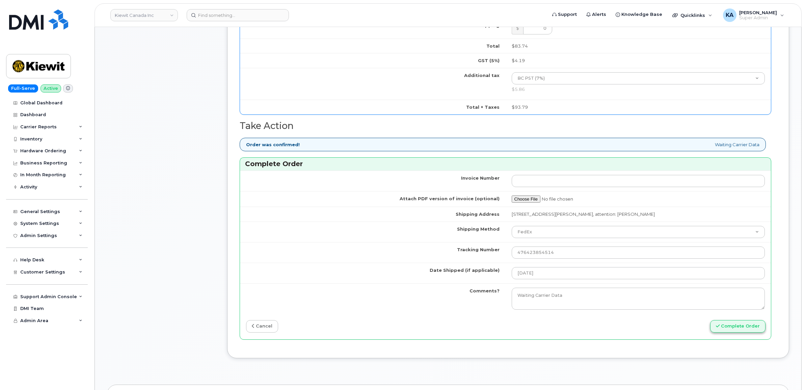
type input "89302610207734270819"
click at [730, 326] on button "Complete Order" at bounding box center [737, 326] width 55 height 12
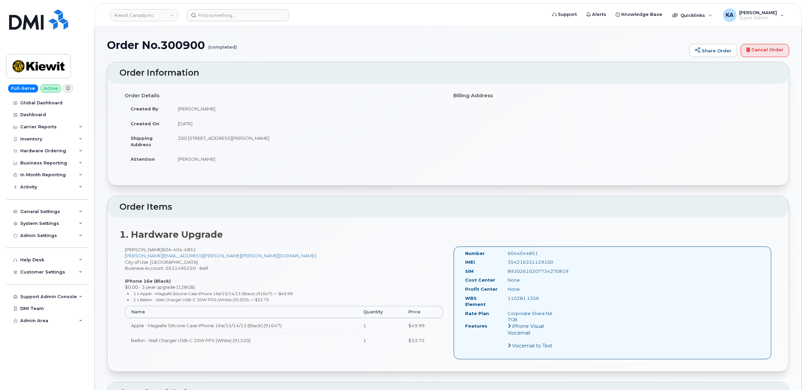
drag, startPoint x: 461, startPoint y: 252, endPoint x: 546, endPoint y: 297, distance: 96.2
click at [546, 297] on div "Number 6044044851 IMEI [TECHNICAL_ID] SIM [TECHNICAL_ID] Cost Center None [GEOG…" at bounding box center [511, 302] width 103 height 105
copy div "Number 6044044851 IMEI [TECHNICAL_ID] SIM [TECHNICAL_ID] Cost Center None Profi…"
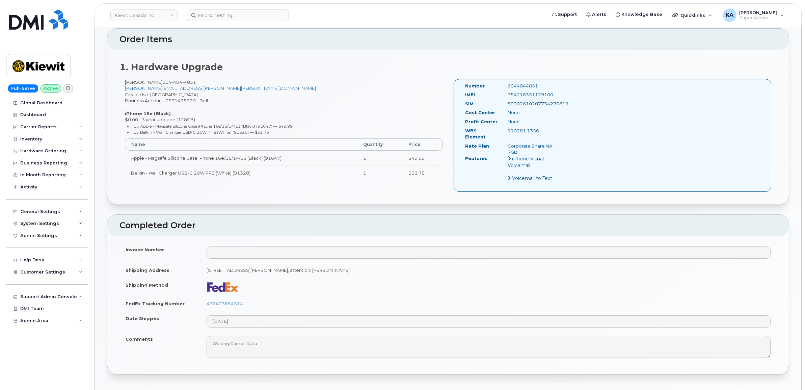
scroll to position [169, 0]
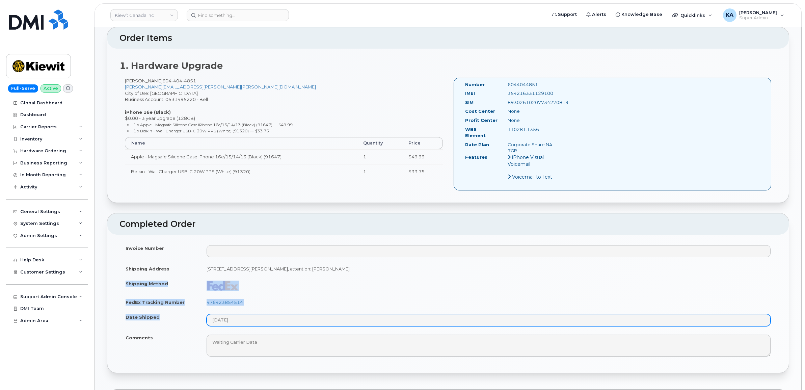
click at [246, 320] on tbody "Invoice Number Shipping Address [STREET_ADDRESS][PERSON_NAME], attention: [PERS…" at bounding box center [447, 301] width 657 height 120
copy tbody "Shipping Method FedEx Tracking Number 476423854514 Date Shipped"
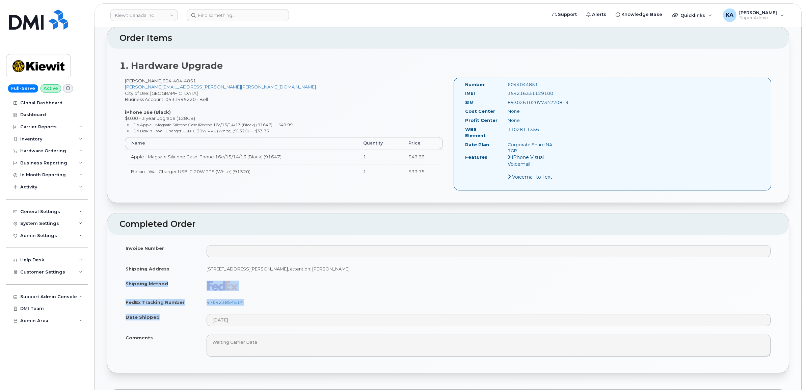
click at [275, 299] on td "476423854514" at bounding box center [488, 302] width 576 height 15
drag, startPoint x: 250, startPoint y: 297, endPoint x: 205, endPoint y: 299, distance: 45.9
click at [205, 299] on td "476423854514" at bounding box center [488, 302] width 576 height 15
copy link "476423854514"
drag, startPoint x: 555, startPoint y: 93, endPoint x: 489, endPoint y: 92, distance: 65.8
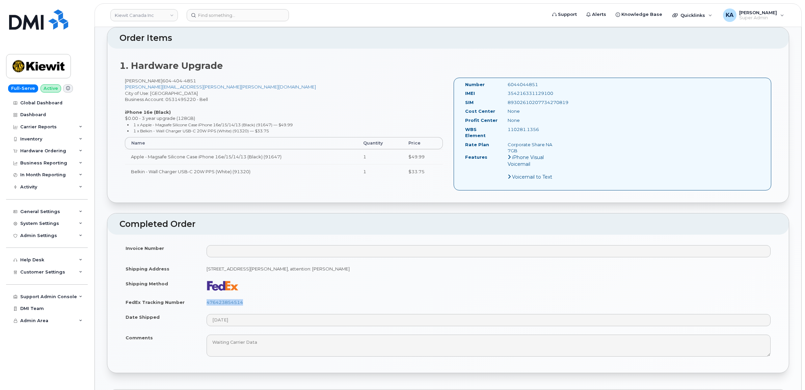
click at [489, 92] on div "IMEI [TECHNICAL_ID]" at bounding box center [511, 94] width 103 height 9
copy div "354216331129100"
drag, startPoint x: 537, startPoint y: 84, endPoint x: 479, endPoint y: 81, distance: 58.1
click at [479, 81] on div "Number 6044044851 IMEI [TECHNICAL_ID] SIM [TECHNICAL_ID] Cost Center None [GEOG…" at bounding box center [613, 134] width 318 height 113
copy div "Number 6044044851"
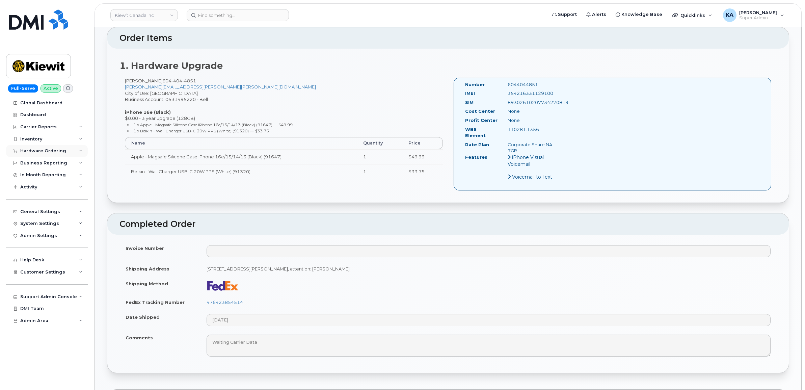
click at [34, 150] on div "Hardware Ordering" at bounding box center [43, 150] width 46 height 5
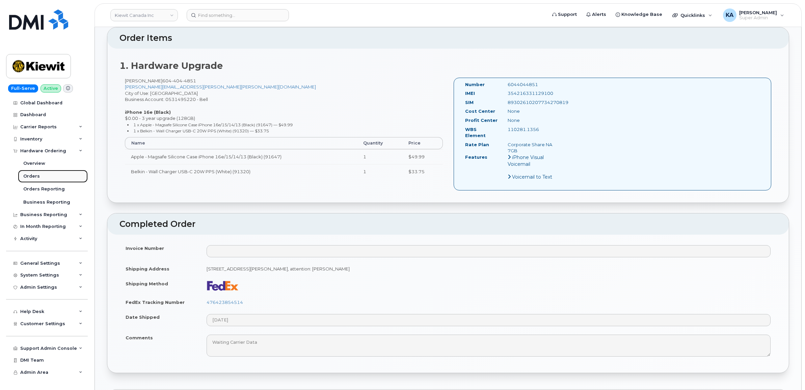
click at [29, 175] on div "Orders" at bounding box center [31, 176] width 17 height 6
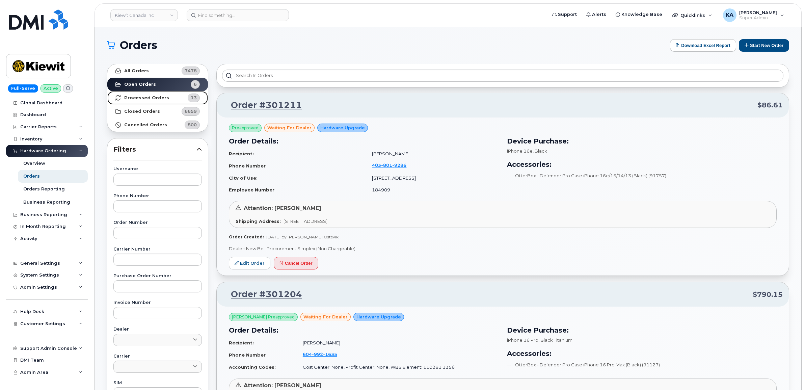
click at [140, 96] on strong "Processed Orders" at bounding box center [146, 97] width 45 height 5
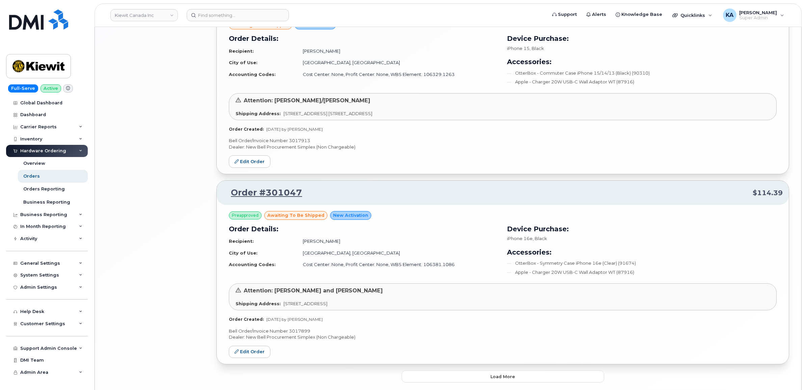
scroll to position [1298, 0]
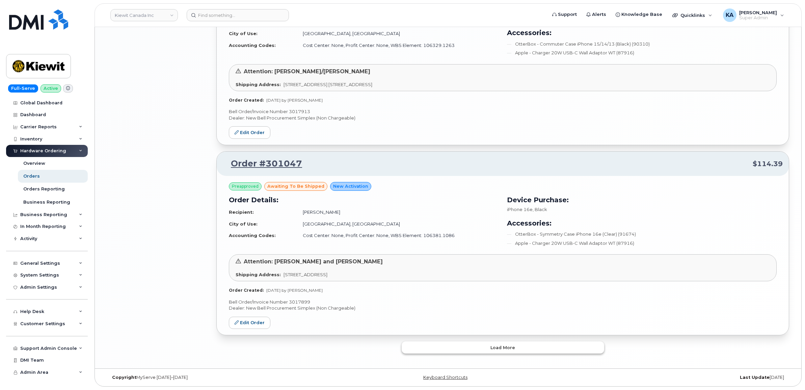
click at [436, 345] on button "Load more" at bounding box center [503, 347] width 202 height 12
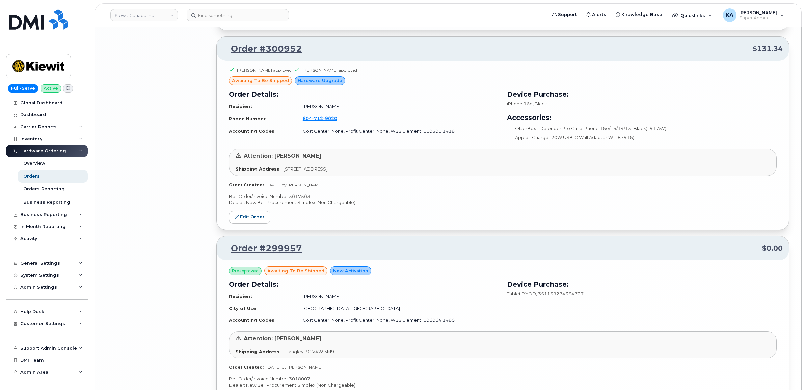
scroll to position [2172, 0]
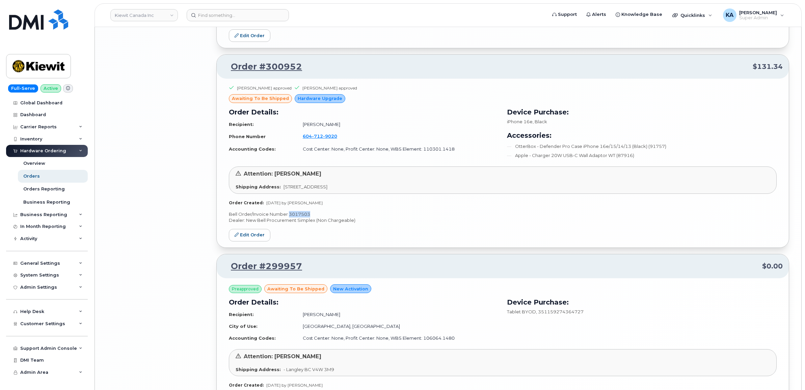
drag, startPoint x: 316, startPoint y: 215, endPoint x: 289, endPoint y: 216, distance: 26.7
click at [289, 216] on p "Bell Order/Invoice Number 3017503" at bounding box center [503, 214] width 548 height 6
copy p "3017503"
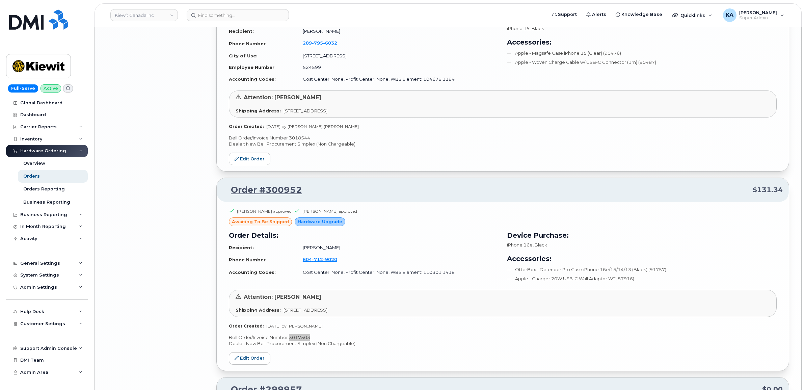
scroll to position [2003, 0]
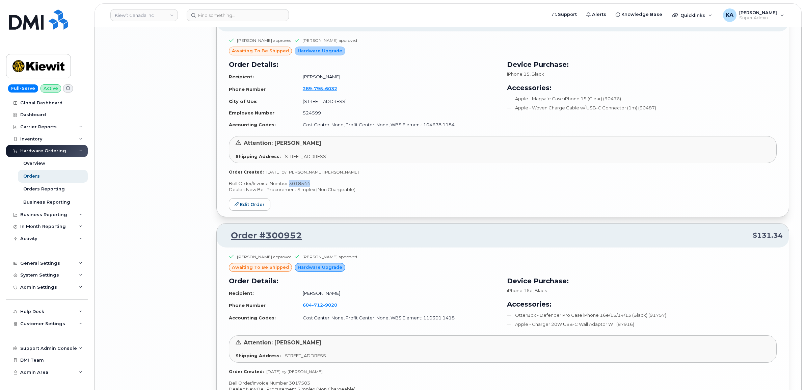
drag, startPoint x: 310, startPoint y: 183, endPoint x: 290, endPoint y: 182, distance: 20.3
click at [290, 182] on div "Stanley Carriere approved Paul Andrews approved awaiting to be shipped Hardware…" at bounding box center [503, 123] width 572 height 185
copy p "3018544"
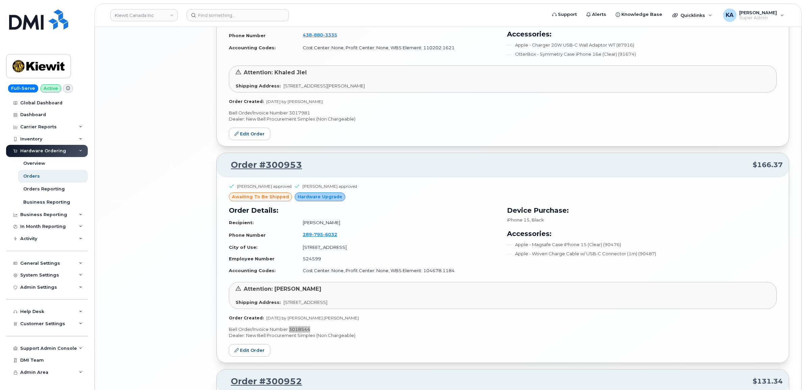
scroll to position [1834, 0]
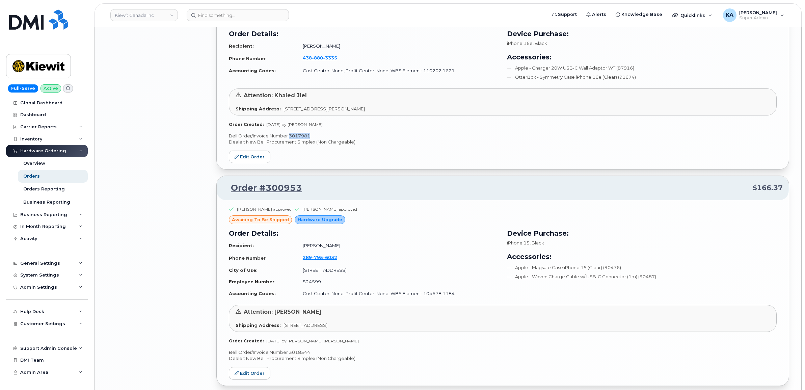
drag, startPoint x: 314, startPoint y: 138, endPoint x: 290, endPoint y: 136, distance: 24.4
click at [290, 136] on p "Bell Order/Invoice Number 3017981" at bounding box center [503, 136] width 548 height 6
copy p "3017981"
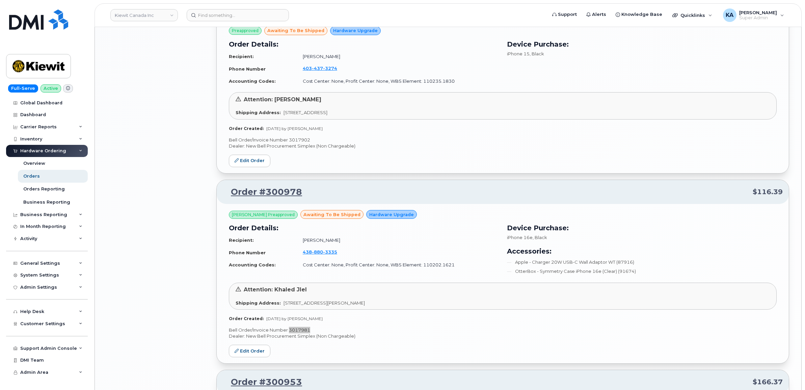
scroll to position [1623, 0]
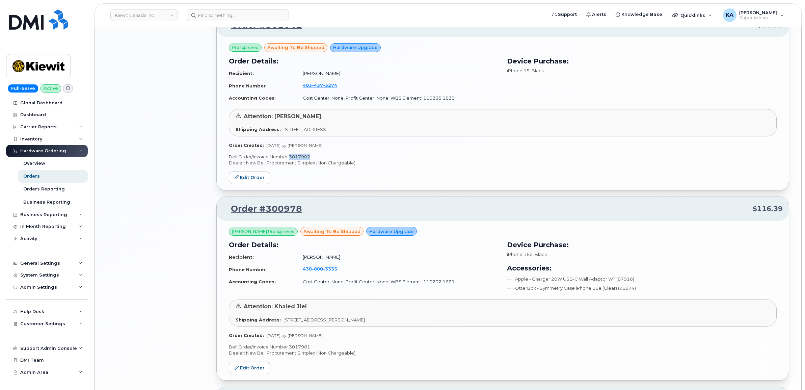
drag, startPoint x: 314, startPoint y: 158, endPoint x: 290, endPoint y: 155, distance: 24.5
click at [290, 155] on div "Preapproved awaiting to be shipped Hardware Upgrade Order Details: Recipient: D…" at bounding box center [503, 113] width 572 height 153
copy p "3017902"
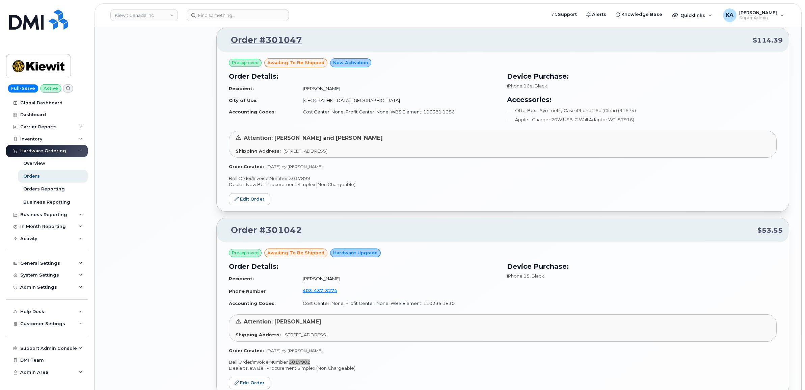
scroll to position [1412, 0]
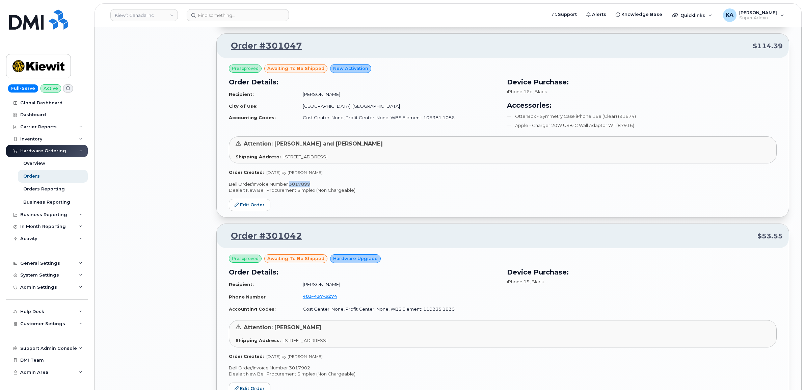
drag, startPoint x: 316, startPoint y: 184, endPoint x: 289, endPoint y: 186, distance: 27.1
click at [289, 186] on p "Bell Order/Invoice Number 3017899" at bounding box center [503, 184] width 548 height 6
copy p "3017899"
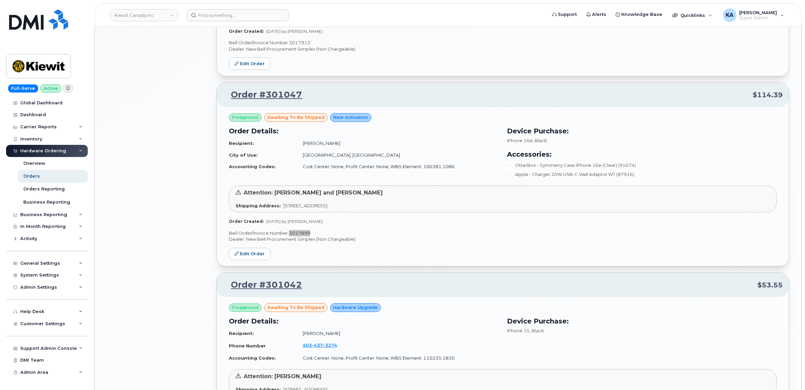
scroll to position [1201, 0]
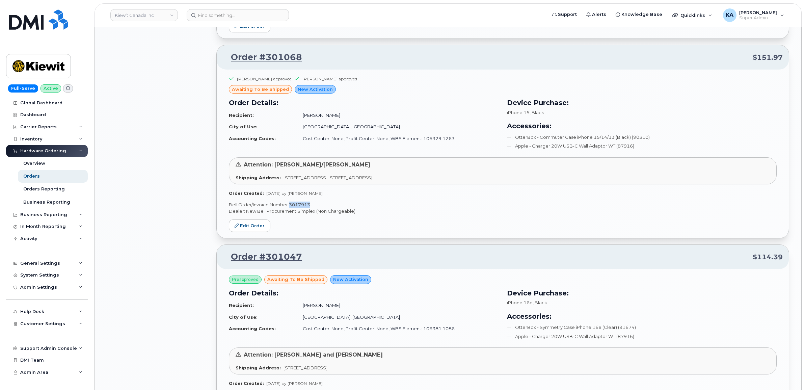
drag, startPoint x: 315, startPoint y: 207, endPoint x: 289, endPoint y: 205, distance: 25.7
click at [289, 205] on p "Bell Order/Invoice Number 3017913" at bounding box center [503, 204] width 548 height 6
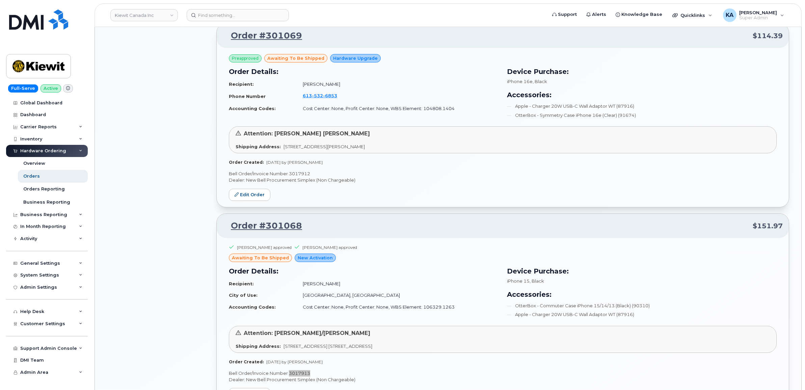
scroll to position [1033, 0]
drag, startPoint x: 311, startPoint y: 175, endPoint x: 289, endPoint y: 179, distance: 22.4
click at [289, 179] on div "Preapproved awaiting to be shipped Hardware Upgrade Order Details: Recipient: M…" at bounding box center [503, 127] width 572 height 159
click at [319, 174] on p "Bell Order/Invoice Number 3017912" at bounding box center [503, 174] width 548 height 6
click at [316, 172] on div "Preapproved awaiting to be shipped Hardware Upgrade Order Details: Recipient: M…" at bounding box center [503, 127] width 572 height 159
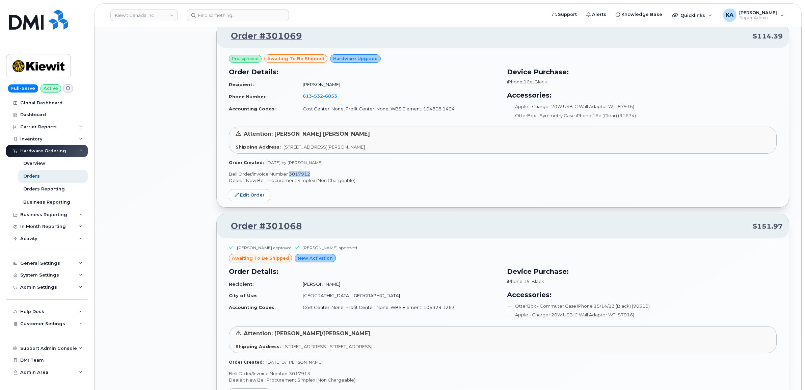
drag, startPoint x: 313, startPoint y: 173, endPoint x: 290, endPoint y: 175, distance: 22.7
click at [290, 175] on p "Bell Order/Invoice Number 3017912" at bounding box center [503, 174] width 548 height 6
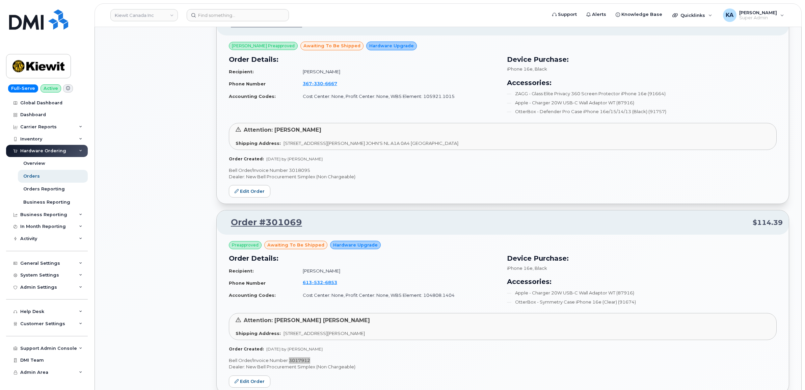
scroll to position [822, 0]
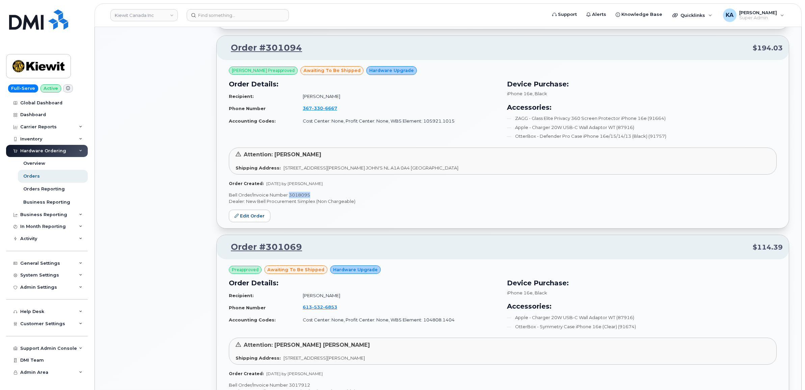
drag, startPoint x: 313, startPoint y: 196, endPoint x: 290, endPoint y: 197, distance: 23.3
click at [290, 197] on p "Bell Order/Invoice Number 3018095" at bounding box center [503, 195] width 548 height 6
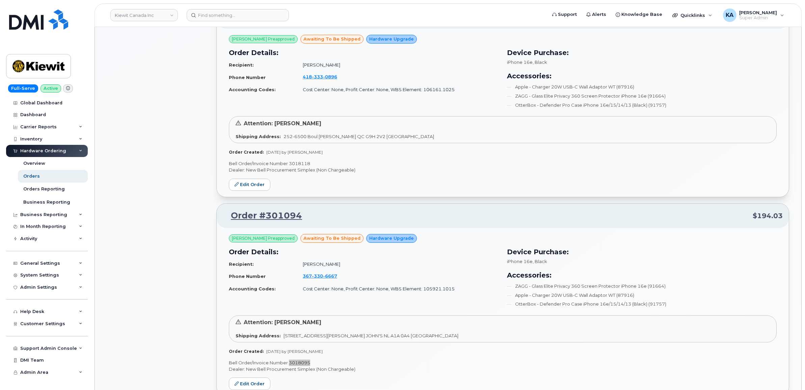
scroll to position [653, 0]
drag, startPoint x: 313, startPoint y: 164, endPoint x: 290, endPoint y: 165, distance: 23.3
click at [290, 165] on p "Bell Order/Invoice Number 3018118" at bounding box center [503, 164] width 548 height 6
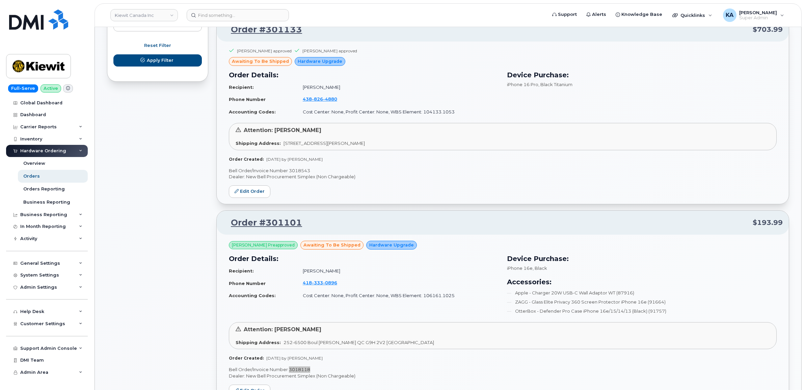
scroll to position [442, 0]
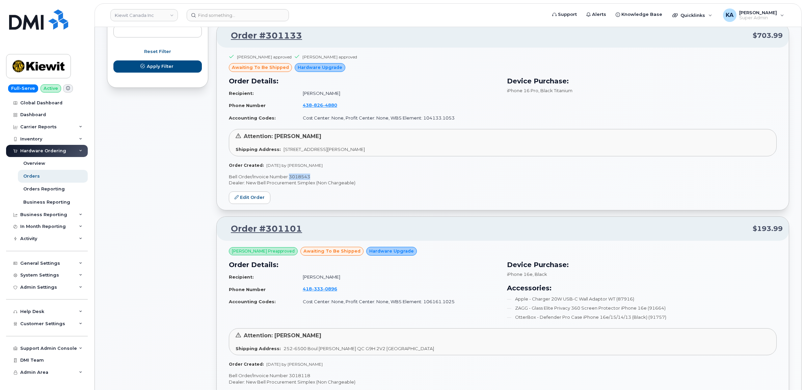
drag, startPoint x: 313, startPoint y: 175, endPoint x: 289, endPoint y: 177, distance: 23.6
click at [289, 177] on p "Bell Order/Invoice Number 3018543" at bounding box center [503, 176] width 548 height 6
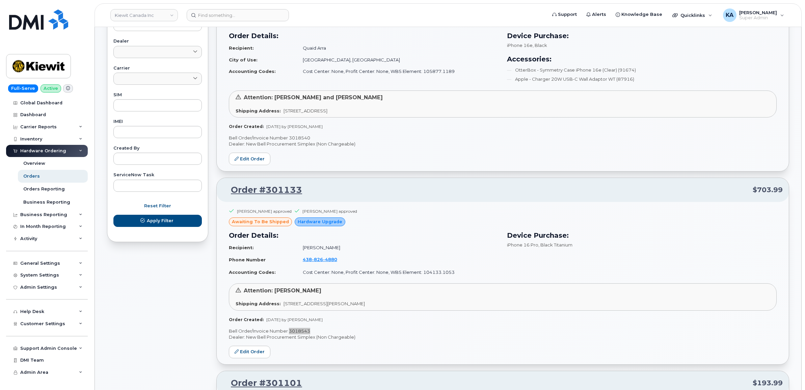
scroll to position [273, 0]
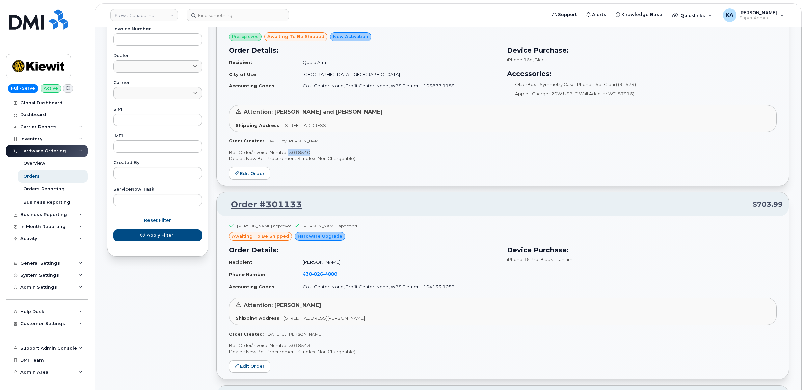
drag, startPoint x: 316, startPoint y: 152, endPoint x: 288, endPoint y: 154, distance: 28.4
click at [288, 154] on p "Bell Order/Invoice Number 3018540" at bounding box center [503, 152] width 548 height 6
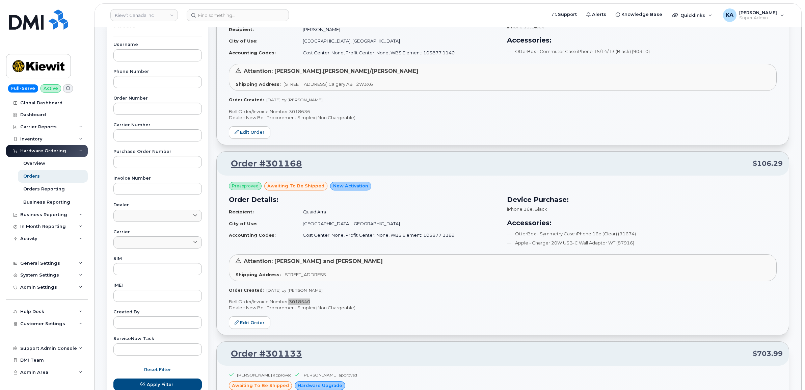
scroll to position [105, 0]
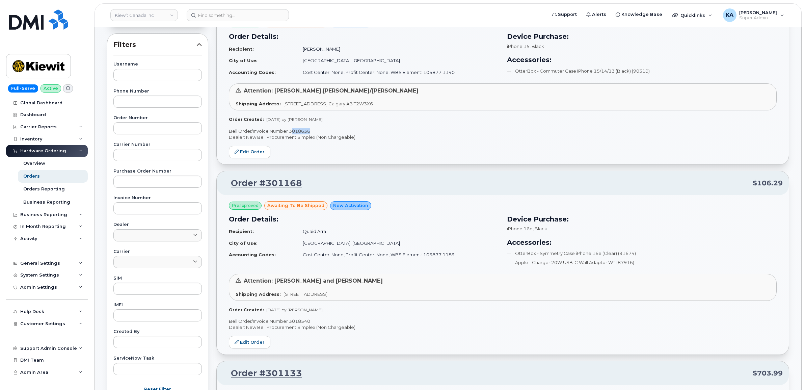
drag, startPoint x: 311, startPoint y: 131, endPoint x: 291, endPoint y: 131, distance: 20.6
click at [291, 131] on p "Bell Order/Invoice Number 3018636" at bounding box center [503, 131] width 548 height 6
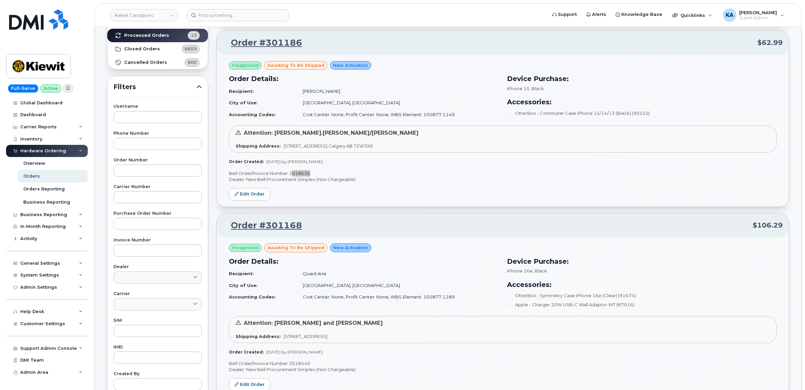
scroll to position [0, 0]
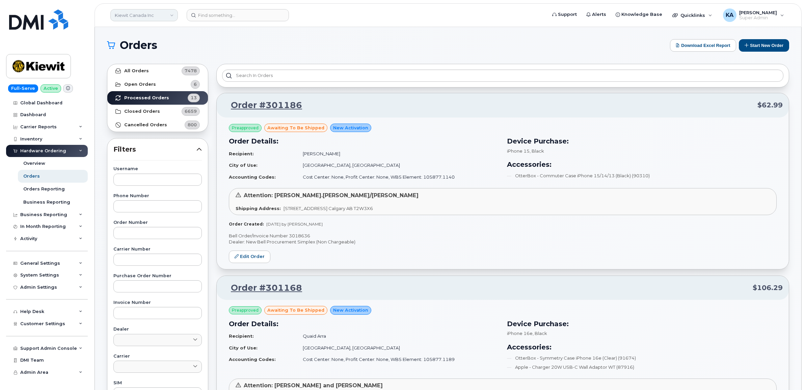
click at [124, 14] on link "Kiewit Canada Inc" at bounding box center [143, 15] width 67 height 12
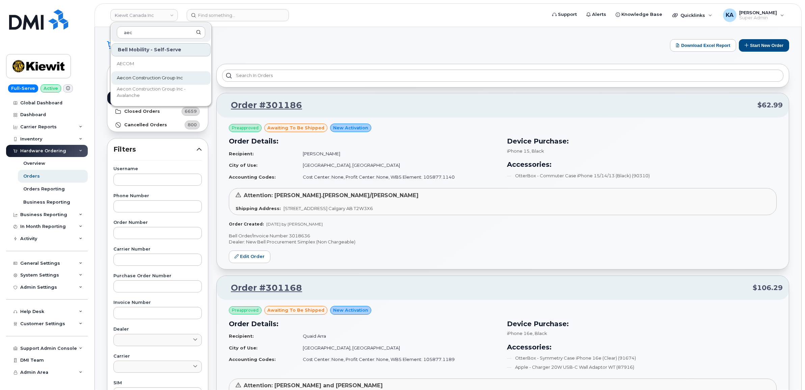
type input "aec"
click at [132, 76] on span "Aecon Construction Group Inc" at bounding box center [150, 78] width 66 height 7
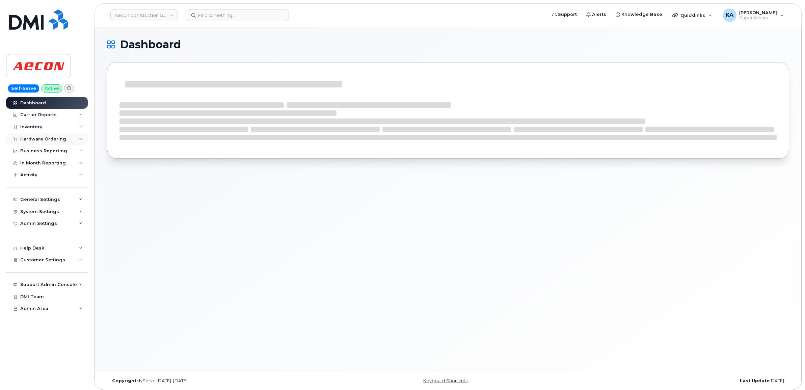
click at [42, 139] on div "Hardware Ordering" at bounding box center [43, 138] width 46 height 5
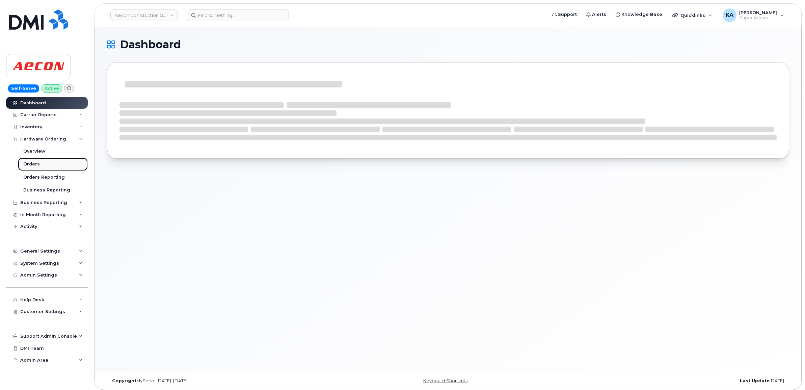
click at [29, 163] on div "Orders" at bounding box center [31, 164] width 17 height 6
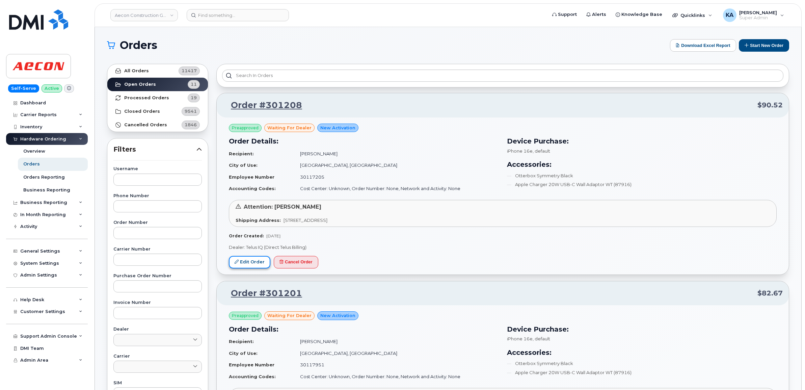
click at [248, 260] on link "Edit Order" at bounding box center [250, 262] width 42 height 12
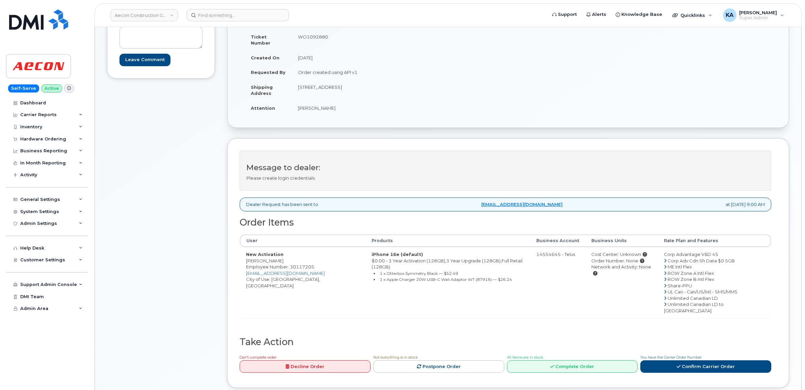
scroll to position [84, 0]
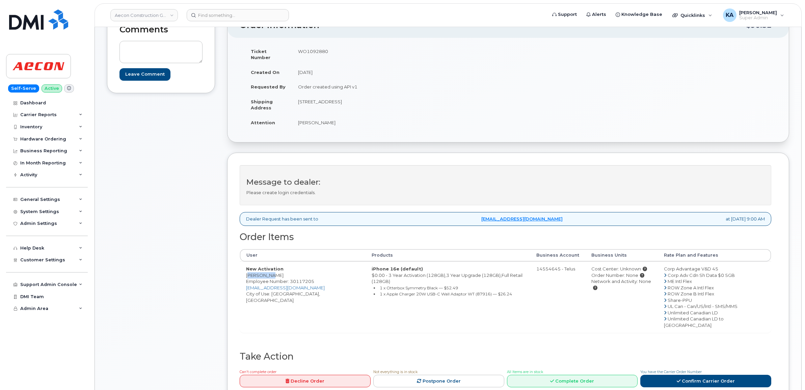
drag, startPoint x: 244, startPoint y: 267, endPoint x: 269, endPoint y: 271, distance: 24.9
click at [269, 271] on td "New Activation Jeff Cote Employee Number: 30117205 JCOTE@AECON.COM City of Use:…" at bounding box center [303, 296] width 126 height 71
copy td "Jeff Cote"
click at [306, 51] on td "WO1092880" at bounding box center [397, 54] width 211 height 21
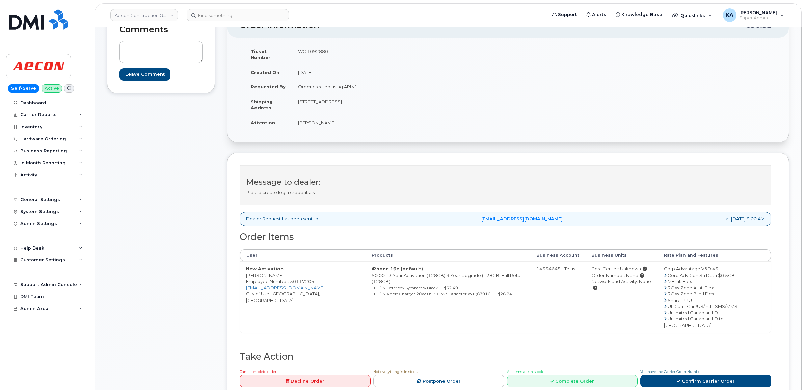
copy td "WO1092880"
drag, startPoint x: 245, startPoint y: 268, endPoint x: 271, endPoint y: 270, distance: 26.5
click at [271, 270] on td "New Activation Jeff Cote Employee Number: 30117205 JCOTE@AECON.COM City of Use:…" at bounding box center [303, 296] width 126 height 71
copy td "Jeff Cote"
drag, startPoint x: 296, startPoint y: 97, endPoint x: 328, endPoint y: 100, distance: 32.6
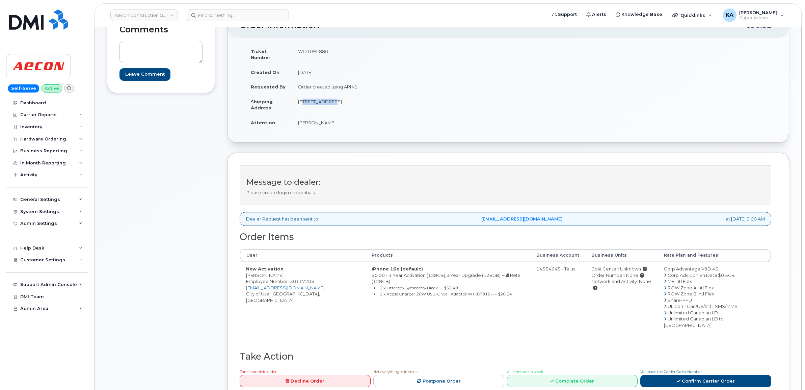
click at [328, 101] on td "2102 32e ave Lachine QC H8T 3H7" at bounding box center [397, 104] width 211 height 21
drag, startPoint x: 328, startPoint y: 100, endPoint x: 324, endPoint y: 97, distance: 5.2
copy td "2102 32e ave"
click at [339, 95] on td "2102 32e ave Lachine QC H8T 3H7" at bounding box center [397, 104] width 211 height 21
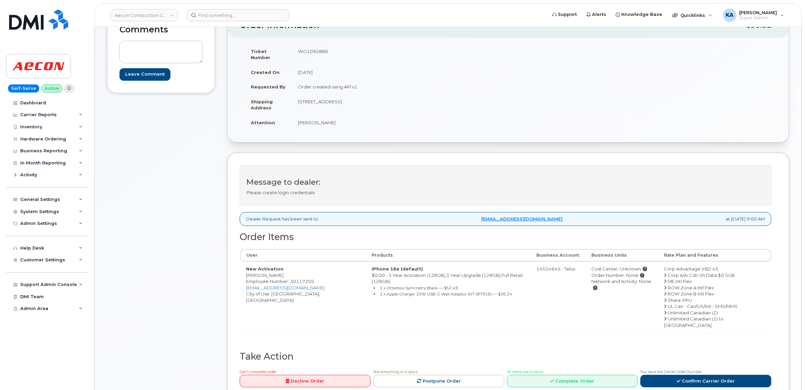
copy td "Lachine"
drag, startPoint x: 357, startPoint y: 95, endPoint x: 379, endPoint y: 95, distance: 22.3
click at [379, 95] on td "2102 32e ave Lachine QC H8T 3H7" at bounding box center [397, 104] width 211 height 21
drag, startPoint x: 379, startPoint y: 95, endPoint x: 375, endPoint y: 96, distance: 4.2
copy td "H8T 3H7"
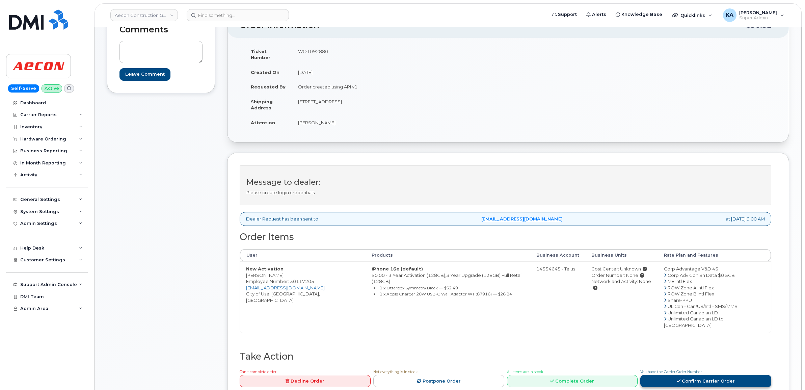
click at [682, 375] on link "Confirm Carrier Order" at bounding box center [705, 381] width 131 height 12
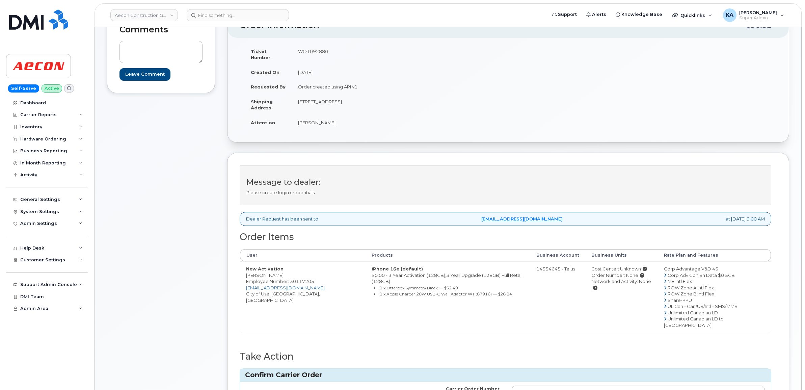
scroll to position [127, 0]
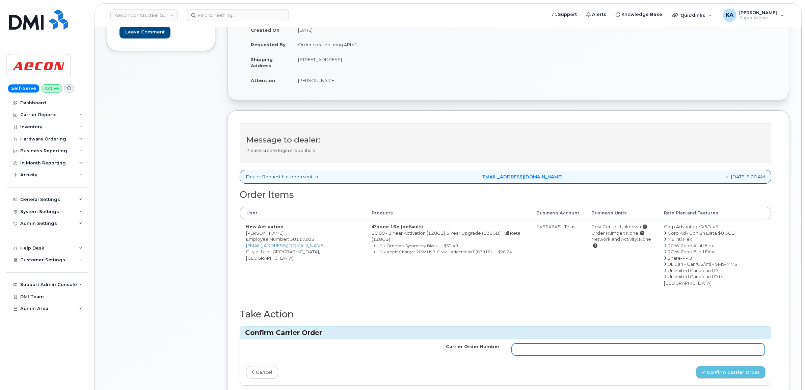
paste input "TL60030263"
type input "TL60030263"
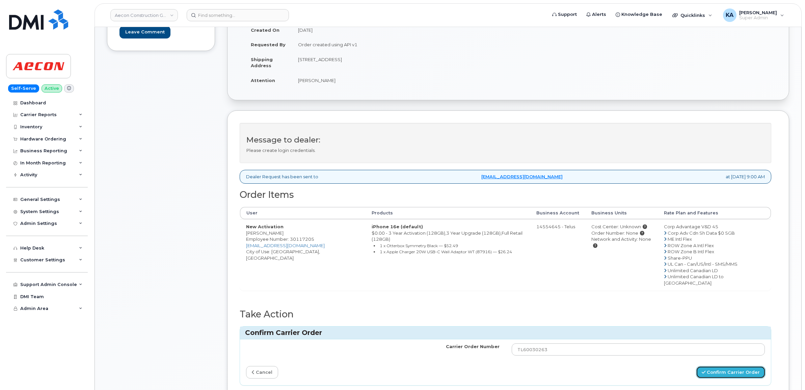
click at [721, 366] on button "Confirm Carrier Order" at bounding box center [731, 372] width 70 height 12
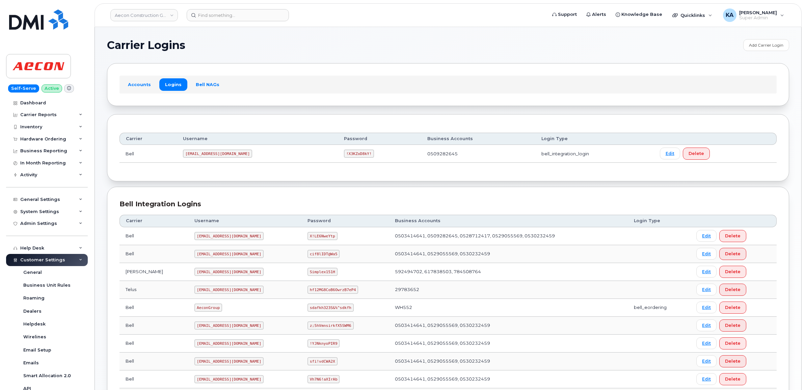
scroll to position [237, 0]
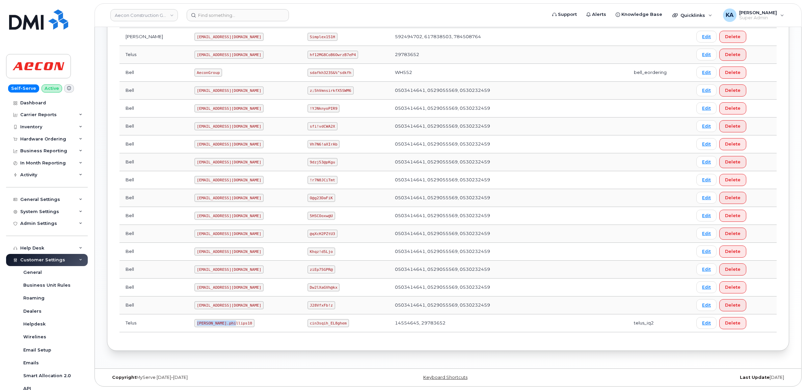
drag, startPoint x: 168, startPoint y: 322, endPoint x: 208, endPoint y: 326, distance: 40.4
click at [210, 326] on td "[PERSON_NAME].phillips10" at bounding box center [244, 323] width 113 height 18
drag, startPoint x: 208, startPoint y: 326, endPoint x: 200, endPoint y: 324, distance: 7.9
copy code "[PERSON_NAME].phillips10"
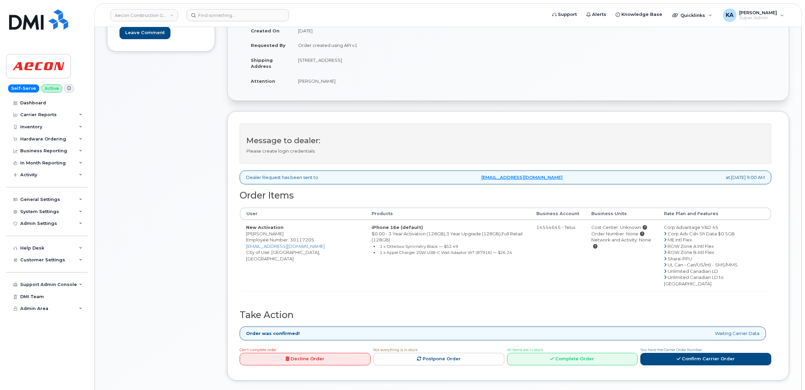
scroll to position [127, 0]
click at [32, 137] on div "Hardware Ordering" at bounding box center [43, 138] width 46 height 5
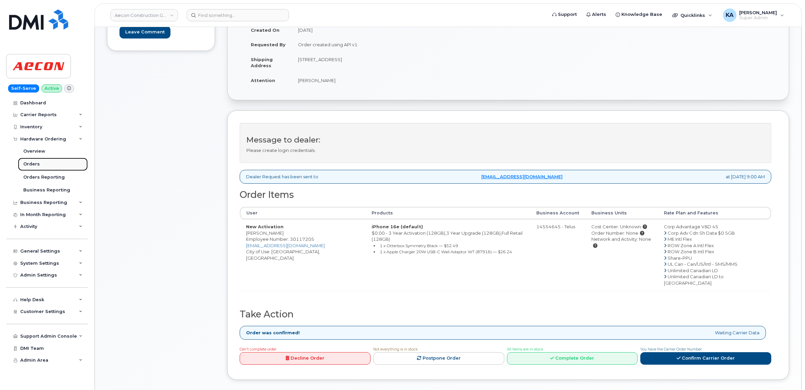
click at [24, 162] on div "Orders" at bounding box center [31, 164] width 17 height 6
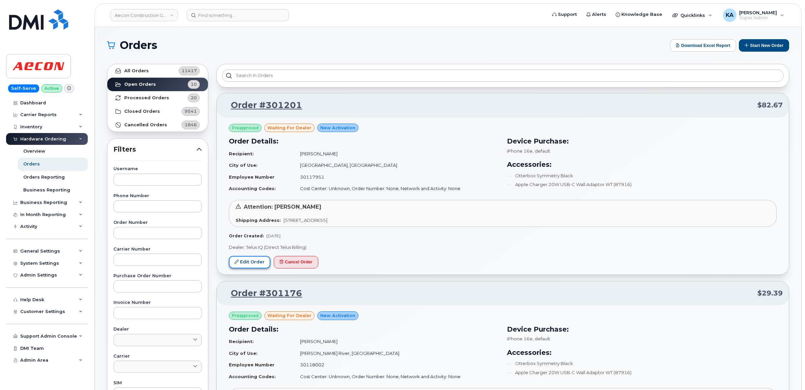
click at [252, 263] on link "Edit Order" at bounding box center [250, 262] width 42 height 12
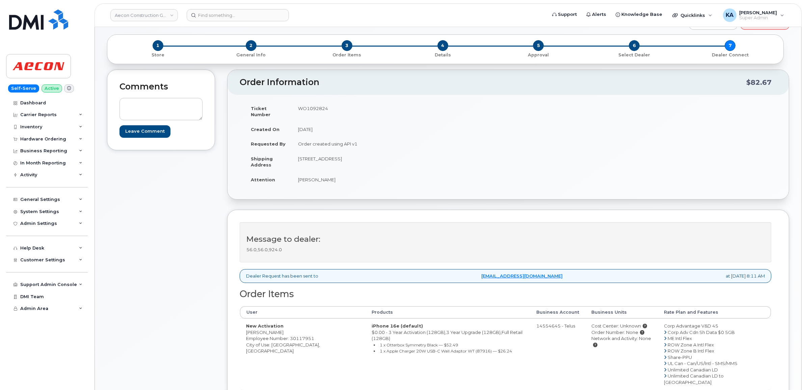
scroll to position [84, 0]
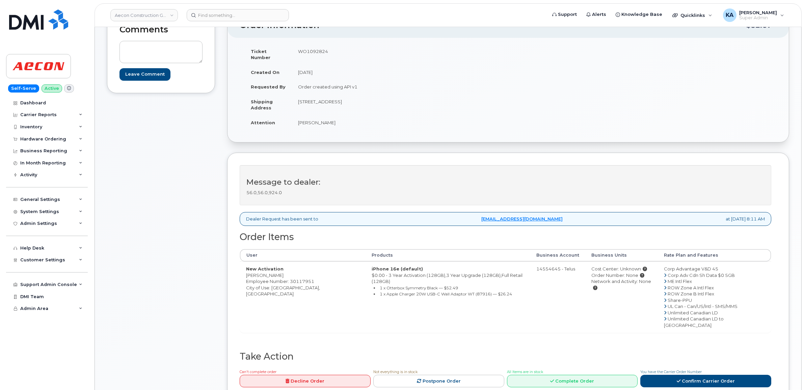
drag, startPoint x: 243, startPoint y: 271, endPoint x: 277, endPoint y: 272, distance: 34.1
click at [277, 272] on td "New Activation Luigi Cortese Employee Number: 30117951 City of Use: Calgary, Al…" at bounding box center [303, 296] width 126 height 71
click at [307, 52] on td "WO1092824" at bounding box center [397, 54] width 211 height 21
click at [306, 52] on td "WO1092824" at bounding box center [397, 54] width 211 height 21
copy td "WO1092824"
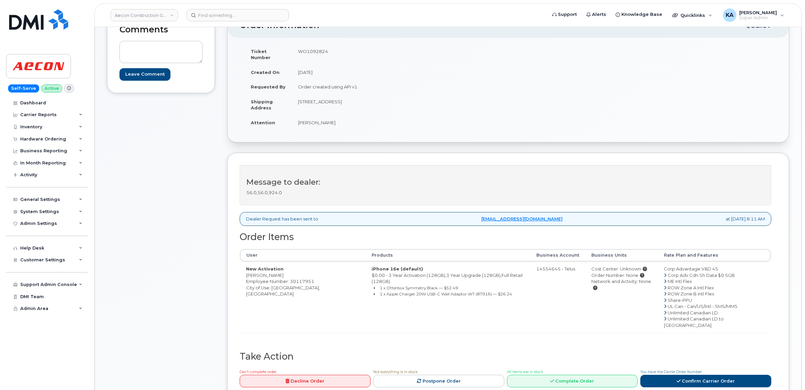
drag, startPoint x: 242, startPoint y: 269, endPoint x: 284, endPoint y: 273, distance: 42.4
click at [284, 273] on td "New Activation Luigi Cortese Employee Number: 30117951 City of Use: Calgary, Al…" at bounding box center [303, 296] width 126 height 71
copy td "Luigi Cortese"
drag, startPoint x: 294, startPoint y: 93, endPoint x: 351, endPoint y: 101, distance: 57.2
click at [351, 101] on td "9700 Endeavor Drive SE Calgary, AB Calgary AB T3S 0A1" at bounding box center [397, 104] width 211 height 21
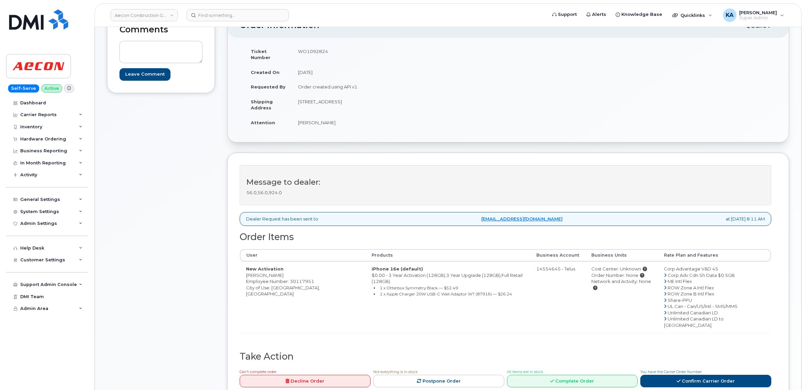
copy td "9700 Endeavor Drive SE"
click at [359, 95] on td "9700 Endeavor Drive SE Calgary, AB Calgary AB T3S 0A1" at bounding box center [397, 104] width 211 height 21
click at [360, 95] on td "9700 Endeavor Drive SE Calgary, AB Calgary AB T3S 0A1" at bounding box center [397, 104] width 211 height 21
copy td "Calgary"
drag, startPoint x: 406, startPoint y: 93, endPoint x: 431, endPoint y: 95, distance: 25.4
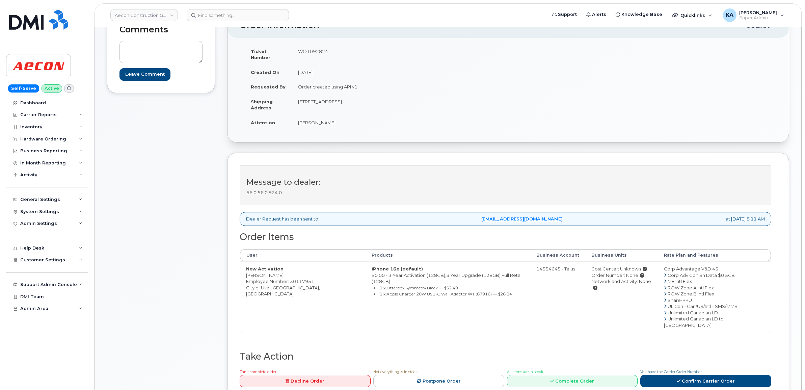
click at [431, 95] on td "9700 Endeavor Drive SE Calgary, AB Calgary AB T3S 0A1" at bounding box center [397, 104] width 211 height 21
copy td "T3S 0A1"
click at [663, 375] on link "Confirm Carrier Order" at bounding box center [705, 381] width 131 height 12
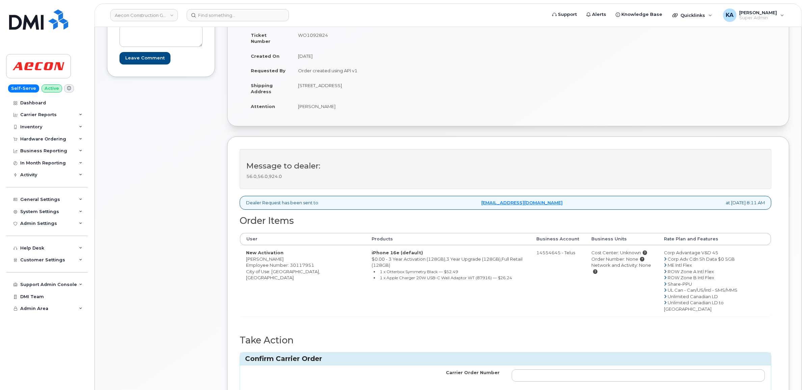
scroll to position [127, 0]
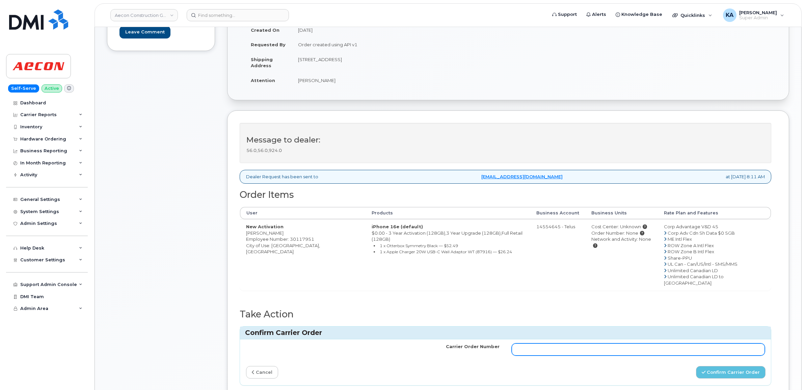
click at [584, 343] on input "Carrier Order Number" at bounding box center [638, 349] width 253 height 12
paste input "TL60030271"
type input "TL60030271"
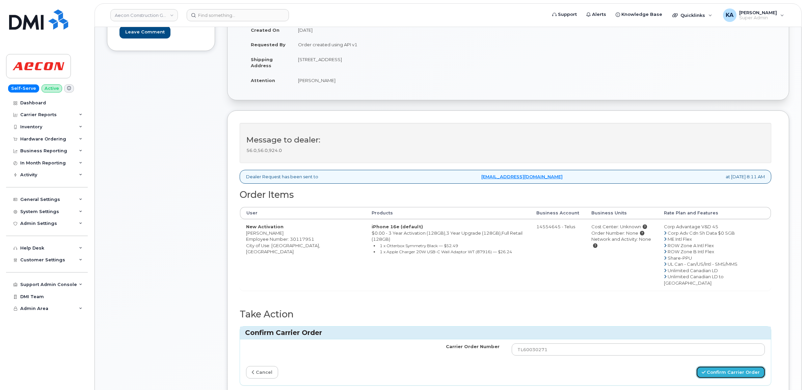
click at [711, 366] on button "Confirm Carrier Order" at bounding box center [731, 372] width 70 height 12
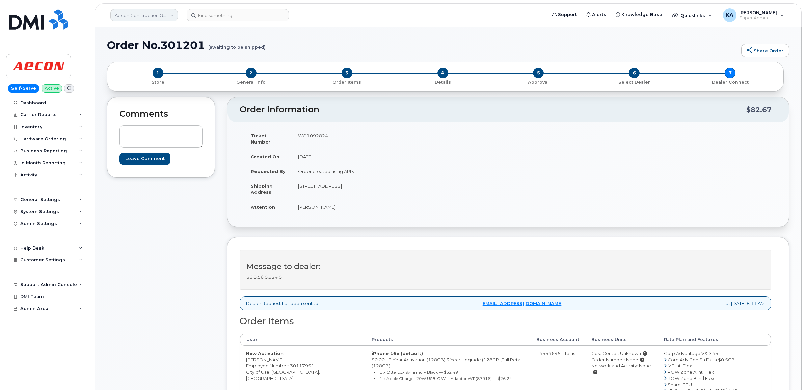
click at [129, 16] on link "Aecon Construction Group Inc" at bounding box center [143, 15] width 67 height 12
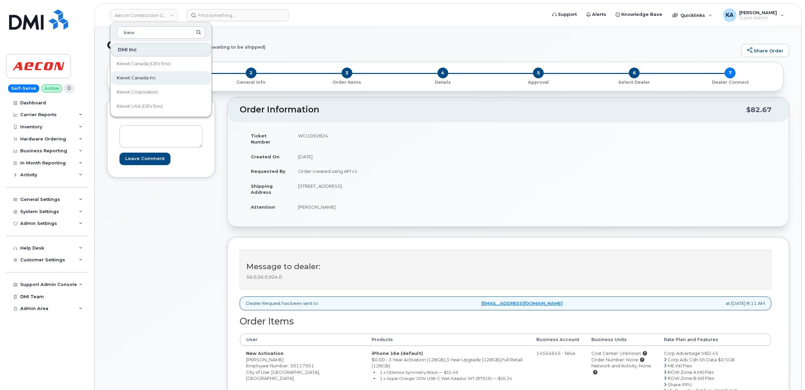
type input "kiew"
click at [135, 75] on span "Kiewit Canada Inc" at bounding box center [136, 78] width 39 height 7
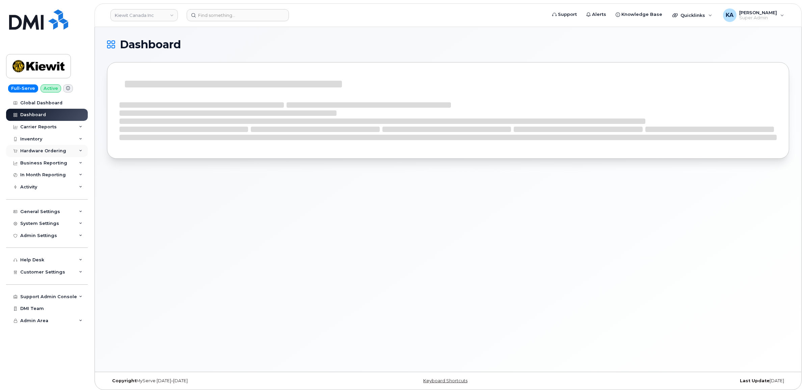
click at [43, 148] on div "Hardware Ordering" at bounding box center [47, 151] width 82 height 12
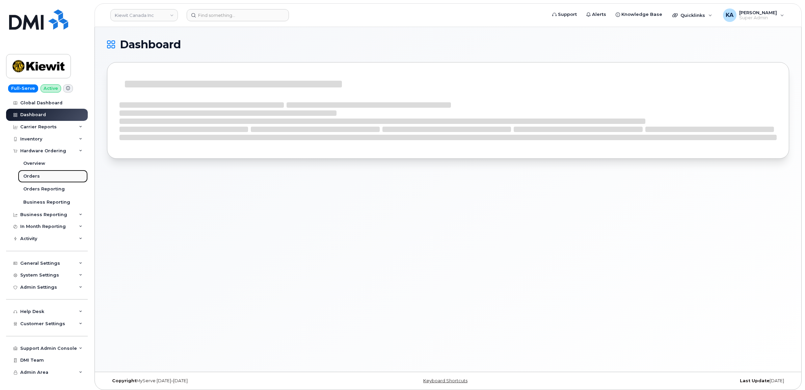
click at [28, 174] on div "Orders" at bounding box center [31, 176] width 17 height 6
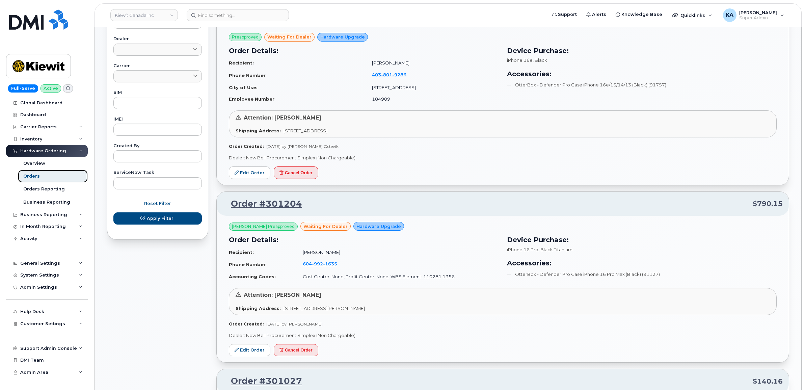
scroll to position [295, 0]
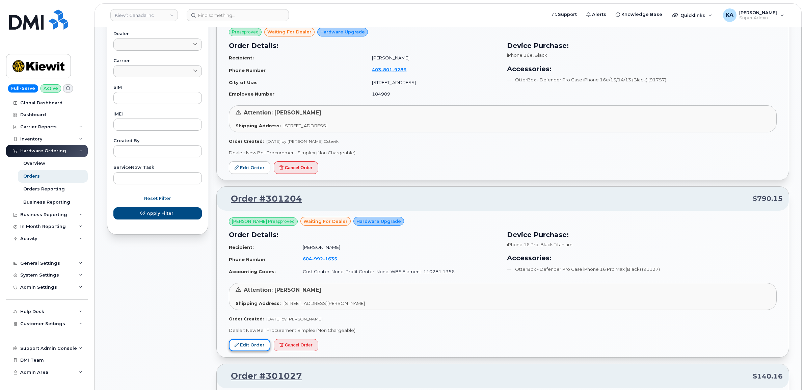
click at [247, 342] on link "Edit Order" at bounding box center [250, 345] width 42 height 12
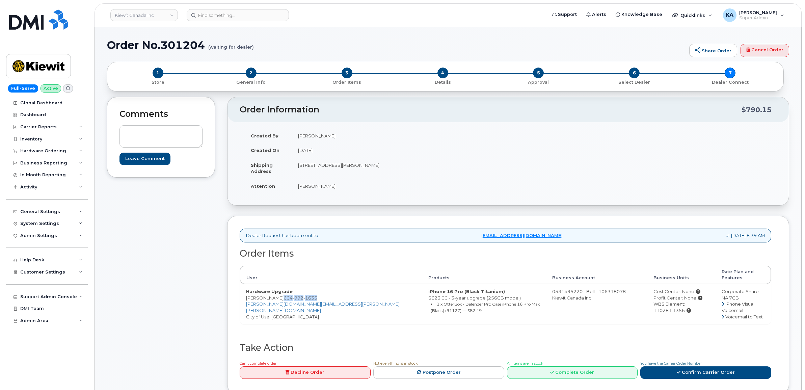
drag, startPoint x: 275, startPoint y: 293, endPoint x: 281, endPoint y: 297, distance: 7.5
click at [281, 297] on td "Hardware Upgrade [PERSON_NAME] [PHONE_NUMBER] [PERSON_NAME][DOMAIN_NAME][EMAIL_…" at bounding box center [331, 304] width 182 height 40
copy span "[PHONE_NUMBER]"
drag, startPoint x: 297, startPoint y: 166, endPoint x: 351, endPoint y: 173, distance: 54.4
click at [351, 173] on td "[STREET_ADDRESS][PERSON_NAME]" at bounding box center [397, 168] width 211 height 21
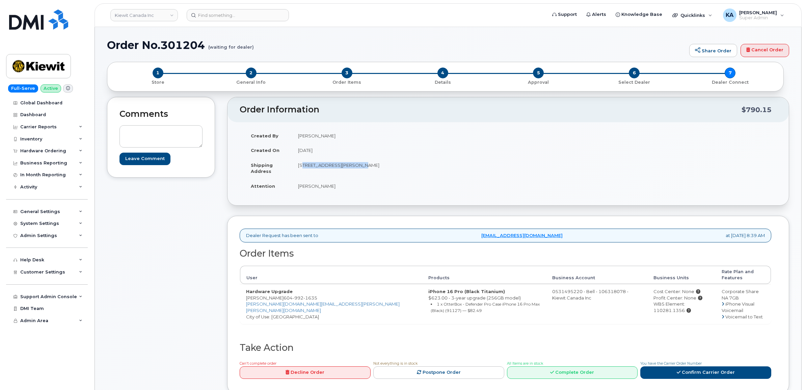
copy td "[STREET_ADDRESS]"
drag, startPoint x: 384, startPoint y: 163, endPoint x: 403, endPoint y: 171, distance: 20.1
click at [403, 171] on td "[STREET_ADDRESS][PERSON_NAME]" at bounding box center [397, 168] width 211 height 21
copy td "V5C 6S6"
drag, startPoint x: 296, startPoint y: 186, endPoint x: 326, endPoint y: 188, distance: 30.1
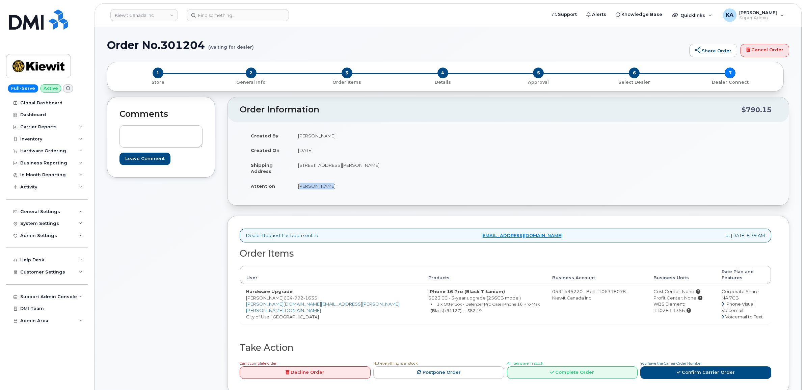
click at [326, 188] on td "[PERSON_NAME]" at bounding box center [397, 186] width 211 height 15
copy td "[PERSON_NAME]"
drag, startPoint x: 627, startPoint y: 297, endPoint x: 692, endPoint y: 299, distance: 65.5
click at [692, 301] on div "WBS Element: 110281.1356" at bounding box center [681, 307] width 56 height 12
copy div "WBS Element: 110281.1356"
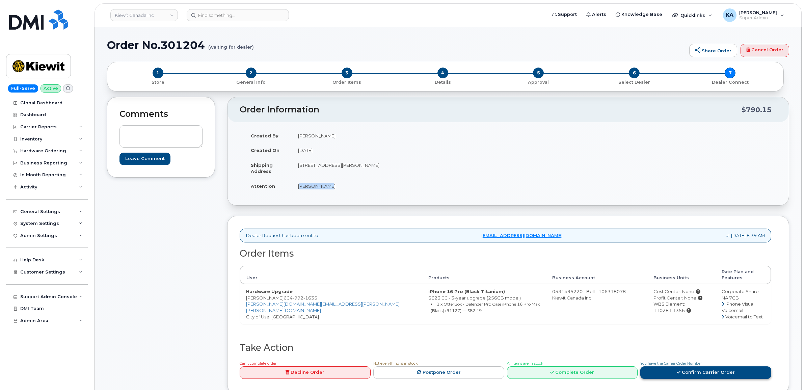
click at [694, 366] on link "Confirm Carrier Order" at bounding box center [705, 372] width 131 height 12
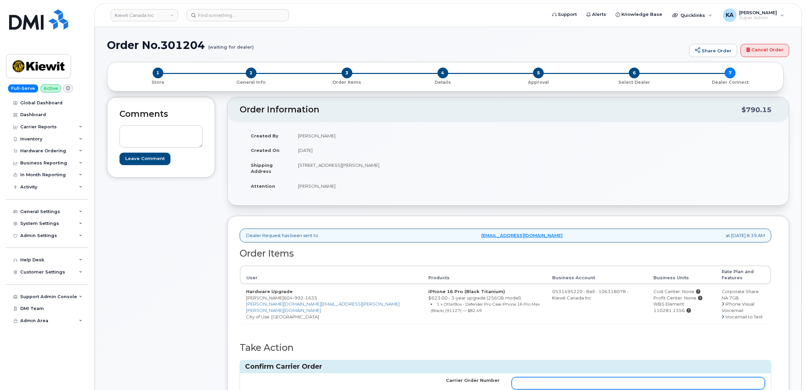
click at [648, 377] on input "Carrier Order Number" at bounding box center [638, 383] width 253 height 12
paste input "3018816"
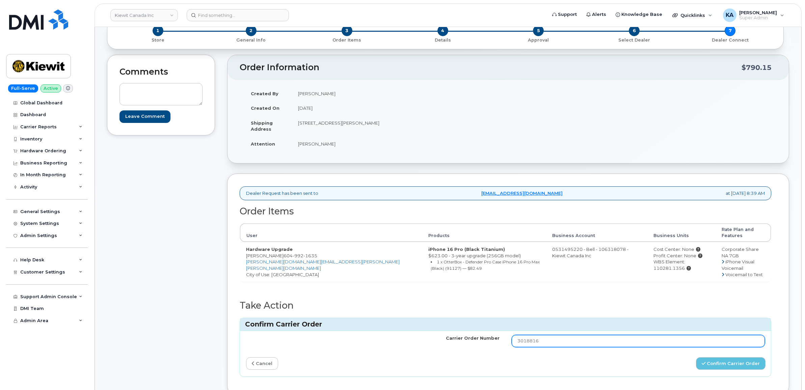
scroll to position [84, 0]
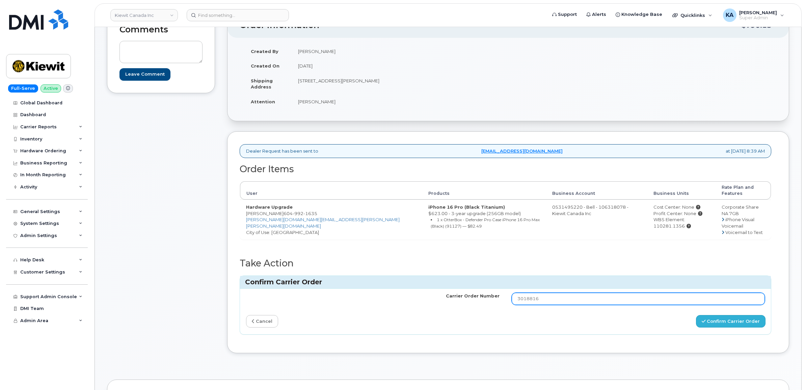
type input "3018816"
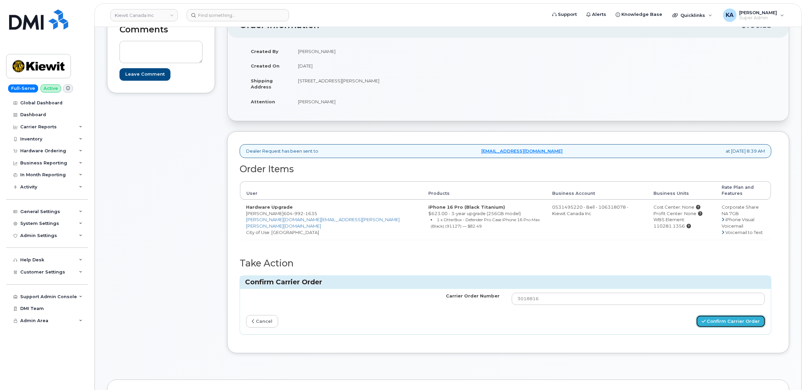
click at [726, 317] on button "Confirm Carrier Order" at bounding box center [731, 321] width 70 height 12
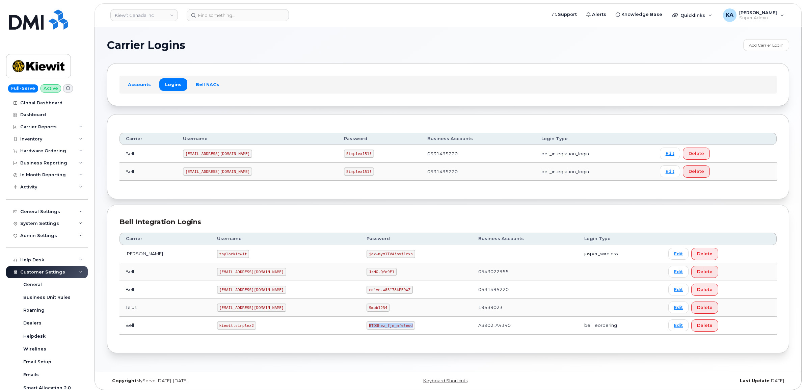
scroll to position [4, 0]
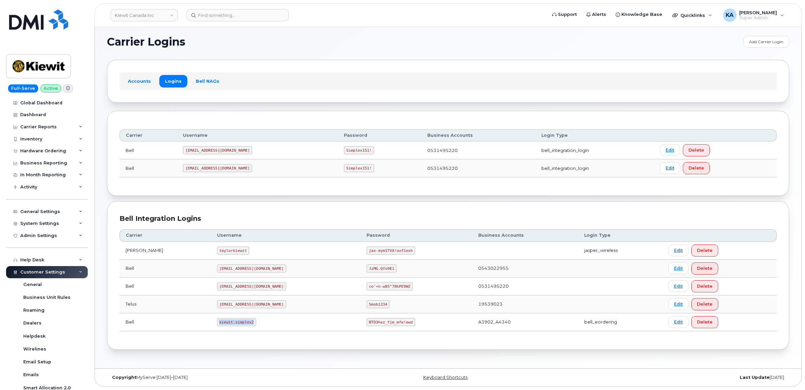
drag, startPoint x: 201, startPoint y: 323, endPoint x: 239, endPoint y: 329, distance: 37.7
click at [239, 329] on td "kiewit.simplex2" at bounding box center [286, 322] width 150 height 18
copy code "kiewit.simplex2"
drag, startPoint x: 336, startPoint y: 323, endPoint x: 386, endPoint y: 328, distance: 50.8
click at [386, 328] on td "BTD3hez_fjm_mfe!ewd" at bounding box center [415, 322] width 111 height 18
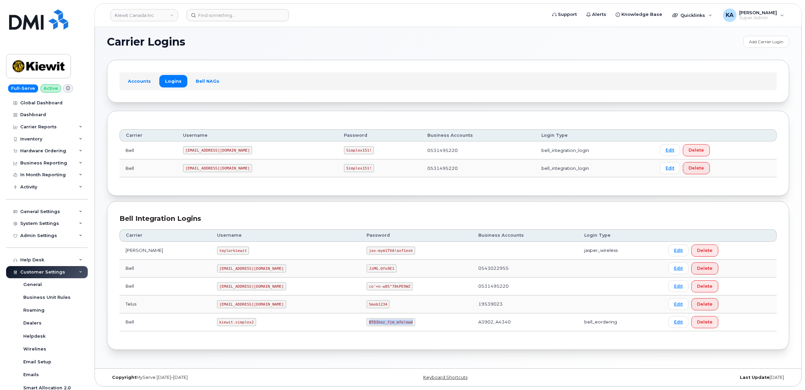
copy code "BTD3hez_fjm_mfe!ewd"
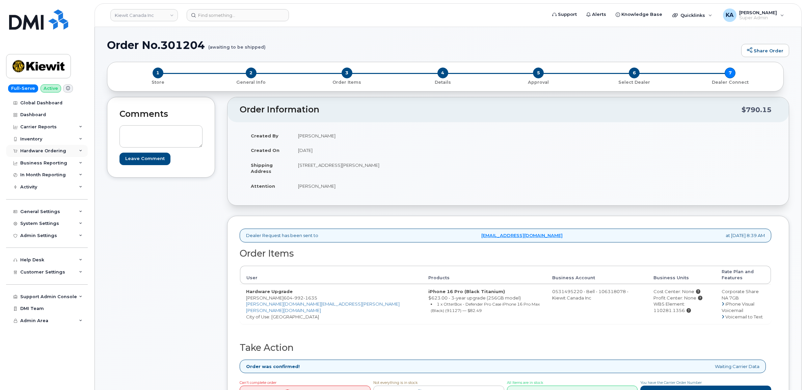
click at [39, 149] on div "Hardware Ordering" at bounding box center [43, 150] width 46 height 5
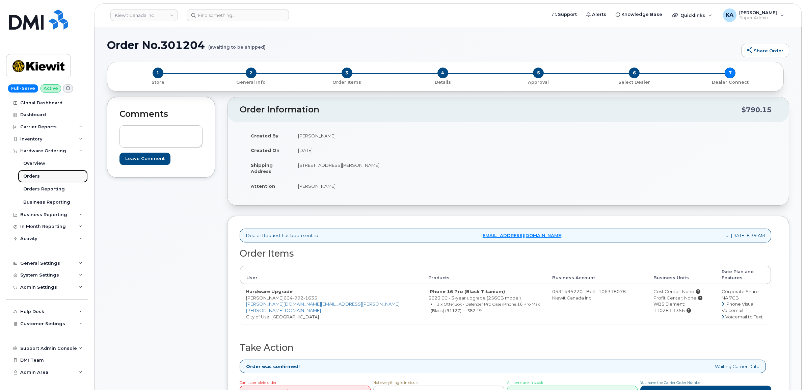
click at [28, 176] on div "Orders" at bounding box center [31, 176] width 17 height 6
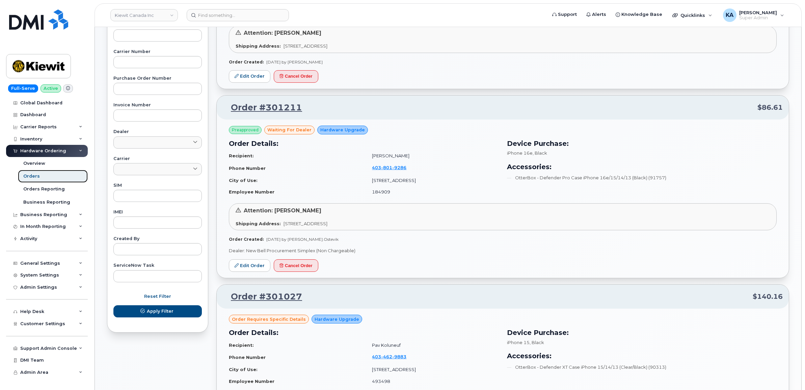
scroll to position [211, 0]
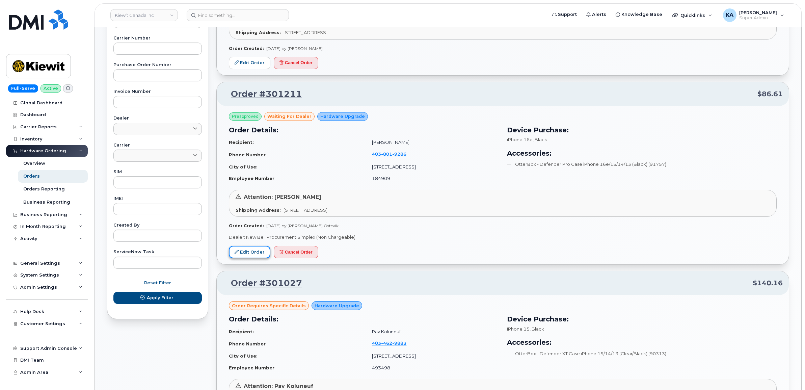
click at [245, 252] on link "Edit Order" at bounding box center [250, 252] width 42 height 12
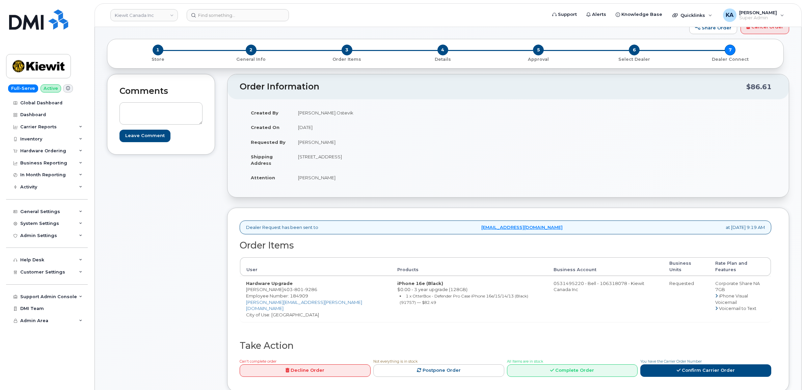
scroll to position [42, 0]
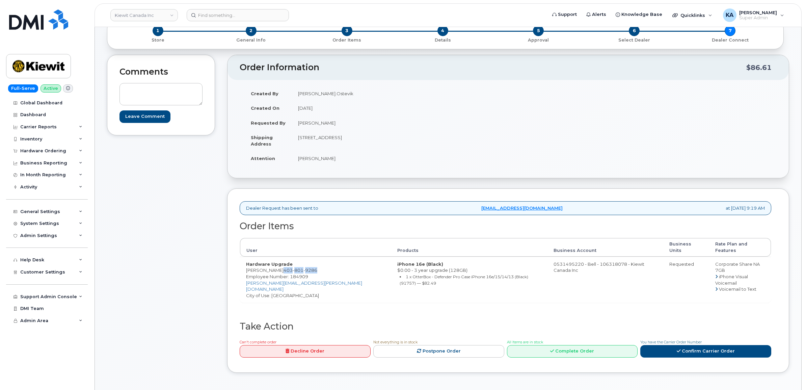
drag, startPoint x: 278, startPoint y: 265, endPoint x: 314, endPoint y: 267, distance: 35.5
click at [314, 267] on td "Hardware Upgrade [PERSON_NAME] [PHONE_NUMBER] Employee Number: 184909 [PERSON_N…" at bounding box center [315, 279] width 151 height 46
copy span "[PHONE_NUMBER]"
drag, startPoint x: 297, startPoint y: 139, endPoint x: 336, endPoint y: 142, distance: 39.3
click at [336, 142] on td "[STREET_ADDRESS]" at bounding box center [397, 140] width 211 height 21
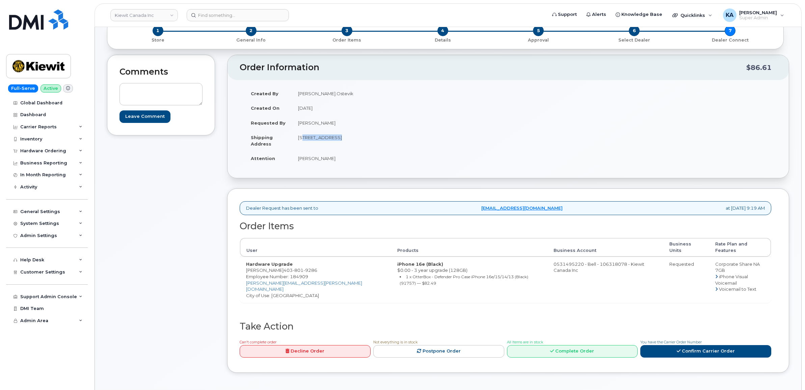
copy td "[STREET_ADDRESS]"
drag, startPoint x: 377, startPoint y: 138, endPoint x: 404, endPoint y: 139, distance: 27.0
click at [404, 139] on td "[STREET_ADDRESS]" at bounding box center [397, 140] width 211 height 21
copy td "T6S 1H6"
drag, startPoint x: 295, startPoint y: 160, endPoint x: 343, endPoint y: 162, distance: 47.6
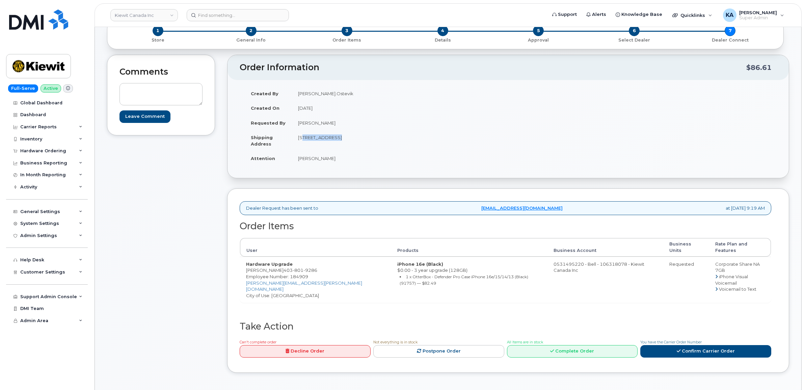
click at [343, 162] on td "[PERSON_NAME]" at bounding box center [397, 158] width 211 height 15
copy td "[PERSON_NAME]"
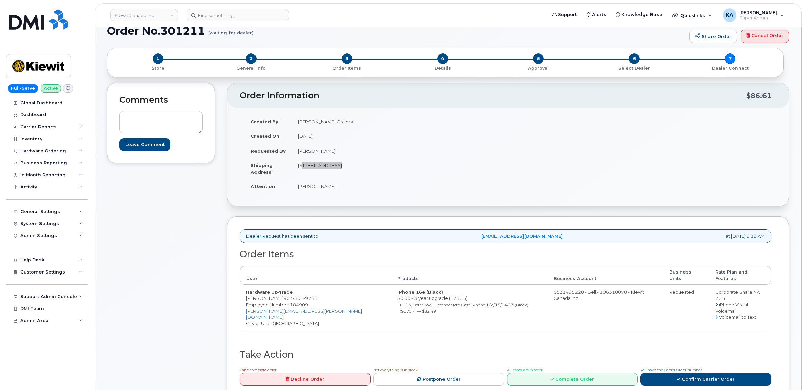
scroll to position [0, 0]
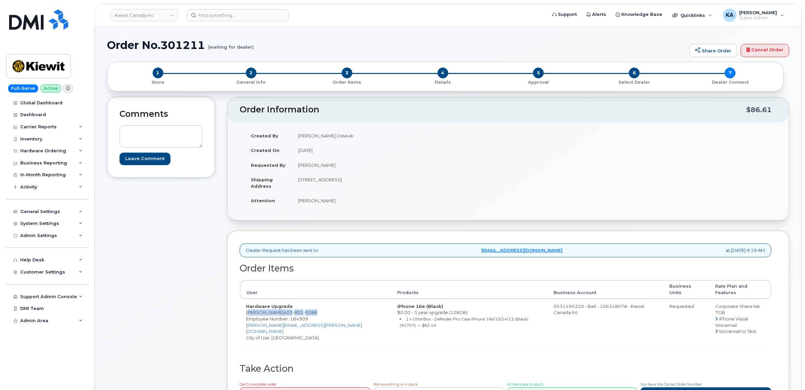
drag, startPoint x: 243, startPoint y: 308, endPoint x: 316, endPoint y: 310, distance: 72.6
click at [316, 310] on td "Hardware Upgrade [PERSON_NAME] [PHONE_NUMBER] Employee Number: 184909 [PERSON_N…" at bounding box center [315, 322] width 151 height 46
drag, startPoint x: 316, startPoint y: 310, endPoint x: 300, endPoint y: 313, distance: 16.5
click at [300, 316] on span "Employee Number: 184909" at bounding box center [277, 318] width 62 height 5
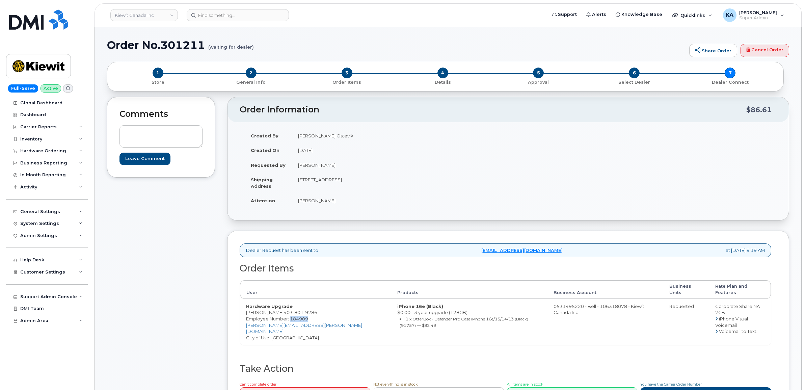
copy span "184909"
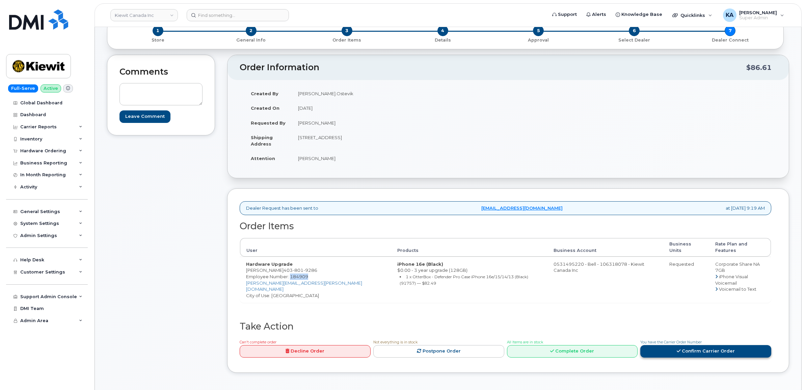
click at [689, 345] on link "Confirm Carrier Order" at bounding box center [705, 351] width 131 height 12
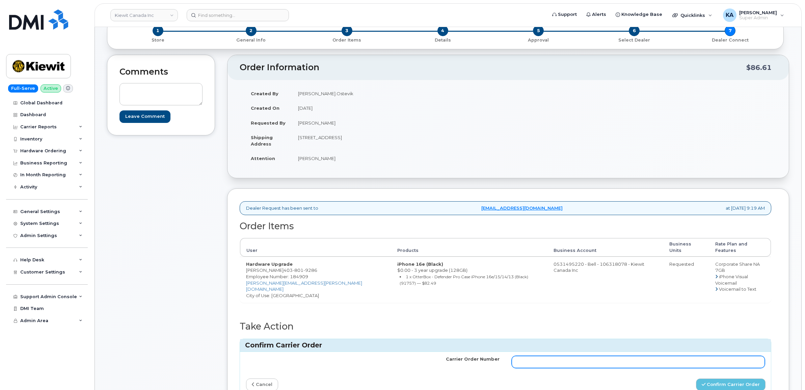
click at [672, 356] on input "Carrier Order Number" at bounding box center [638, 362] width 253 height 12
paste input "3018820"
type input "3018820"
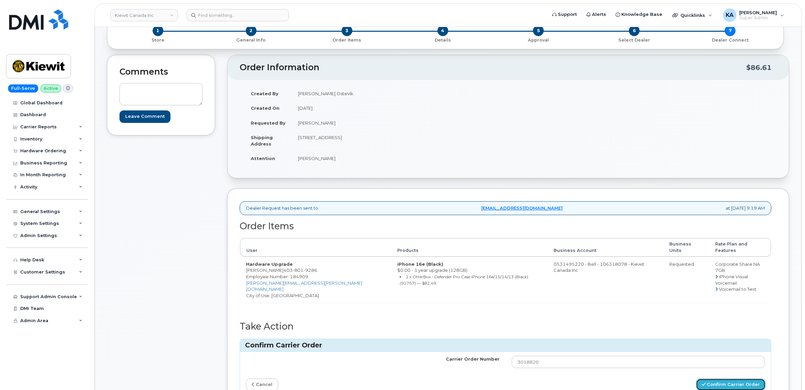
click at [718, 378] on button "Confirm Carrier Order" at bounding box center [731, 384] width 70 height 12
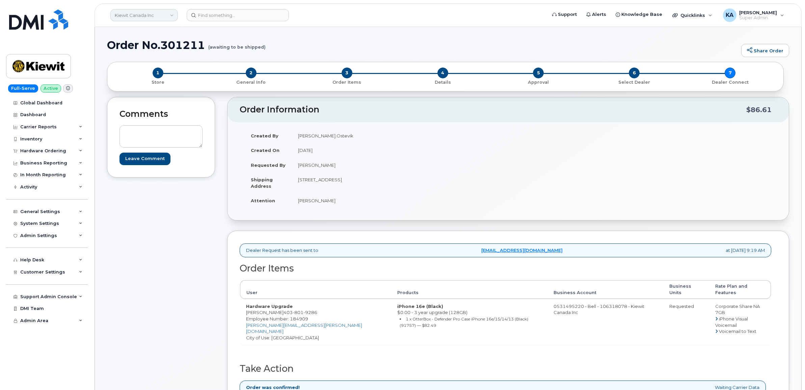
click at [137, 16] on link "Kiewit Canada Inc" at bounding box center [143, 15] width 67 height 12
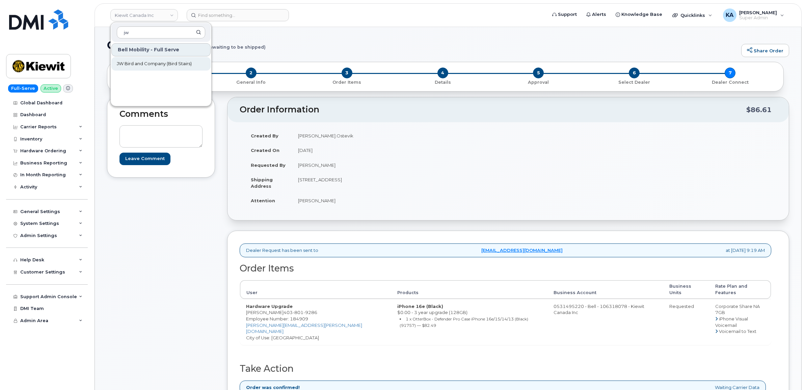
type input "jw"
click at [132, 63] on span "JW Bird and Company (Bird Stairs)" at bounding box center [154, 63] width 75 height 7
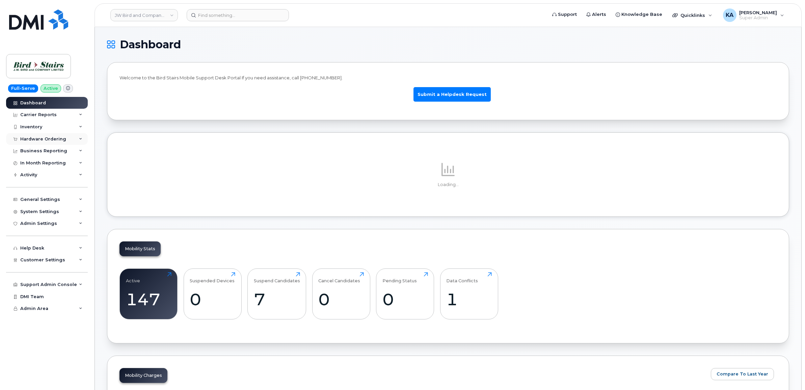
click at [39, 139] on div "Hardware Ordering" at bounding box center [43, 138] width 46 height 5
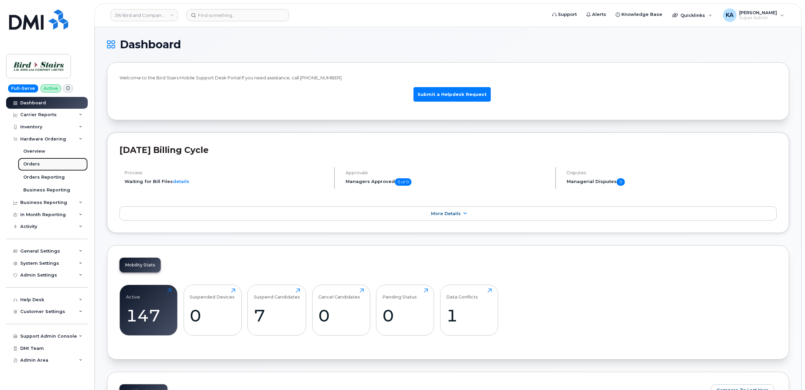
click at [29, 161] on link "Orders" at bounding box center [53, 164] width 70 height 13
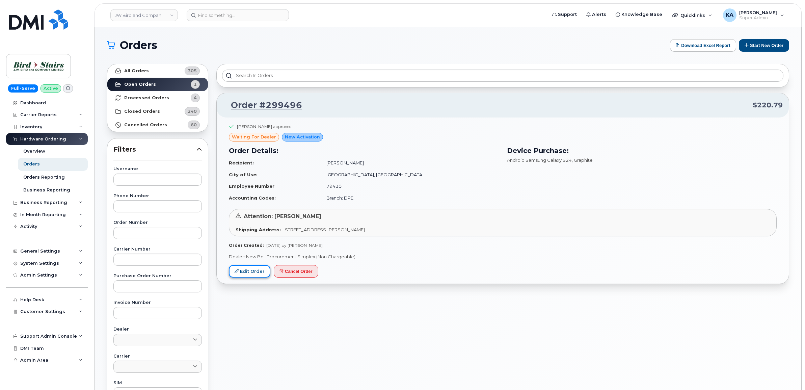
click at [245, 269] on link "Edit Order" at bounding box center [250, 271] width 42 height 12
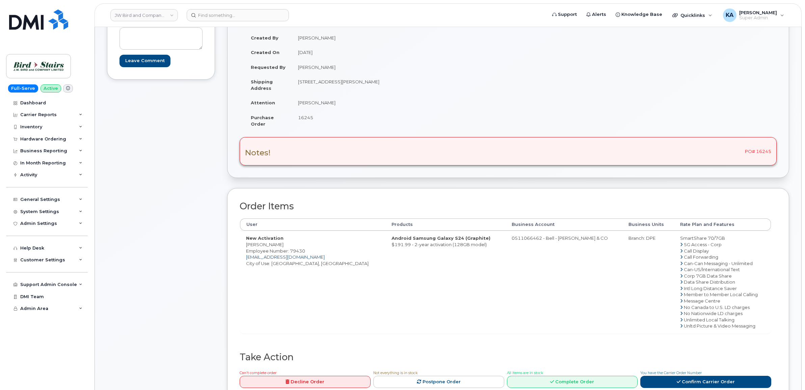
scroll to position [84, 0]
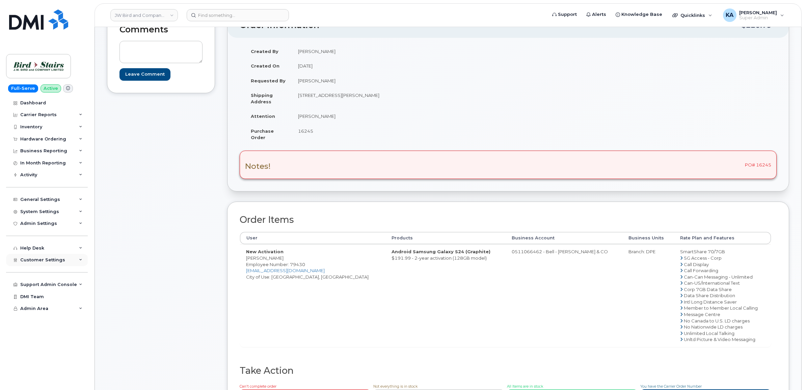
click at [31, 262] on span "Customer Settings" at bounding box center [42, 259] width 45 height 5
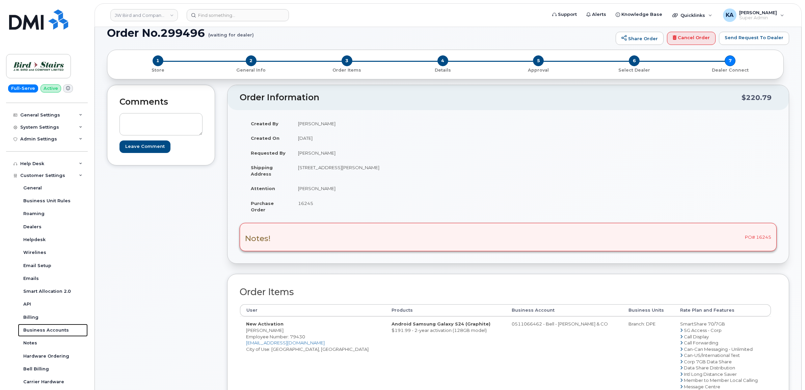
scroll to position [0, 0]
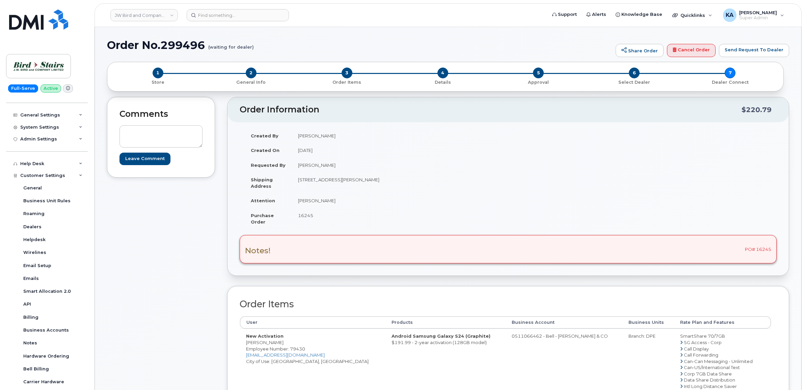
click at [631, 149] on div "Created By Peter Stitchman Created On August 28, 2025 Requested By Peter Stitch…" at bounding box center [508, 181] width 537 height 107
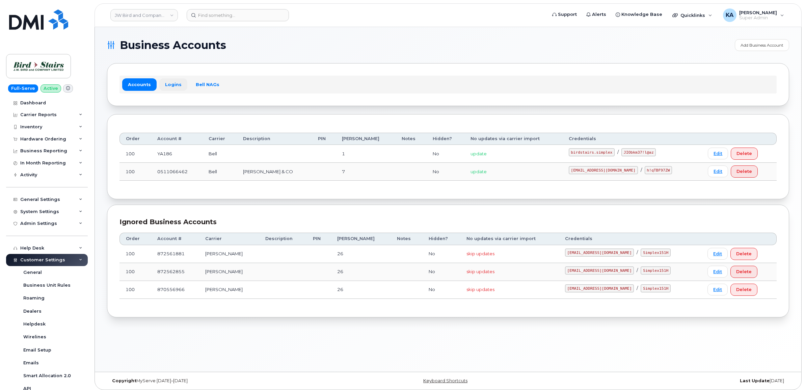
click at [171, 82] on link "Logins" at bounding box center [173, 84] width 28 height 12
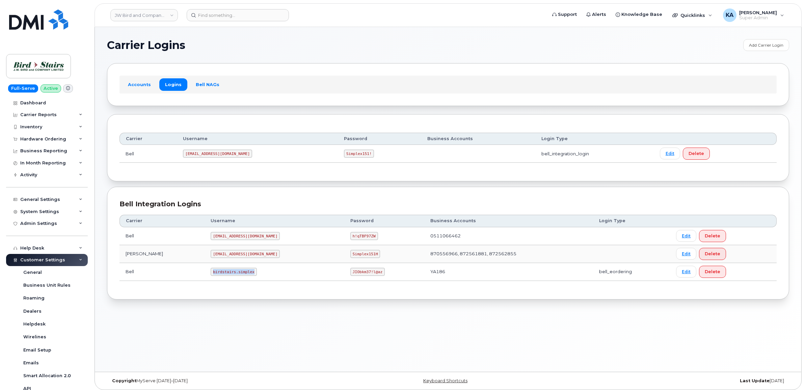
drag, startPoint x: 181, startPoint y: 272, endPoint x: 243, endPoint y: 278, distance: 62.8
click at [243, 278] on td "birdstairs.simplex" at bounding box center [275, 272] width 140 height 18
copy code "birdstairs.simplex"
drag, startPoint x: 299, startPoint y: 273, endPoint x: 338, endPoint y: 277, distance: 39.4
click at [344, 277] on td "JIObkm37!l@az" at bounding box center [384, 272] width 80 height 18
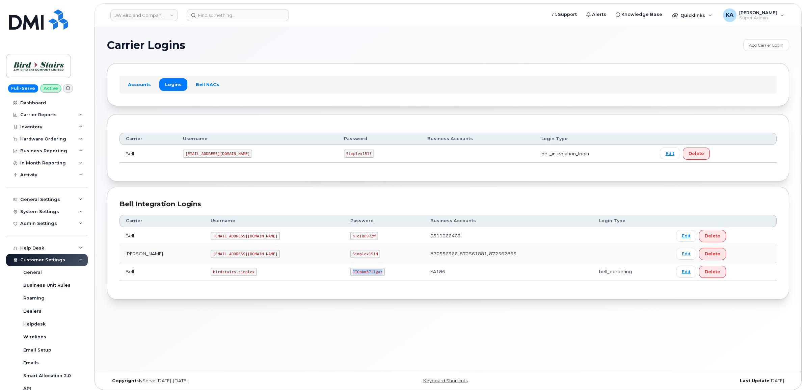
copy code "JIObkm37!l@az"
drag, startPoint x: 180, startPoint y: 273, endPoint x: 230, endPoint y: 277, distance: 50.8
click at [230, 278] on td "birdstairs.simplex" at bounding box center [275, 272] width 140 height 18
copy code "birdstairs.simplex"
drag, startPoint x: 299, startPoint y: 272, endPoint x: 340, endPoint y: 278, distance: 41.1
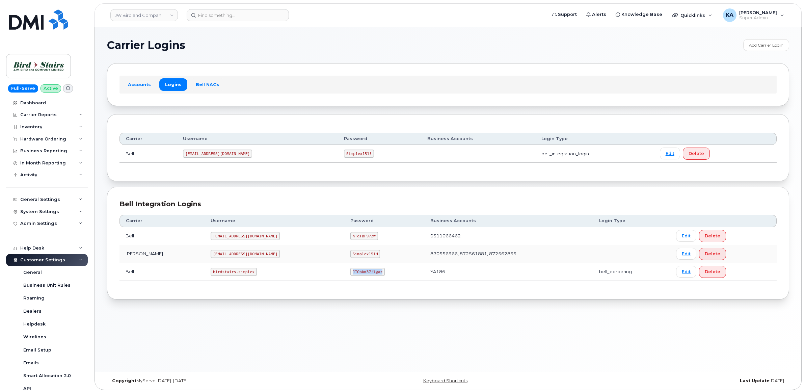
click at [344, 278] on td "JIObkm37!l@az" at bounding box center [384, 272] width 80 height 18
copy code "JIObkm37!l@az"
